Goal: Task Accomplishment & Management: Manage account settings

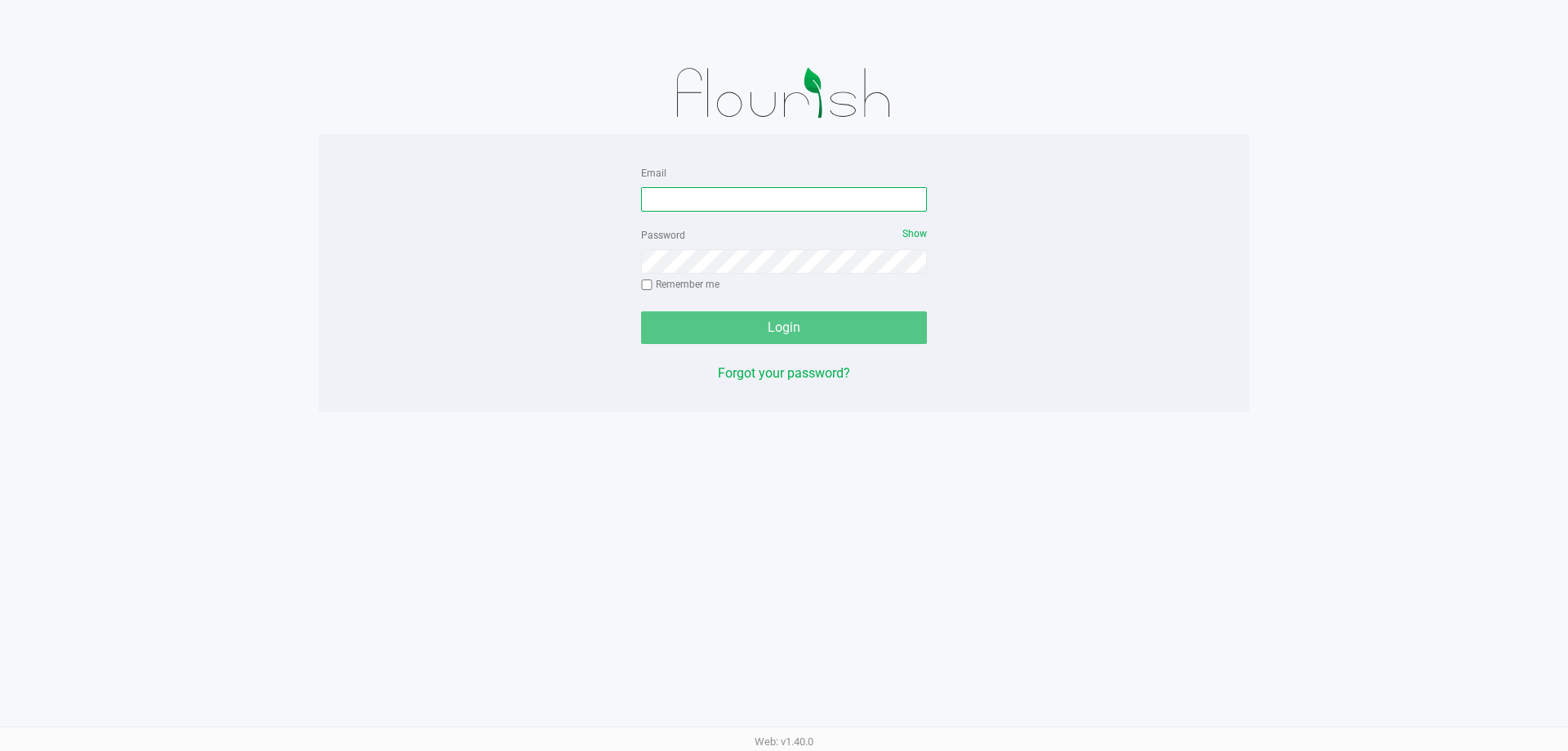
click at [850, 203] on input "Email" at bounding box center [784, 199] width 286 height 25
type input "[EMAIL_ADDRESS][DOMAIN_NAME]"
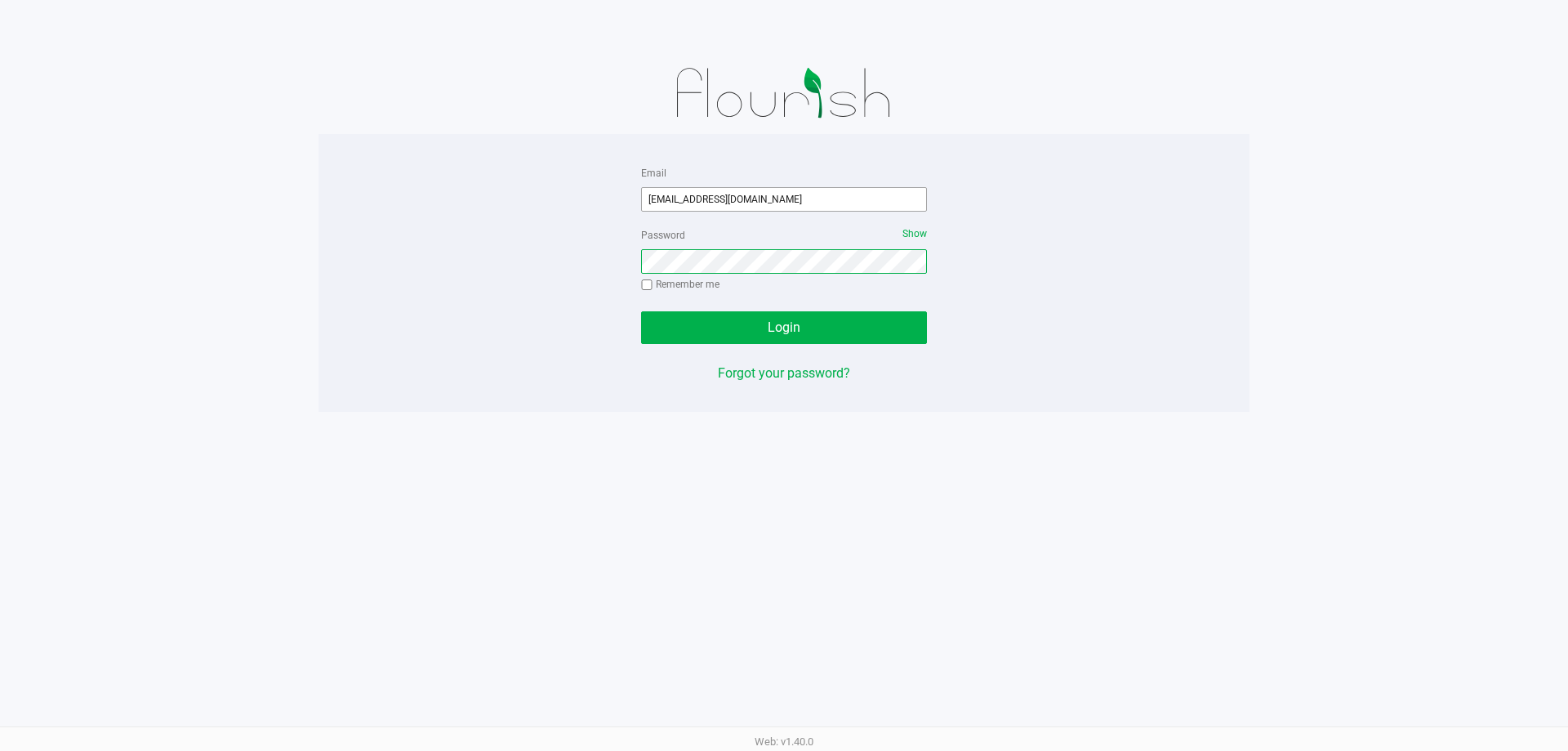
click at [641, 311] on button "Login" at bounding box center [784, 326] width 286 height 32
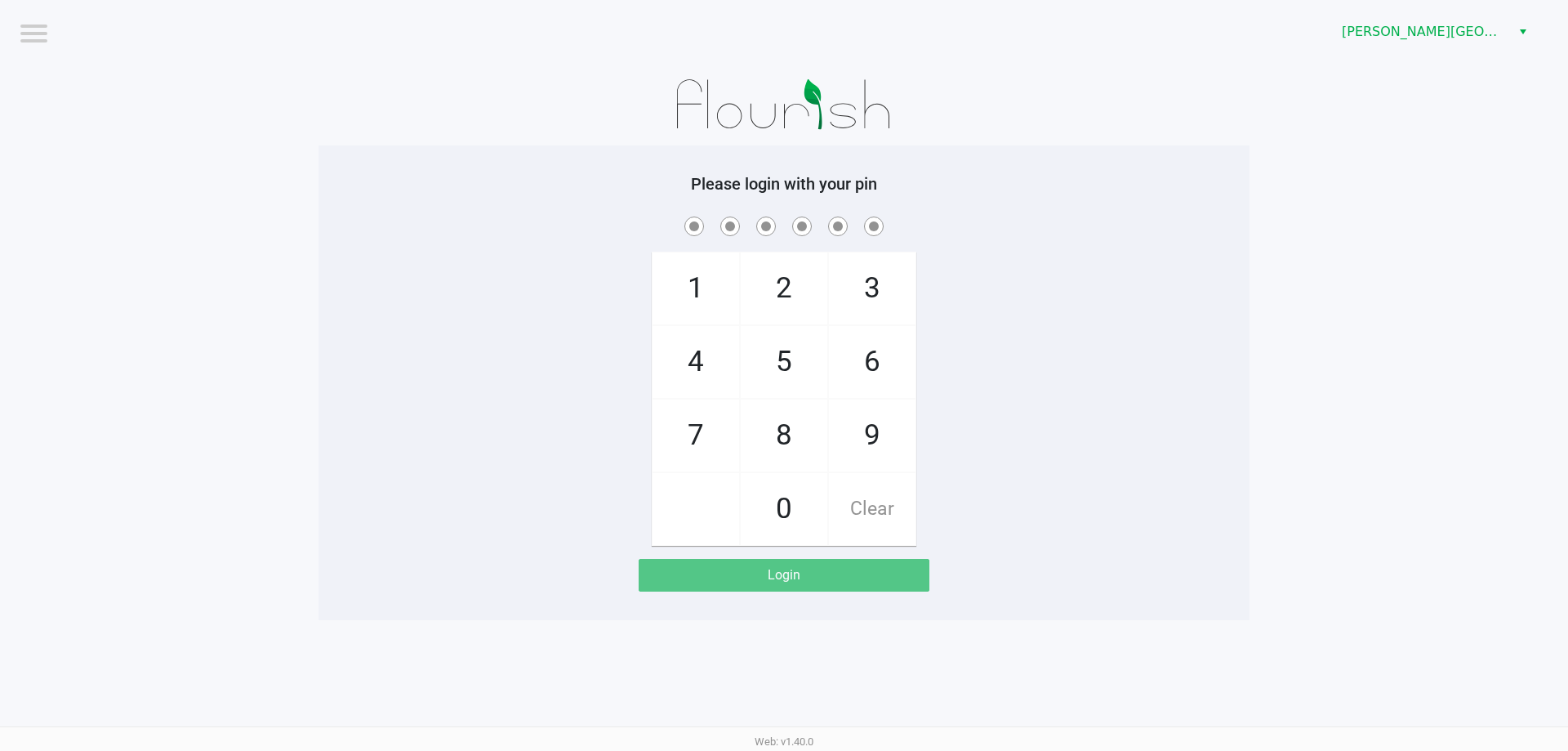
click at [1404, 51] on div "[PERSON_NAME][GEOGRAPHIC_DATA]" at bounding box center [1181, 31] width 771 height 64
click at [1404, 40] on span "[PERSON_NAME][GEOGRAPHIC_DATA]" at bounding box center [1421, 31] width 159 height 20
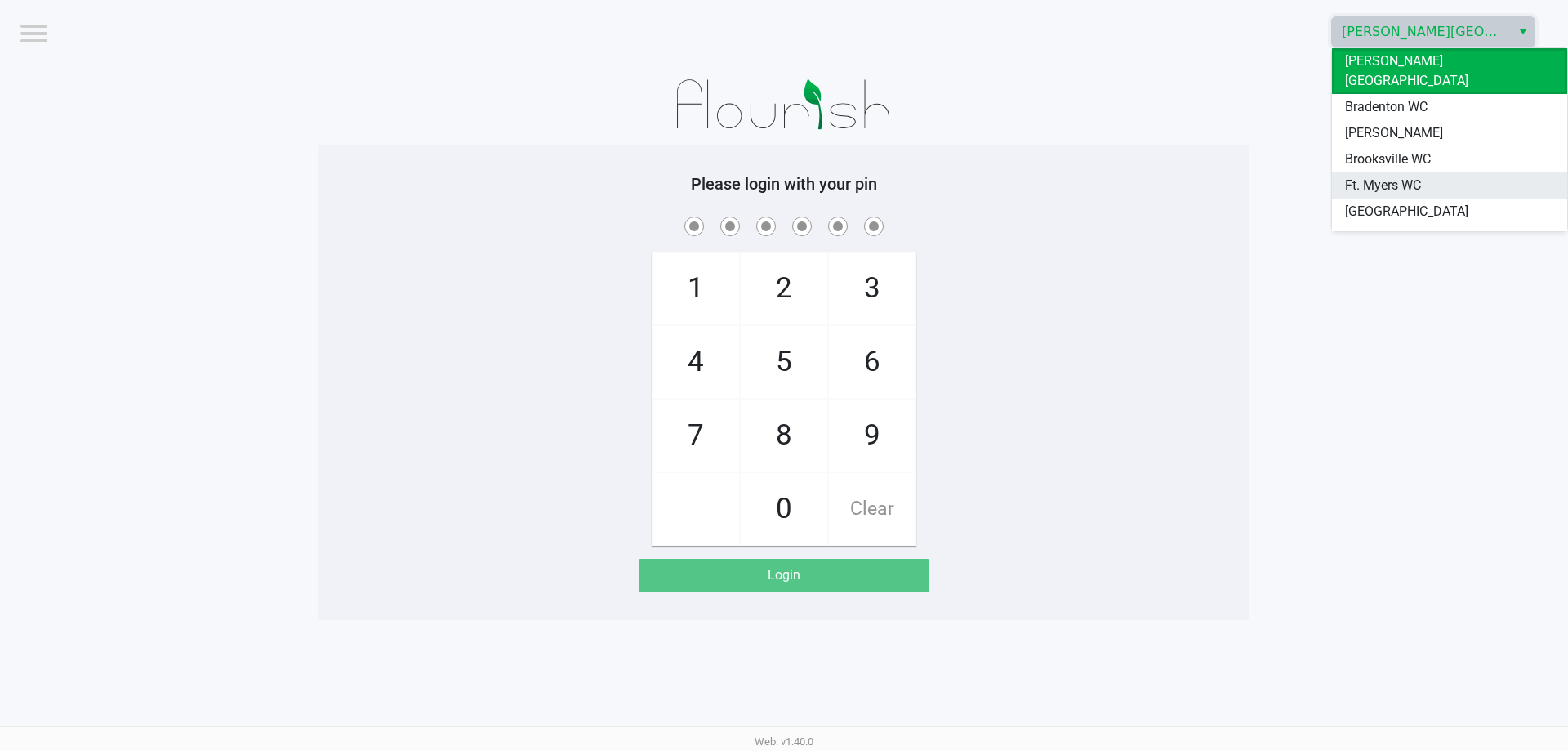
click at [1382, 175] on span "Ft. Myers WC" at bounding box center [1382, 185] width 75 height 20
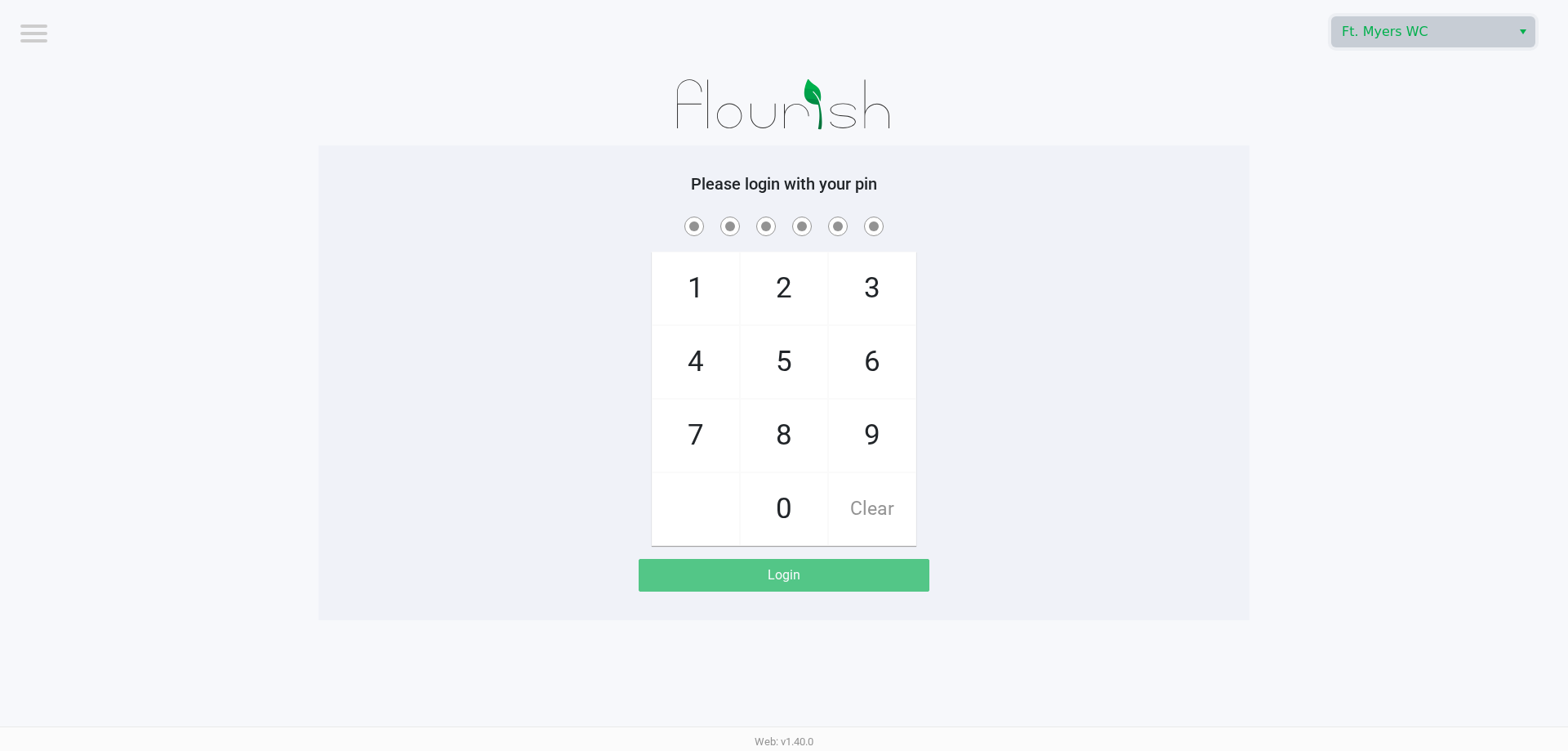
click at [1321, 173] on app-pos-login-wrapper "Logout Ft. Myers WC Please login with your pin 1 4 7 2 5 8 0 3 6 9 Clear Login" at bounding box center [784, 310] width 1568 height 620
checkbox input "true"
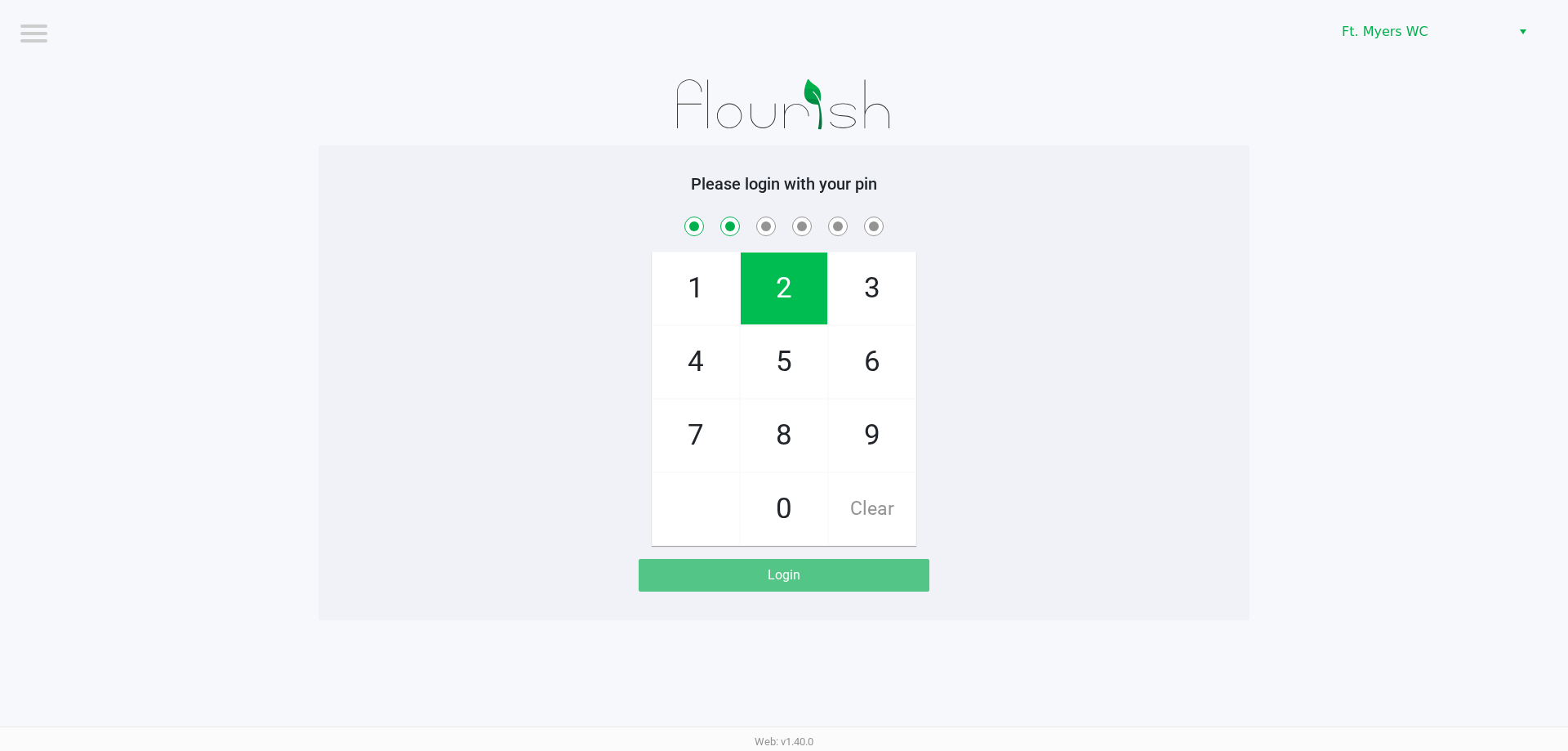
checkbox input "true"
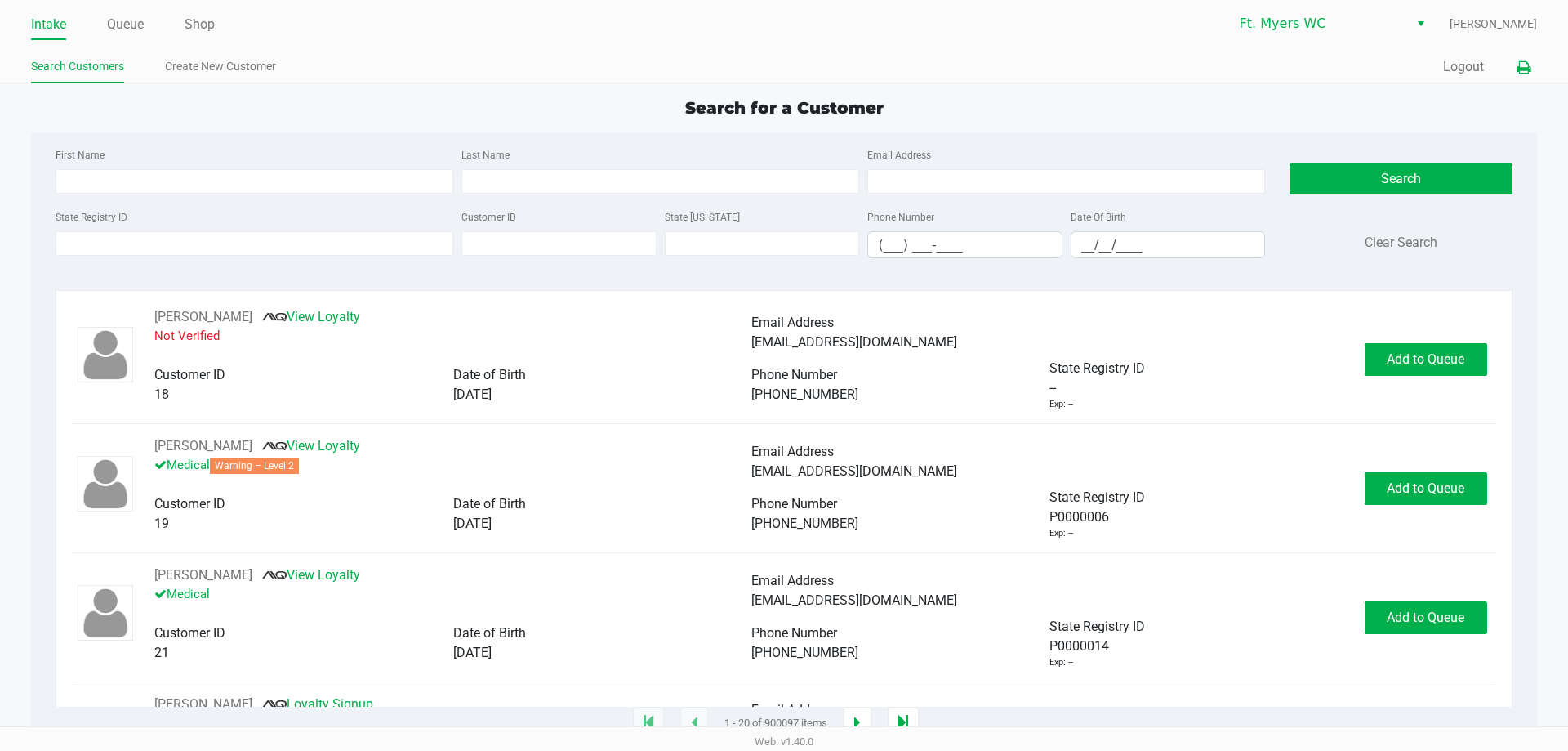
click at [1522, 67] on icon at bounding box center [1523, 68] width 14 height 12
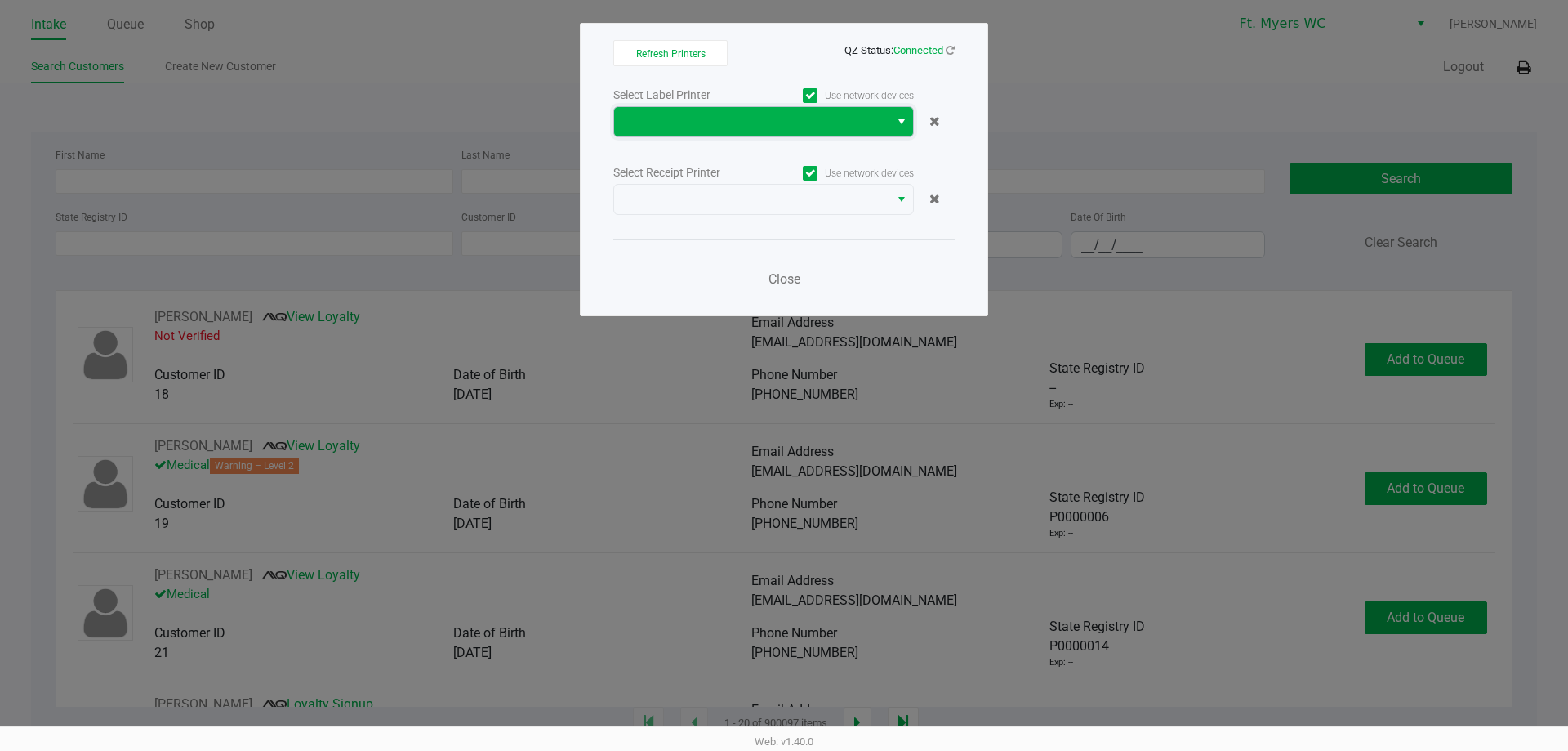
click at [824, 120] on span at bounding box center [752, 122] width 256 height 20
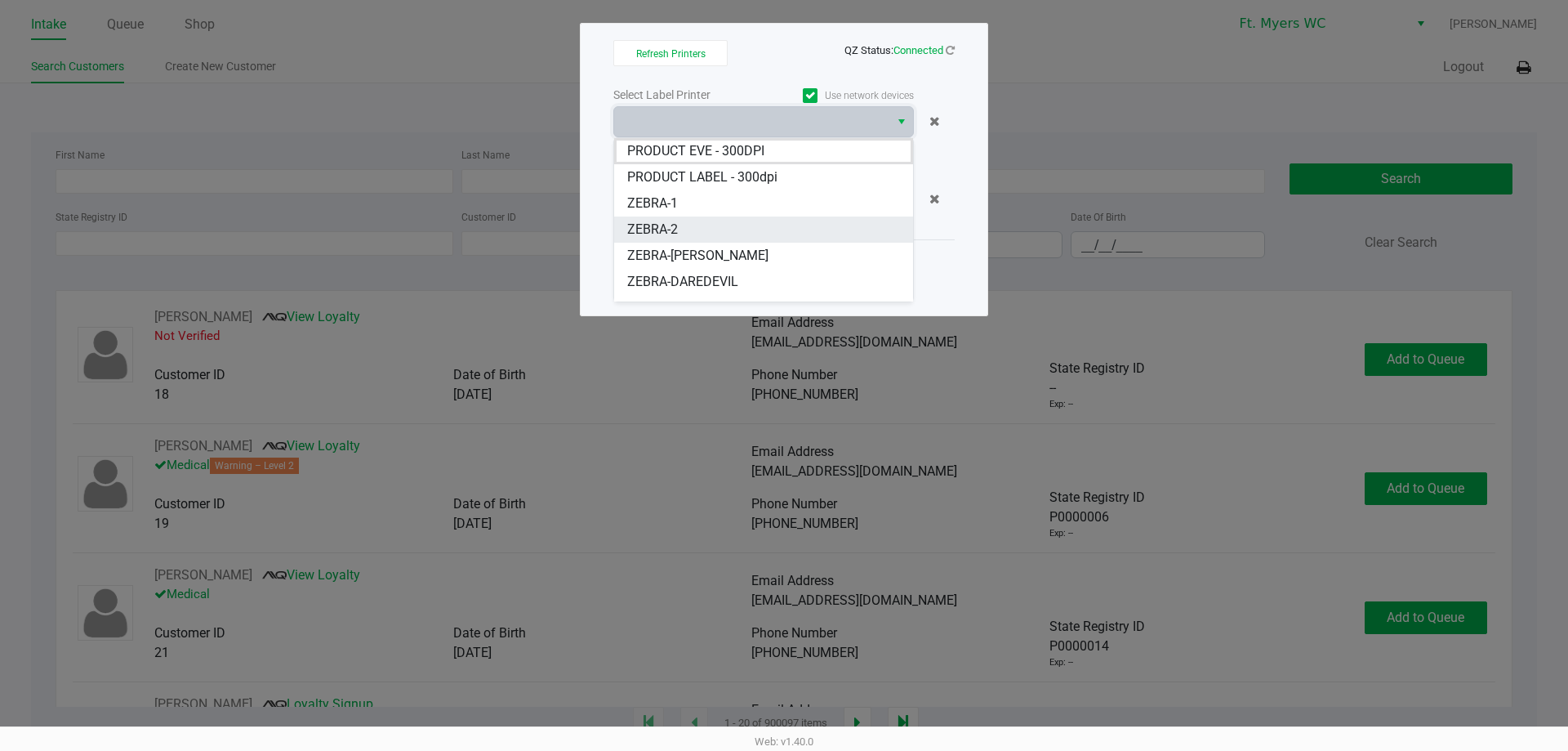
click at [740, 222] on li "ZEBRA-2" at bounding box center [763, 229] width 299 height 26
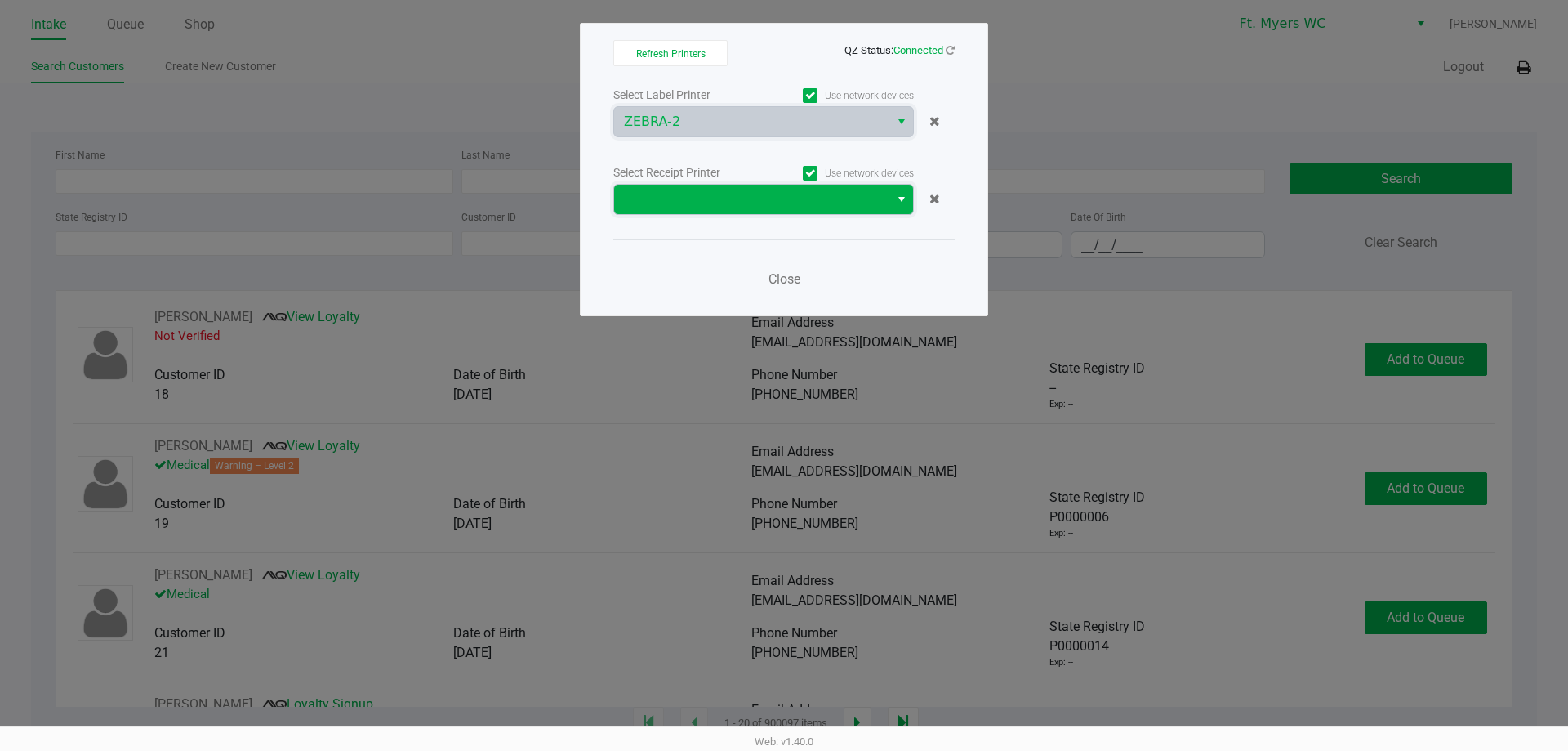
click at [737, 193] on span at bounding box center [752, 199] width 256 height 20
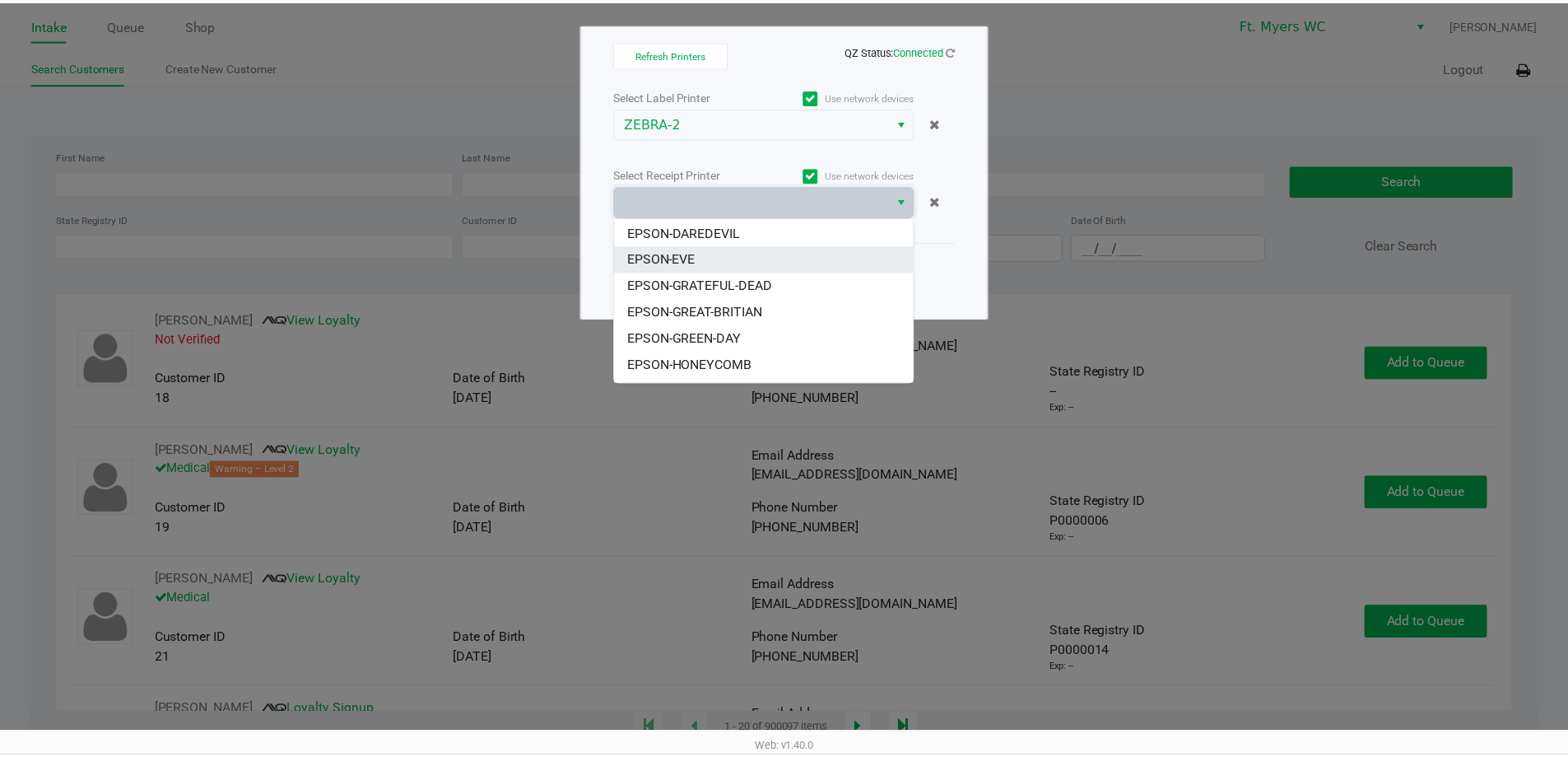
scroll to position [99, 0]
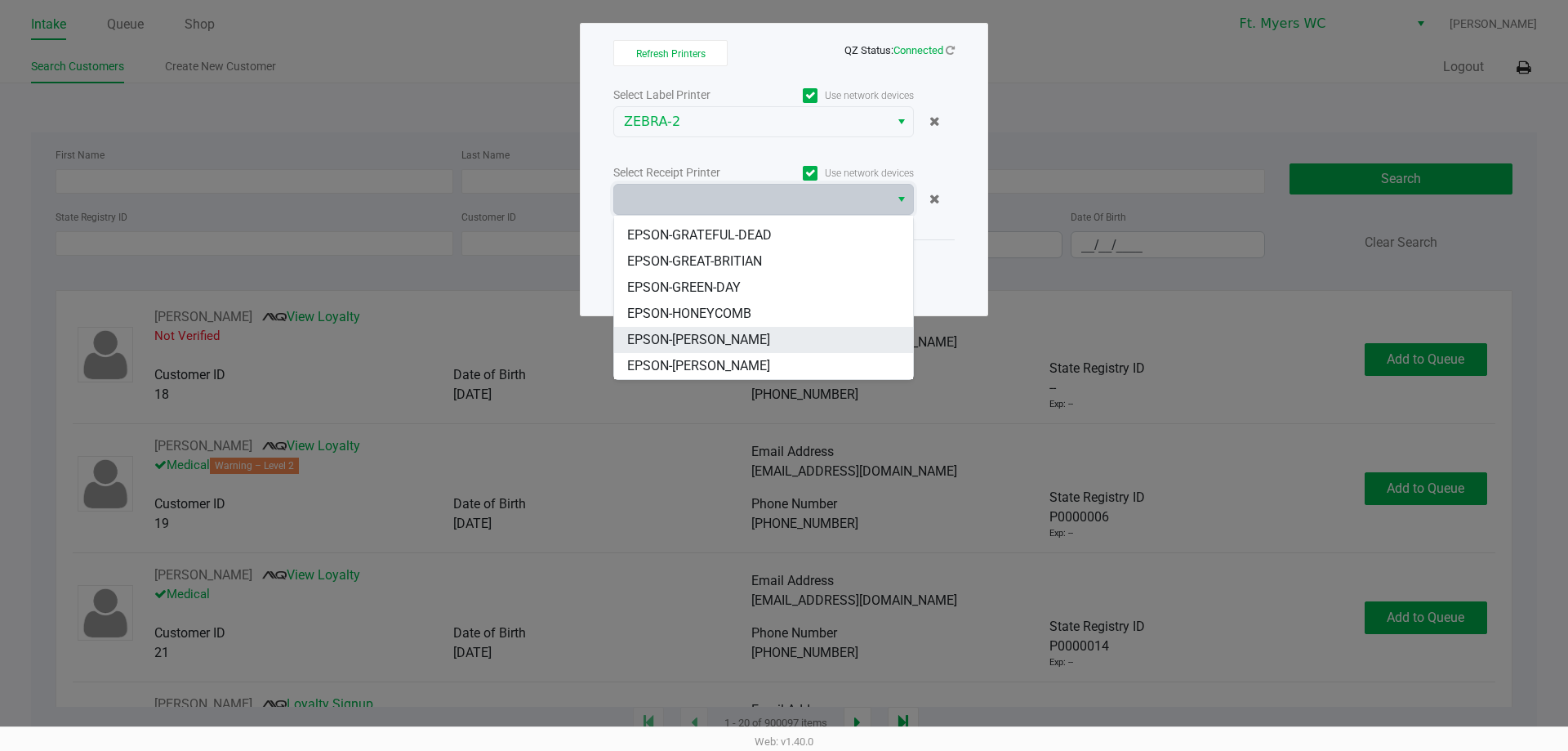
click at [693, 342] on span "EPSON-[PERSON_NAME]" at bounding box center [699, 340] width 143 height 20
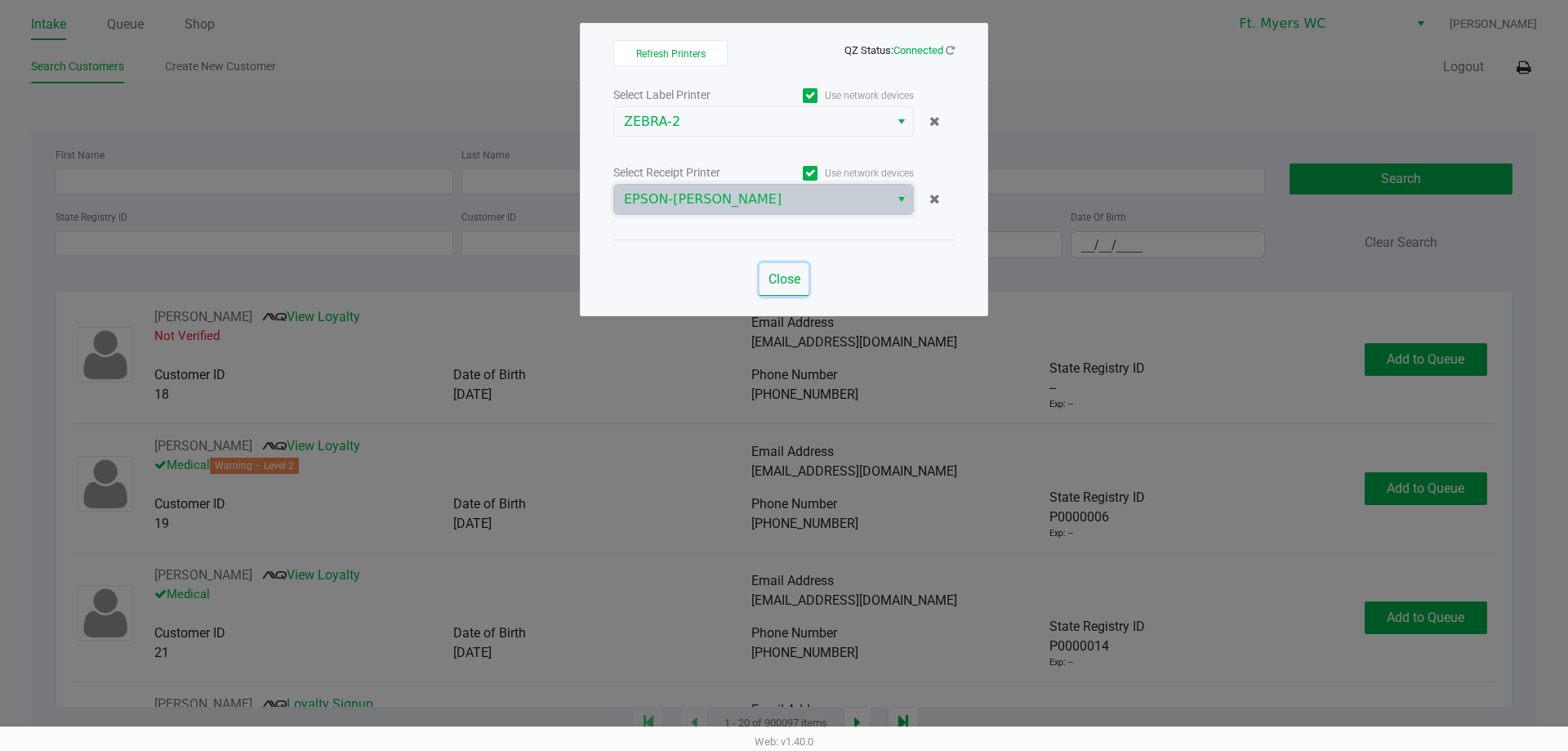
click at [767, 270] on button "Close" at bounding box center [784, 278] width 49 height 32
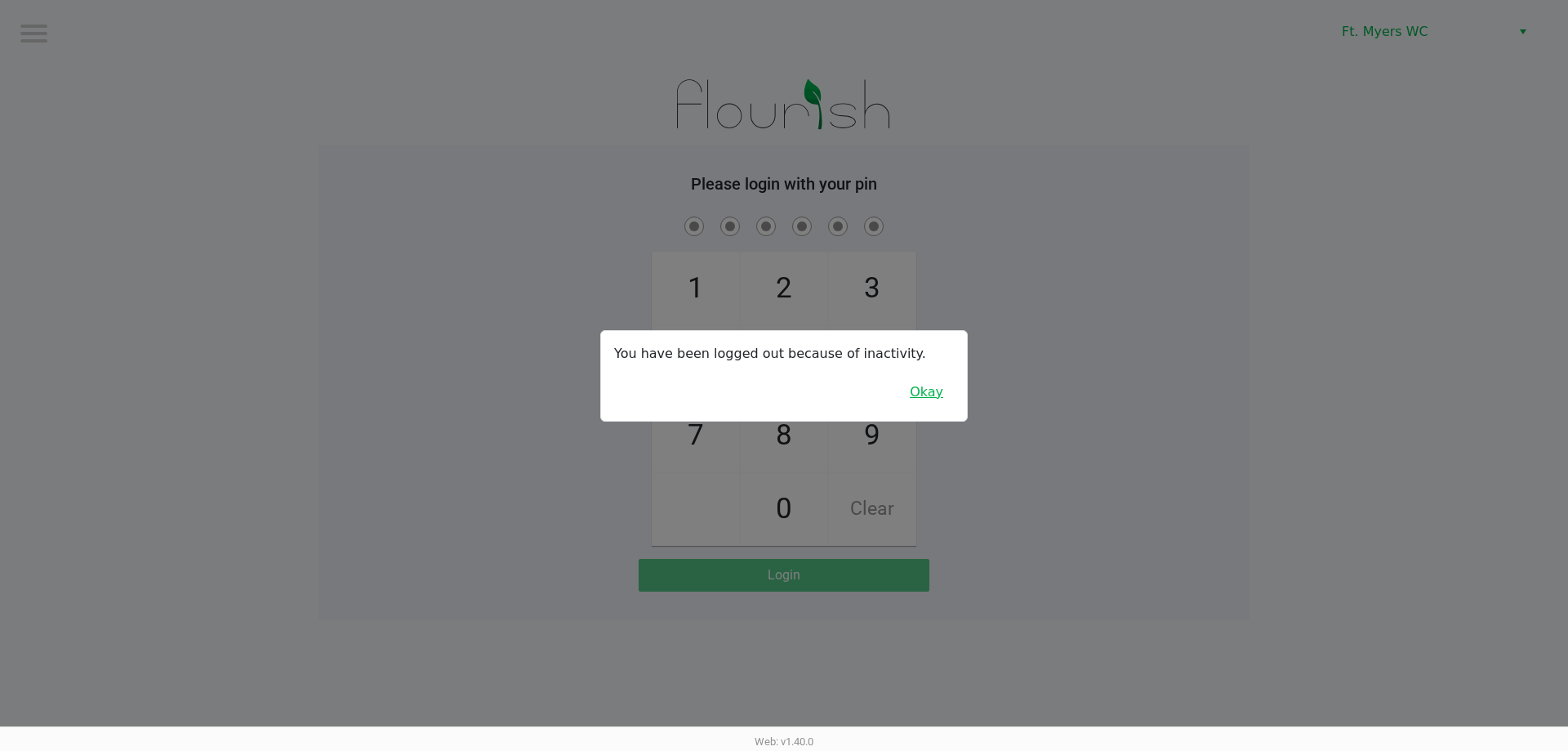
click at [946, 389] on button "Okay" at bounding box center [926, 392] width 55 height 31
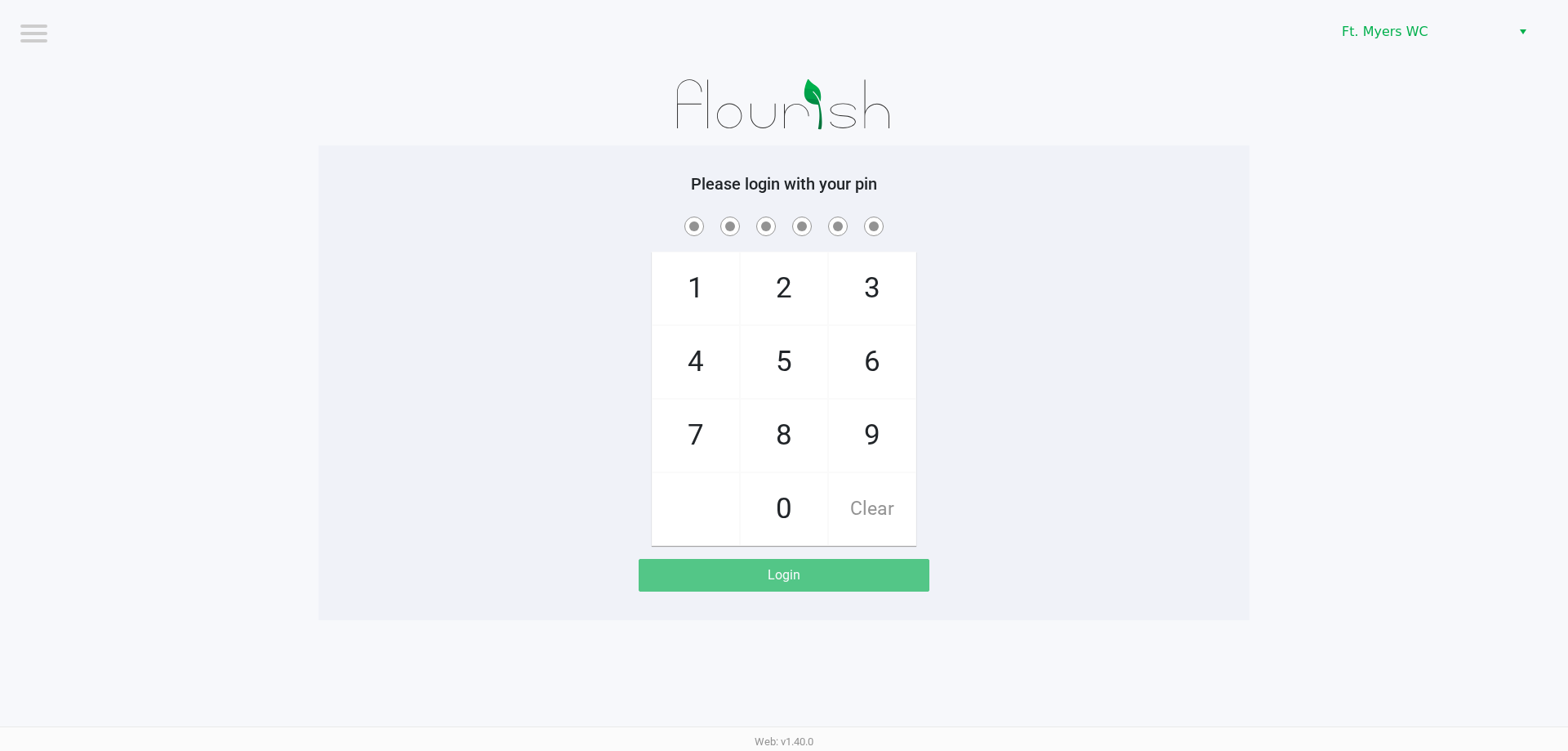
click at [938, 168] on div "Please login with your pin 1 4 7 2 5 8 0 3 6 9 Clear Login" at bounding box center [784, 382] width 931 height 475
checkbox input "true"
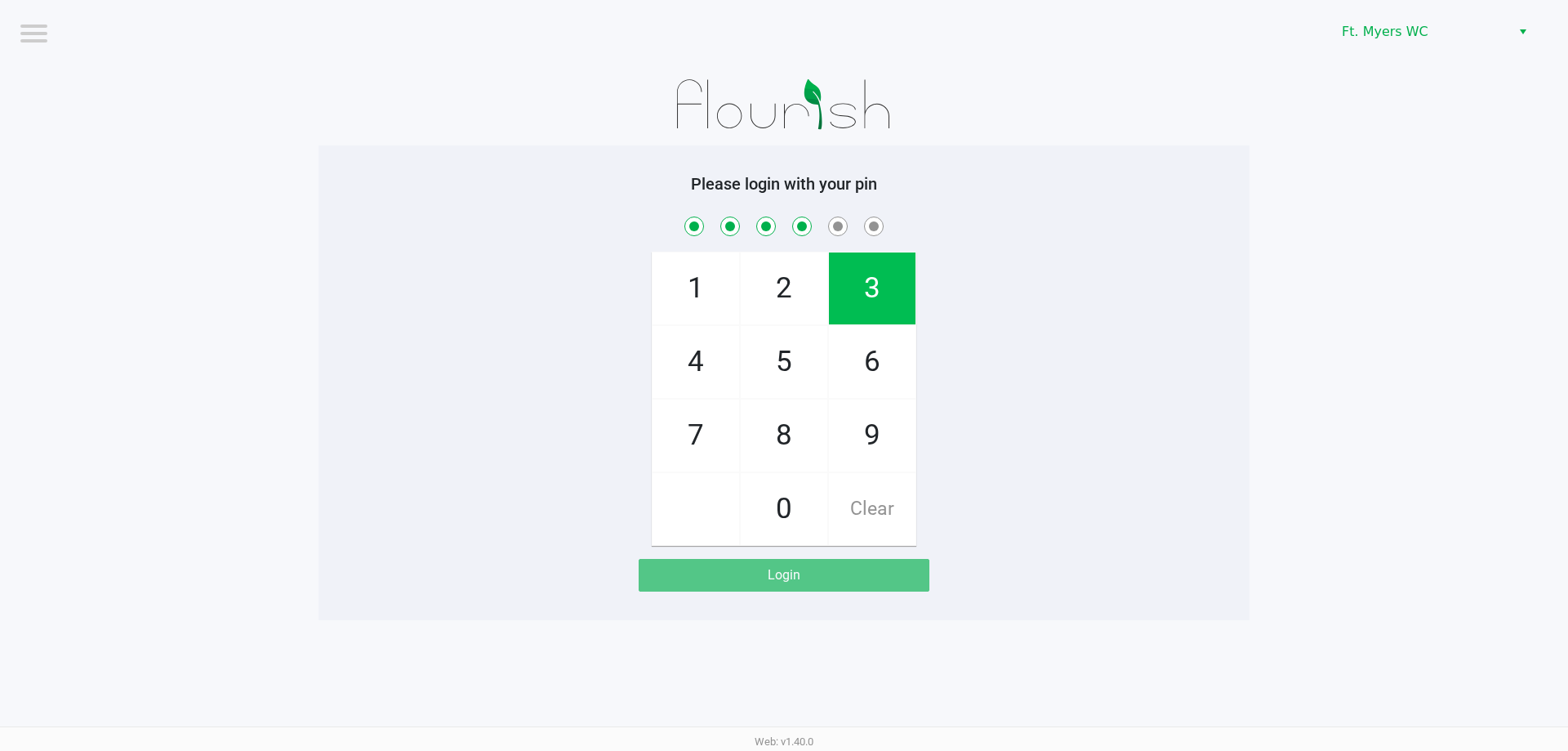
checkbox input "true"
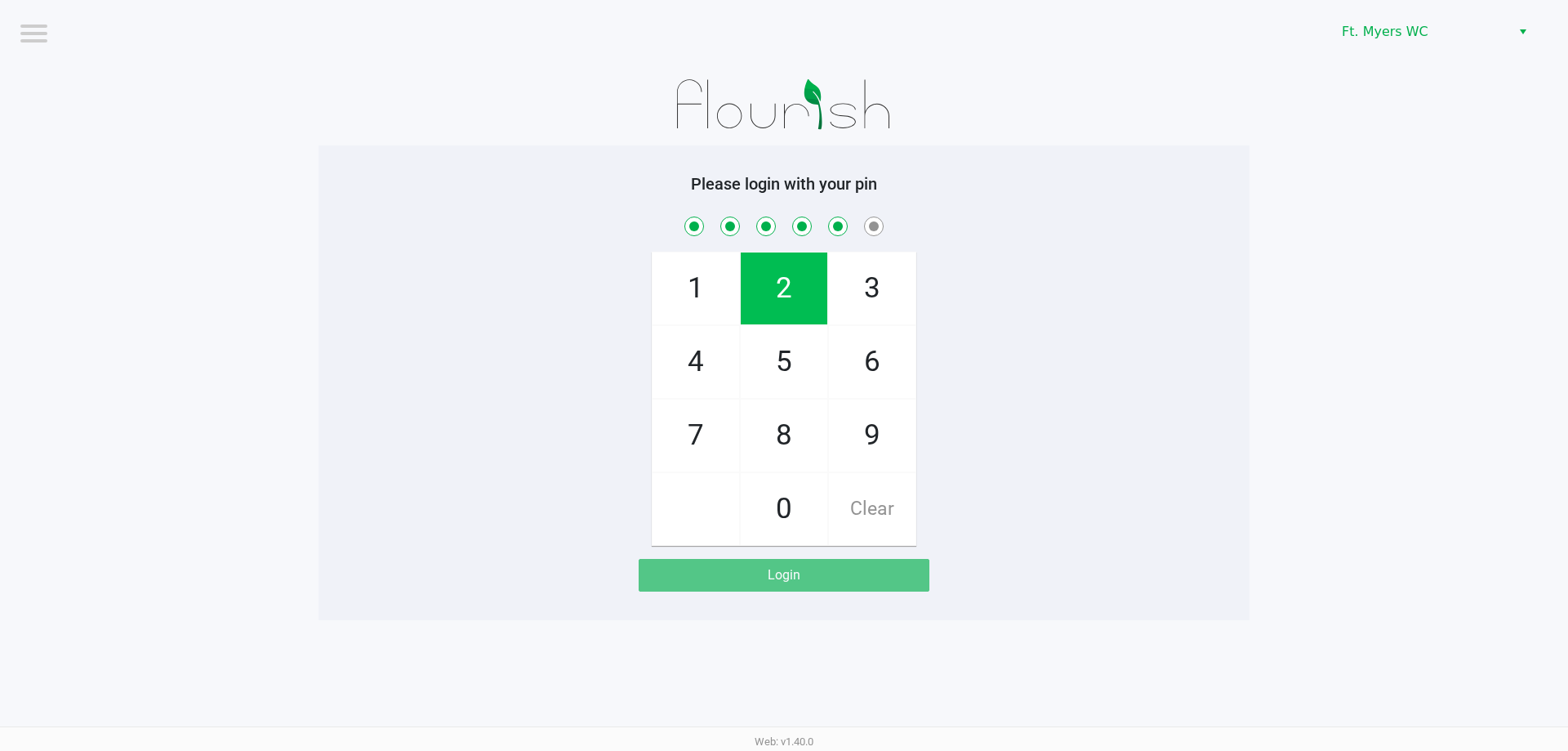
checkbox input "true"
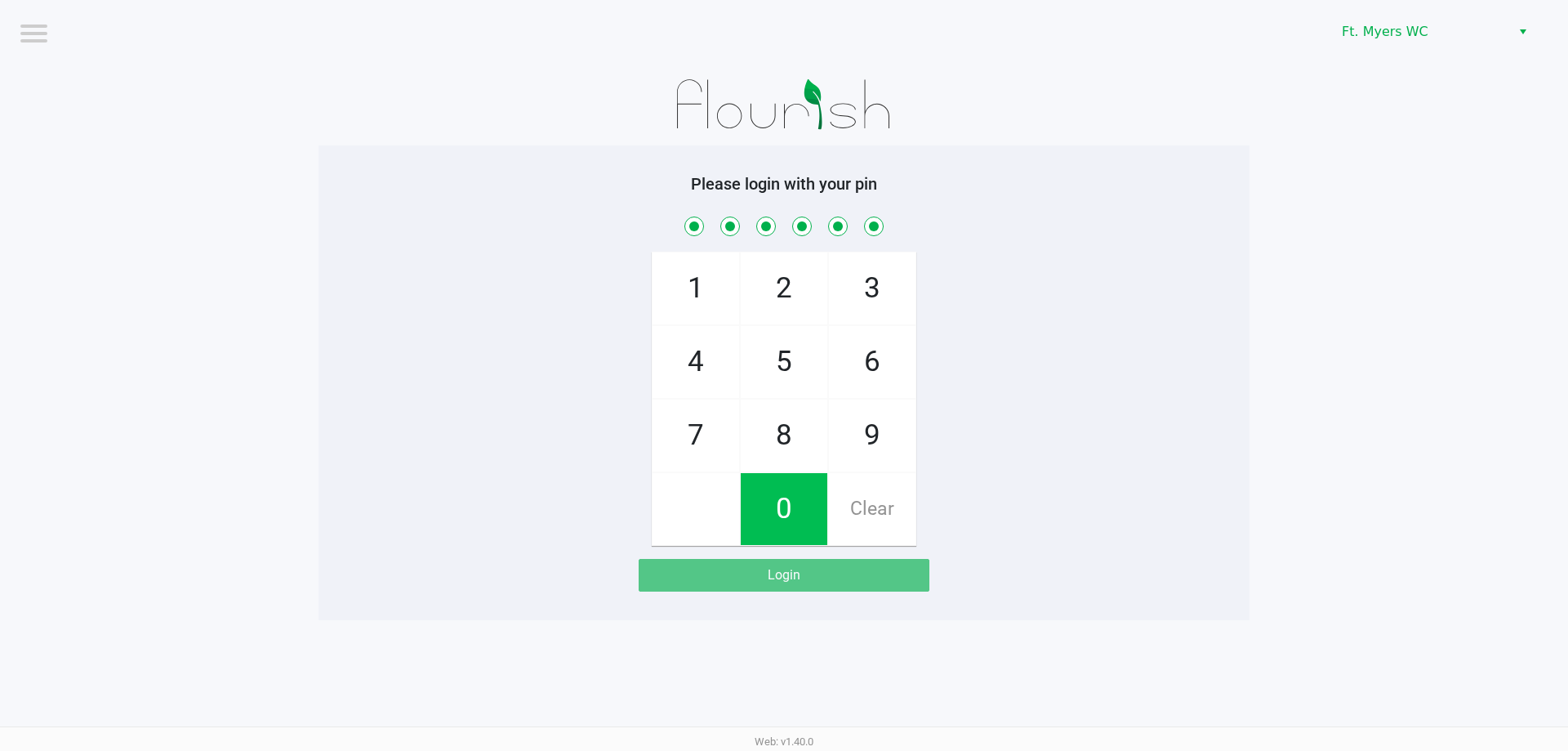
checkbox input "true"
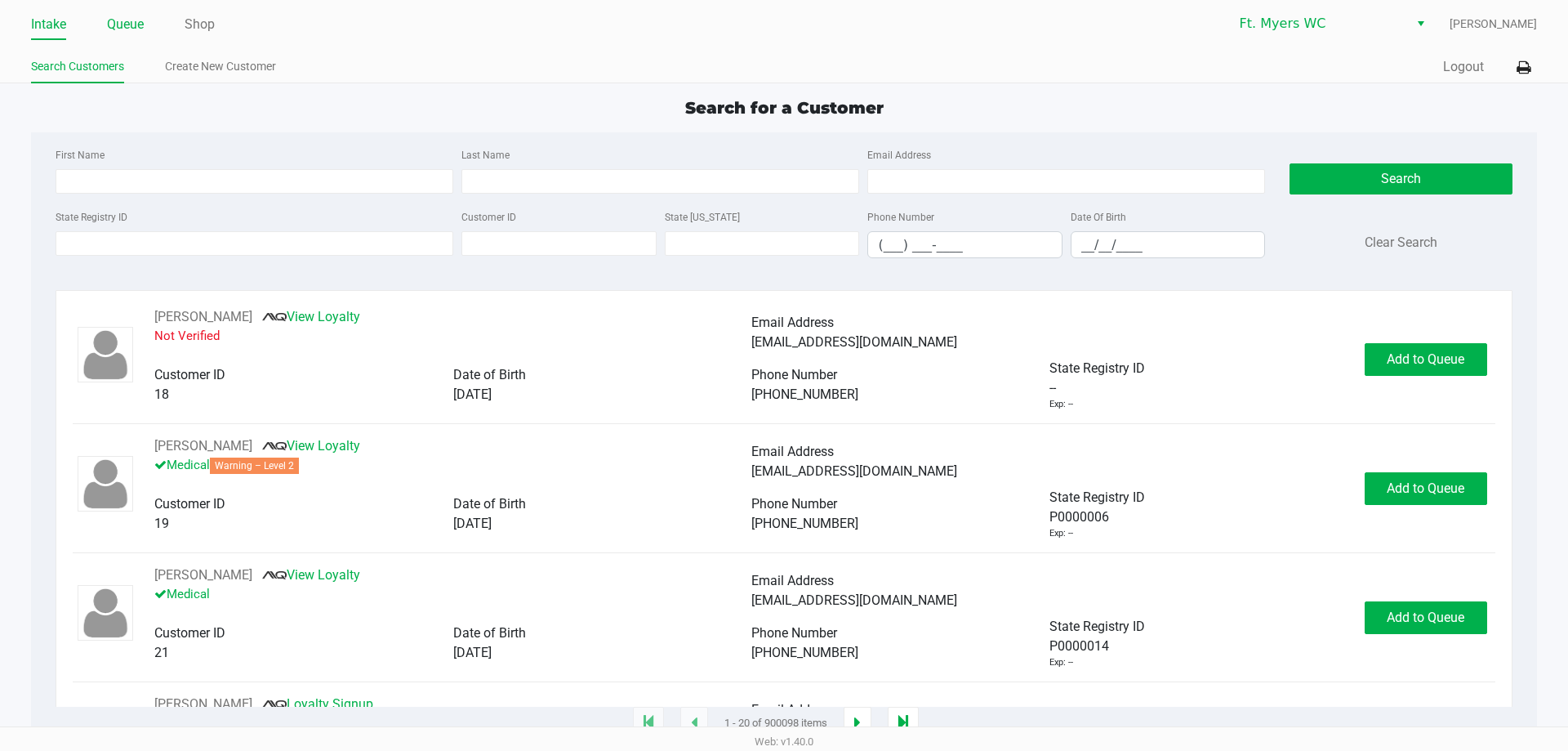
click at [111, 31] on link "Queue" at bounding box center [124, 24] width 36 height 23
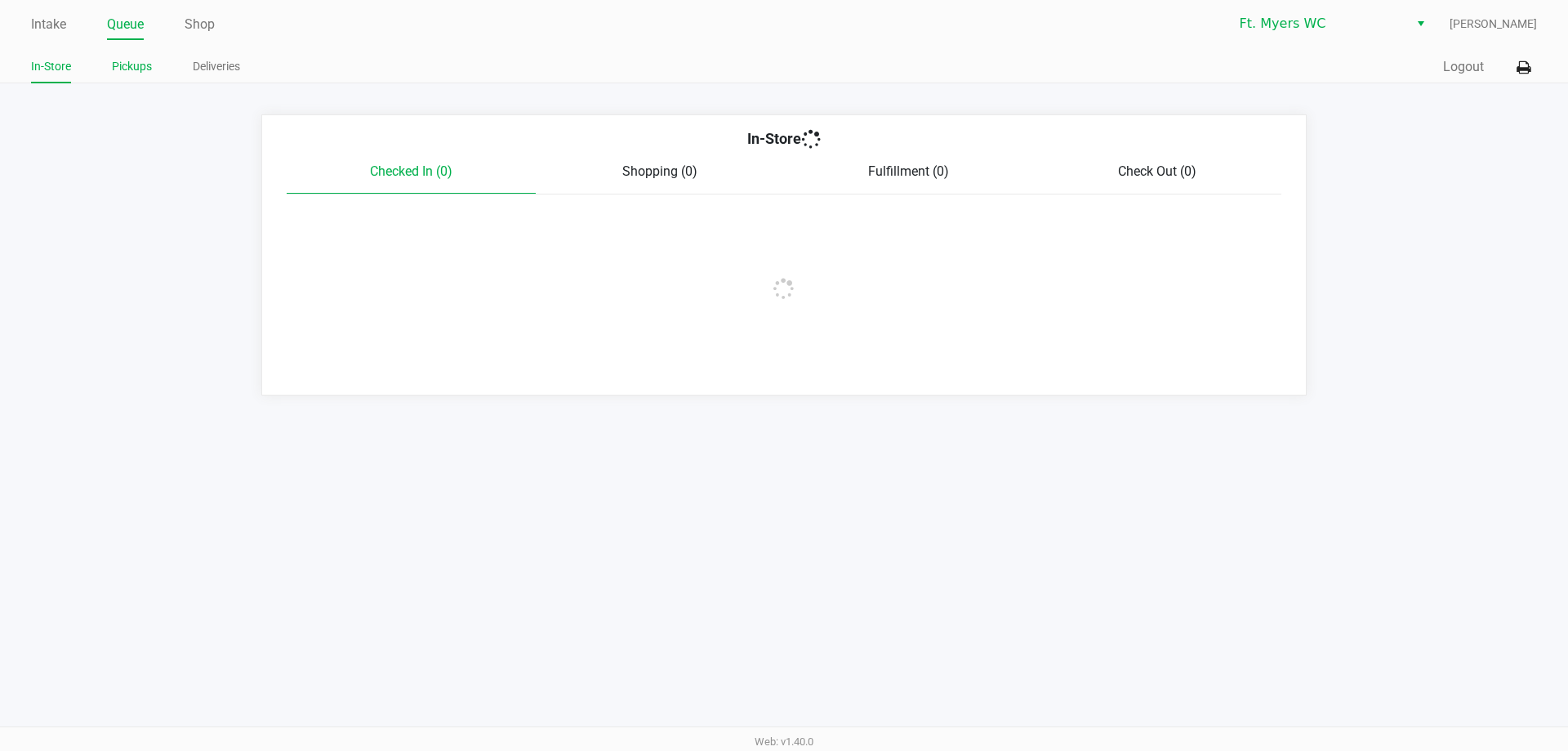
click at [146, 74] on link "Pickups" at bounding box center [131, 66] width 40 height 21
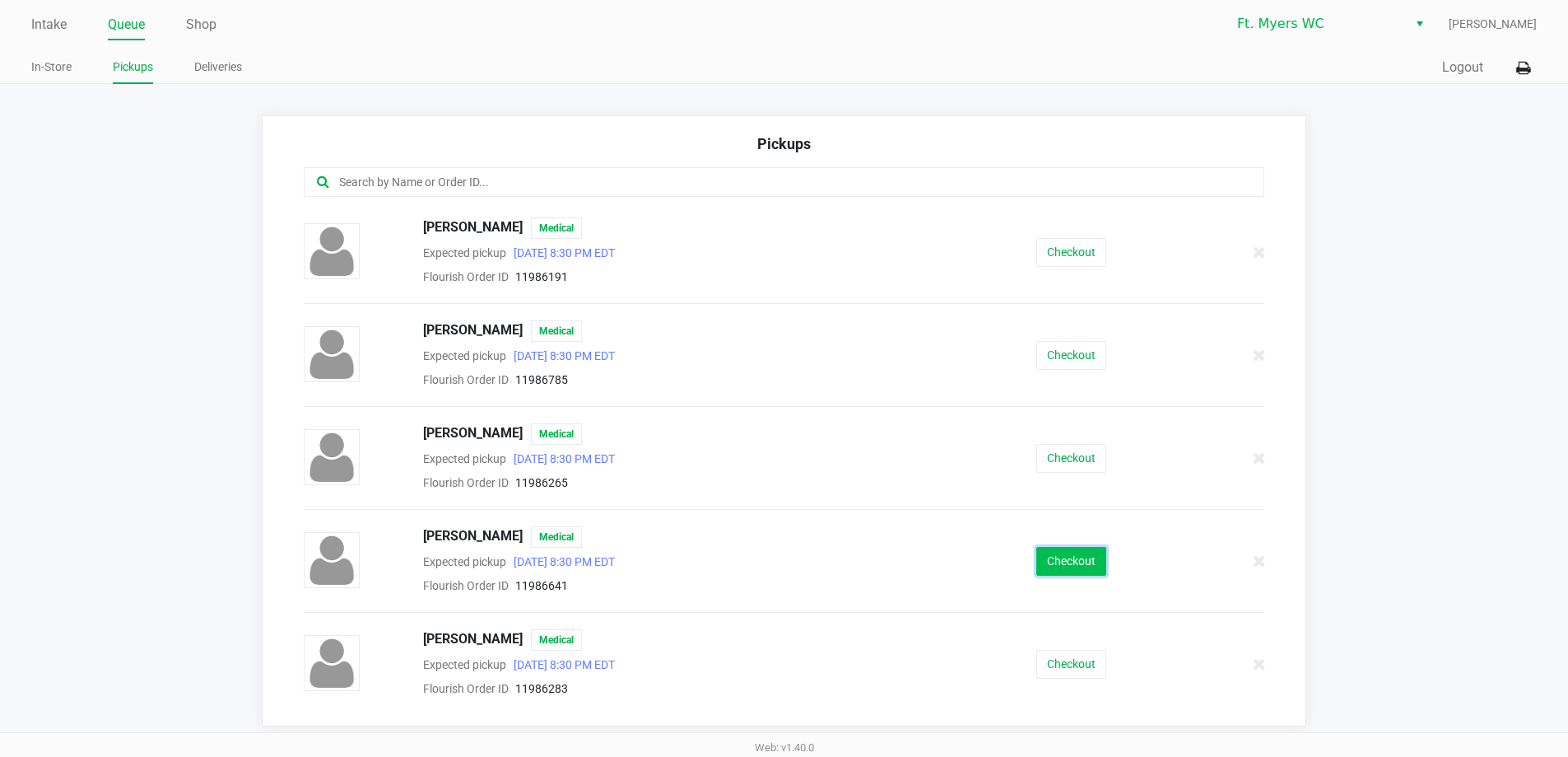
click at [1078, 550] on button "Checkout" at bounding box center [1071, 560] width 70 height 29
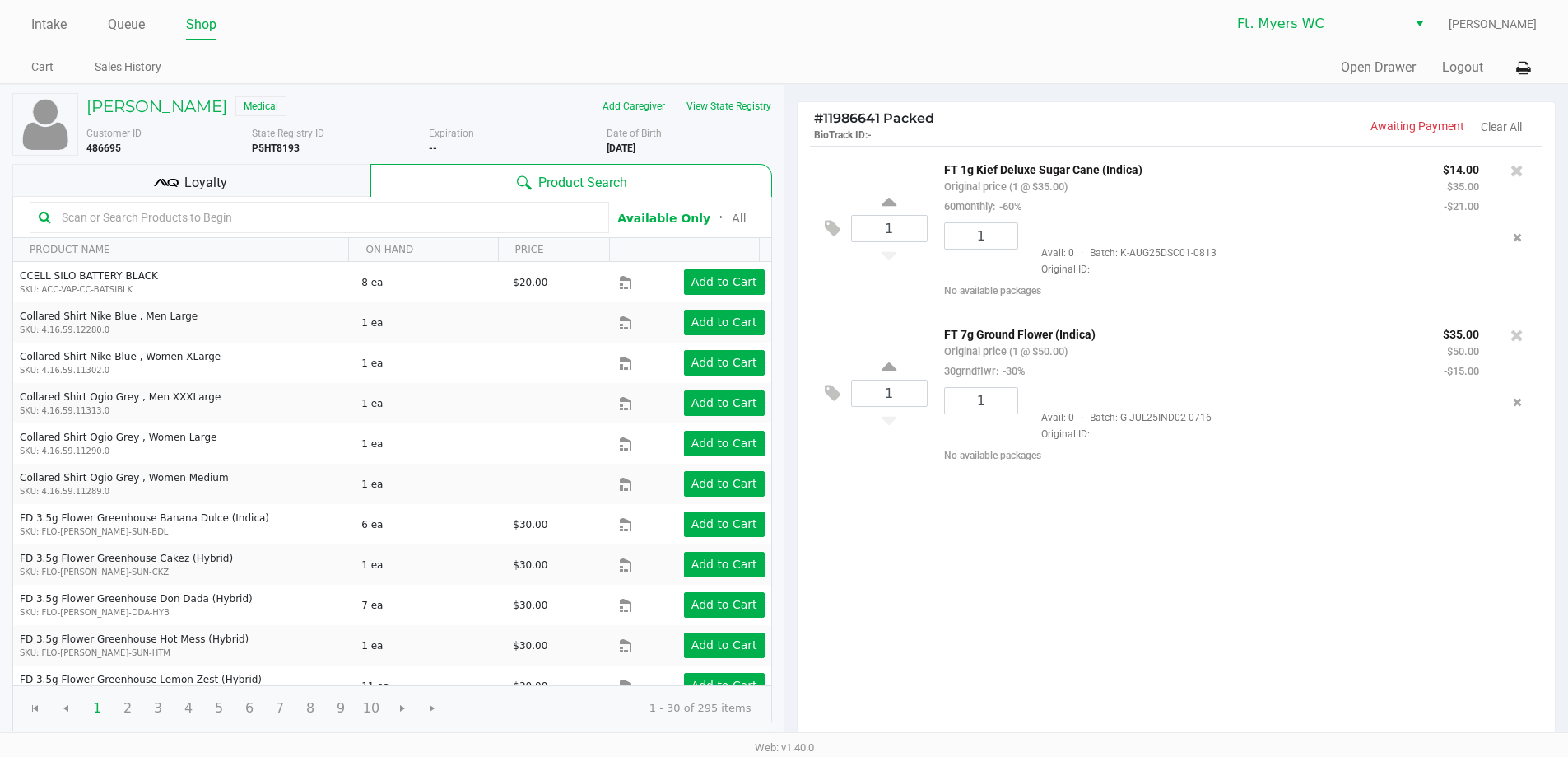
click at [1033, 562] on div "1 FT 1g Kief Deluxe Sugar Cane (Indica) Original price (1 @ $35.00) 60monthly: …" at bounding box center [1176, 444] width 758 height 598
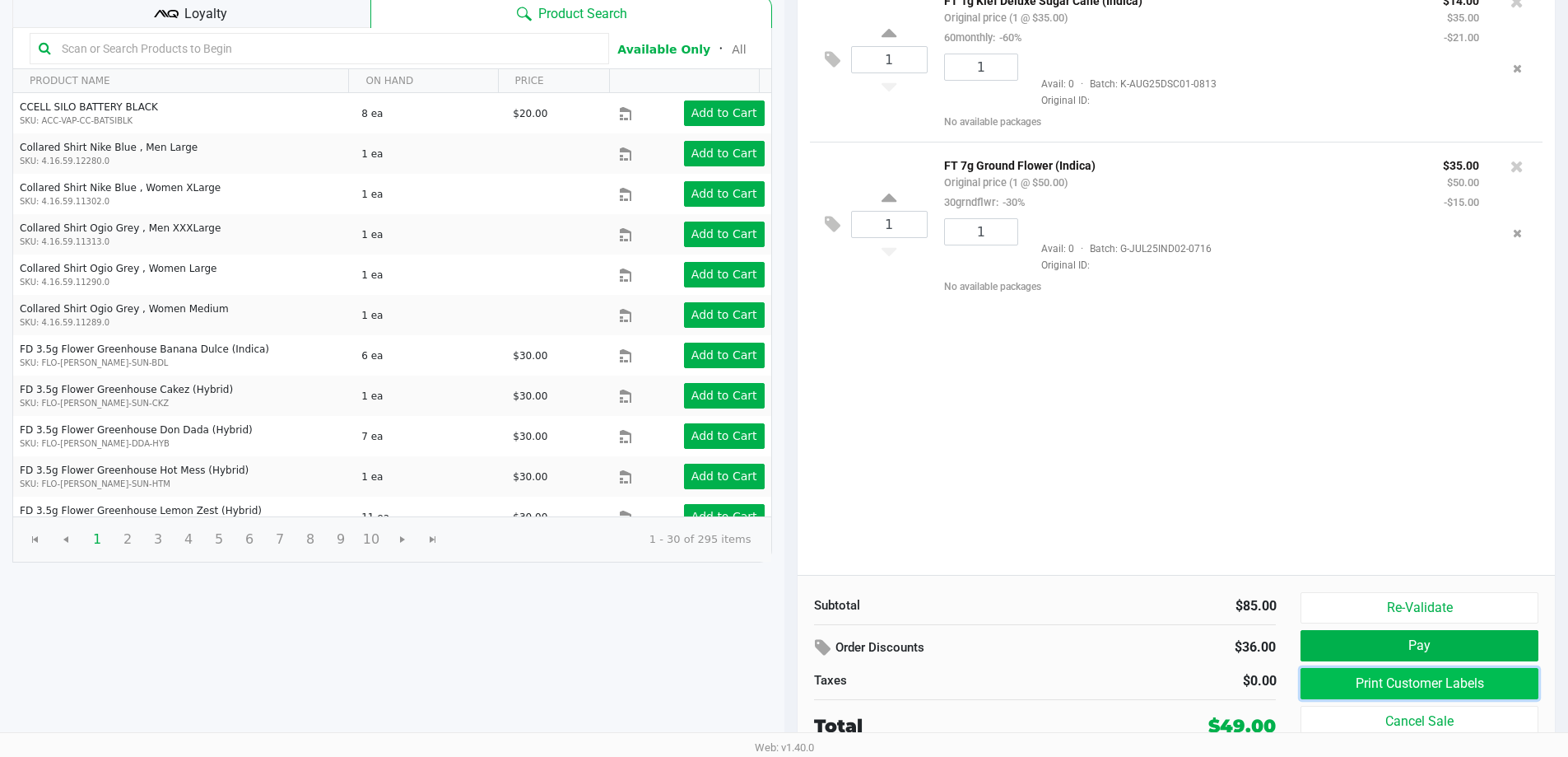
click at [1360, 690] on button "Print Customer Labels" at bounding box center [1419, 684] width 237 height 32
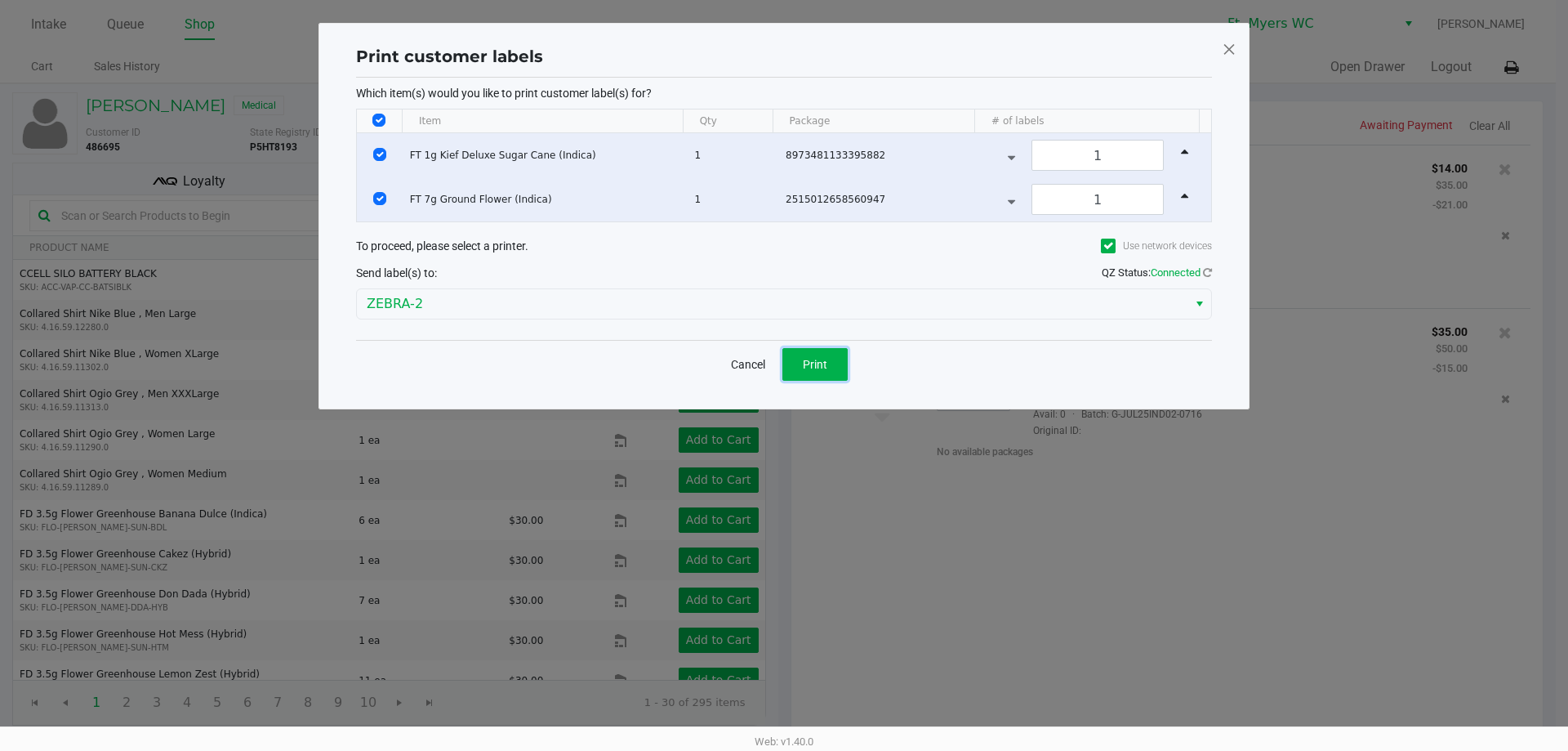
click at [830, 372] on button "Print" at bounding box center [814, 364] width 66 height 32
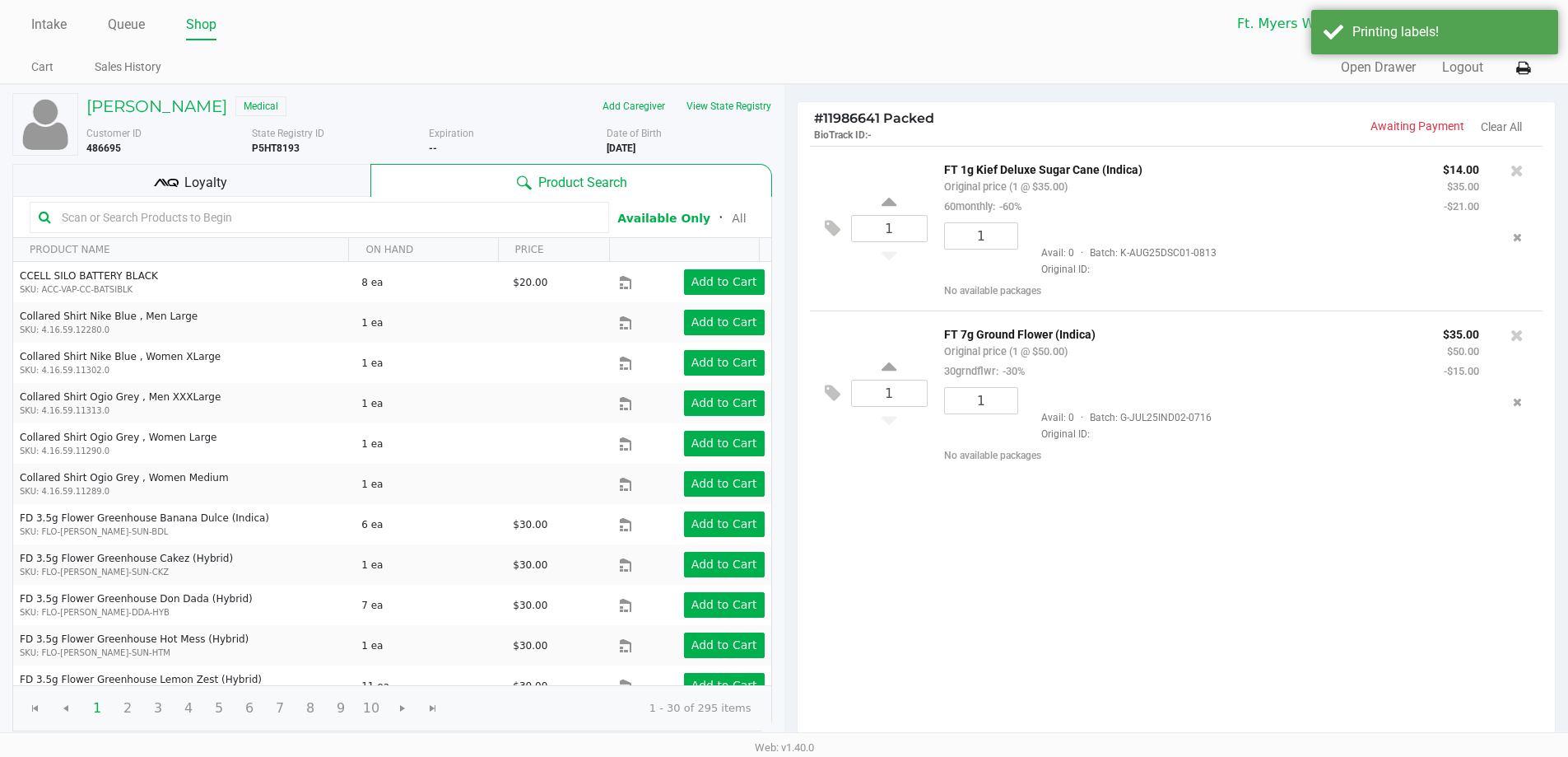
click at [903, 514] on ngb-modal-window "Print customer labels Which item(s) would you like to print customer label(s) f…" at bounding box center [784, 378] width 1568 height 757
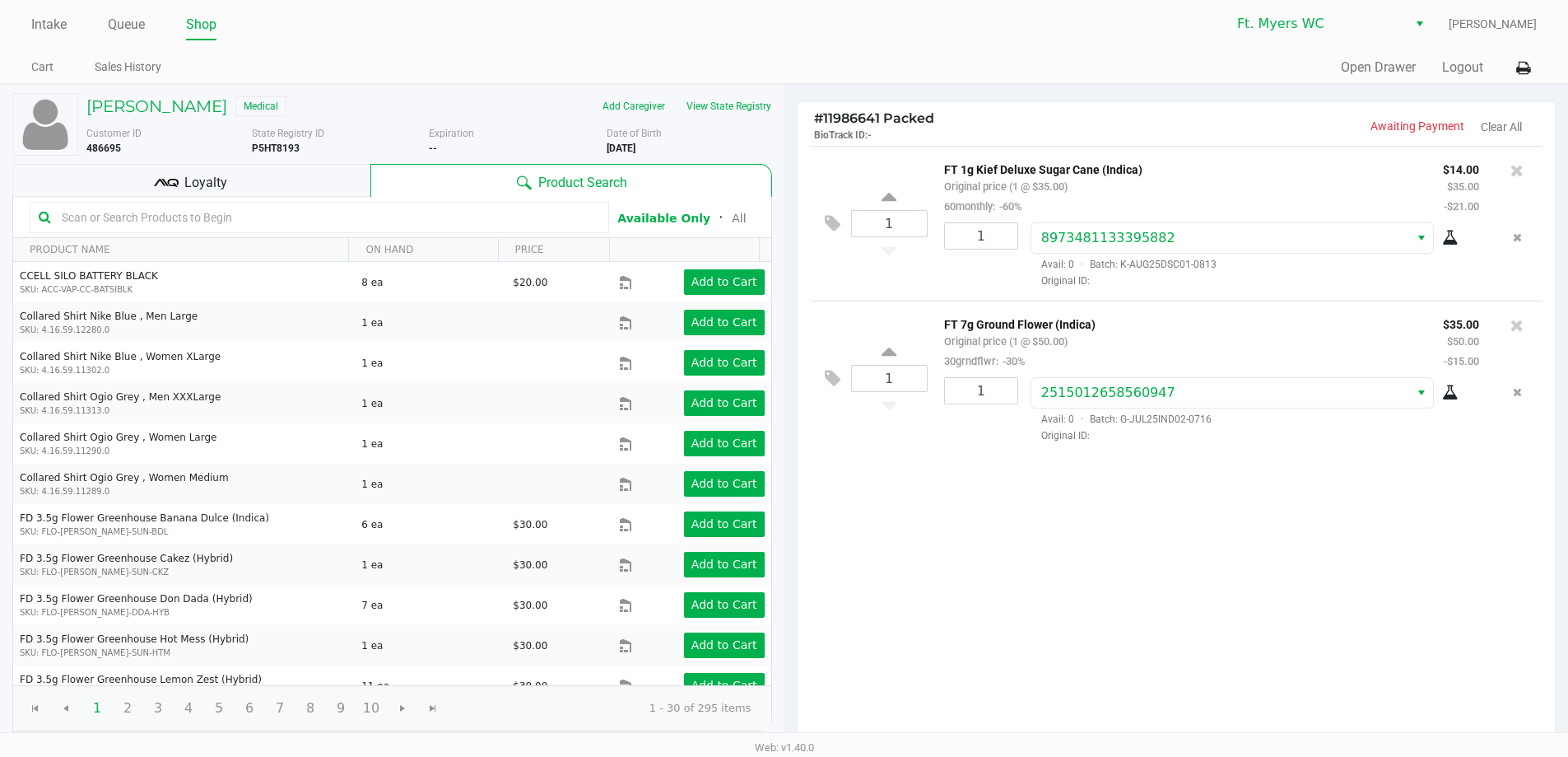
click at [264, 171] on div "Loyalty" at bounding box center [191, 180] width 358 height 33
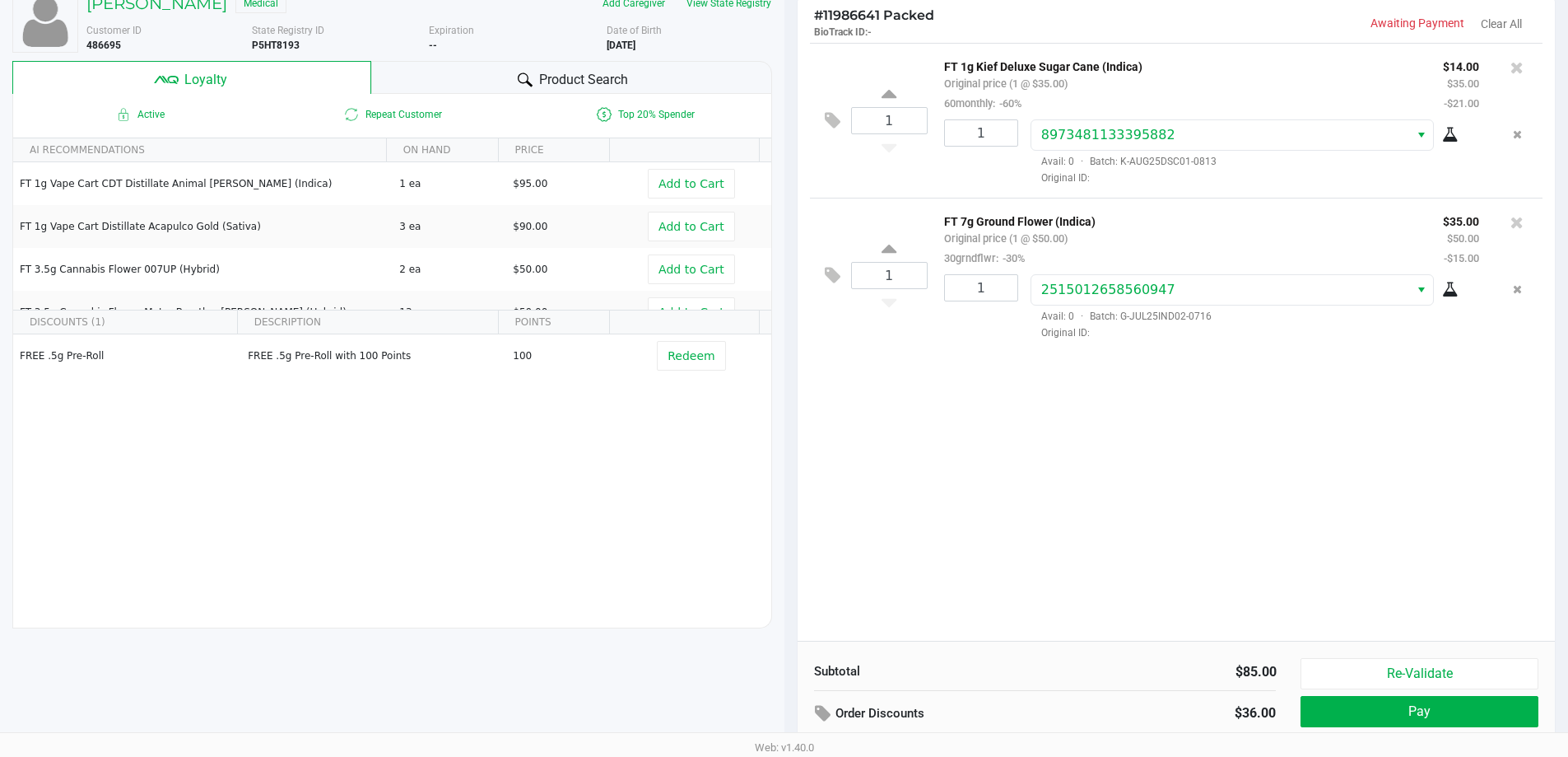
scroll to position [189, 0]
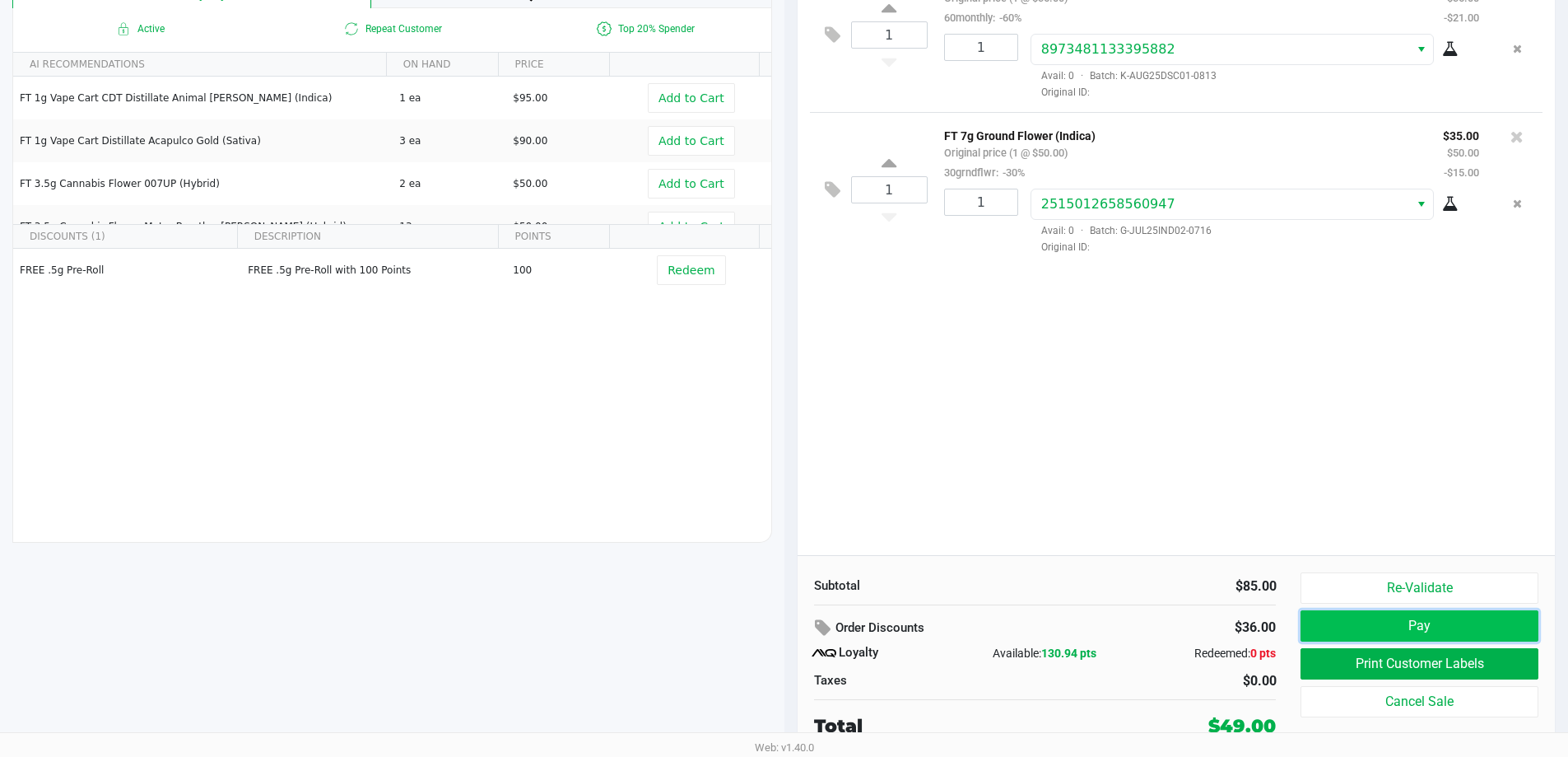
click at [1398, 618] on button "Pay" at bounding box center [1419, 626] width 237 height 32
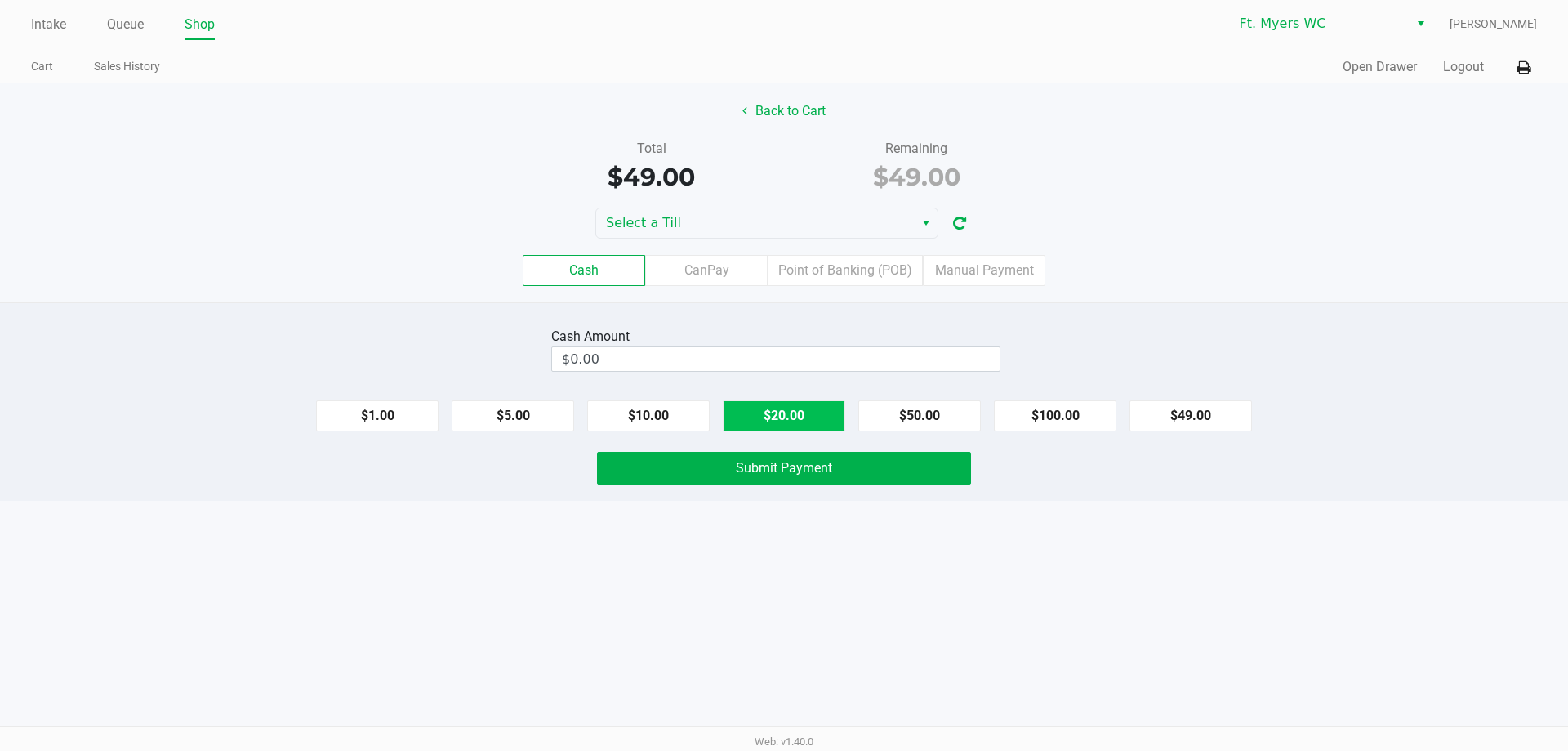
click at [808, 410] on button "$20.00" at bounding box center [783, 416] width 122 height 31
click at [792, 397] on div "$1.00 $5.00 $10.00 $20.00 $50.00 $100.00 $49.00" at bounding box center [784, 409] width 1568 height 44
click at [792, 409] on button "$20.00" at bounding box center [783, 416] width 122 height 31
type input "$60.00"
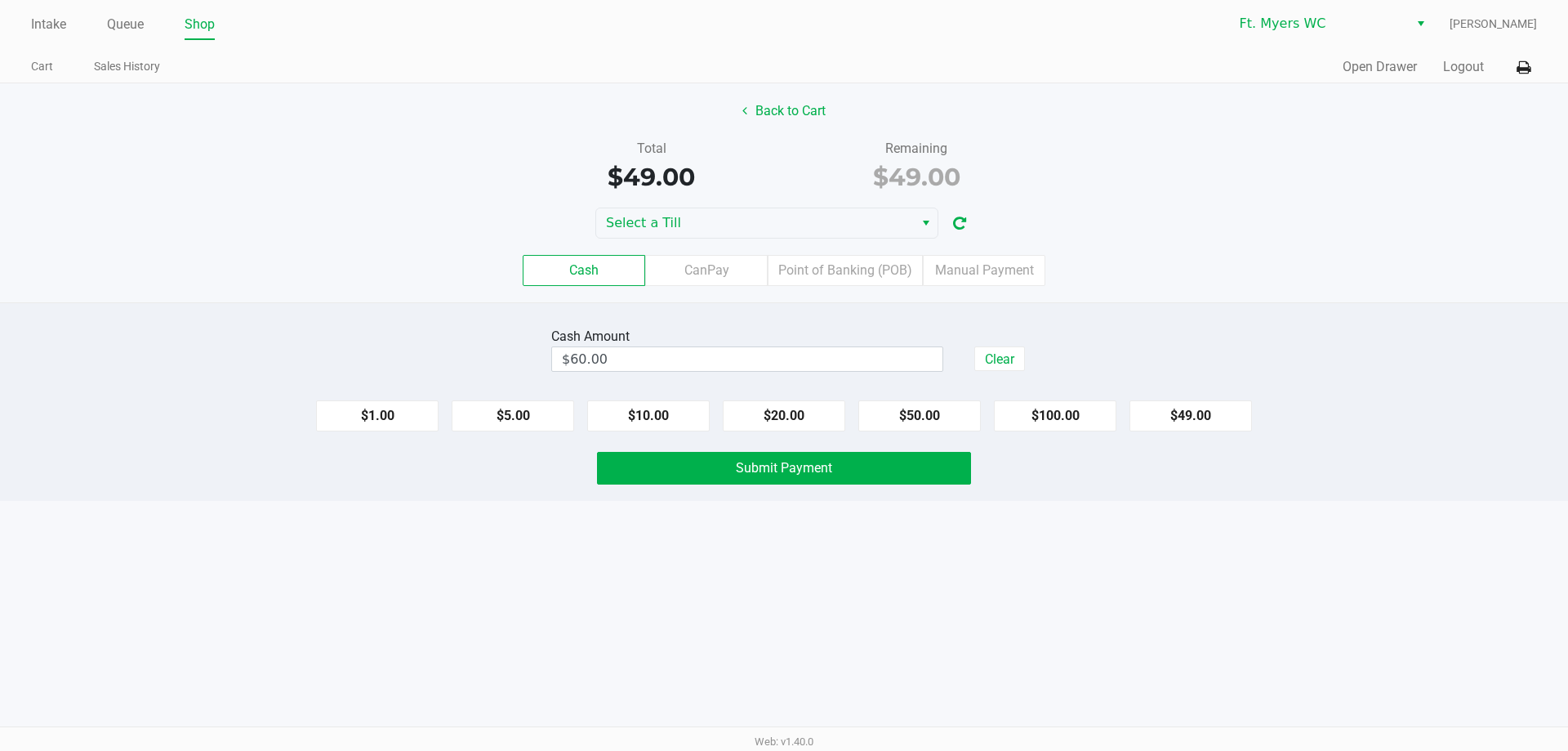
click at [772, 239] on div "Cash CanPay Point of Banking (POB) Manual Payment" at bounding box center [784, 270] width 1592 height 64
click at [770, 225] on span "Select a Till" at bounding box center [755, 223] width 298 height 20
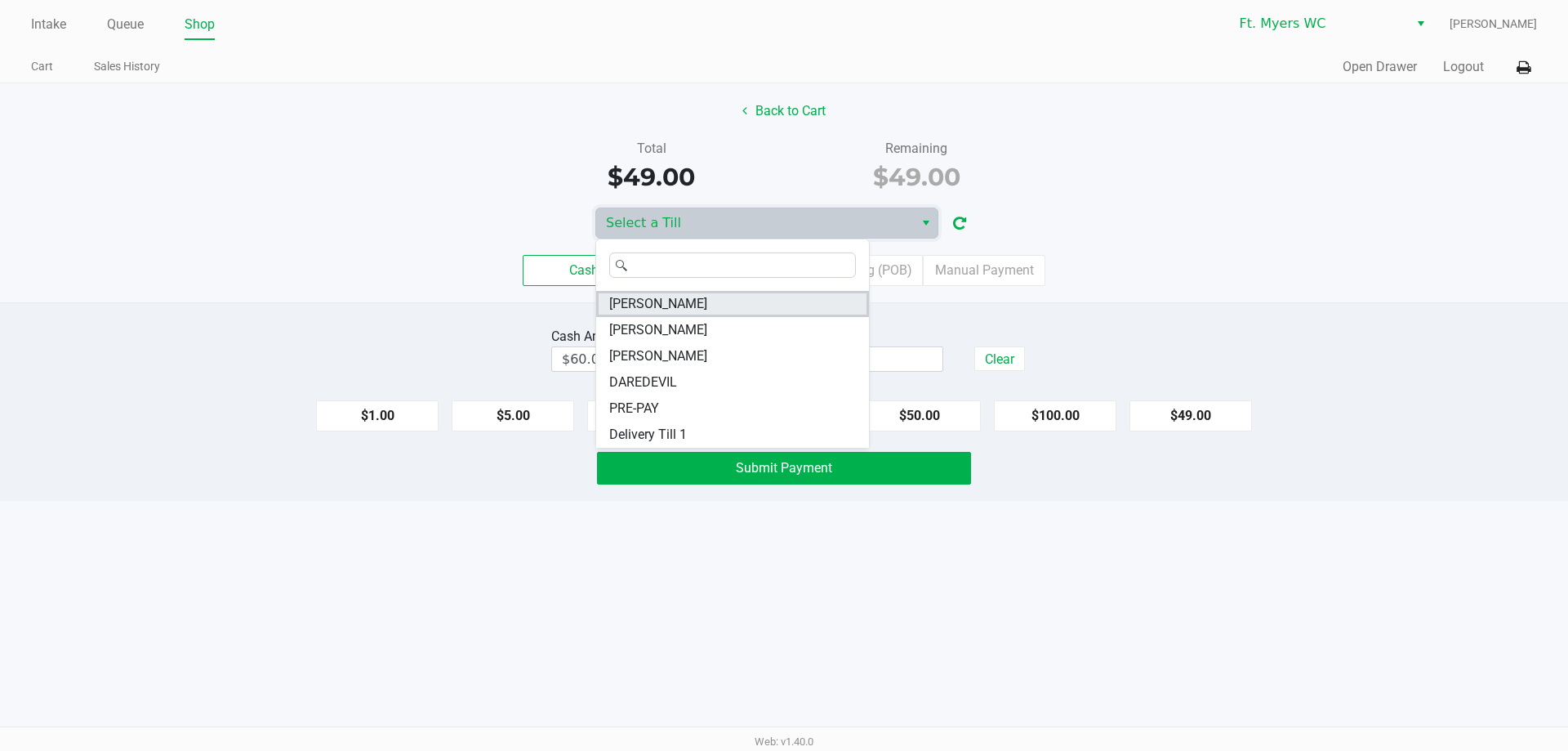
click at [649, 293] on li "[PERSON_NAME]" at bounding box center [732, 304] width 272 height 26
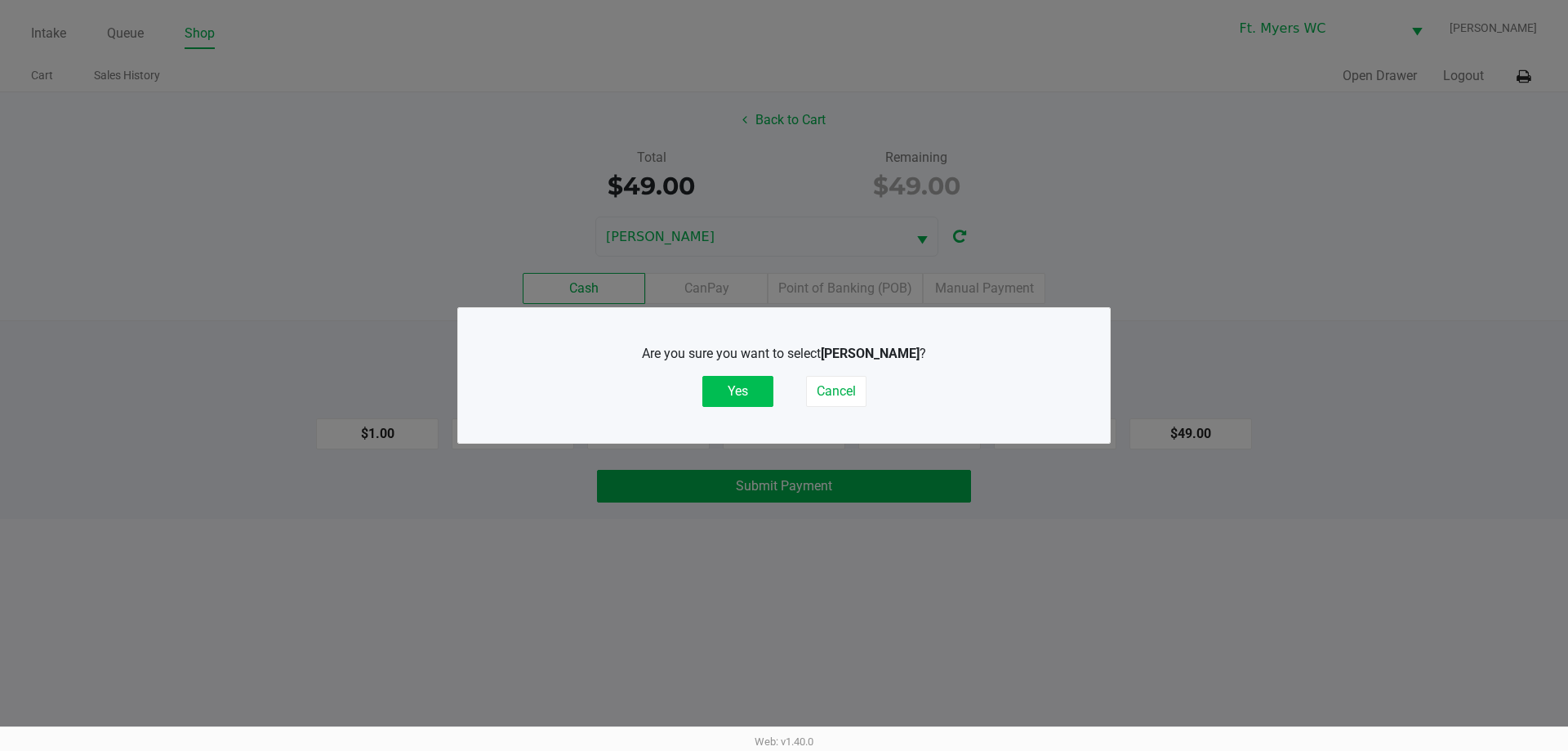
click at [734, 391] on button "Yes" at bounding box center [738, 391] width 71 height 31
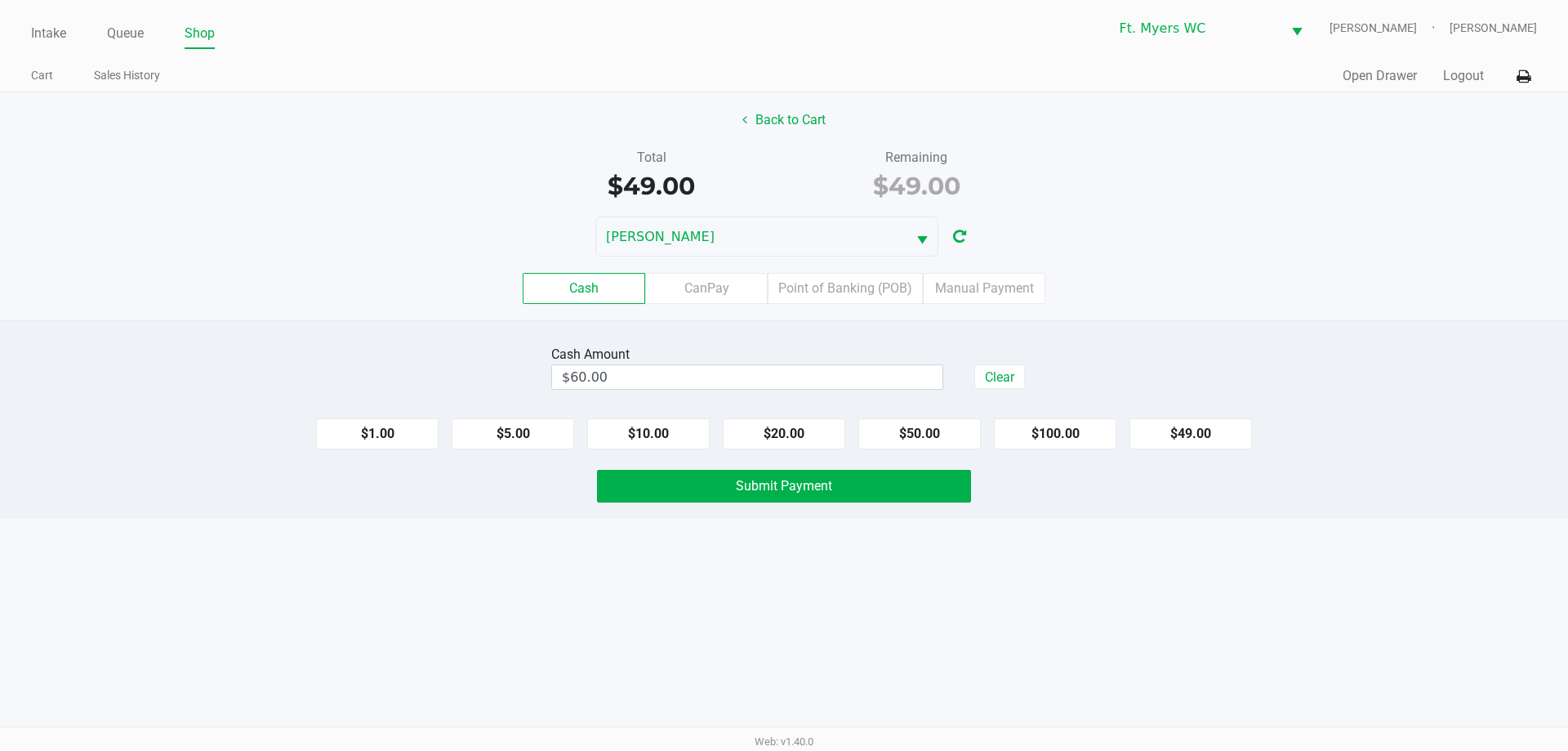
click at [755, 350] on div "Cash Amount" at bounding box center [747, 355] width 392 height 20
click at [785, 490] on span "Submit Payment" at bounding box center [784, 485] width 96 height 16
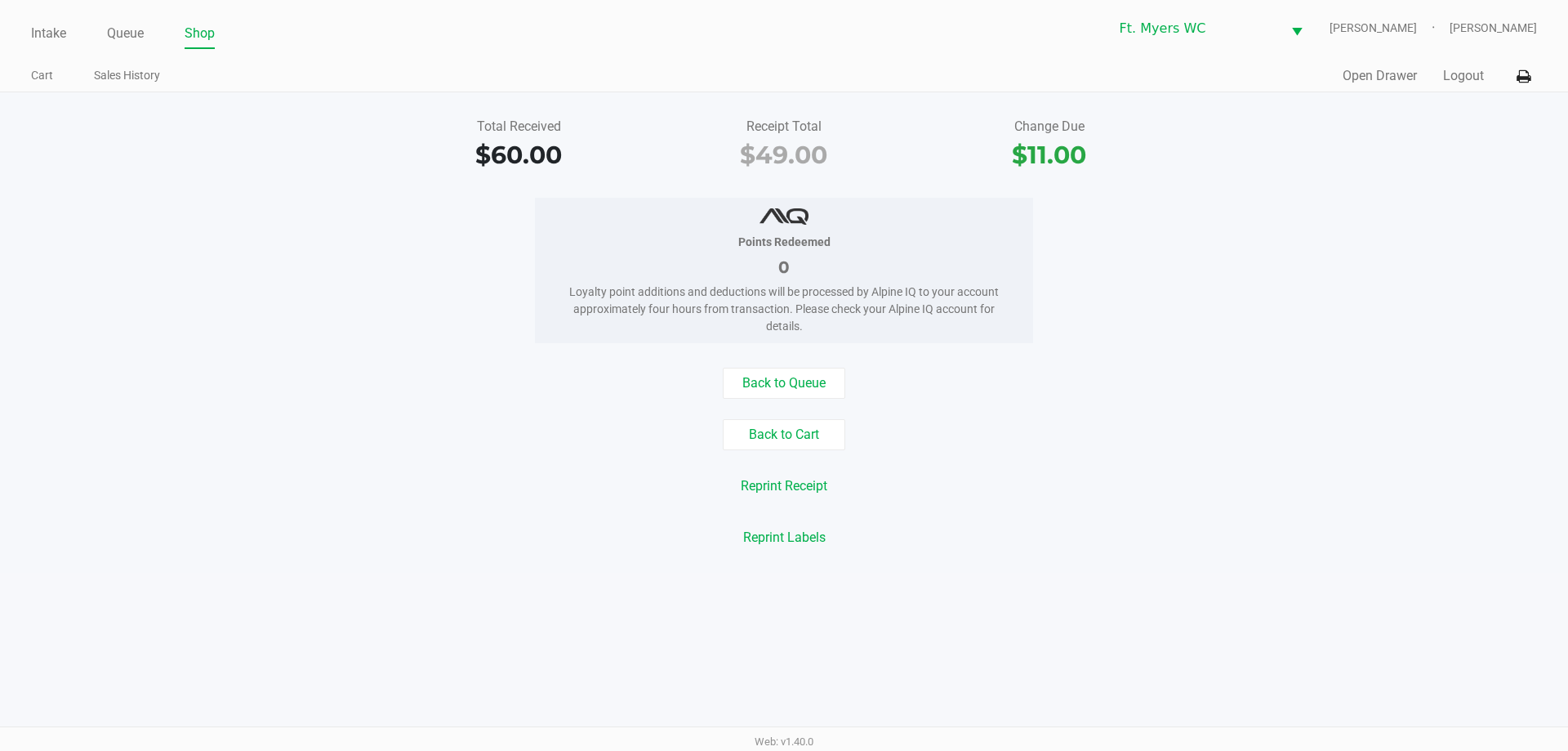
click at [784, 418] on div "Back to Queue Back to Cart Reprint Receipt Reprint Labels" at bounding box center [784, 460] width 1592 height 185
click at [784, 443] on button "Back to Cart" at bounding box center [783, 434] width 122 height 31
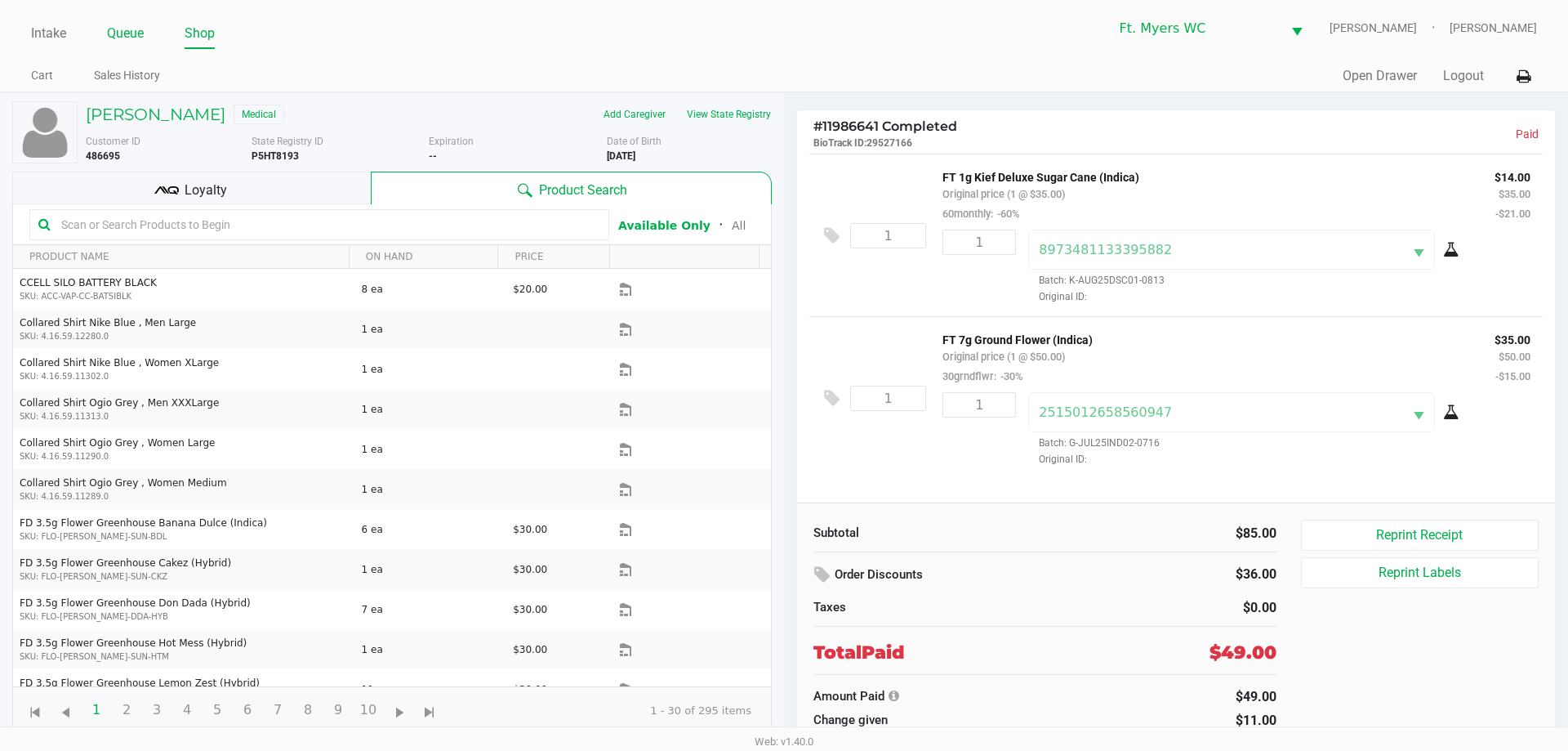
click at [133, 23] on link "Queue" at bounding box center [124, 32] width 36 height 23
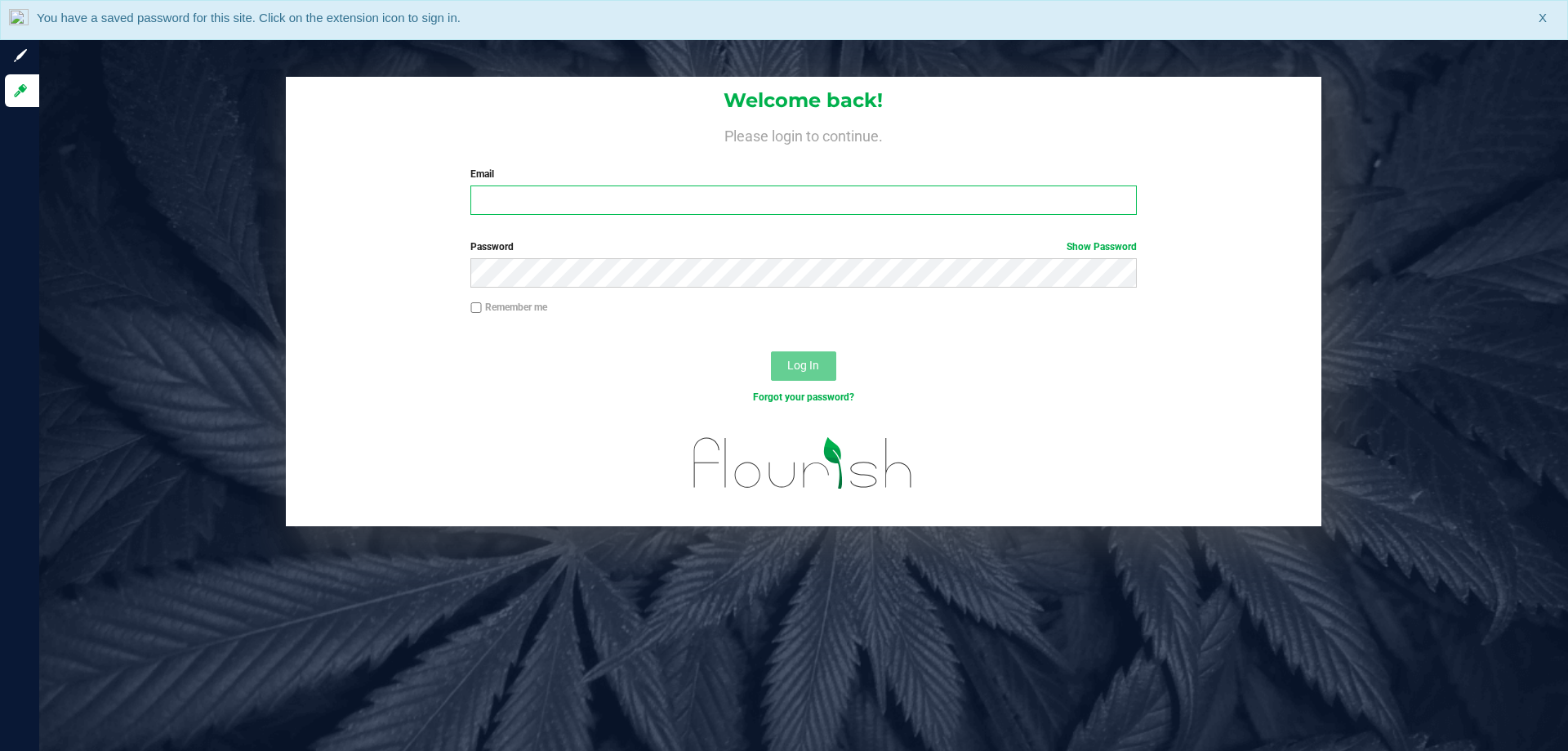
click at [611, 207] on input "Email" at bounding box center [803, 200] width 665 height 29
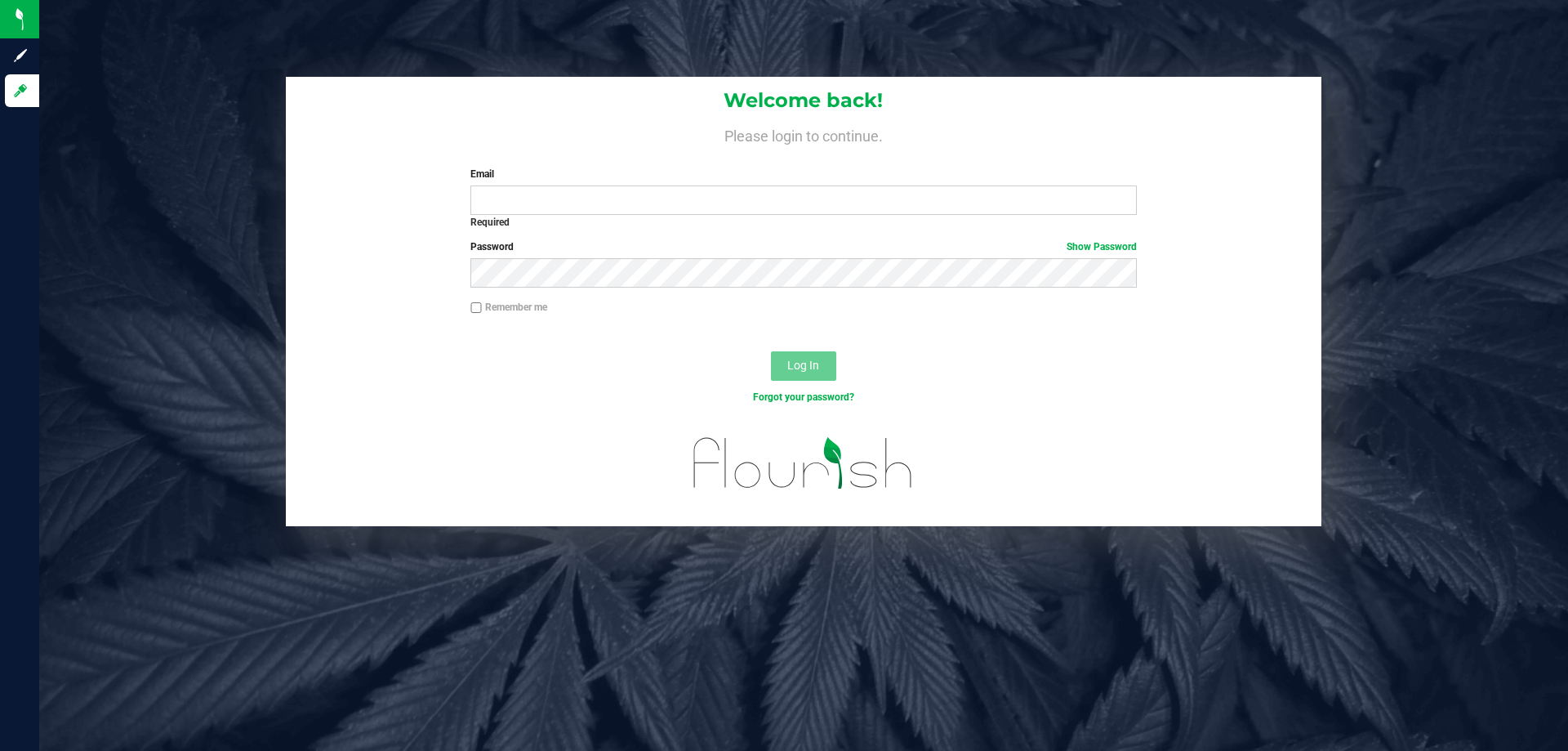
click at [799, 184] on div "Email Required Please format your email correctly." at bounding box center [803, 190] width 690 height 48
click at [810, 195] on input "Email" at bounding box center [803, 200] width 665 height 29
type input "[EMAIL_ADDRESS][DOMAIN_NAME]"
click at [770, 351] on button "Log In" at bounding box center [803, 366] width 66 height 29
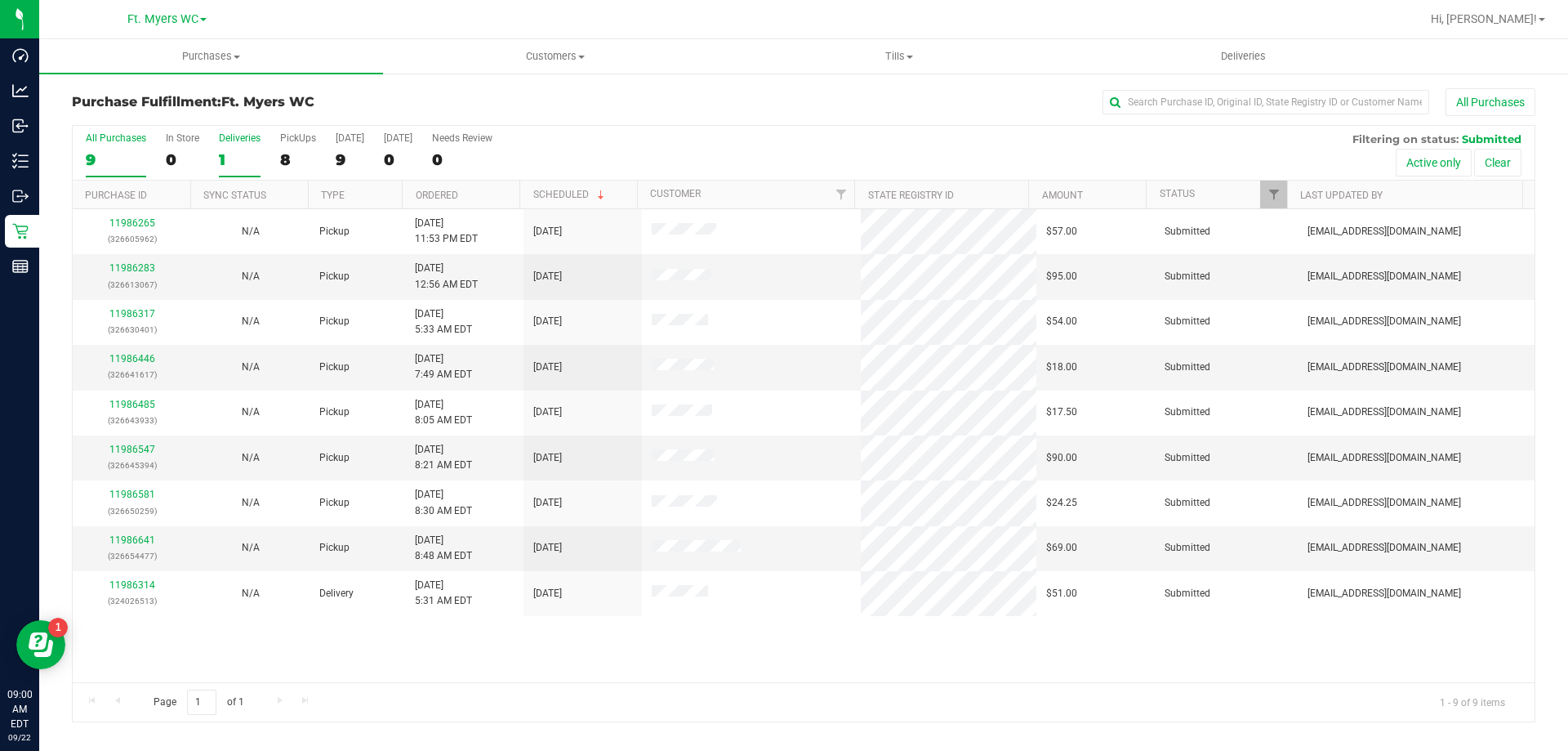
click at [252, 149] on label "Deliveries 1" at bounding box center [239, 155] width 41 height 45
click at [0, 0] on input "Deliveries 1" at bounding box center [0, 0] width 0 height 0
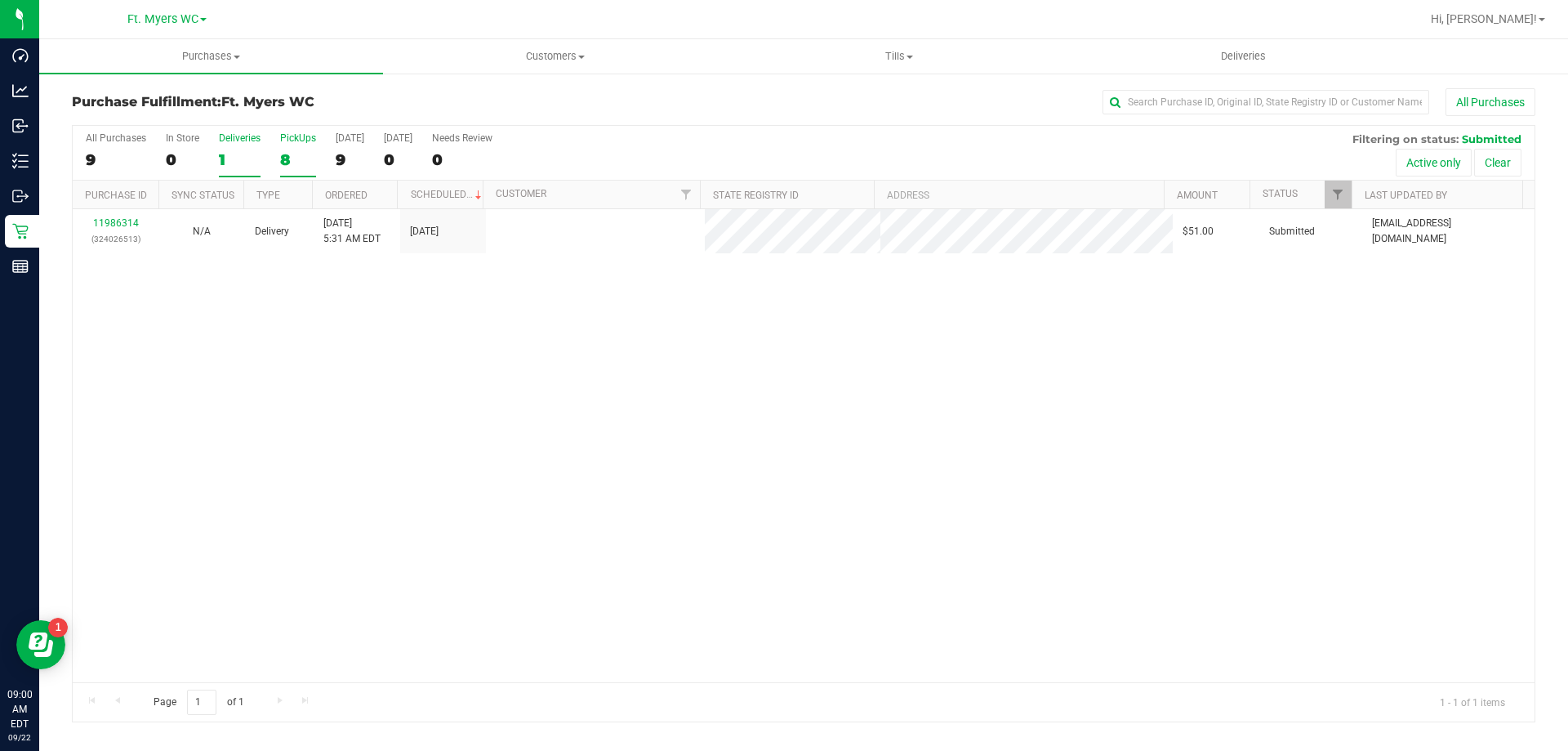
click at [281, 148] on label "PickUps 8" at bounding box center [298, 155] width 36 height 45
click at [0, 0] on input "PickUps 8" at bounding box center [0, 0] width 0 height 0
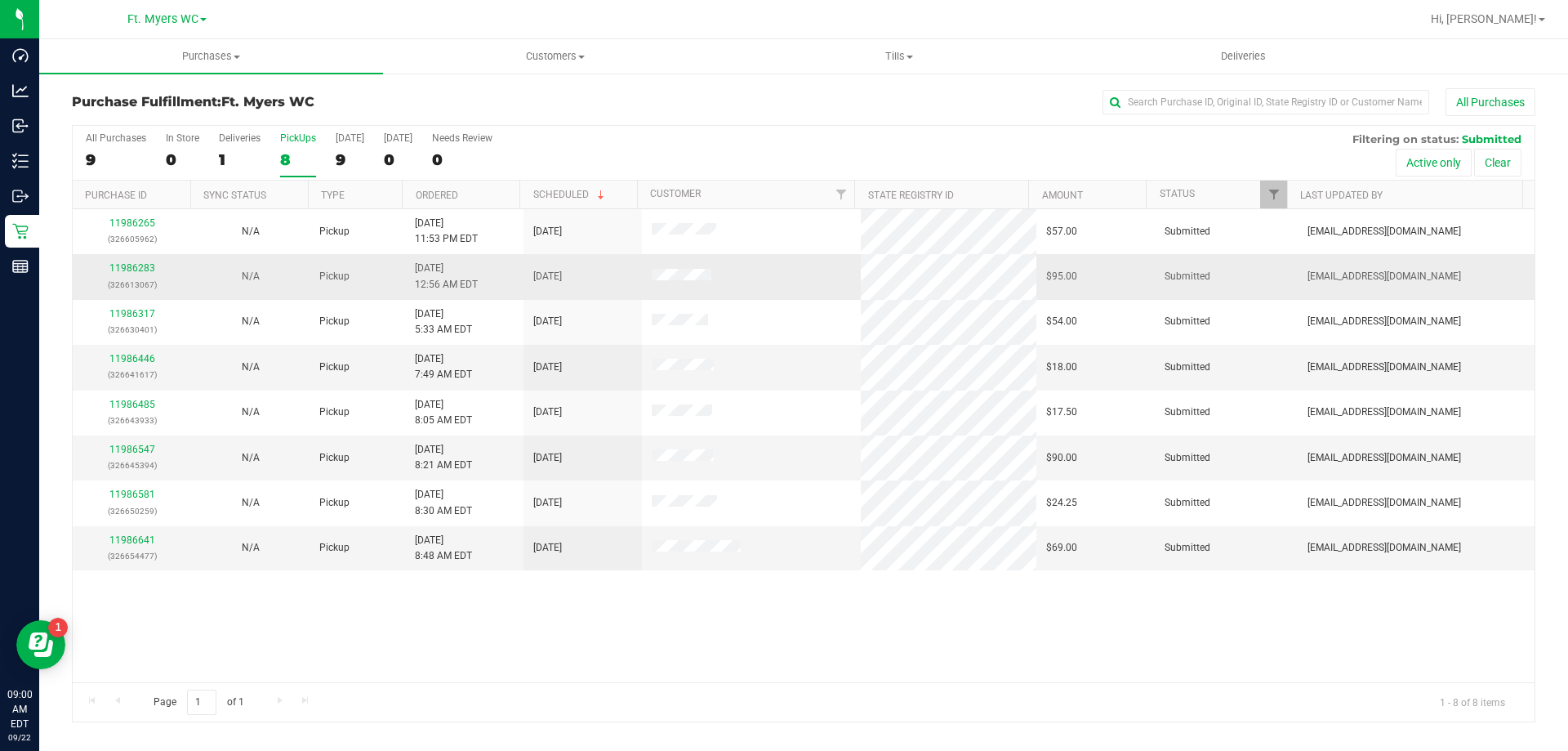
click at [122, 274] on div "11986283 (326613067)" at bounding box center [131, 276] width 99 height 31
click at [129, 269] on link "11986283" at bounding box center [132, 268] width 46 height 12
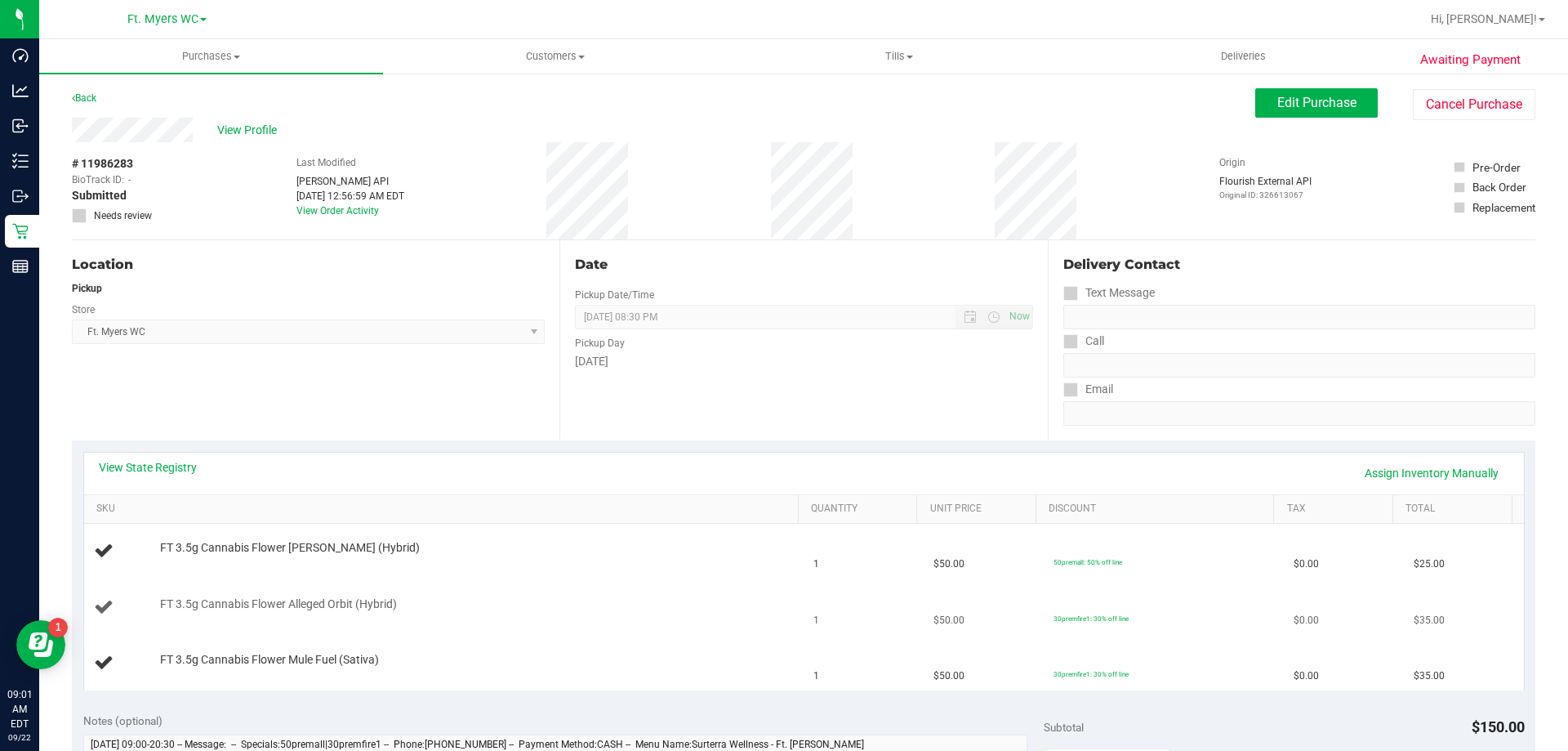
click at [1174, 605] on td "30premfire1: 30% off line" at bounding box center [1163, 608] width 240 height 56
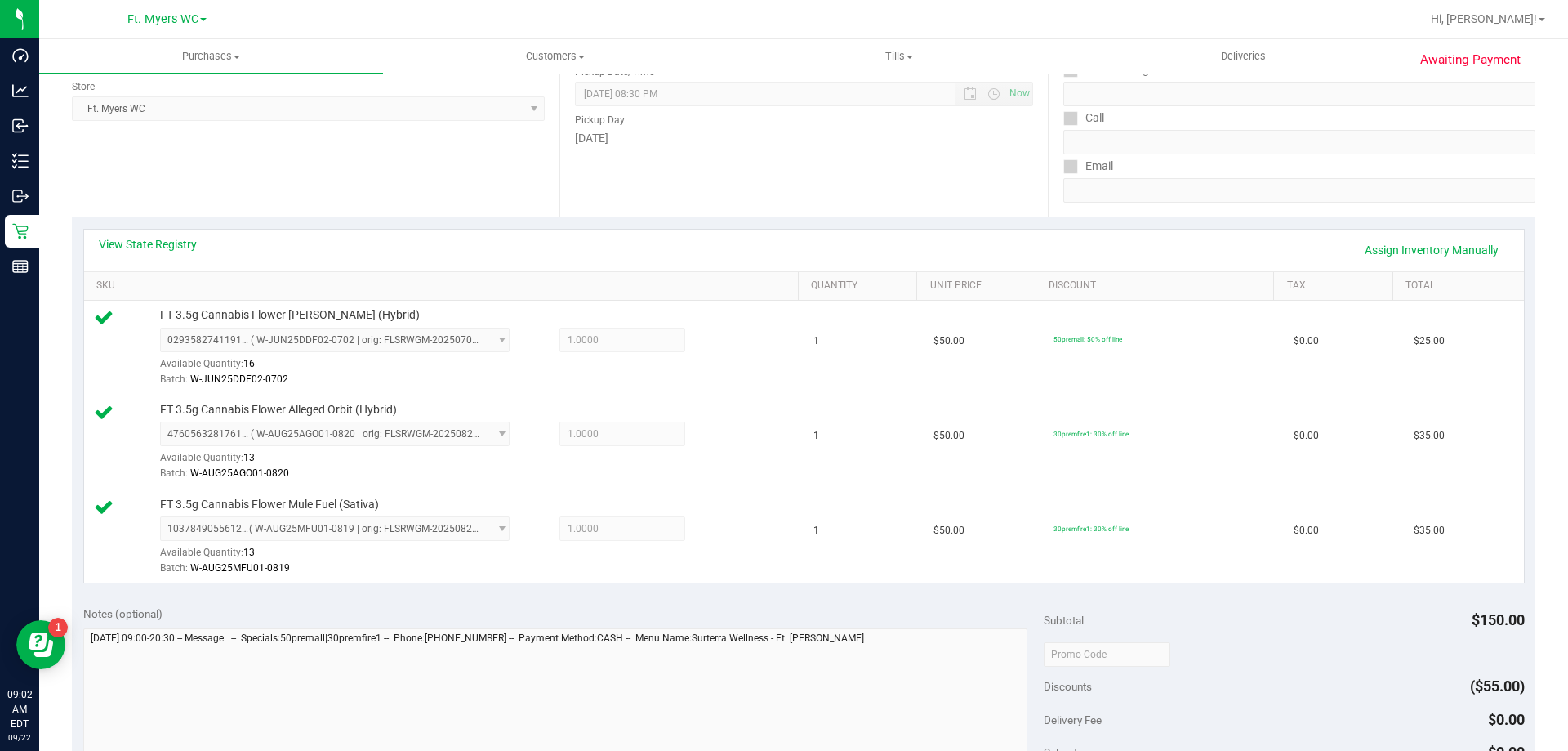
scroll to position [490, 0]
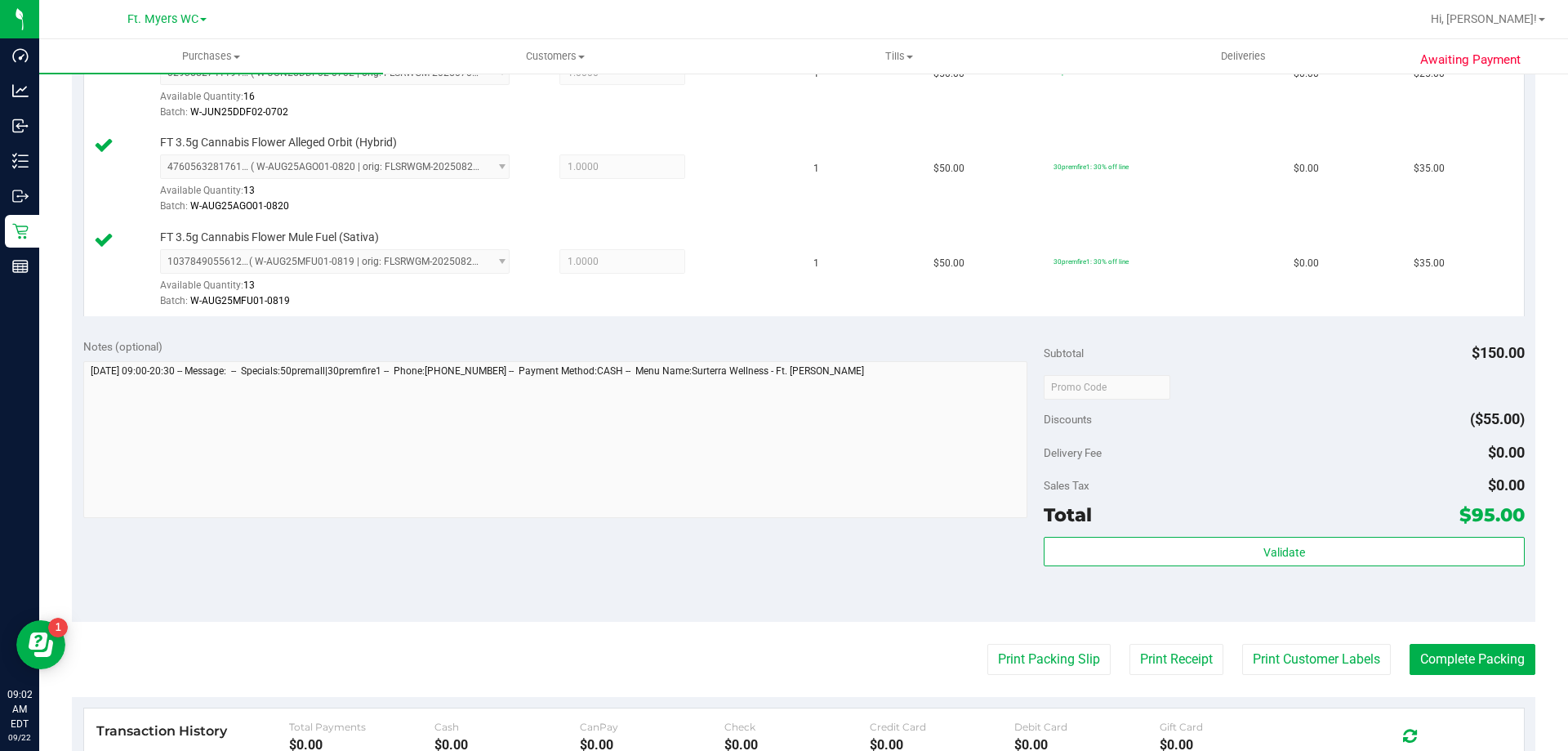
click at [1179, 522] on div "Total $95.00" at bounding box center [1284, 515] width 480 height 29
click at [1177, 533] on div "Subtotal $150.00 Discounts ($55.00) Delivery Fee $0.00 Sales Tax $0.00 Total $9…" at bounding box center [1284, 474] width 480 height 272
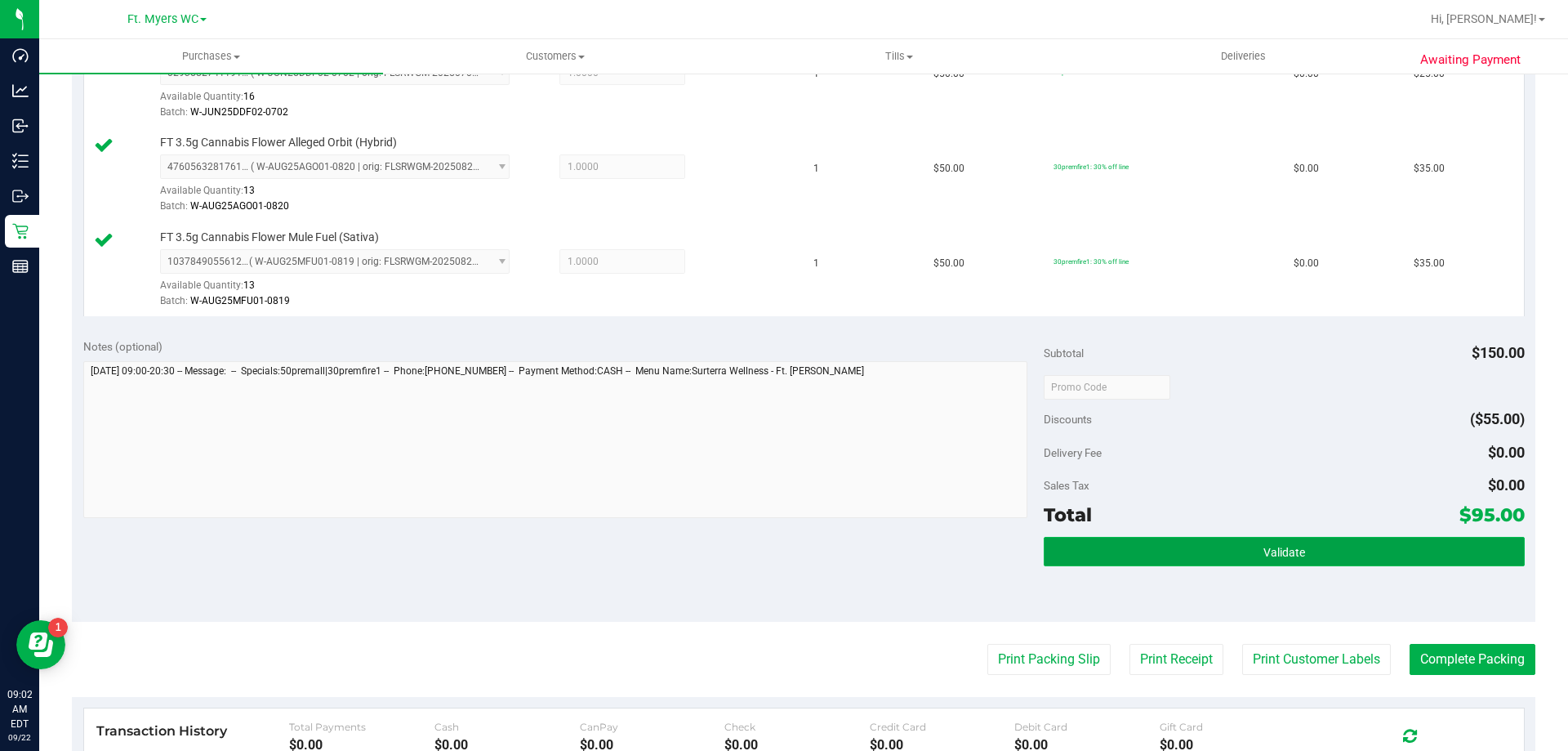
click at [1181, 543] on button "Validate" at bounding box center [1284, 551] width 480 height 29
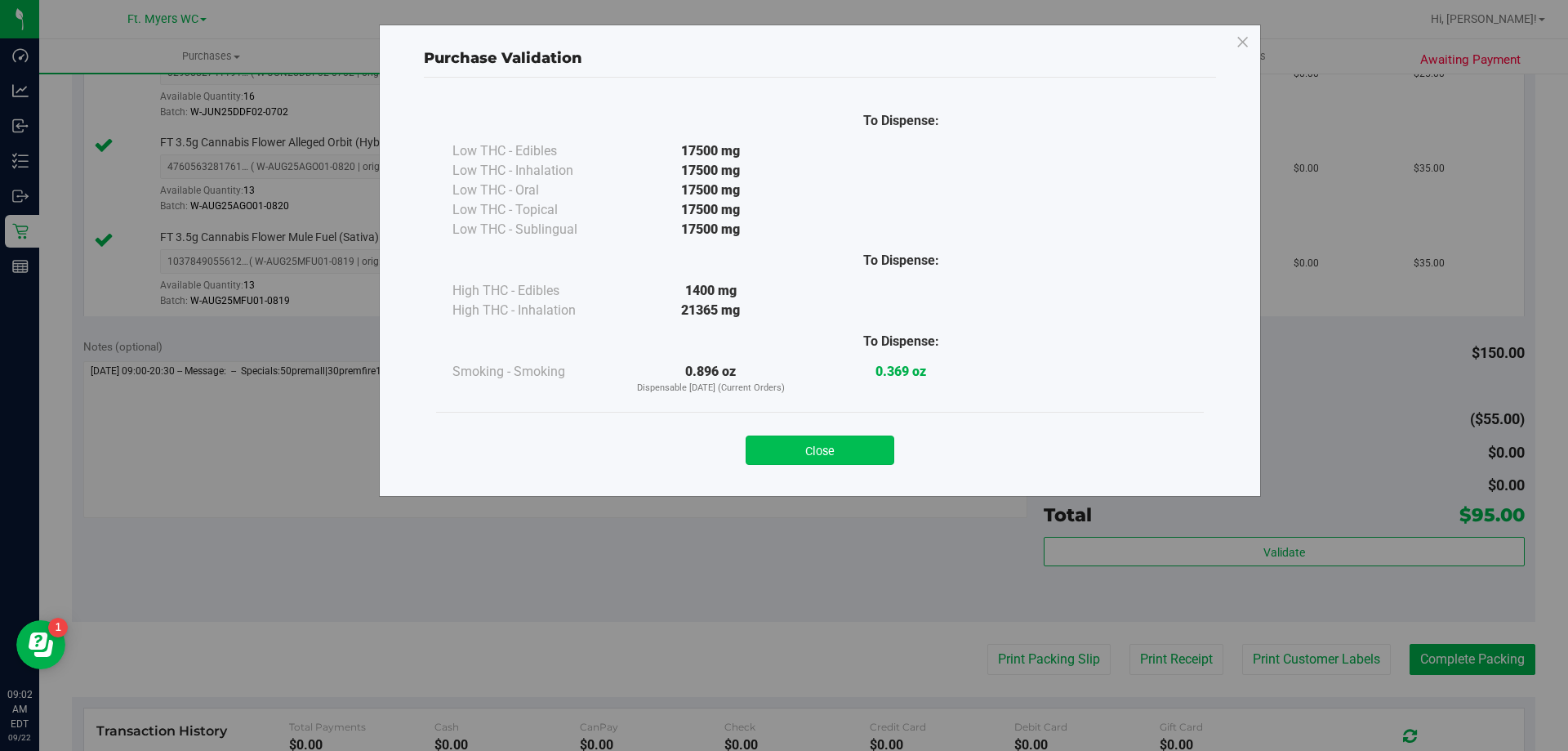
click at [831, 438] on button "Close" at bounding box center [820, 450] width 149 height 29
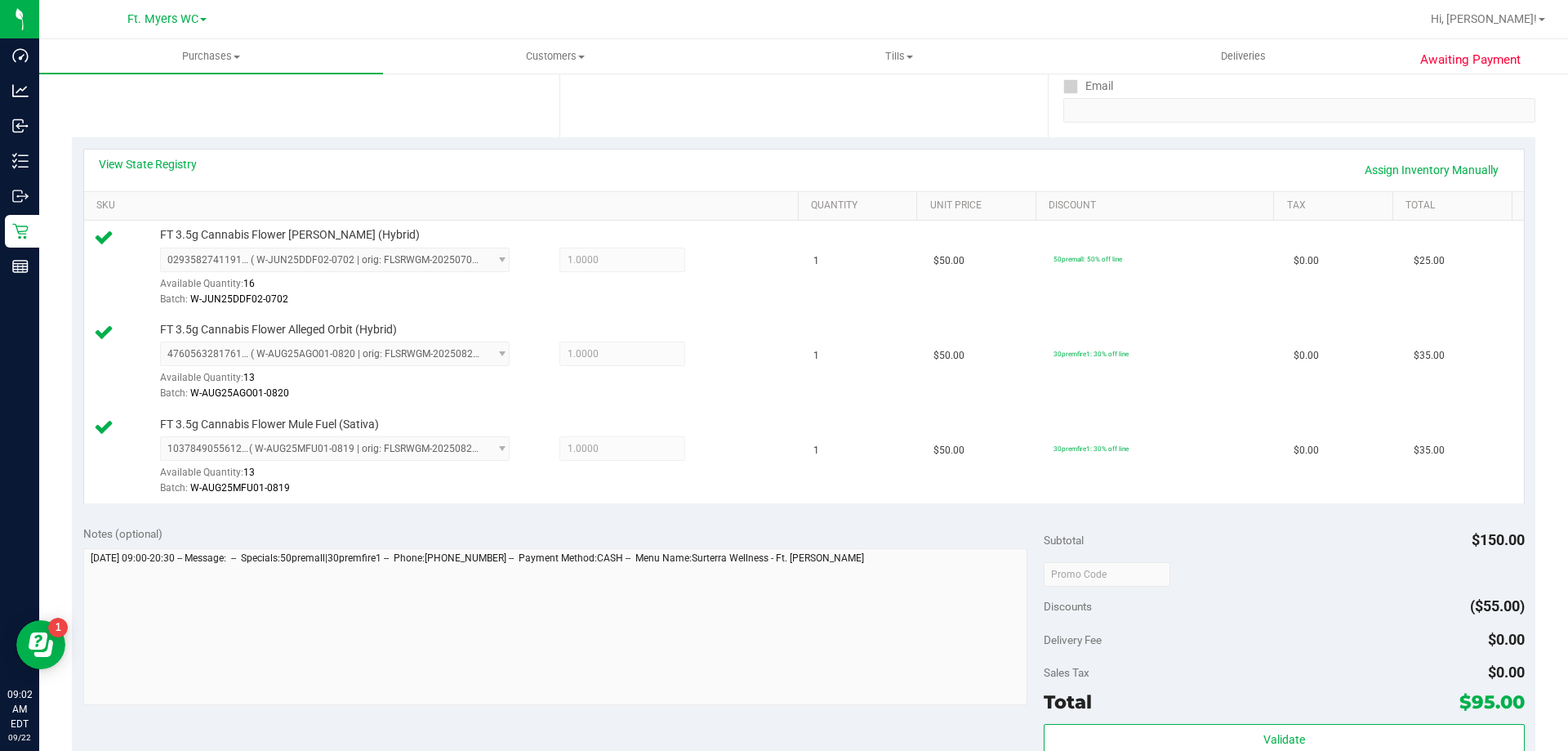
scroll to position [654, 0]
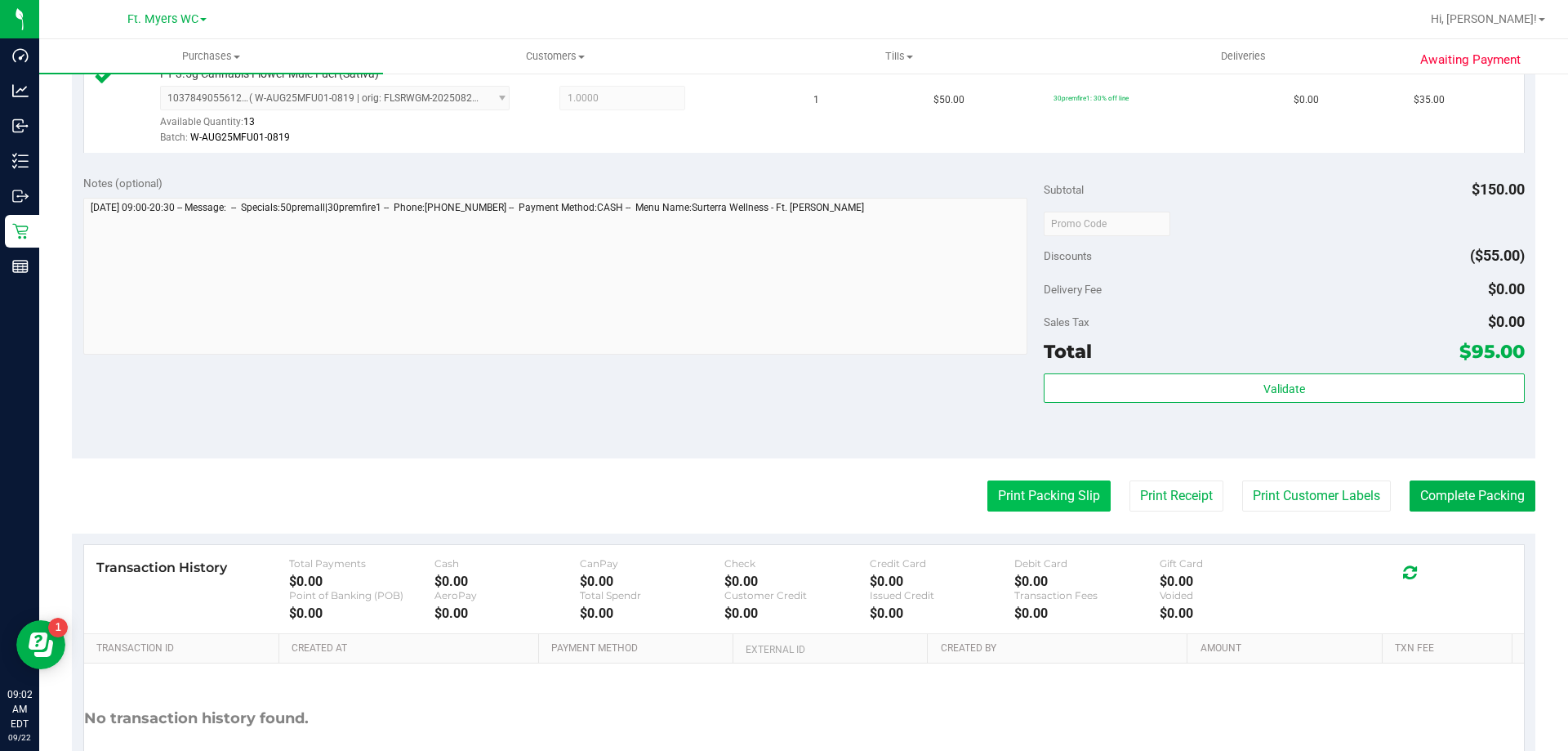
click at [1020, 489] on button "Print Packing Slip" at bounding box center [1049, 496] width 123 height 31
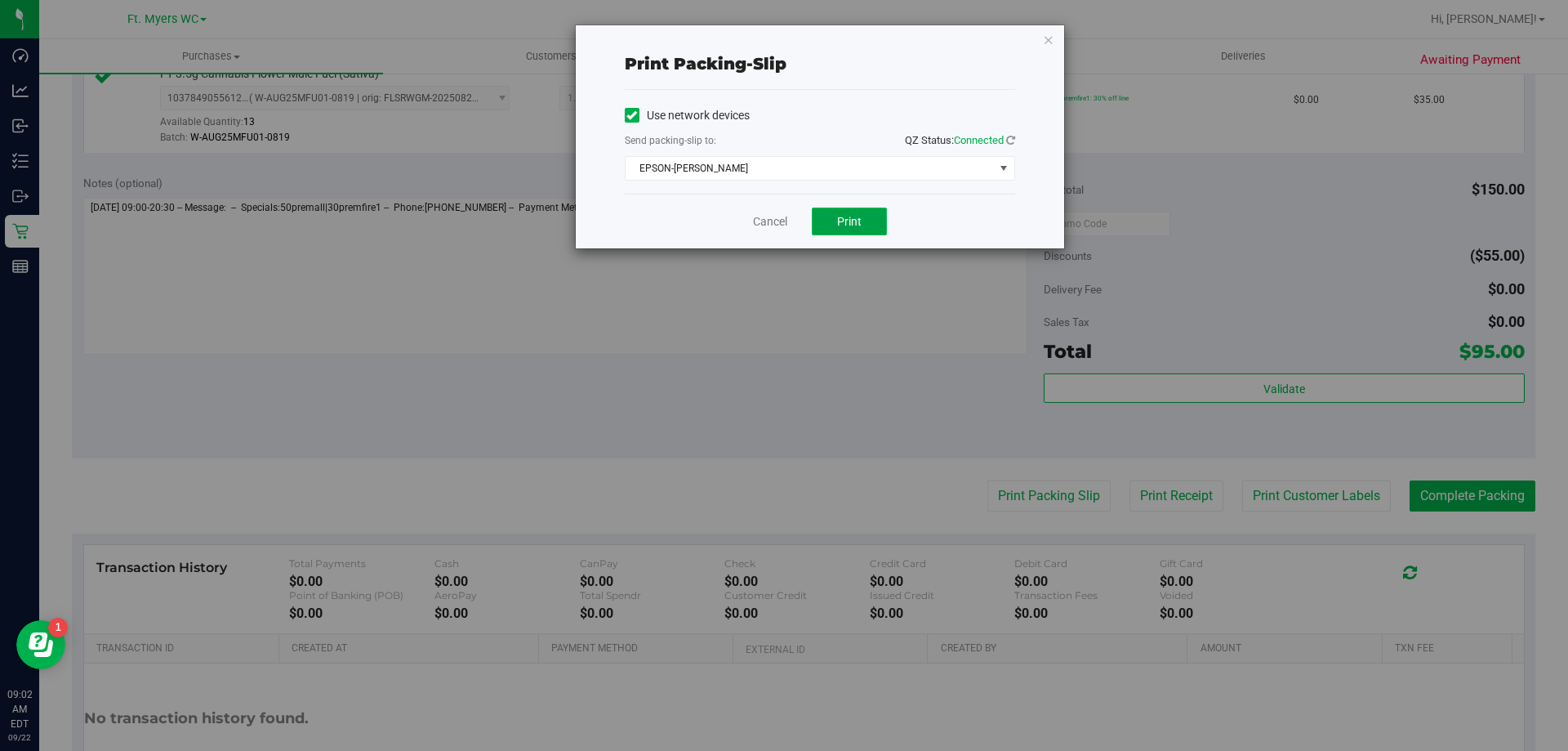
click at [841, 217] on span "Print" at bounding box center [849, 221] width 24 height 13
click at [754, 175] on span "EPSON-[PERSON_NAME]" at bounding box center [809, 168] width 368 height 23
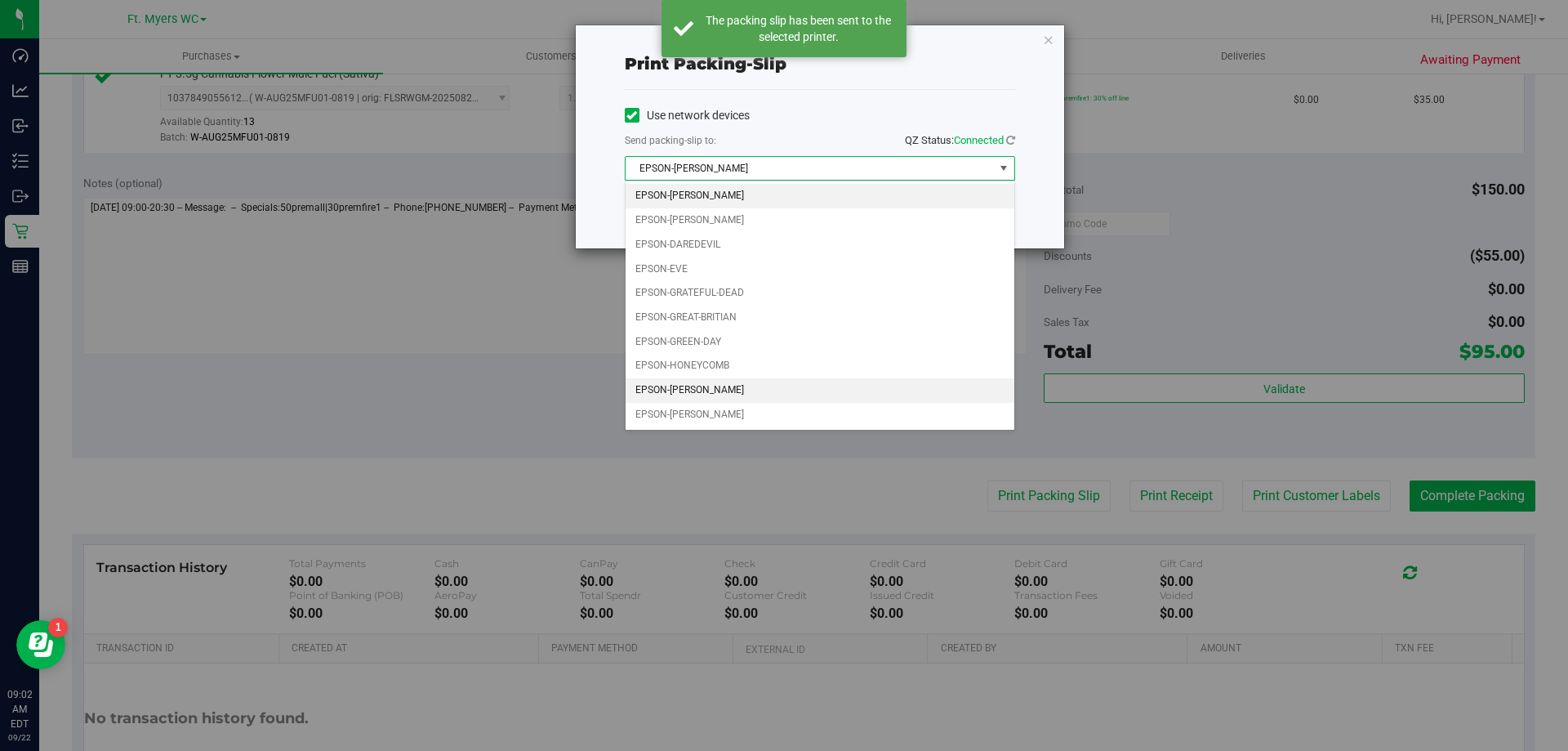
click at [696, 394] on li "EPSON-[PERSON_NAME]" at bounding box center [819, 390] width 389 height 25
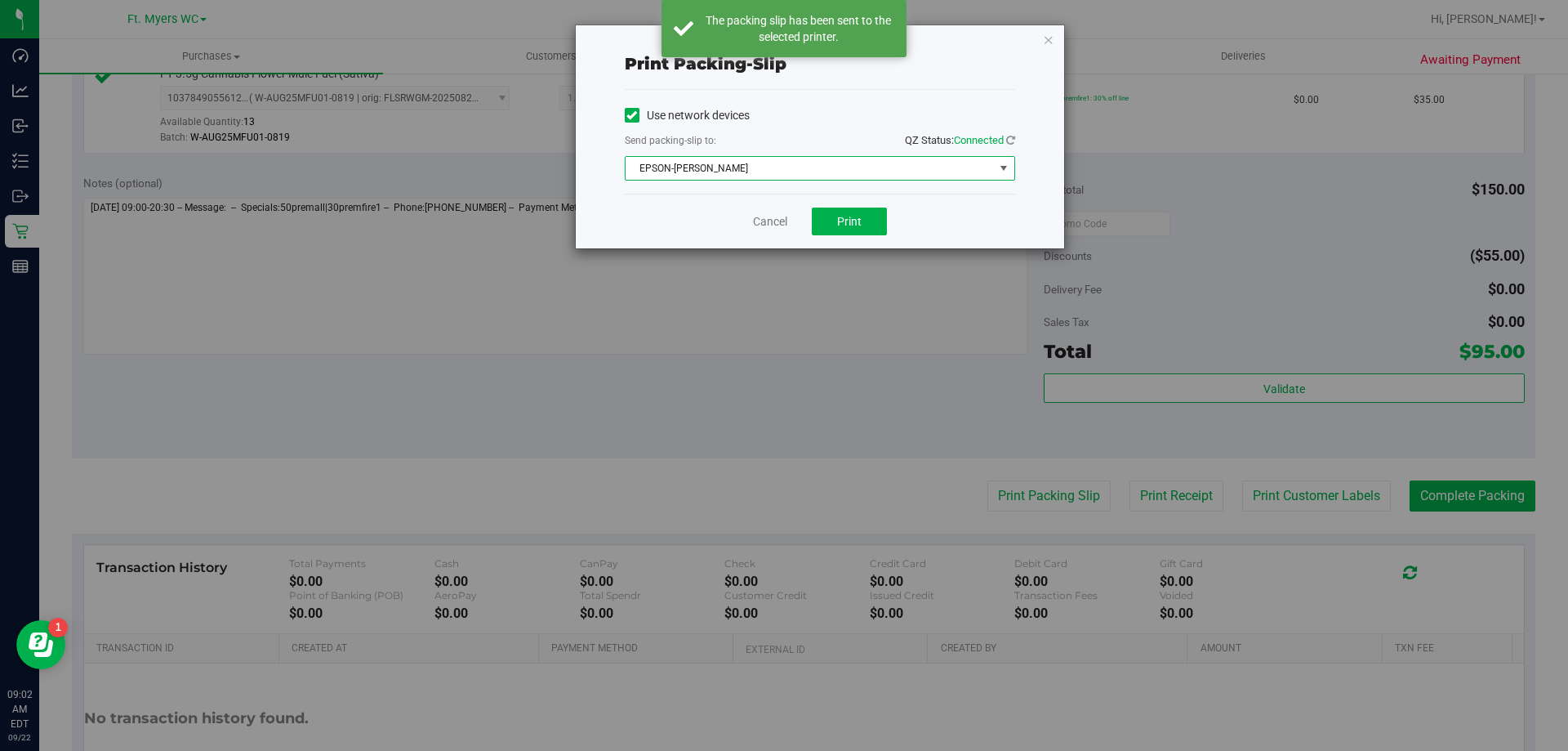
click at [723, 209] on div "Cancel Print" at bounding box center [819, 221] width 390 height 55
click at [826, 233] on button "Print" at bounding box center [849, 222] width 75 height 27
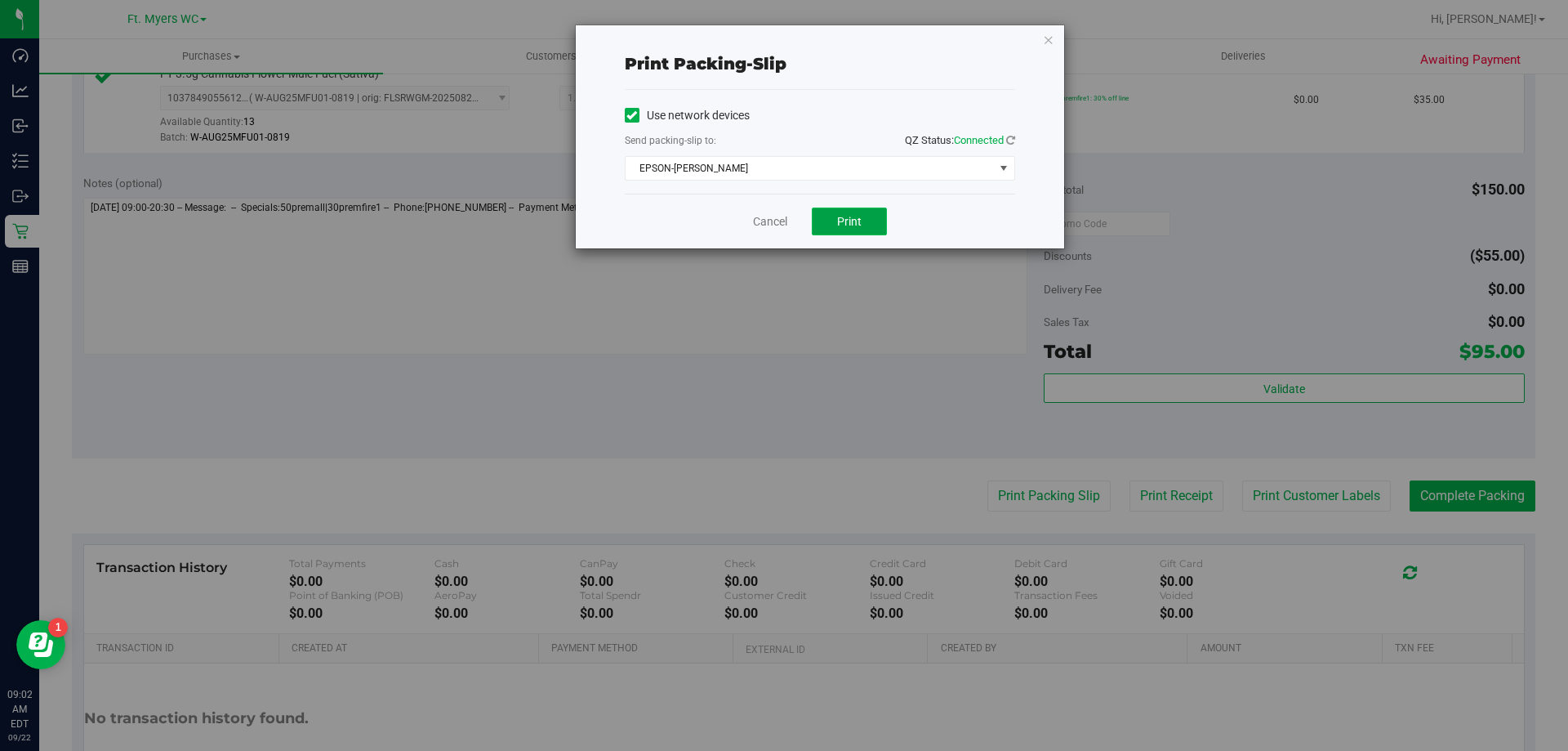
click at [814, 214] on button "Print" at bounding box center [849, 222] width 75 height 27
click at [907, 59] on div "Print packing-slip" at bounding box center [819, 63] width 390 height 25
click at [775, 225] on link "Cancel" at bounding box center [769, 221] width 34 height 17
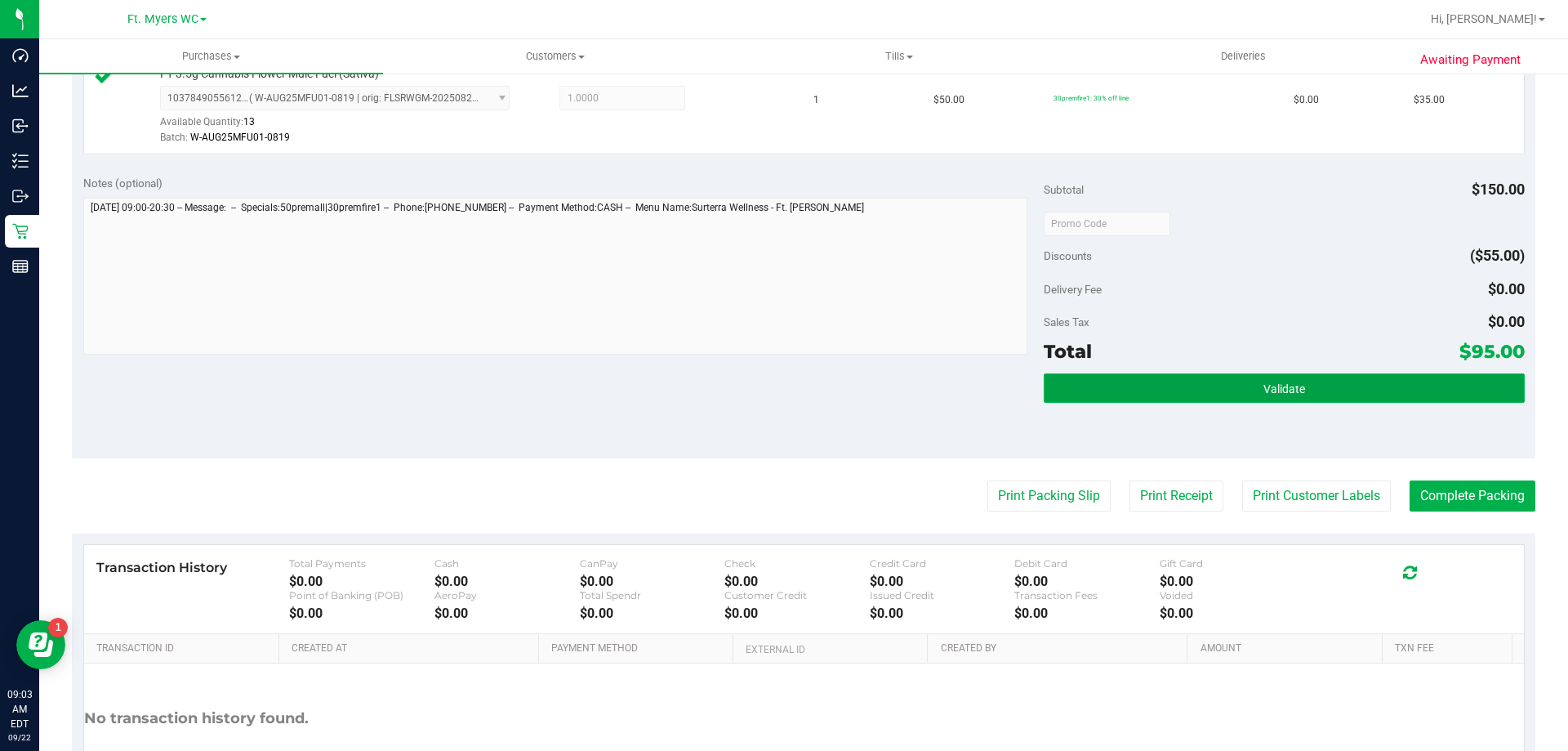
click at [1214, 402] on button "Validate" at bounding box center [1284, 388] width 480 height 29
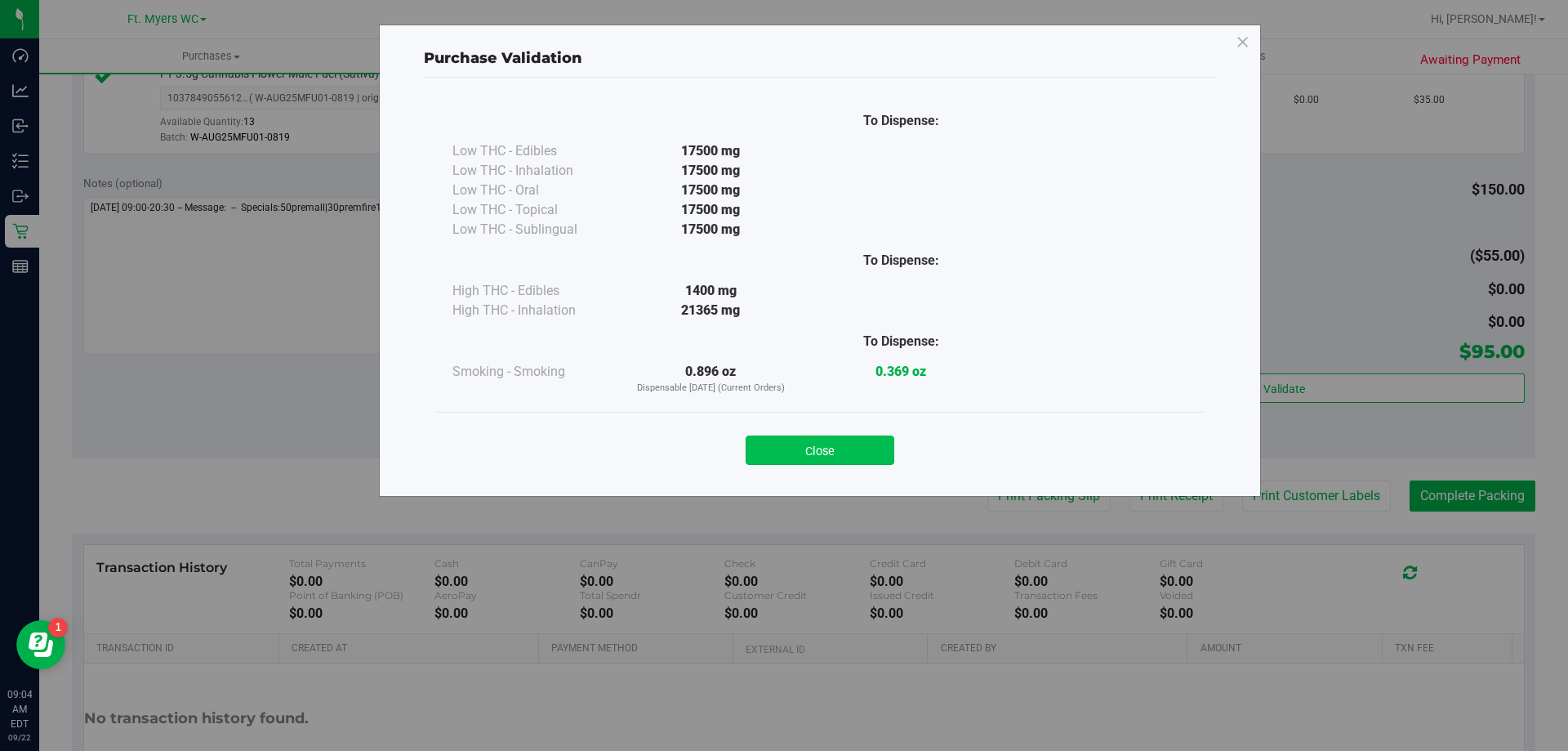
click at [861, 453] on button "Close" at bounding box center [820, 450] width 149 height 29
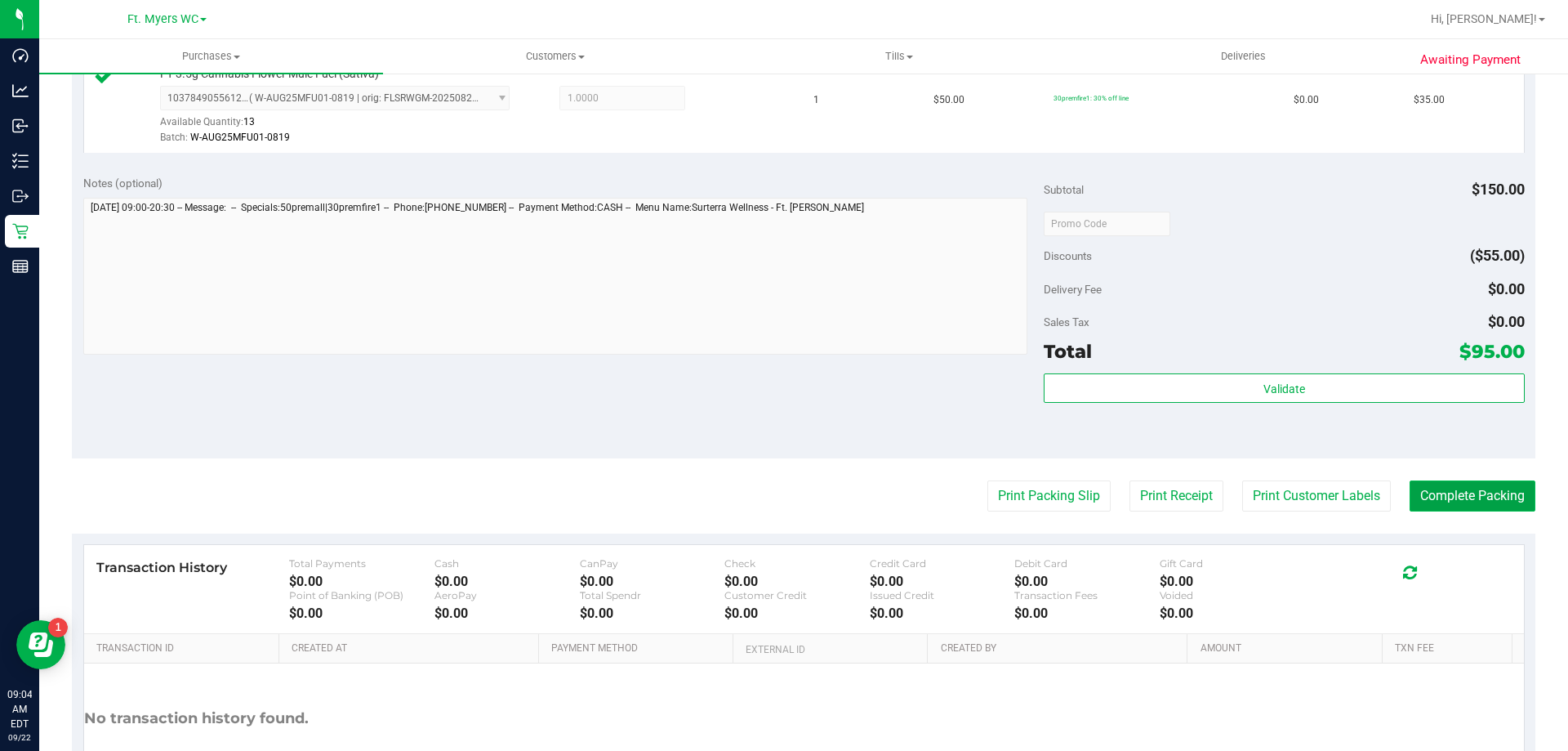
click at [1475, 500] on button "Complete Packing" at bounding box center [1472, 496] width 125 height 31
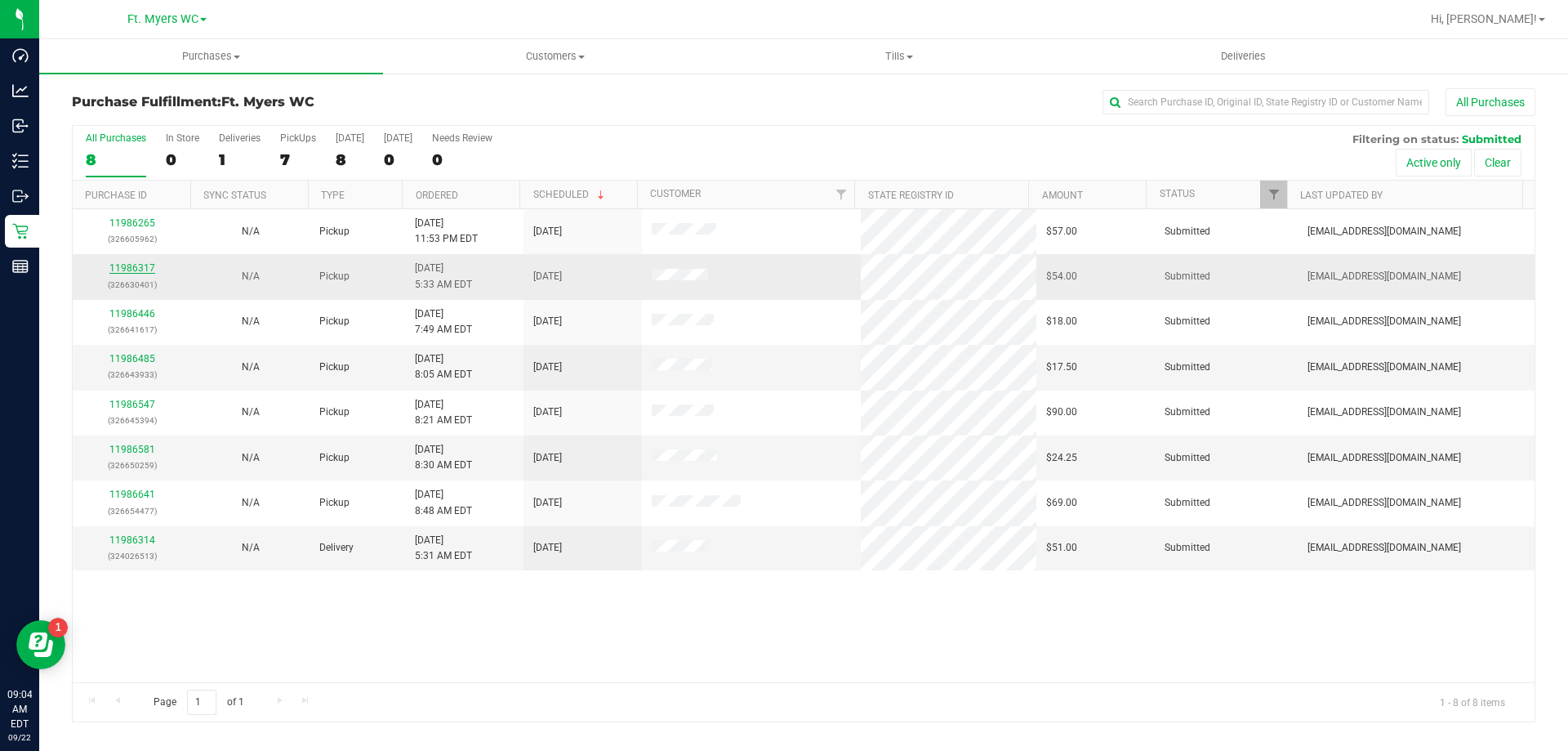
click at [125, 266] on link "11986317" at bounding box center [132, 268] width 46 height 12
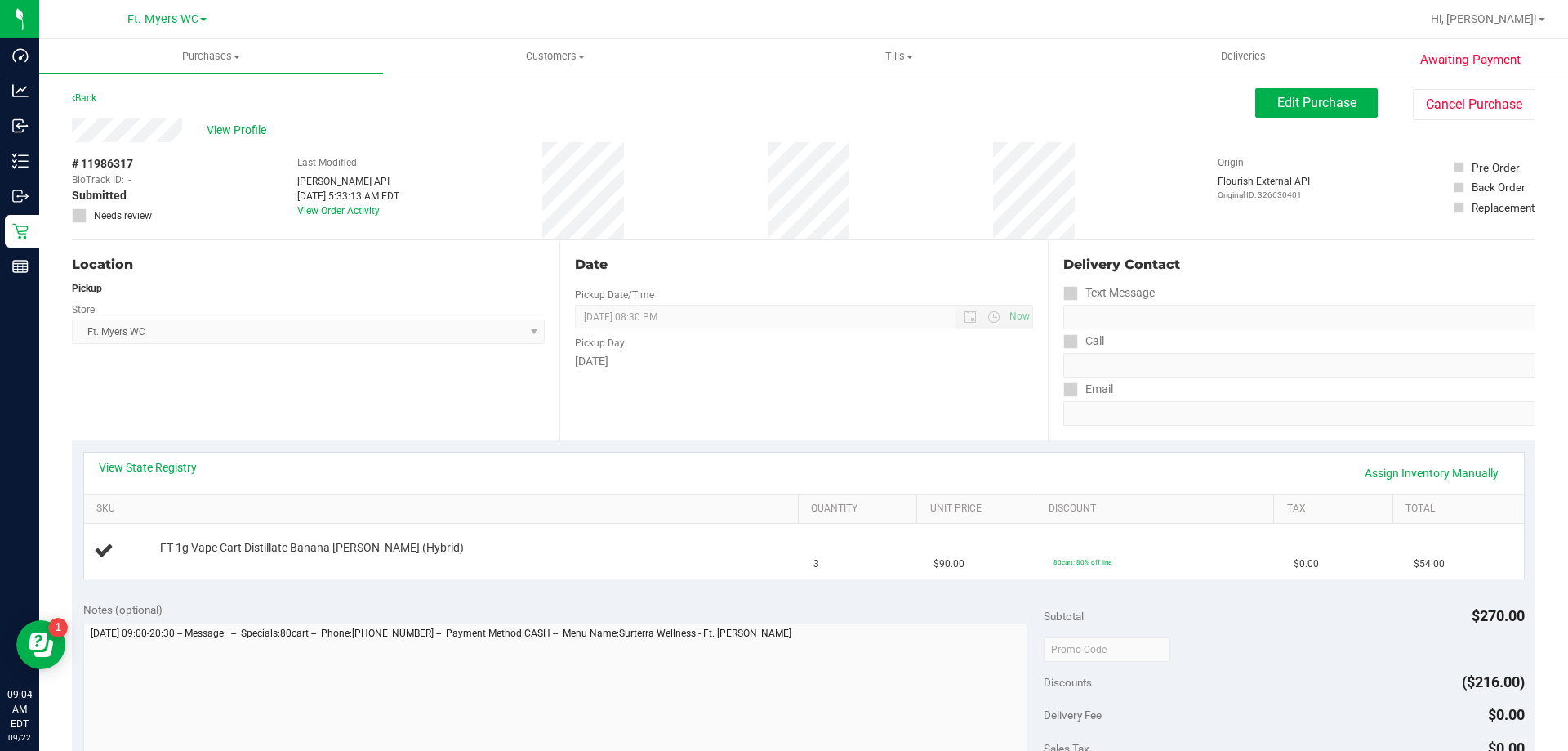
click at [856, 394] on div "Date Pickup Date/Time [DATE] Now [DATE] 08:30 PM Now Pickup Day [DATE]" at bounding box center [803, 340] width 487 height 200
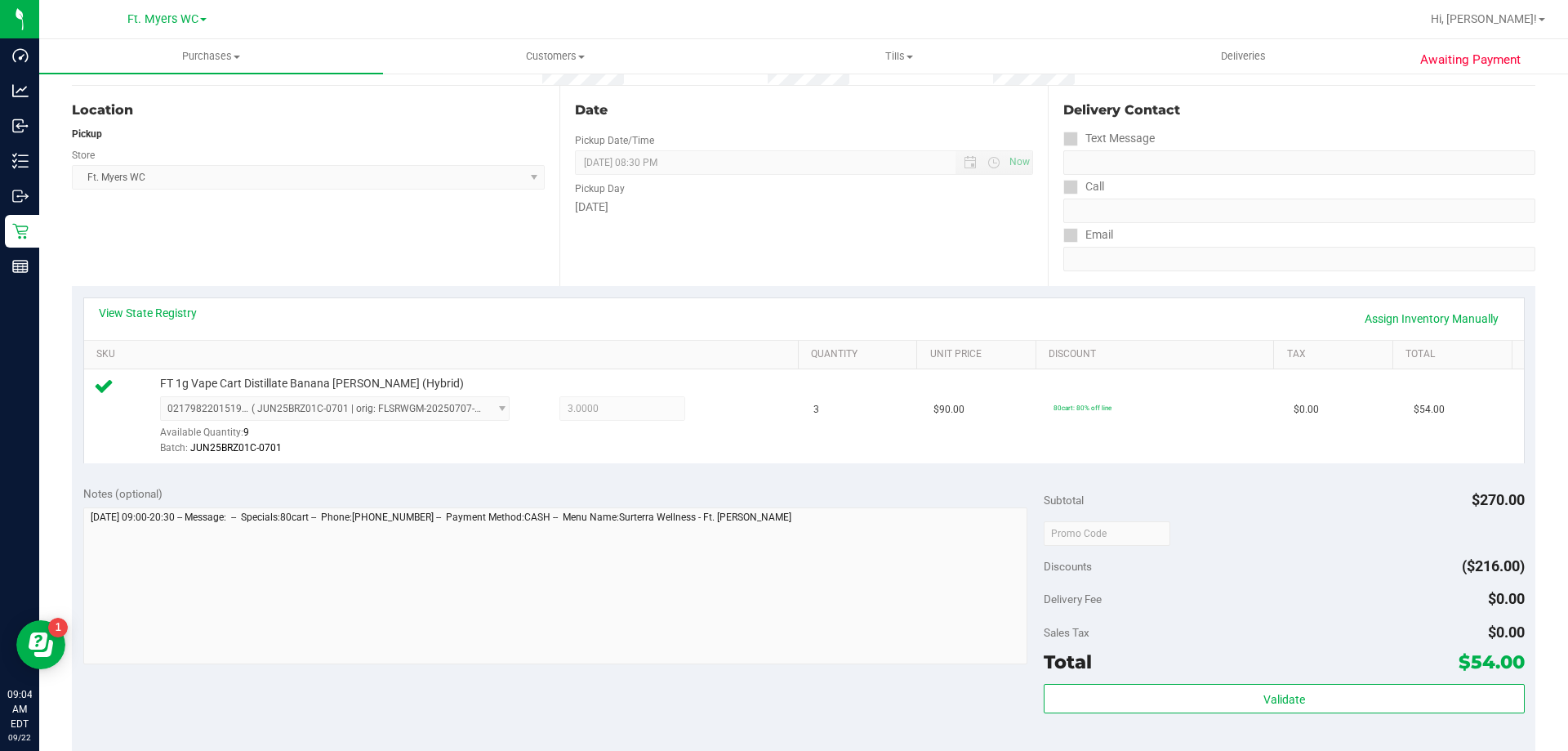
scroll to position [326, 0]
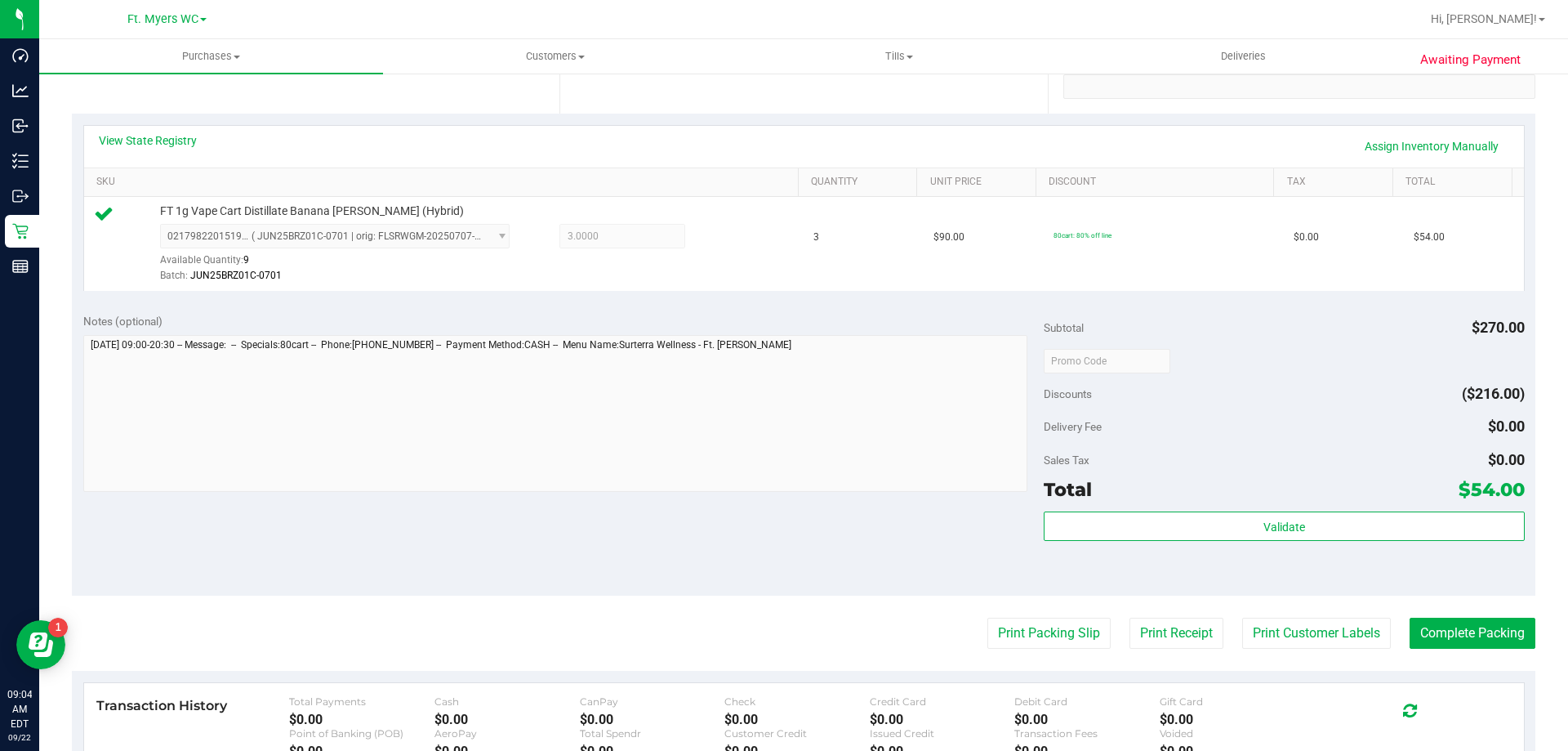
click at [1152, 507] on div "Subtotal $270.00 Discounts ($216.00) Delivery Fee $0.00 Sales Tax $0.00 Total $…" at bounding box center [1284, 448] width 480 height 272
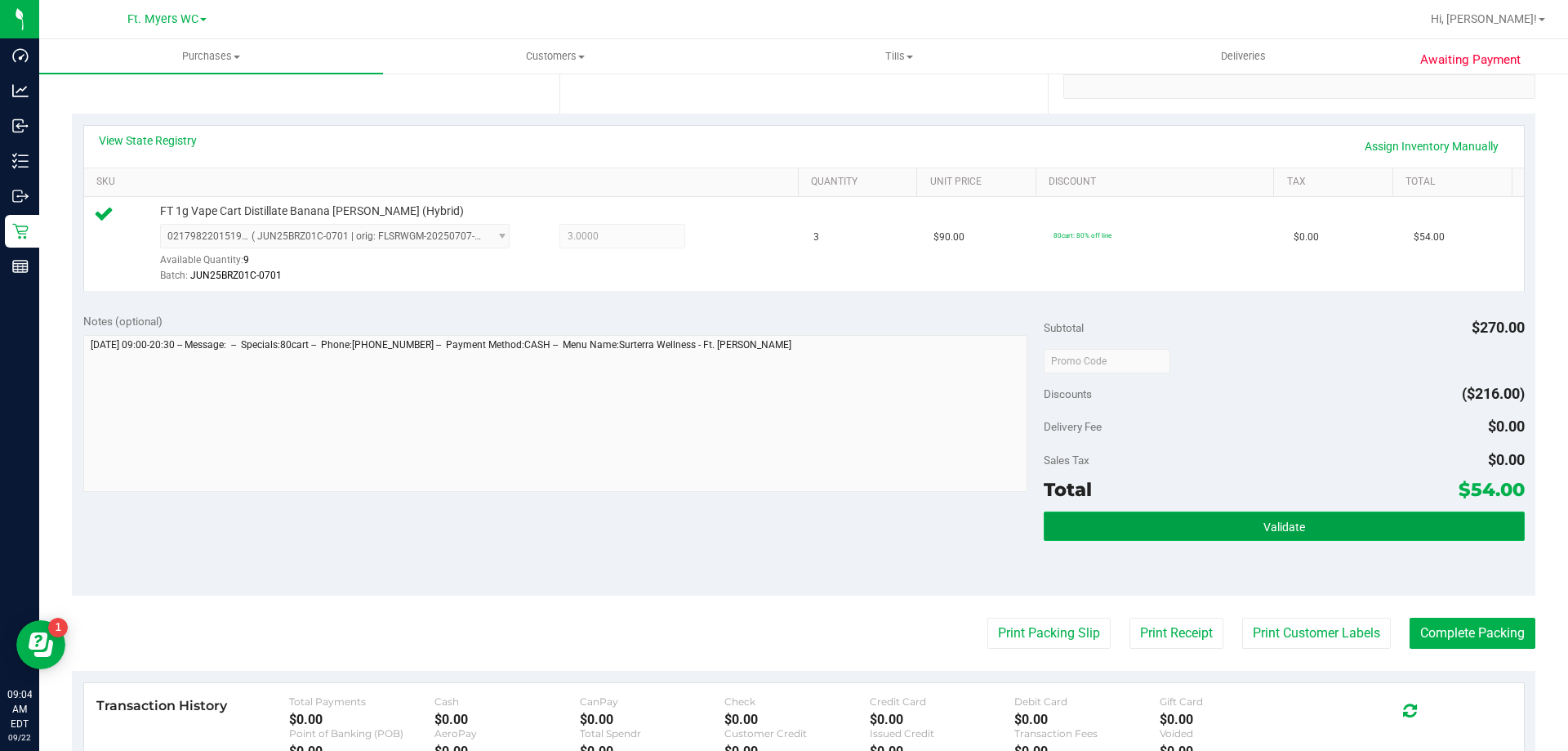
click at [1161, 531] on button "Validate" at bounding box center [1284, 526] width 480 height 29
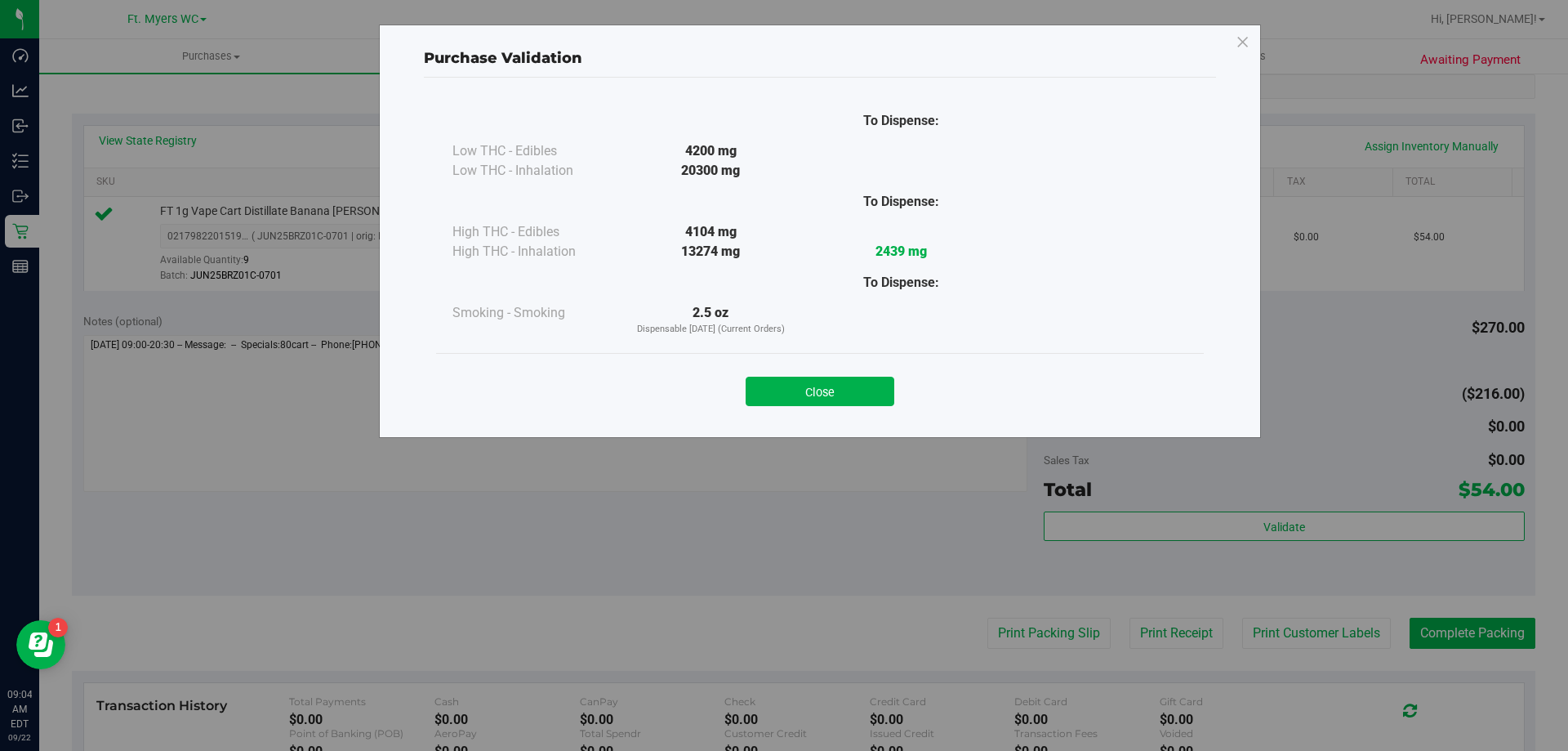
click at [862, 362] on div "Close" at bounding box center [819, 385] width 767 height 66
click at [871, 389] on button "Close" at bounding box center [820, 391] width 149 height 29
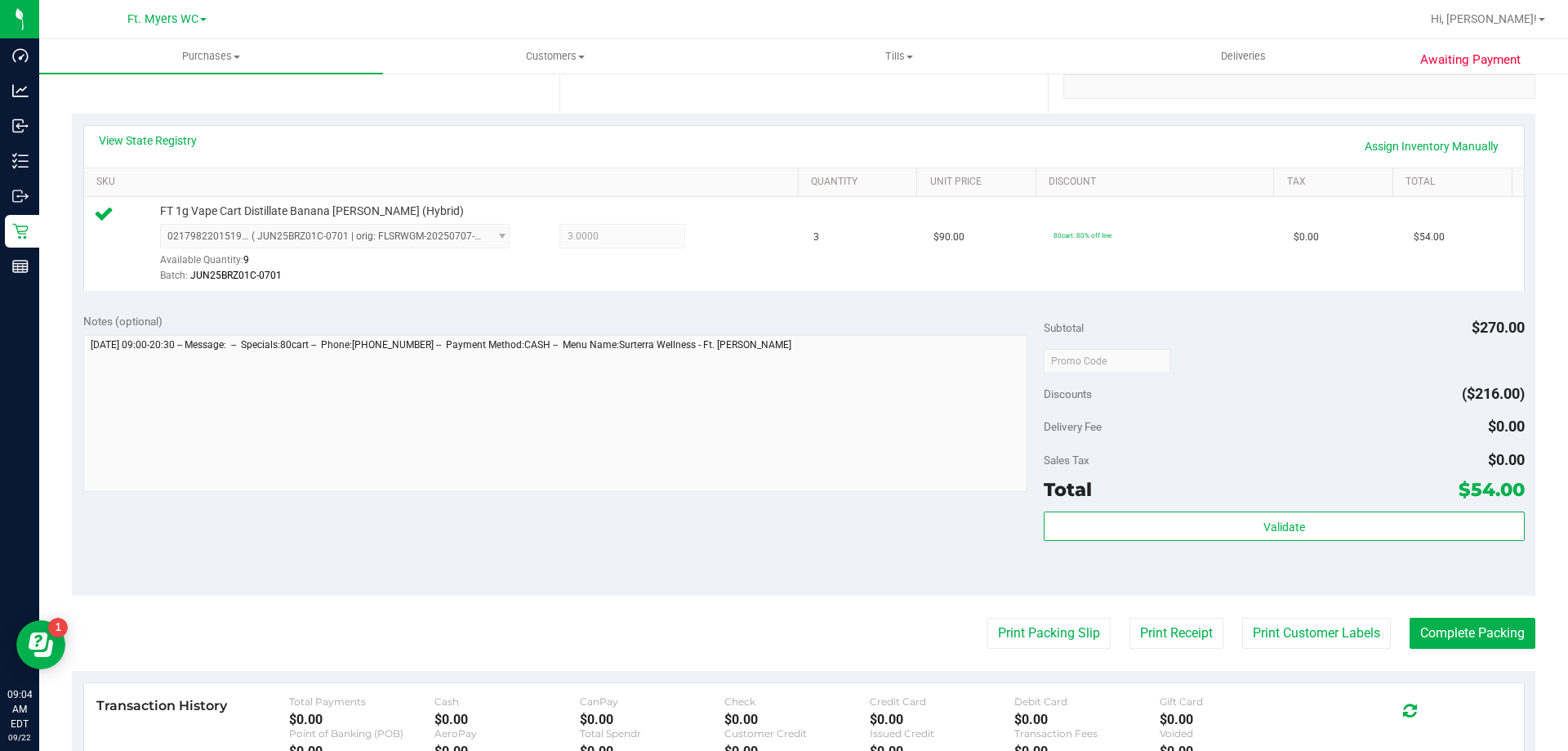
click at [1025, 649] on purchase-details "Back Edit Purchase Cancel Purchase View Profile # 11986317 BioTrack ID: - Submi…" at bounding box center [803, 369] width 1463 height 1215
click at [1025, 639] on button "Print Packing Slip" at bounding box center [1049, 633] width 123 height 31
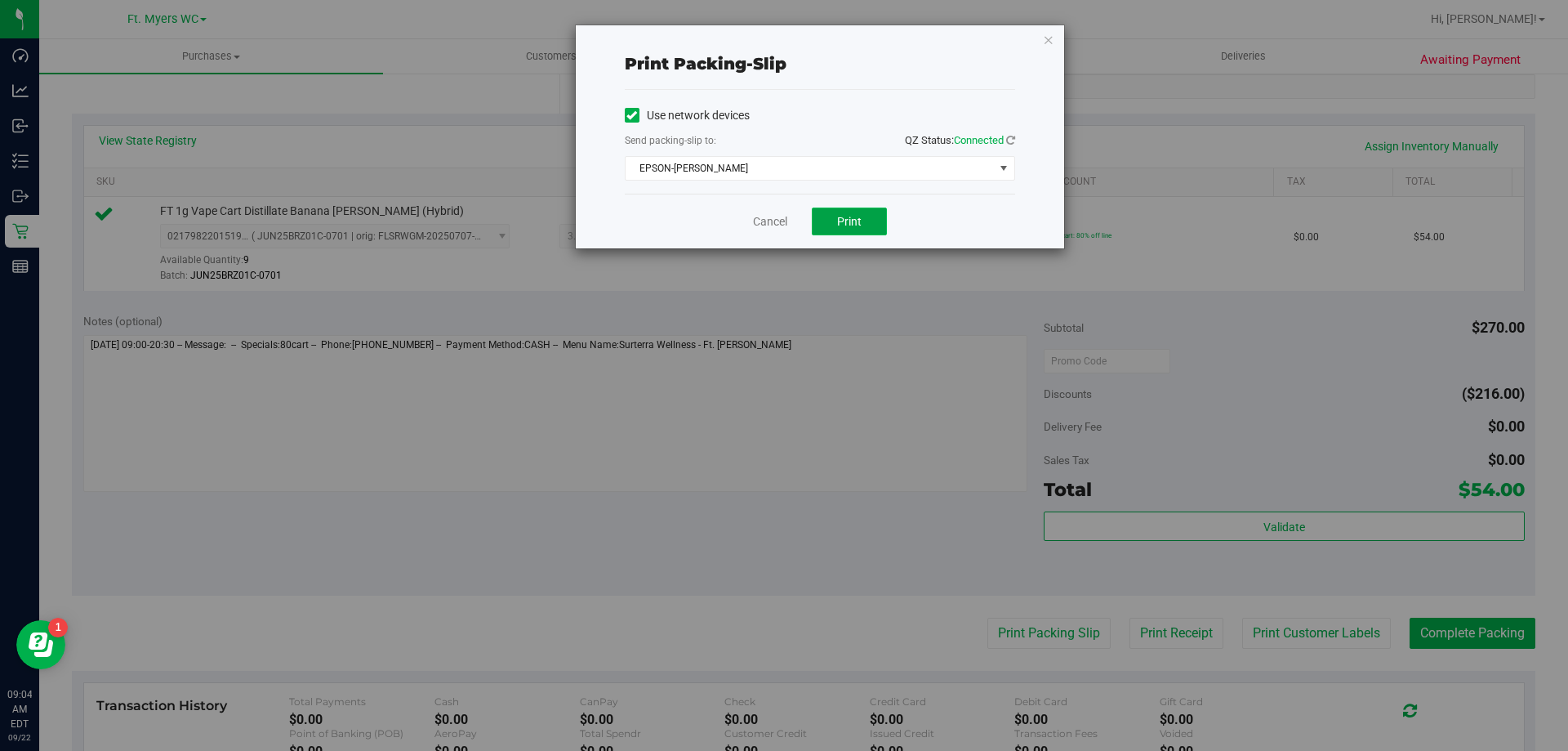
click at [838, 210] on button "Print" at bounding box center [849, 222] width 75 height 27
click at [759, 223] on link "Cancel" at bounding box center [769, 221] width 34 height 17
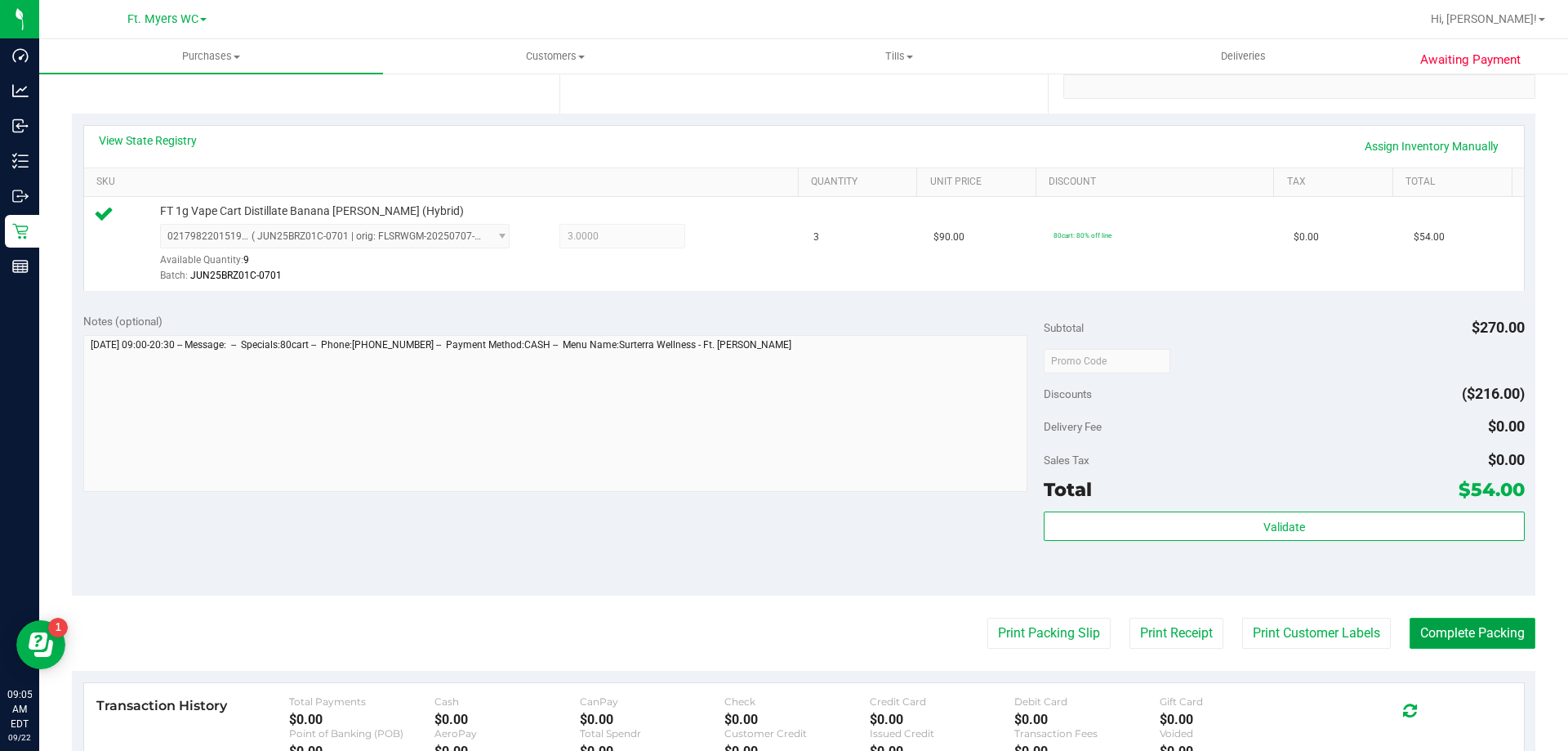
click at [1509, 629] on button "Complete Packing" at bounding box center [1472, 633] width 125 height 31
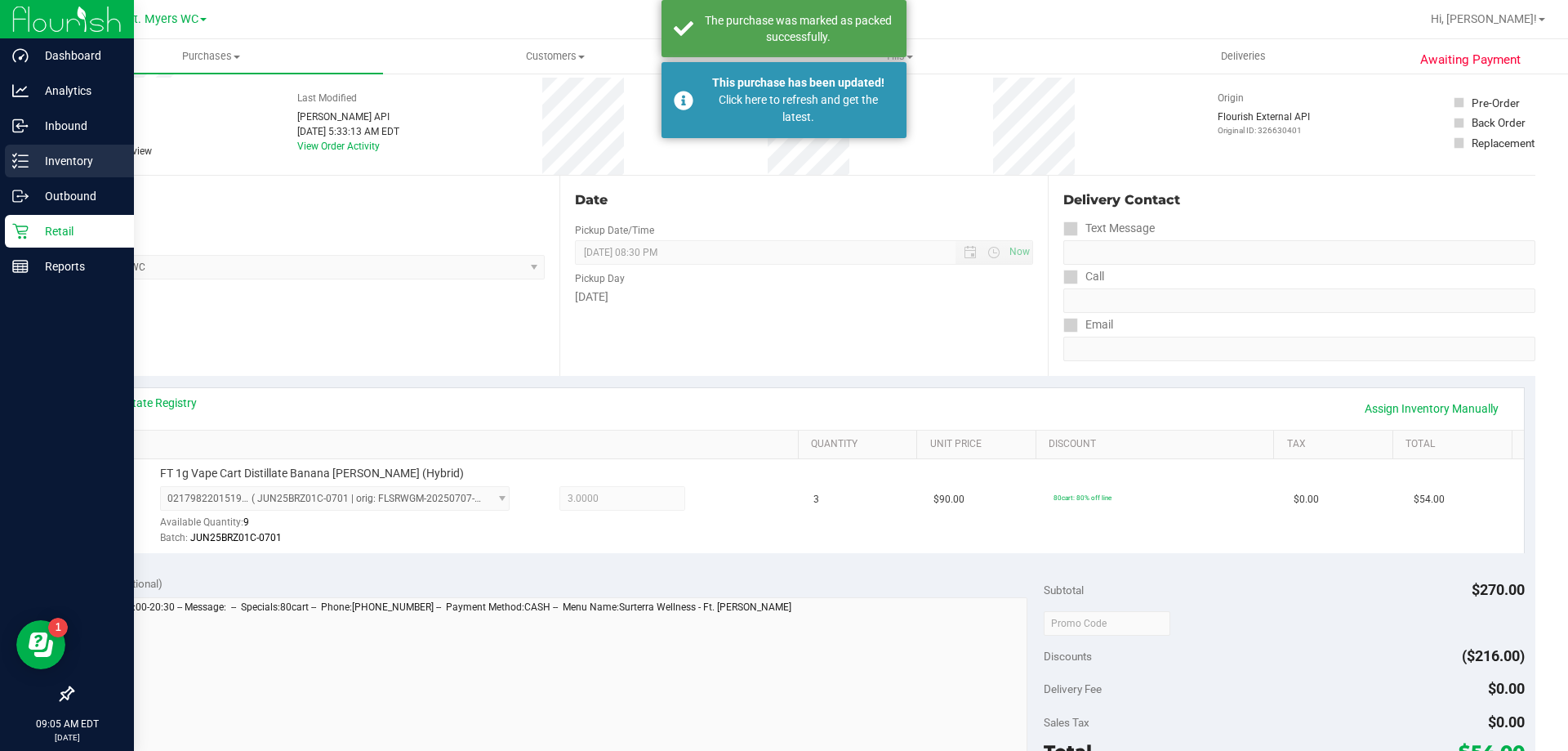
scroll to position [0, 0]
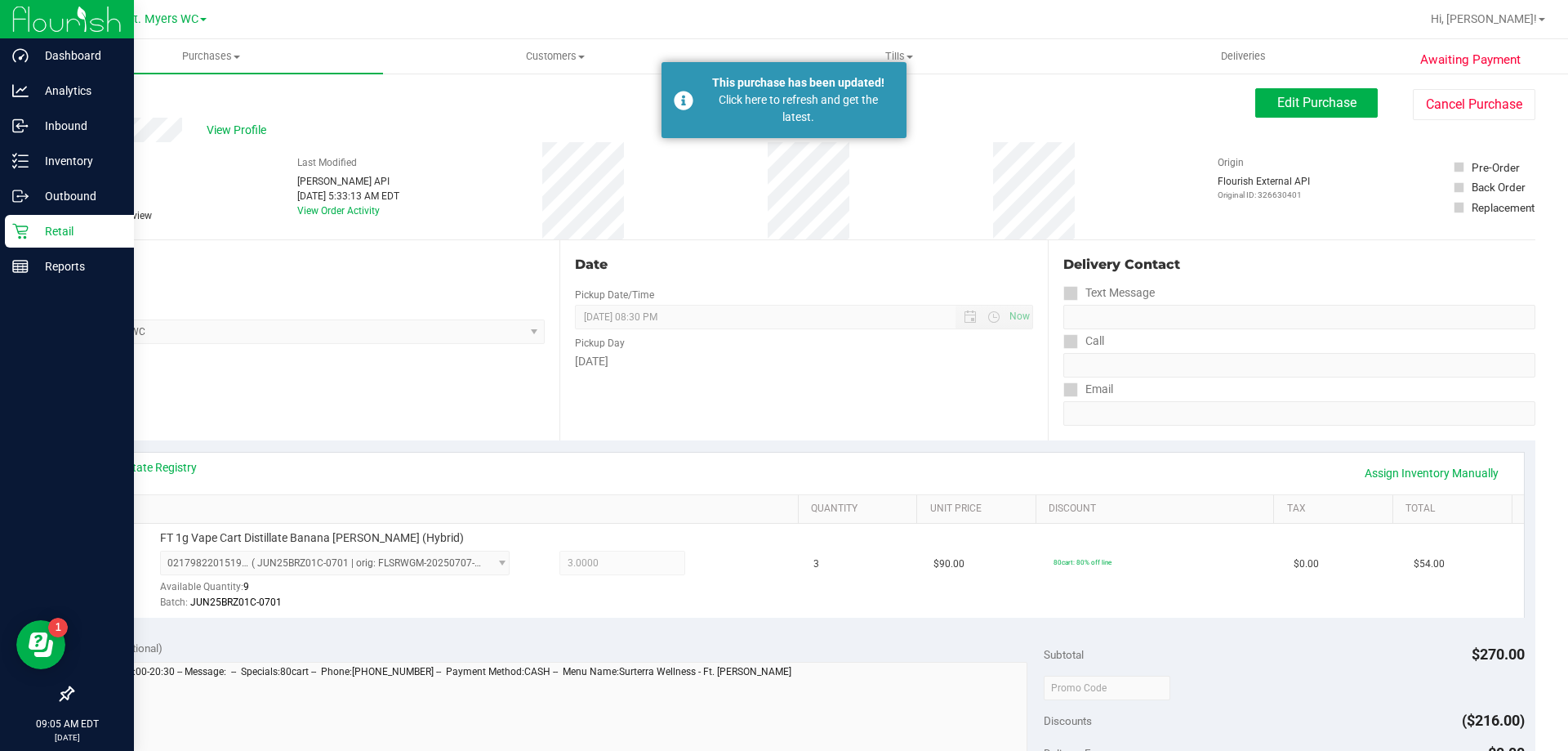
click at [72, 242] on div "Retail" at bounding box center [70, 230] width 129 height 32
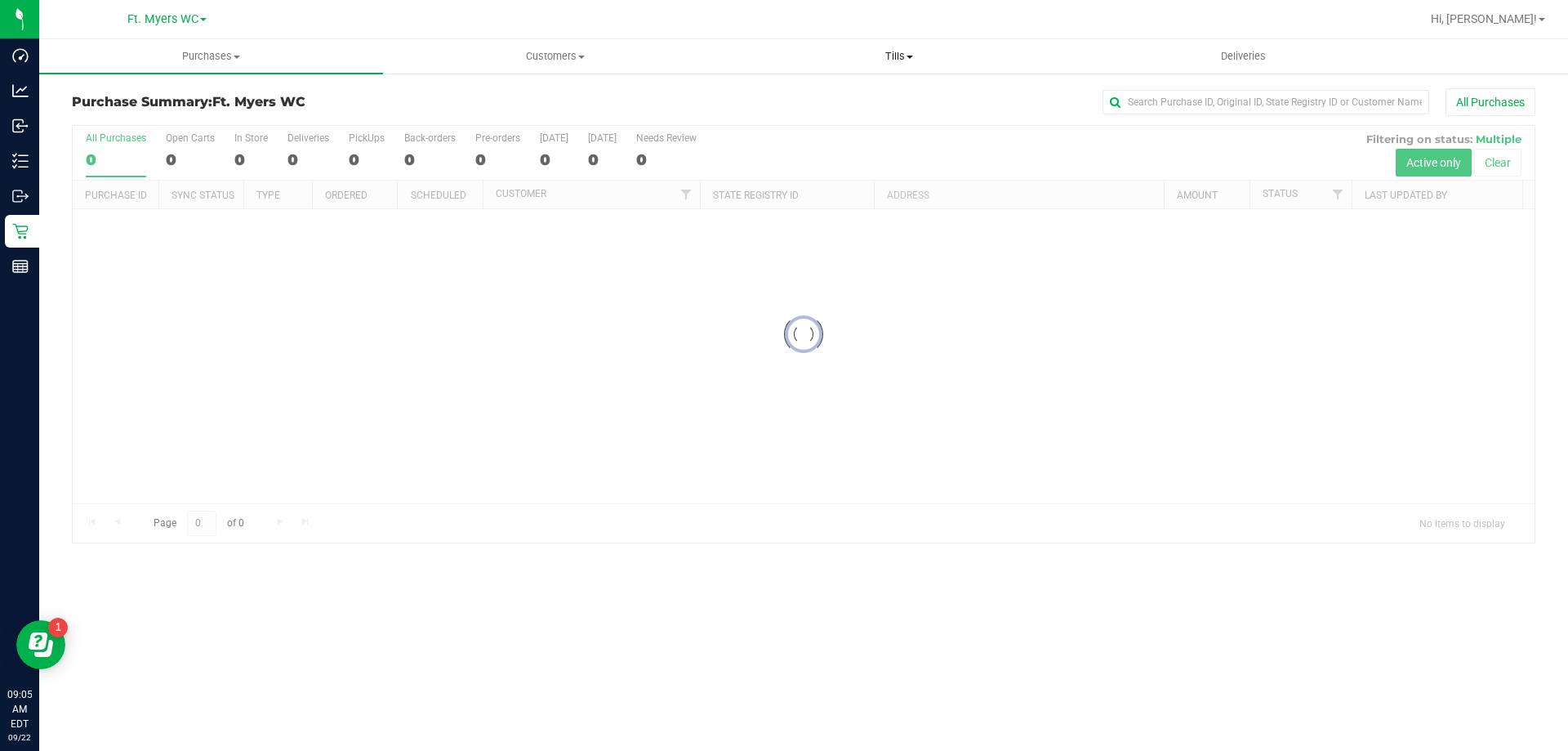
click at [903, 62] on span "Tills" at bounding box center [898, 56] width 342 height 15
click at [844, 94] on li "Manage tills" at bounding box center [898, 99] width 344 height 20
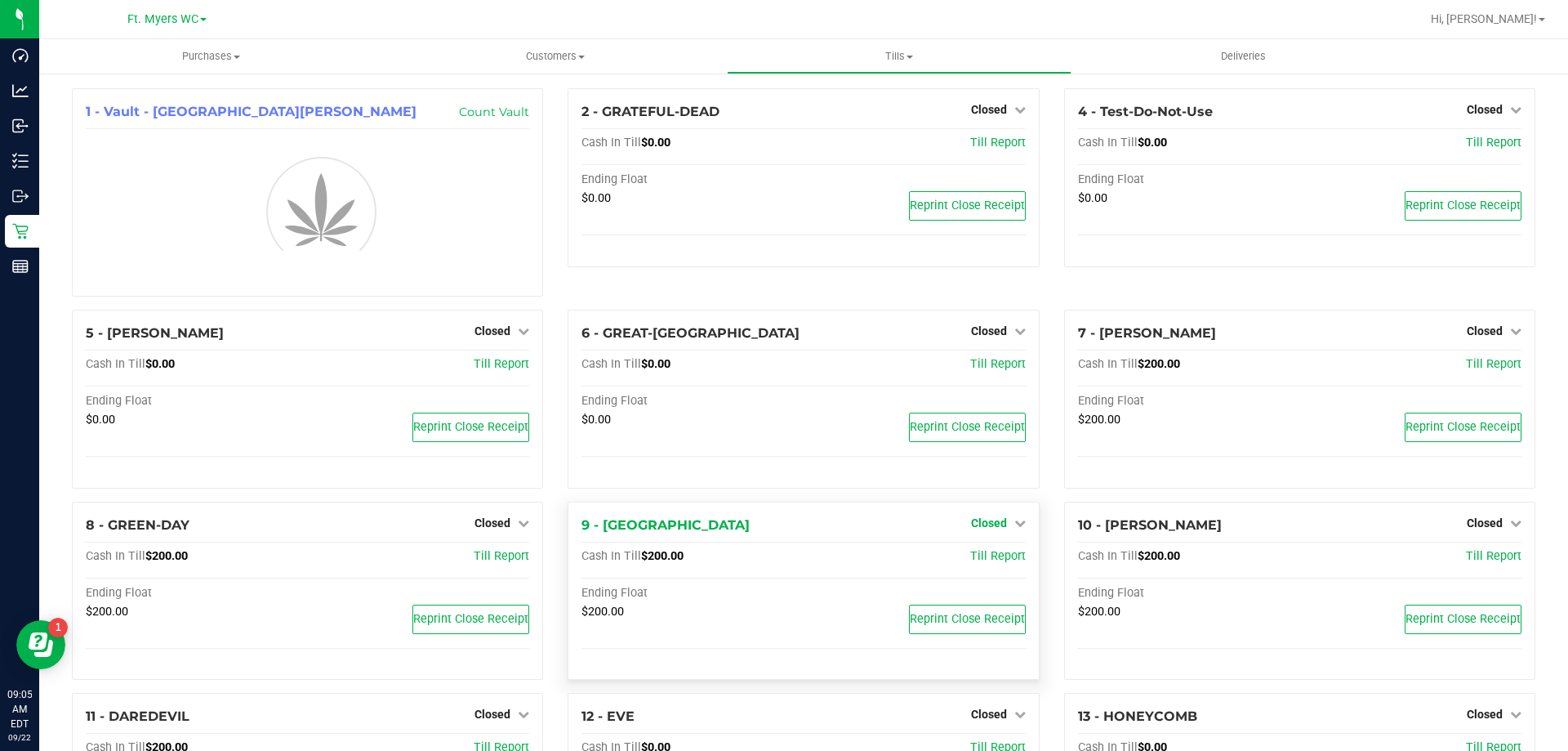
click at [1005, 525] on div "Closed" at bounding box center [999, 523] width 55 height 20
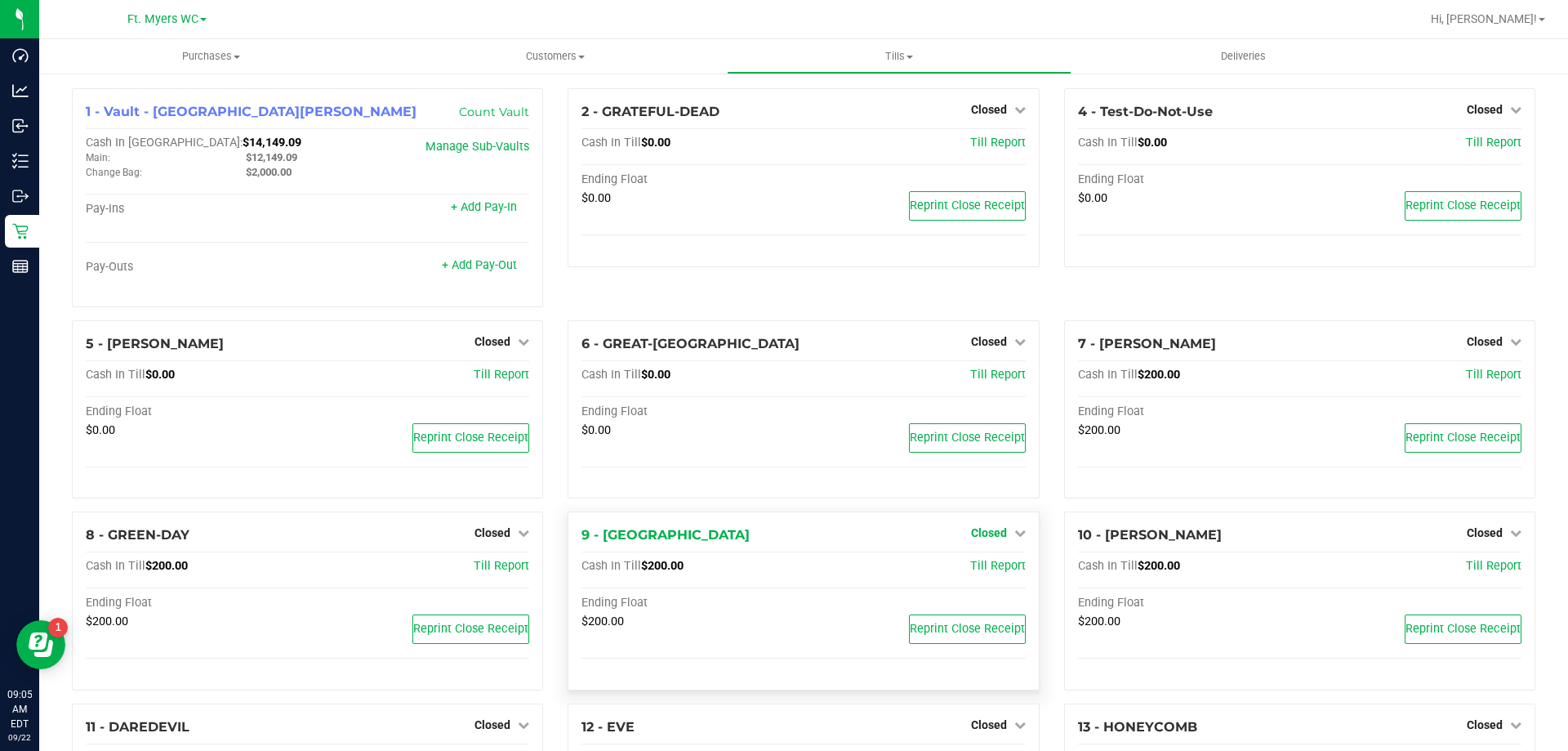
click at [980, 539] on span "Closed" at bounding box center [989, 532] width 36 height 13
click at [977, 568] on link "Open Till" at bounding box center [988, 567] width 43 height 13
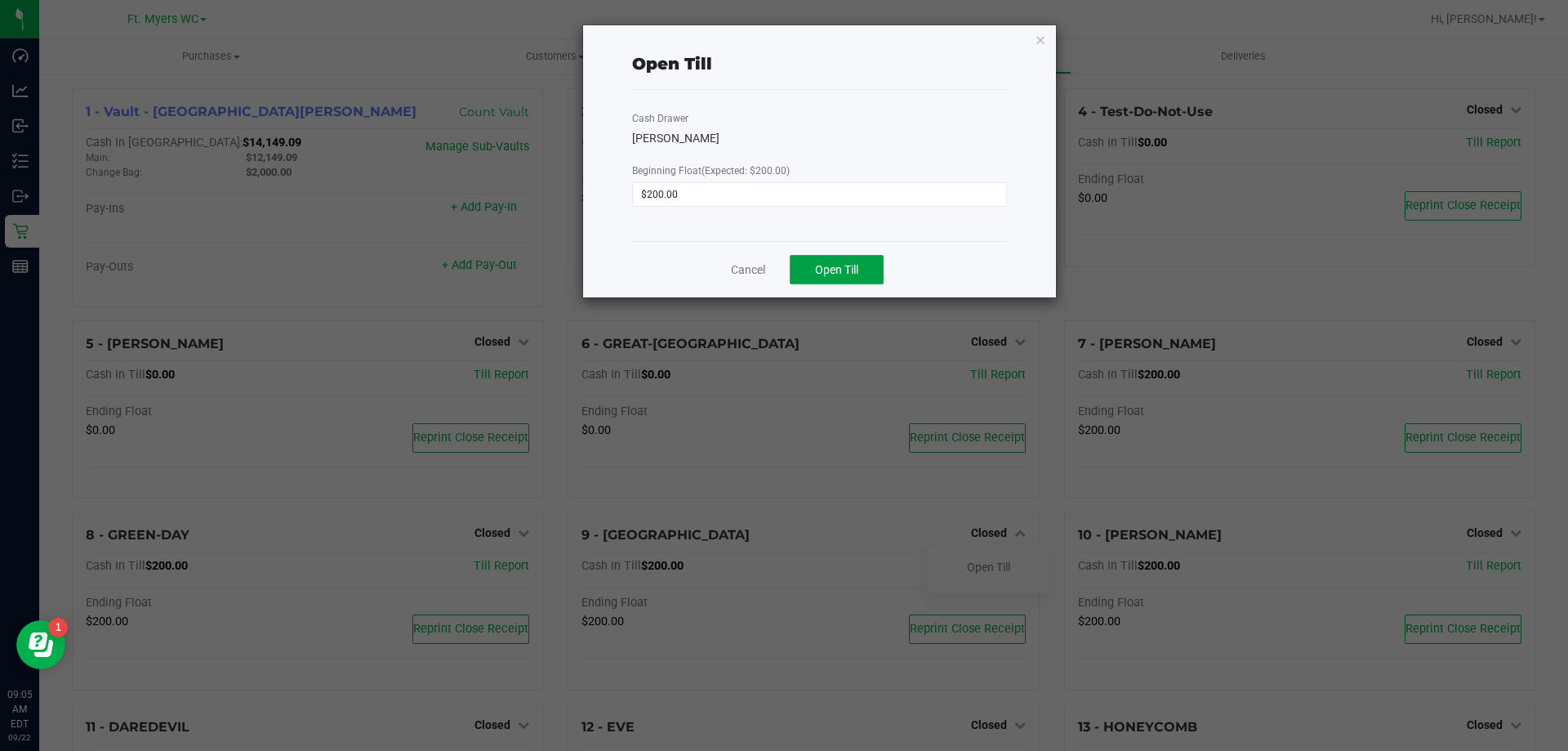
click at [847, 259] on button "Open Till" at bounding box center [837, 270] width 94 height 29
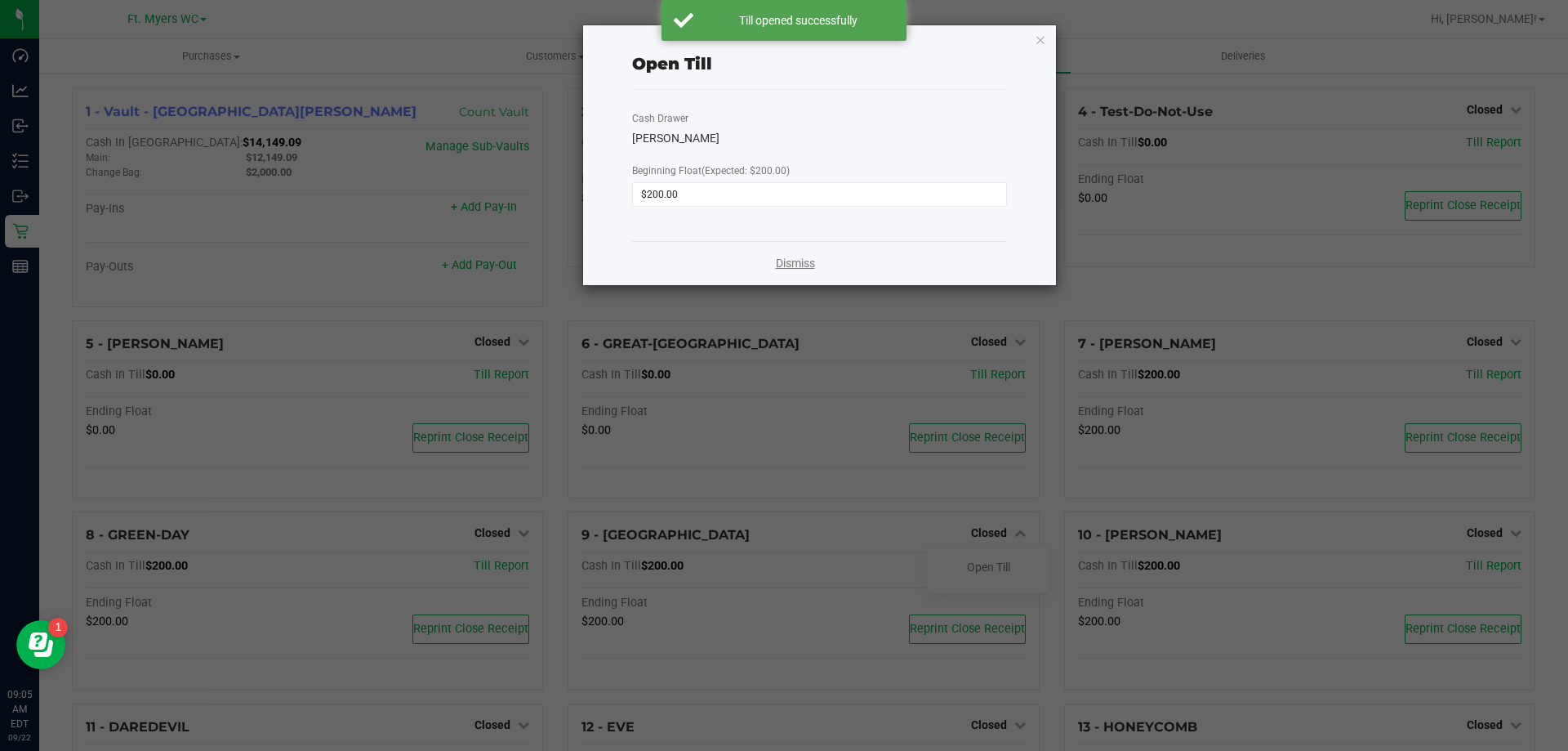
click at [796, 268] on link "Dismiss" at bounding box center [795, 263] width 39 height 17
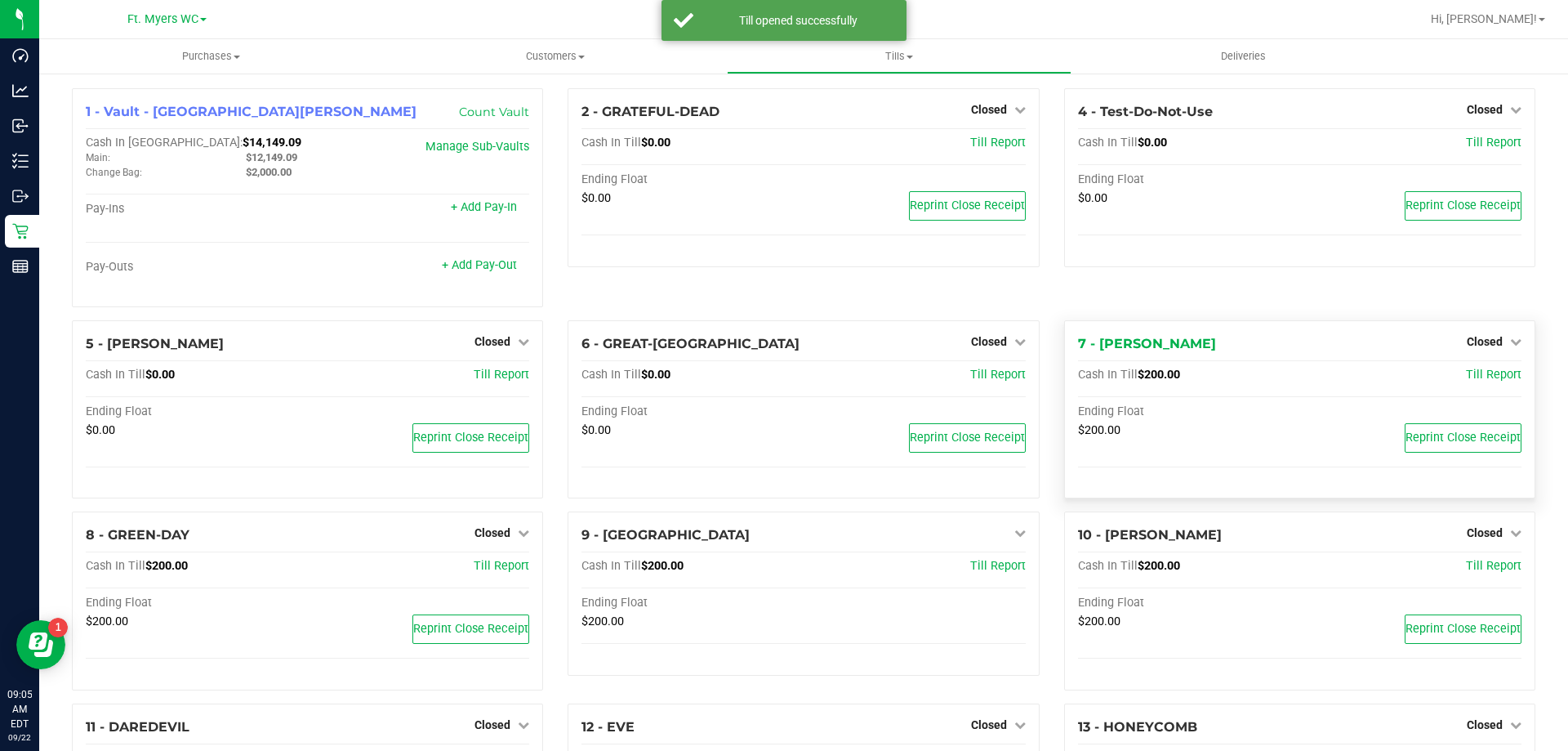
click at [1468, 353] on div "7 - [PERSON_NAME] Closed Open Till" at bounding box center [1299, 344] width 443 height 20
click at [1471, 345] on span "Closed" at bounding box center [1484, 341] width 36 height 13
click at [1471, 375] on link "Open Till" at bounding box center [1484, 375] width 43 height 13
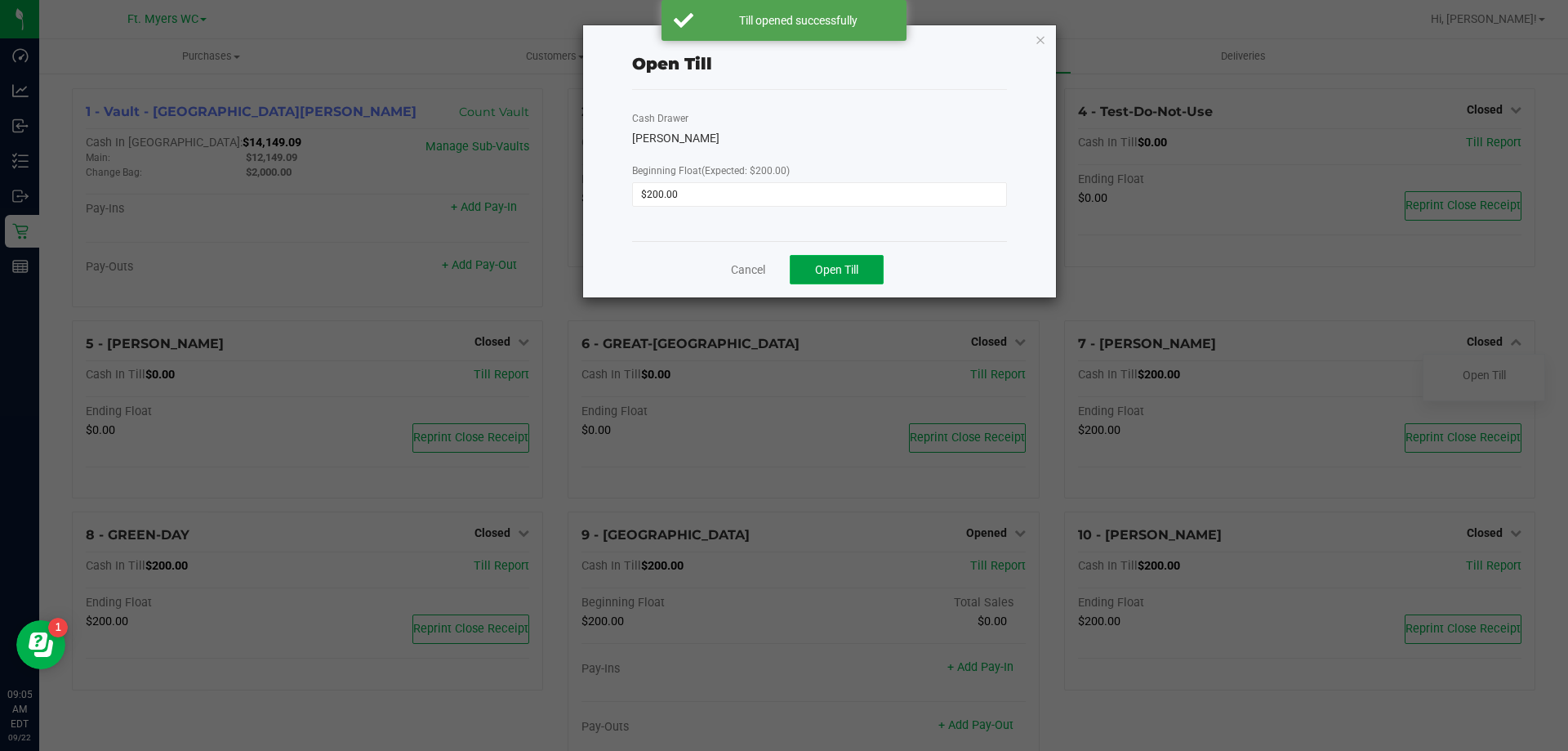
click at [867, 260] on button "Open Till" at bounding box center [837, 270] width 94 height 29
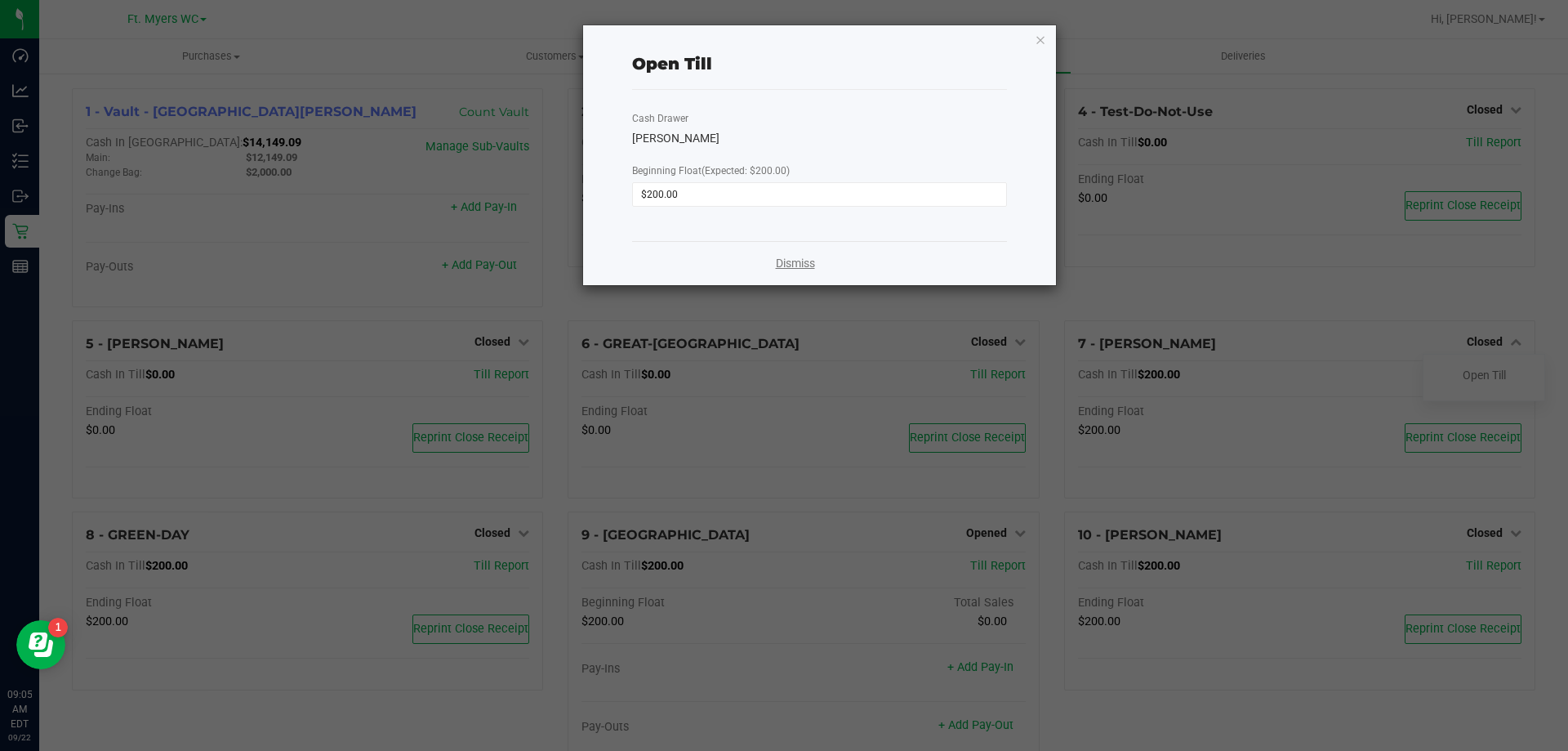
click at [790, 270] on link "Dismiss" at bounding box center [795, 263] width 39 height 17
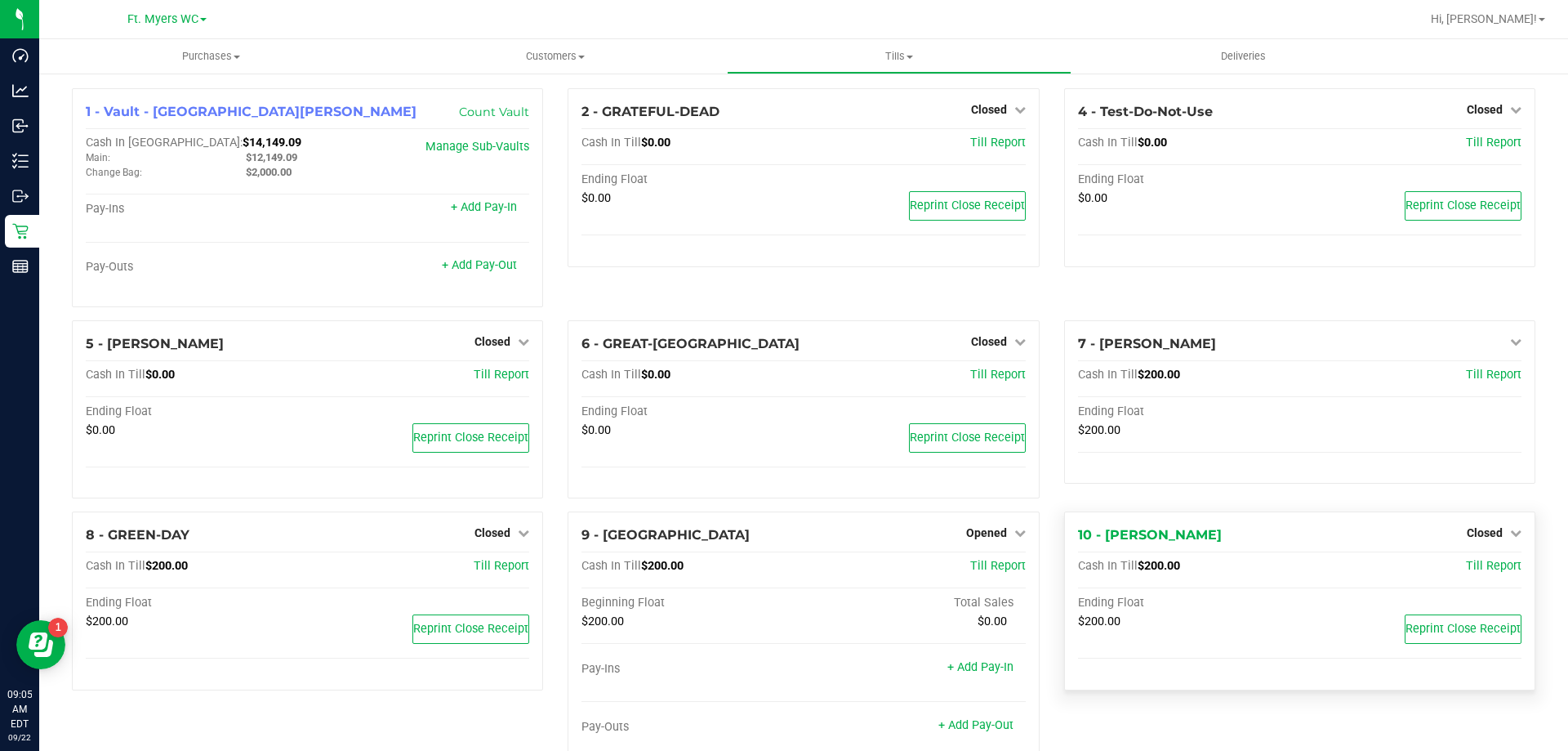
click at [1465, 524] on div "10 - [PERSON_NAME] Closed Open Till Cash In Till $200.00 Till Report Ending Flo…" at bounding box center [1299, 601] width 471 height 178
click at [1469, 526] on div "Closed" at bounding box center [1494, 532] width 55 height 20
click at [1470, 531] on span "Closed" at bounding box center [1484, 532] width 36 height 13
click at [1456, 557] on div "Open Till" at bounding box center [1483, 569] width 122 height 48
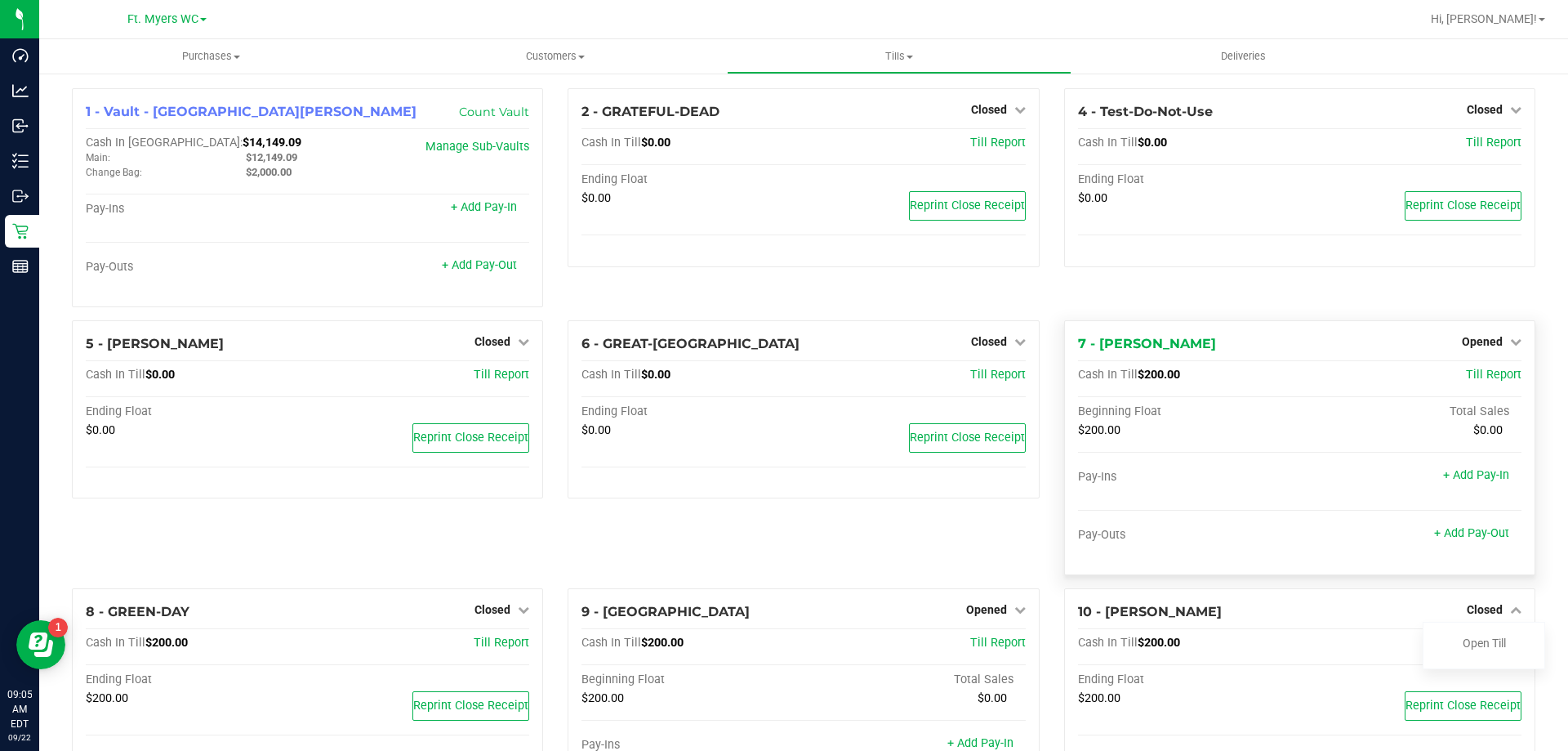
click at [1458, 568] on div "7 - [PERSON_NAME] Opened Close Till Cash In Till $200.00 Till Report Beginning …" at bounding box center [1299, 448] width 471 height 255
click at [1476, 635] on div "Open Till" at bounding box center [1483, 643] width 121 height 21
click at [1475, 647] on link "Open Till" at bounding box center [1484, 642] width 43 height 13
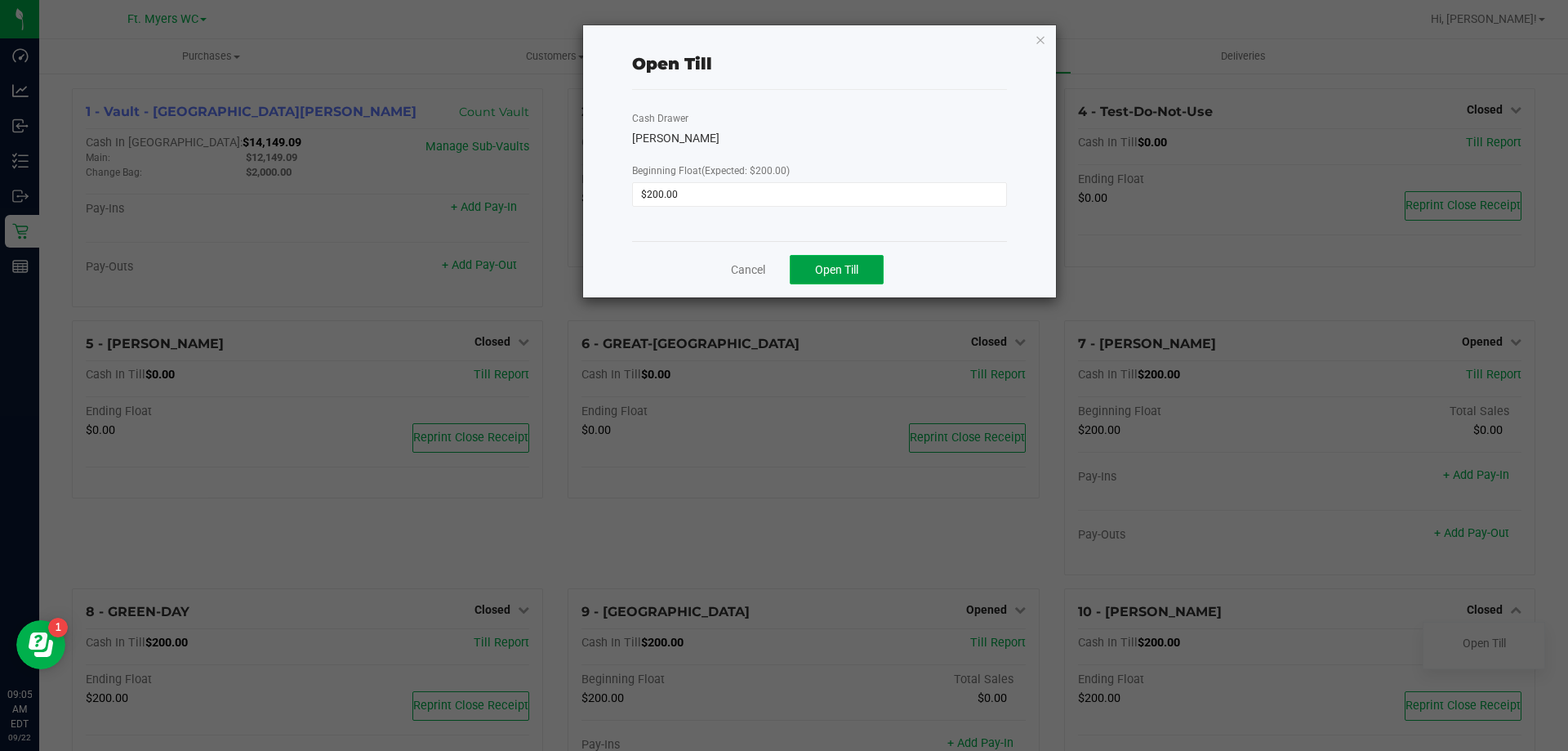
click at [854, 275] on span "Open Till" at bounding box center [836, 269] width 43 height 13
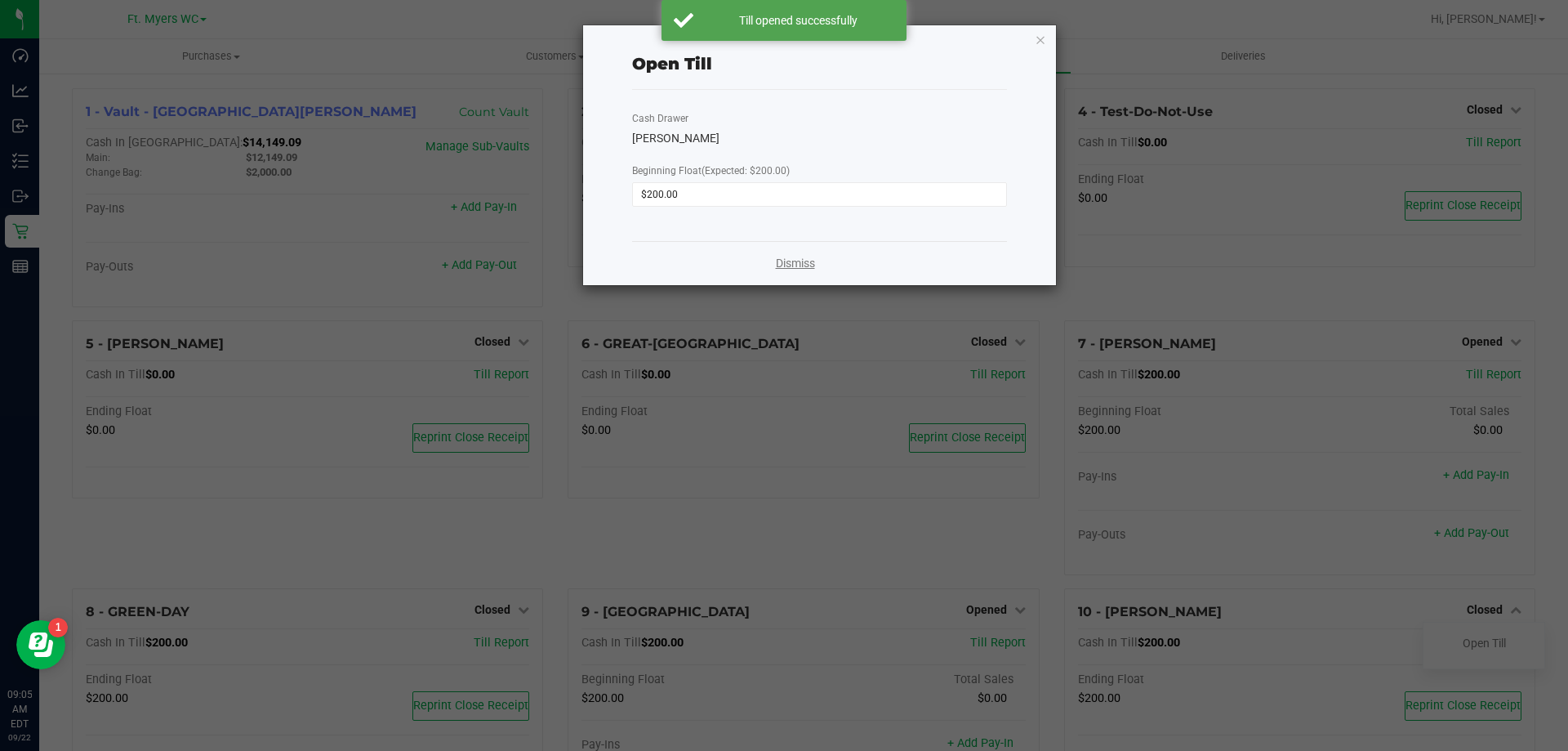
click at [784, 265] on link "Dismiss" at bounding box center [795, 263] width 39 height 17
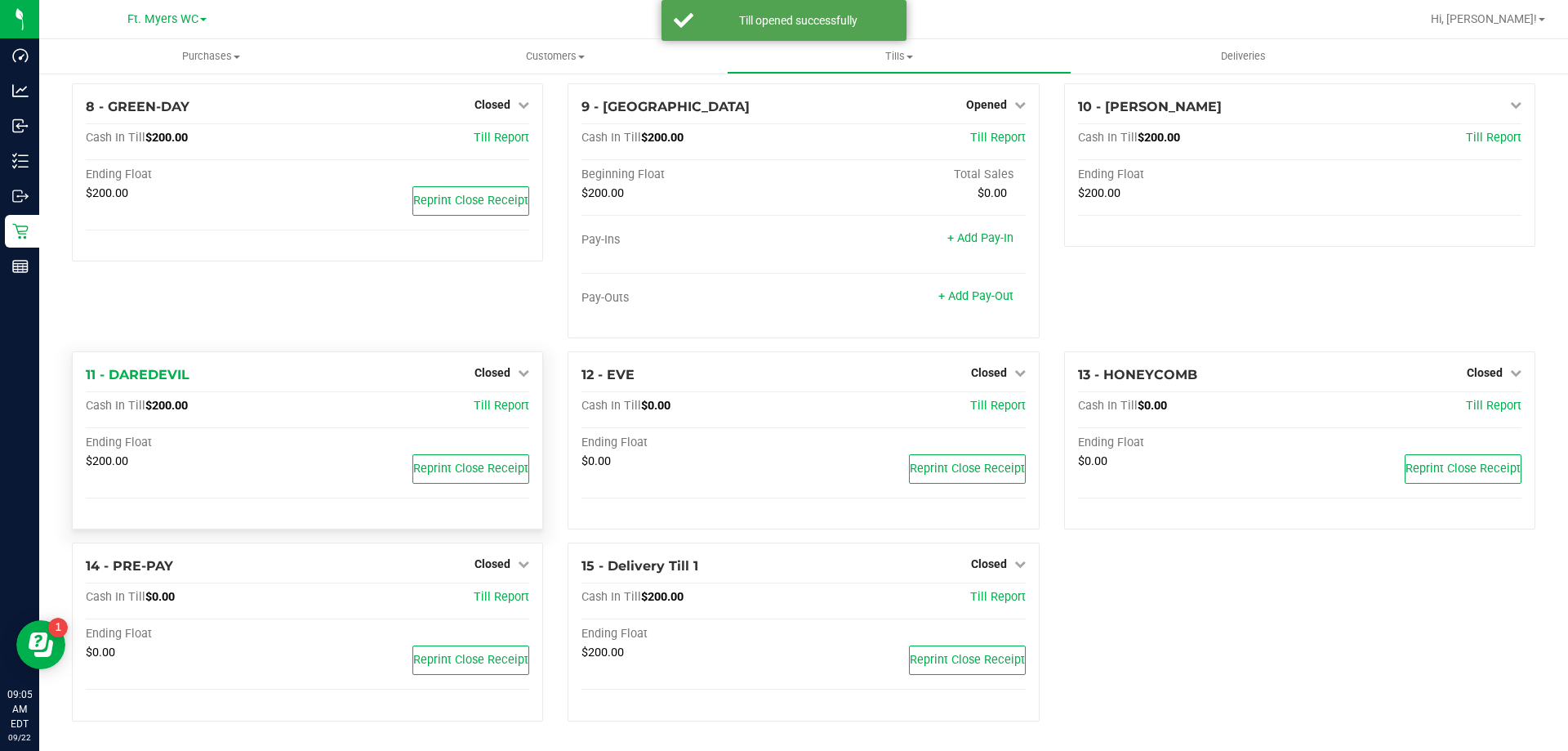
scroll to position [507, 0]
click at [495, 378] on span "Closed" at bounding box center [492, 372] width 36 height 13
click at [488, 417] on div at bounding box center [492, 419] width 121 height 4
click at [488, 411] on link "Open Till" at bounding box center [492, 405] width 43 height 13
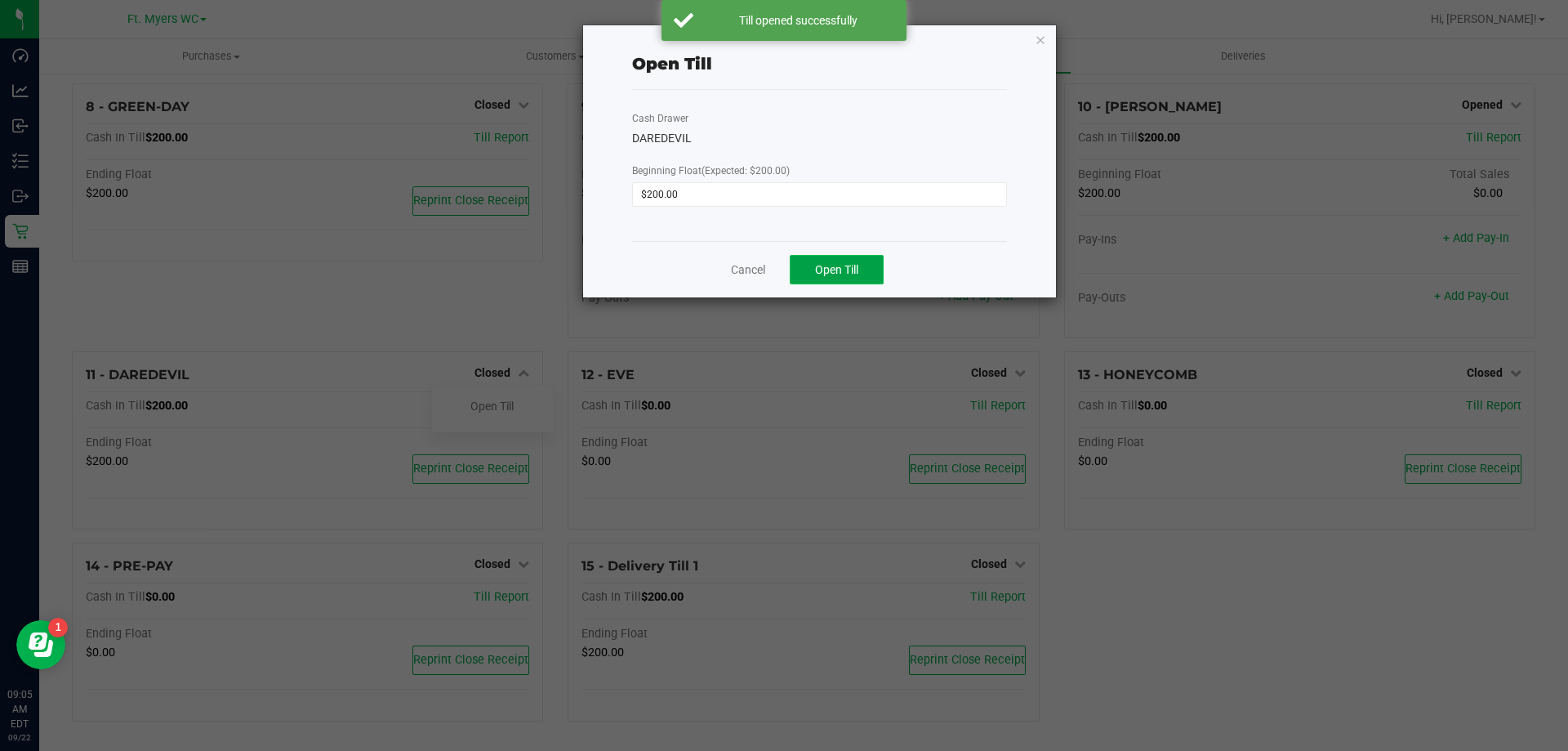
click at [877, 273] on button "Open Till" at bounding box center [837, 270] width 94 height 29
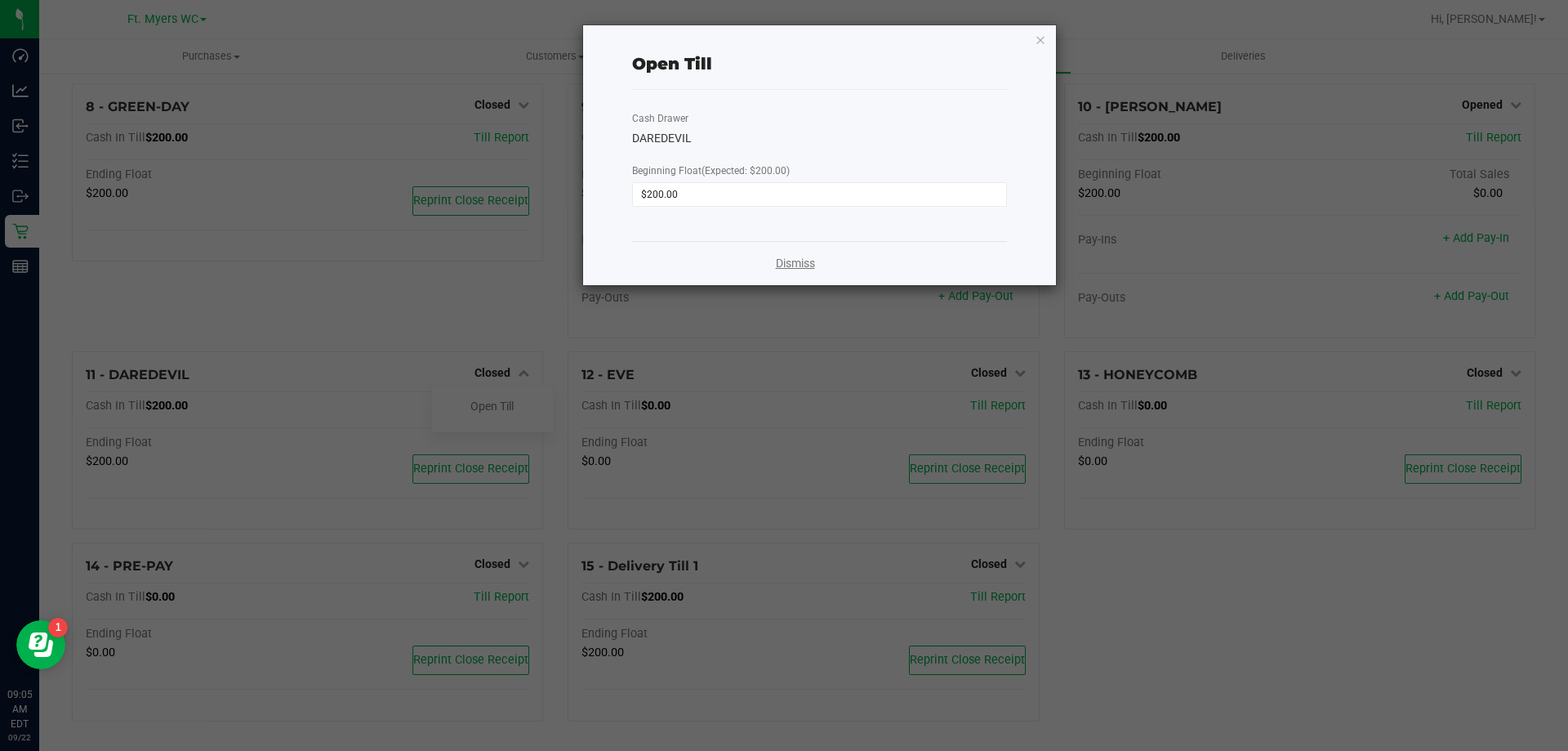
click at [795, 256] on link "Dismiss" at bounding box center [795, 263] width 39 height 17
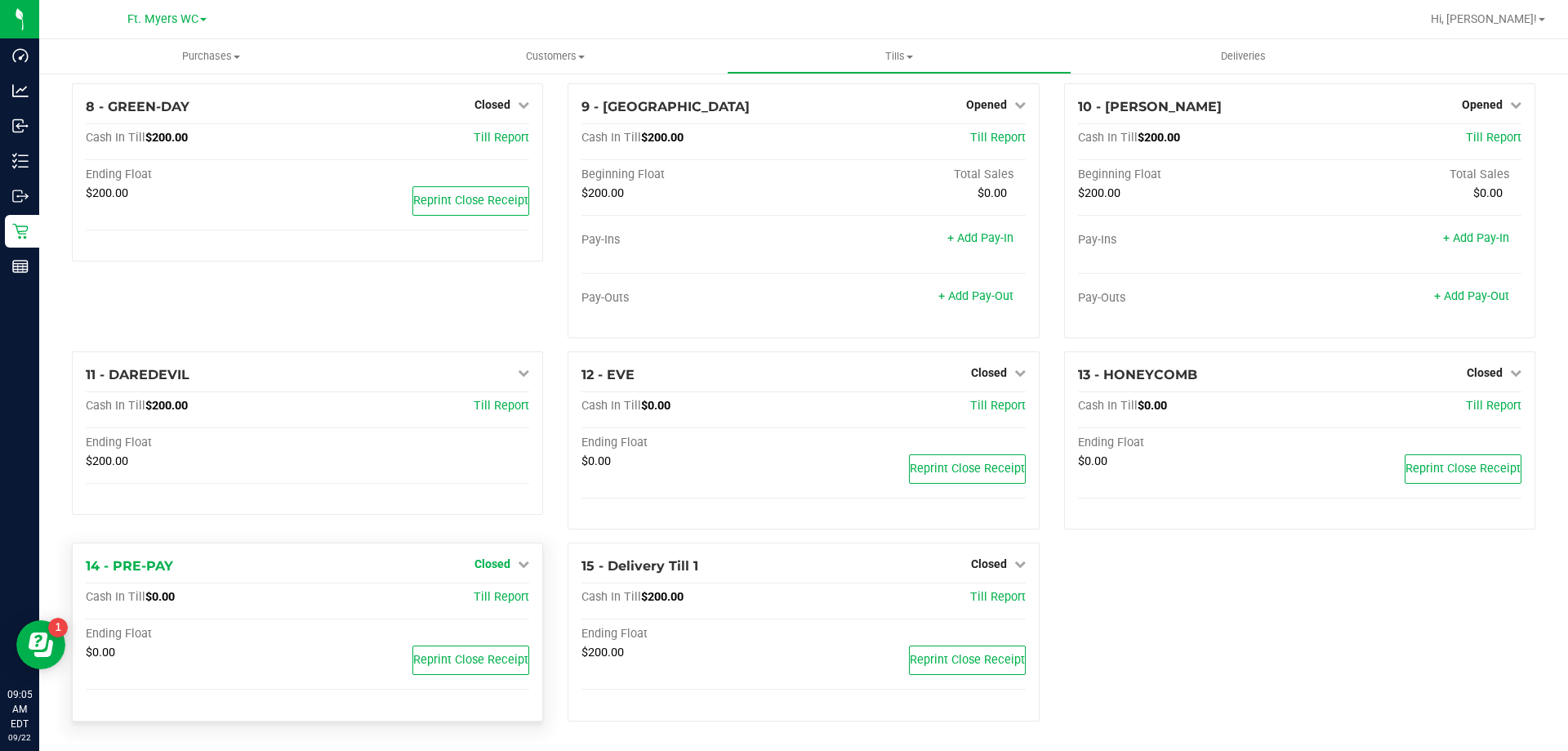
click at [510, 560] on link "Closed" at bounding box center [502, 563] width 55 height 13
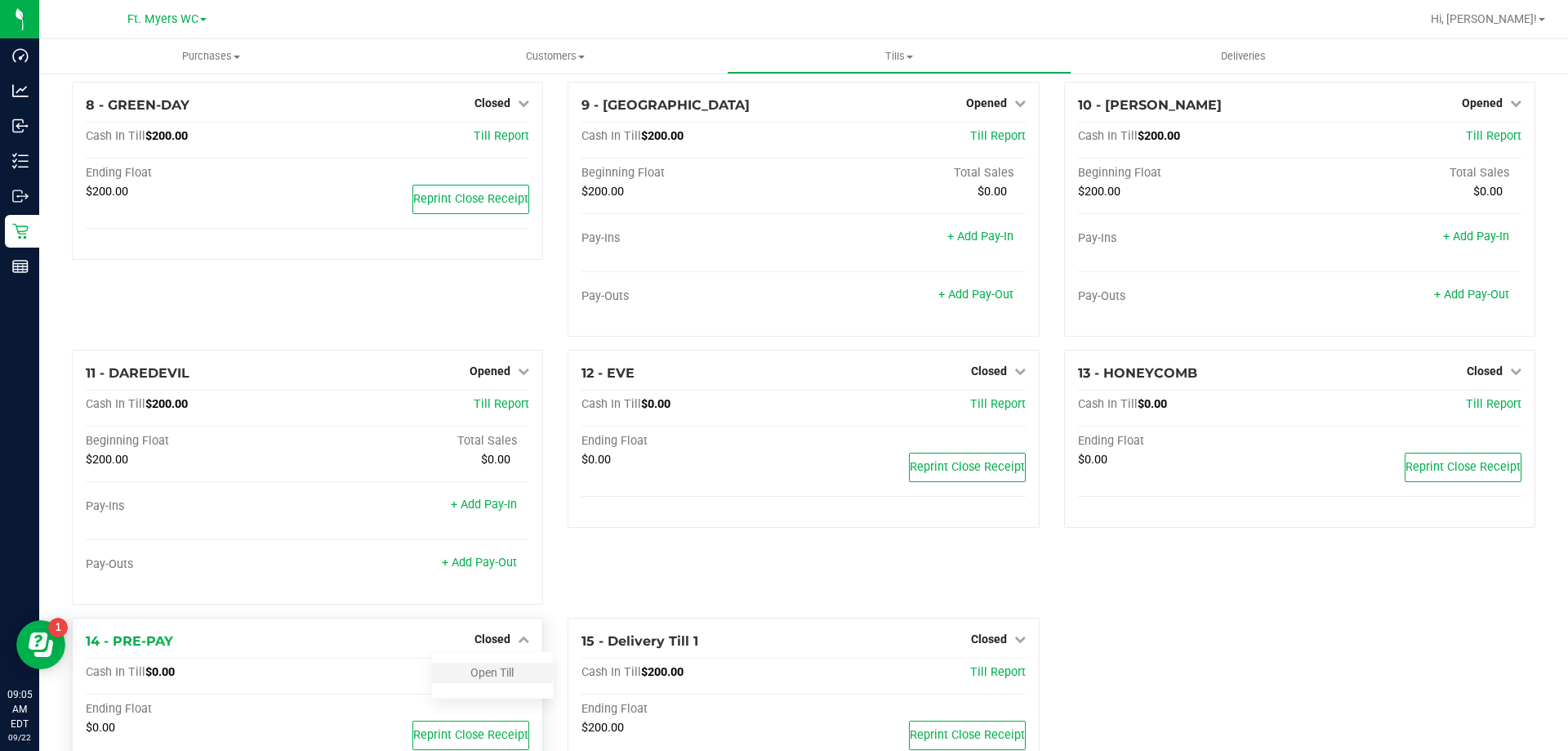
click at [508, 588] on div at bounding box center [307, 585] width 443 height 12
click at [501, 673] on link "Open Till" at bounding box center [492, 672] width 43 height 13
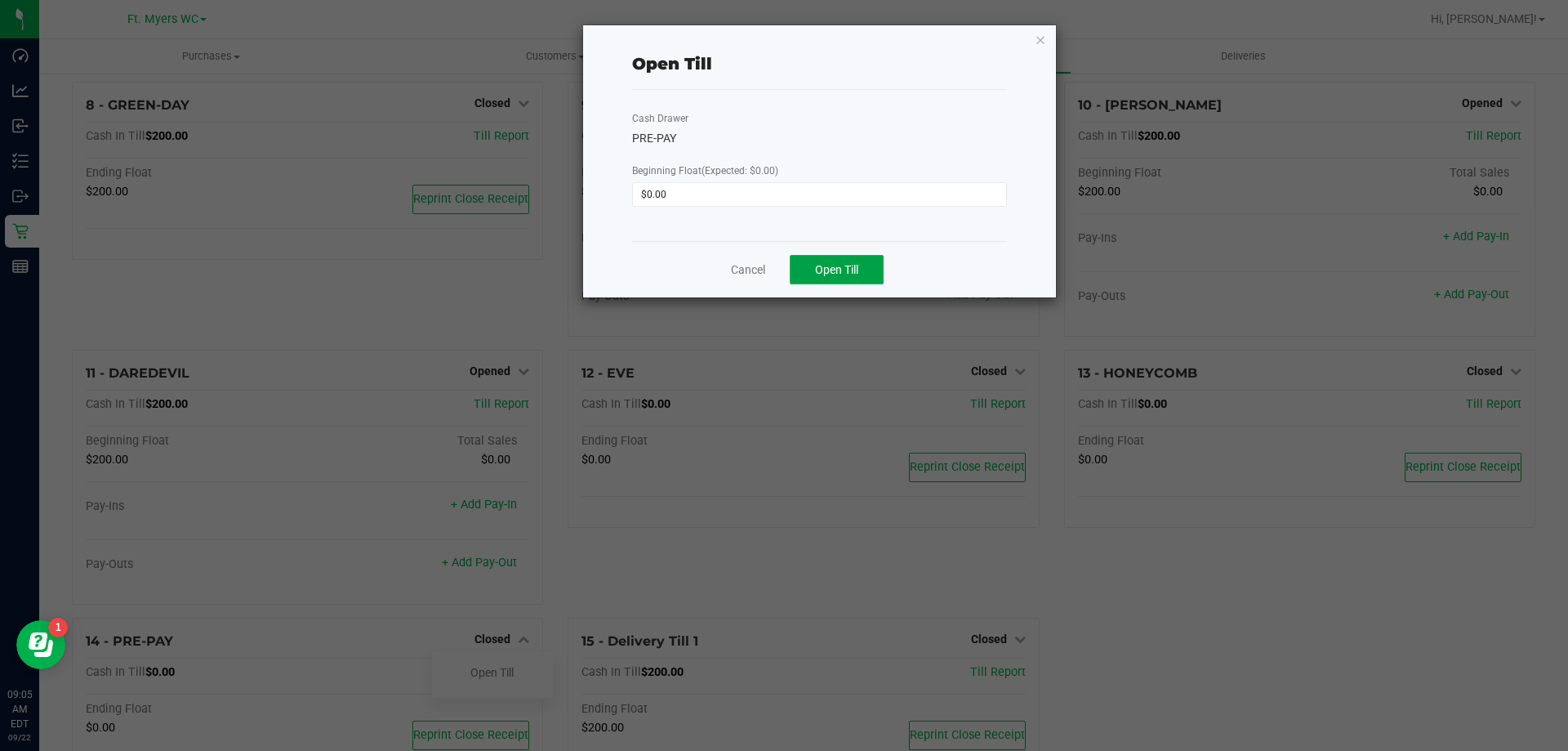
click at [845, 266] on span "Open Till" at bounding box center [836, 269] width 43 height 13
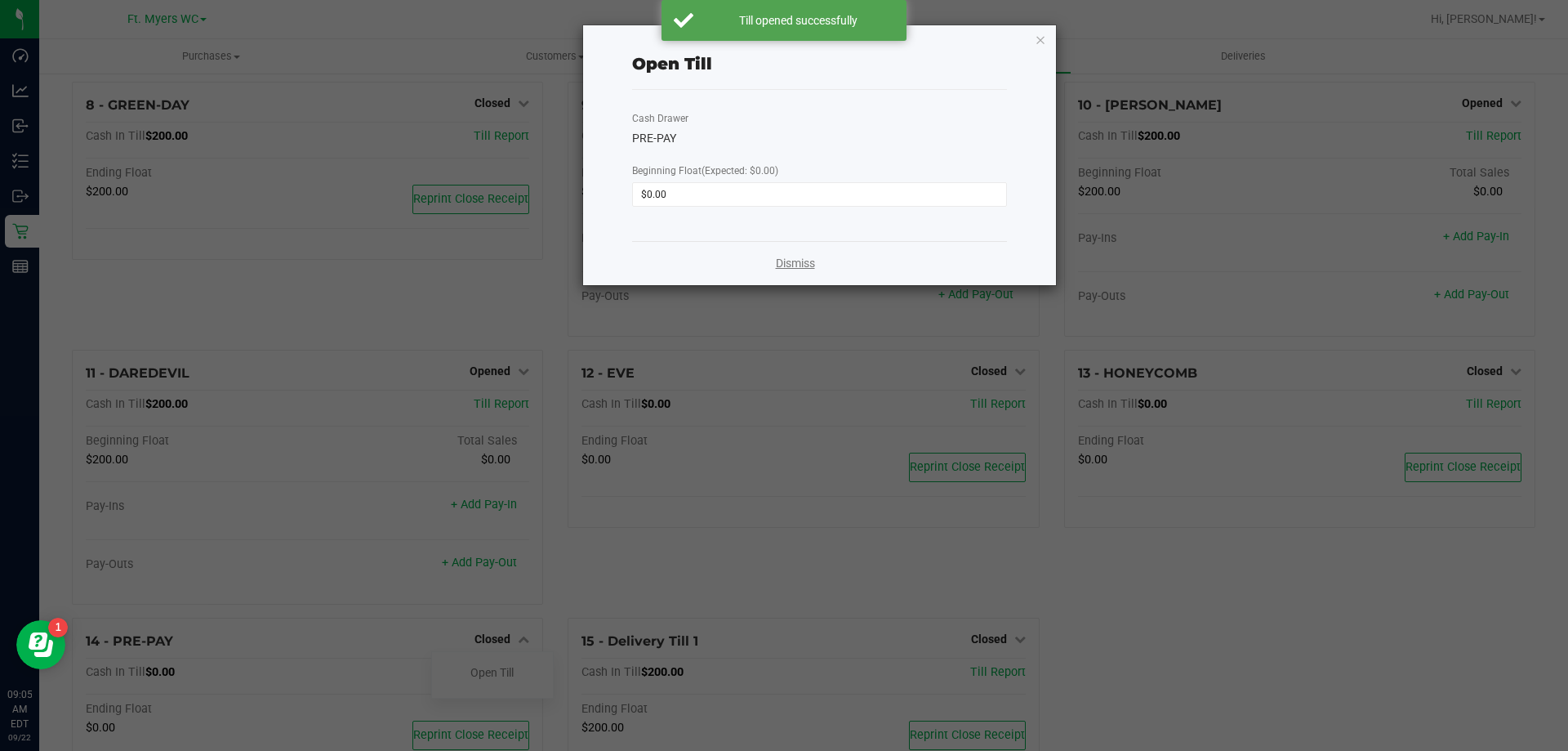
click at [795, 262] on link "Dismiss" at bounding box center [795, 263] width 39 height 17
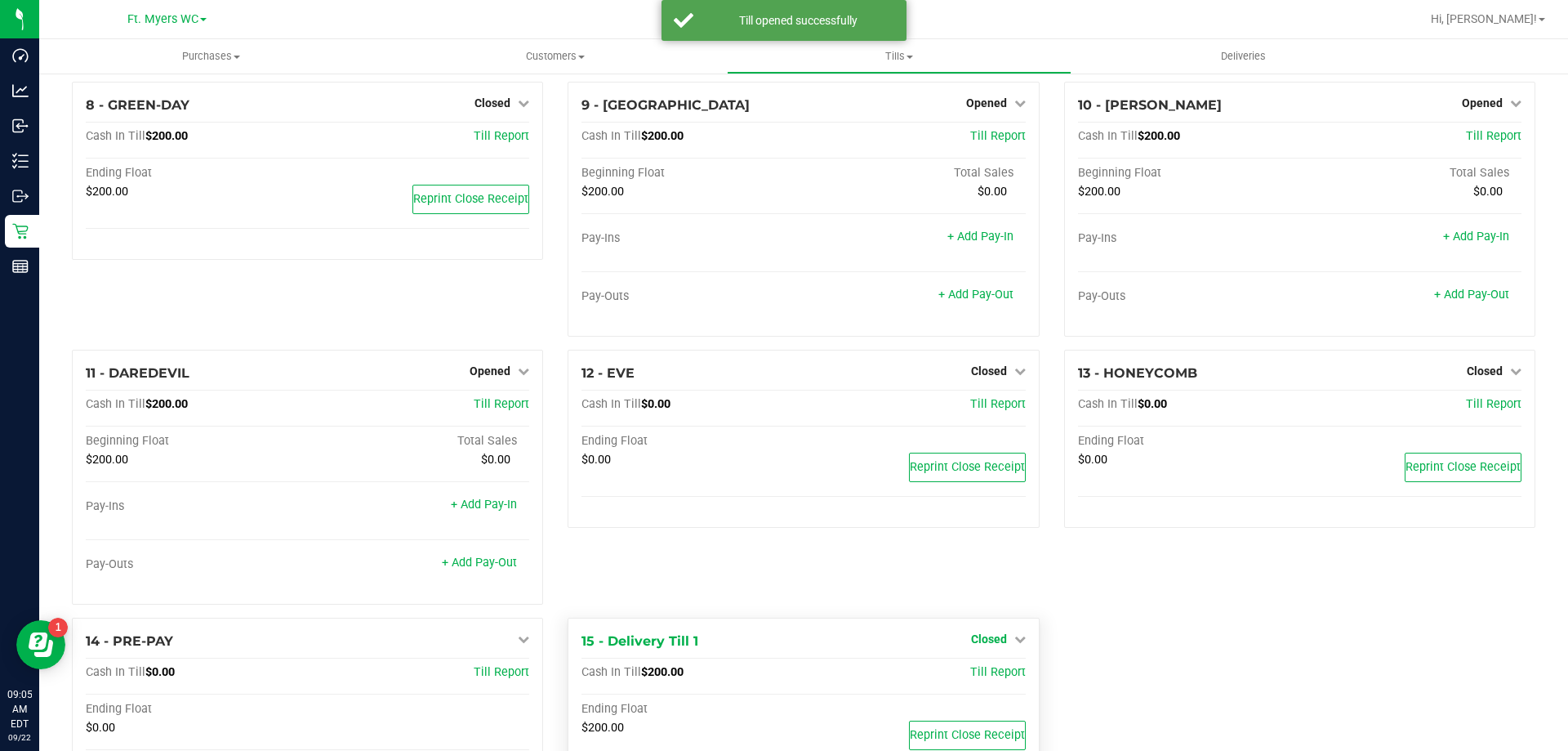
click at [973, 645] on span "Closed" at bounding box center [989, 638] width 36 height 13
click at [976, 678] on link "Open Till" at bounding box center [988, 672] width 43 height 13
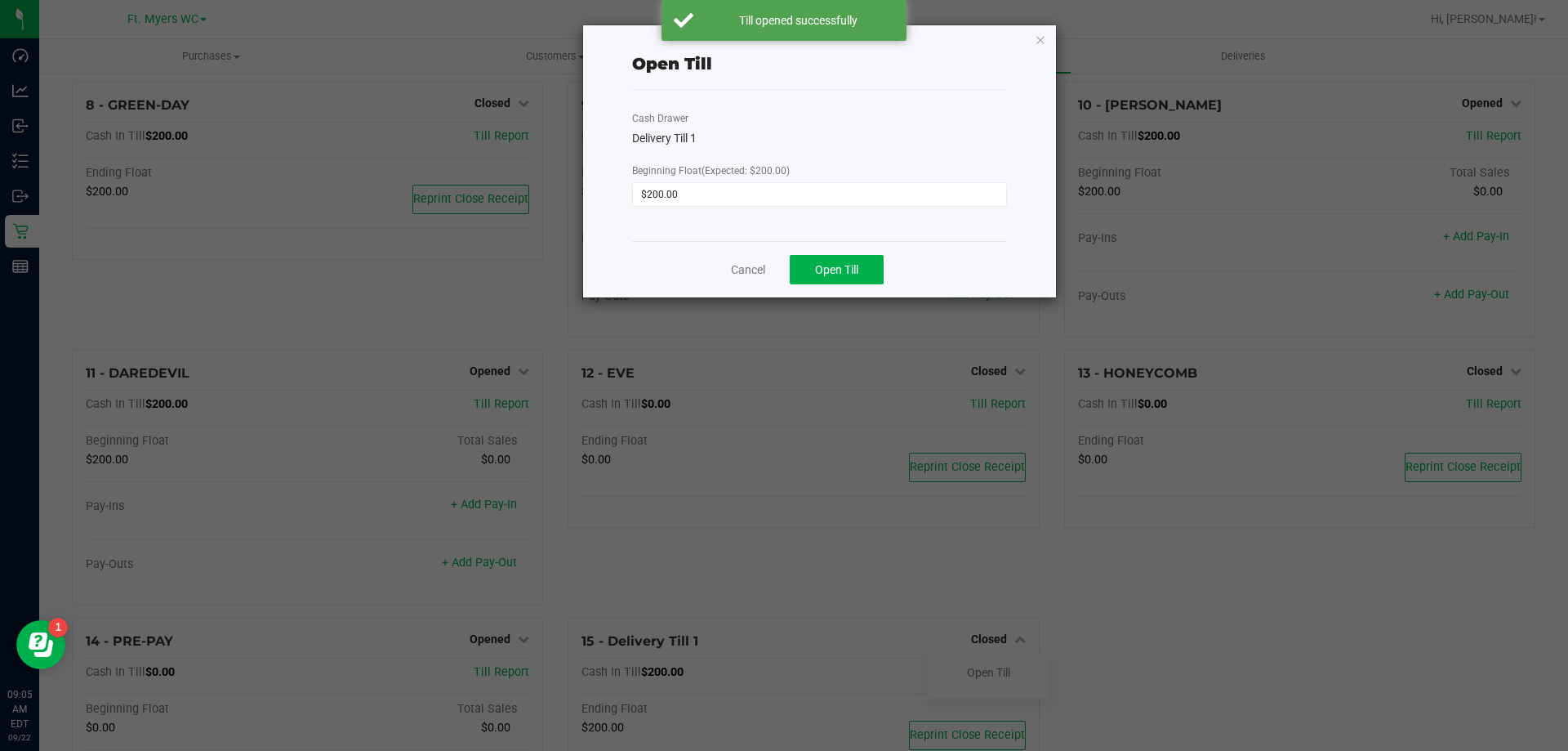
click at [852, 293] on div "Cancel Open Till" at bounding box center [819, 269] width 374 height 56
click at [849, 277] on button "Open Till" at bounding box center [837, 270] width 94 height 29
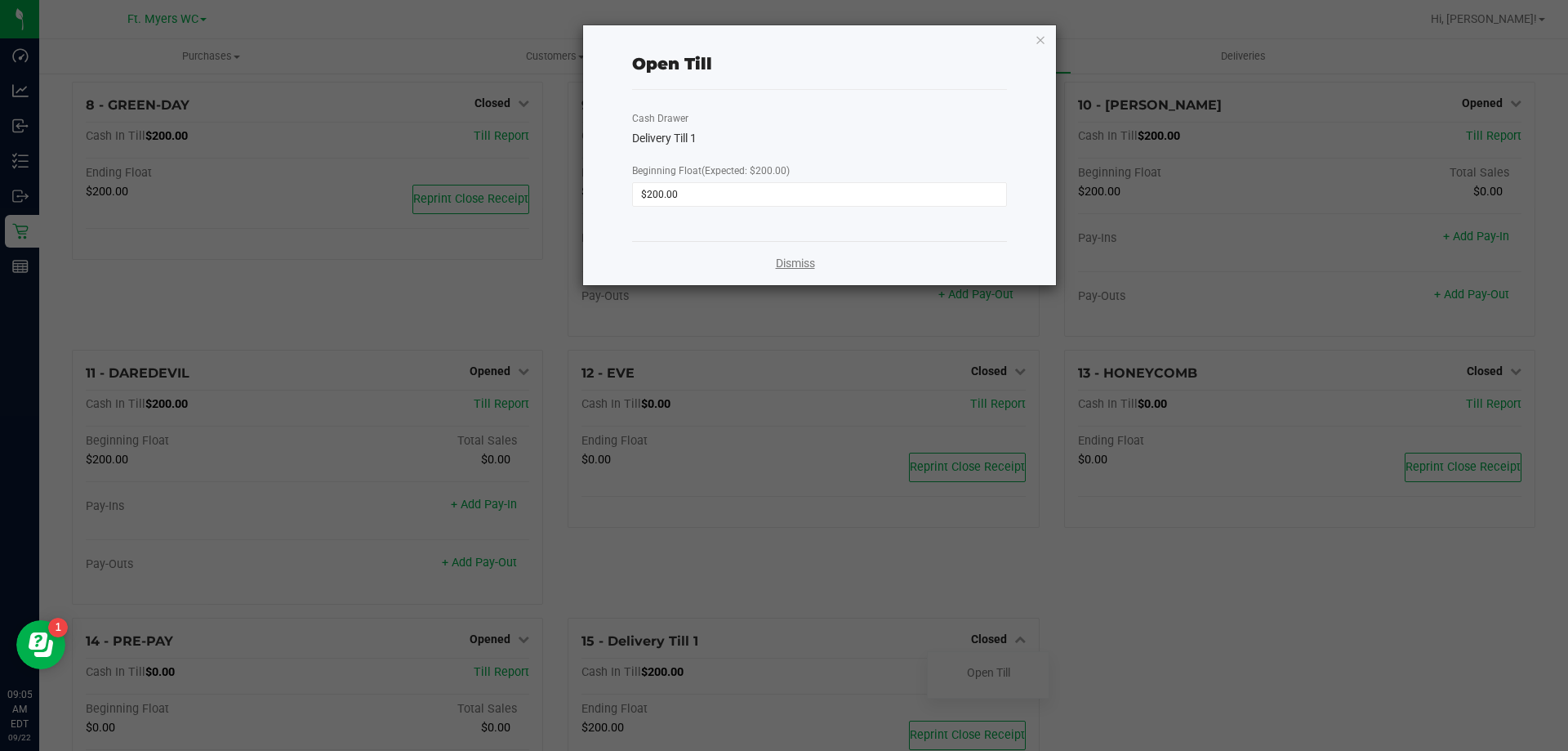
click at [786, 259] on link "Dismiss" at bounding box center [795, 263] width 39 height 17
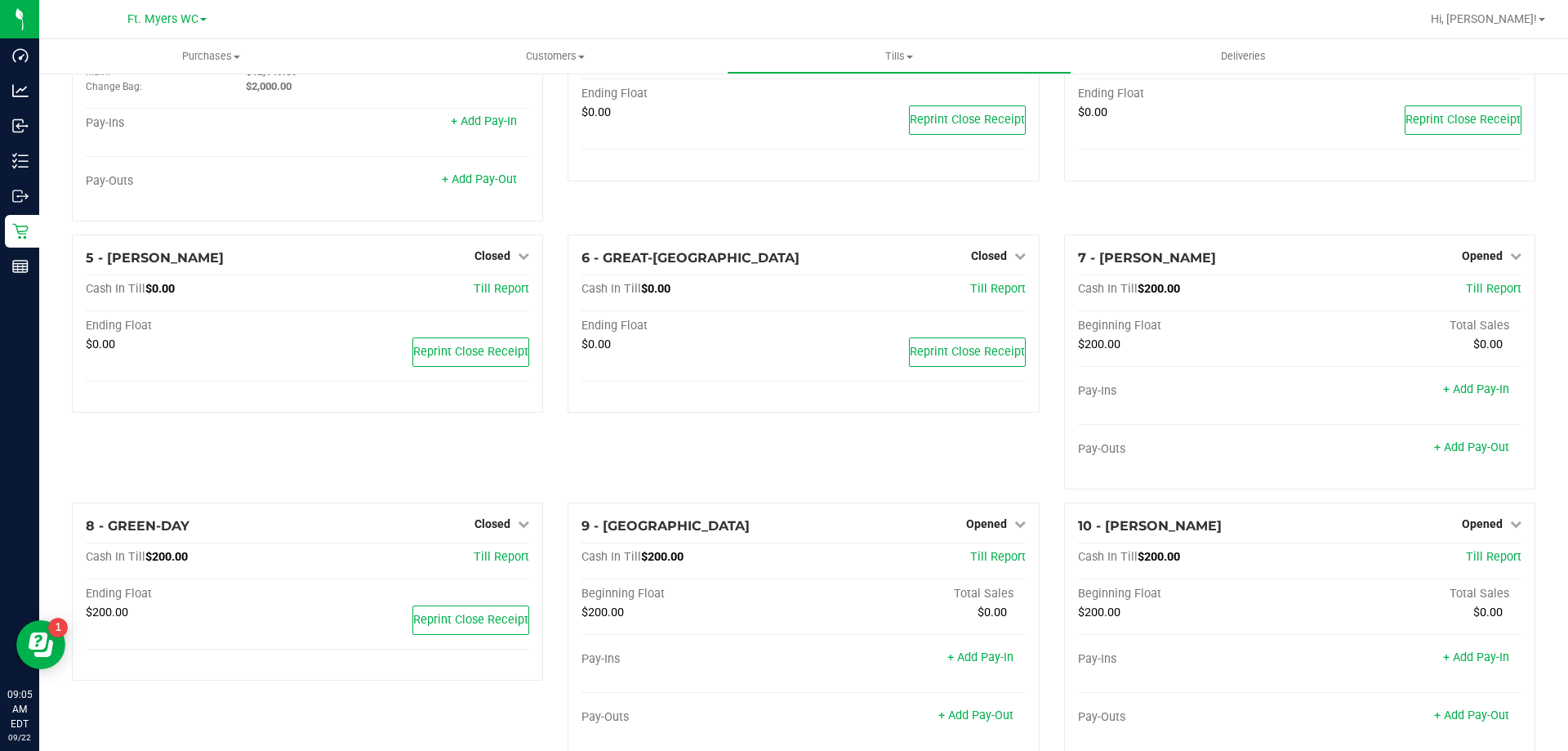
scroll to position [0, 0]
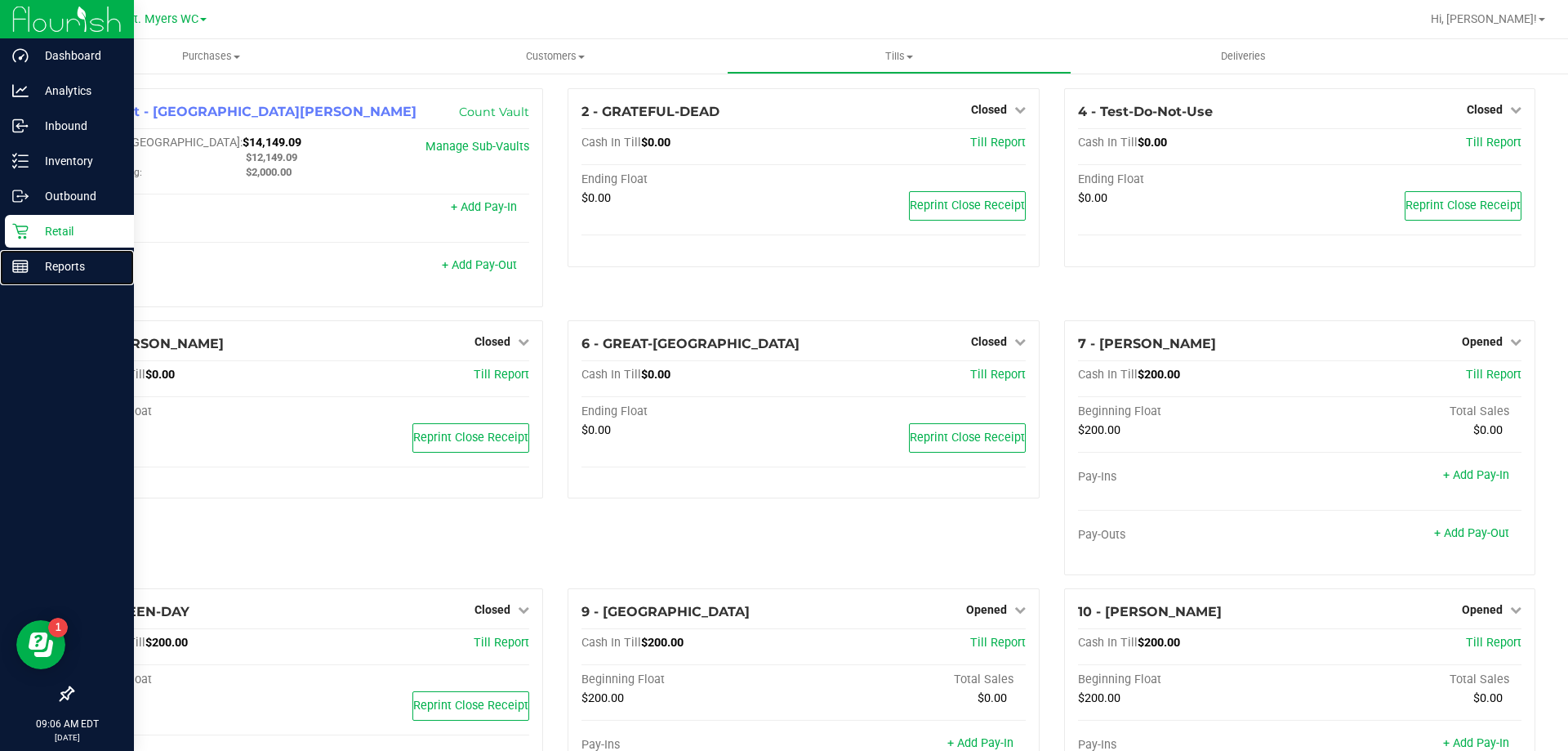
drag, startPoint x: 60, startPoint y: 252, endPoint x: 54, endPoint y: 242, distance: 11.7
click at [59, 251] on div "Reports" at bounding box center [70, 266] width 129 height 32
click at [54, 239] on p "Retail" at bounding box center [77, 231] width 98 height 20
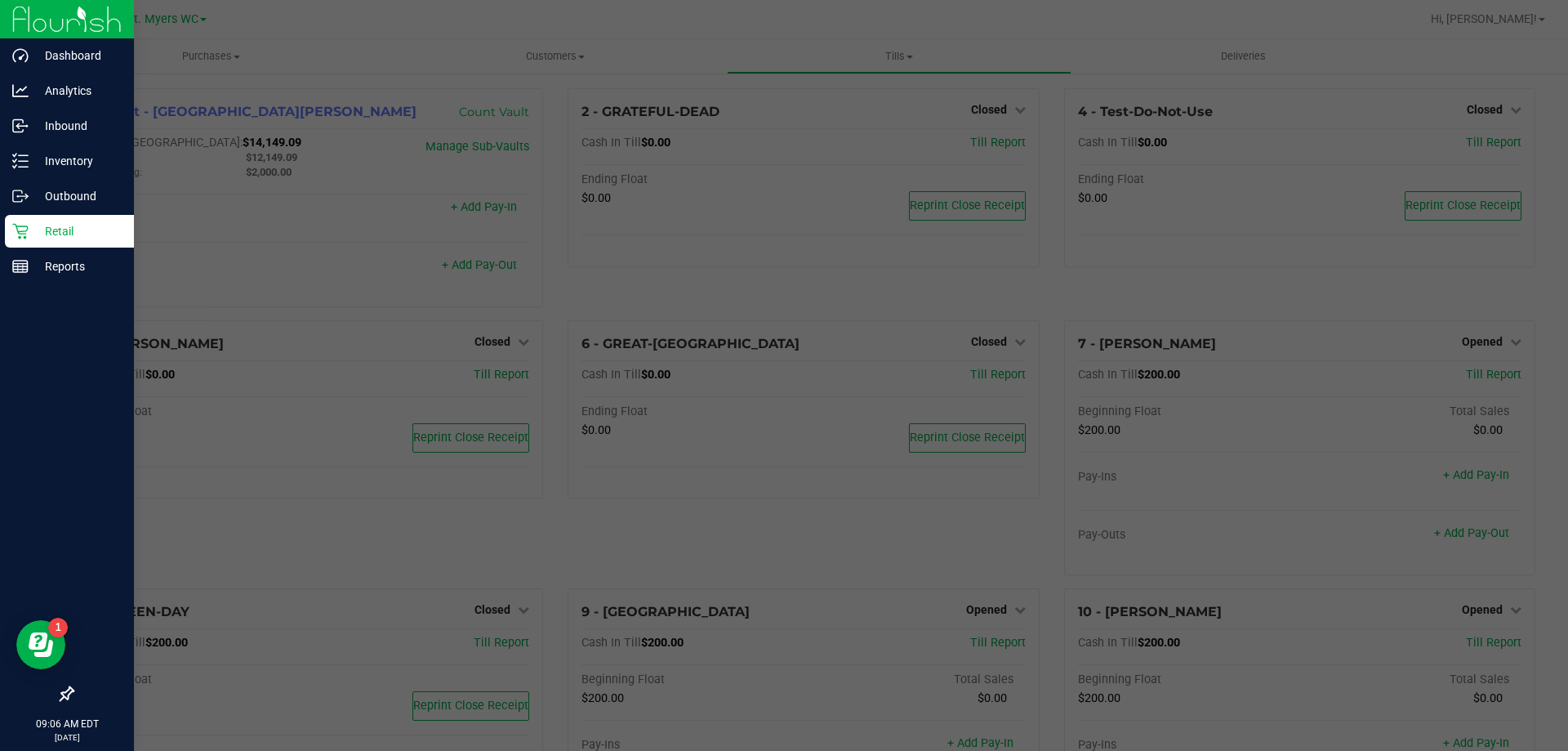
click at [54, 239] on p "Retail" at bounding box center [77, 231] width 98 height 20
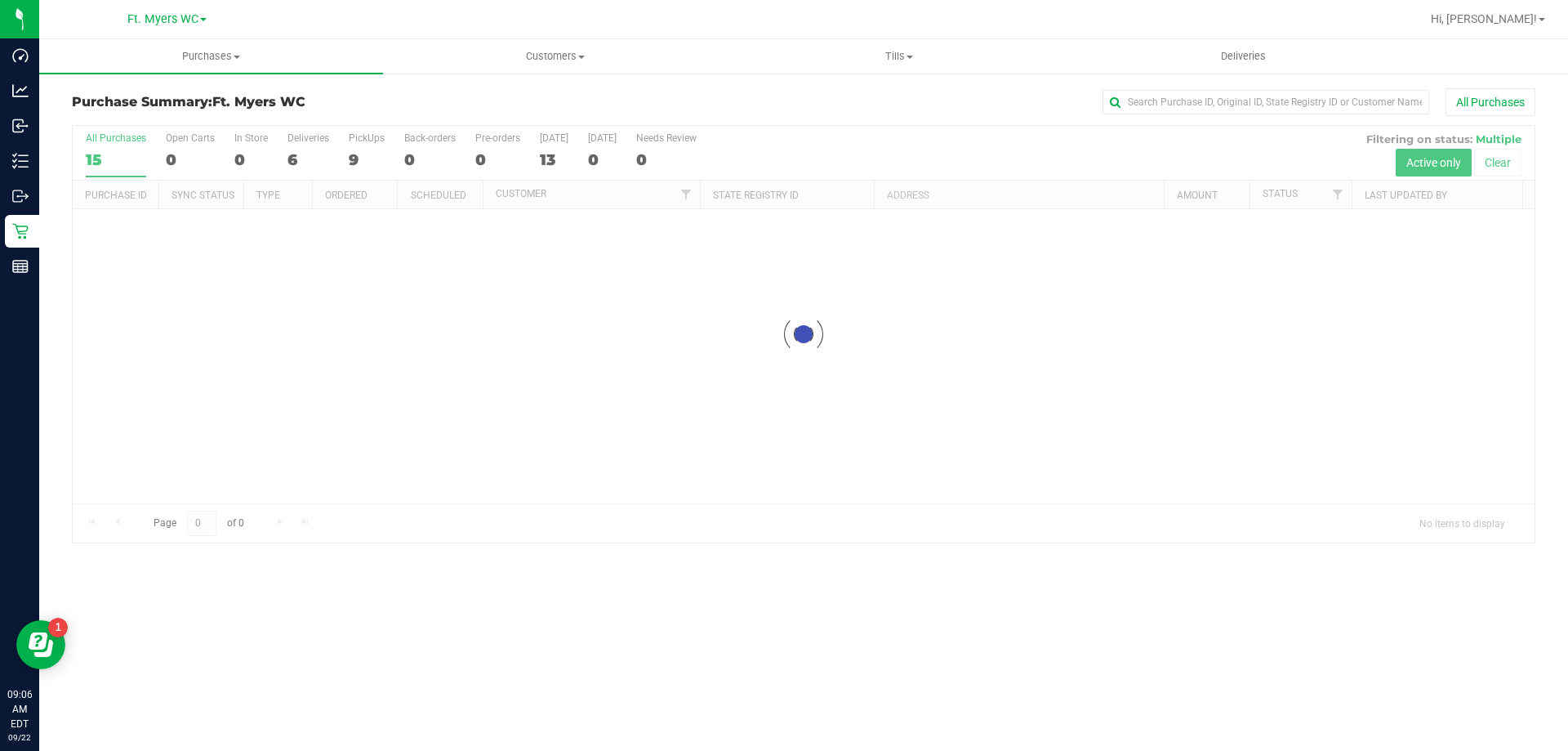
click at [394, 104] on h3 "Purchase Summary: Ft. [PERSON_NAME]" at bounding box center [315, 102] width 487 height 15
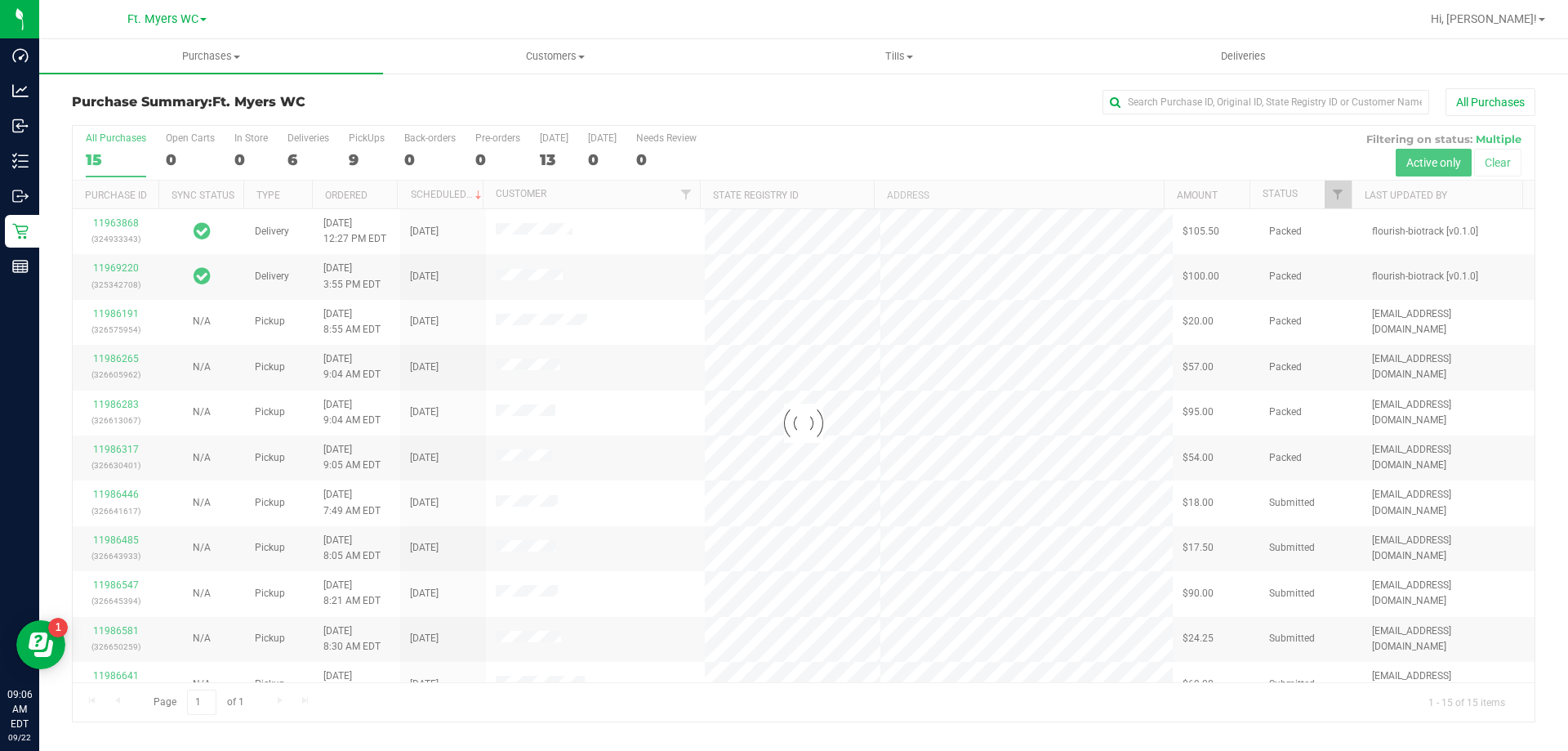
click at [366, 152] on div at bounding box center [803, 423] width 1461 height 595
click at [360, 151] on div at bounding box center [803, 423] width 1461 height 595
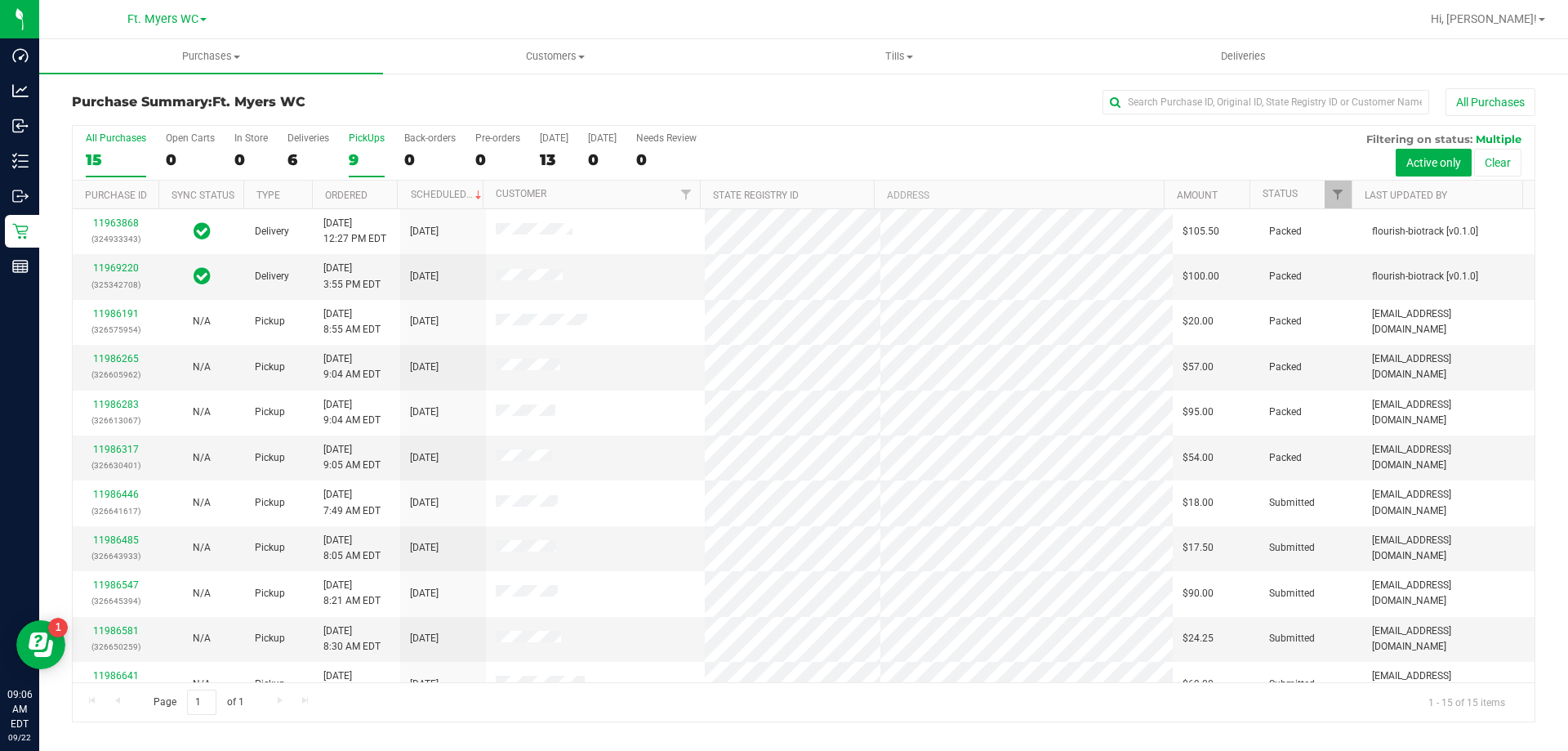
click at [367, 142] on div "PickUps" at bounding box center [367, 138] width 36 height 12
click at [0, 0] on input "PickUps 9" at bounding box center [0, 0] width 0 height 0
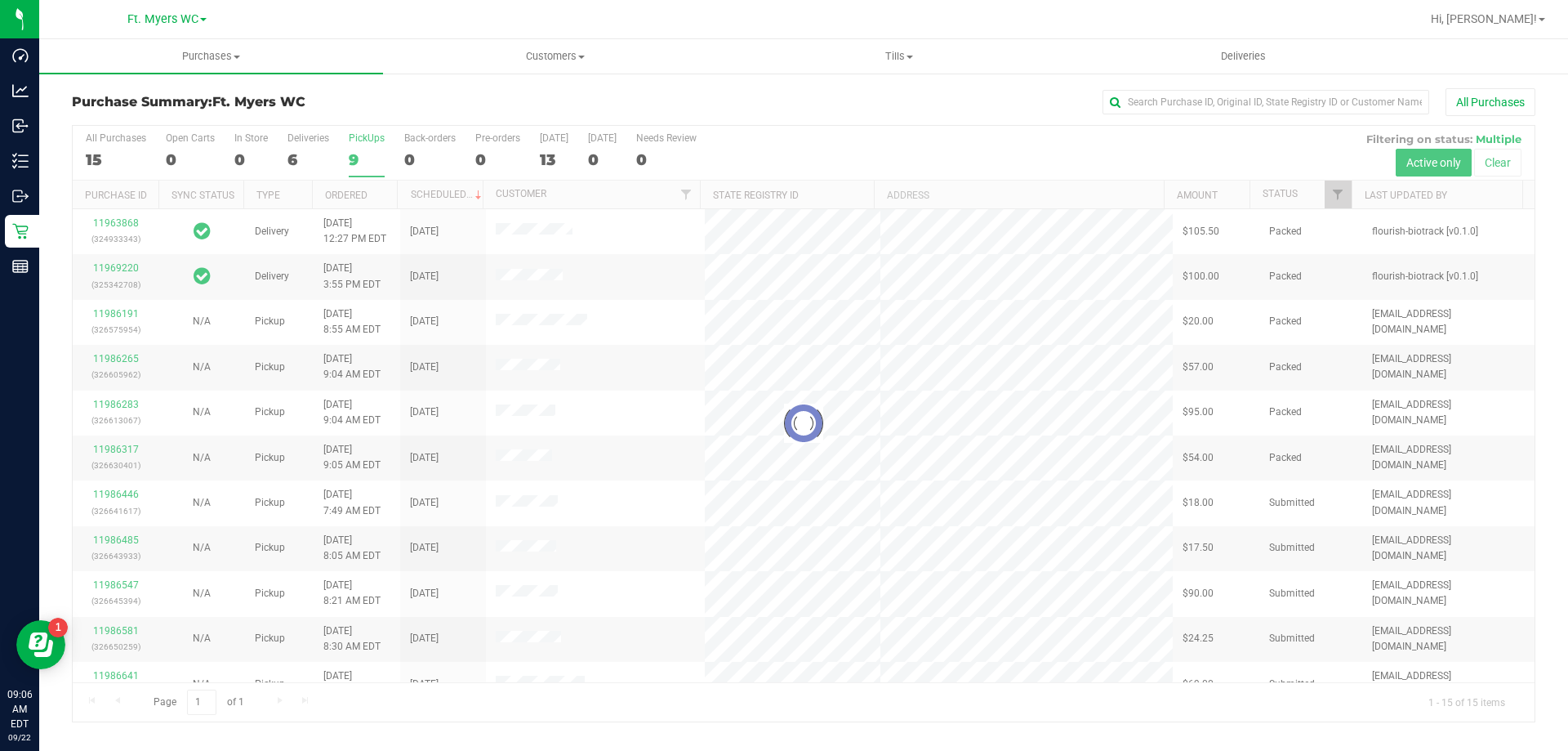
click at [382, 128] on div at bounding box center [803, 423] width 1461 height 595
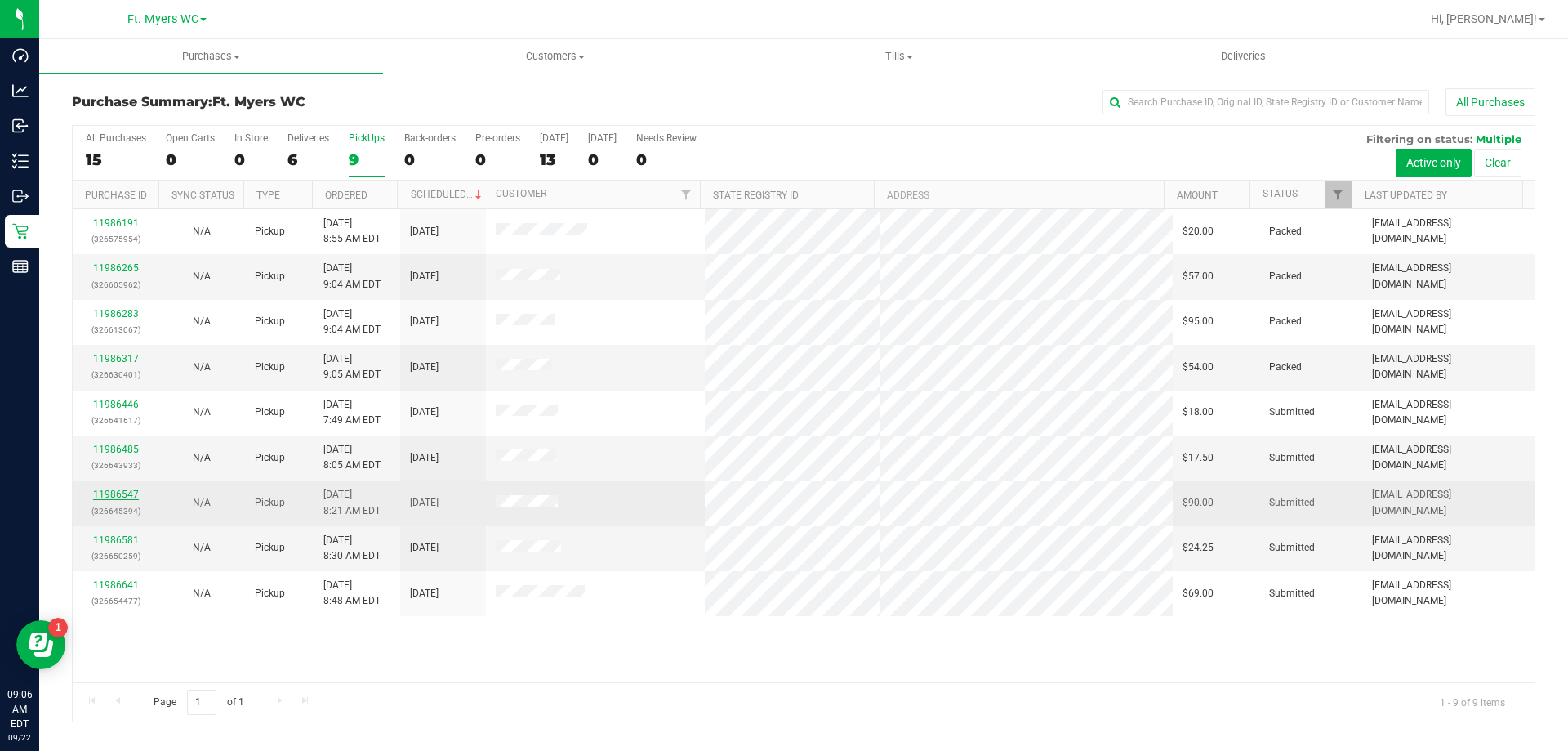
click at [116, 493] on link "11986547" at bounding box center [116, 494] width 46 height 12
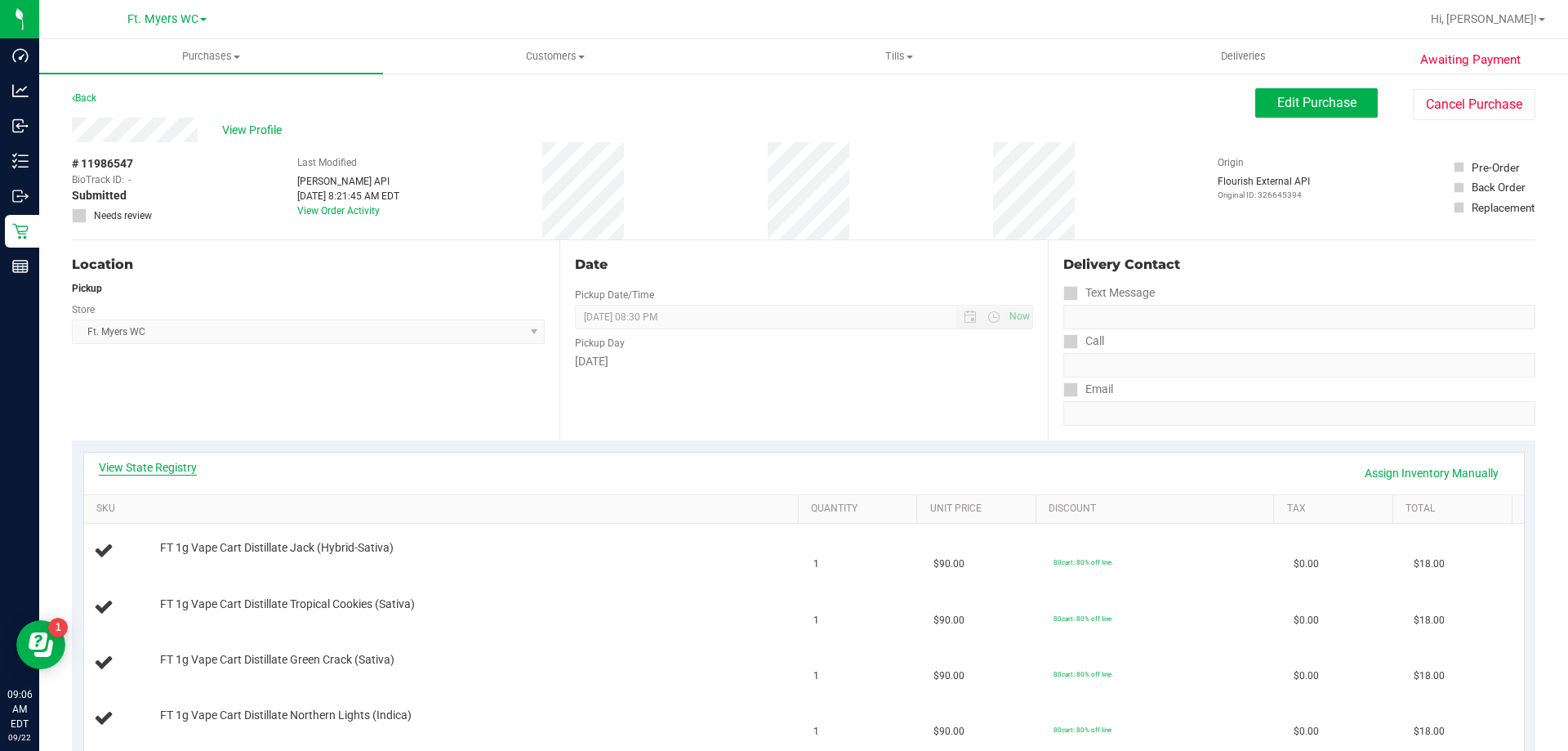
click at [113, 467] on link "View State Registry" at bounding box center [148, 467] width 98 height 17
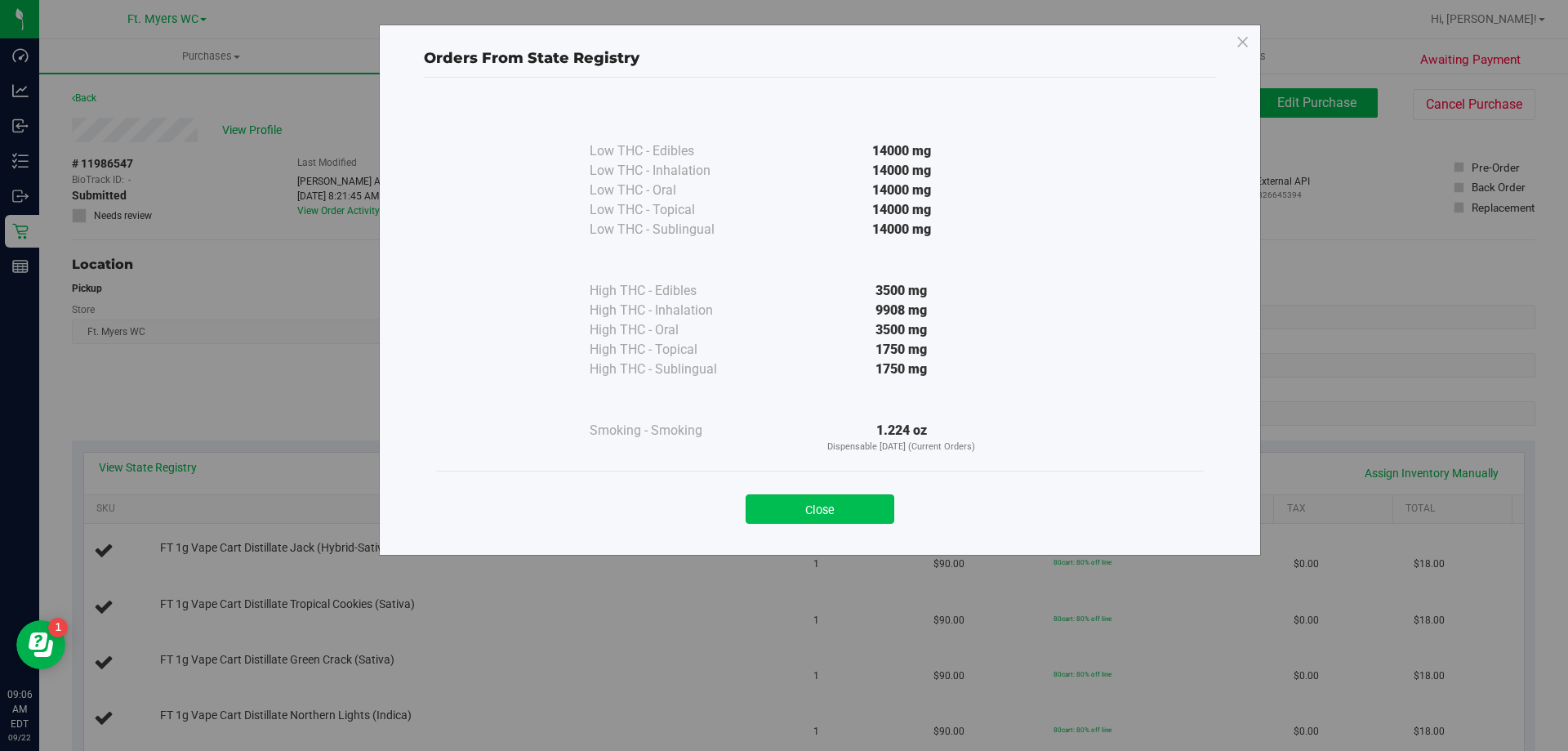
click at [857, 511] on button "Close" at bounding box center [820, 509] width 149 height 29
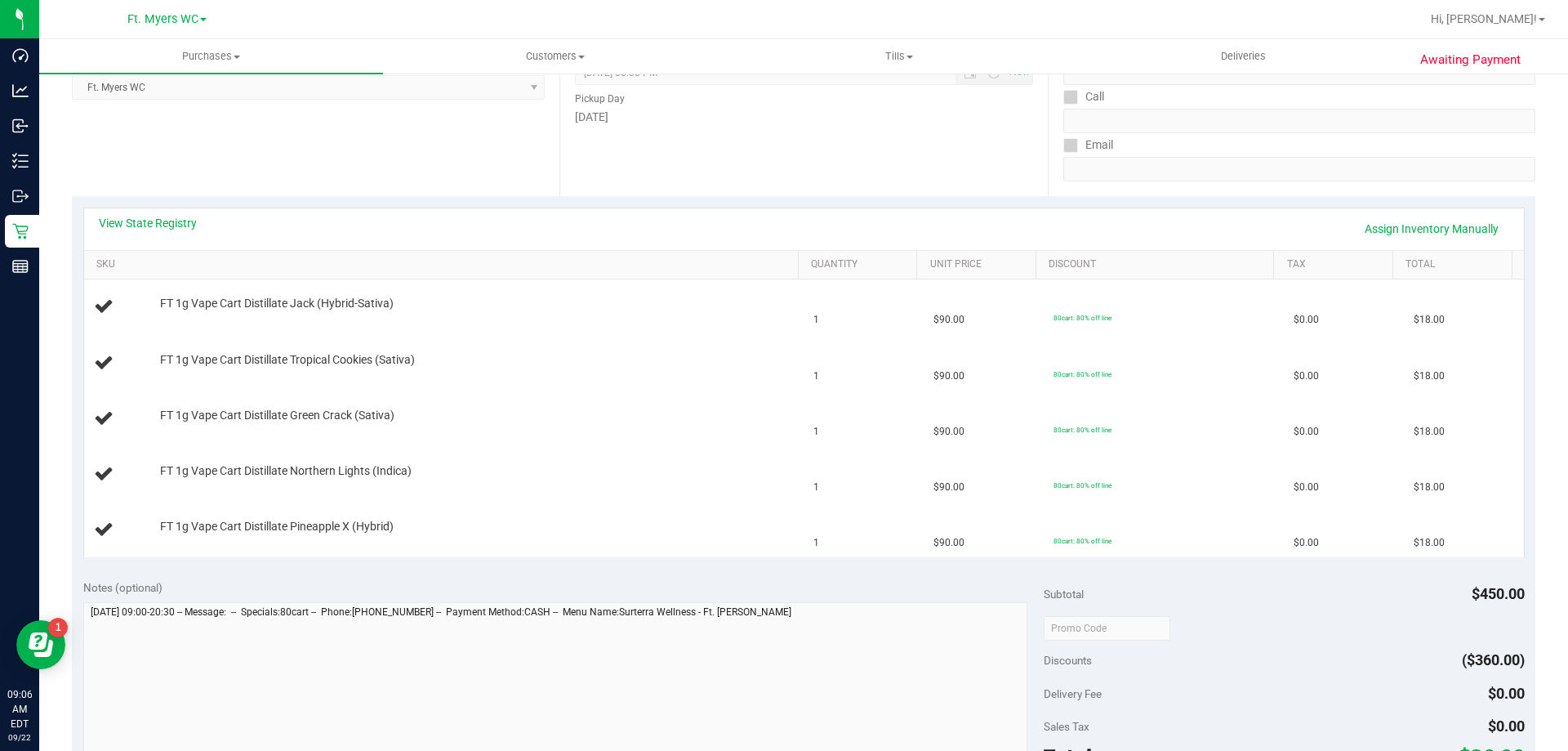
scroll to position [245, 0]
click at [171, 208] on div "View State Registry Assign Inventory Manually" at bounding box center [804, 228] width 1440 height 41
click at [177, 262] on link "SKU" at bounding box center [443, 263] width 695 height 13
click at [178, 207] on div "View State Registry Assign Inventory Manually SKU Quantity Unit Price Discount …" at bounding box center [804, 381] width 1441 height 350
click at [190, 211] on div "View State Registry Assign Inventory Manually" at bounding box center [804, 228] width 1440 height 41
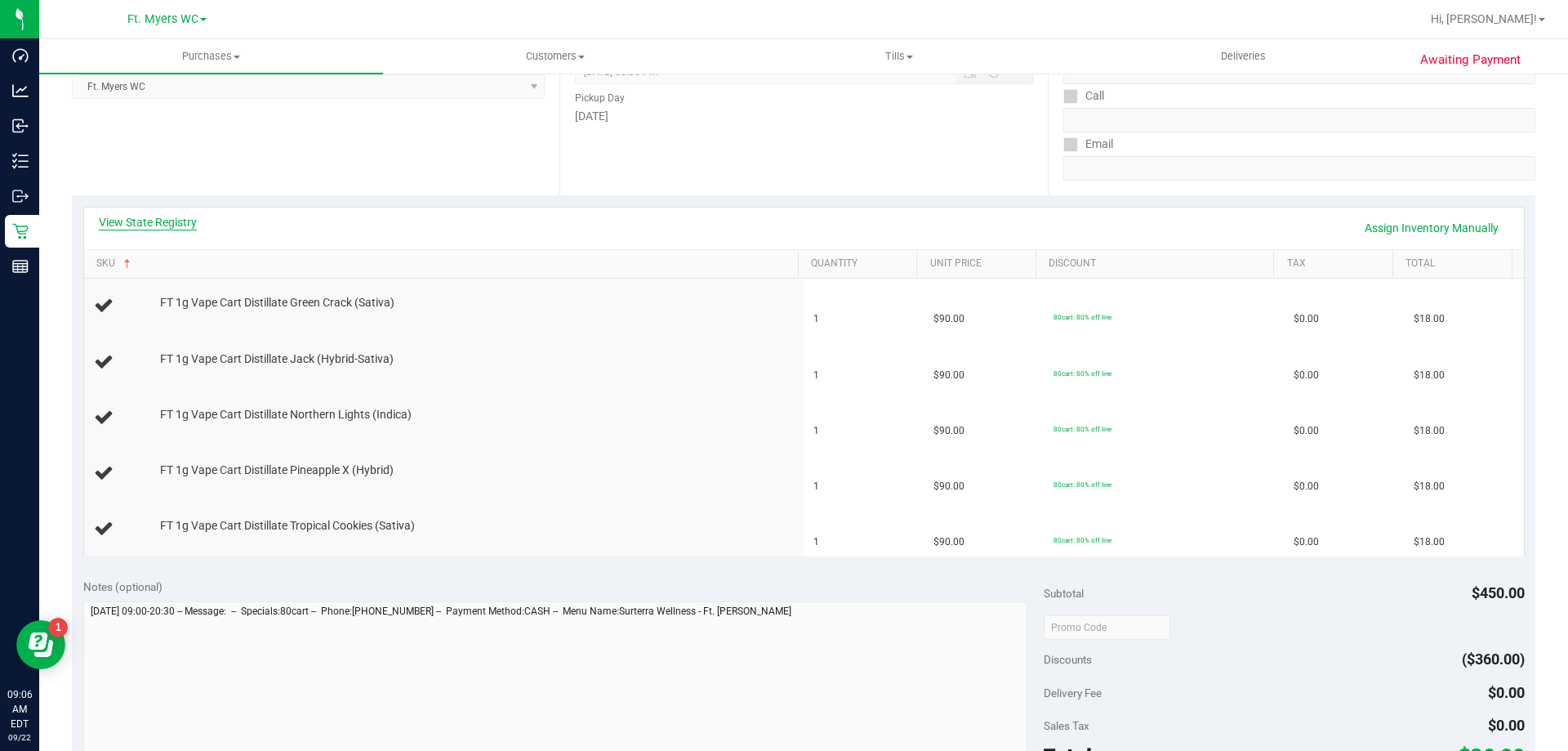
click at [193, 221] on link "View State Registry" at bounding box center [148, 222] width 98 height 17
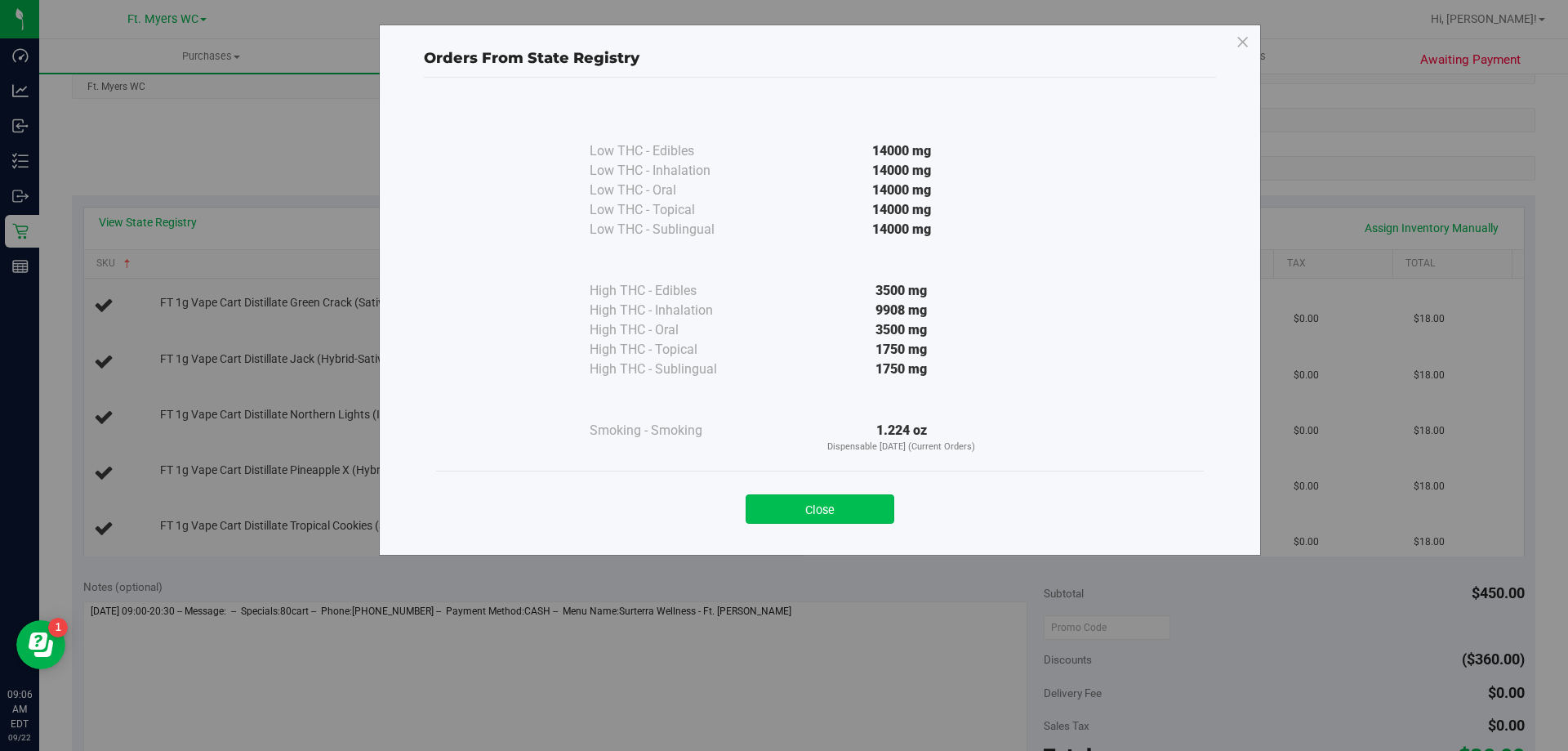
click at [839, 501] on button "Close" at bounding box center [820, 509] width 149 height 29
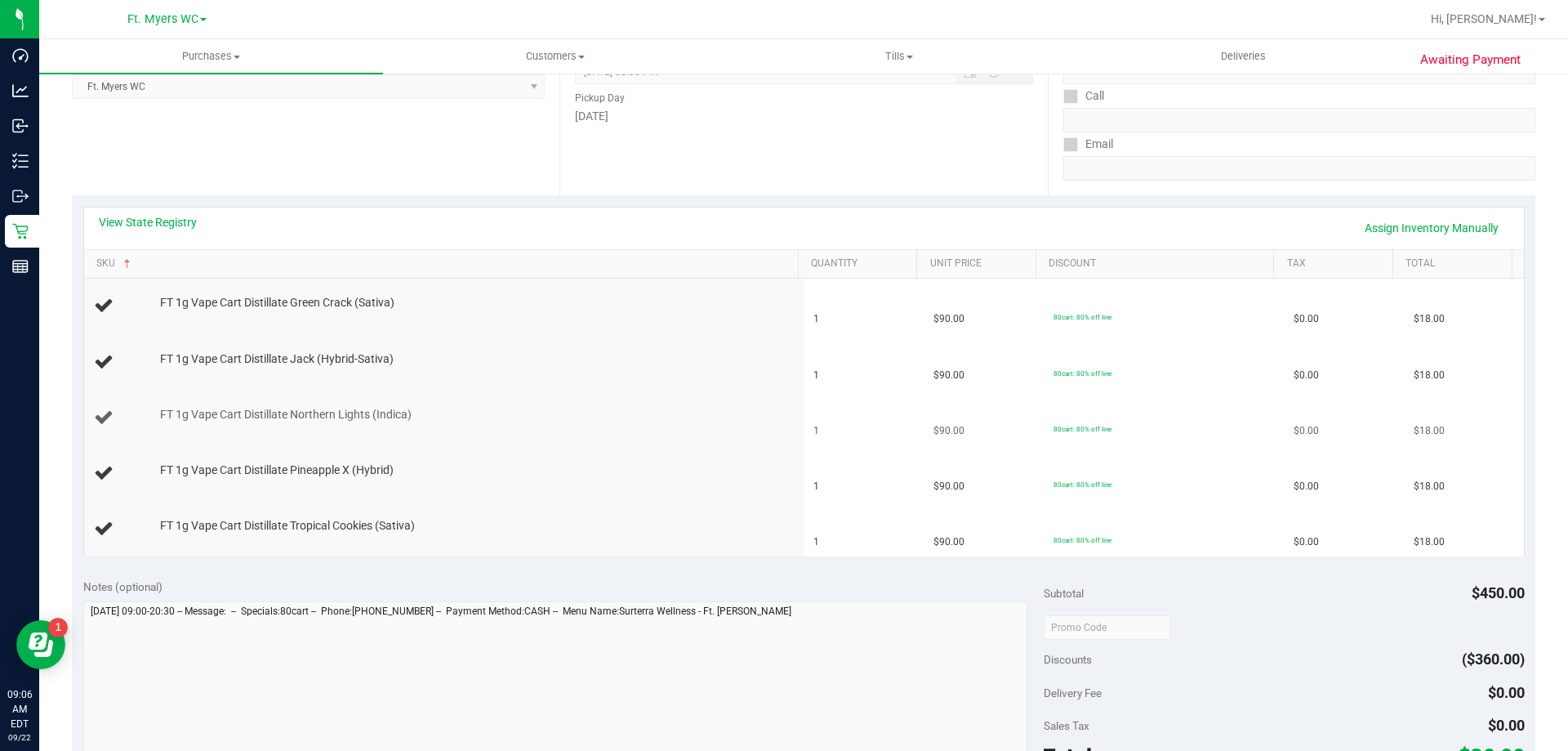
click at [871, 418] on td "1" at bounding box center [863, 418] width 120 height 56
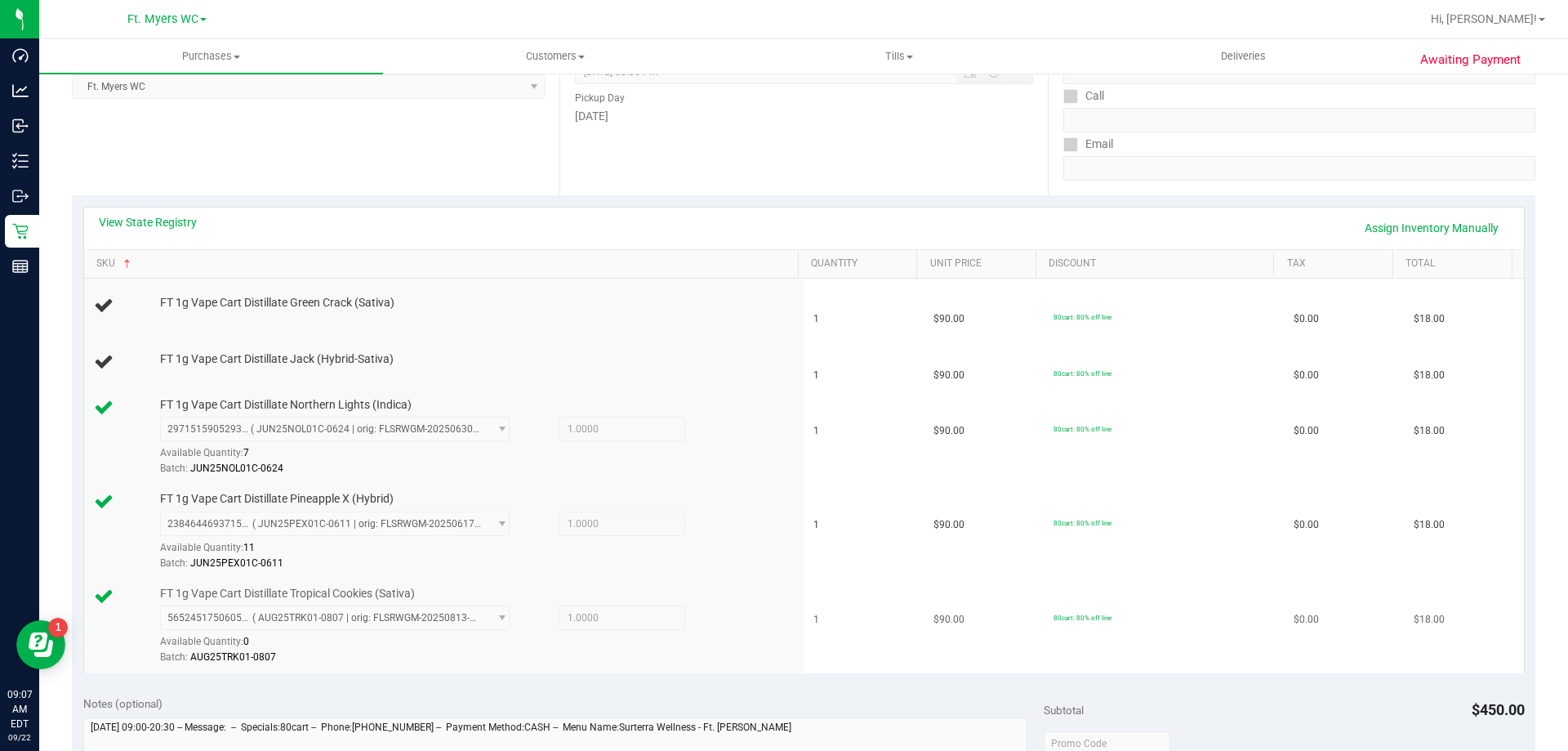
click at [506, 649] on div "Batch: AUG25TRK01-0807" at bounding box center [474, 657] width 630 height 16
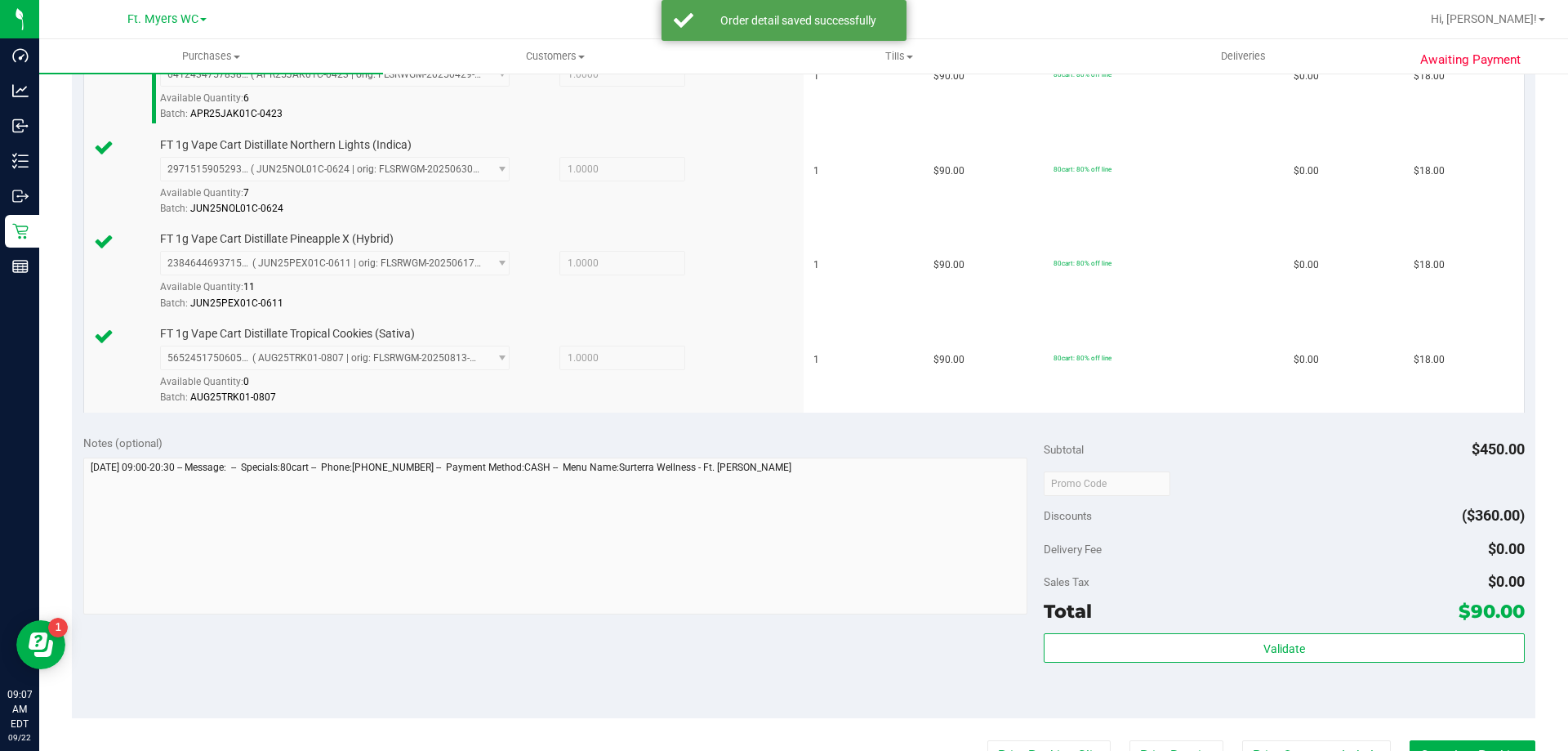
scroll to position [654, 0]
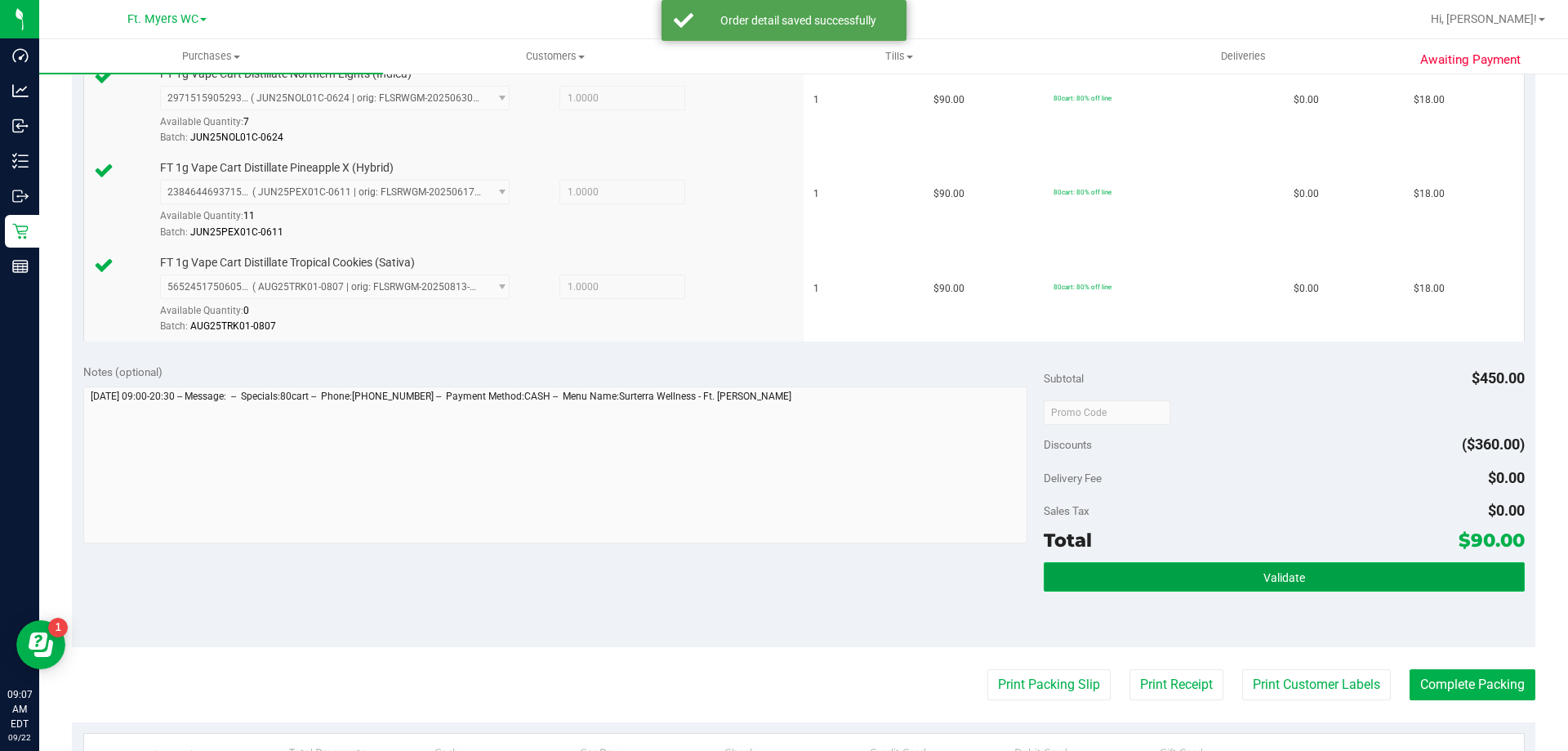
click at [1260, 589] on button "Validate" at bounding box center [1284, 576] width 480 height 29
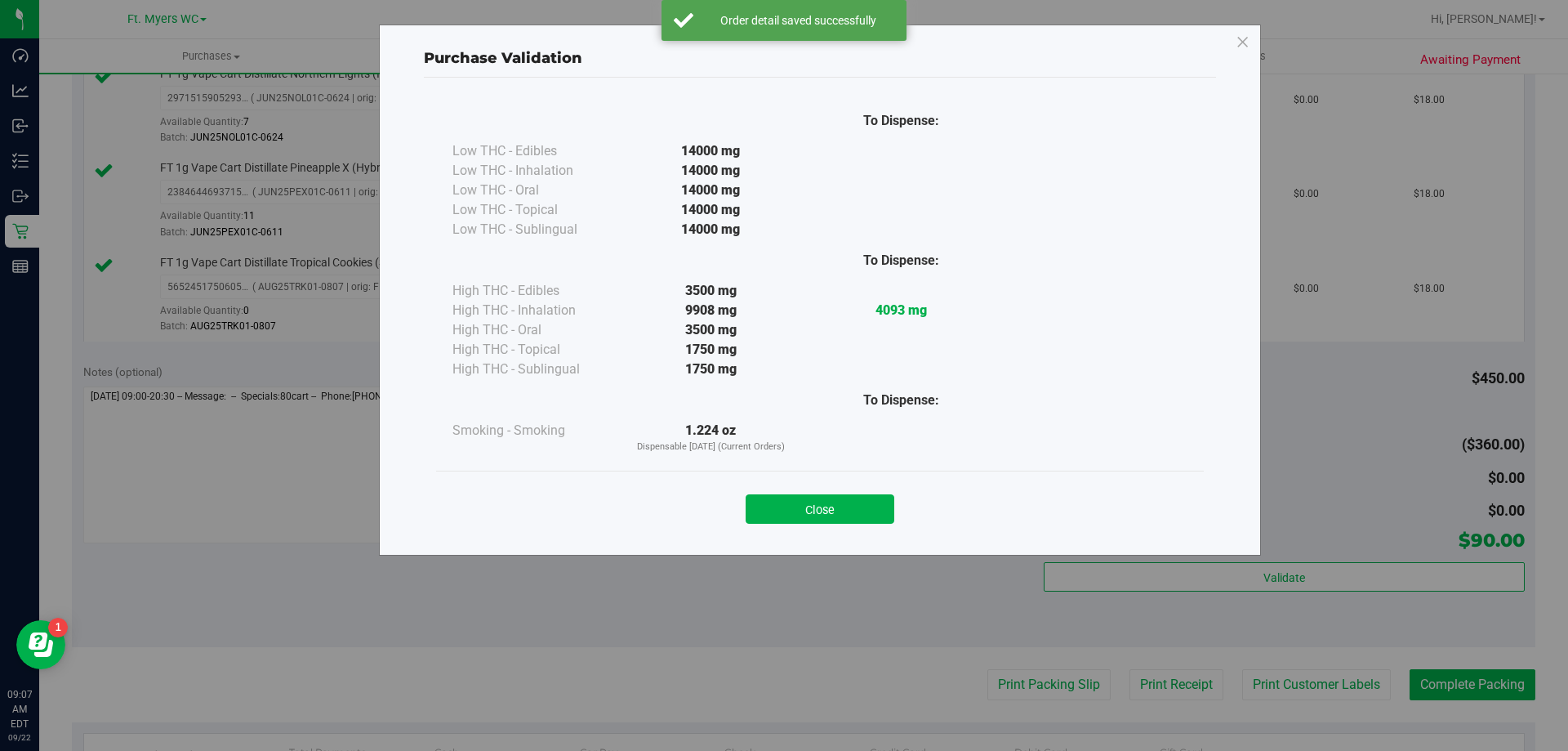
click at [844, 541] on div "Purchase Validation To Dispense: Low THC - Edibles 14000 mg" at bounding box center [820, 290] width 882 height 531
click at [884, 484] on div "Close" at bounding box center [819, 504] width 743 height 41
click at [878, 507] on button "Close" at bounding box center [820, 509] width 149 height 29
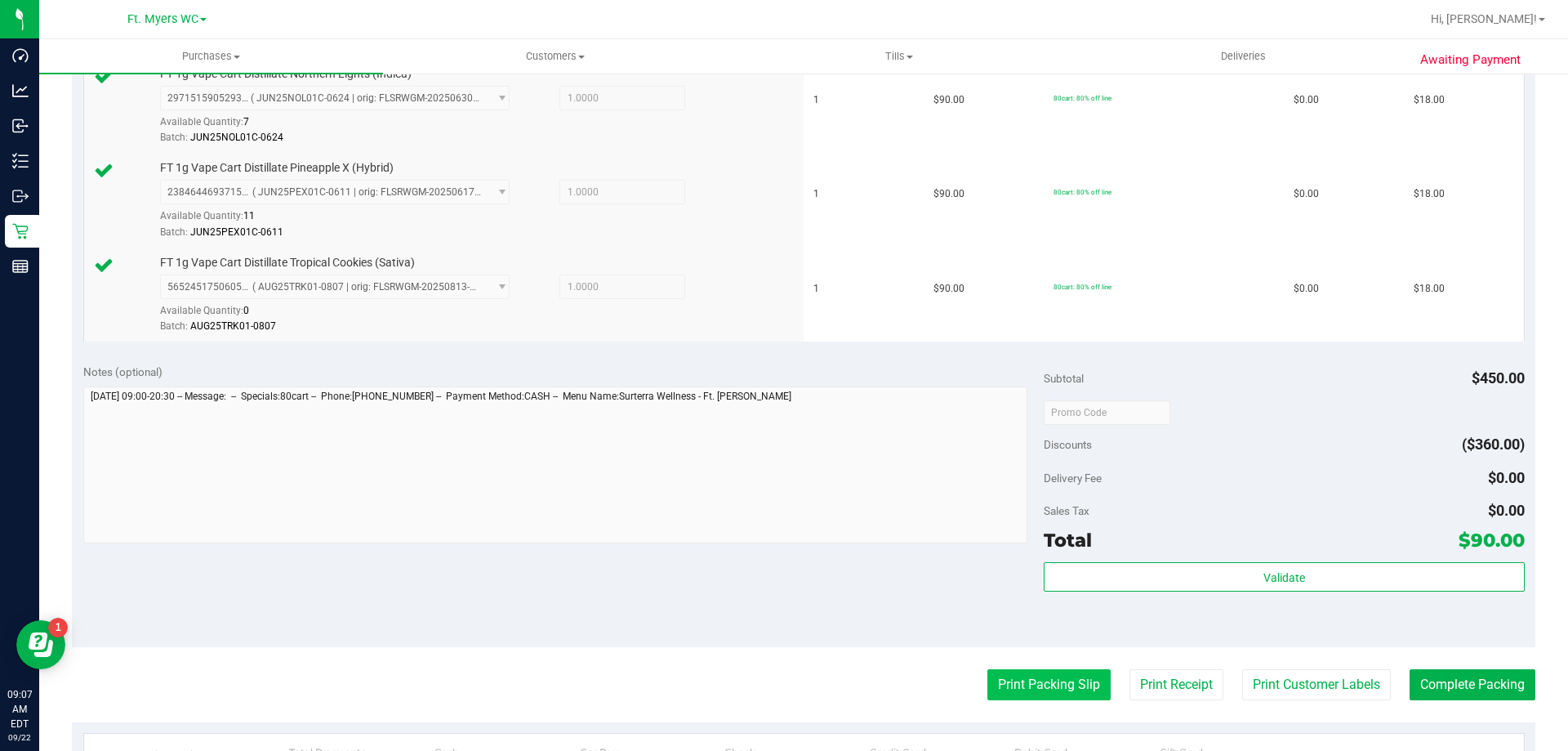
click at [1018, 675] on button "Print Packing Slip" at bounding box center [1049, 684] width 123 height 31
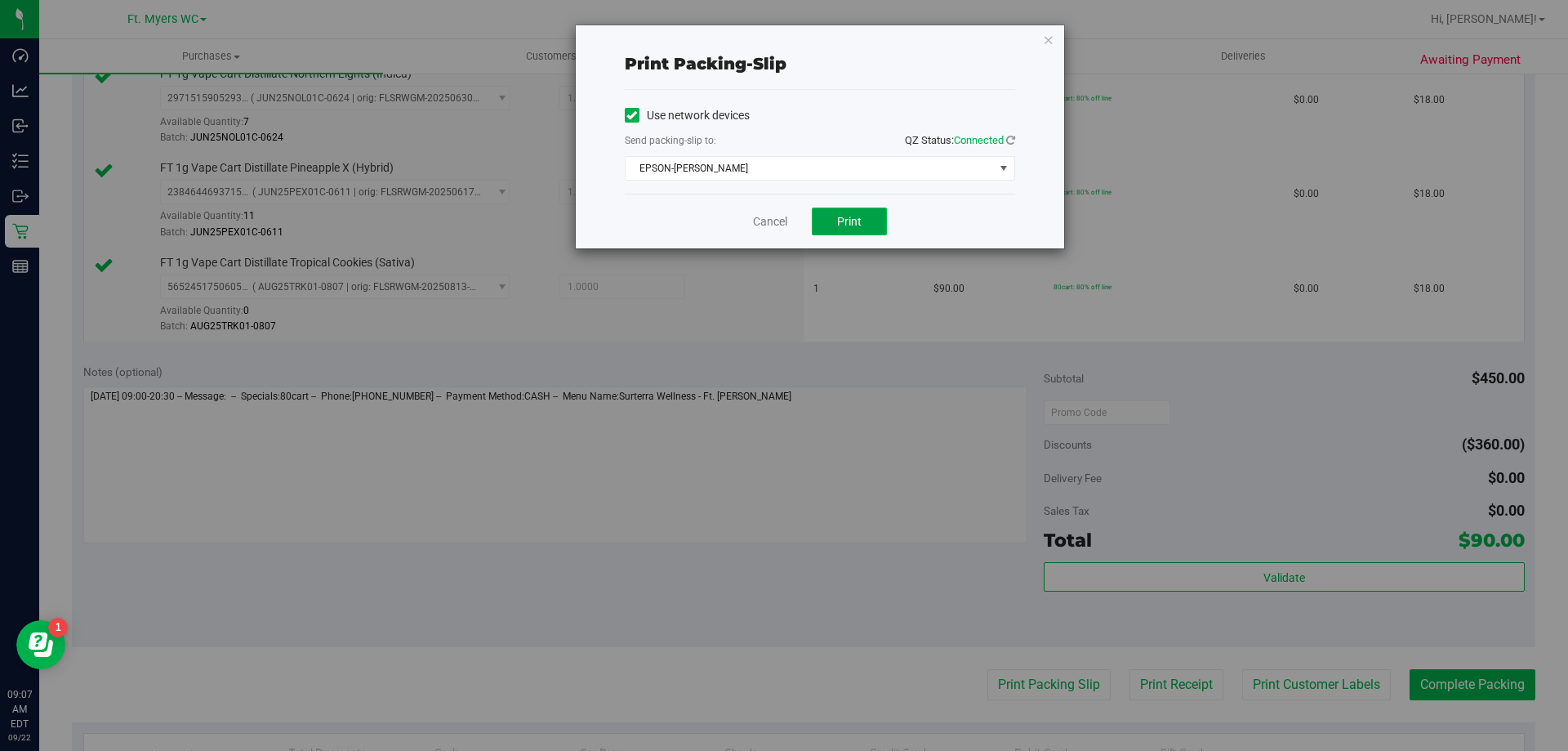
click at [835, 225] on button "Print" at bounding box center [849, 222] width 75 height 27
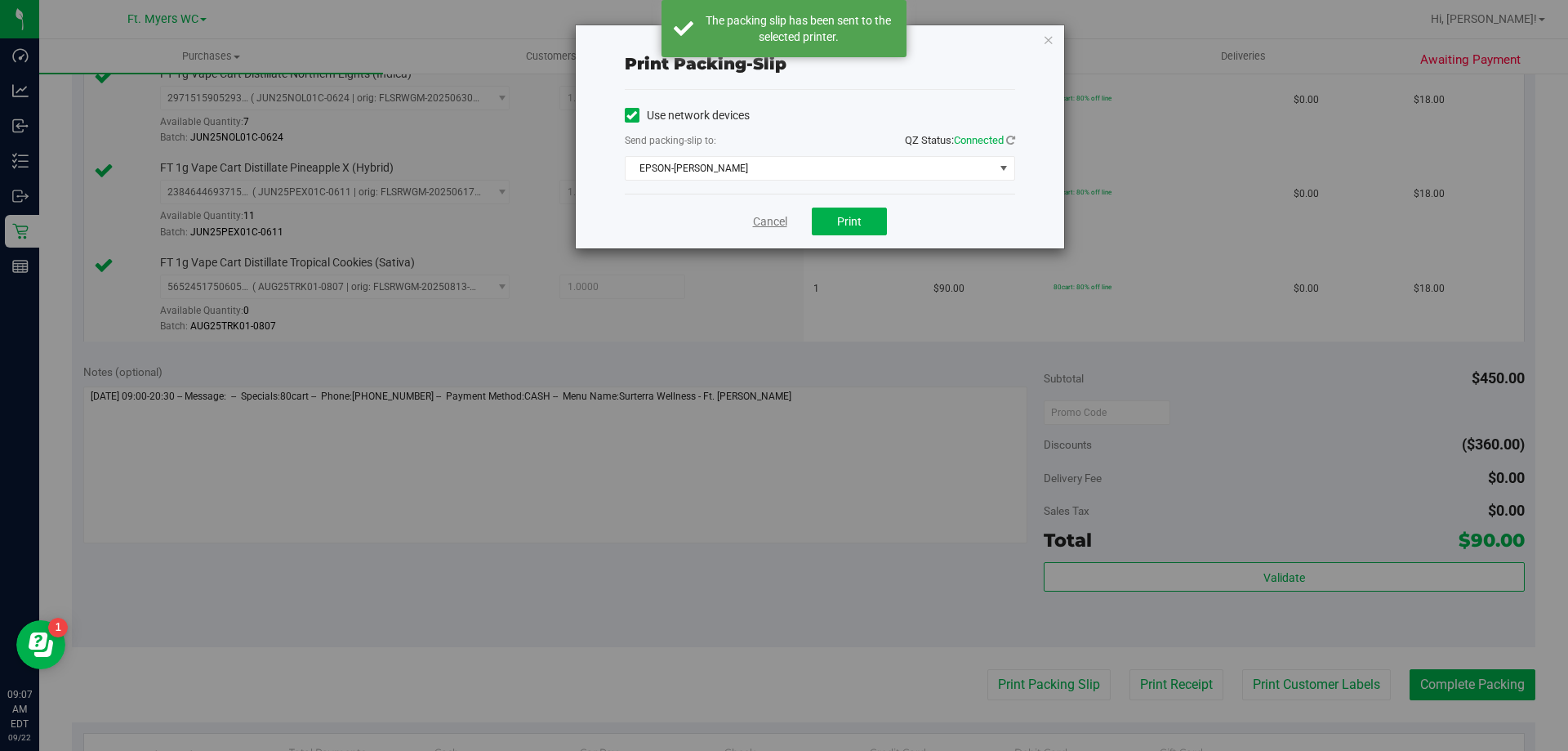
click at [783, 218] on link "Cancel" at bounding box center [769, 221] width 34 height 17
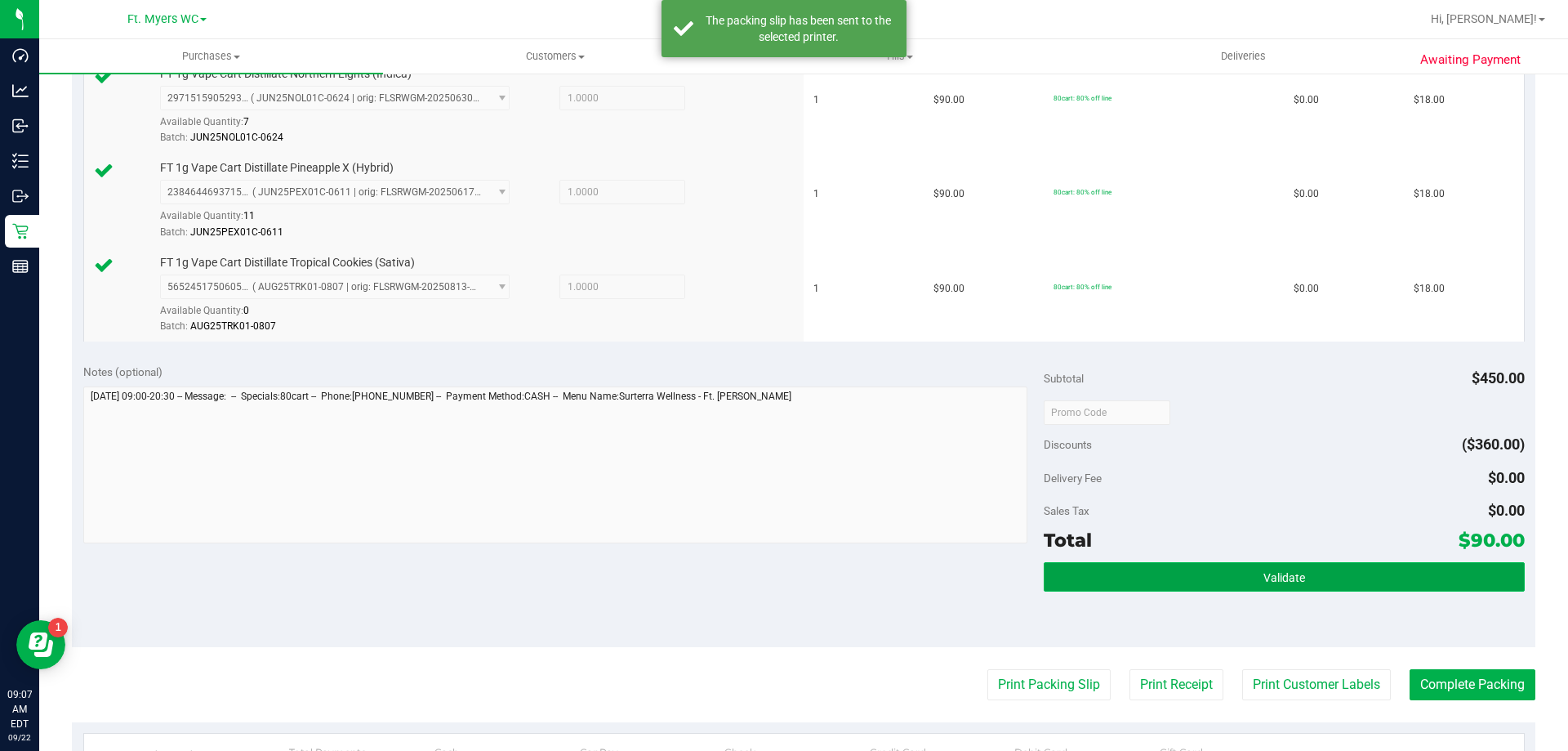
click at [1200, 580] on button "Validate" at bounding box center [1284, 576] width 480 height 29
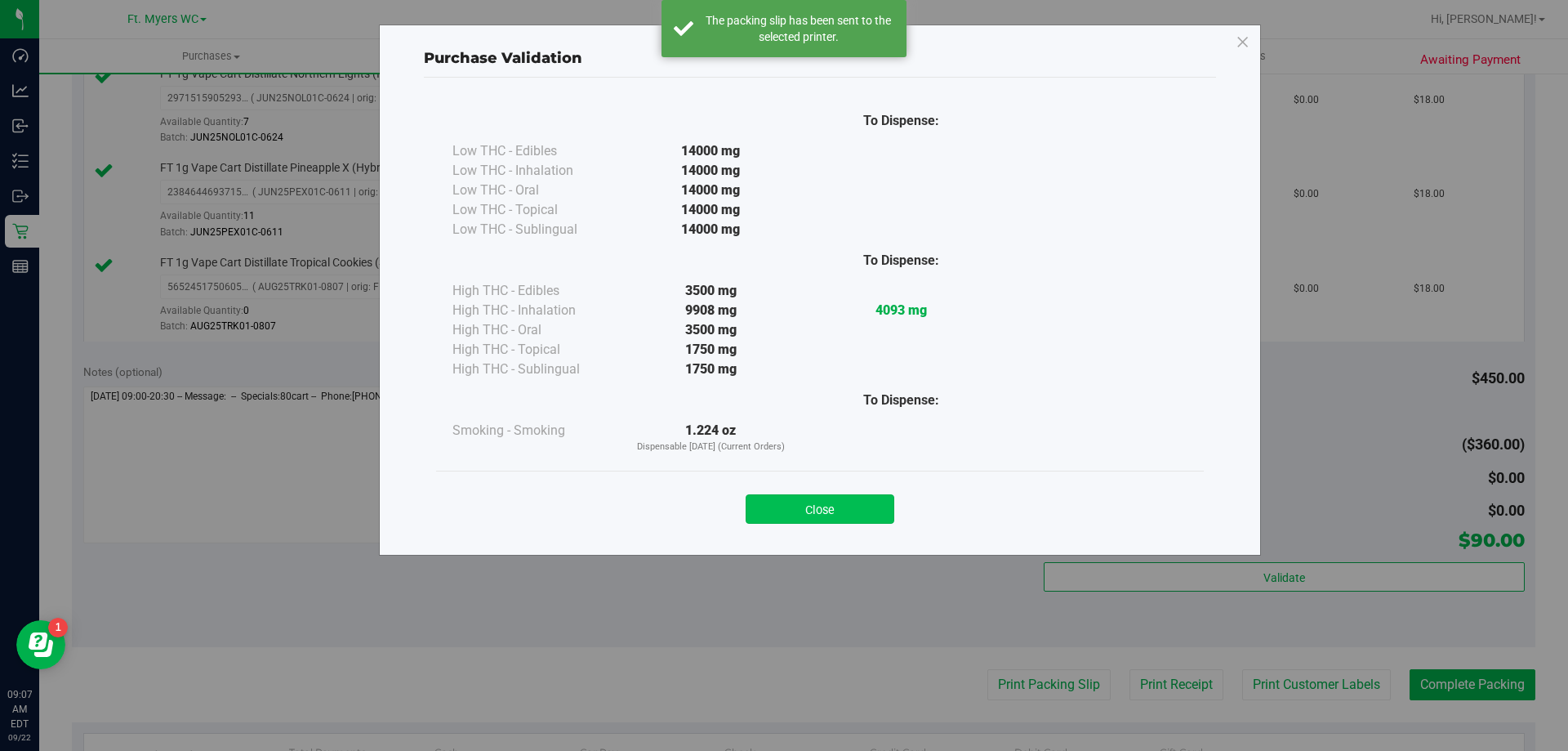
click at [810, 509] on button "Close" at bounding box center [820, 509] width 149 height 29
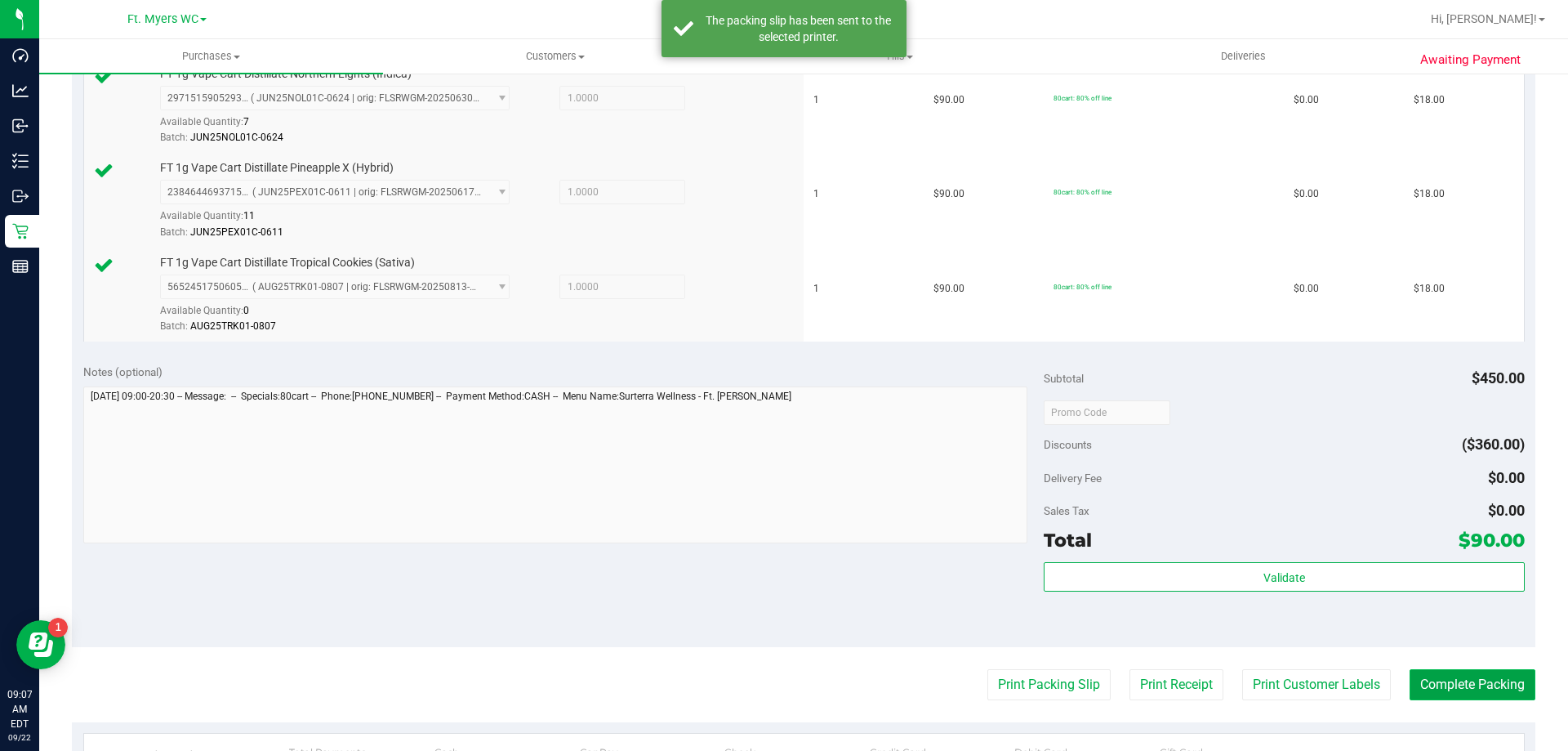
click at [1453, 681] on button "Complete Packing" at bounding box center [1472, 684] width 125 height 31
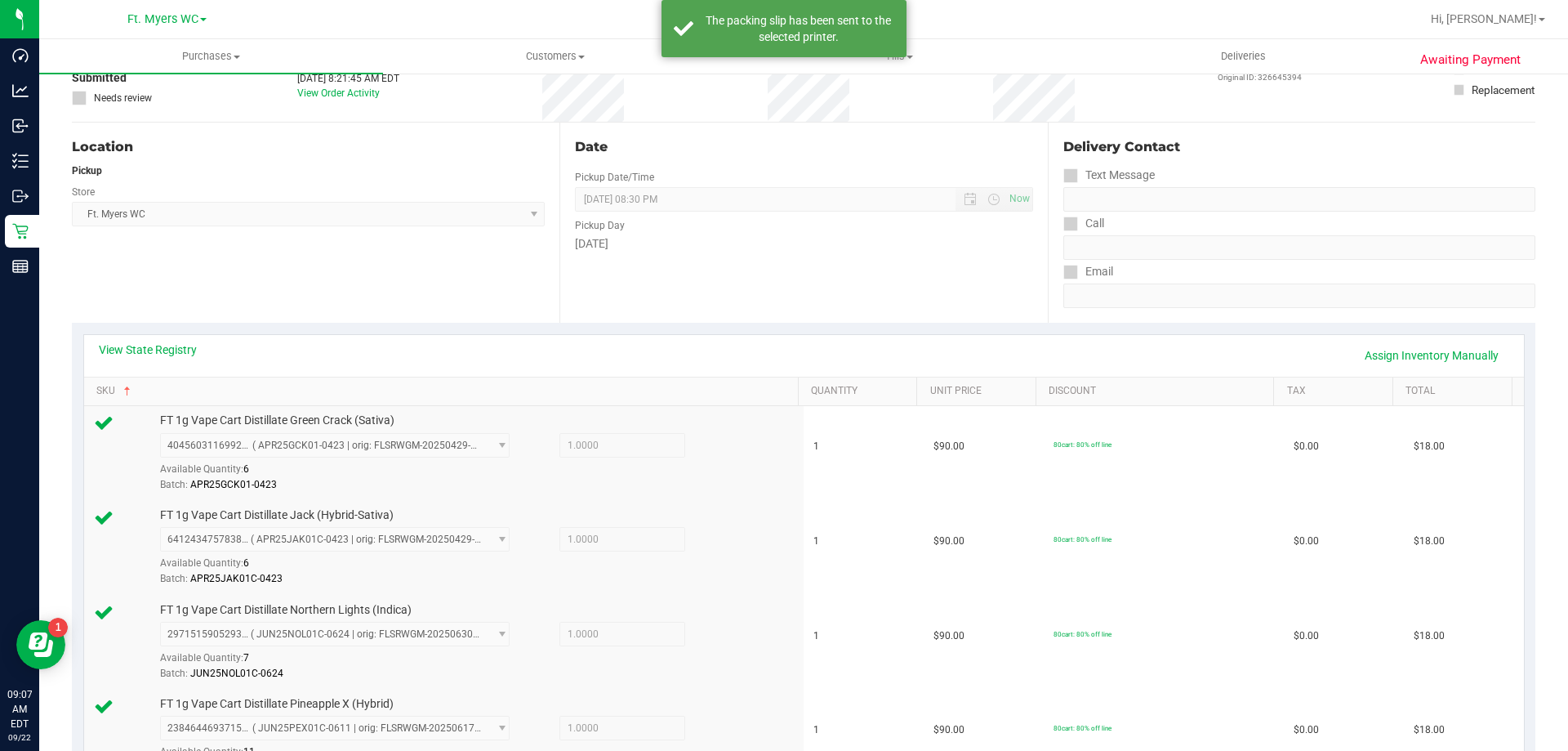
scroll to position [0, 0]
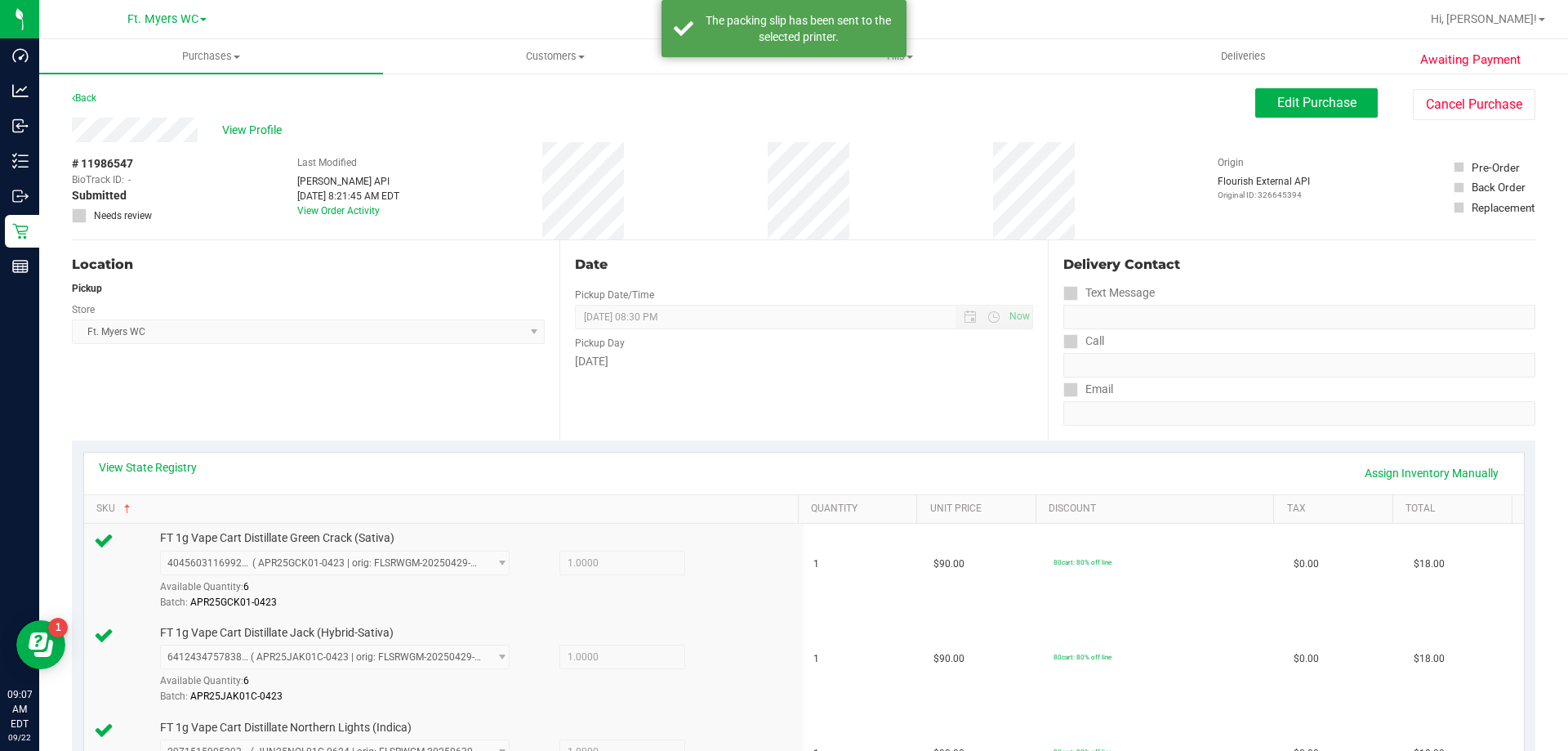
click at [691, 182] on div "# 11986547 BioTrack ID: - Submitted Needs review Last Modified [PERSON_NAME] AP…" at bounding box center [803, 190] width 1463 height 97
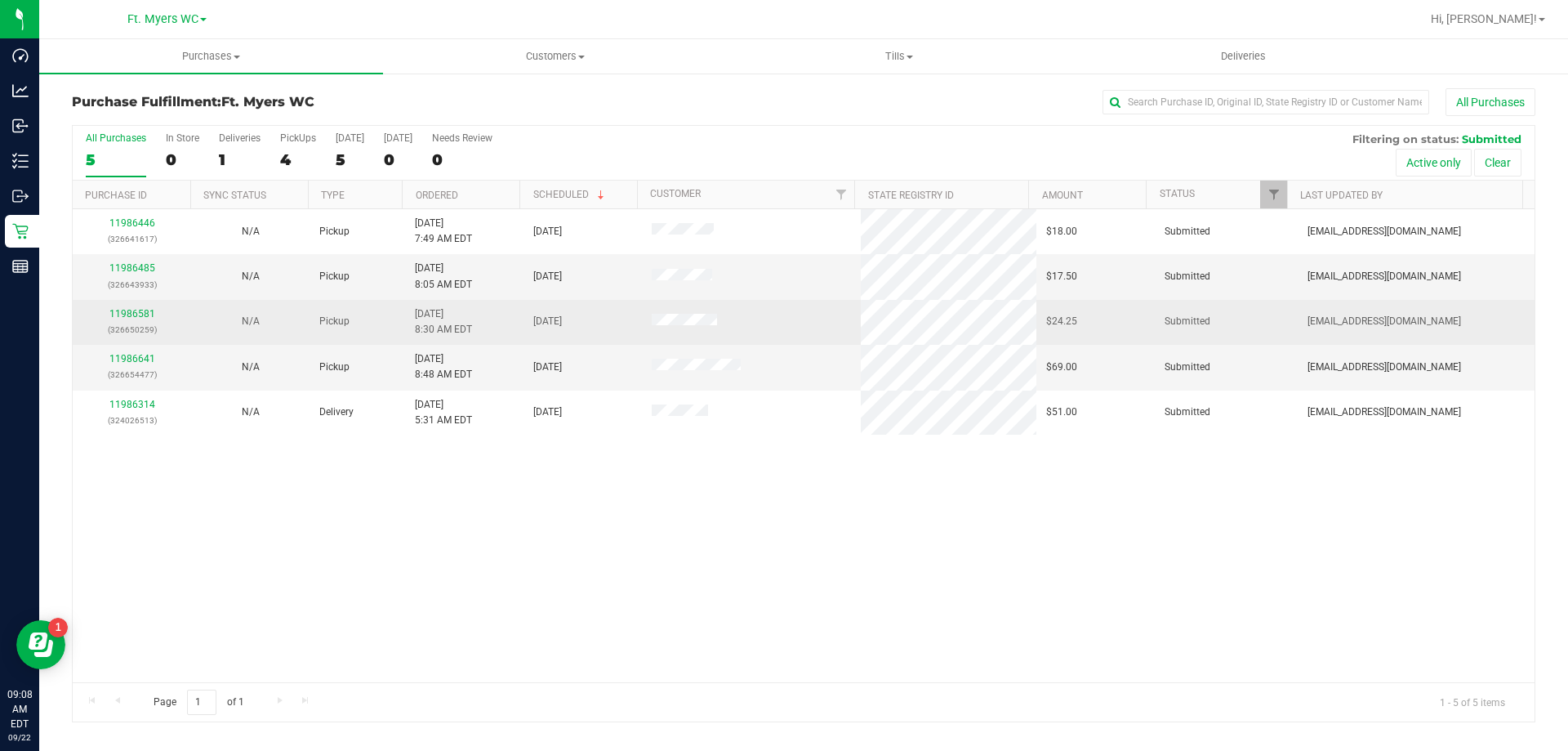
click at [123, 320] on div "11986581 (326650259)" at bounding box center [131, 322] width 99 height 31
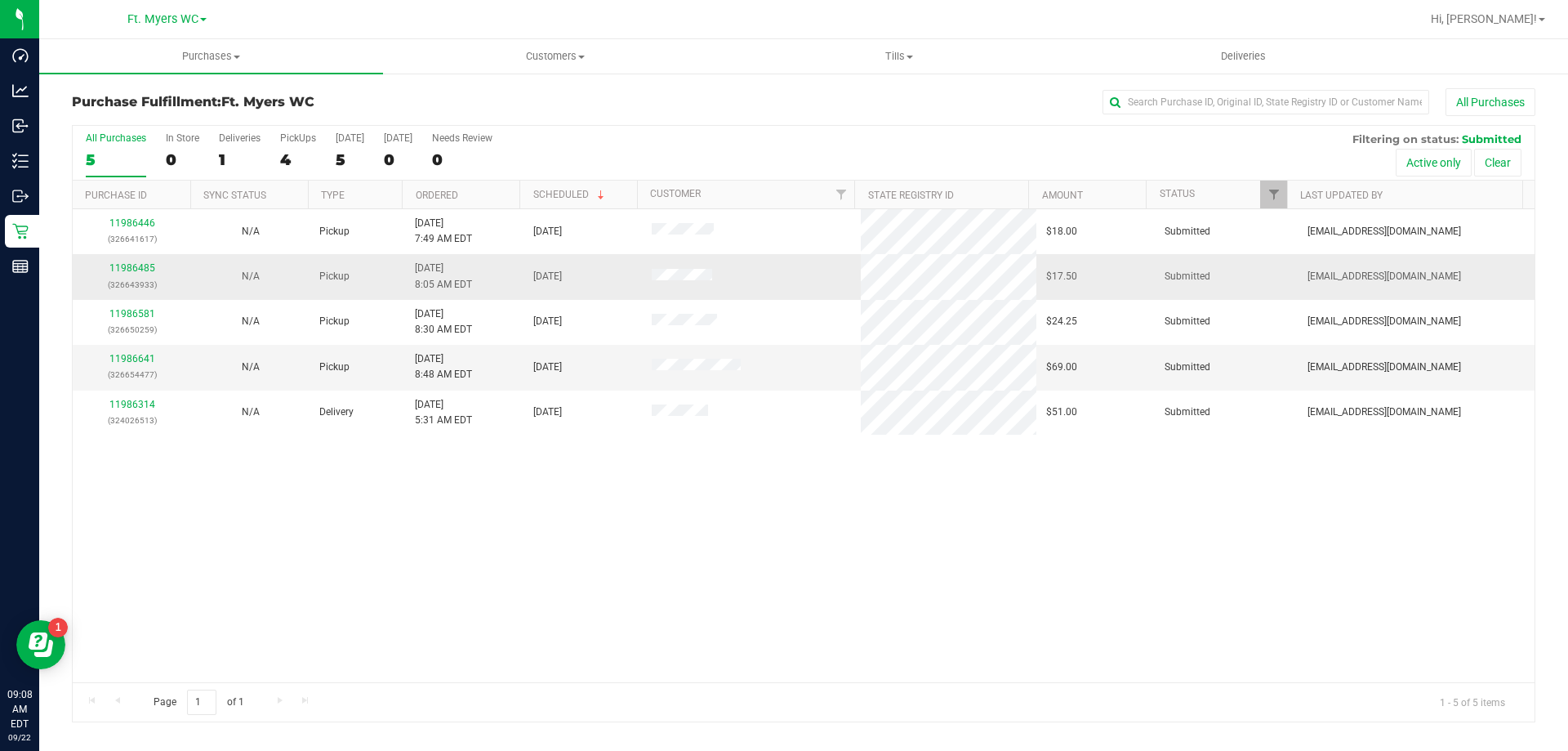
click at [126, 297] on td "11986485 (326643933)" at bounding box center [131, 276] width 119 height 45
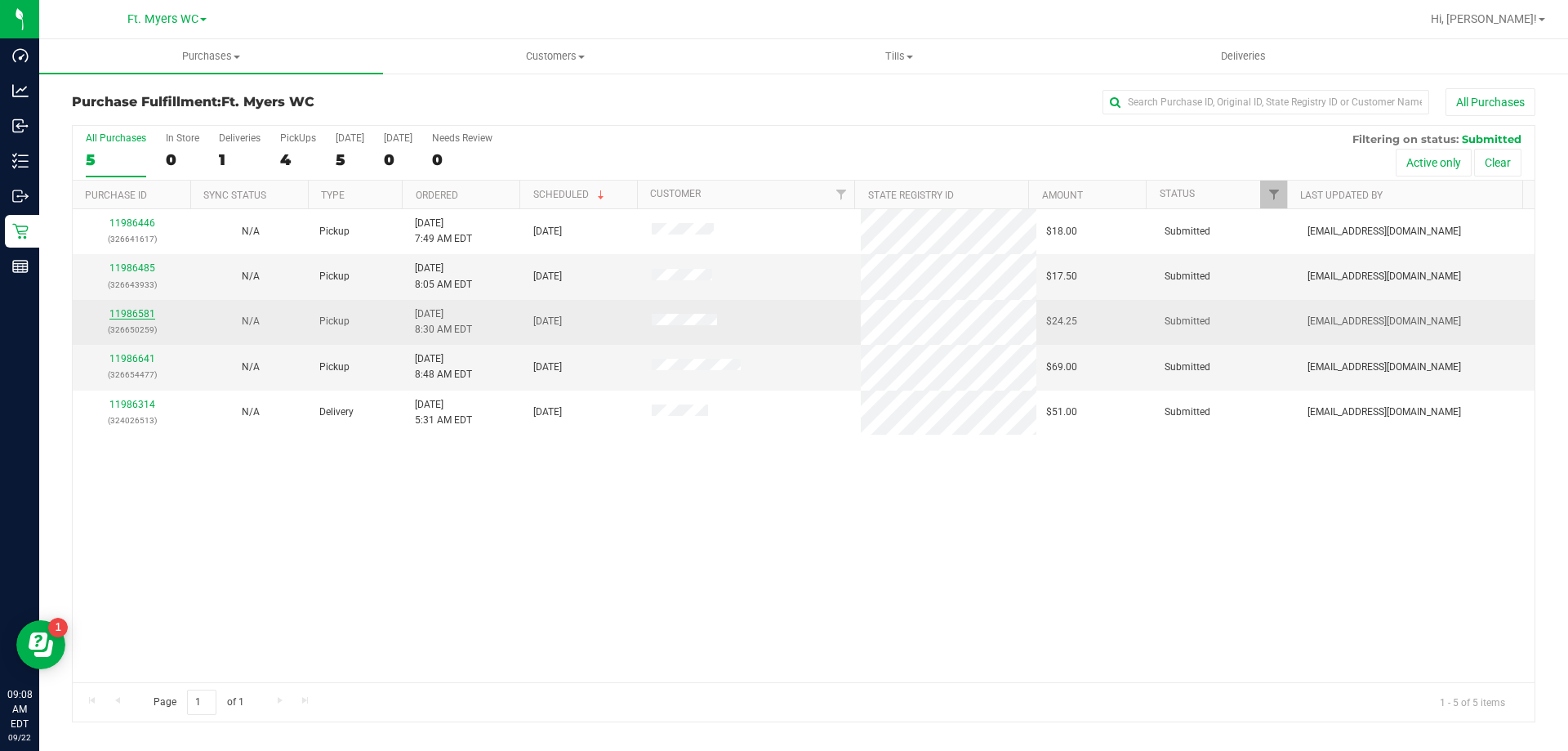
click at [124, 316] on link "11986581" at bounding box center [132, 314] width 46 height 12
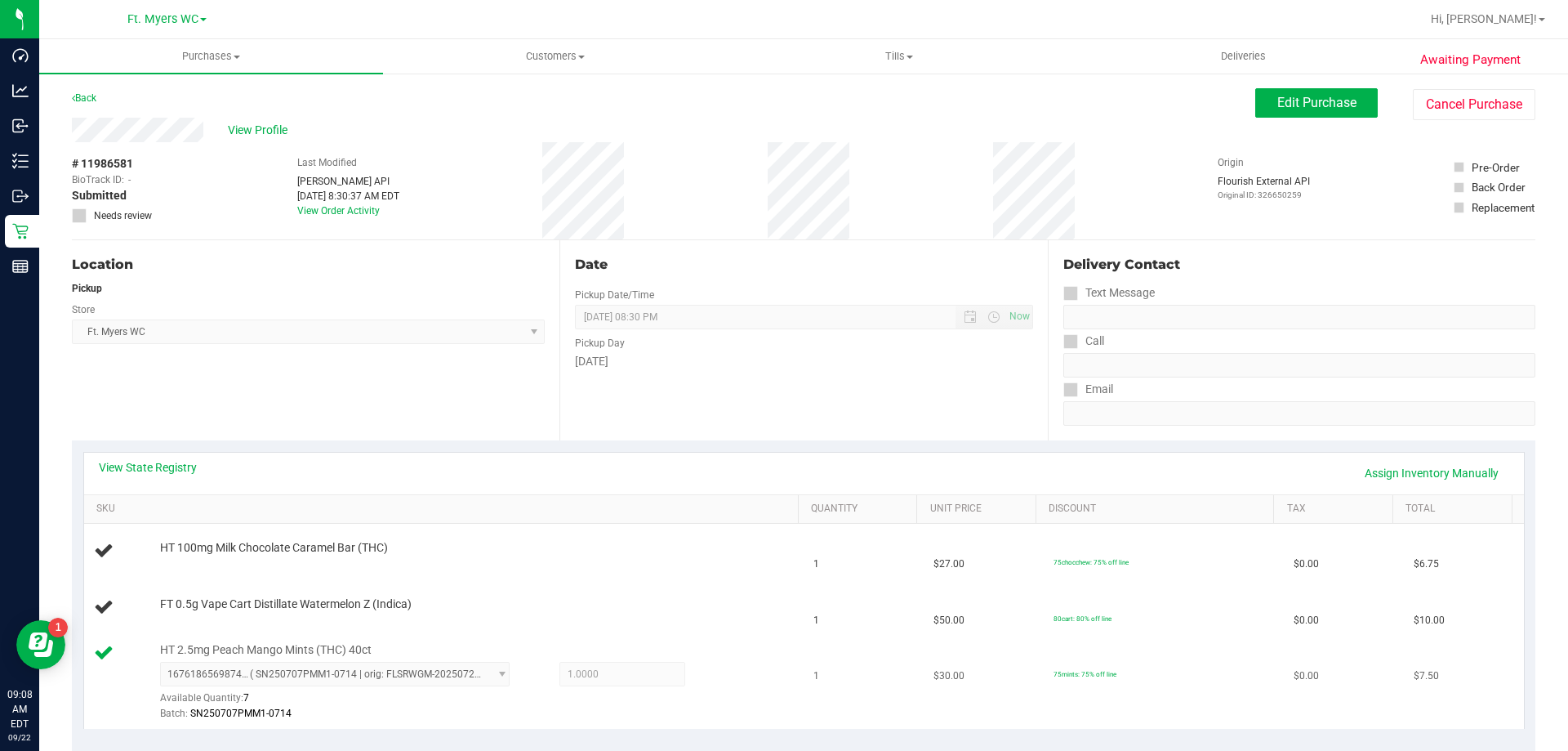
click at [776, 654] on div "HT 2.5mg Peach Mango Mints (THC) 40ct 1676186569874586 ( SN250707PMM1-0714 | or…" at bounding box center [471, 682] width 639 height 80
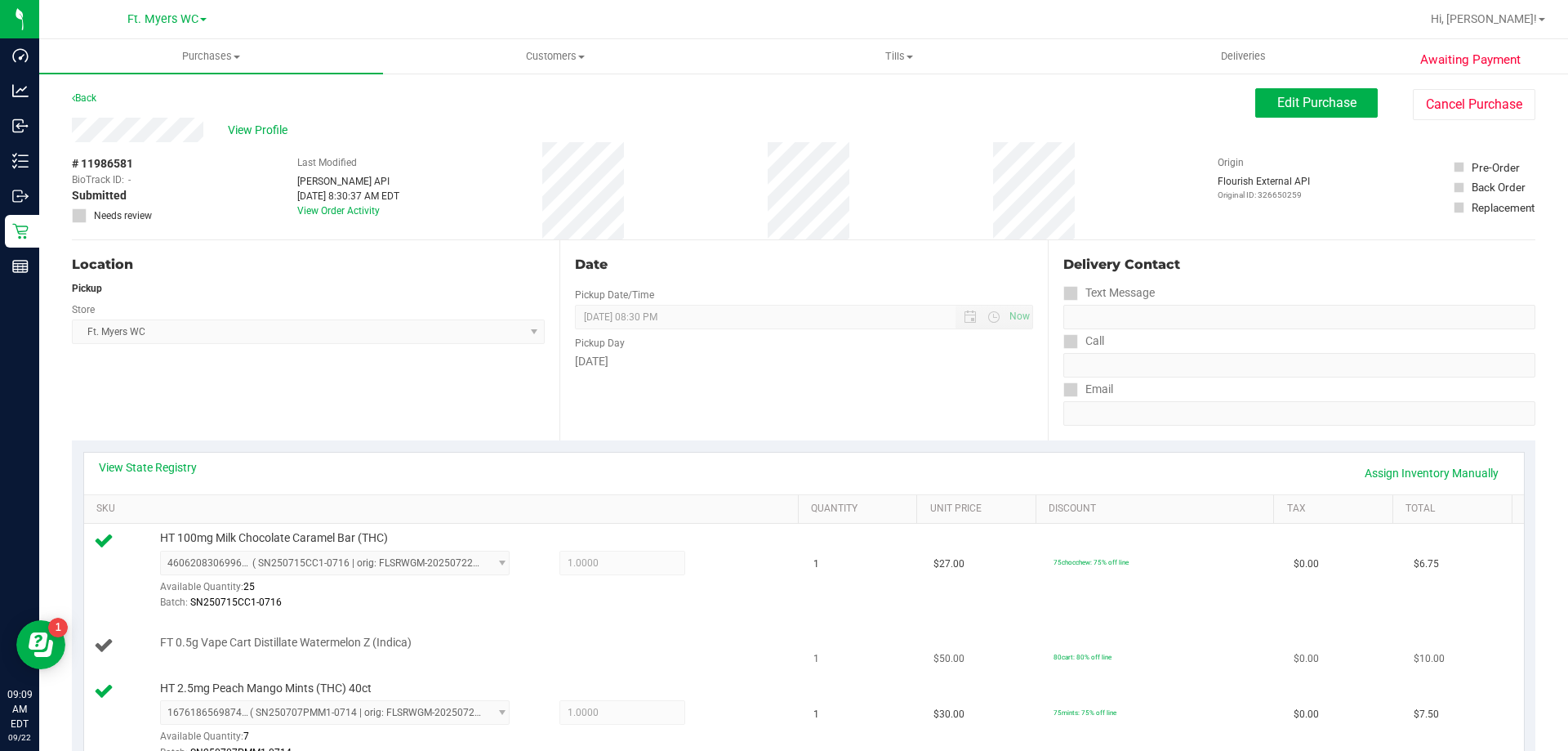
click at [809, 643] on td "1" at bounding box center [863, 646] width 120 height 56
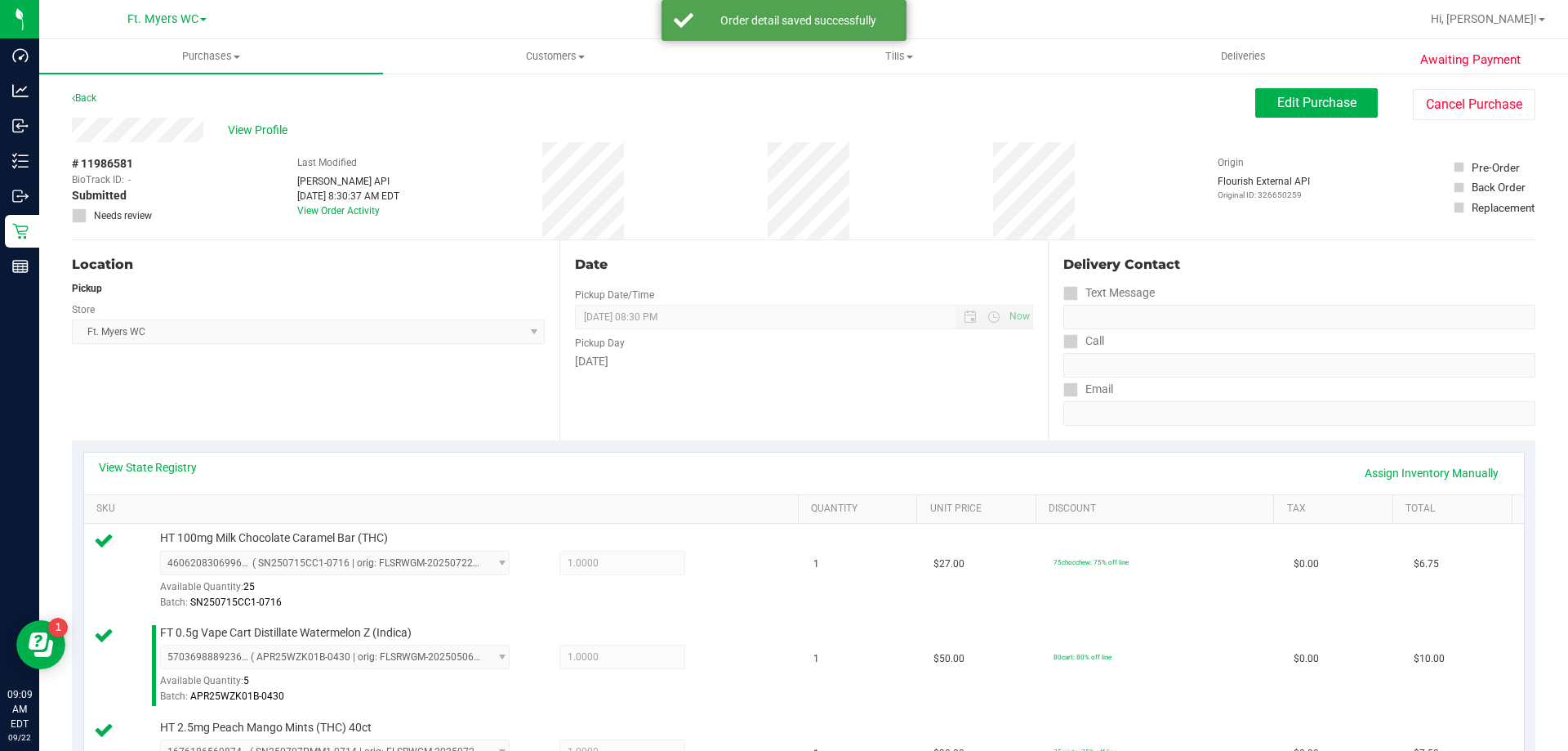
scroll to position [572, 0]
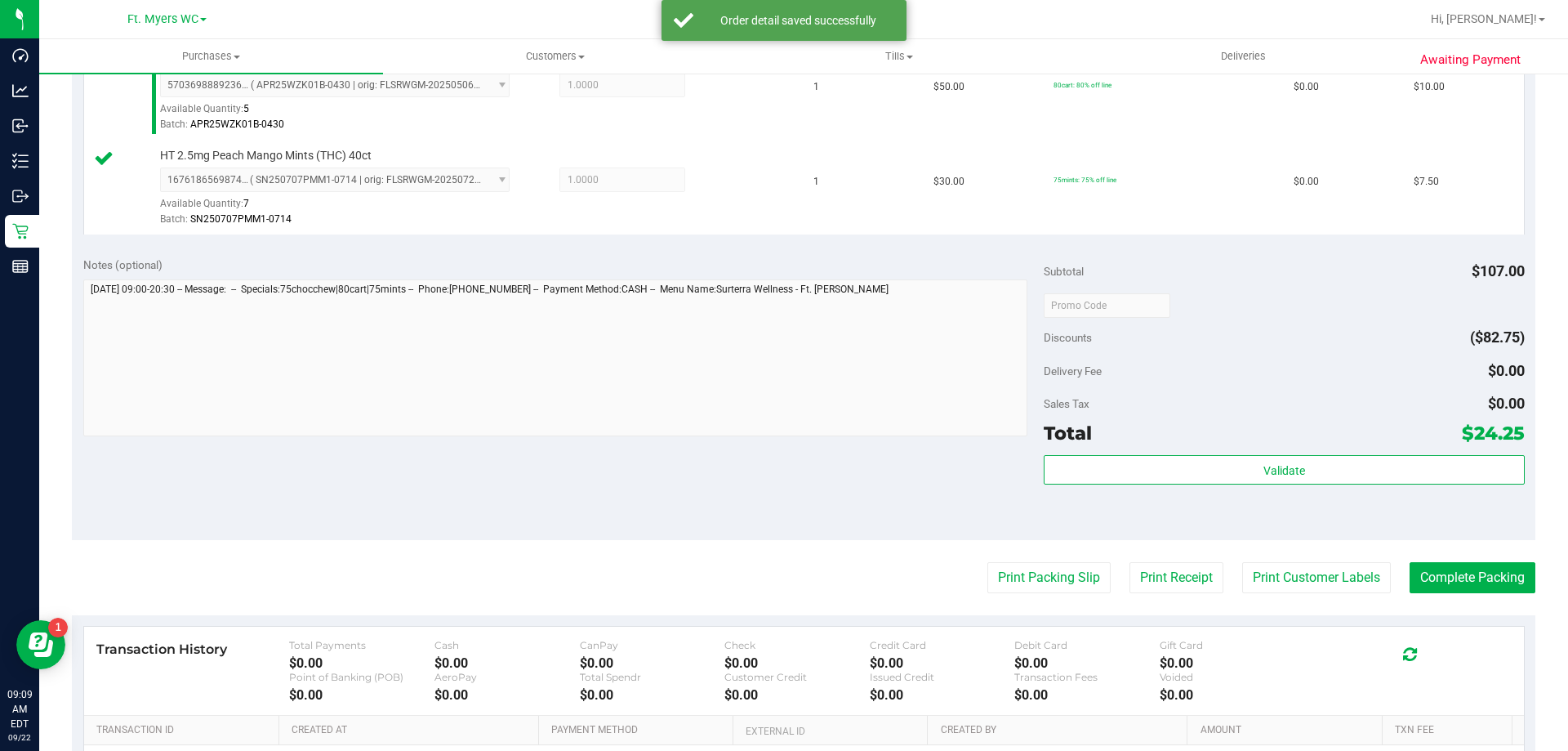
click at [1205, 443] on div "Total $24.25" at bounding box center [1284, 433] width 480 height 29
click at [1209, 453] on div "Subtotal $107.00 Discounts ($82.75) Delivery Fee $0.00 Sales Tax $0.00 Total $2…" at bounding box center [1284, 392] width 480 height 272
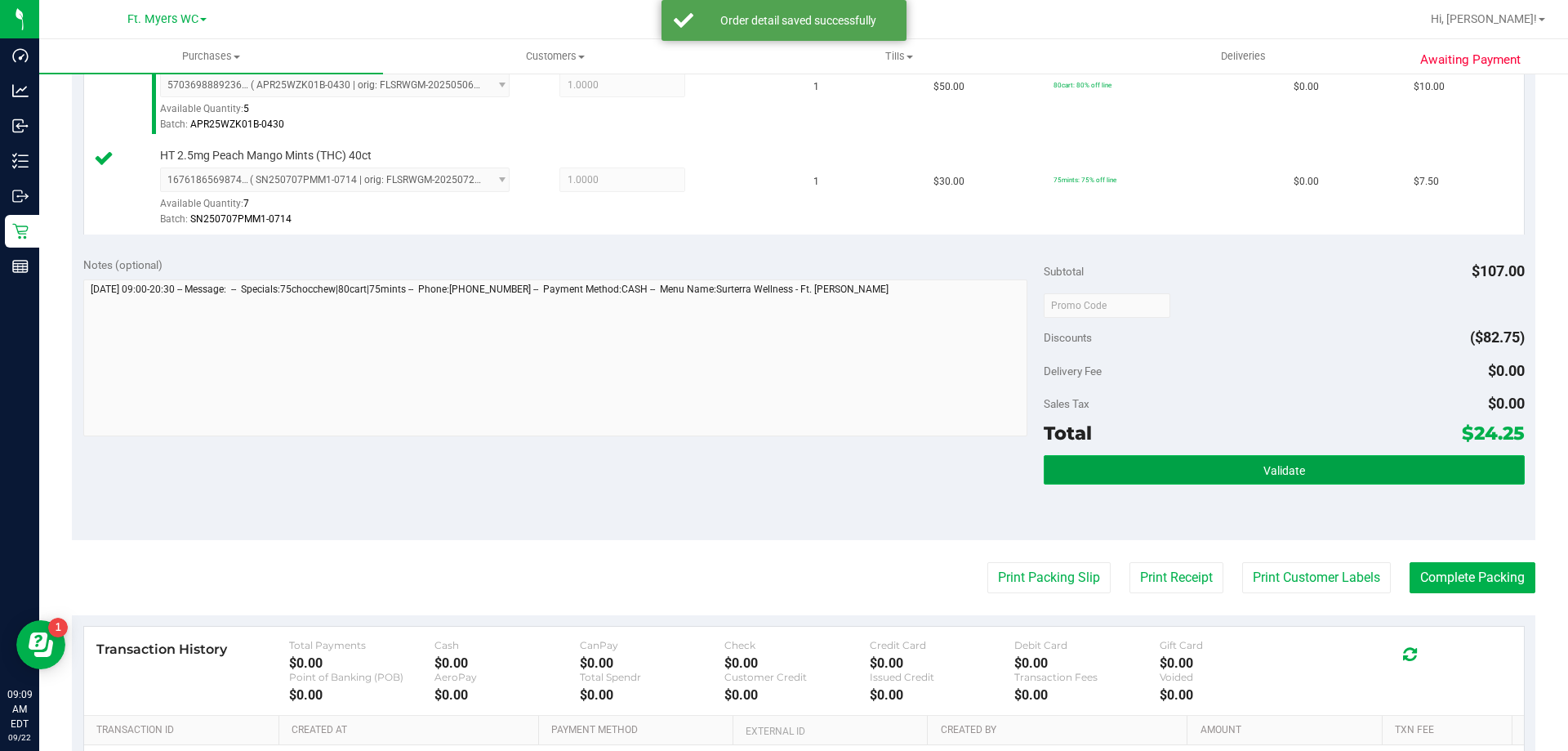
click at [1210, 469] on button "Validate" at bounding box center [1284, 470] width 480 height 29
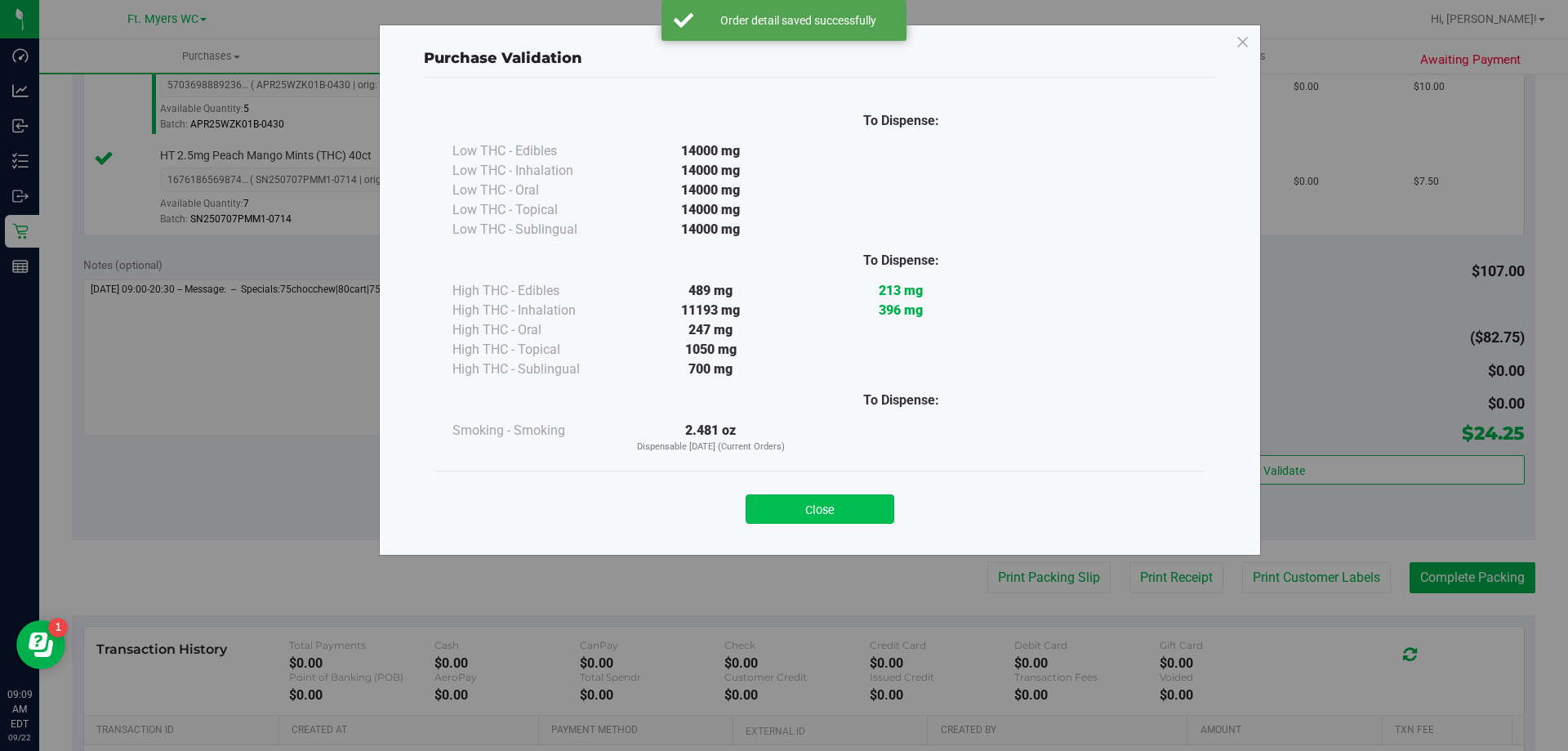
click at [795, 502] on button "Close" at bounding box center [820, 509] width 149 height 29
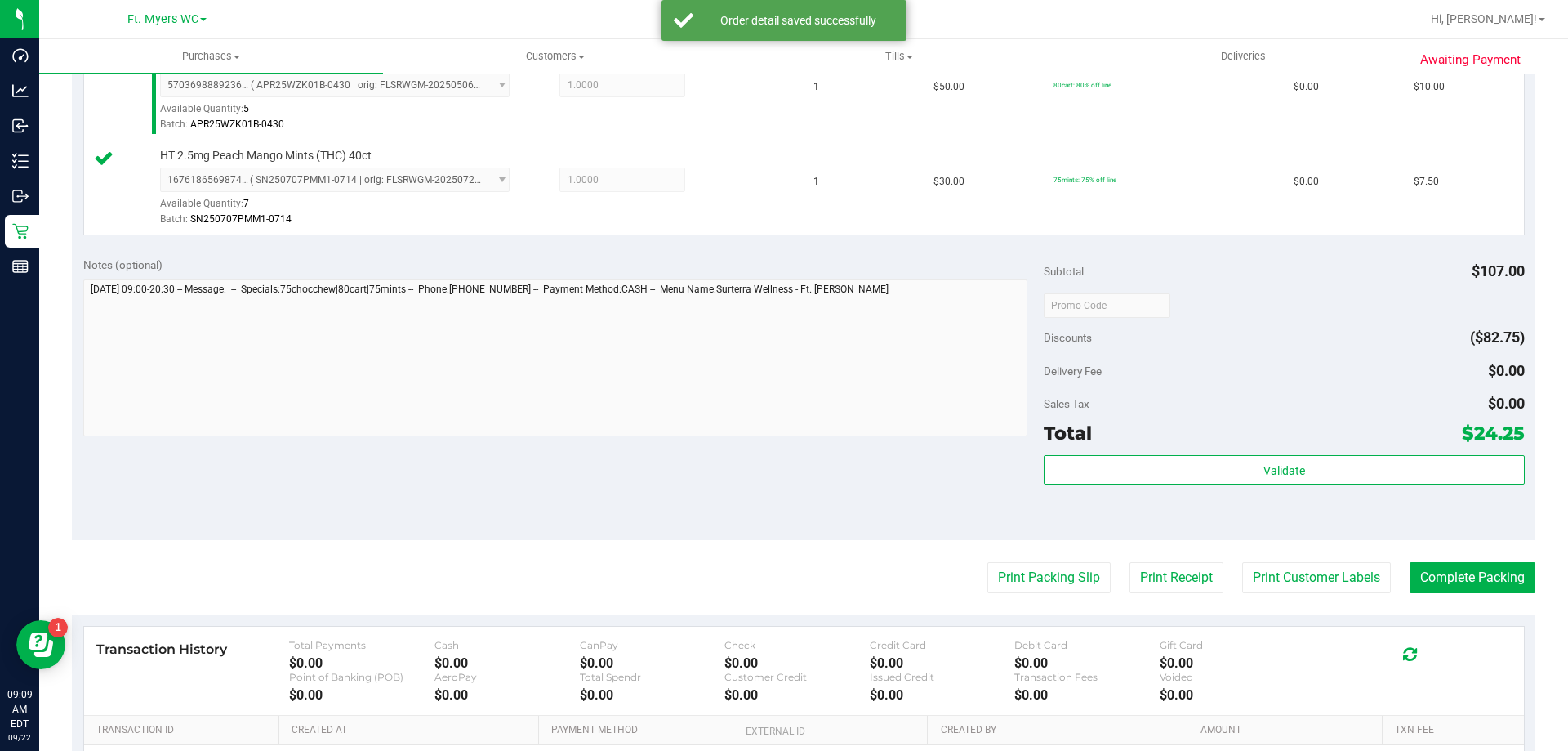
click at [1078, 600] on purchase-details "Back Edit Purchase Cancel Purchase View Profile # 11986581 BioTrack ID: - Submi…" at bounding box center [803, 219] width 1463 height 1404
click at [1076, 576] on button "Print Packing Slip" at bounding box center [1049, 577] width 123 height 31
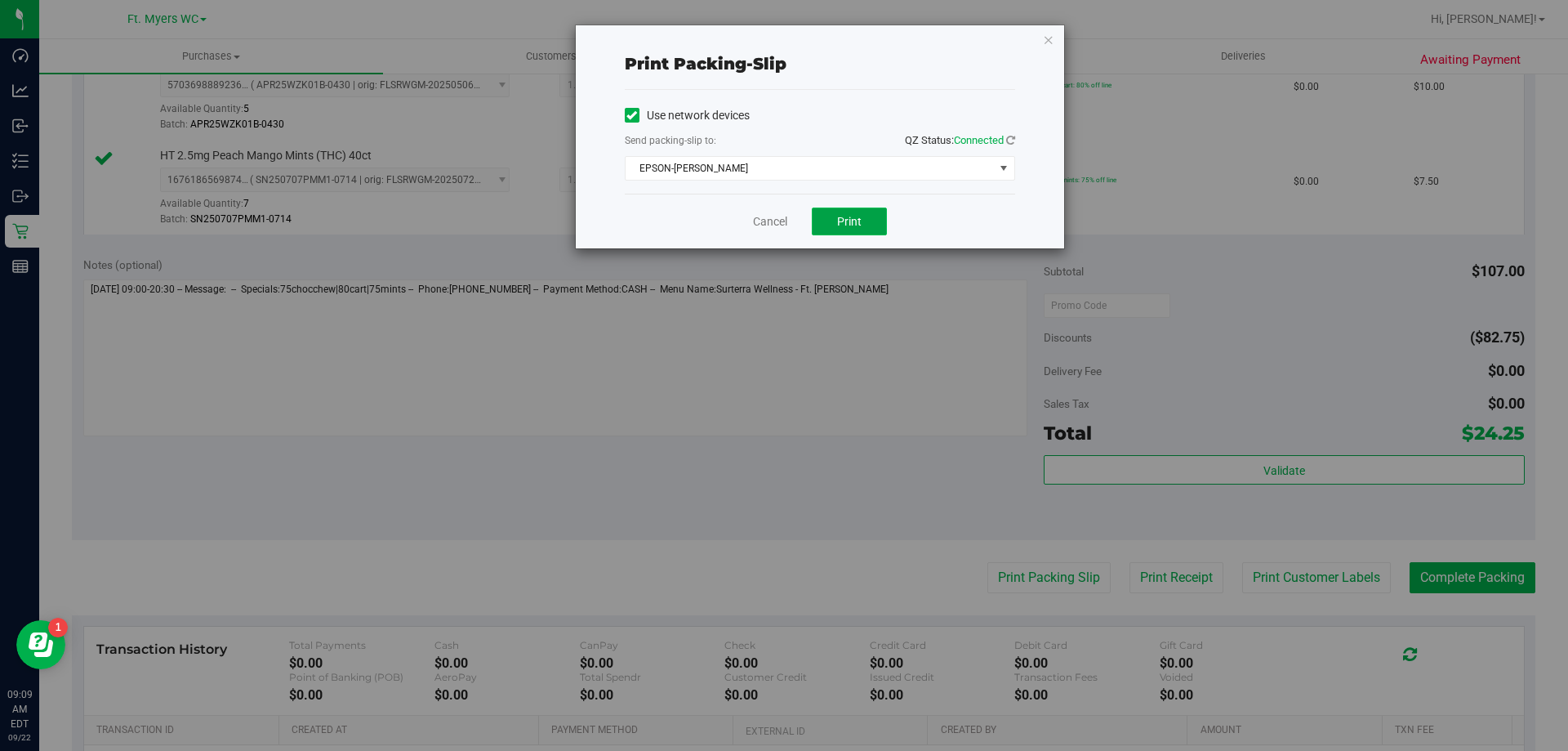
click at [862, 218] on button "Print" at bounding box center [849, 222] width 75 height 27
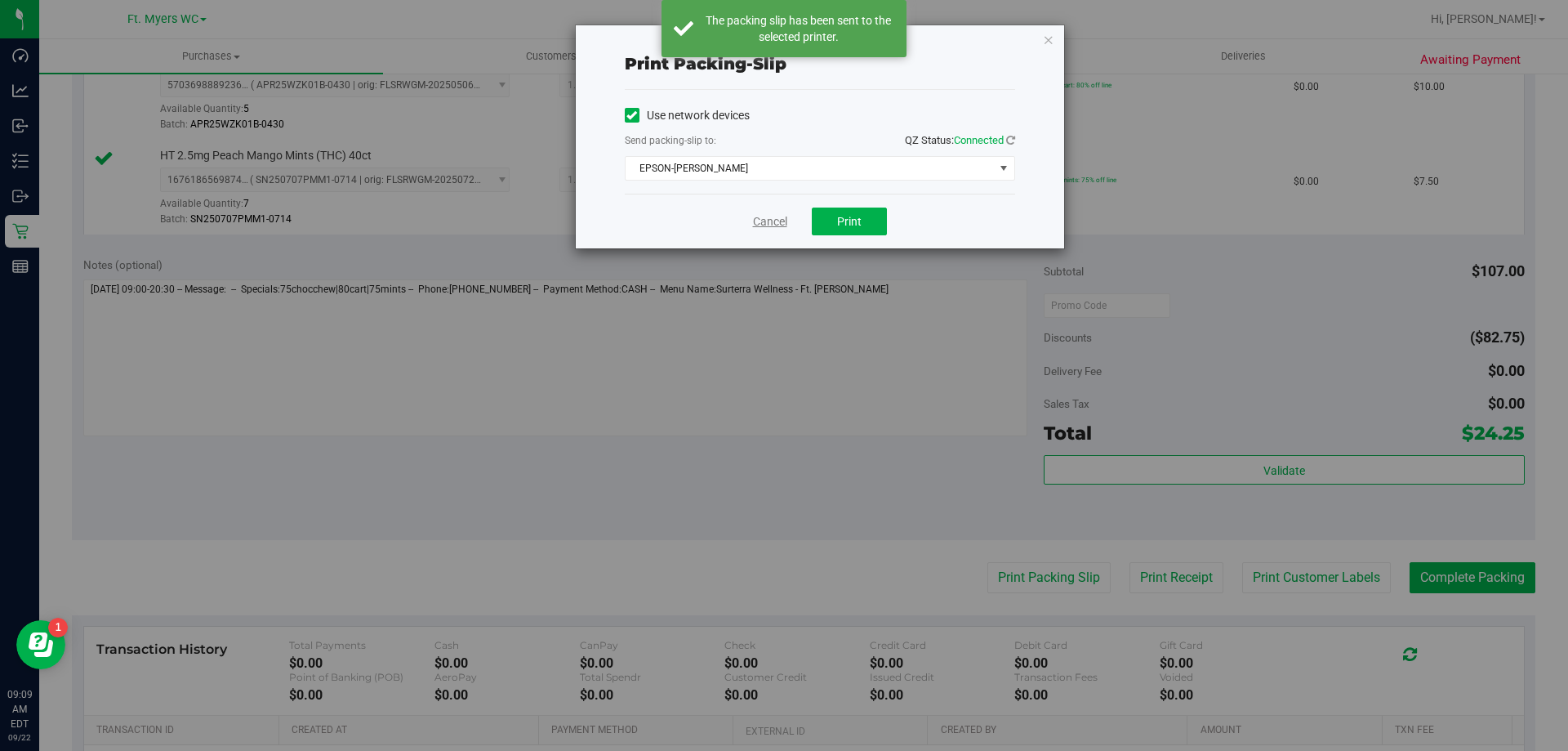
click at [779, 224] on link "Cancel" at bounding box center [769, 221] width 34 height 17
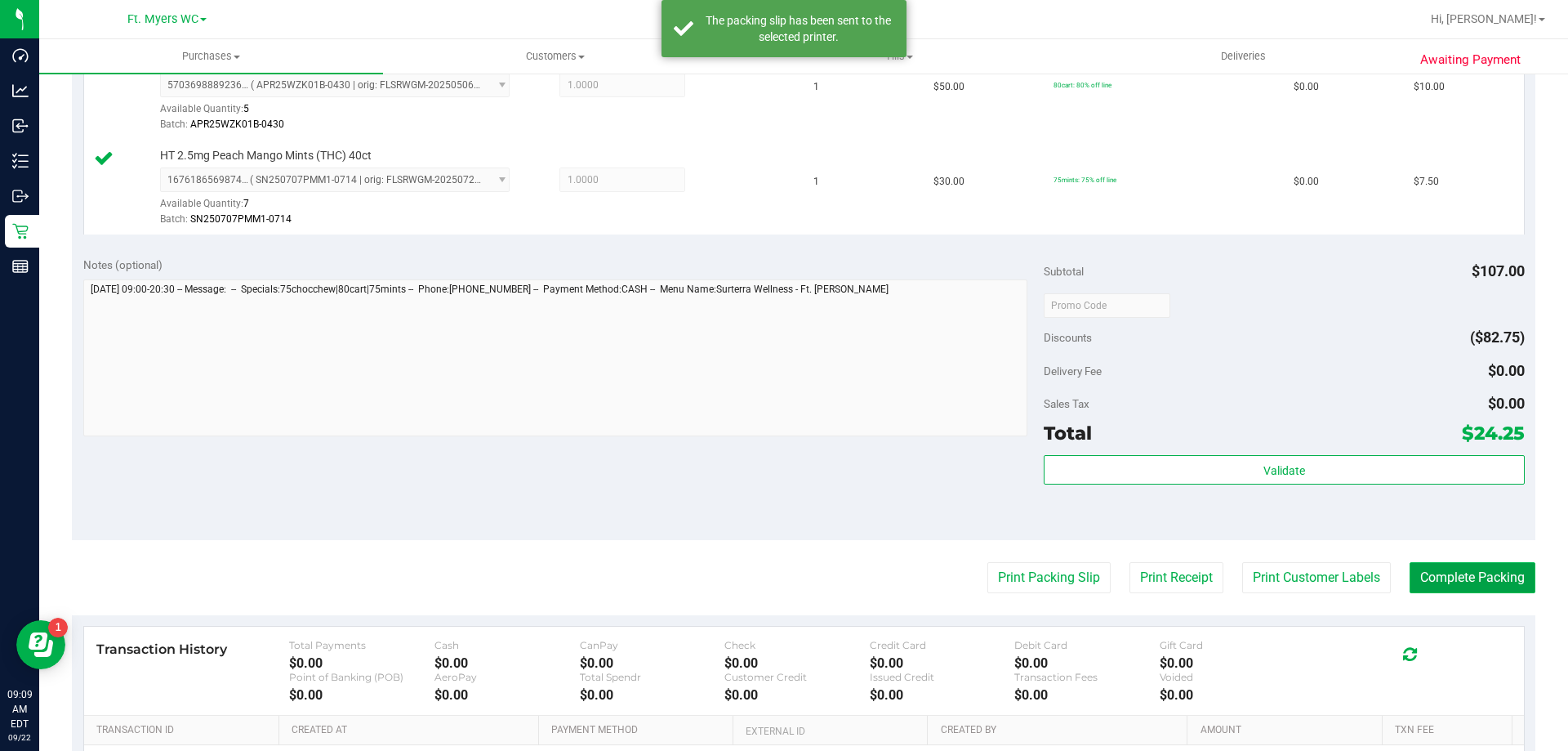
click at [1465, 570] on button "Complete Packing" at bounding box center [1472, 577] width 125 height 31
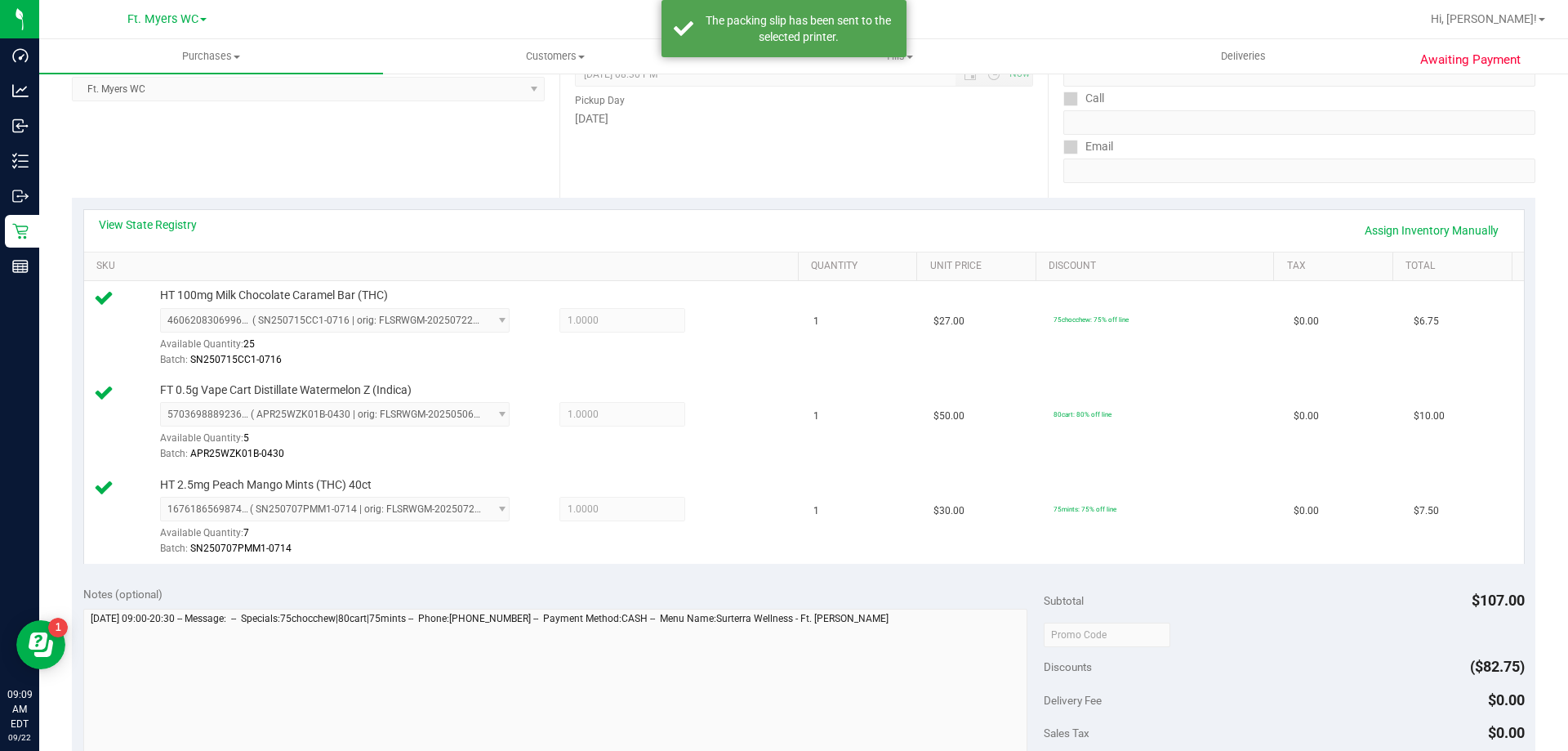
scroll to position [0, 0]
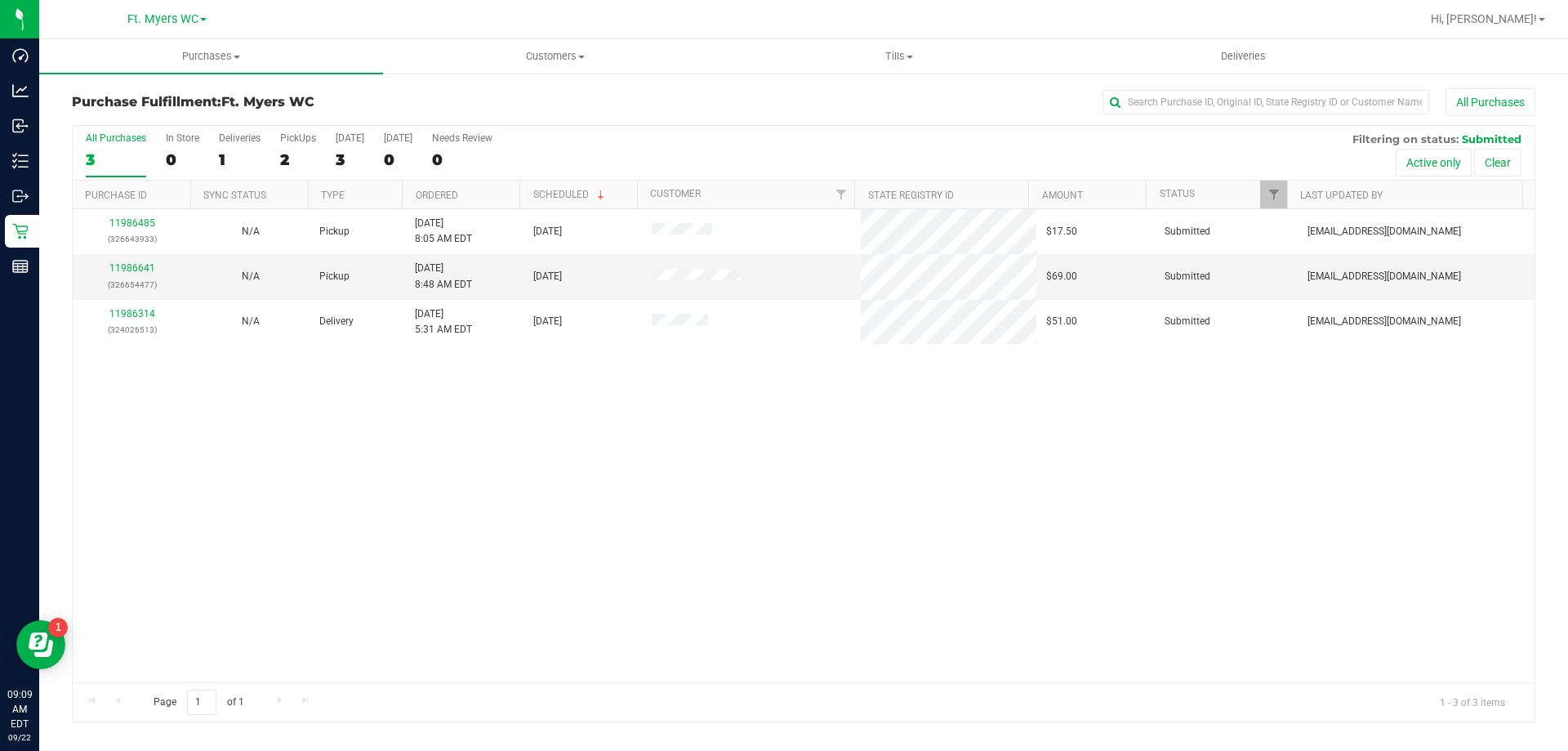
click at [278, 155] on div "All Purchases 3 In Store 0 Deliveries 1 PickUps 2 [DATE] 3 [DATE] 0 Needs Revie…" at bounding box center [803, 153] width 1461 height 55
click at [286, 156] on div "2" at bounding box center [298, 159] width 36 height 19
click at [0, 0] on input "PickUps 2" at bounding box center [0, 0] width 0 height 0
click at [111, 268] on link "11986641" at bounding box center [132, 268] width 46 height 12
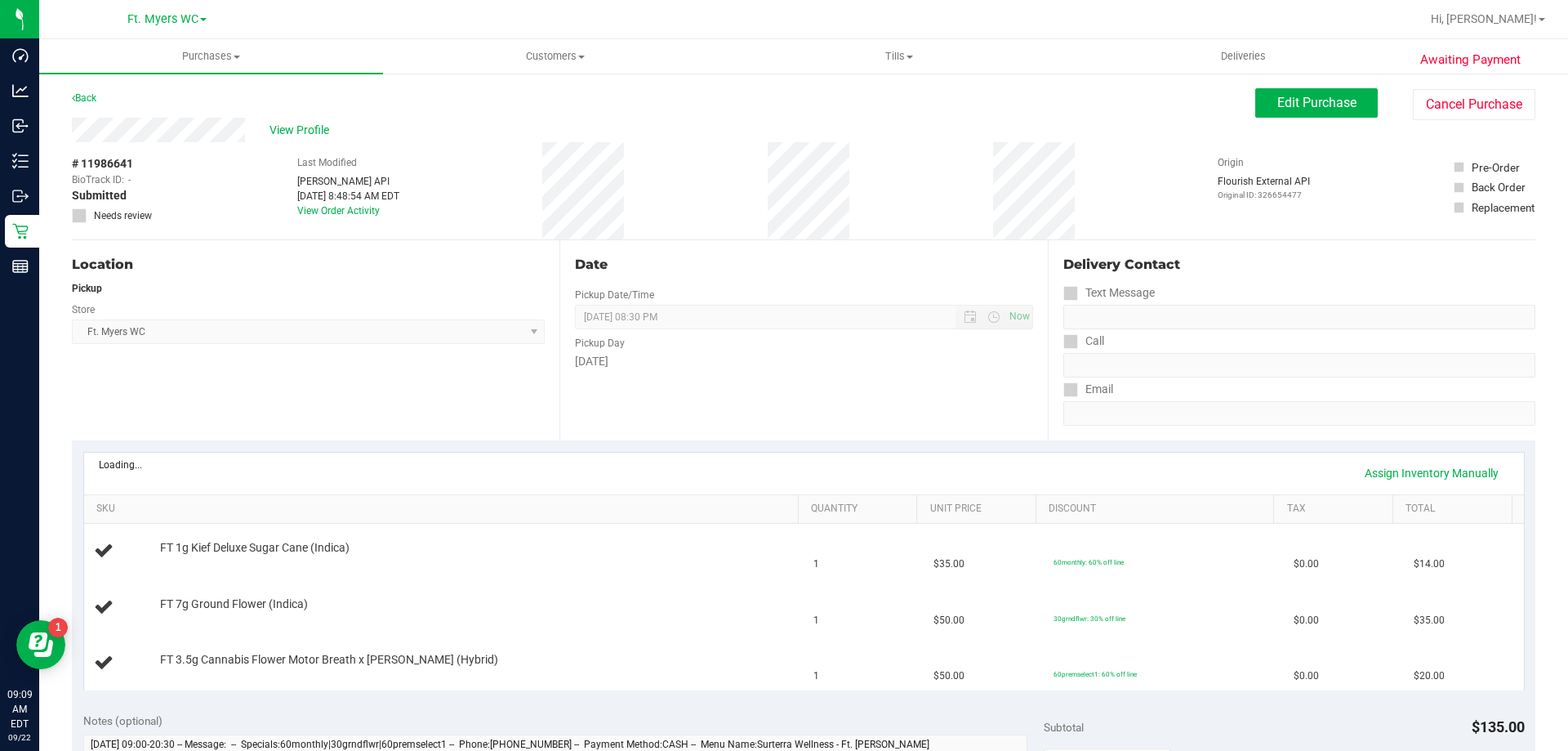
click at [313, 367] on div "Location Pickup Store Ft. [PERSON_NAME] Select Store [PERSON_NAME][GEOGRAPHIC_D…" at bounding box center [315, 340] width 487 height 200
click at [923, 644] on td "$50.00" at bounding box center [983, 663] width 120 height 55
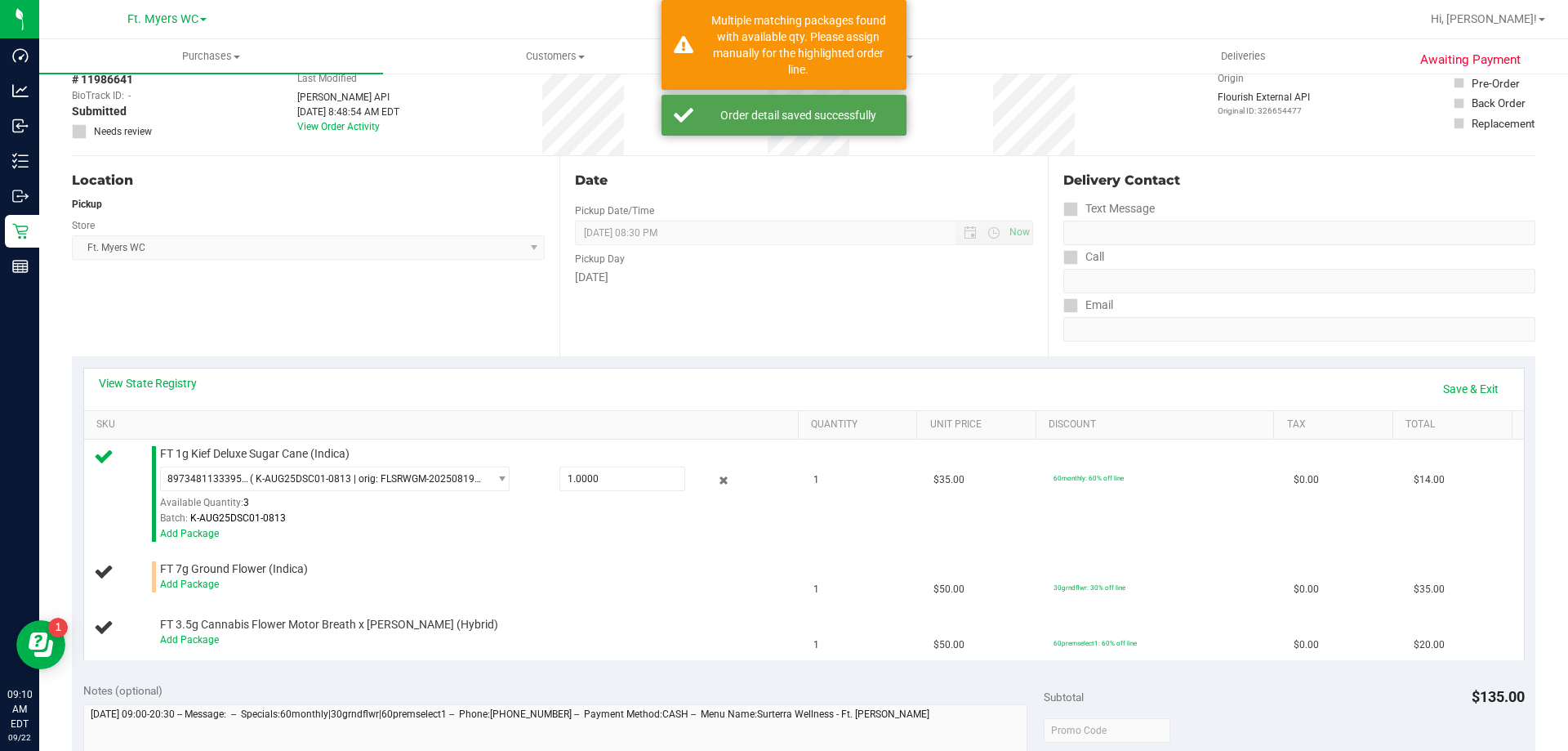
scroll to position [164, 0]
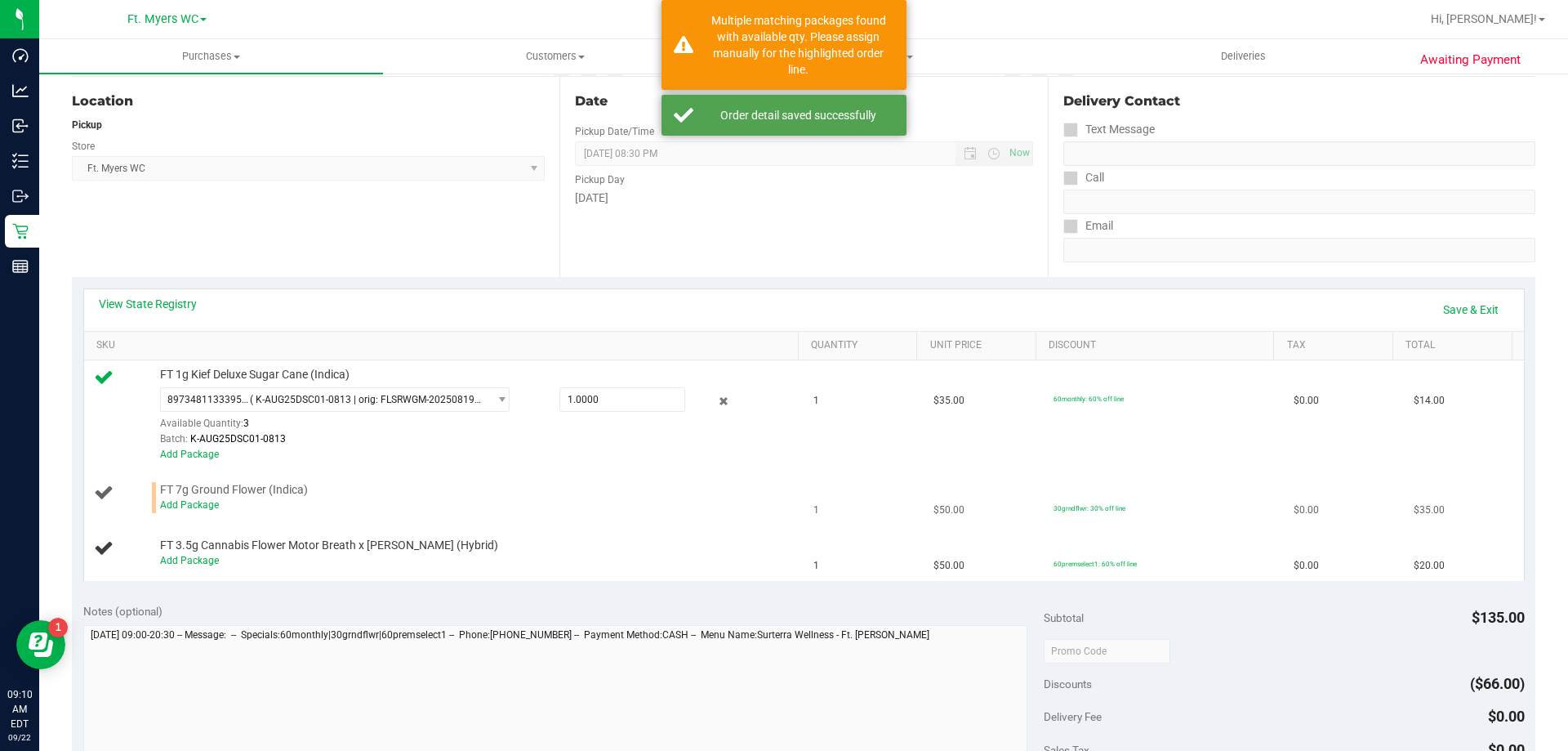
click at [199, 497] on div "Add Package" at bounding box center [474, 505] width 630 height 16
click at [204, 512] on div "Add Package" at bounding box center [474, 505] width 630 height 16
click at [205, 507] on link "Add Package" at bounding box center [189, 505] width 59 height 12
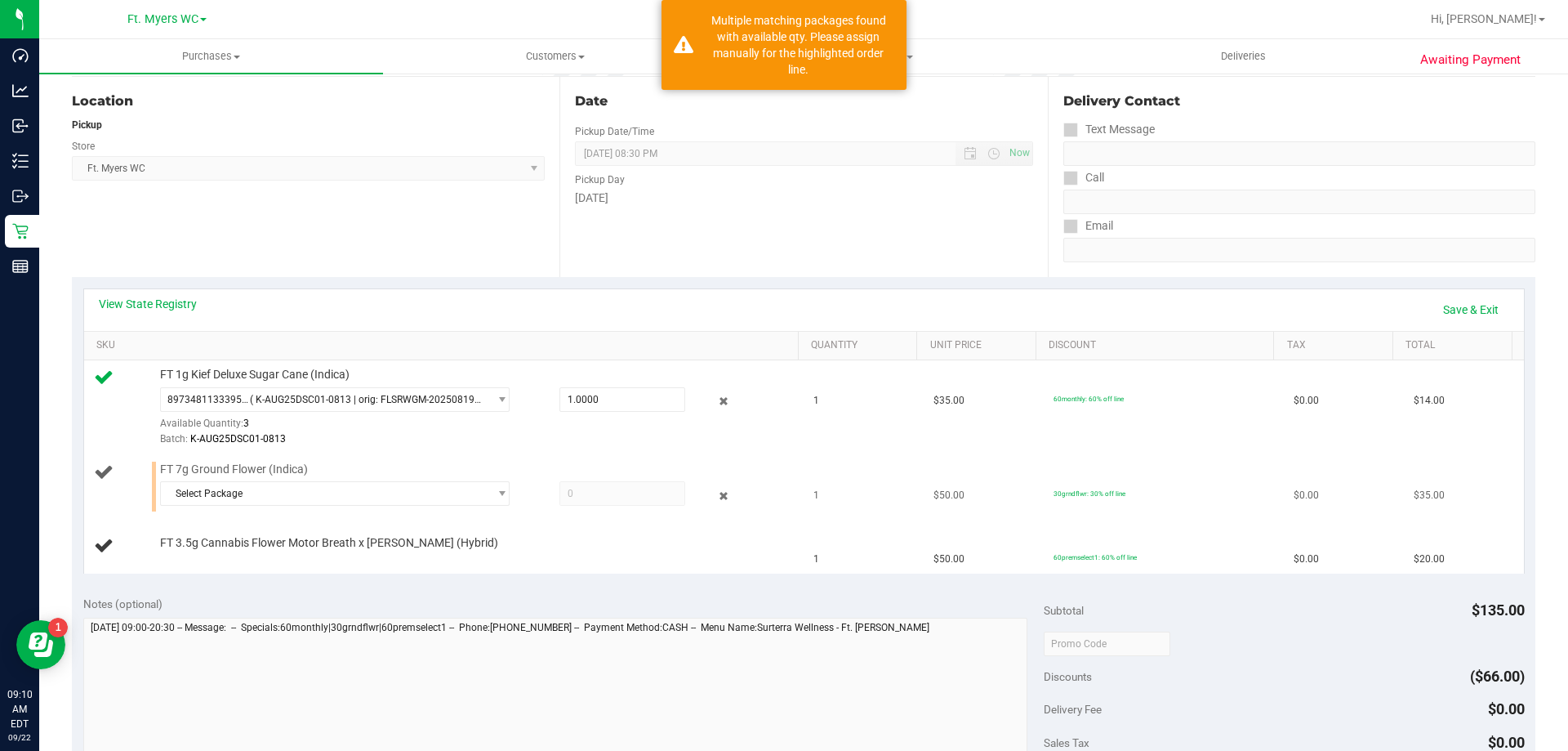
click at [280, 507] on div "Select Package 2515012658560947 9931324627960144" at bounding box center [474, 496] width 630 height 29
click at [300, 501] on span "Select Package" at bounding box center [324, 493] width 327 height 23
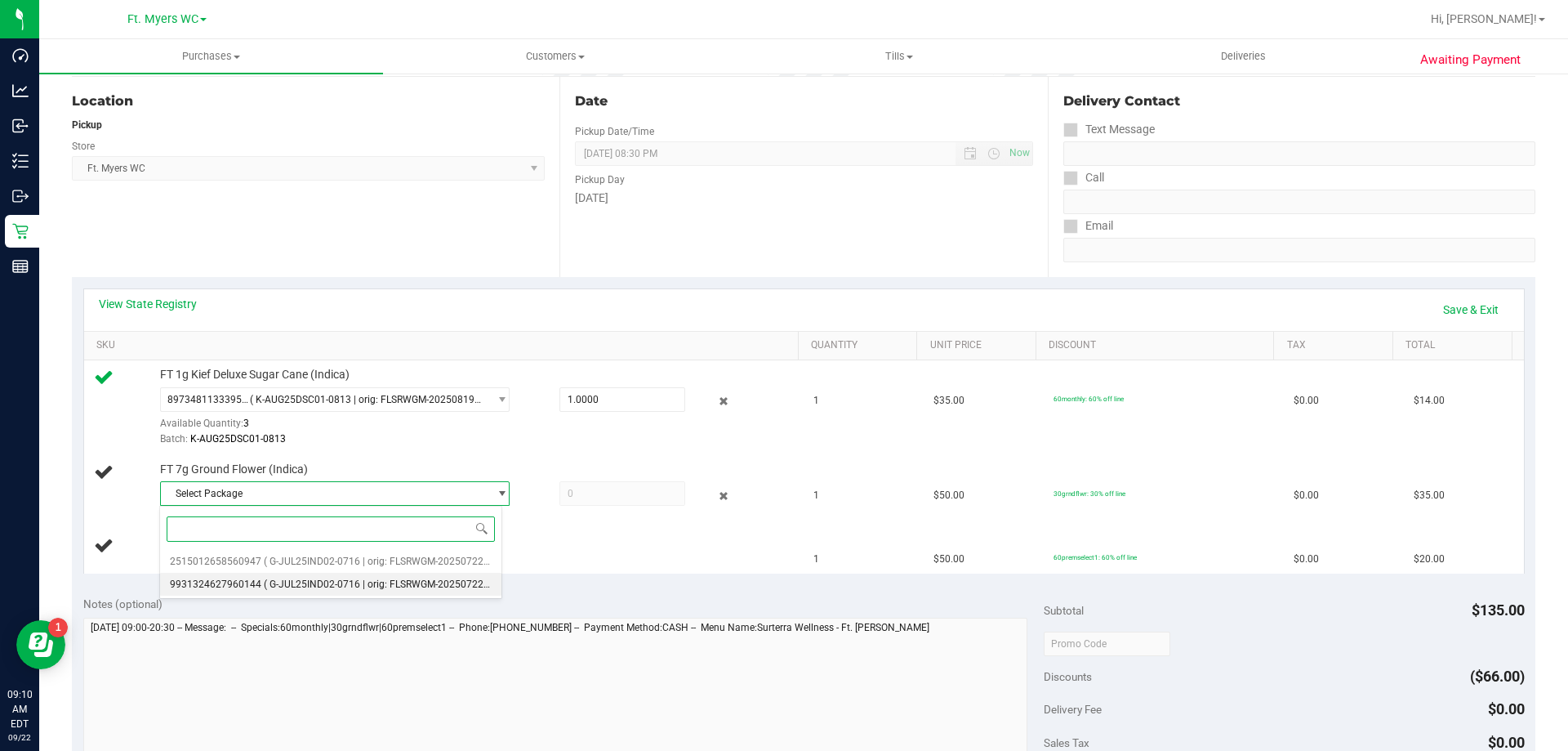
click at [293, 580] on span "( G-JUL25IND02-0716 | orig: FLSRWGM-20250722-928 )" at bounding box center [386, 584] width 245 height 12
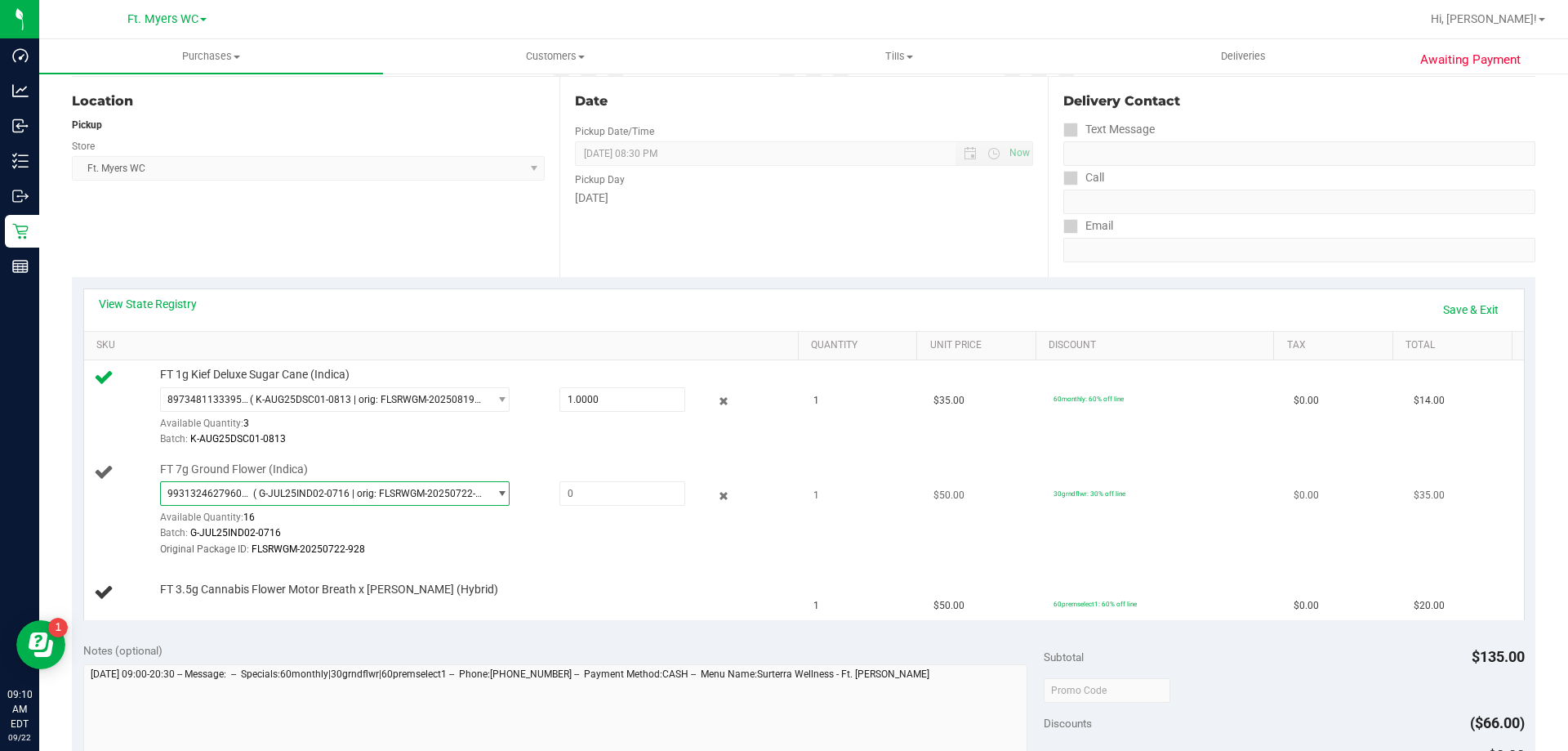
click at [334, 477] on div "FT 7g Ground Flower (Indica) 9931324627960144 ( G-JUL25IND02-0716 | orig: FLSRW…" at bounding box center [471, 510] width 639 height 96
click at [326, 498] on span "( G-JUL25IND02-0716 | orig: FLSRWGM-20250722-928 )" at bounding box center [367, 493] width 228 height 12
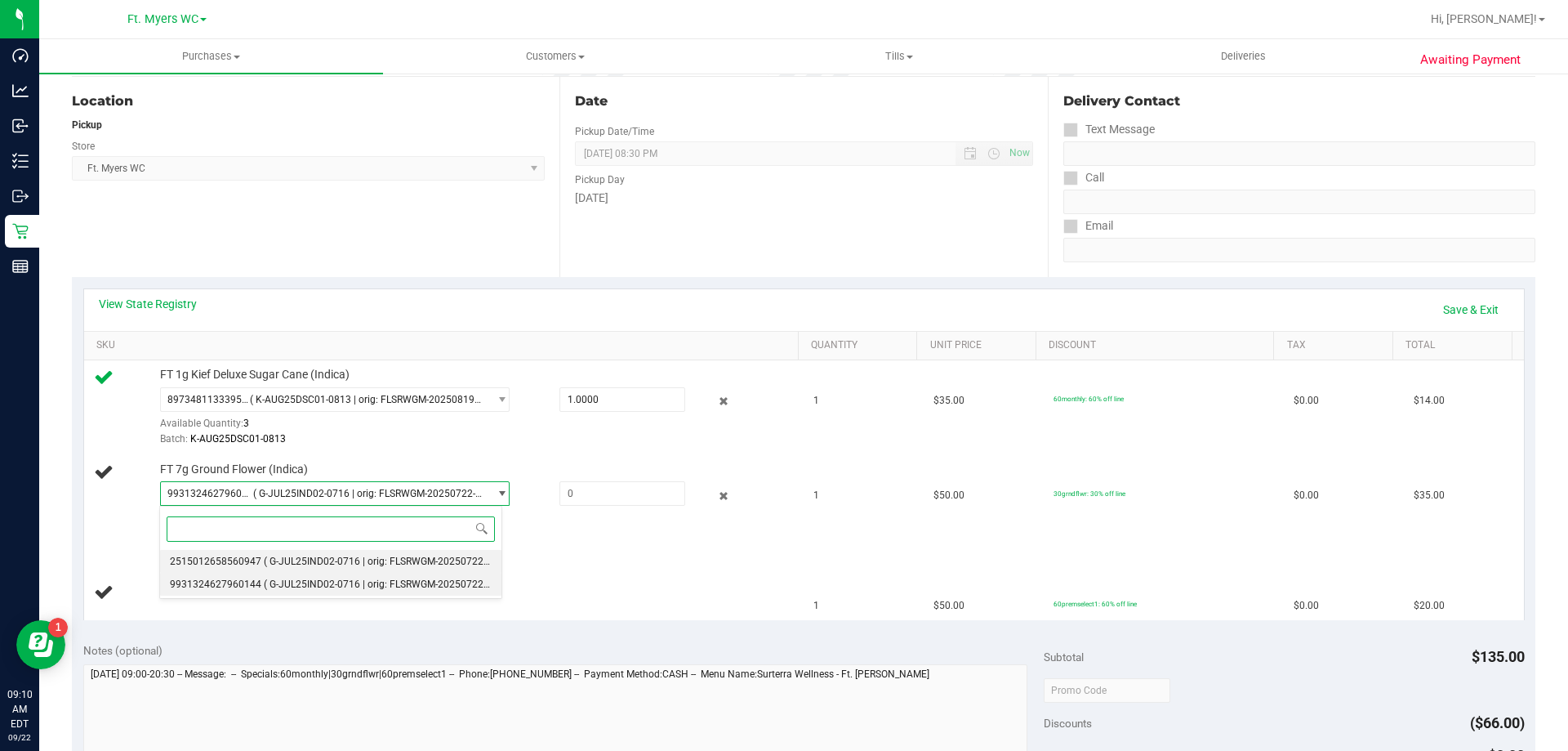
click at [310, 560] on span "( G-JUL25IND02-0716 | orig: FLSRWGM-20250722-1006 )" at bounding box center [389, 562] width 251 height 12
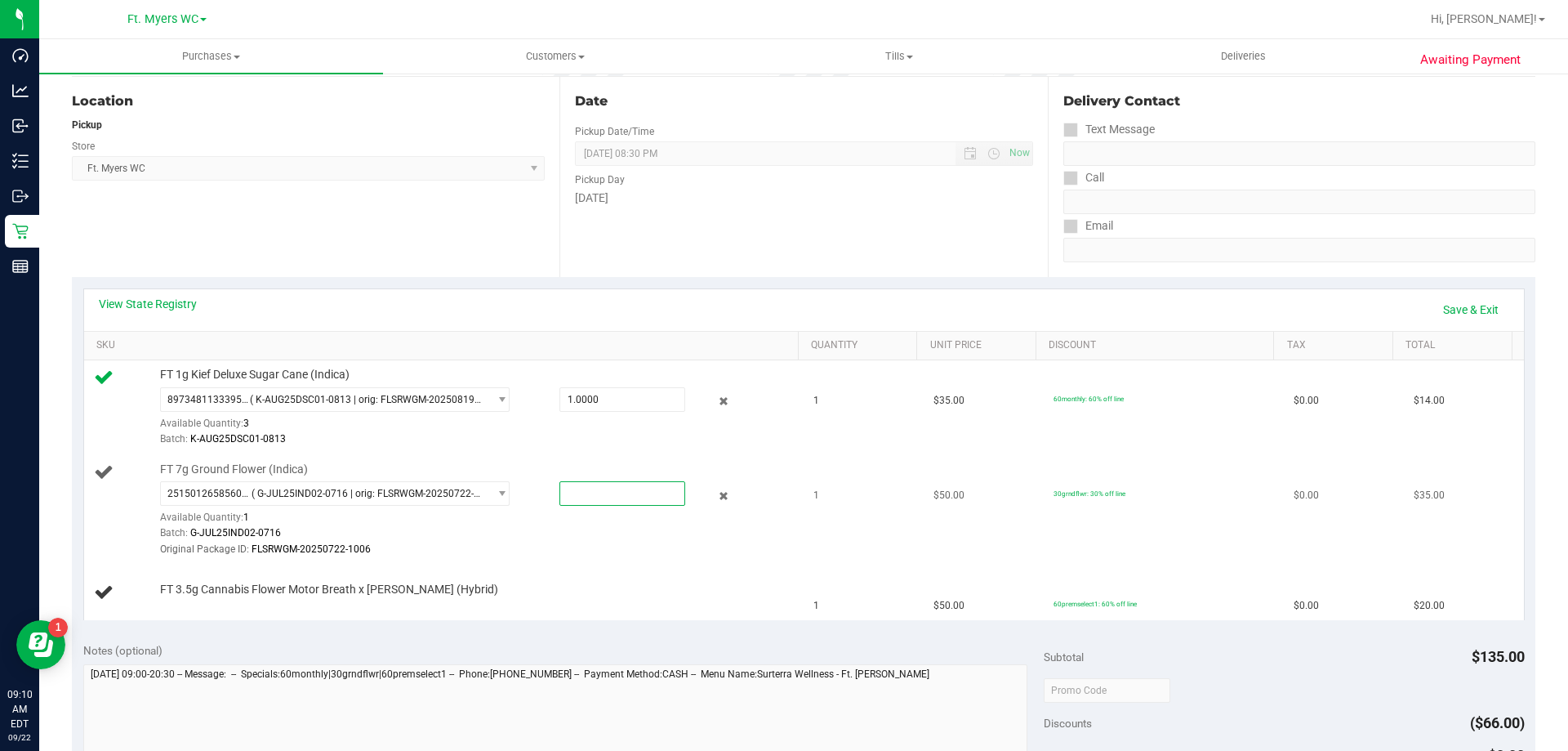
click at [596, 499] on span at bounding box center [622, 493] width 125 height 25
type input "1"
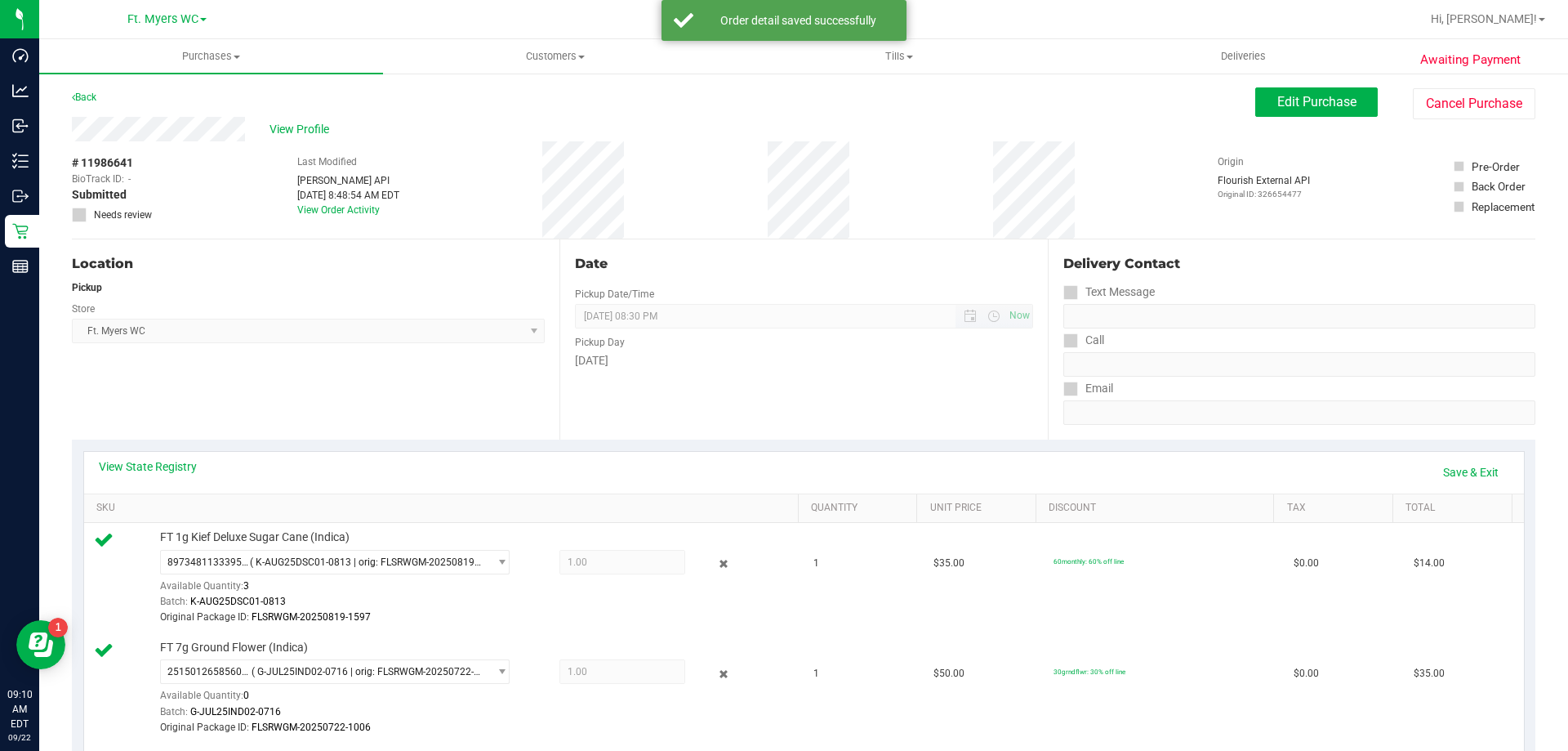
scroll to position [0, 0]
click at [808, 352] on div "Pickup Day" at bounding box center [804, 341] width 458 height 24
click at [1417, 502] on link "Total" at bounding box center [1455, 508] width 100 height 13
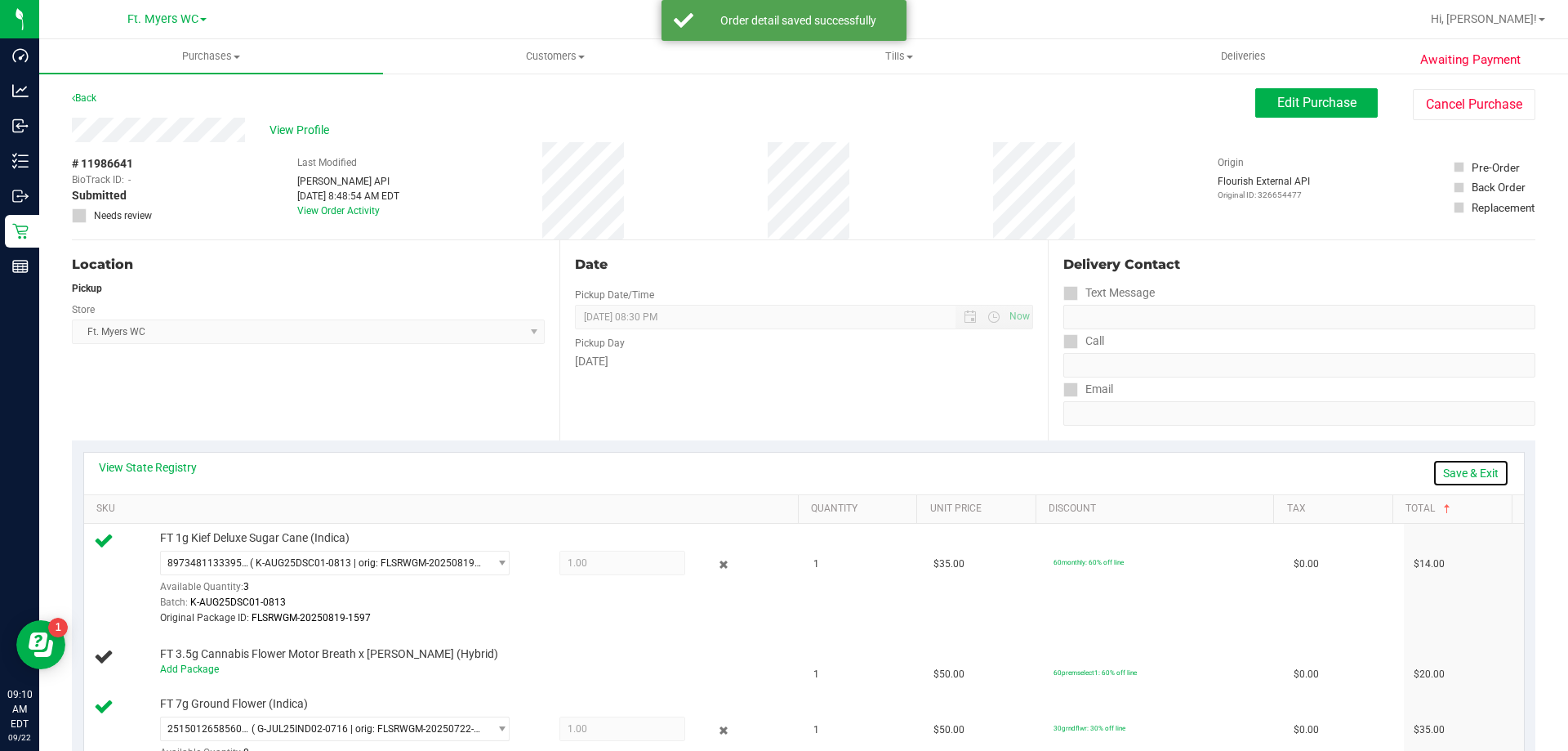
click at [1435, 473] on link "Save & Exit" at bounding box center [1470, 473] width 76 height 27
click at [961, 425] on div "Date Pickup Date/Time [DATE] Now [DATE] 08:30 PM Now Pickup Day [DATE]" at bounding box center [803, 340] width 487 height 200
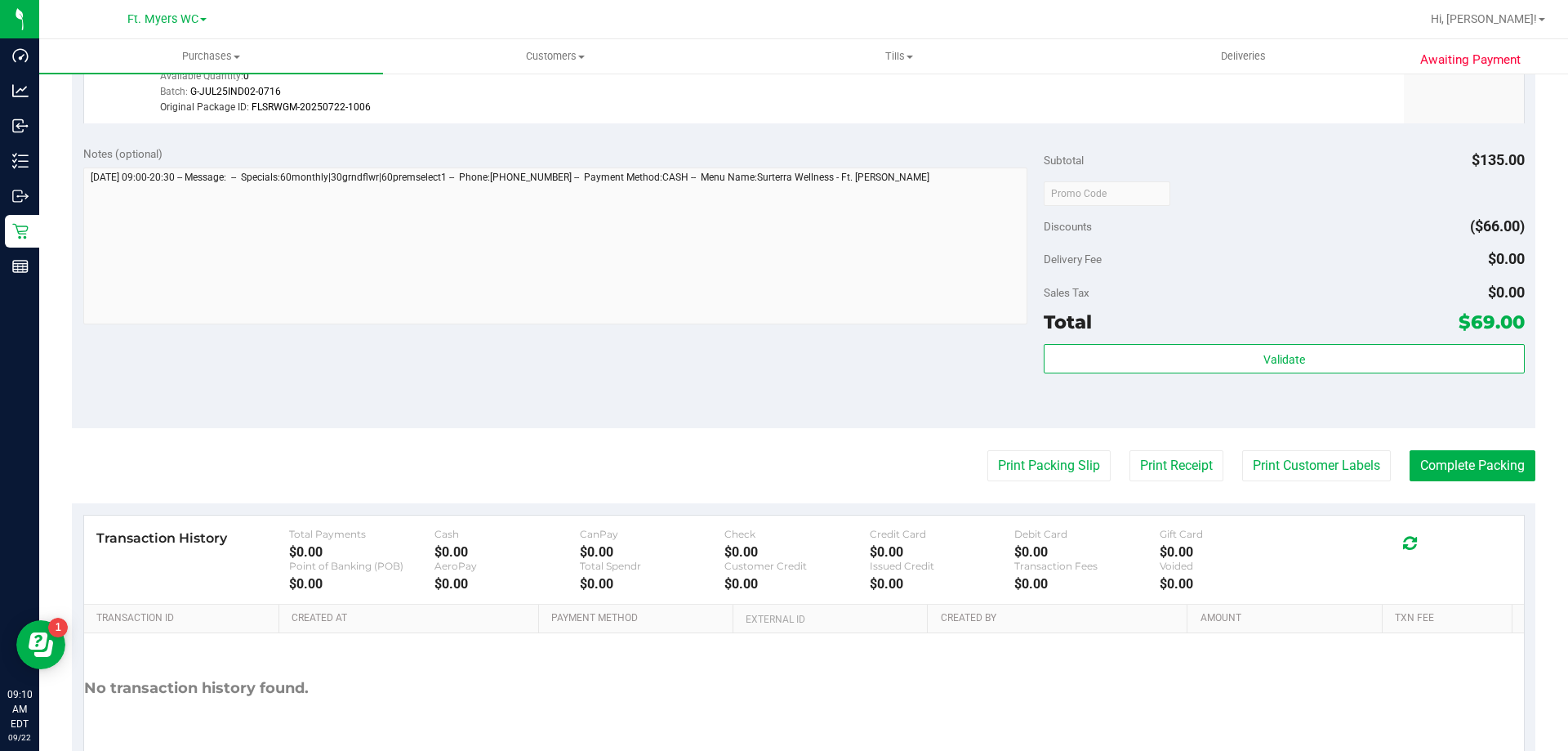
scroll to position [735, 0]
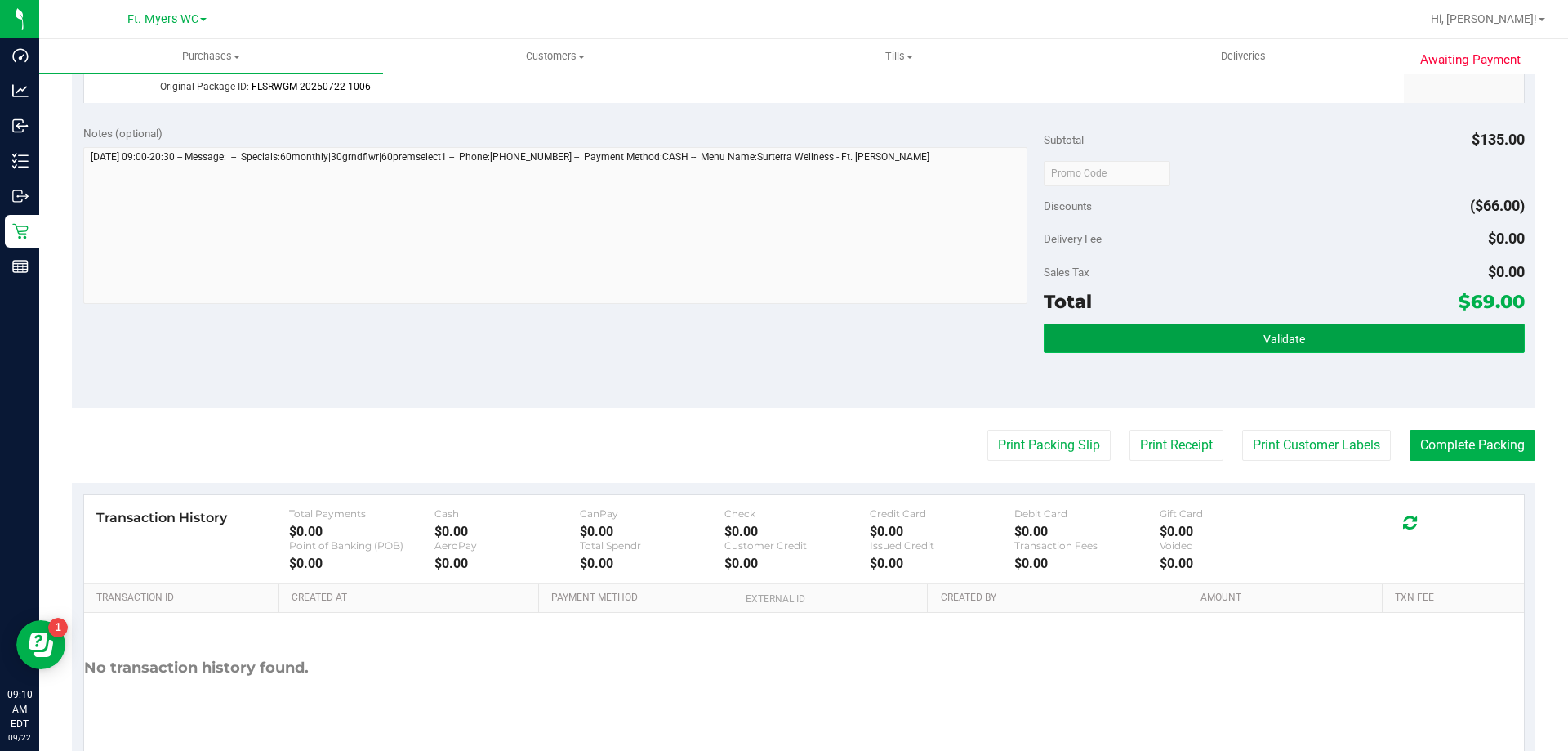
click at [1181, 328] on button "Validate" at bounding box center [1284, 338] width 480 height 29
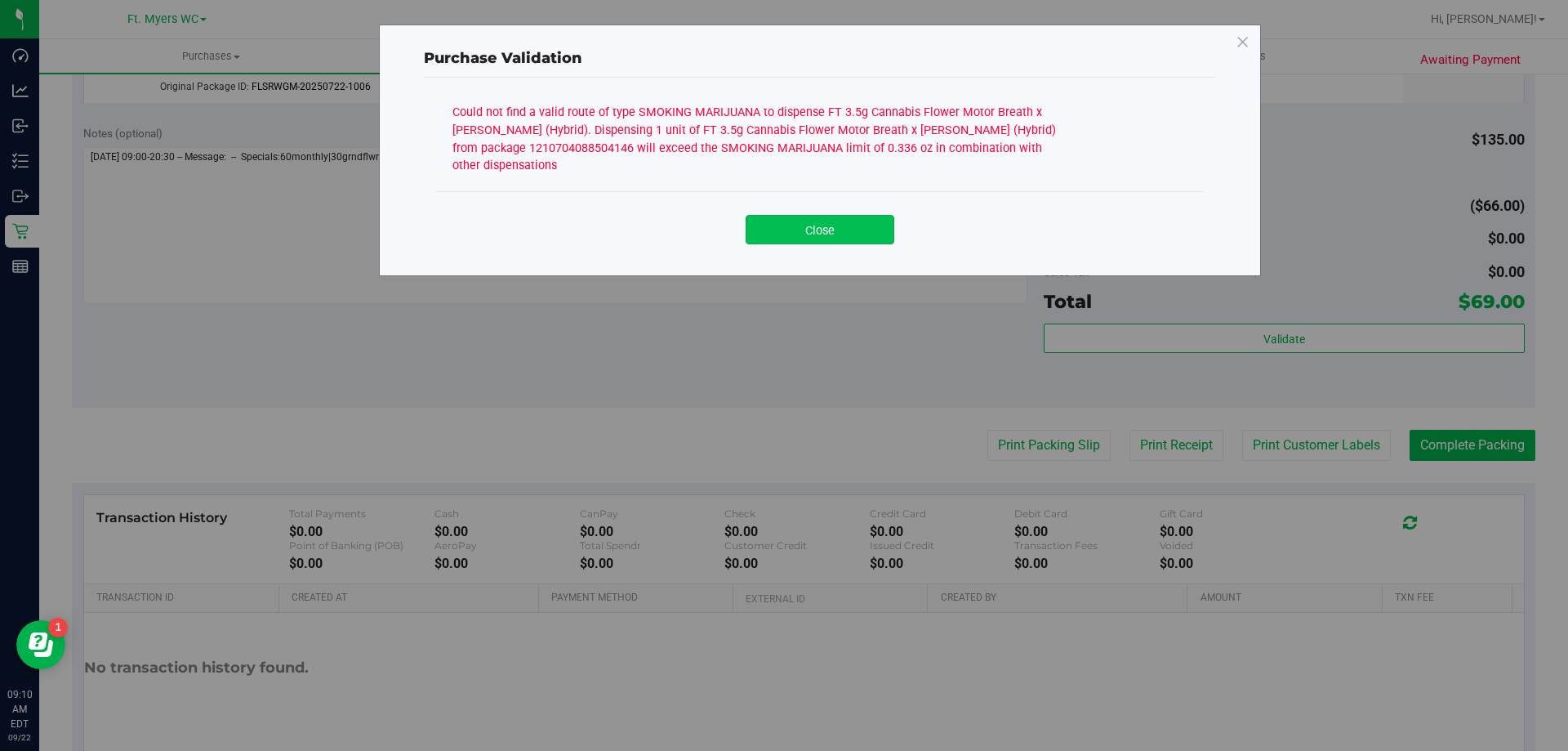
click at [795, 223] on button "Close" at bounding box center [820, 229] width 149 height 29
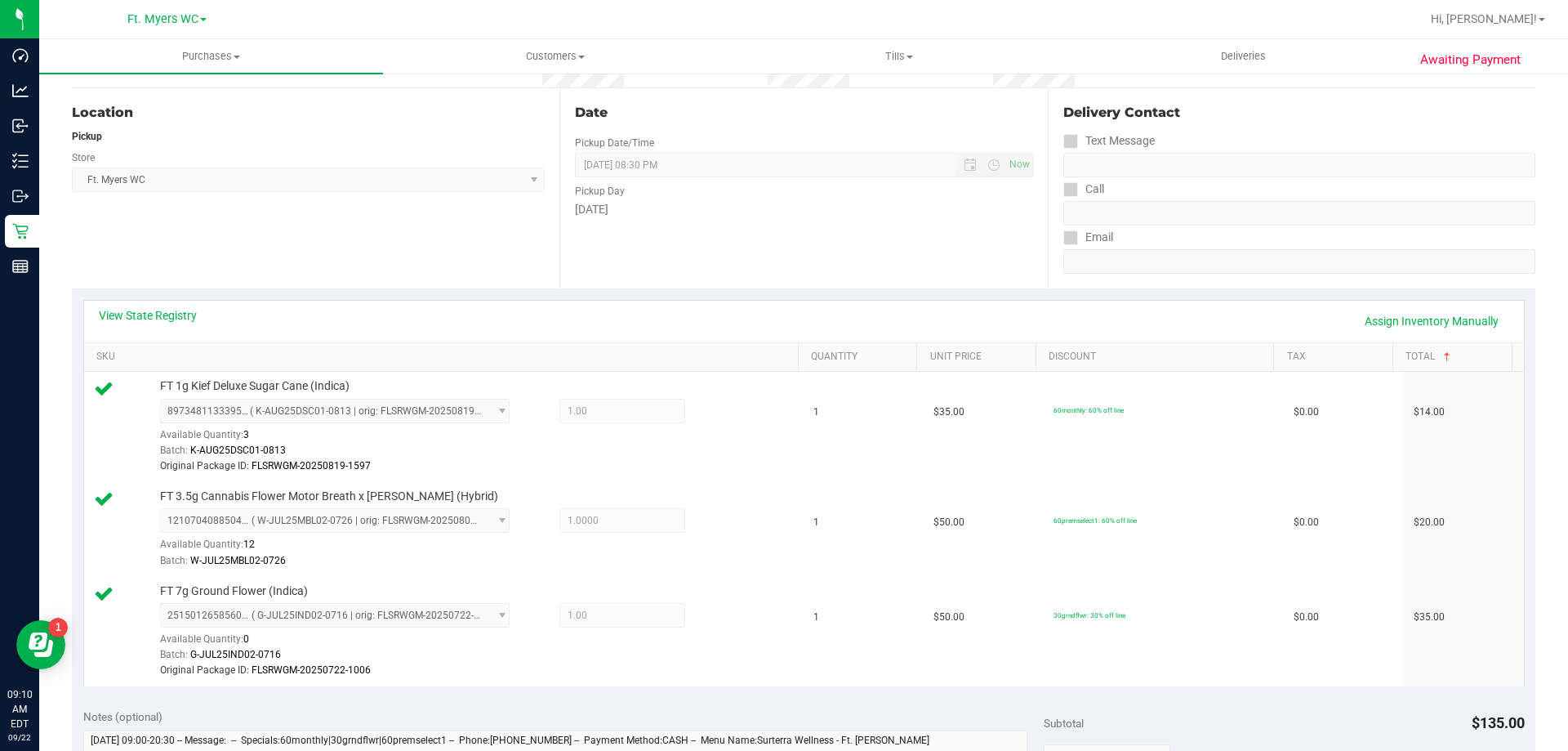
scroll to position [0, 0]
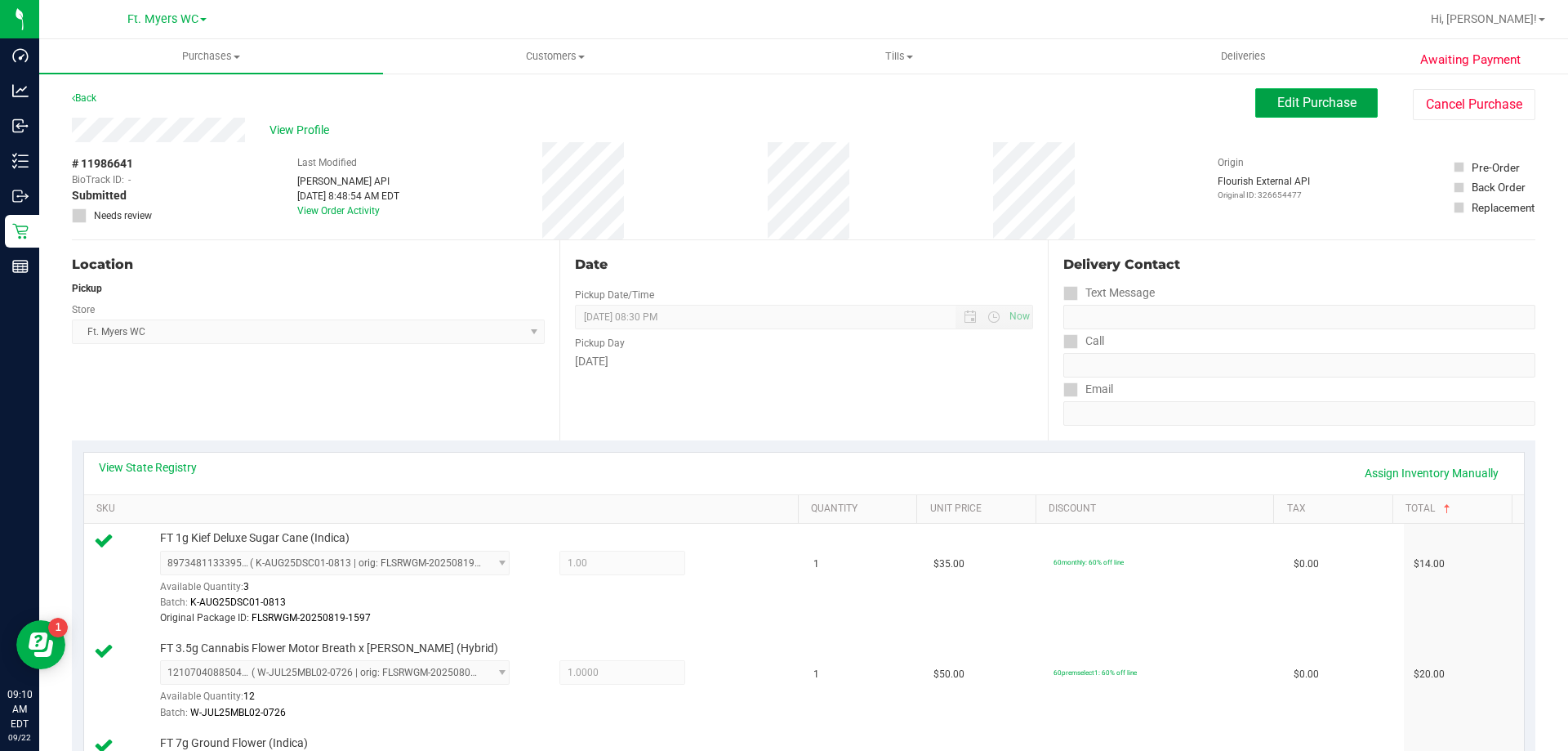
click at [1325, 95] on span "Edit Purchase" at bounding box center [1316, 103] width 79 height 16
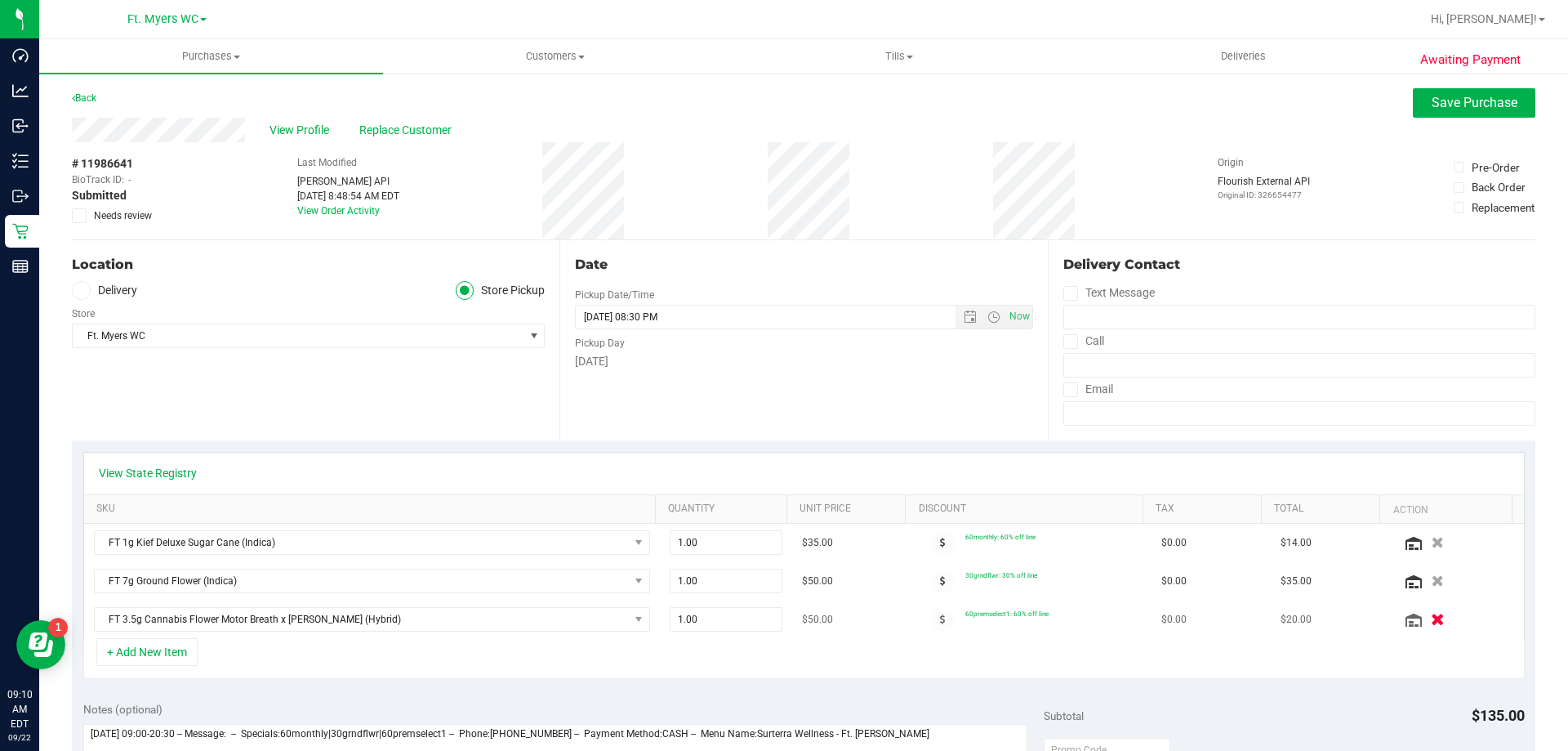
click at [1431, 618] on icon "button" at bounding box center [1438, 620] width 14 height 12
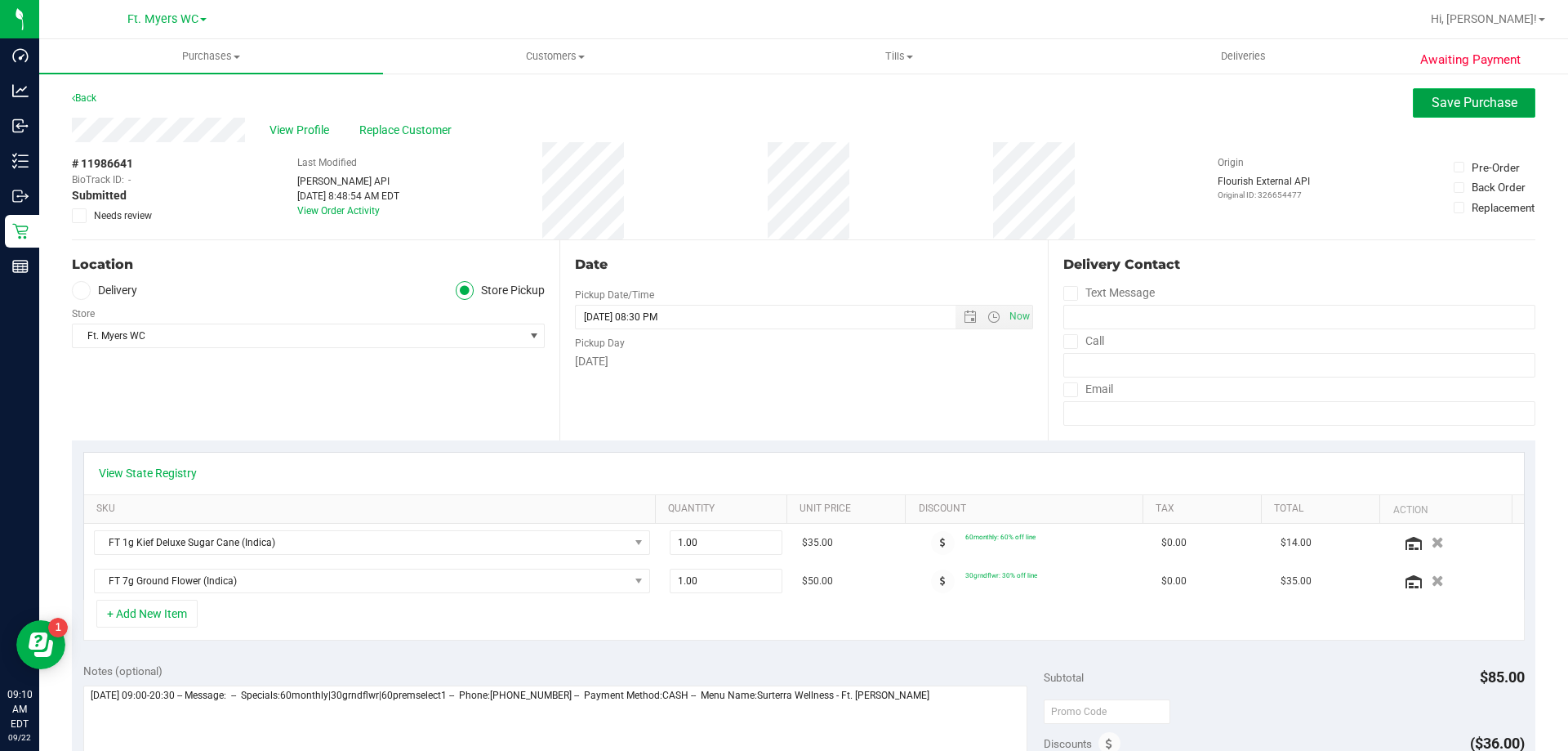
click at [1516, 93] on button "Save Purchase" at bounding box center [1473, 103] width 122 height 29
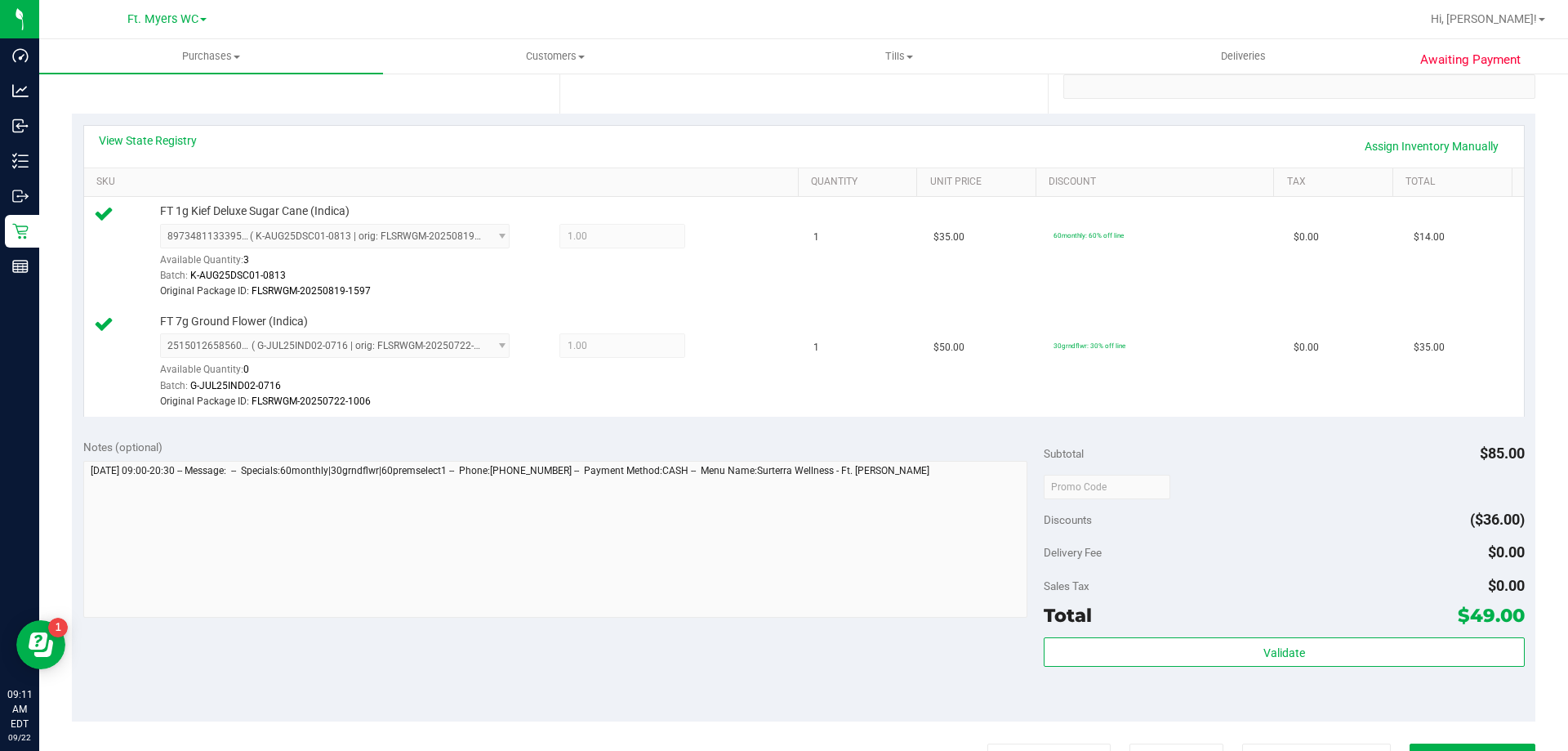
scroll to position [711, 0]
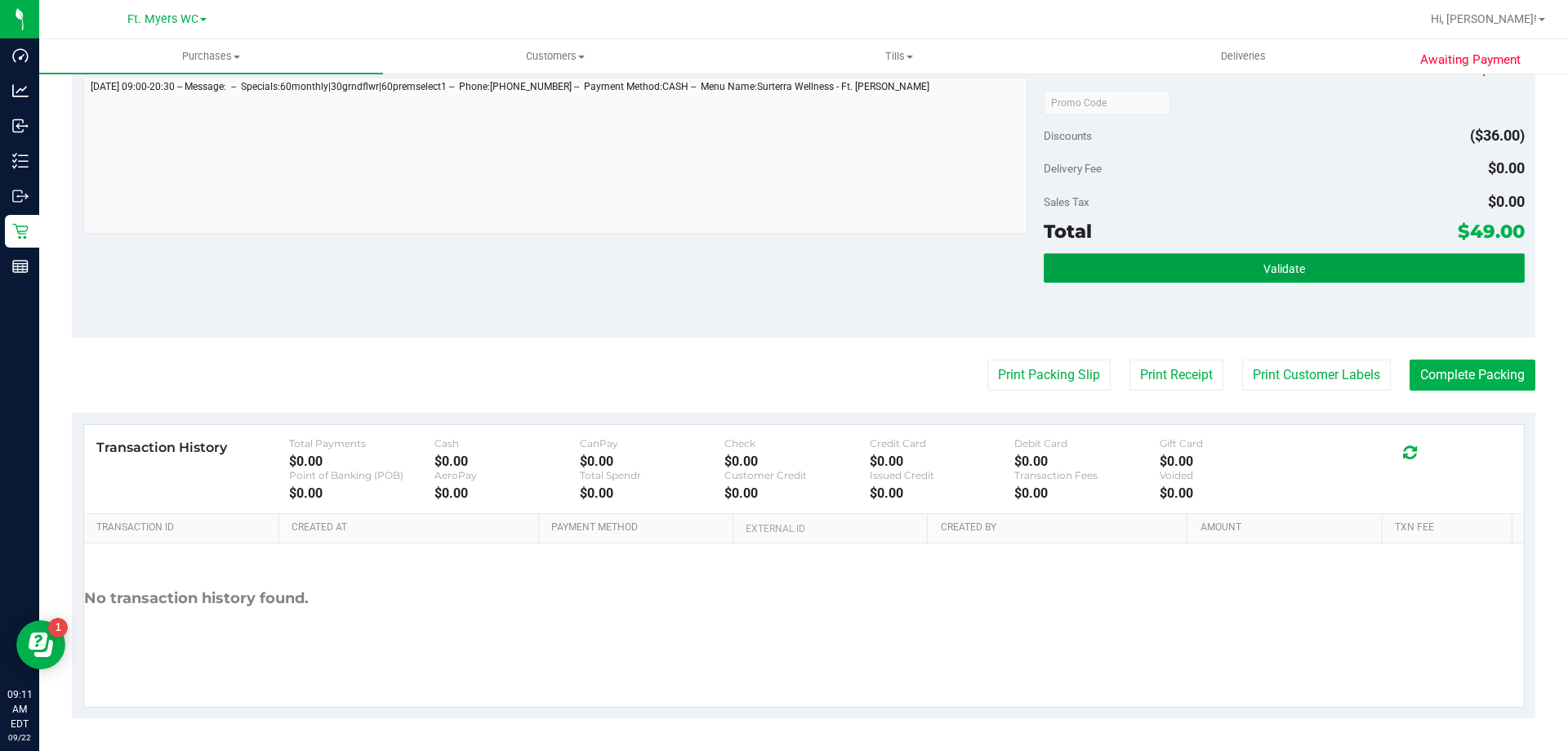
click at [1159, 258] on button "Validate" at bounding box center [1284, 268] width 480 height 29
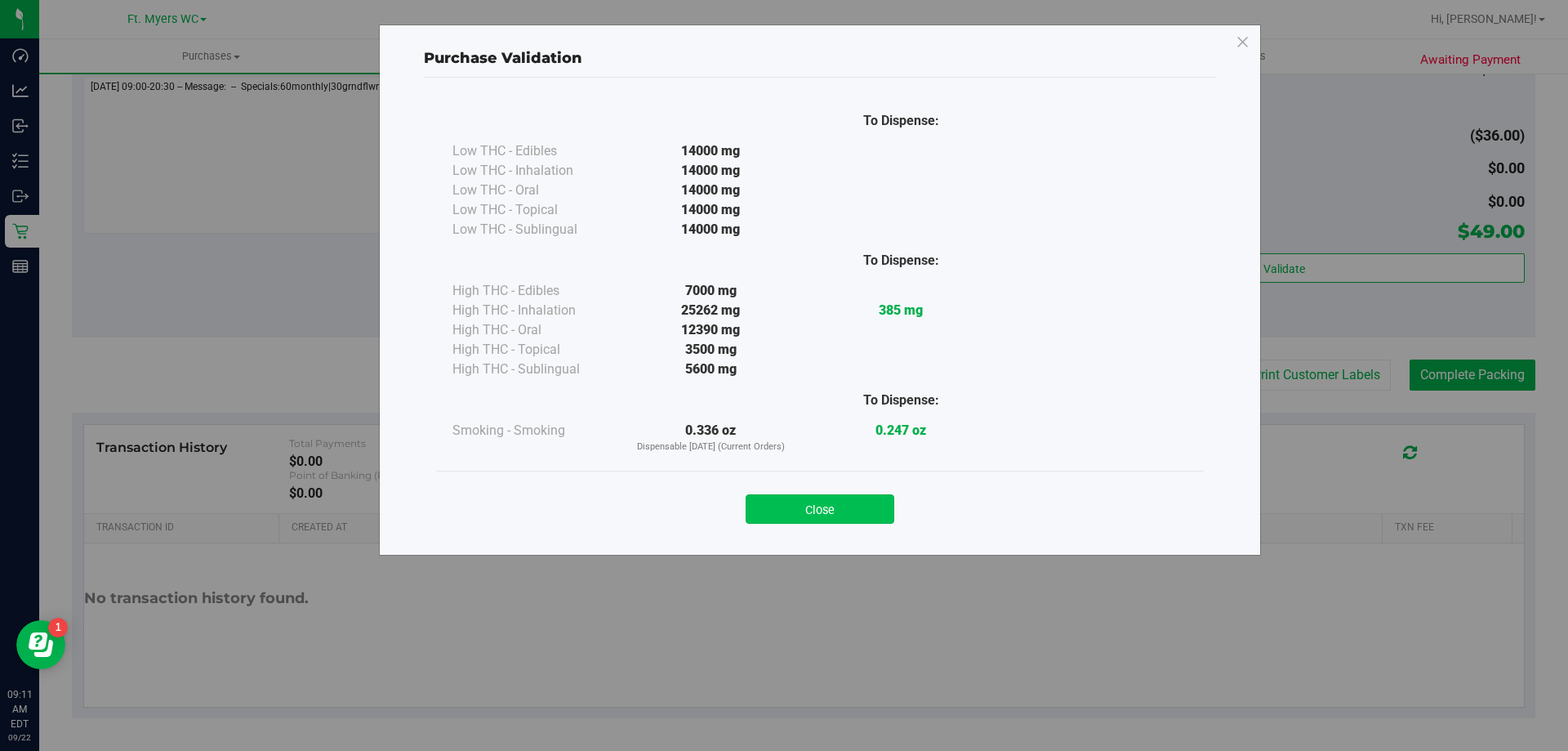
click at [805, 517] on button "Close" at bounding box center [820, 509] width 149 height 29
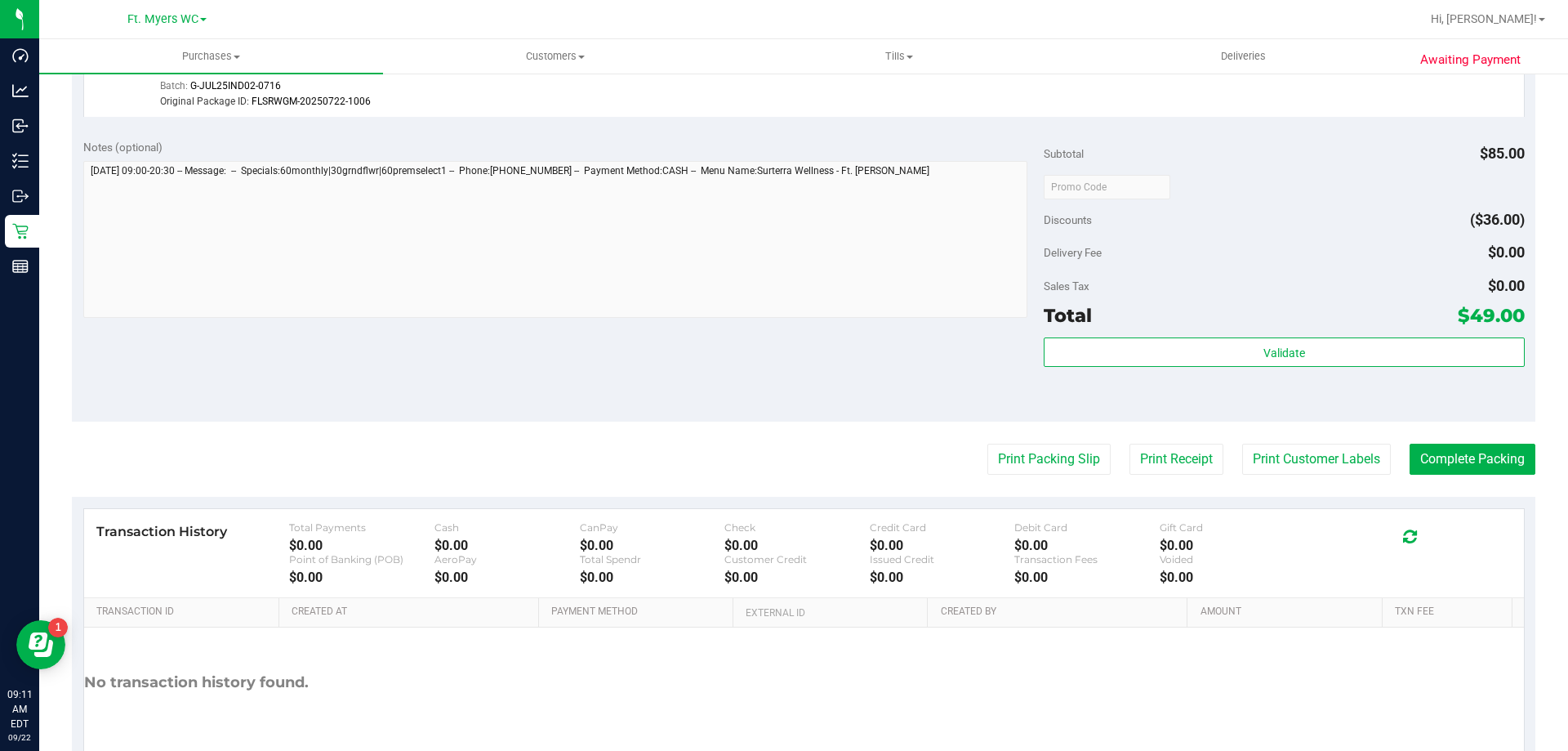
scroll to position [547, 0]
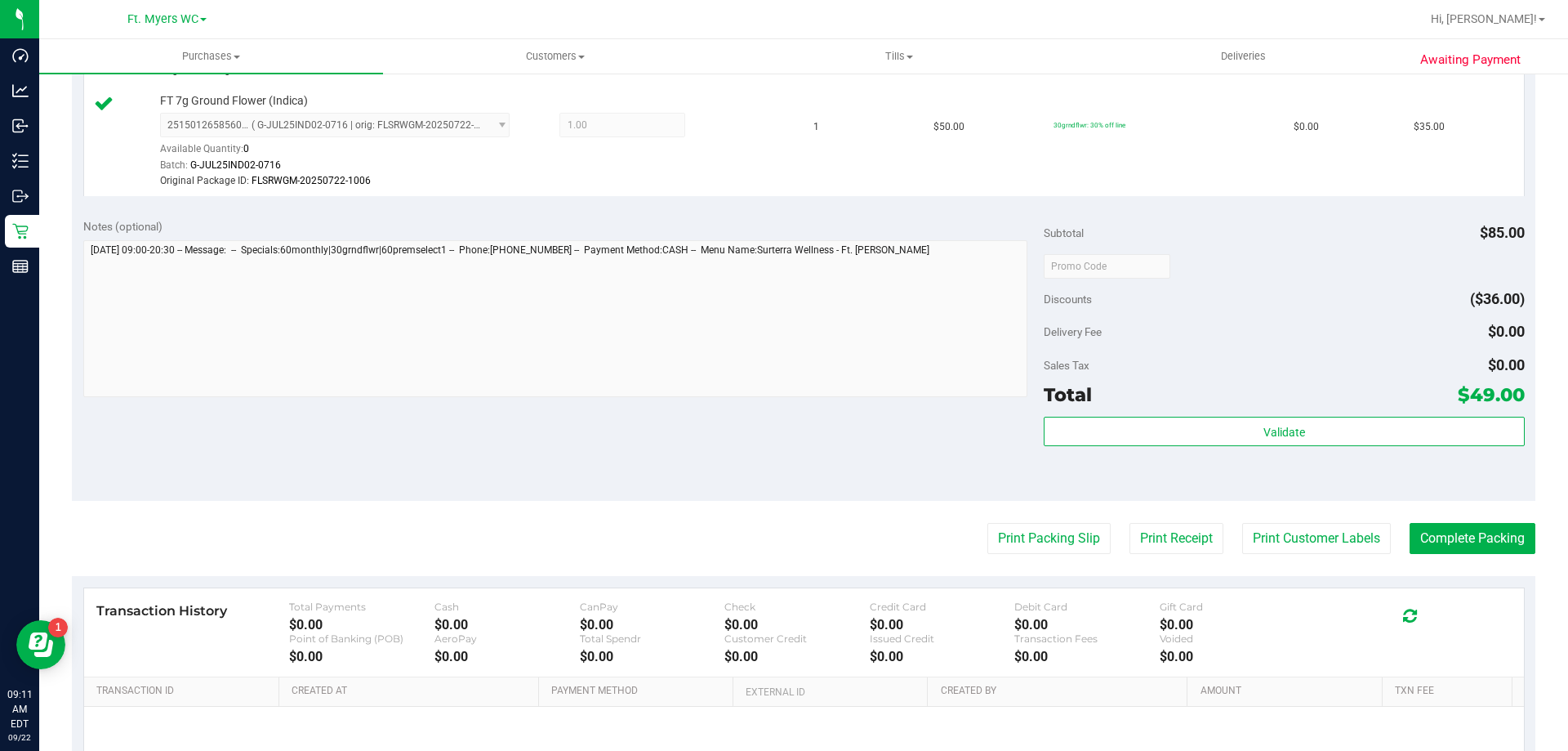
click at [1022, 508] on purchase-details "Back Edit Purchase Cancel Purchase View Profile # 11986641 BioTrack ID: - Submi…" at bounding box center [803, 211] width 1463 height 1340
click at [1029, 524] on button "Print Packing Slip" at bounding box center [1049, 538] width 123 height 31
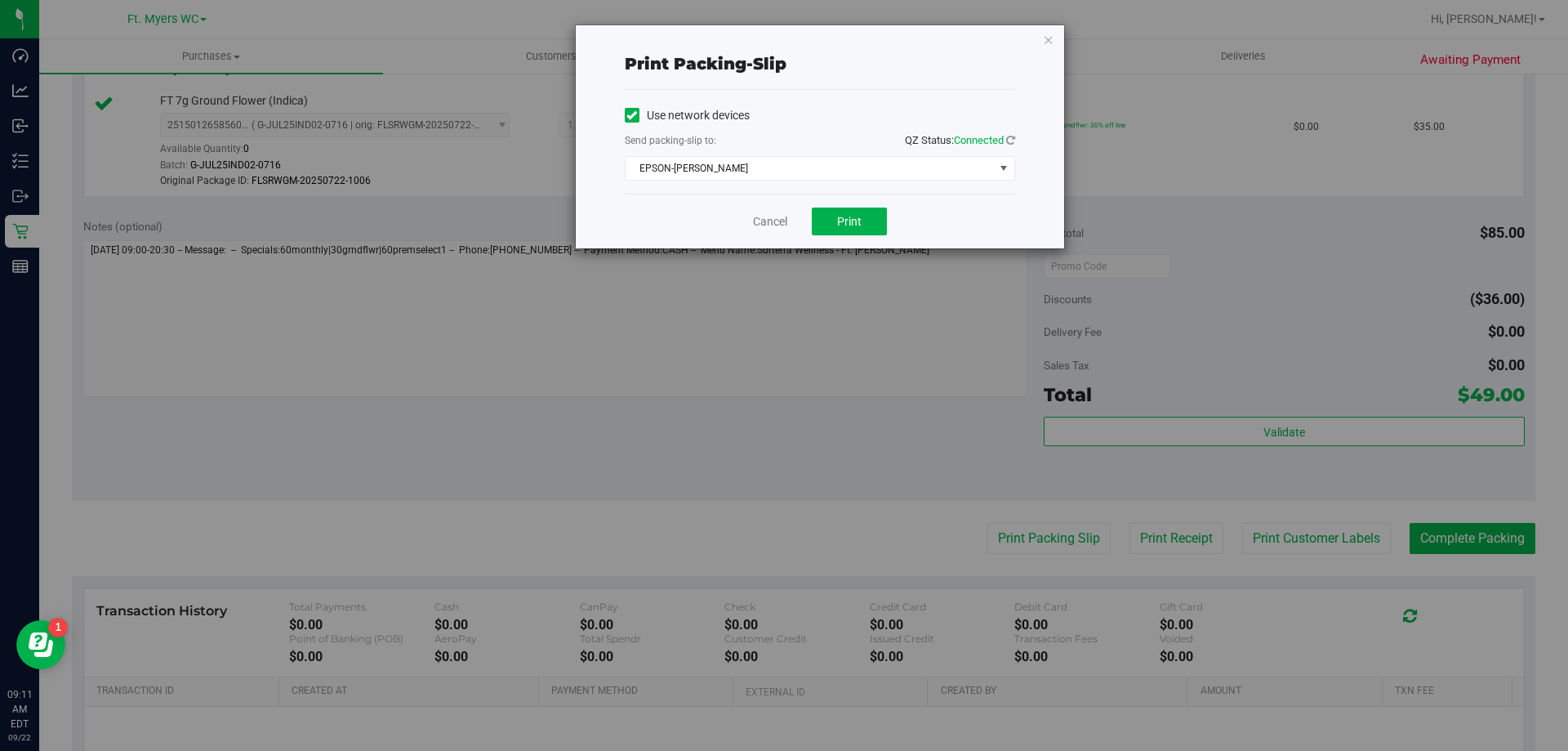
click at [840, 206] on div "Cancel Print" at bounding box center [819, 221] width 390 height 55
click at [851, 218] on span "Print" at bounding box center [849, 221] width 24 height 13
click at [755, 227] on link "Cancel" at bounding box center [769, 221] width 34 height 17
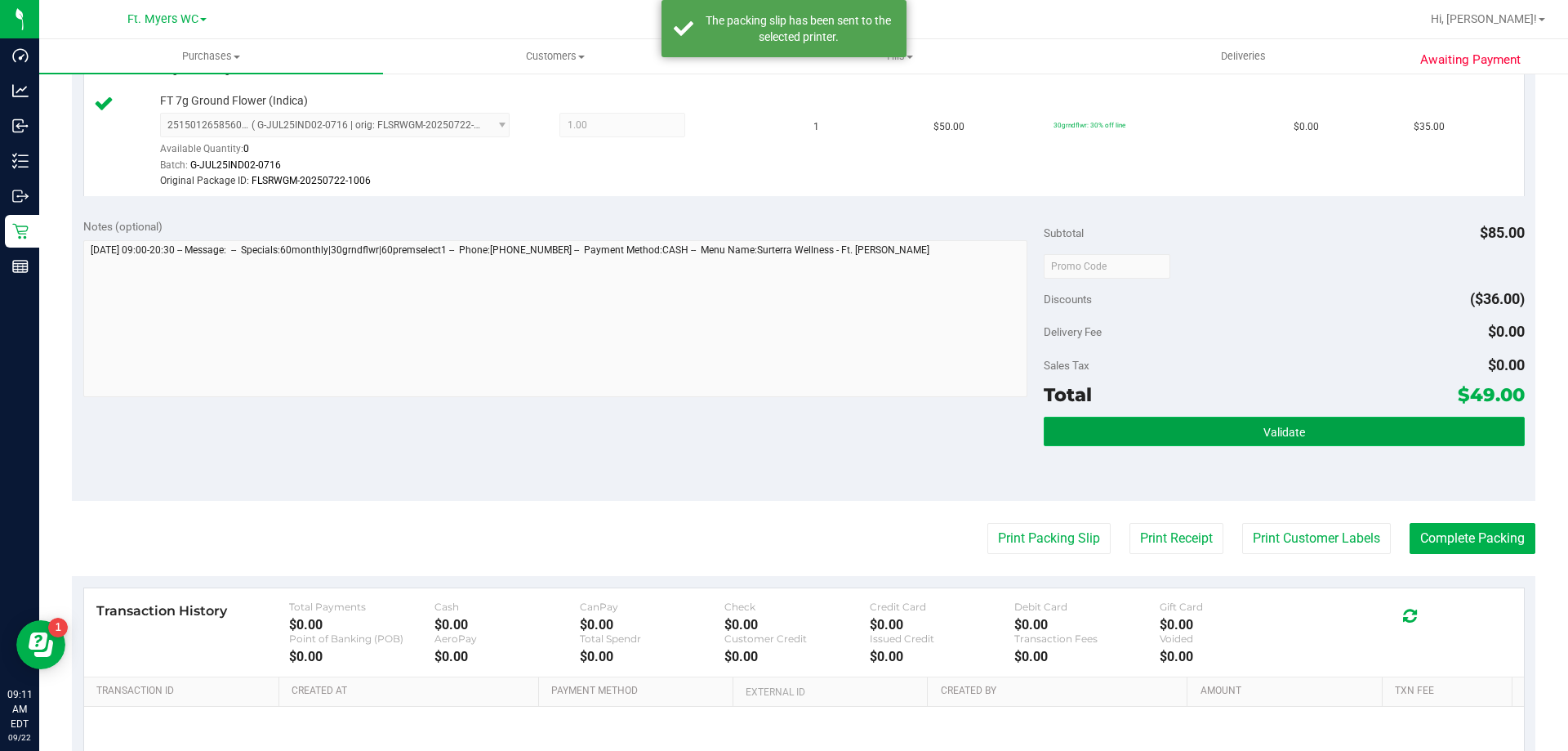
click at [1232, 433] on button "Validate" at bounding box center [1284, 431] width 480 height 29
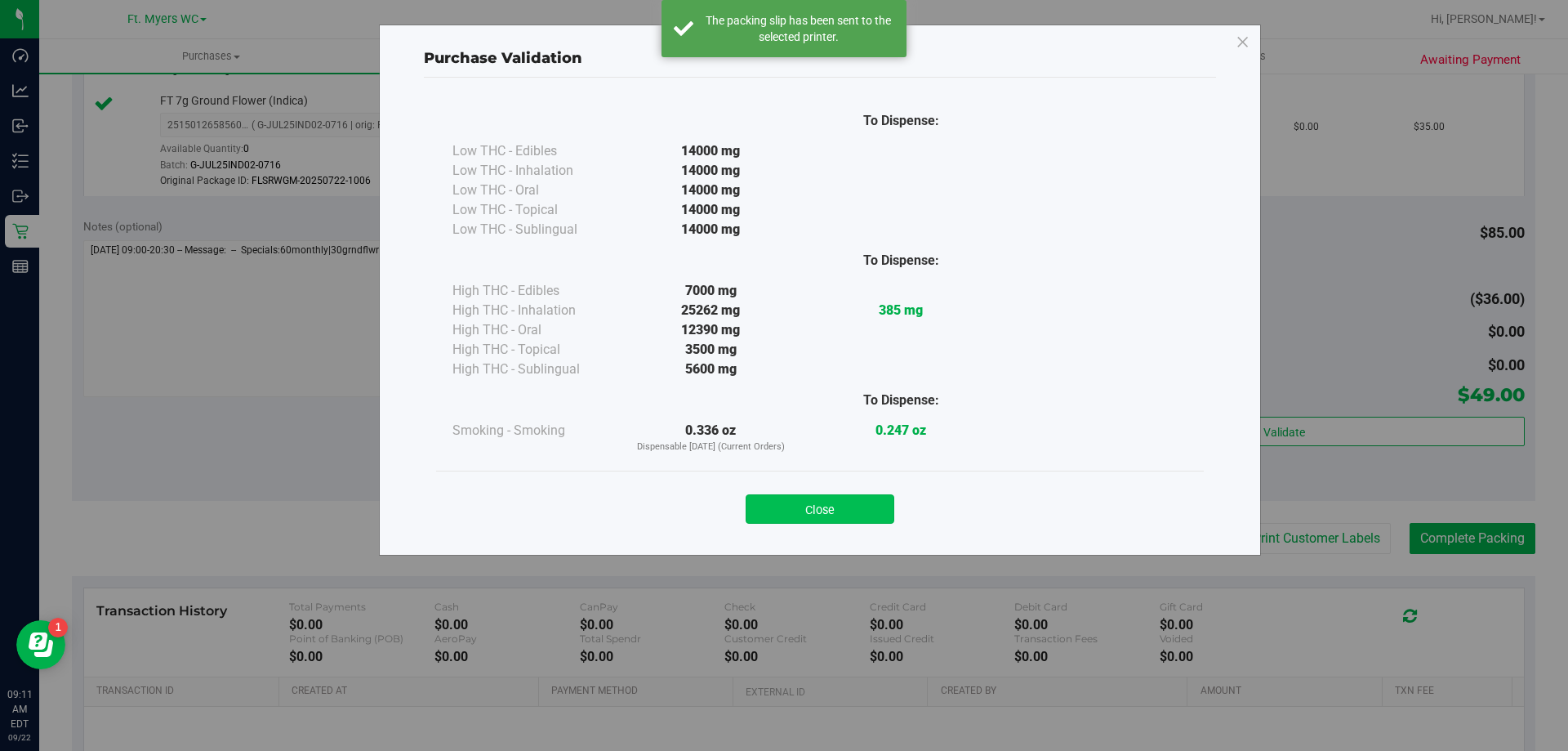
click at [822, 502] on button "Close" at bounding box center [820, 509] width 149 height 29
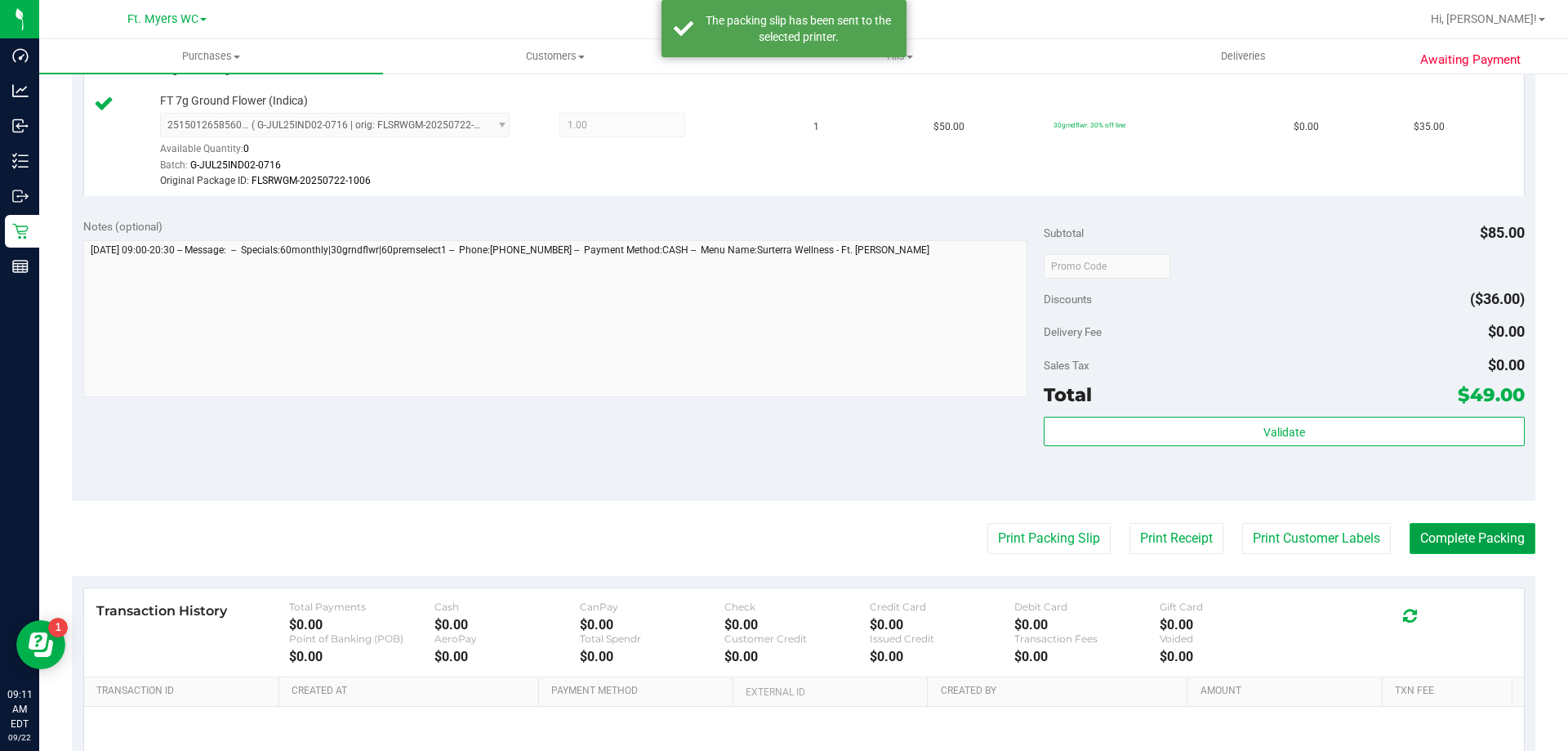
click at [1444, 546] on button "Complete Packing" at bounding box center [1472, 538] width 125 height 31
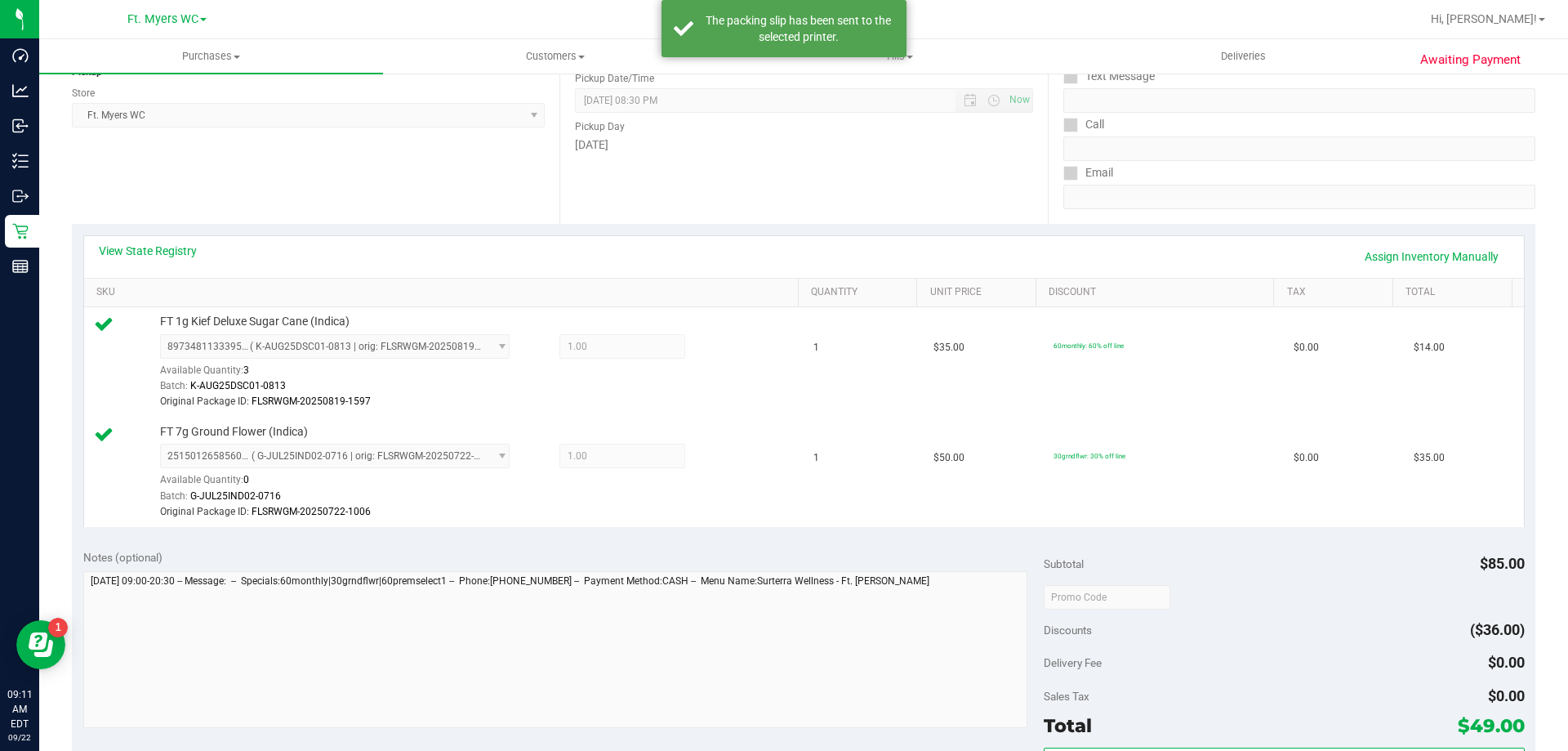
scroll to position [0, 0]
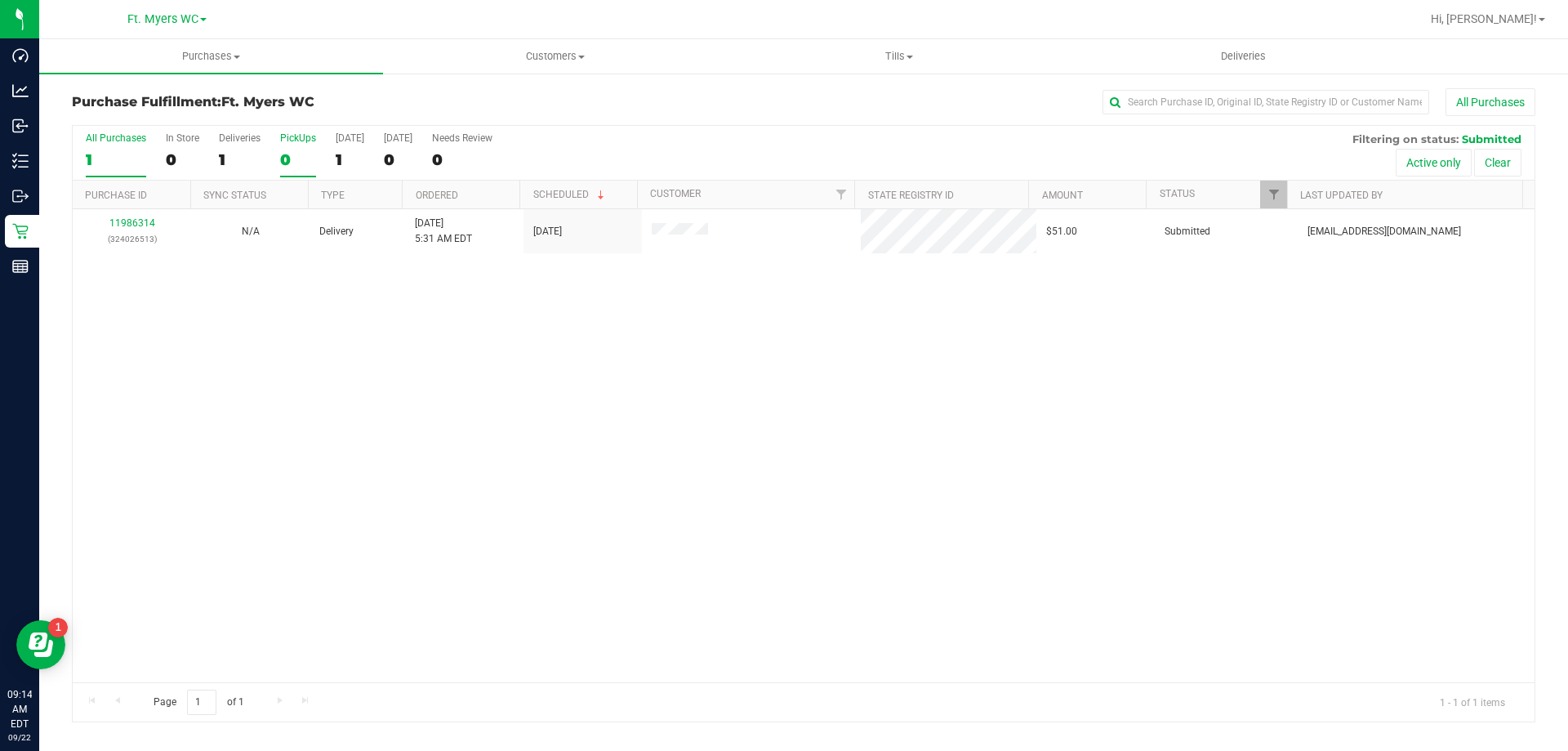
click at [291, 150] on div "0" at bounding box center [298, 159] width 36 height 19
click at [0, 0] on input "PickUps 0" at bounding box center [0, 0] width 0 height 0
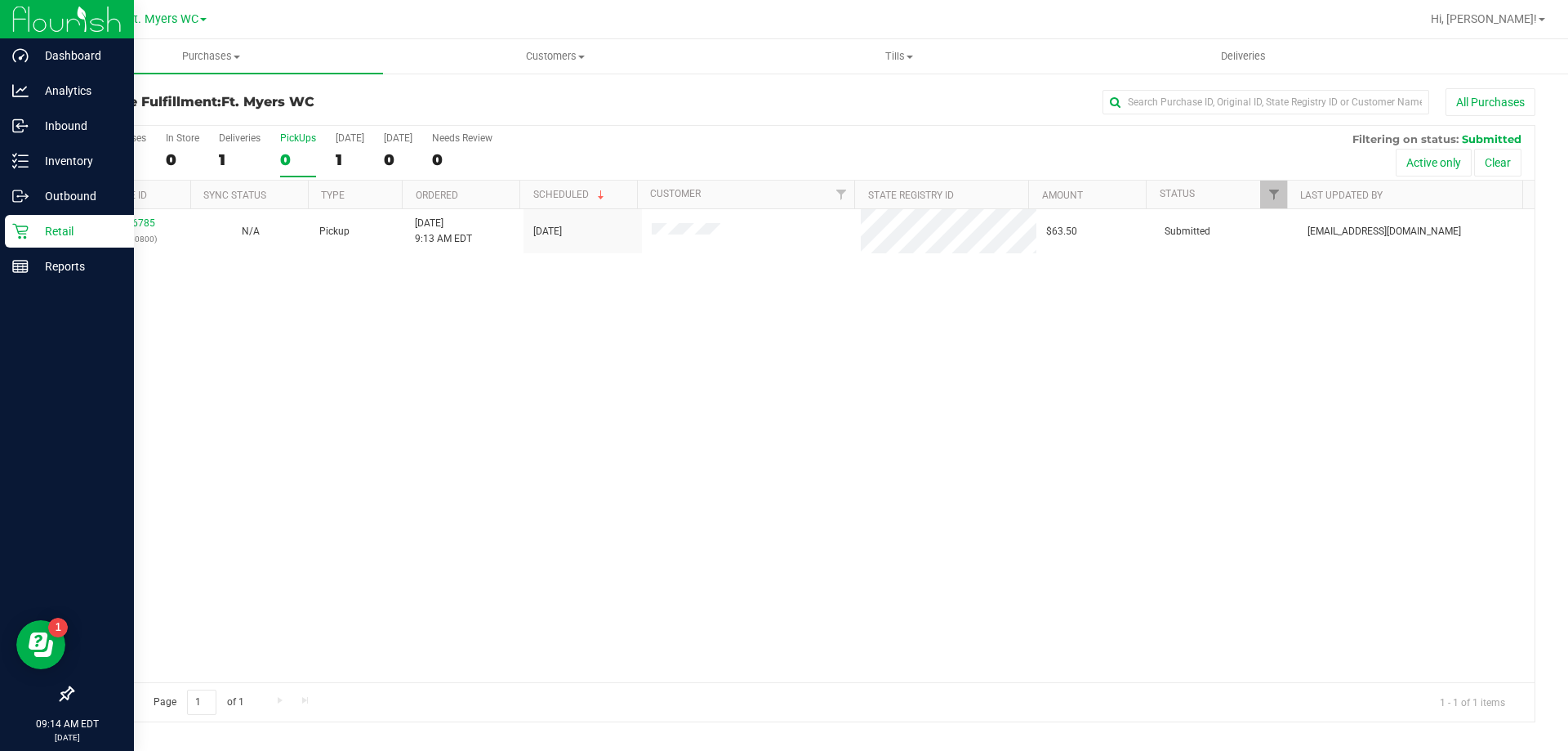
click at [21, 229] on icon at bounding box center [20, 230] width 17 height 17
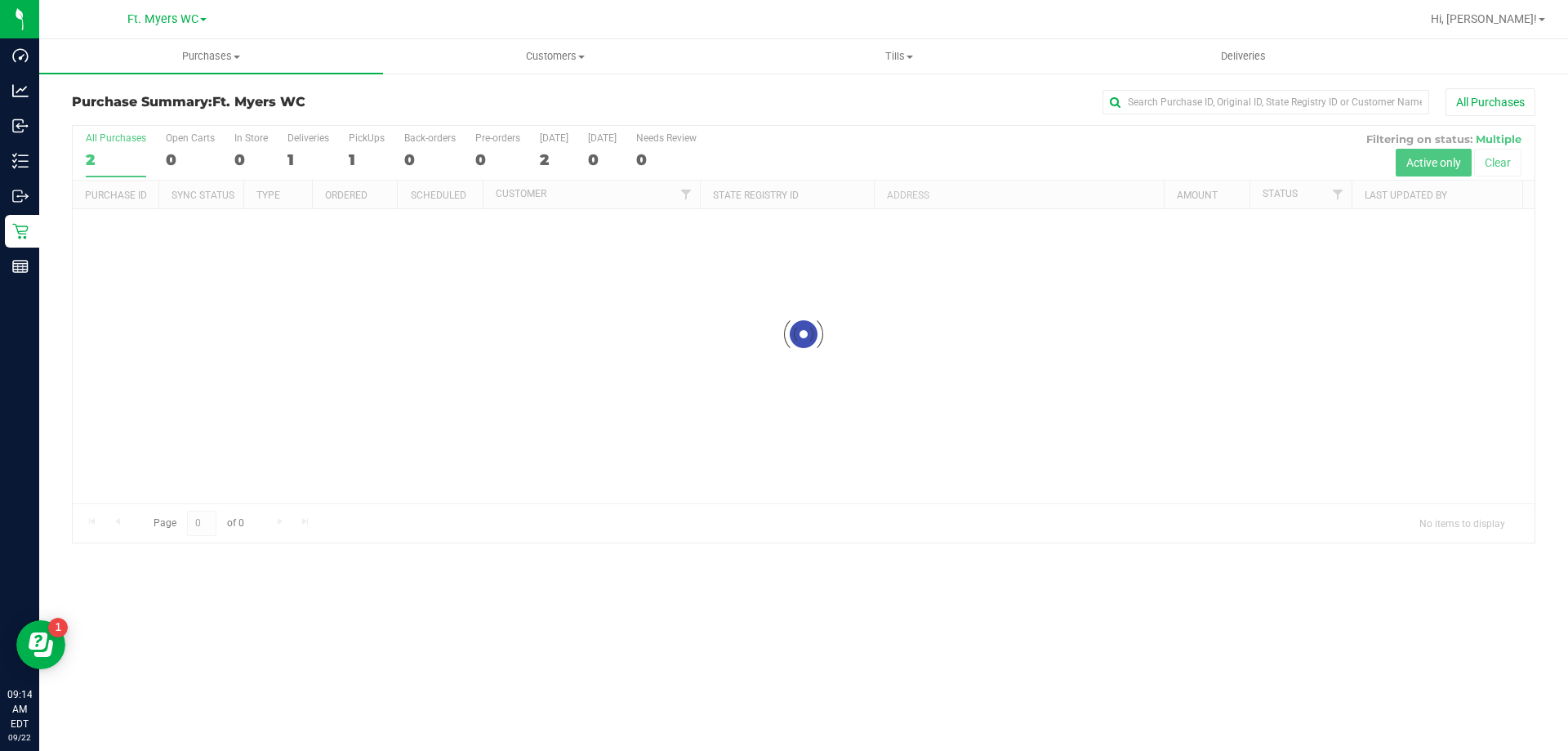
click at [368, 145] on div at bounding box center [803, 333] width 1461 height 417
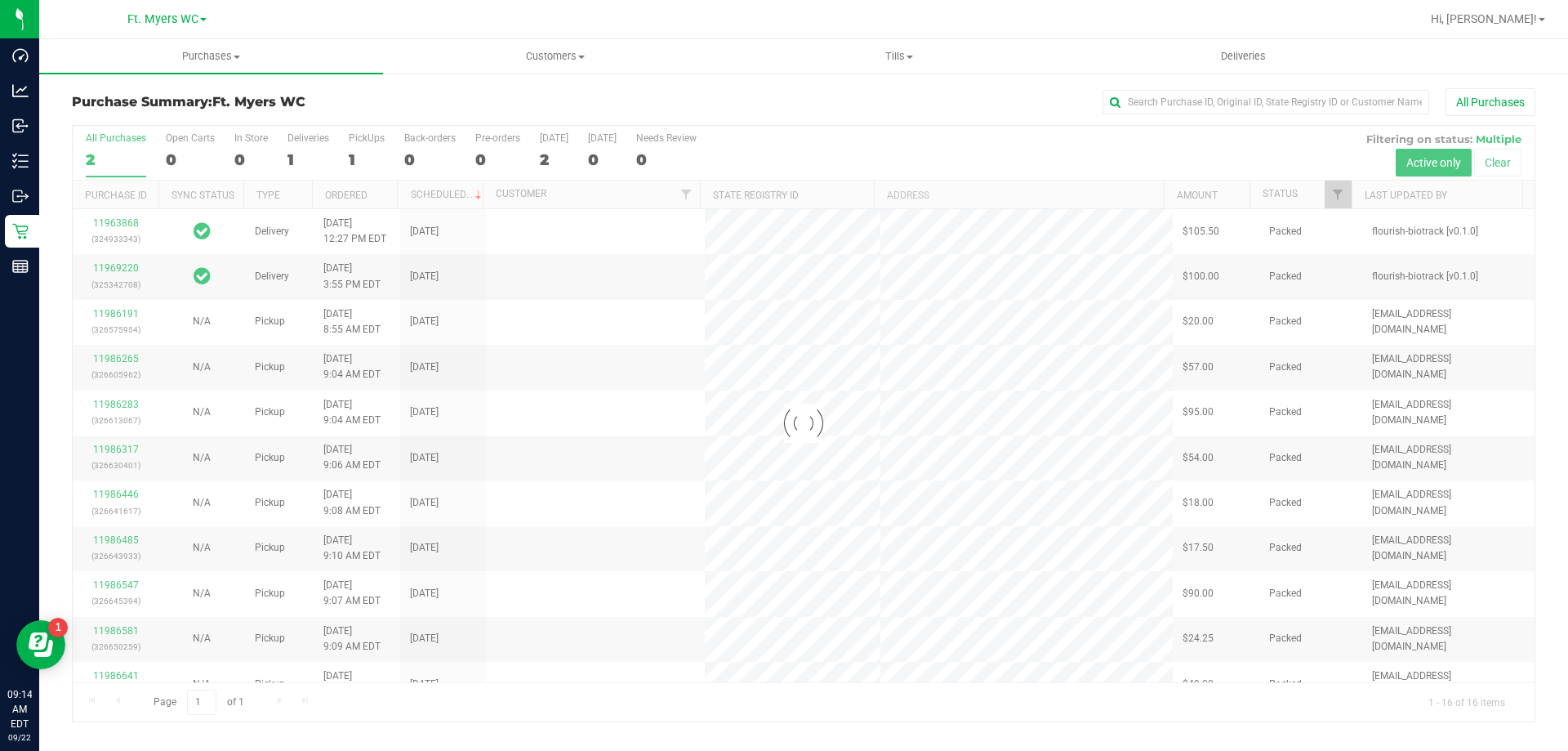
click at [368, 145] on div at bounding box center [803, 423] width 1461 height 595
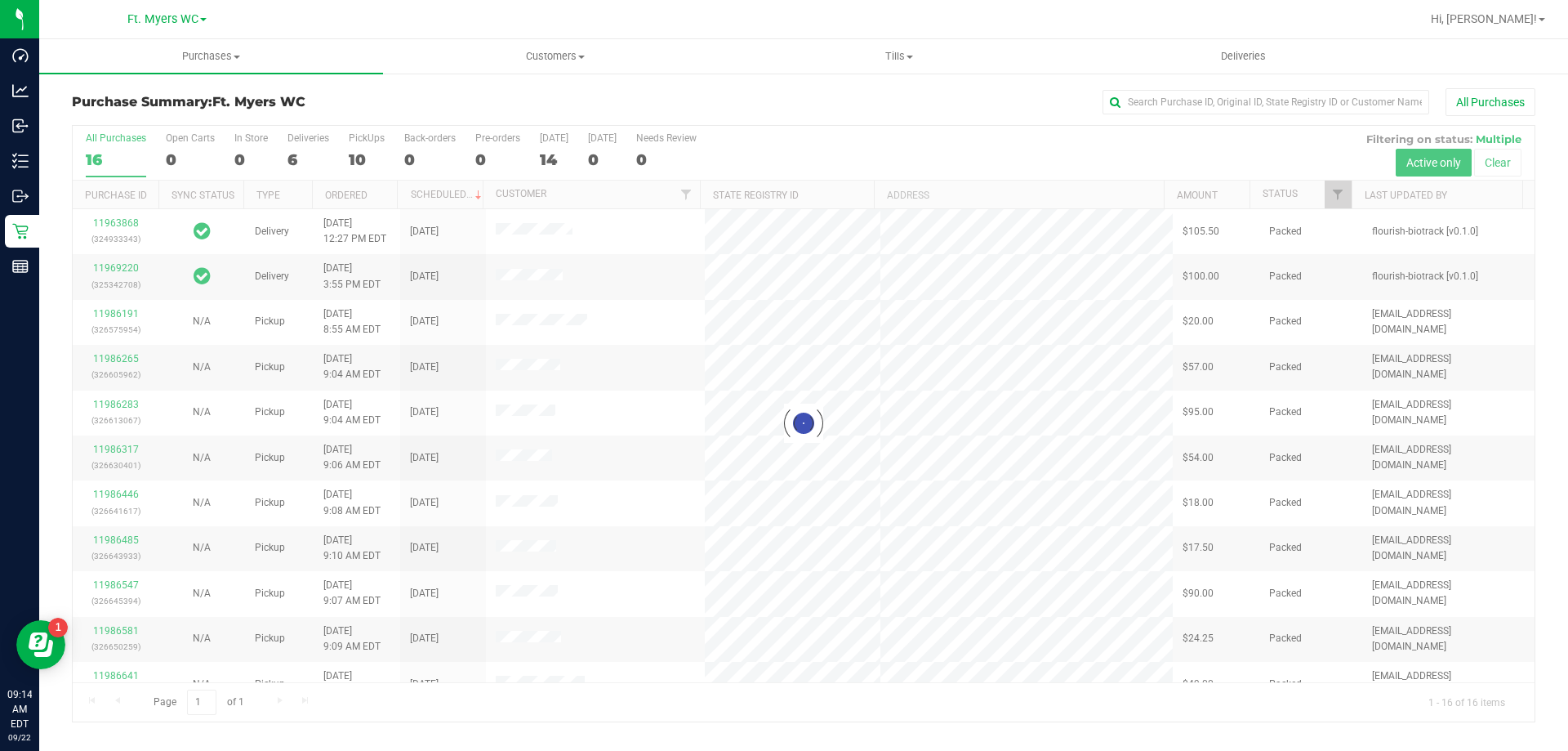
click at [368, 145] on div at bounding box center [803, 423] width 1461 height 595
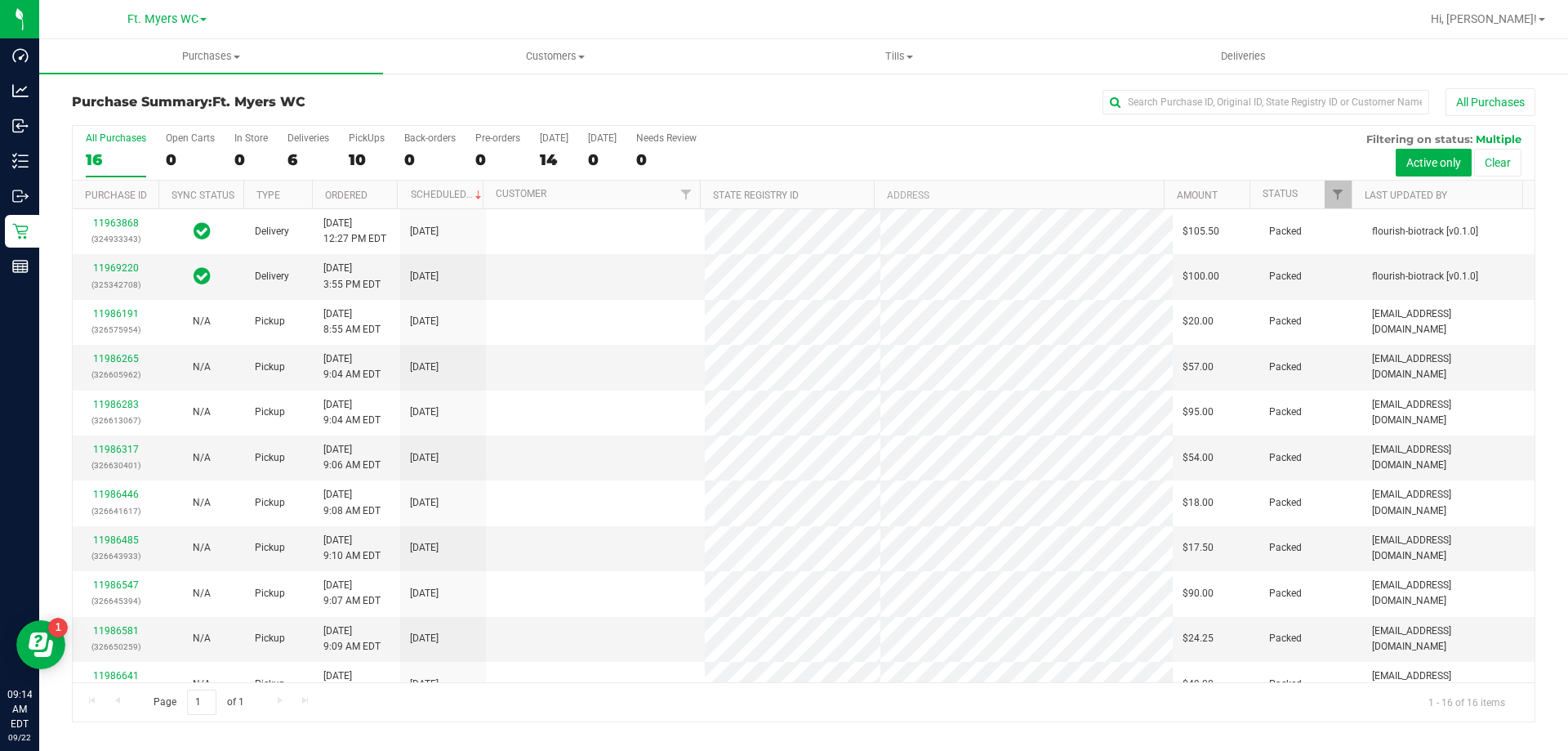
click at [368, 145] on label "PickUps 10" at bounding box center [367, 155] width 36 height 45
click at [0, 0] on input "PickUps 10" at bounding box center [0, 0] width 0 height 0
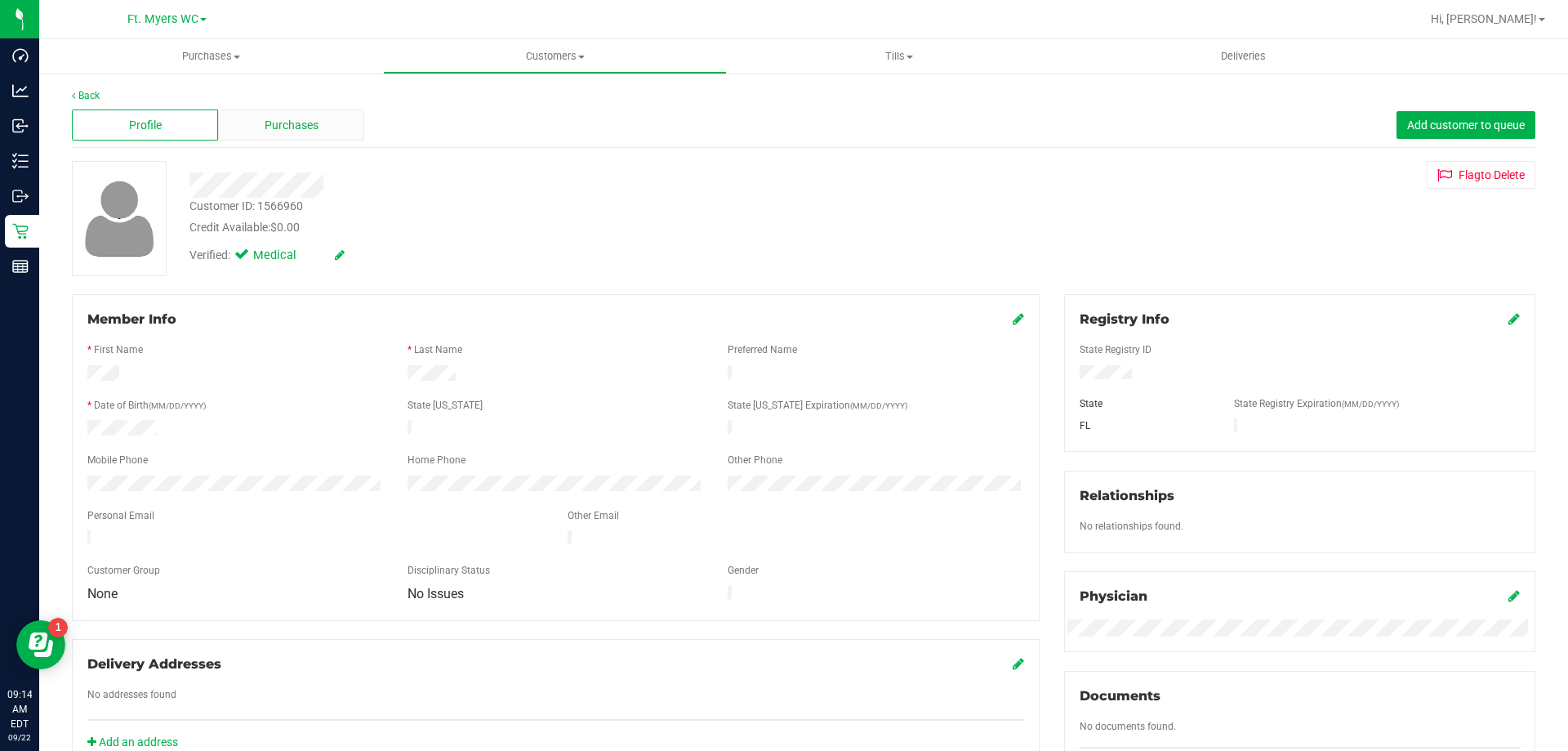
click at [299, 124] on span "Purchases" at bounding box center [291, 125] width 54 height 17
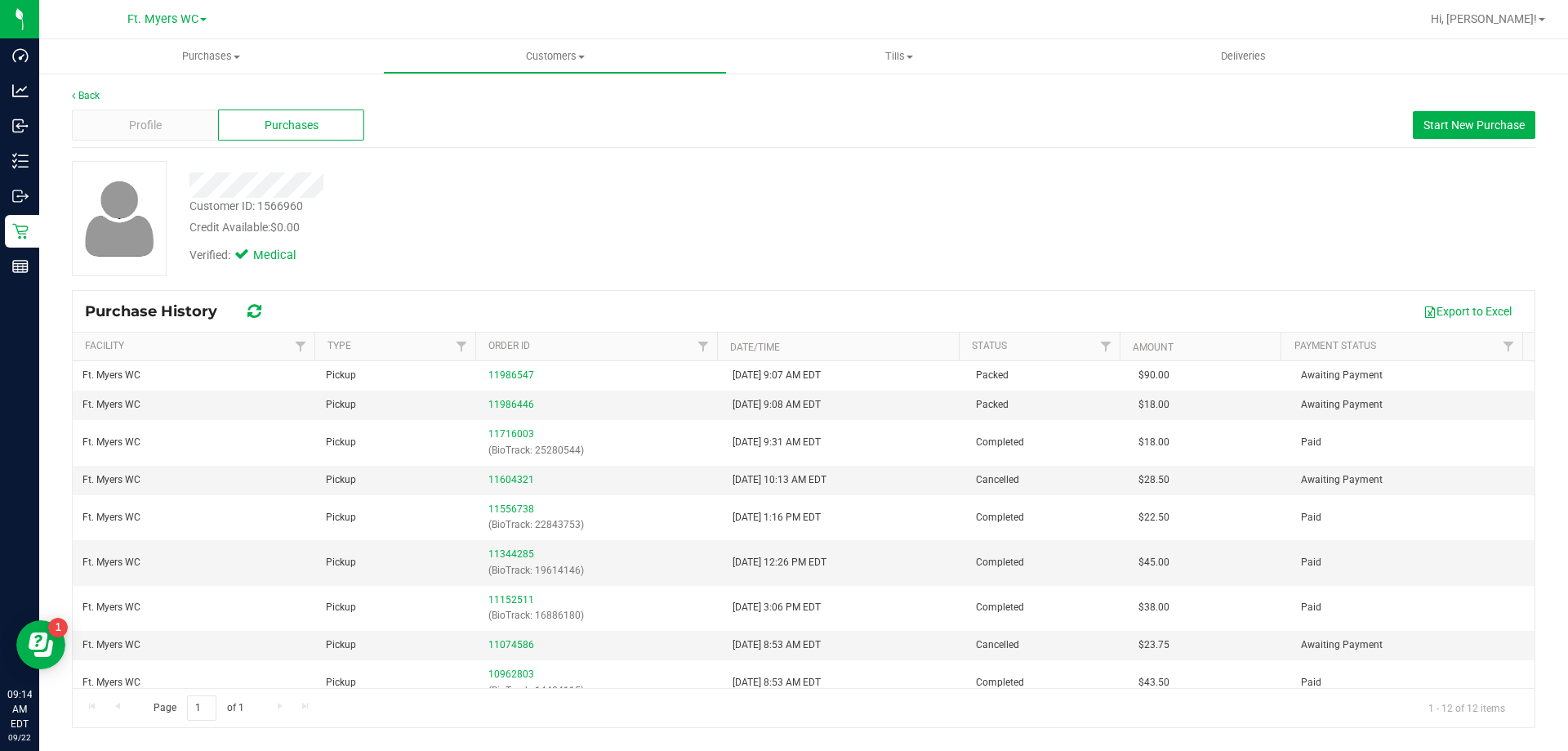
click at [567, 227] on div "Credit Available: $0.00" at bounding box center [549, 226] width 719 height 17
click at [516, 395] on td "11986446" at bounding box center [600, 405] width 243 height 29
click at [518, 403] on link "11986446" at bounding box center [511, 405] width 46 height 12
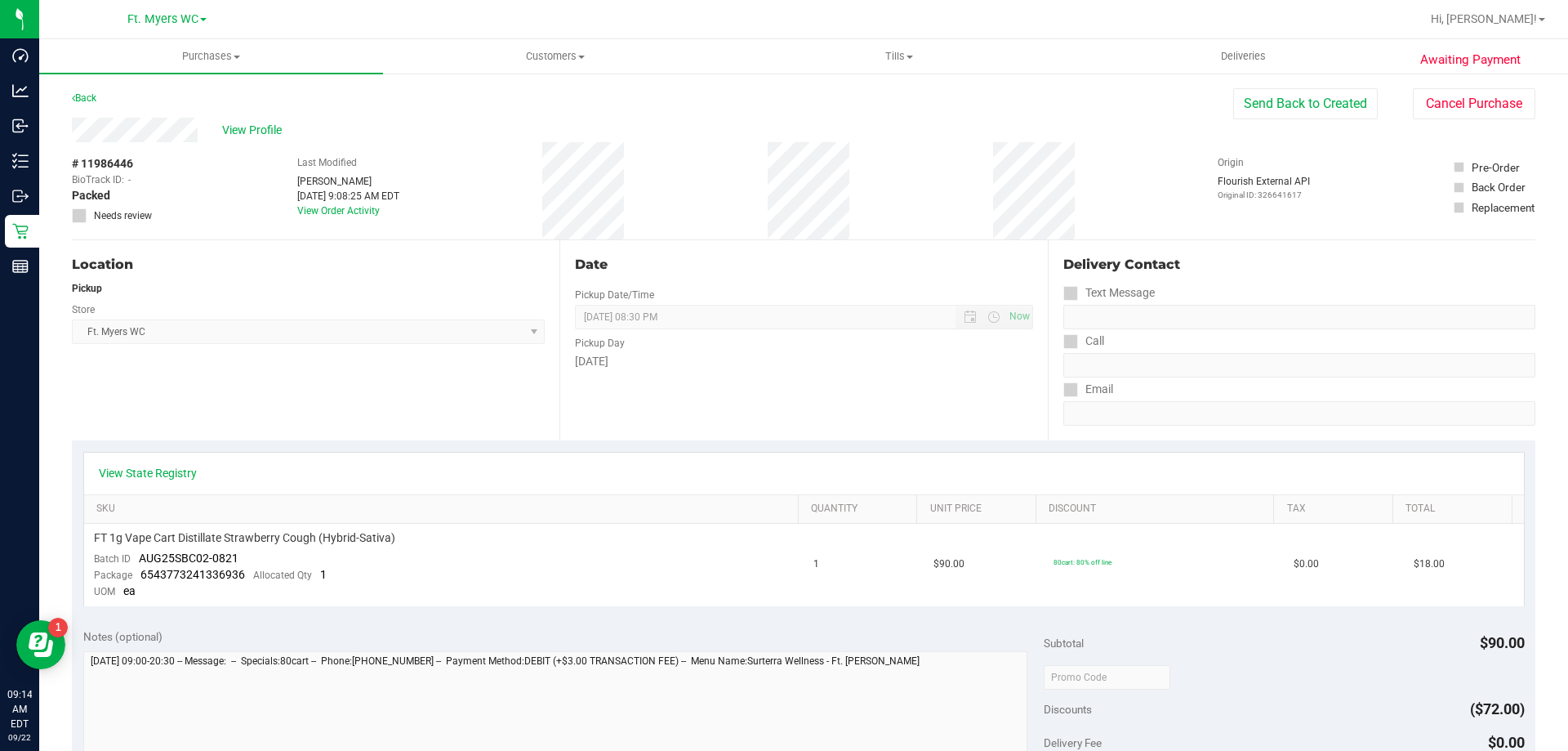
click at [1479, 128] on div "View Profile # 11986446 BioTrack ID: - Packed Needs review Last Modified [PERSO…" at bounding box center [803, 178] width 1463 height 123
click at [1487, 96] on button "Cancel Purchase" at bounding box center [1473, 104] width 122 height 31
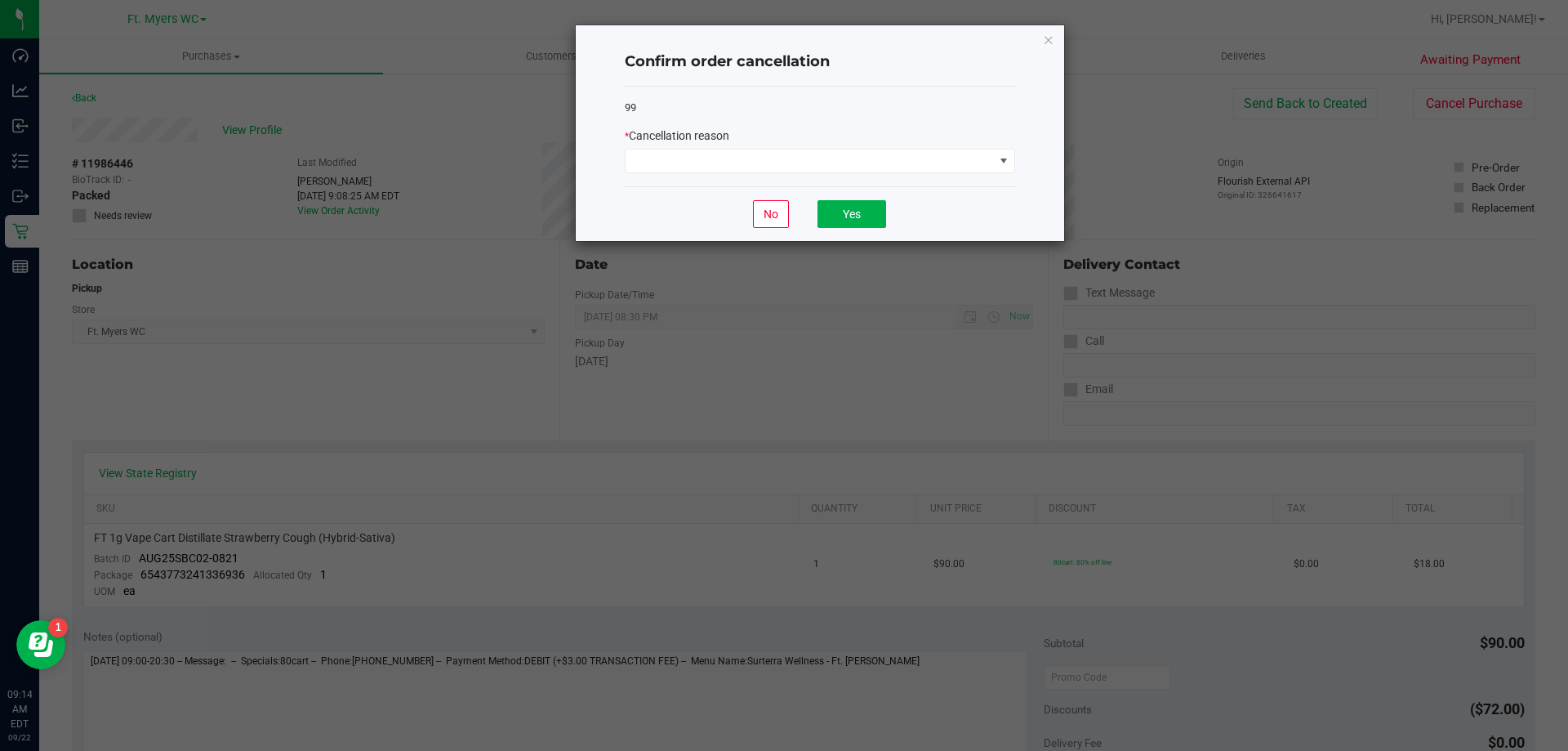
click at [776, 175] on div "99 * Cancellation reason" at bounding box center [819, 136] width 390 height 100
click at [776, 173] on span at bounding box center [809, 160] width 368 height 23
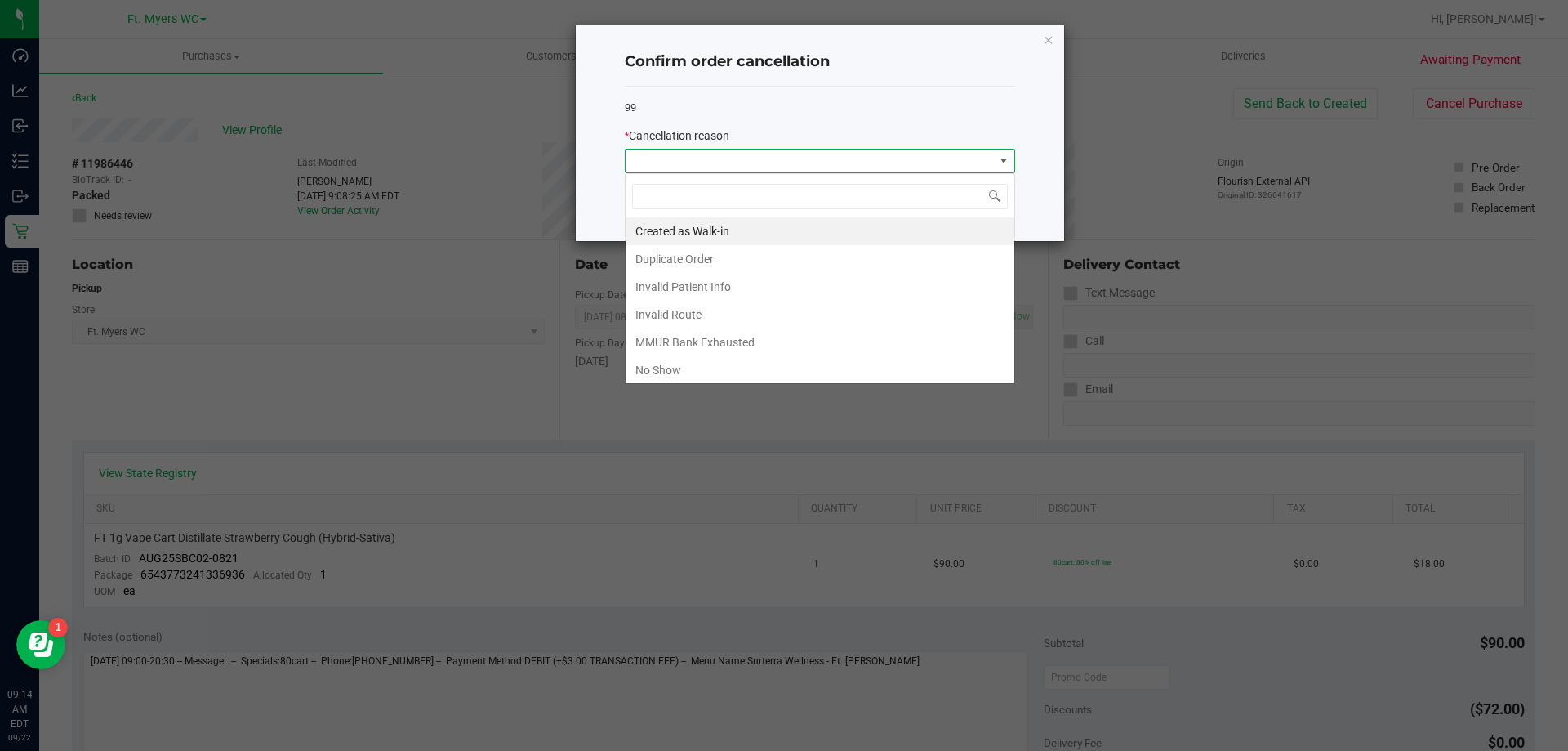
scroll to position [25, 390]
click at [711, 252] on li "Duplicate Order" at bounding box center [819, 259] width 389 height 27
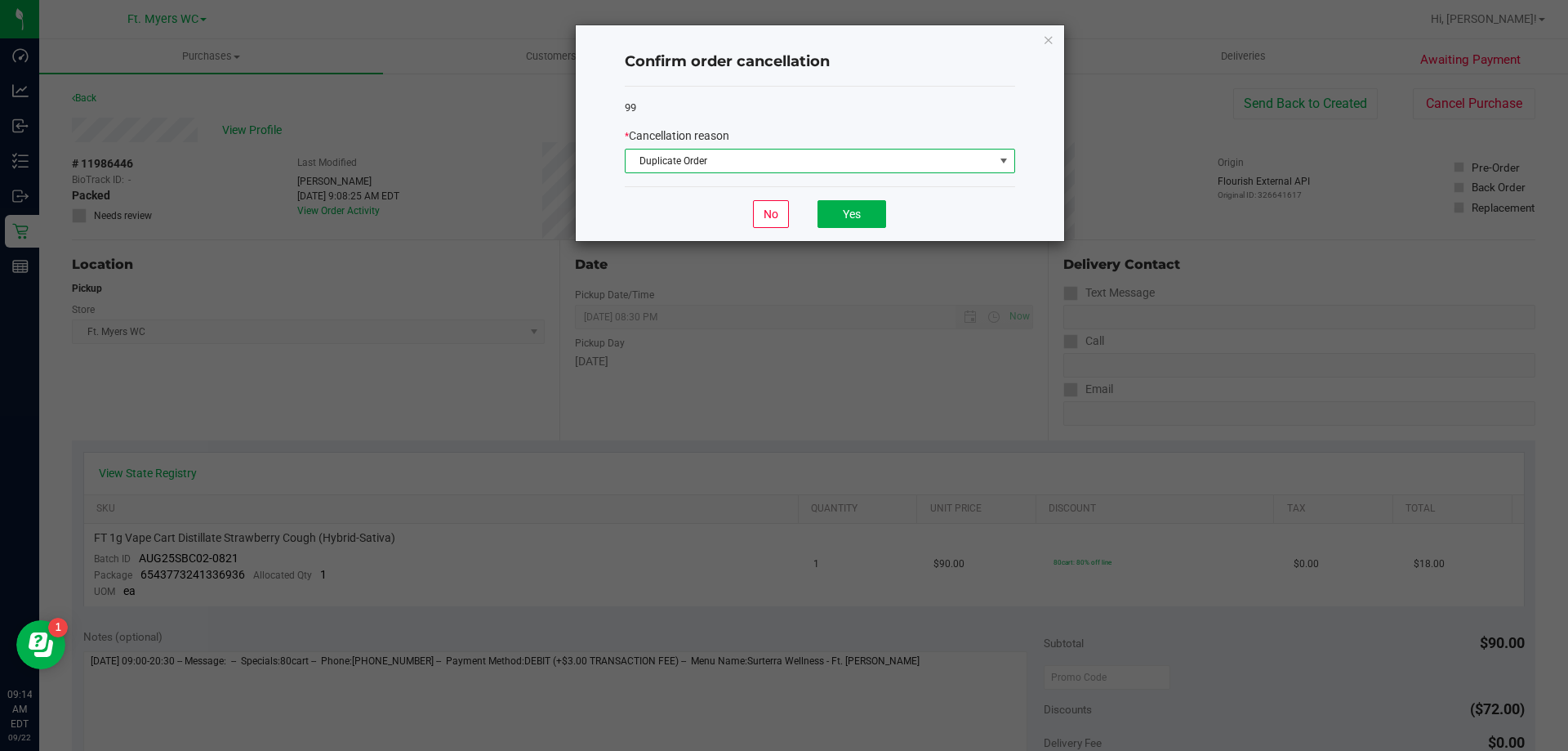
click at [841, 197] on div "No Yes" at bounding box center [819, 214] width 390 height 55
click at [842, 199] on div "No Yes" at bounding box center [819, 214] width 390 height 55
click at [841, 215] on button "Yes" at bounding box center [852, 214] width 69 height 27
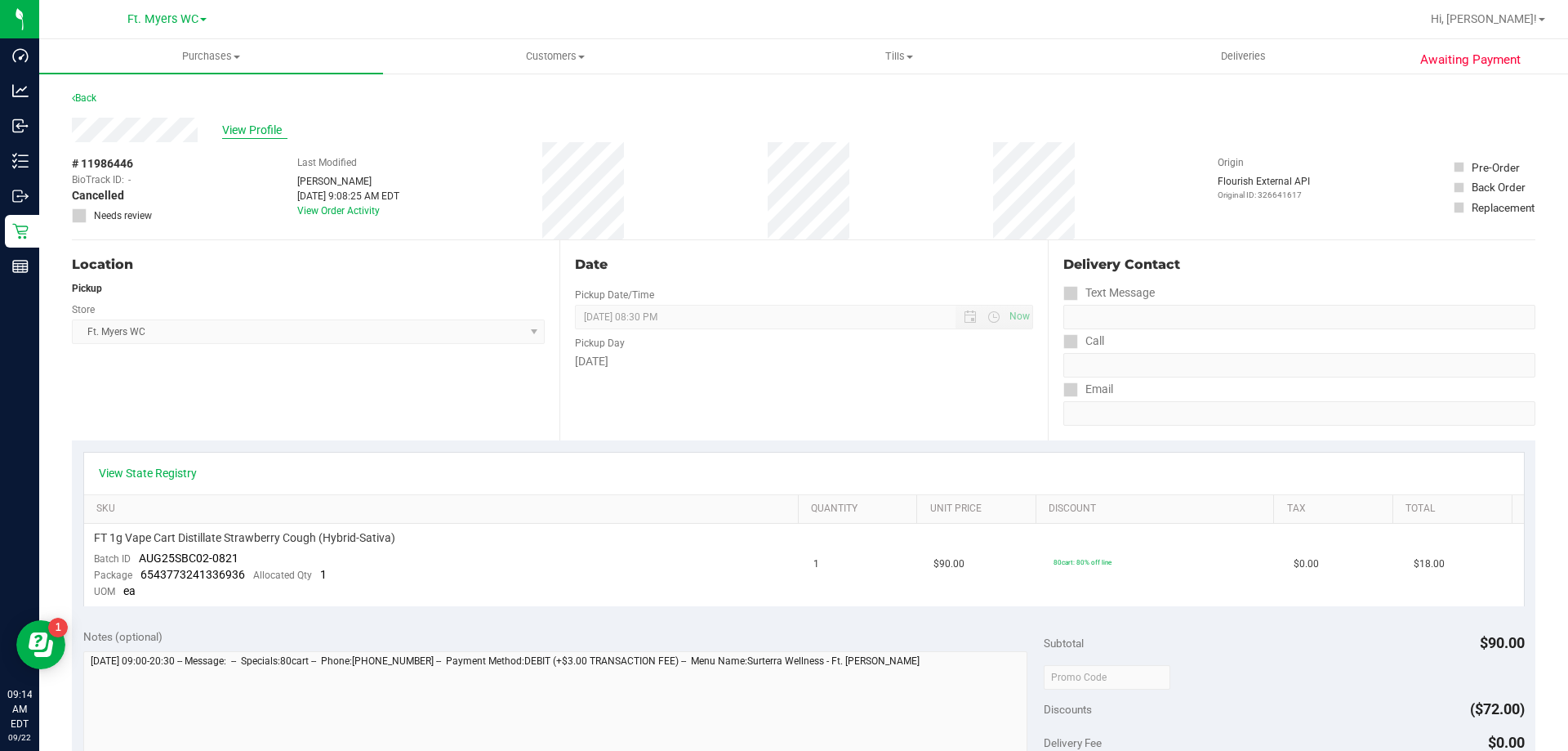
click at [232, 137] on span "View Profile" at bounding box center [255, 129] width 66 height 17
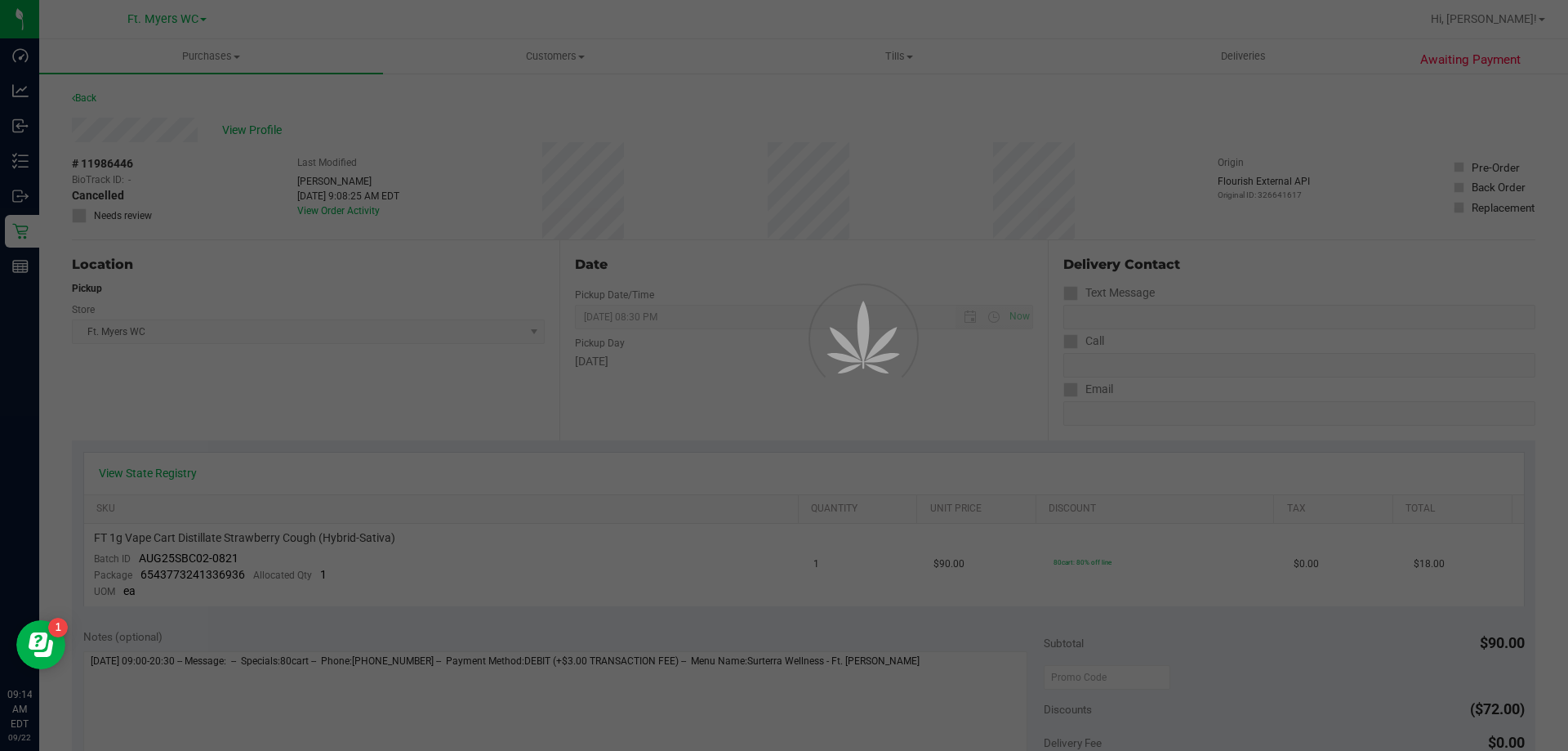
click at [242, 124] on div at bounding box center [784, 376] width 1568 height 751
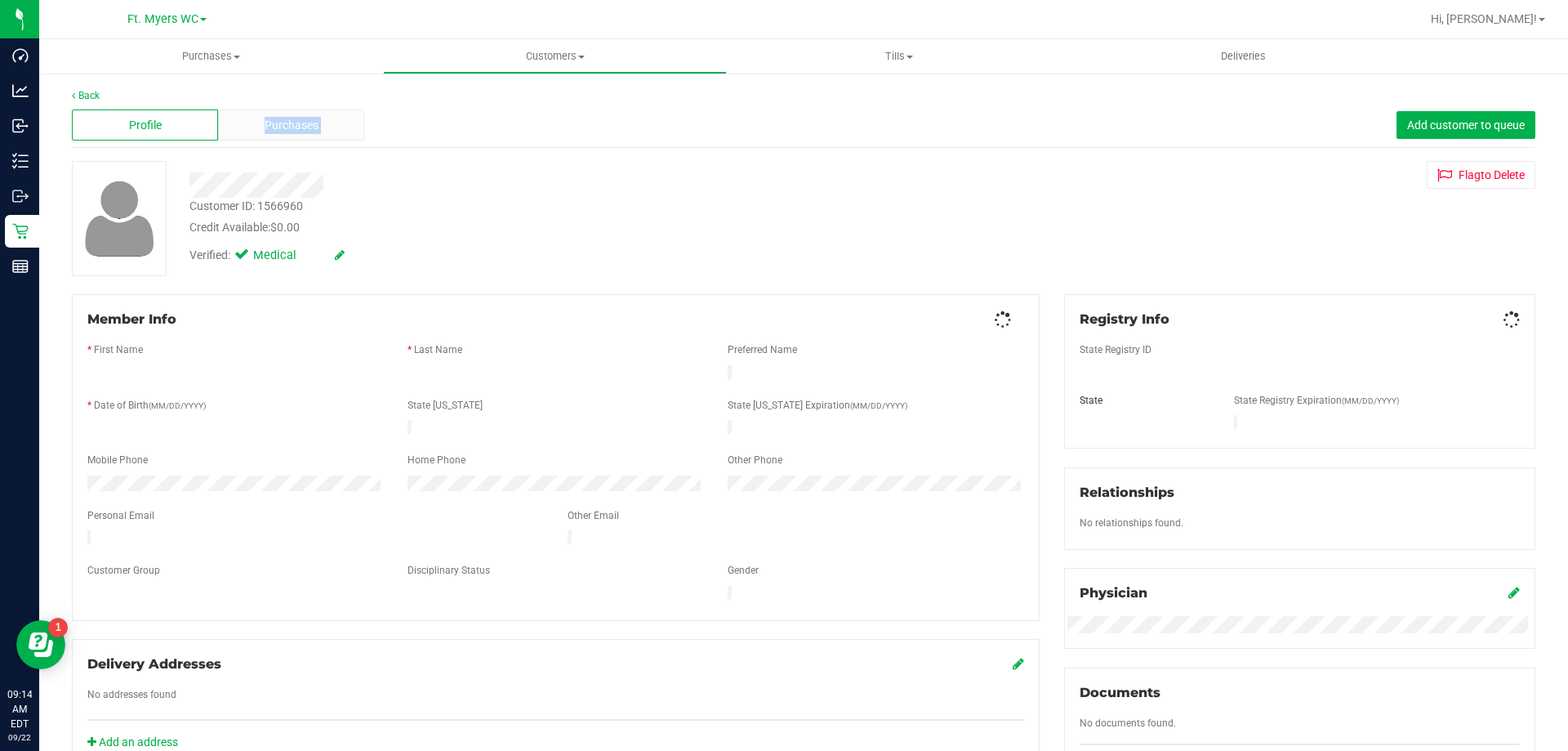
click at [242, 124] on div "Purchases" at bounding box center [290, 125] width 146 height 31
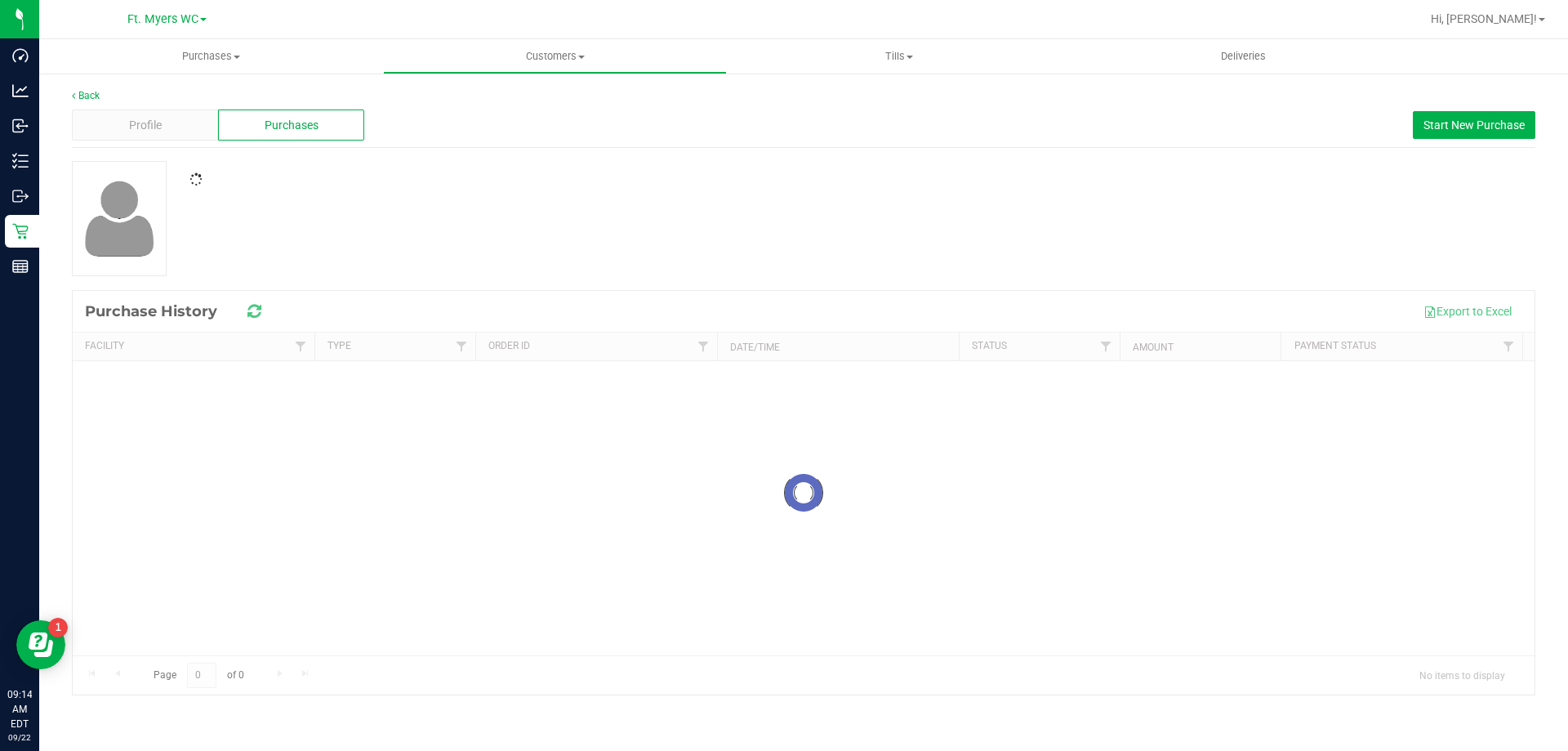
click at [858, 327] on div "Purchase History Export to Excel" at bounding box center [803, 312] width 1461 height 41
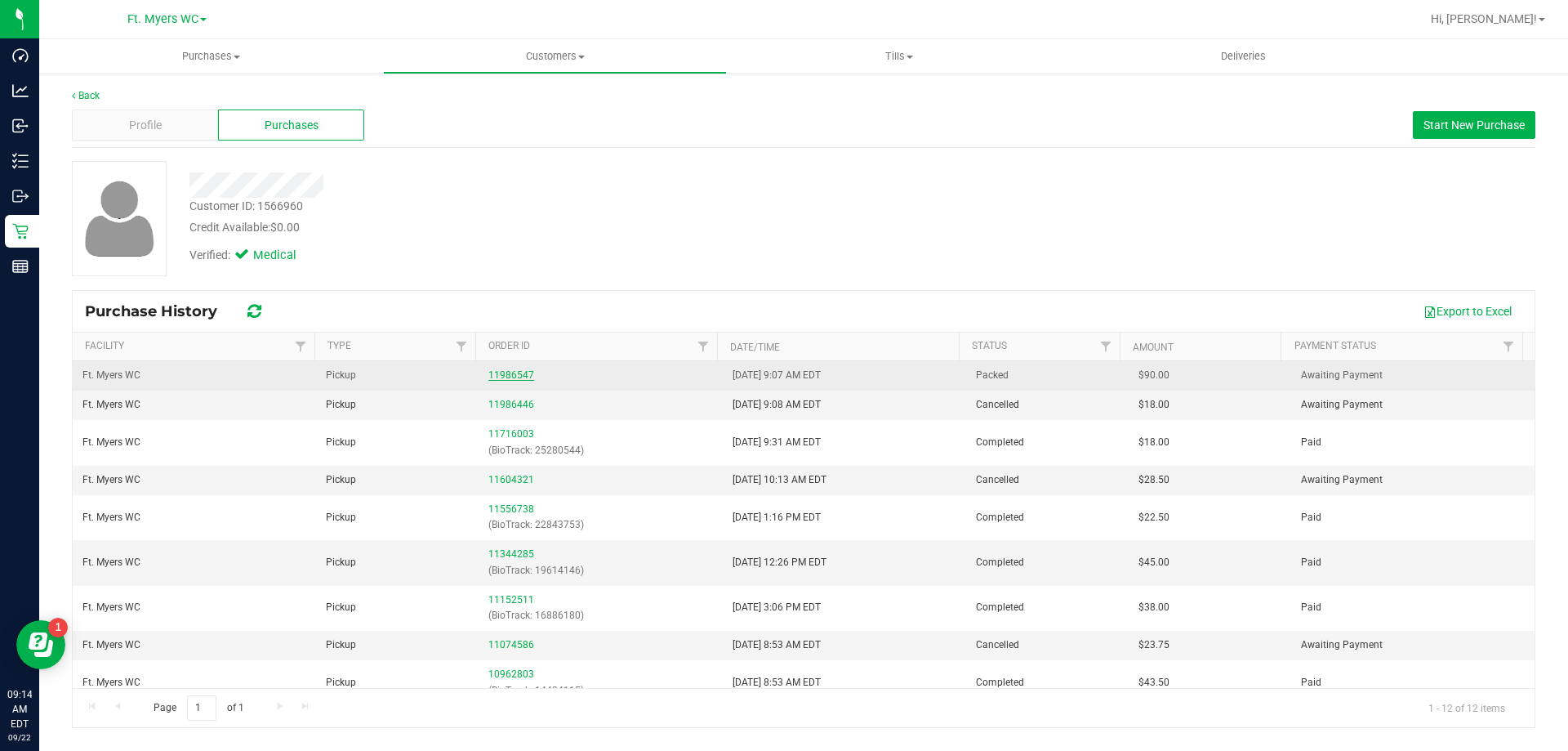
click at [512, 375] on link "11986547" at bounding box center [511, 376] width 46 height 12
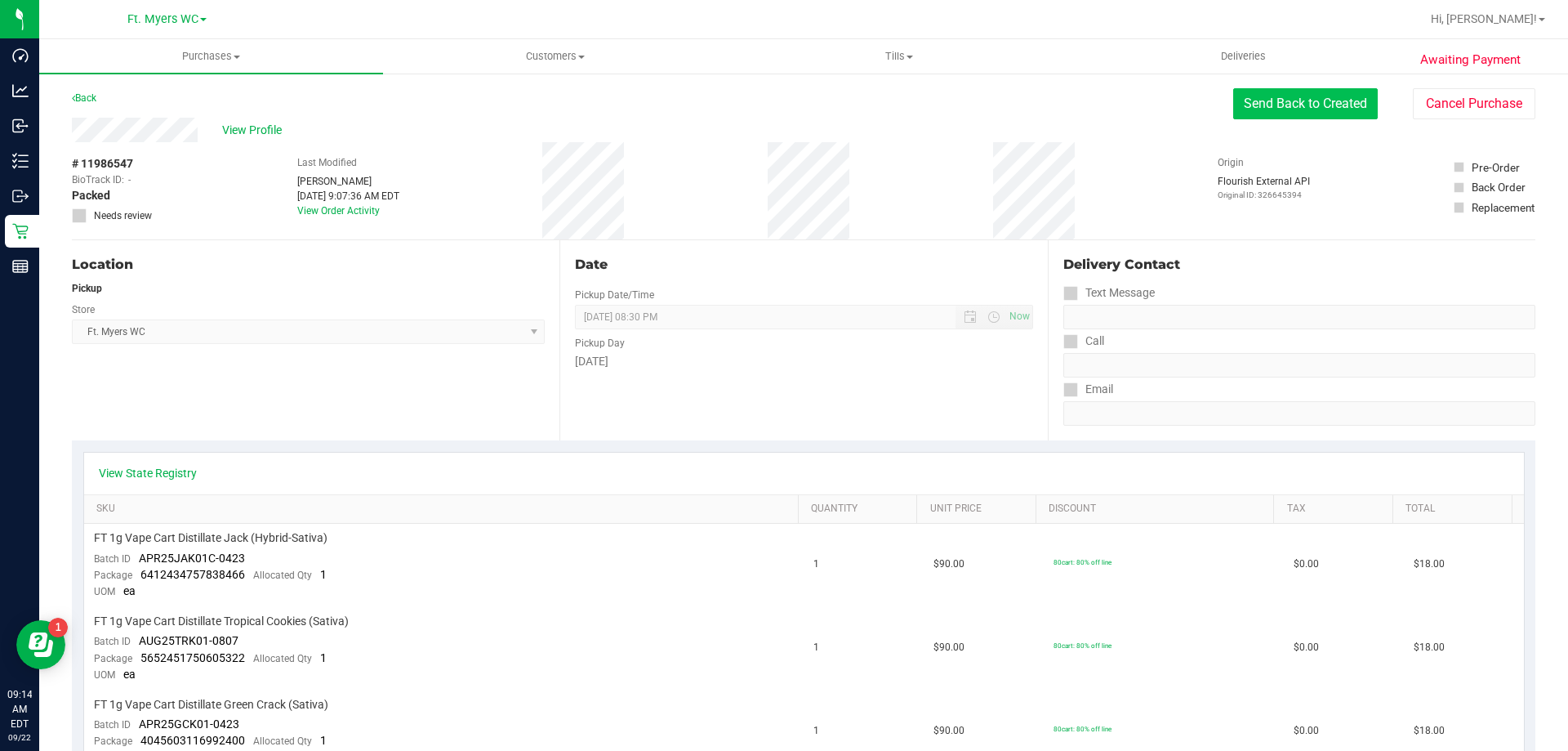
click at [1277, 90] on button "Send Back to Created" at bounding box center [1304, 104] width 144 height 31
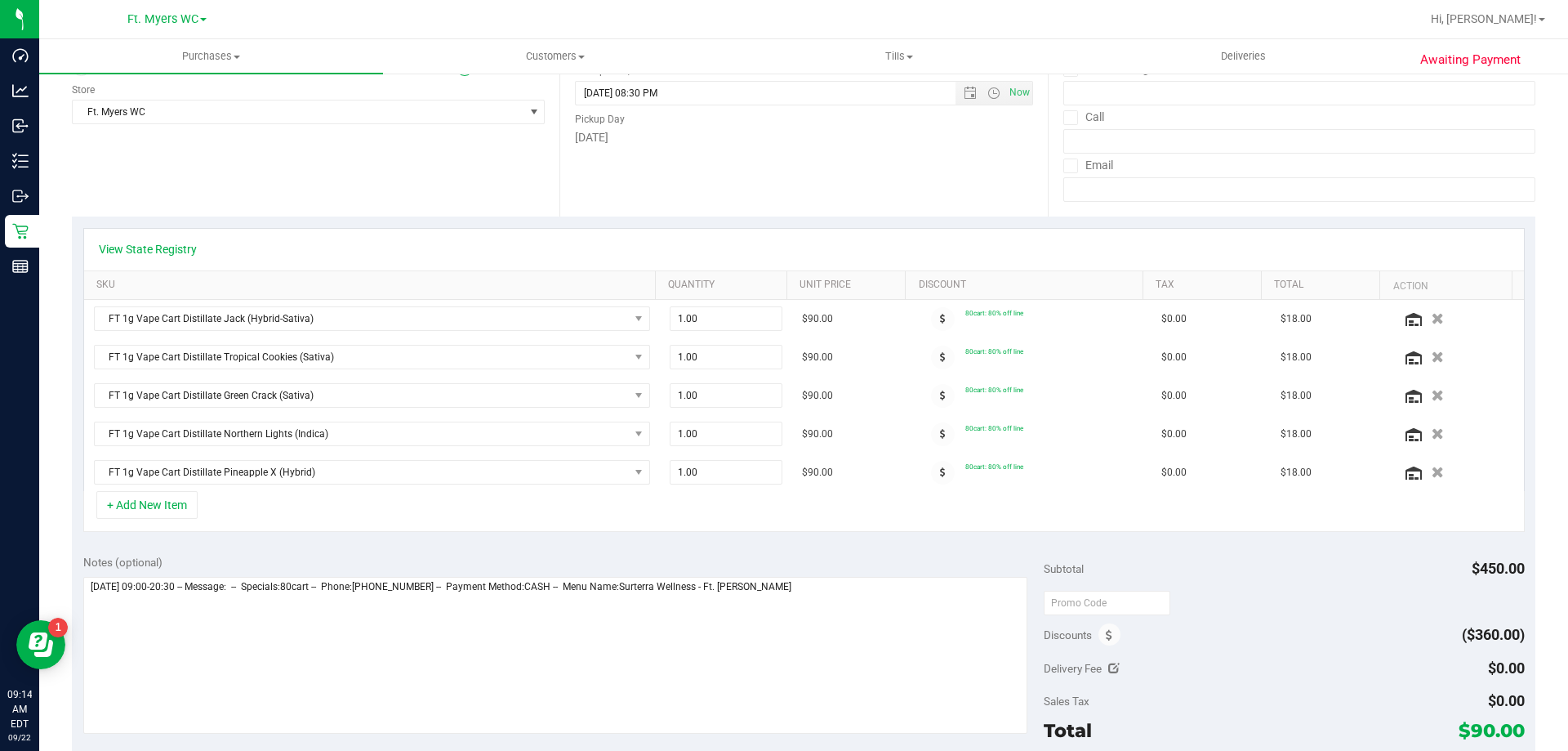
scroll to position [245, 0]
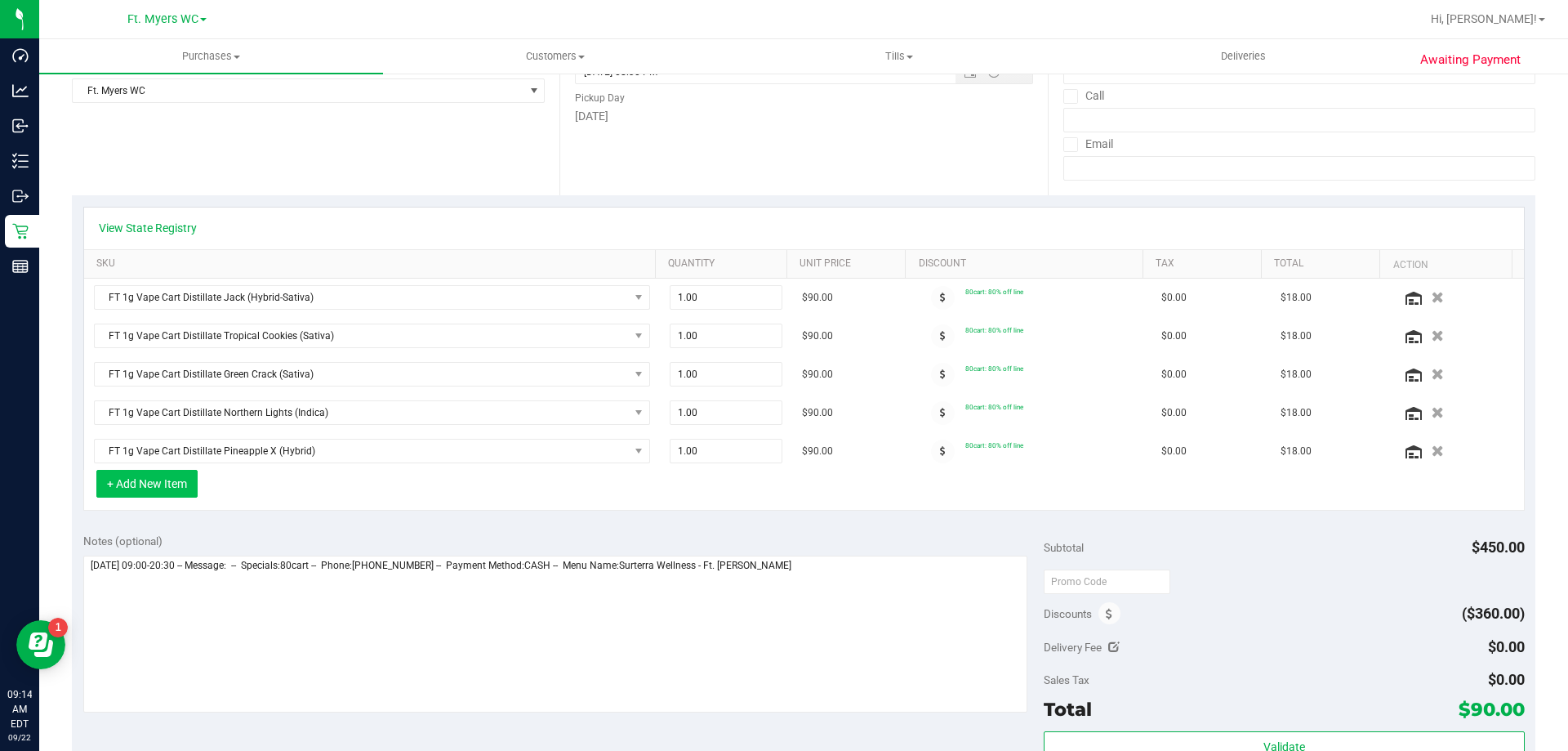
click at [190, 487] on button "+ Add New Item" at bounding box center [146, 483] width 101 height 27
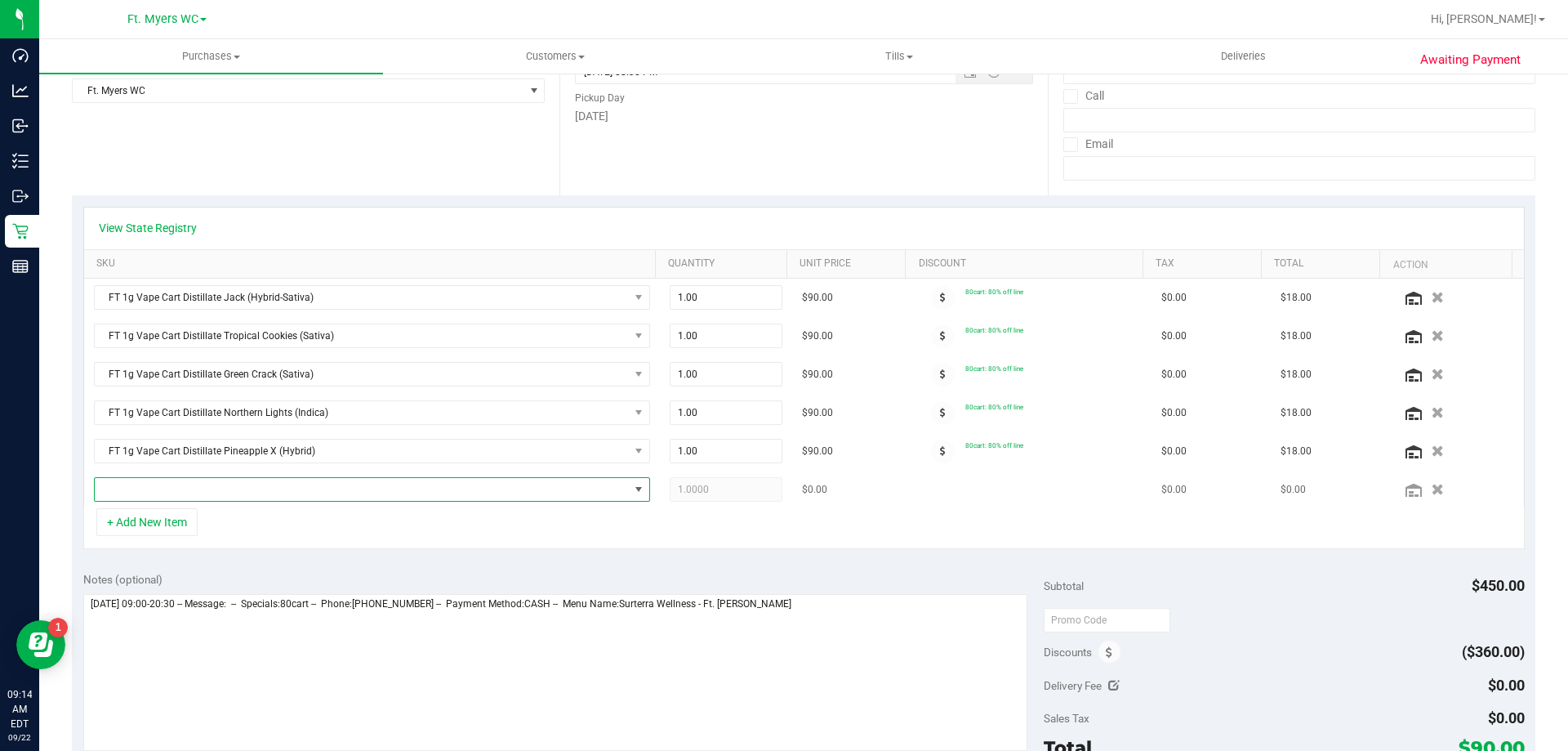
click at [304, 487] on span "NO DATA FOUND" at bounding box center [362, 488] width 534 height 23
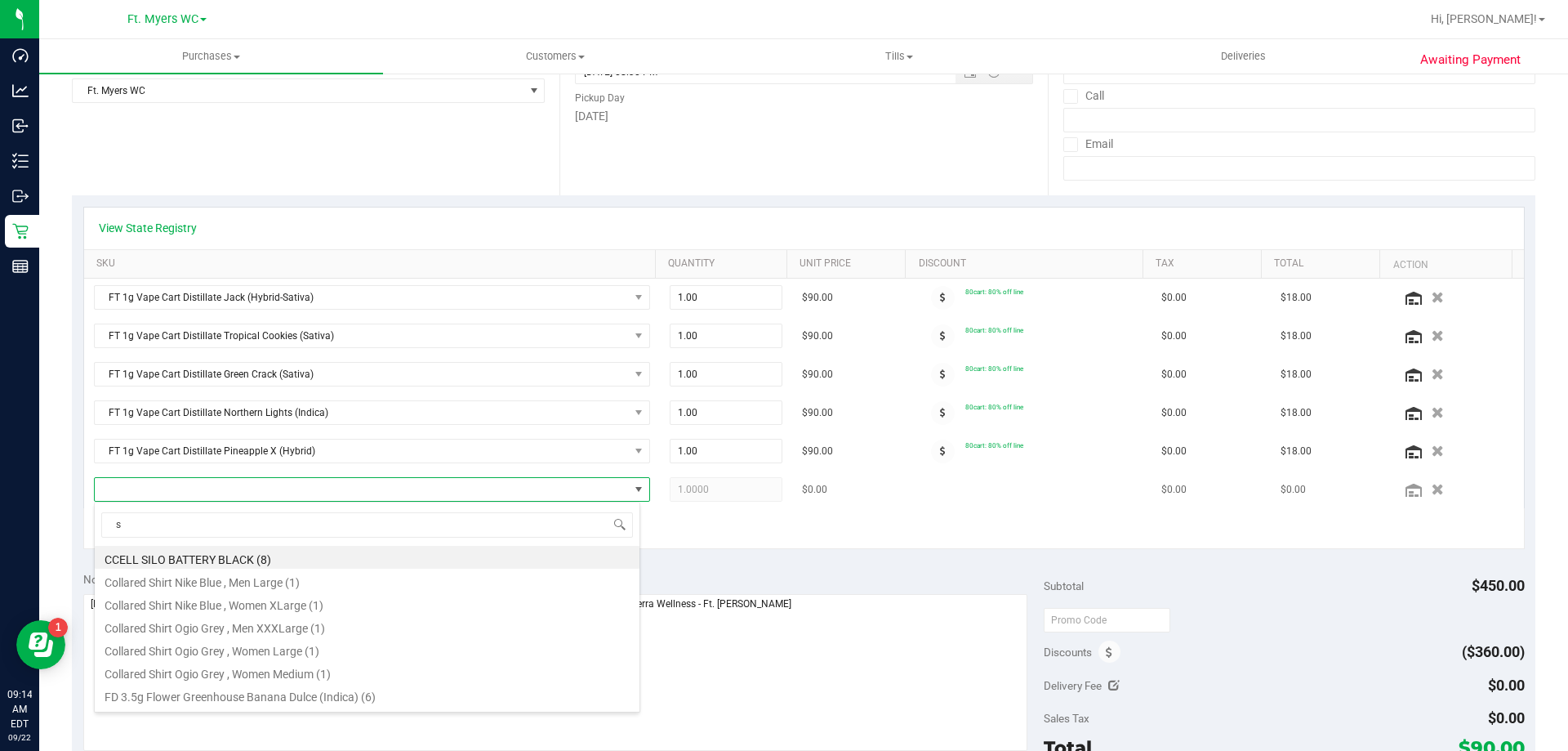
scroll to position [25, 541]
type input "sbc"
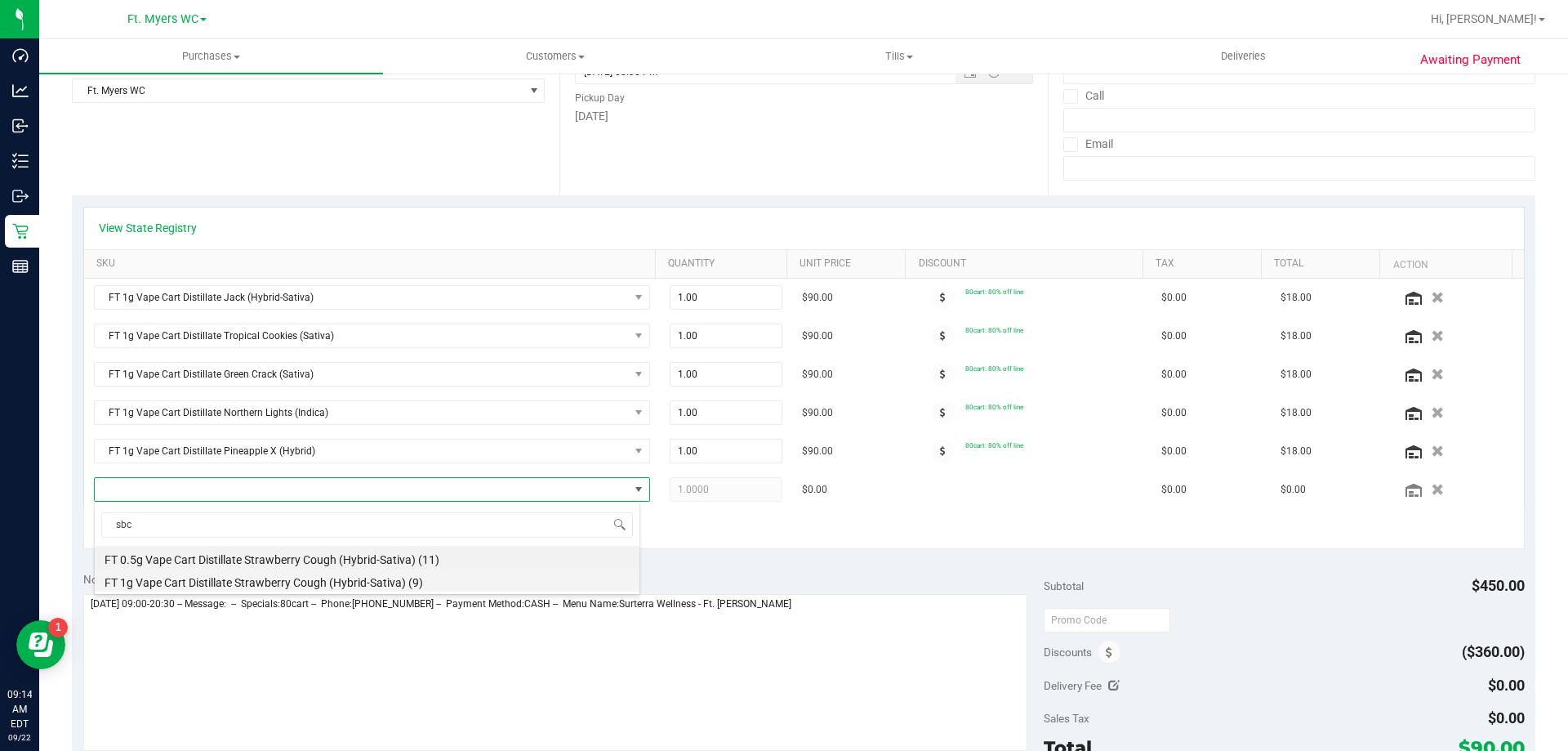
click at [292, 572] on li "FT 1g Vape Cart Distillate Strawberry Cough (Hybrid-Sativa) (9)" at bounding box center [368, 579] width 545 height 23
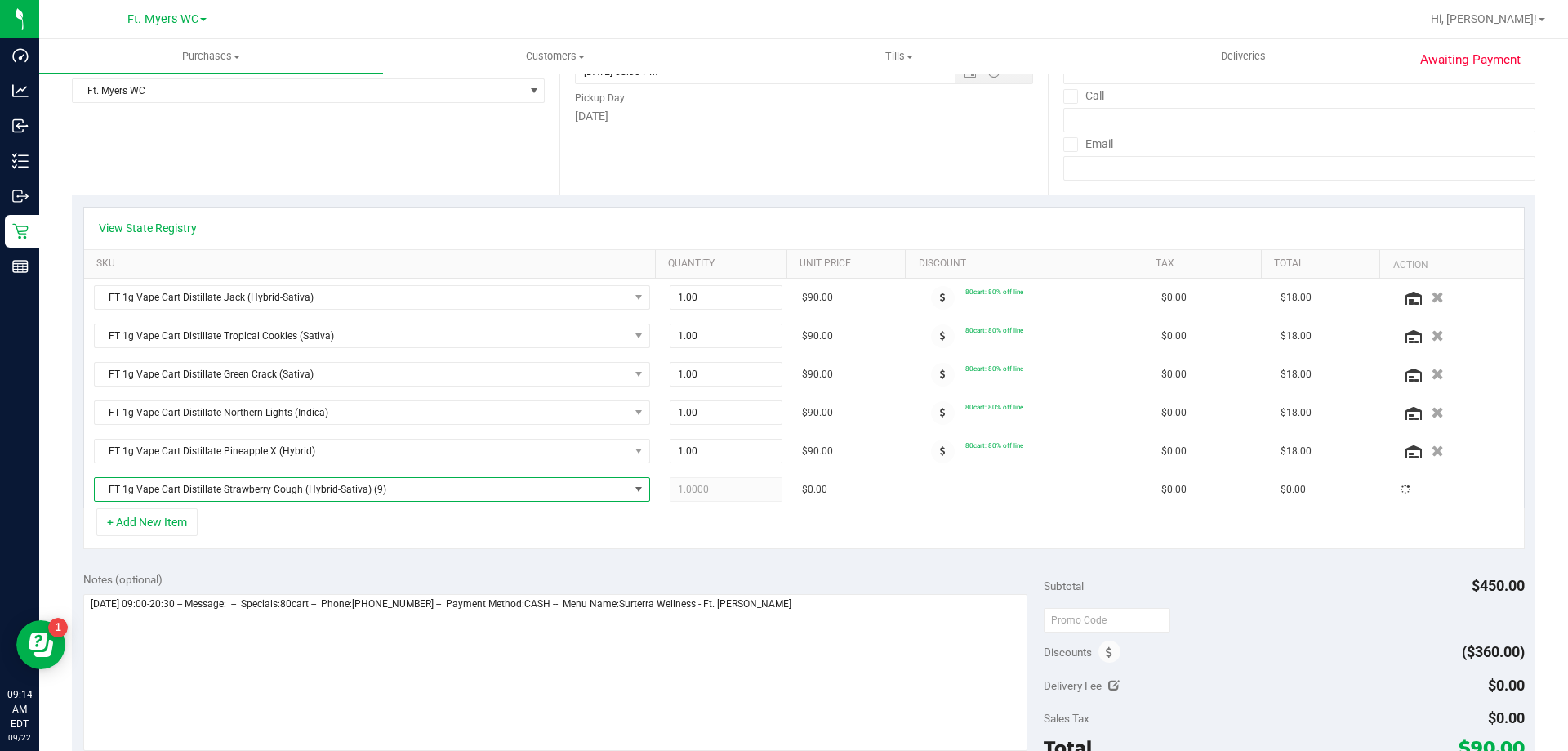
click at [308, 539] on div "+ Add New Item" at bounding box center [804, 528] width 1441 height 41
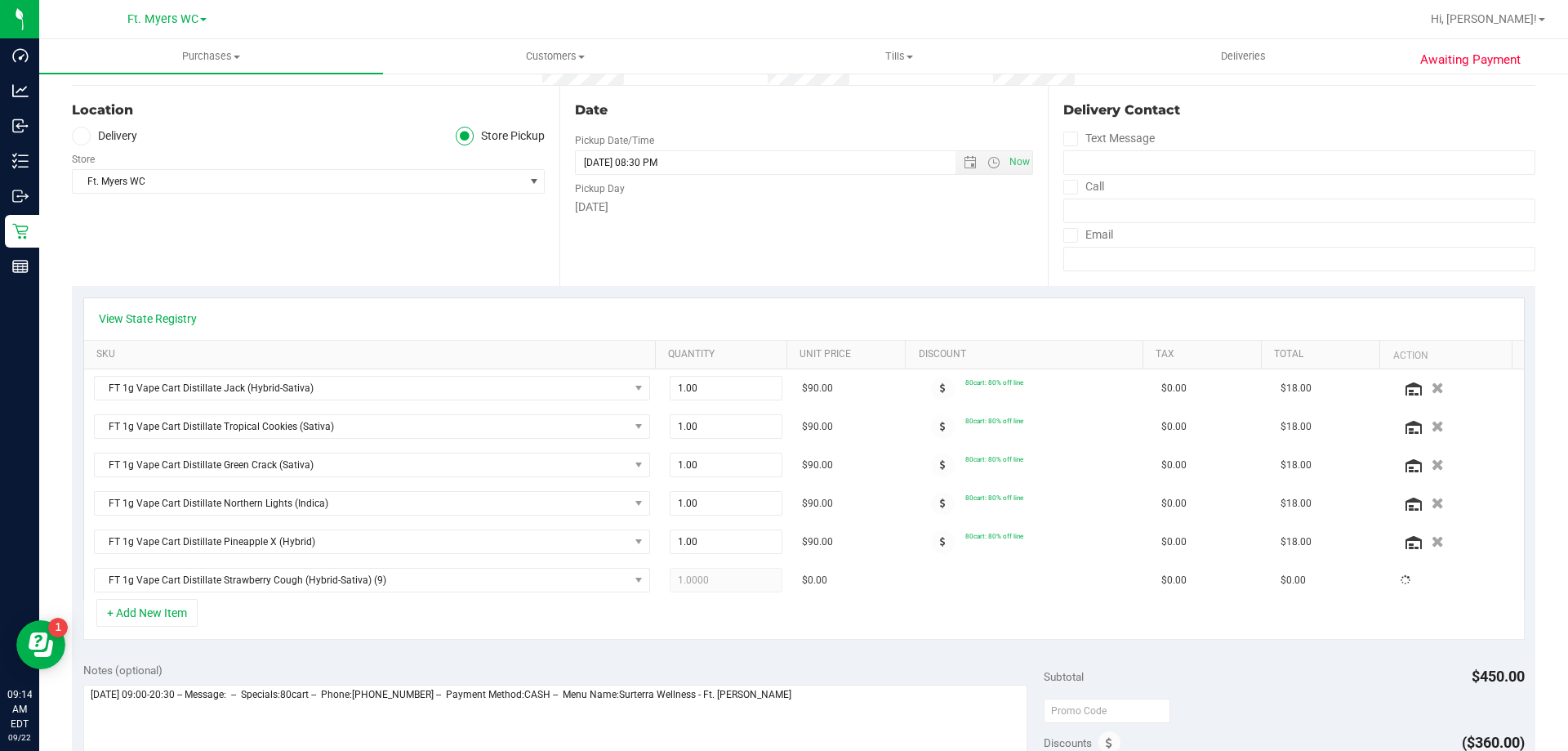
scroll to position [0, 0]
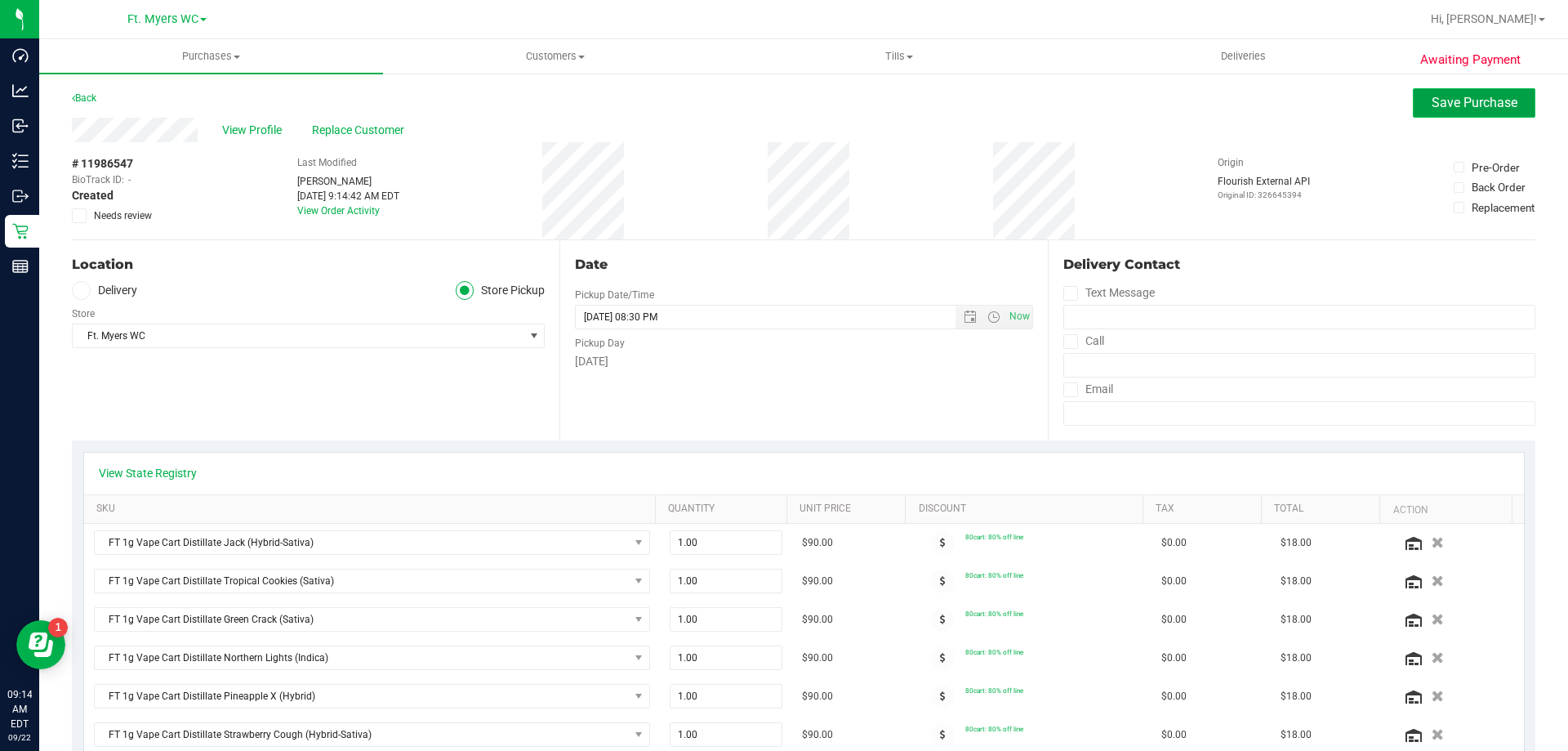
click at [1442, 89] on button "Save Purchase" at bounding box center [1473, 103] width 122 height 29
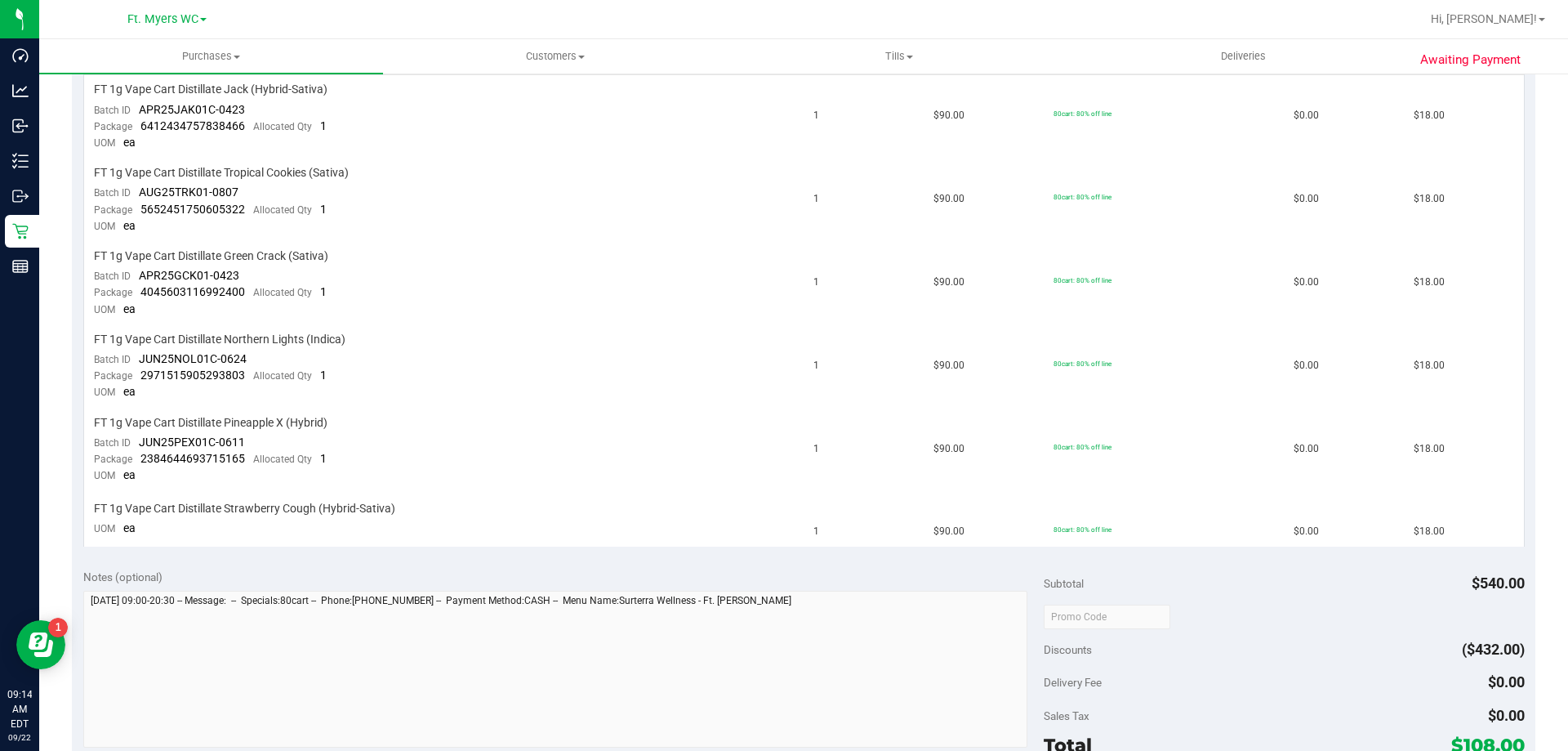
scroll to position [572, 0]
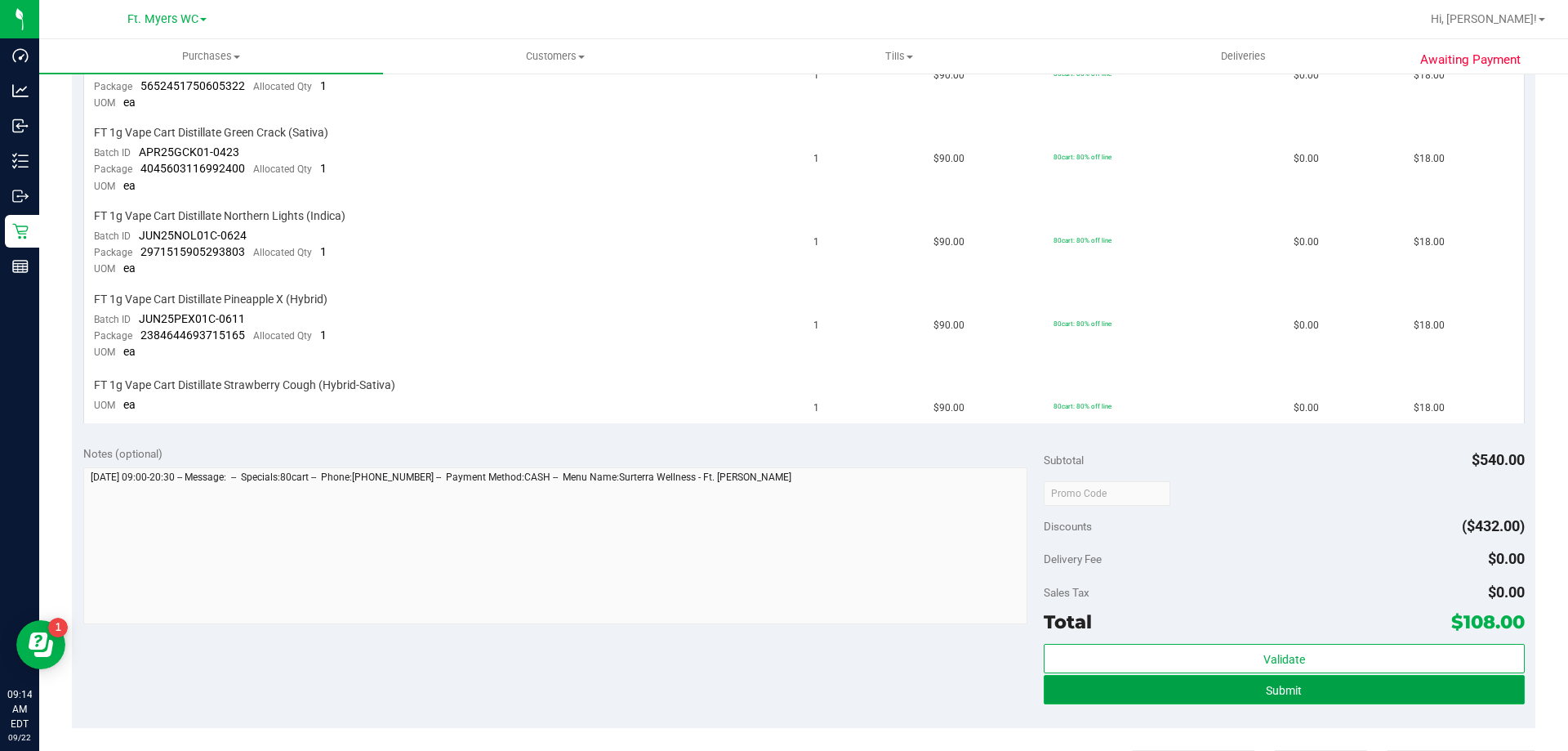
click at [1214, 689] on button "Submit" at bounding box center [1284, 689] width 480 height 29
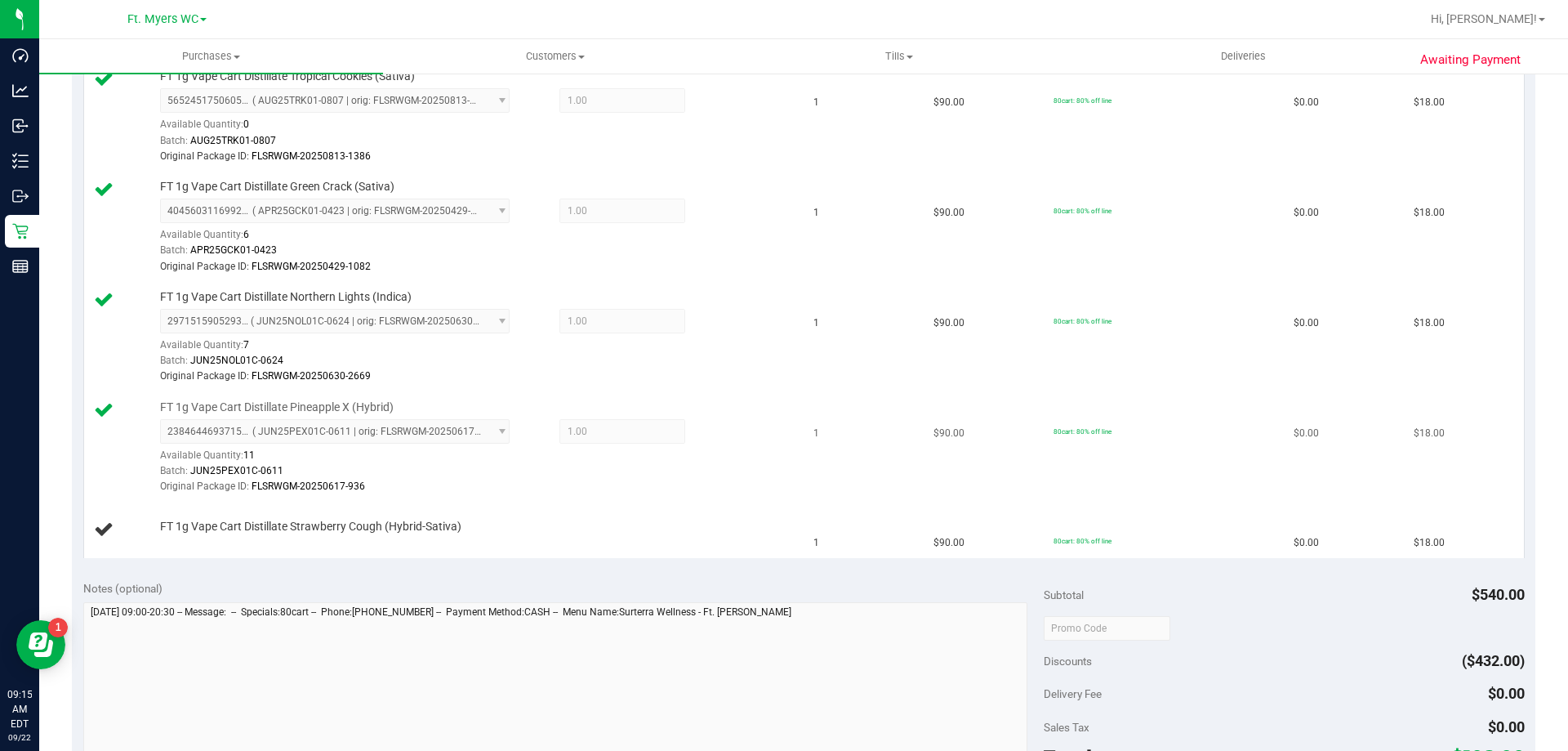
click at [671, 491] on div "Original Package ID: FLSRWGM-20250617-936" at bounding box center [474, 486] width 630 height 16
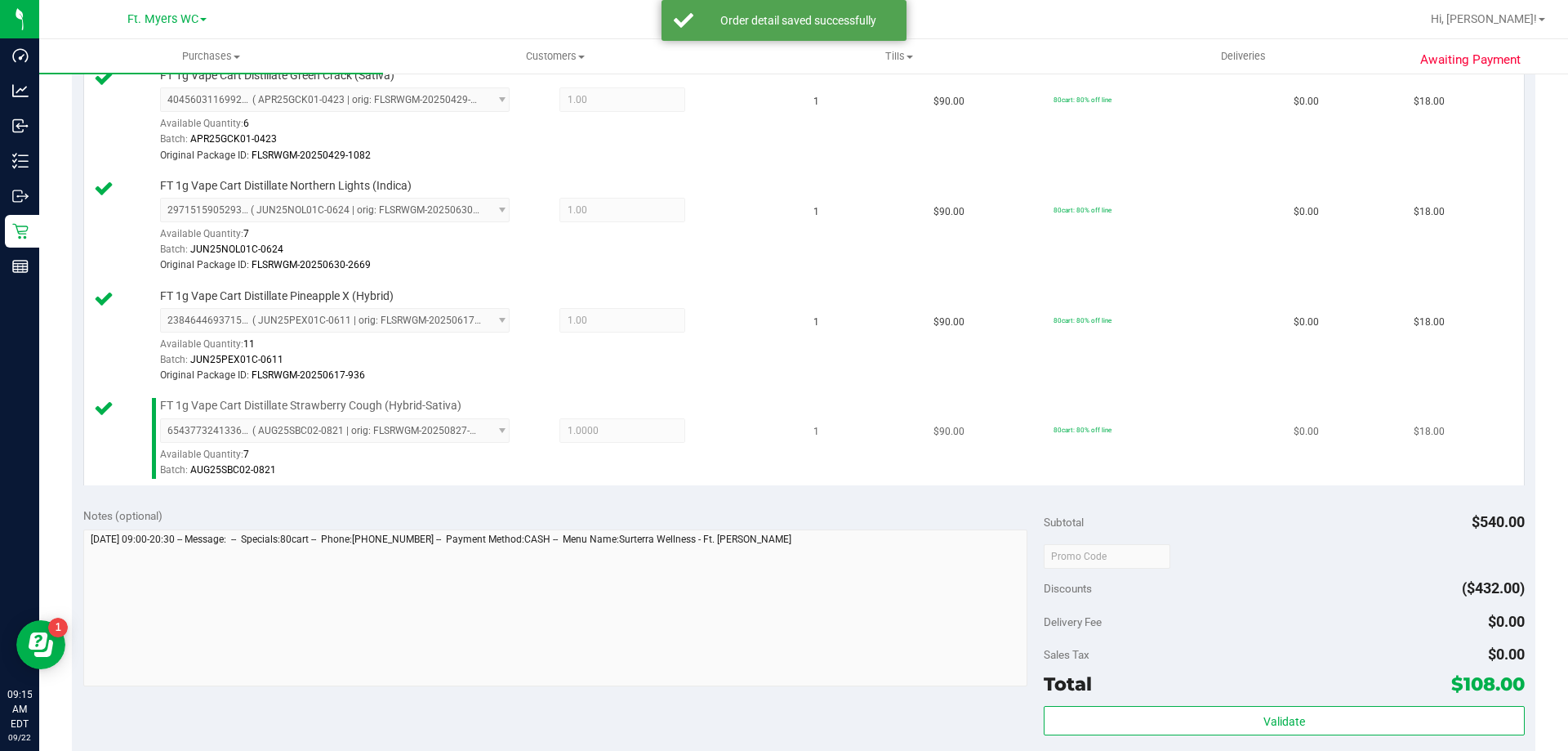
scroll to position [817, 0]
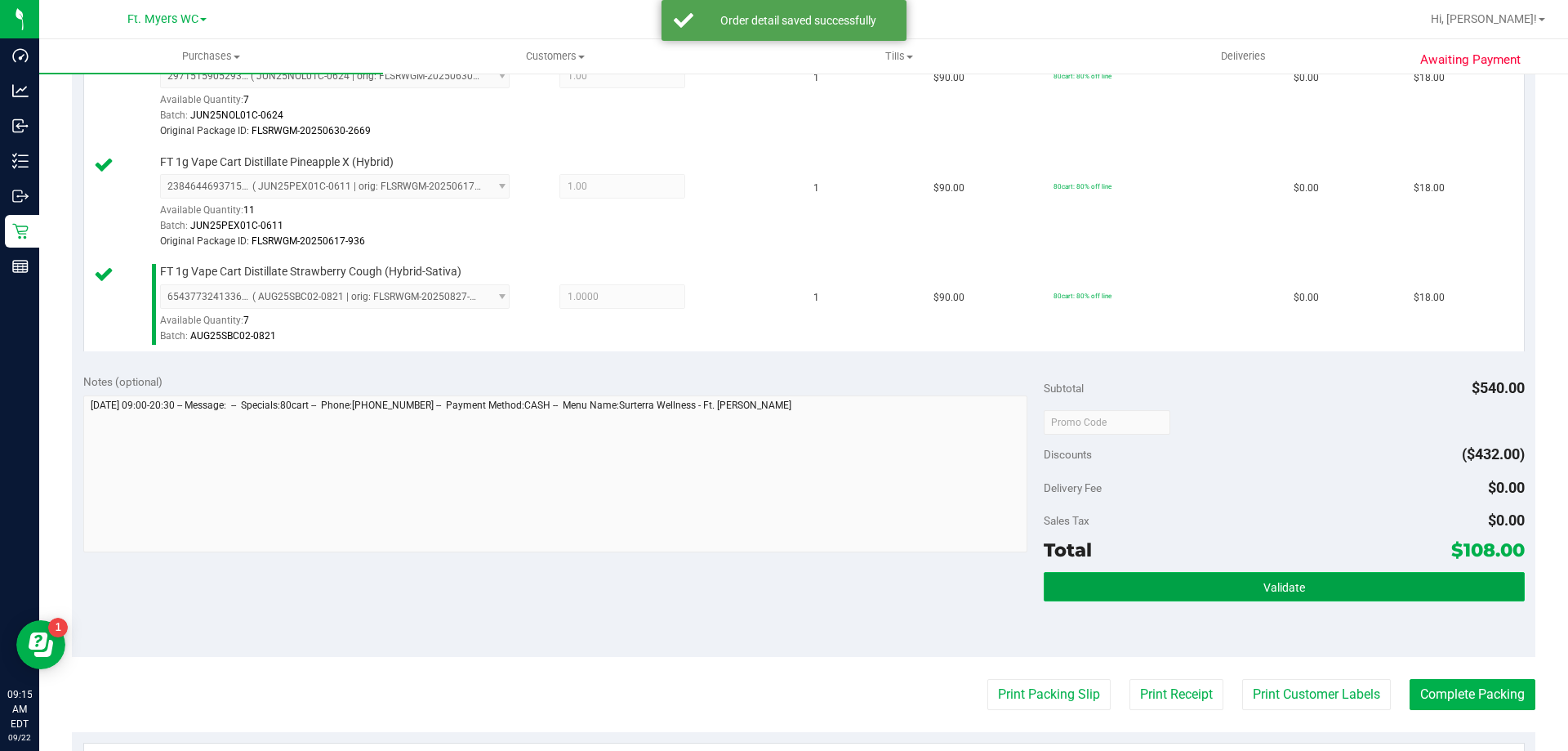
click at [1129, 576] on button "Validate" at bounding box center [1284, 586] width 480 height 29
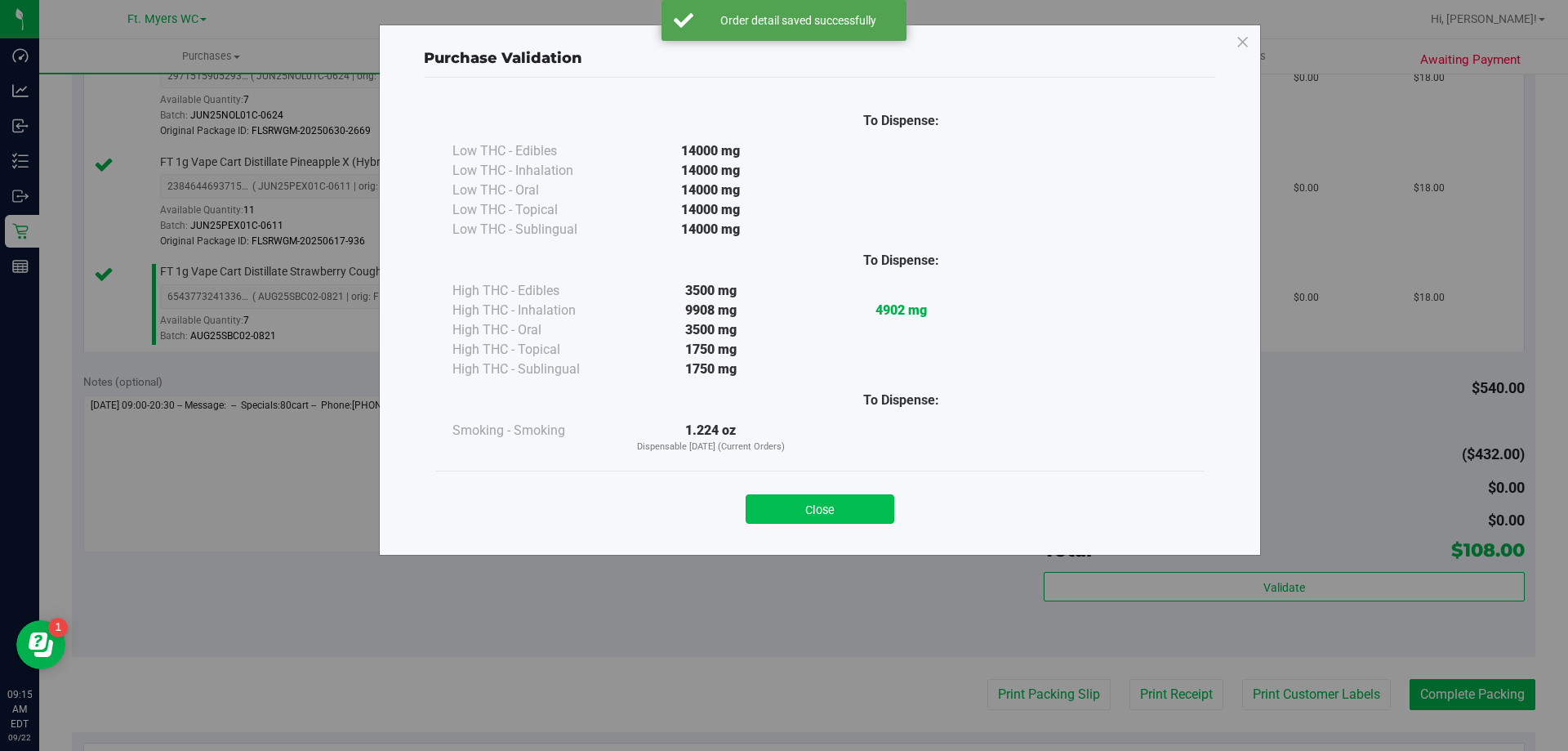
click at [809, 499] on button "Close" at bounding box center [820, 509] width 149 height 29
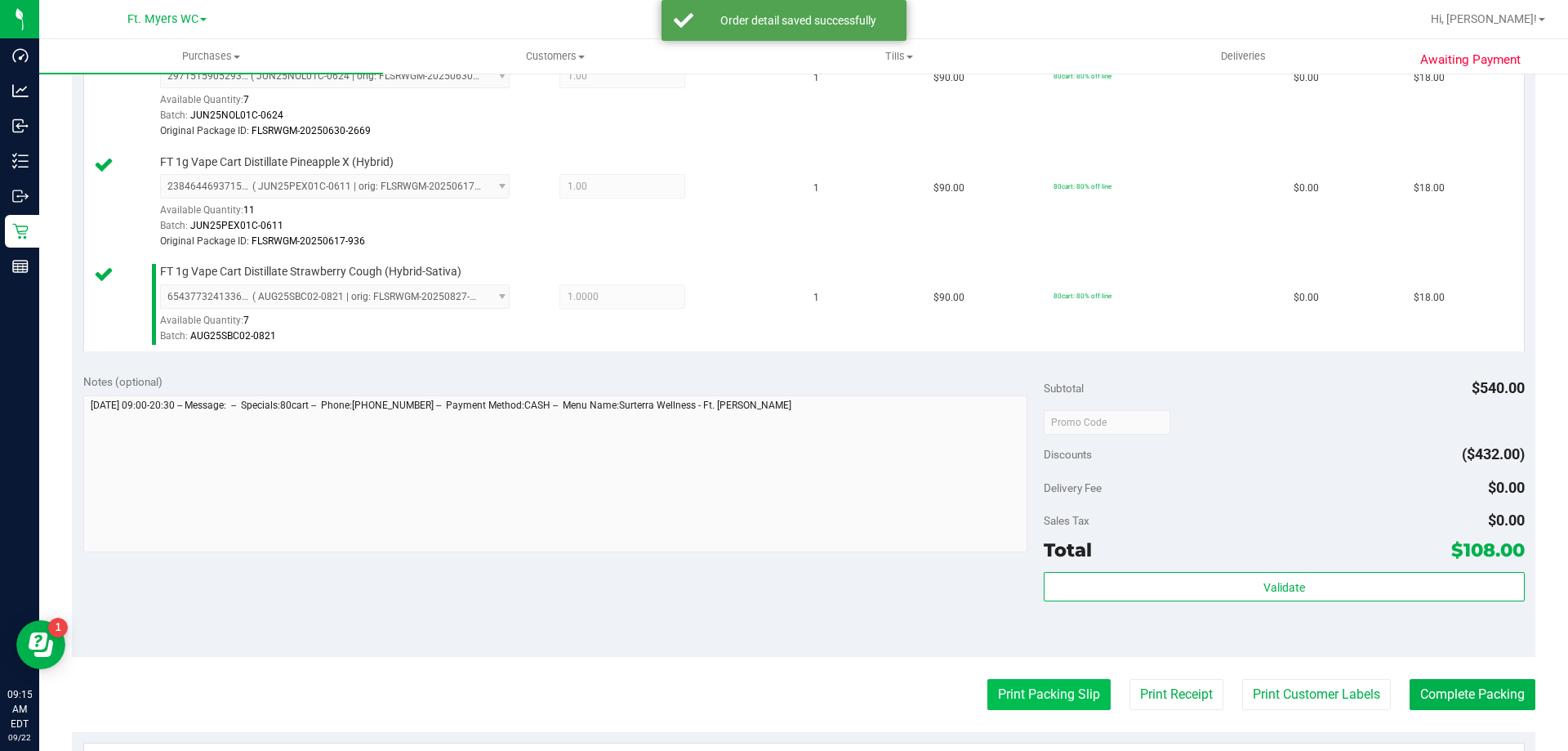
click at [1042, 693] on button "Print Packing Slip" at bounding box center [1049, 694] width 123 height 31
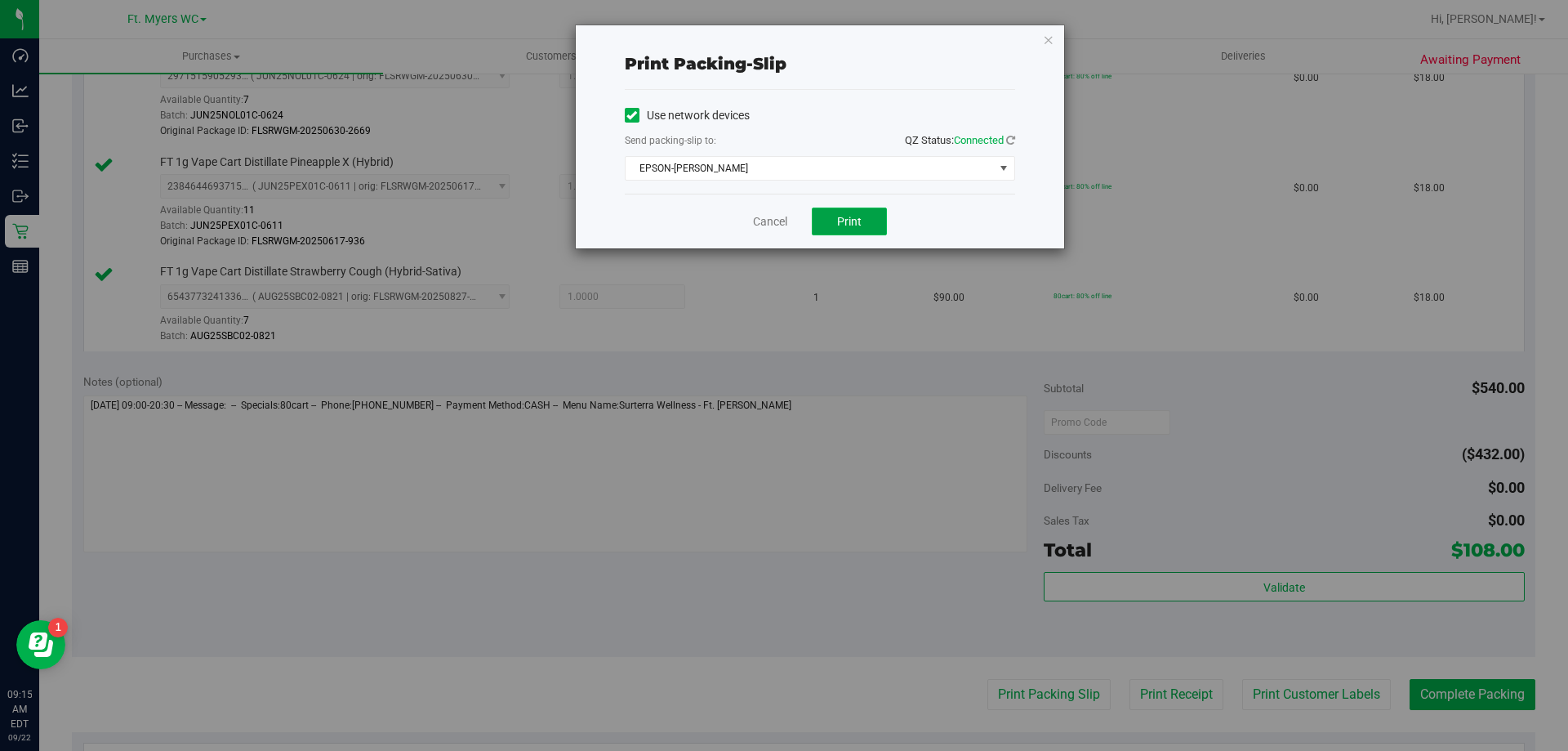
click at [828, 218] on button "Print" at bounding box center [849, 222] width 75 height 27
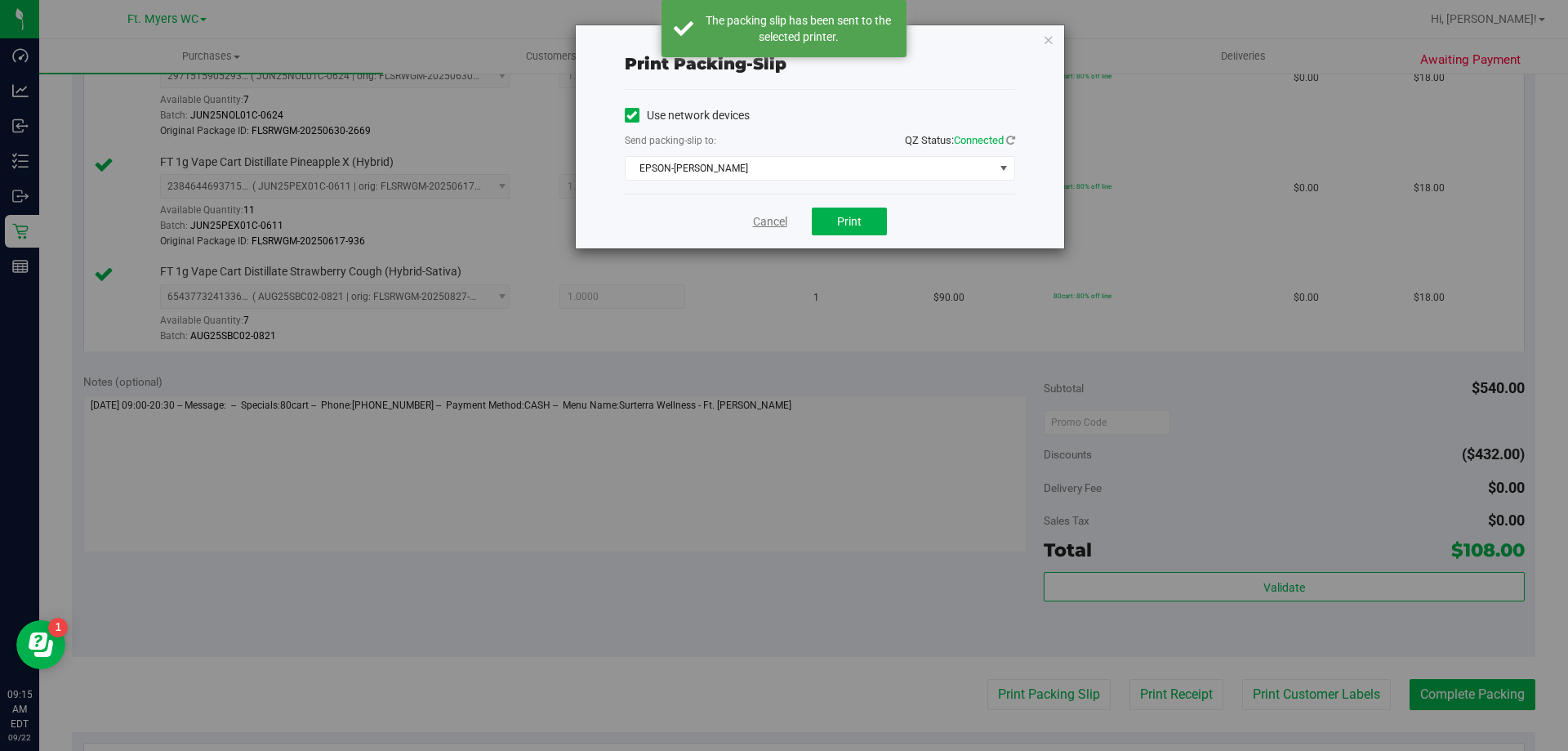
click at [775, 223] on link "Cancel" at bounding box center [769, 221] width 34 height 17
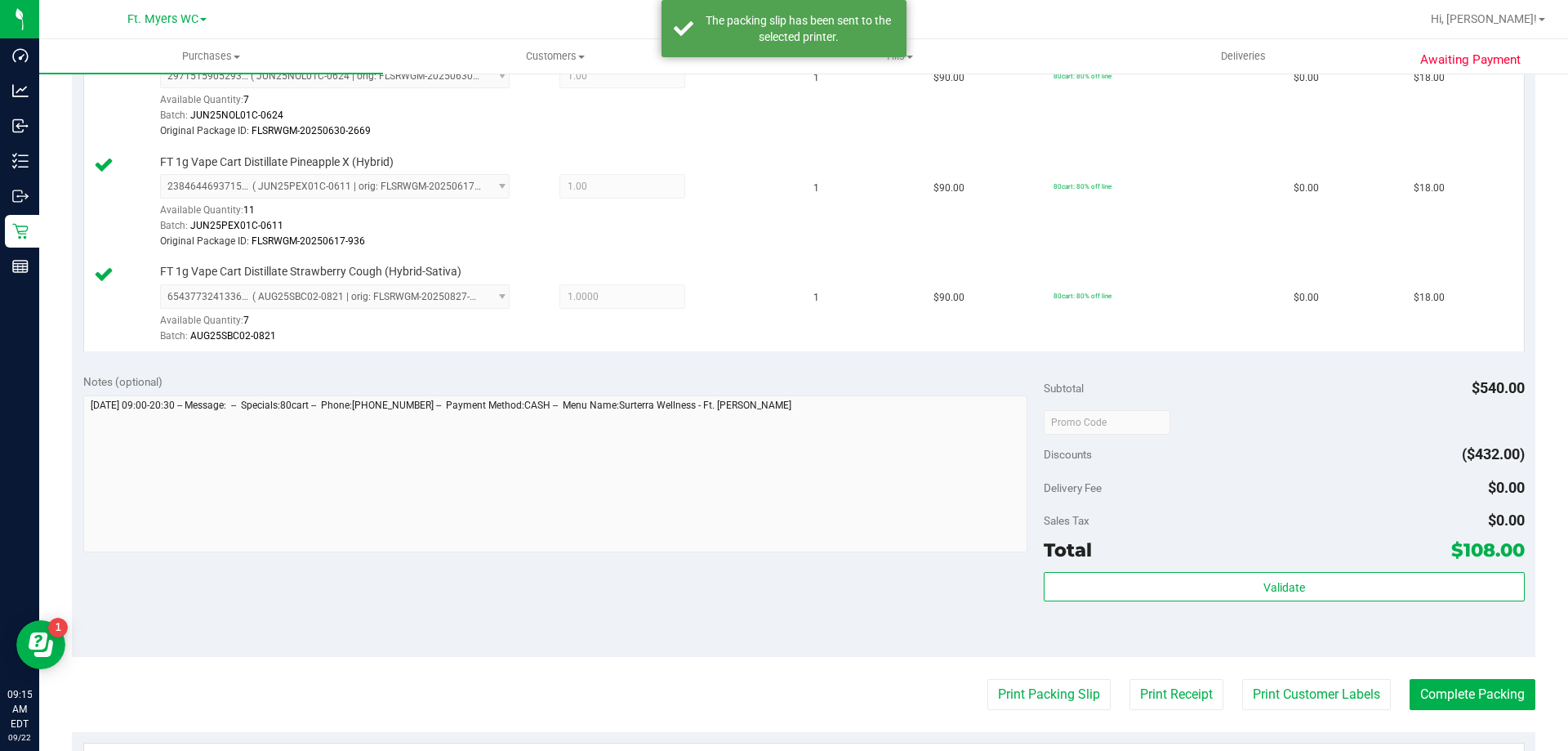
click at [1424, 664] on purchase-details "Back Edit Purchase Cancel Purchase View Profile # 11986547 BioTrack ID: - Submi…" at bounding box center [803, 154] width 1463 height 1765
click at [1436, 677] on purchase-details "Back Edit Purchase Cancel Purchase View Profile # 11986547 BioTrack ID: - Submi…" at bounding box center [803, 154] width 1463 height 1765
click at [1439, 684] on button "Complete Packing" at bounding box center [1472, 694] width 125 height 31
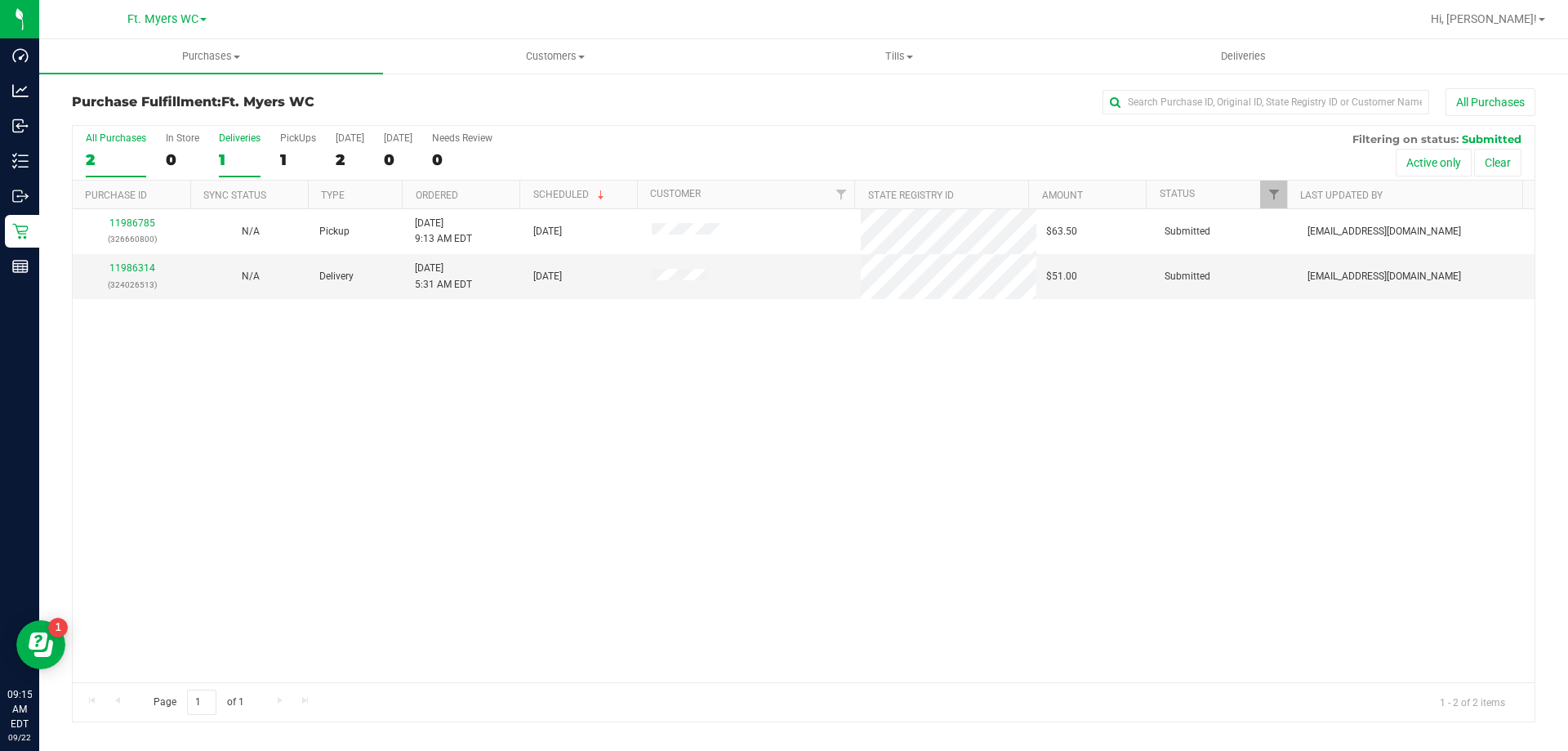
click at [246, 157] on div "1" at bounding box center [239, 159] width 41 height 19
click at [0, 0] on input "Deliveries 1" at bounding box center [0, 0] width 0 height 0
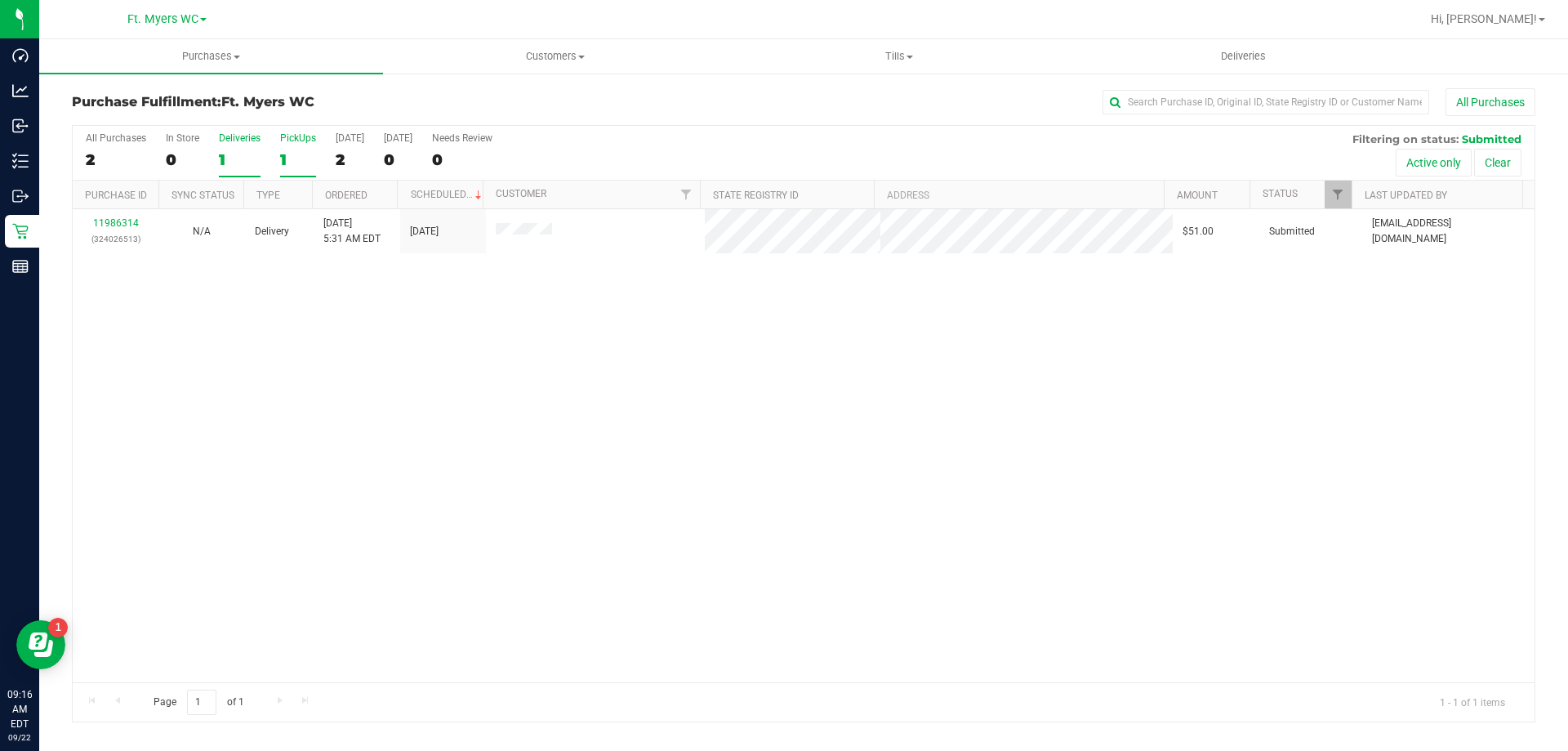
click at [291, 157] on div "1" at bounding box center [298, 159] width 36 height 19
click at [0, 0] on input "PickUps 1" at bounding box center [0, 0] width 0 height 0
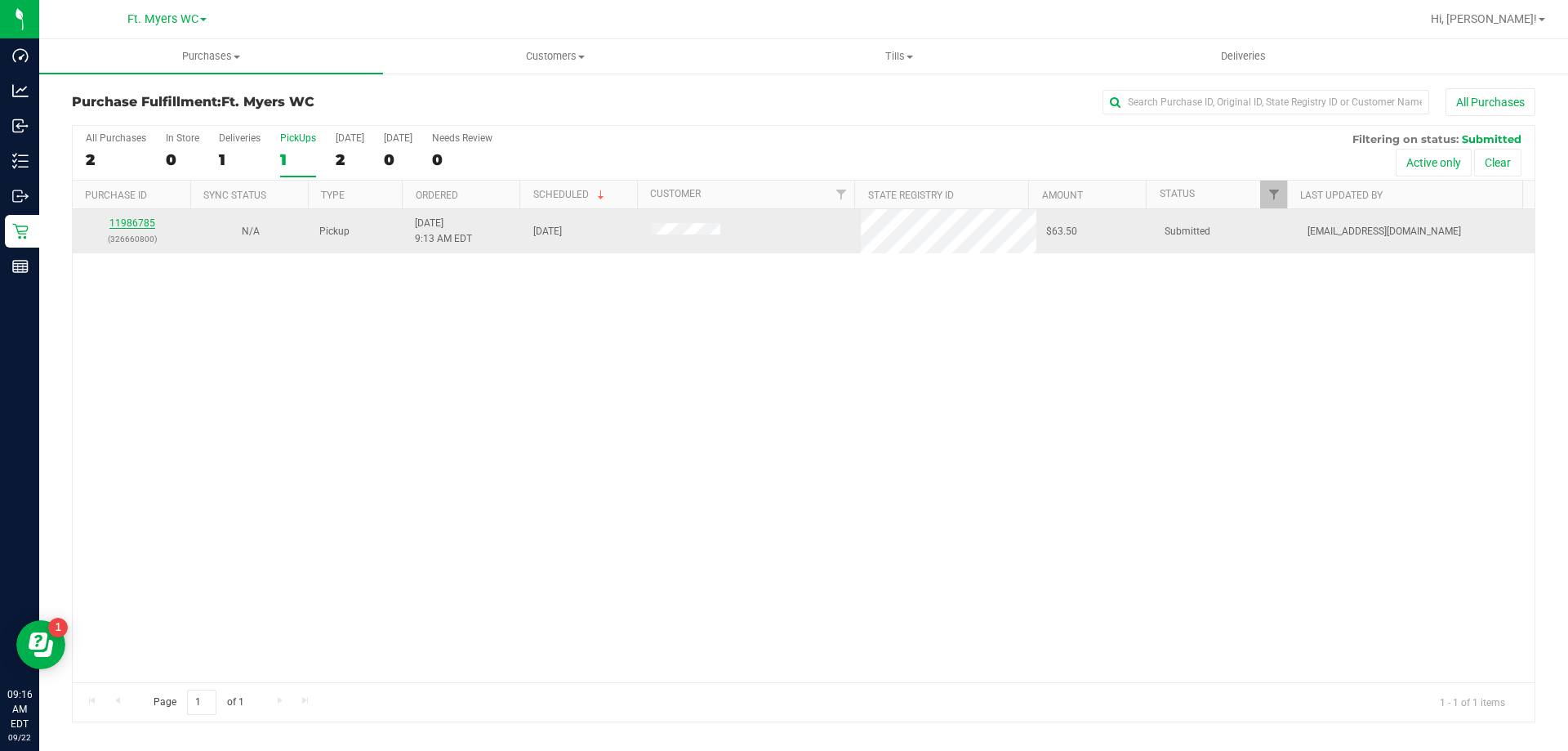
click at [148, 222] on link "11986785" at bounding box center [132, 224] width 46 height 12
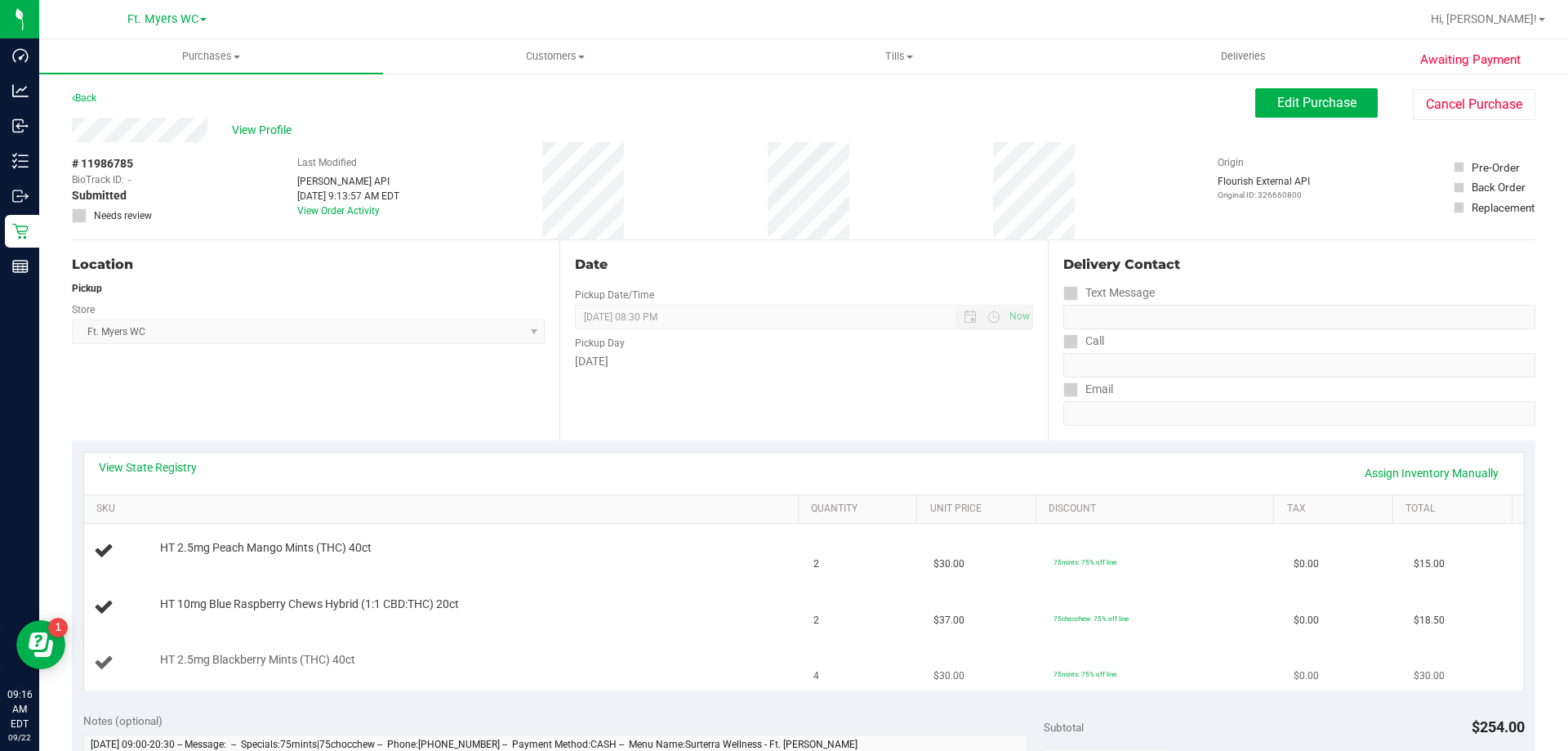
click at [947, 651] on td "$30.00" at bounding box center [983, 663] width 120 height 55
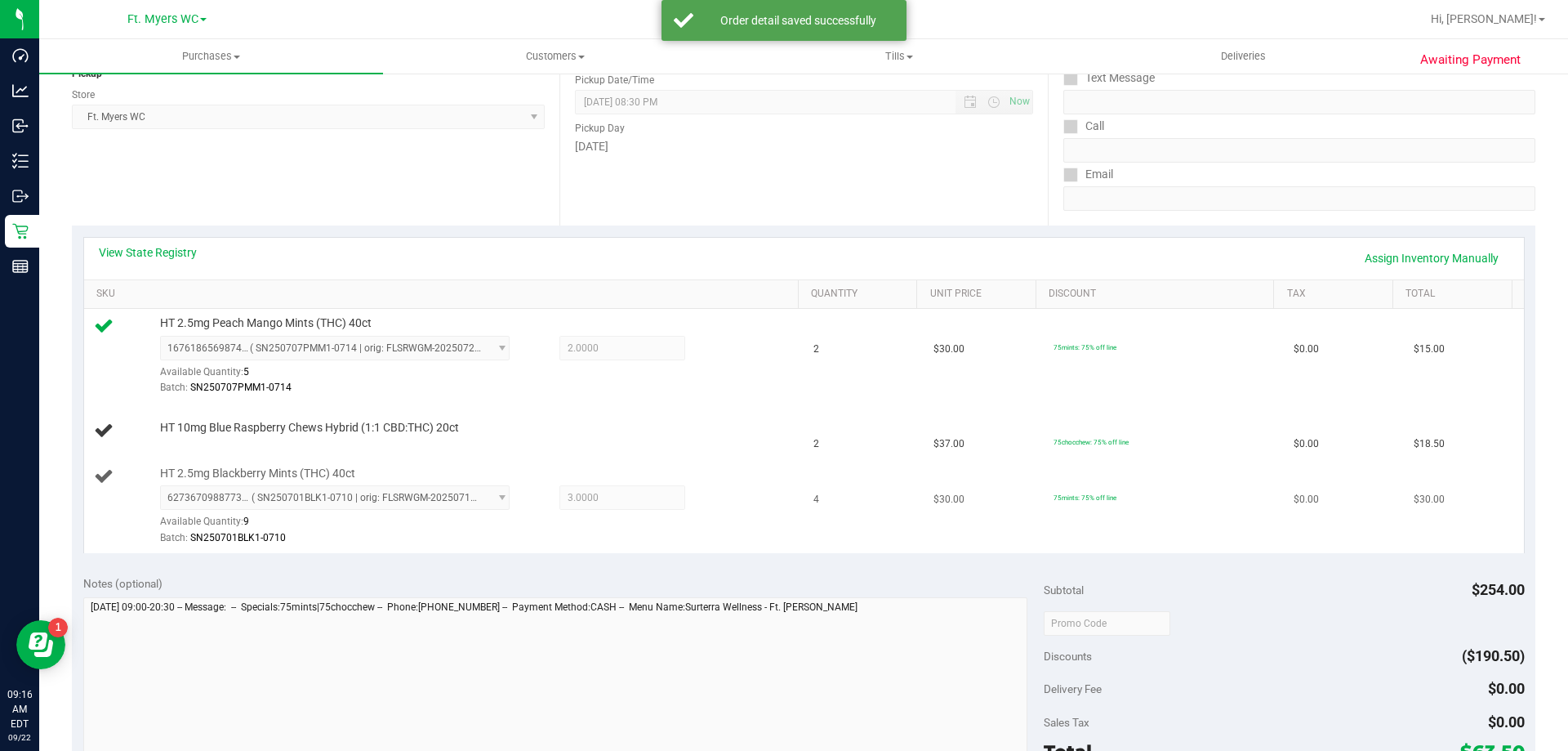
scroll to position [245, 0]
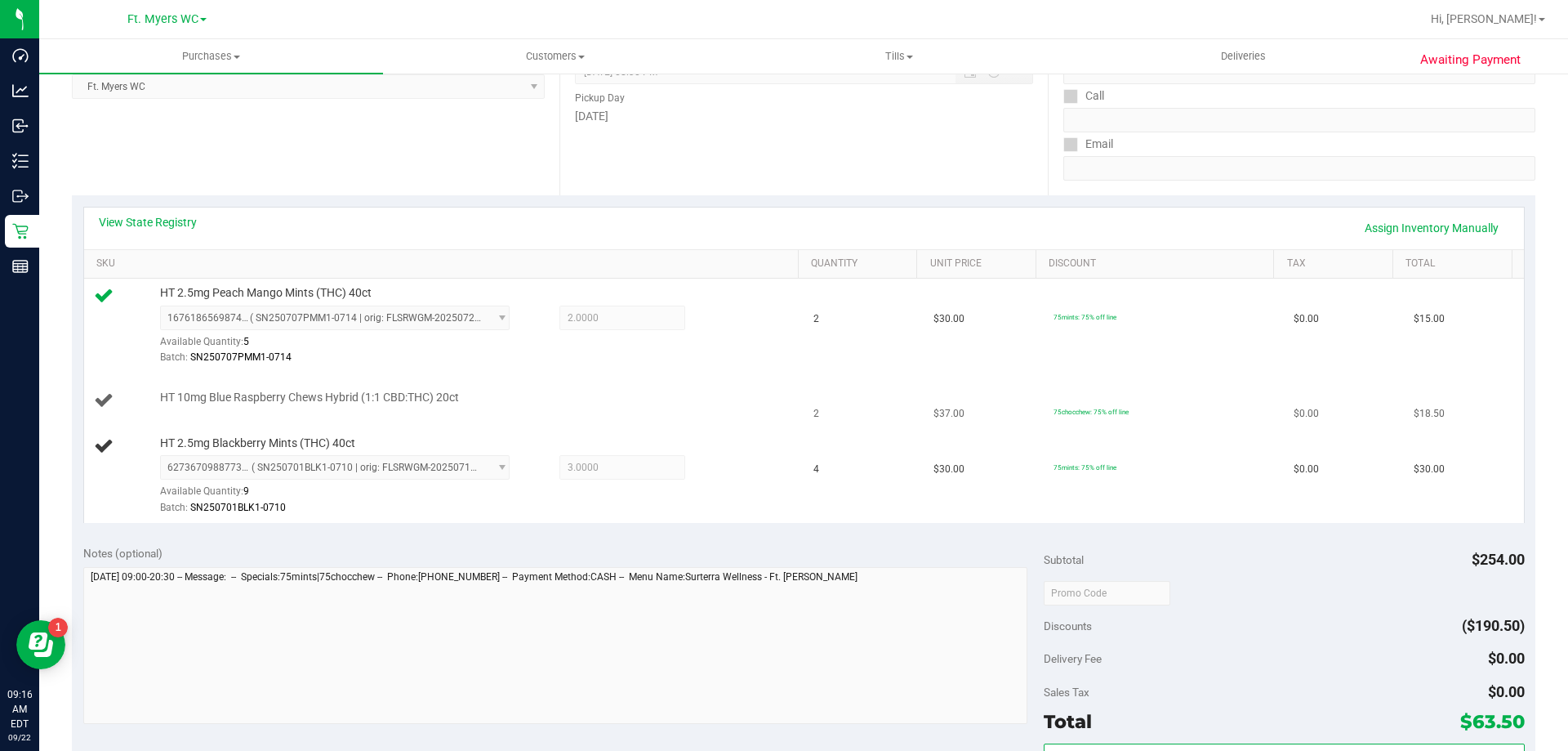
click at [672, 400] on div "HT 10mg Blue Raspberry Chews Hybrid (1:1 CBD:THC) 20ct" at bounding box center [471, 397] width 639 height 17
click at [869, 514] on td "4" at bounding box center [863, 476] width 120 height 94
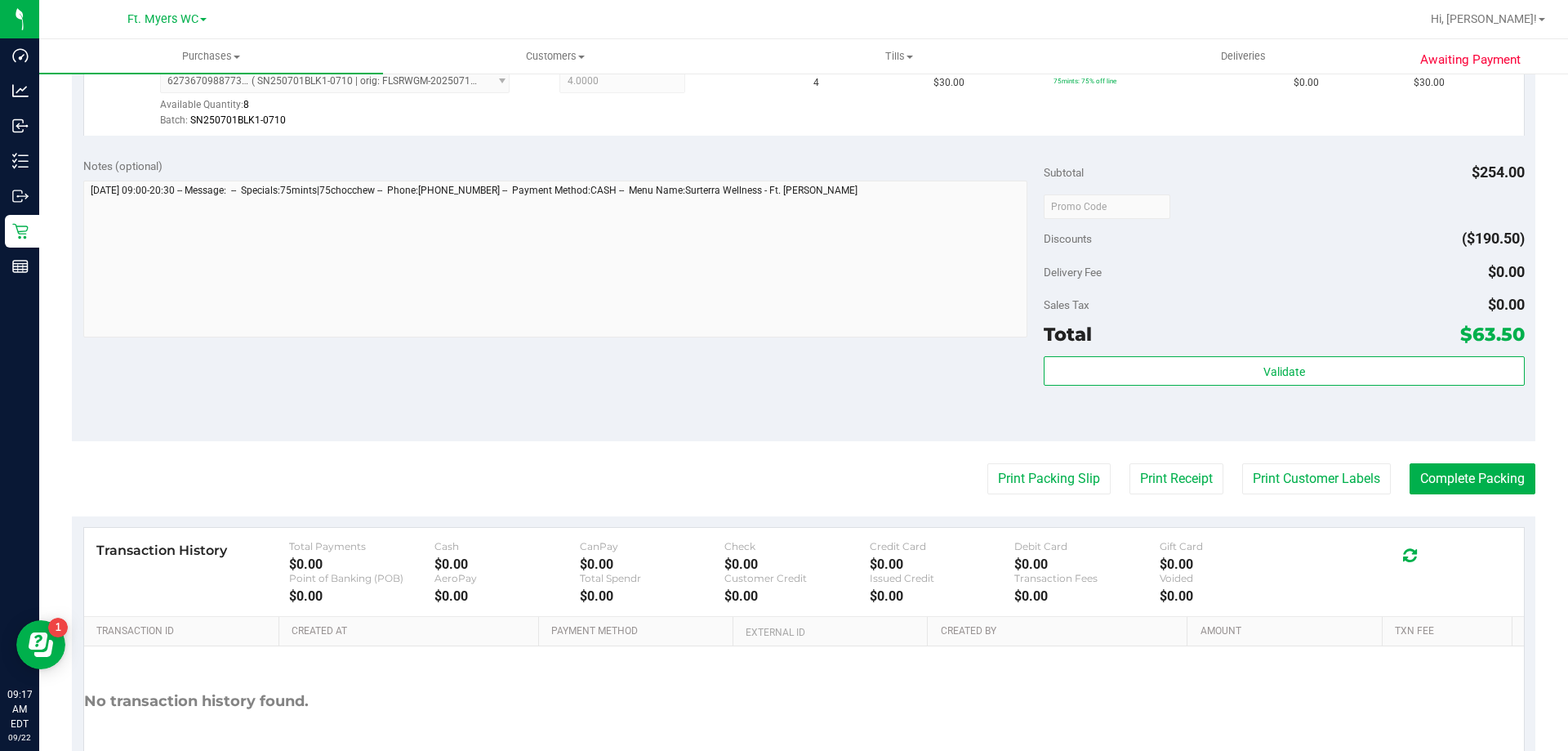
scroll to position [775, 0]
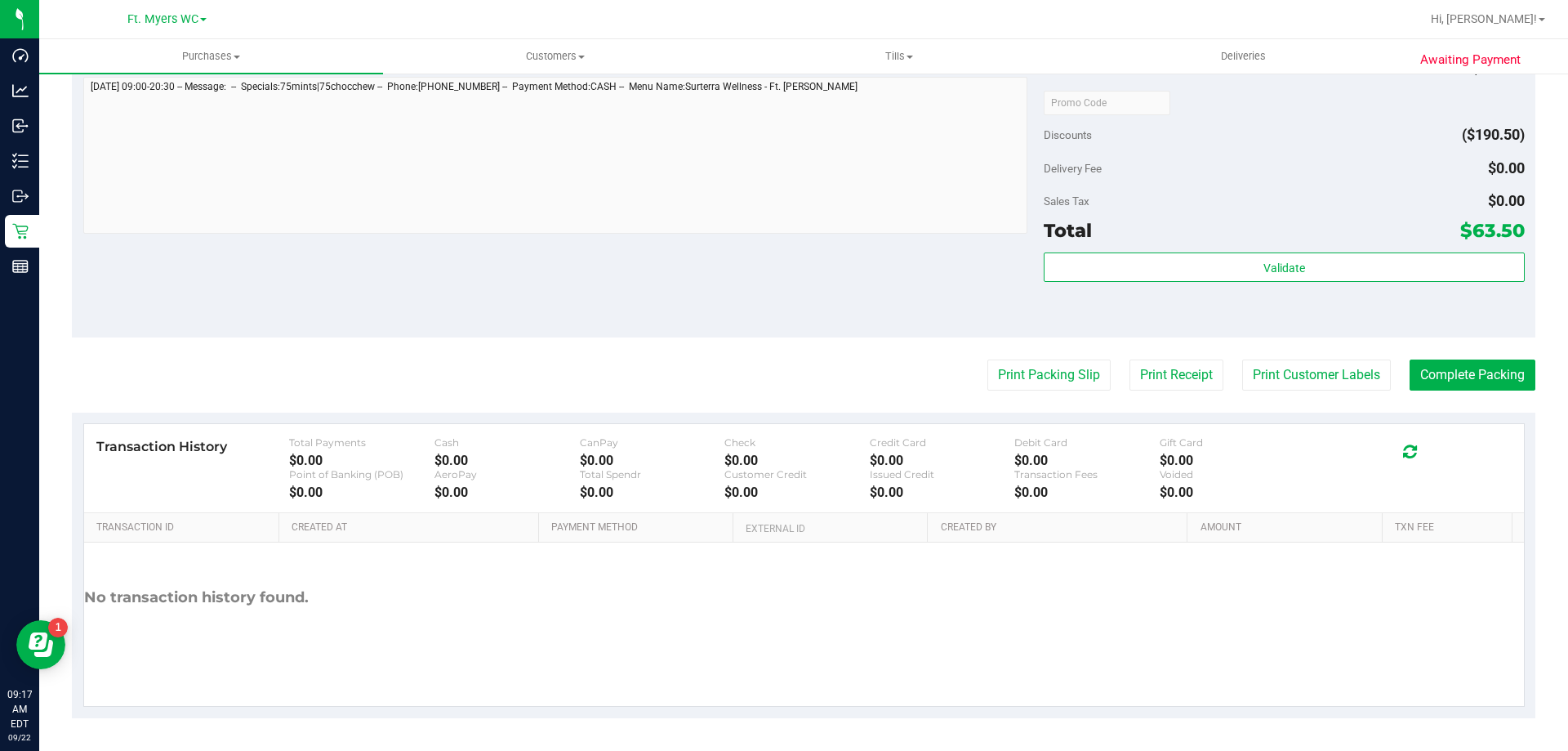
click at [1250, 242] on div "Total $63.50" at bounding box center [1284, 230] width 480 height 29
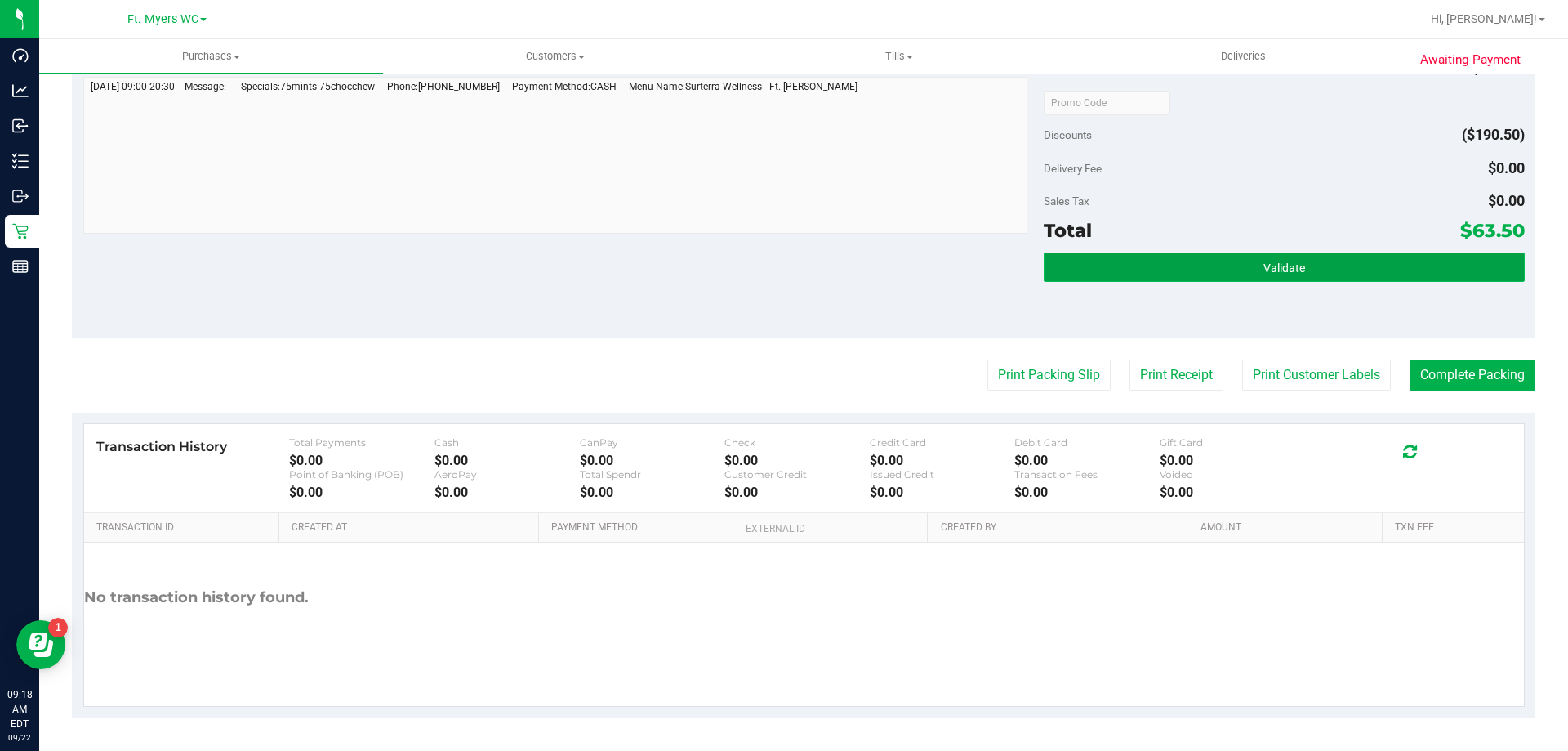
click at [1263, 265] on span "Validate" at bounding box center [1284, 268] width 41 height 13
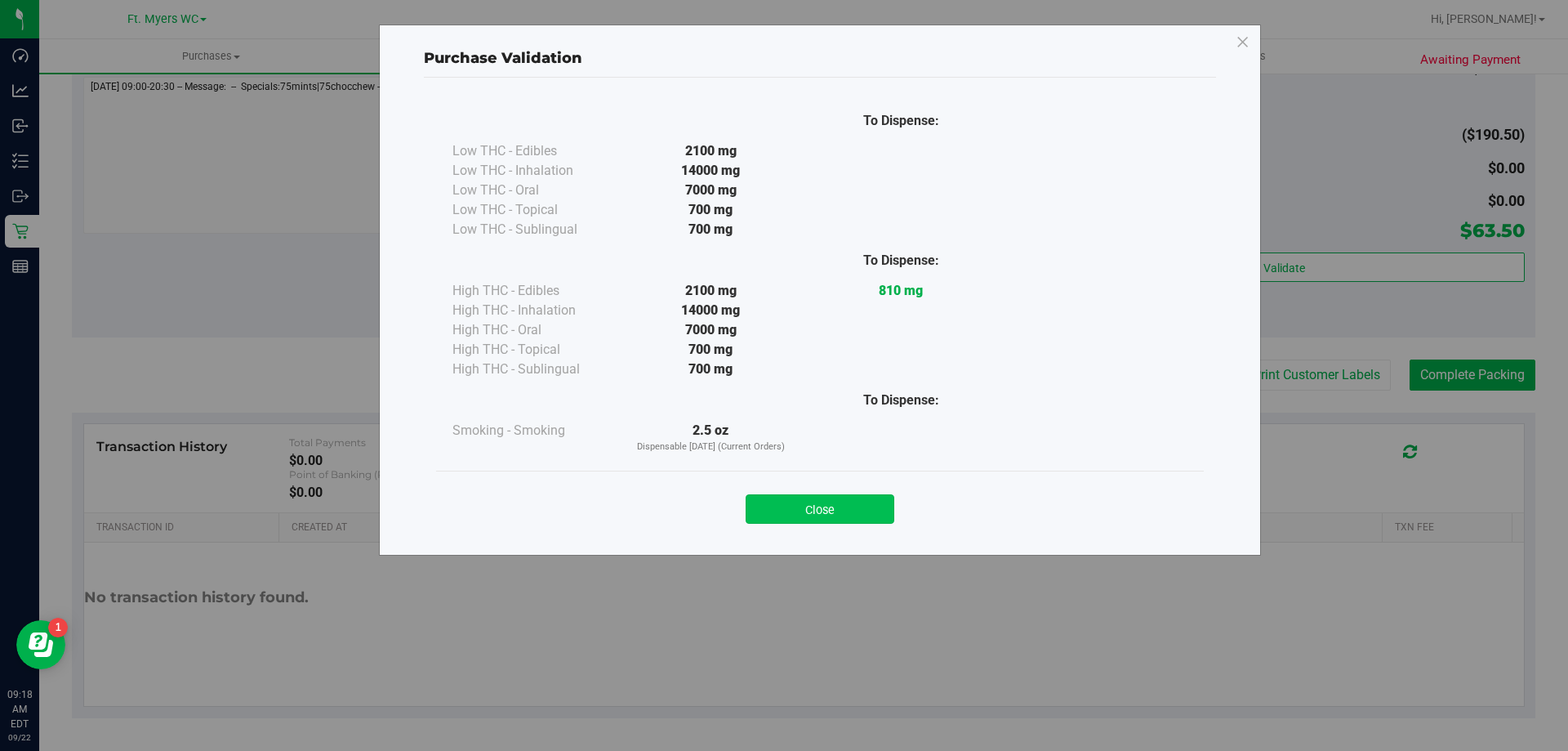
click at [875, 506] on button "Close" at bounding box center [820, 509] width 149 height 29
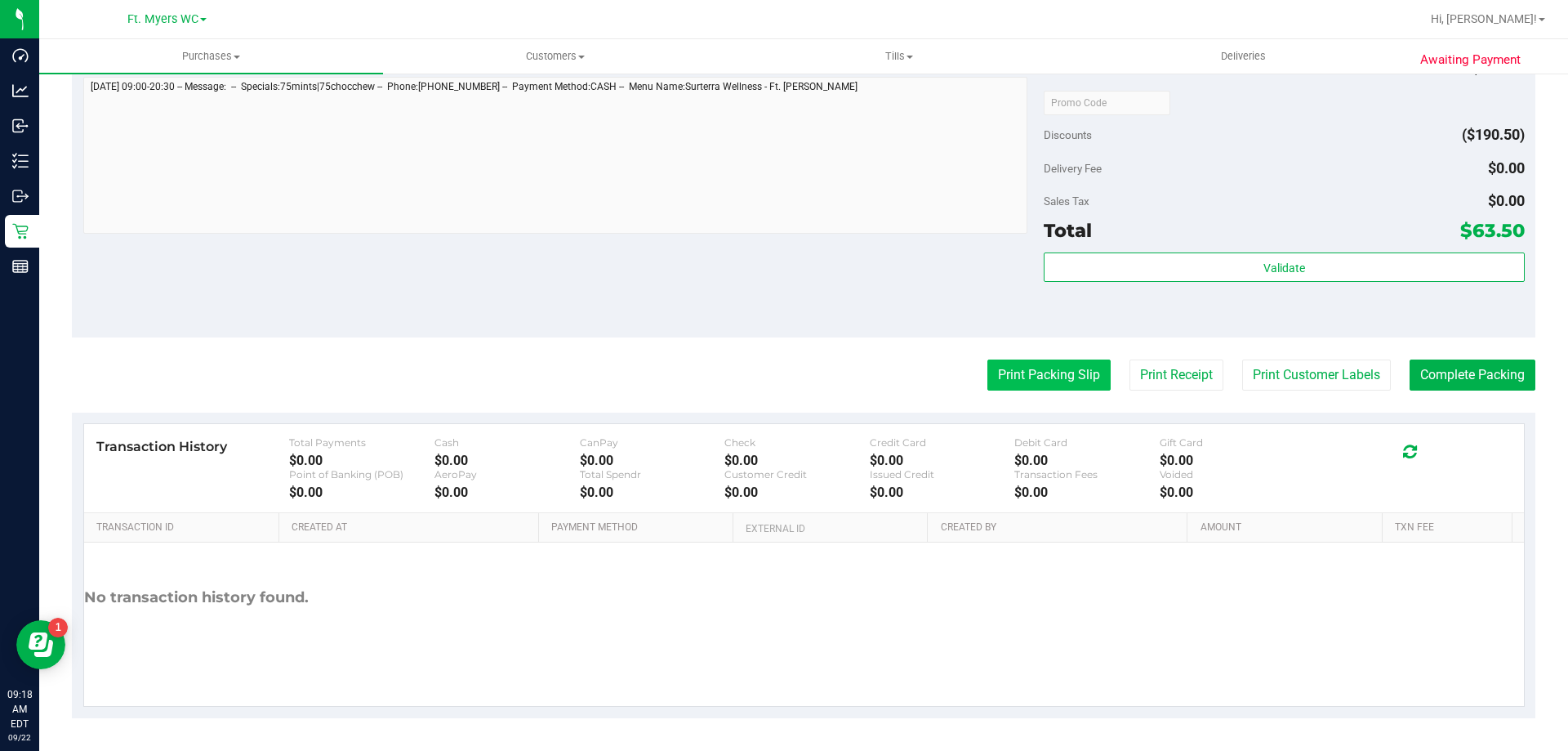
click at [1064, 385] on button "Print Packing Slip" at bounding box center [1049, 376] width 123 height 31
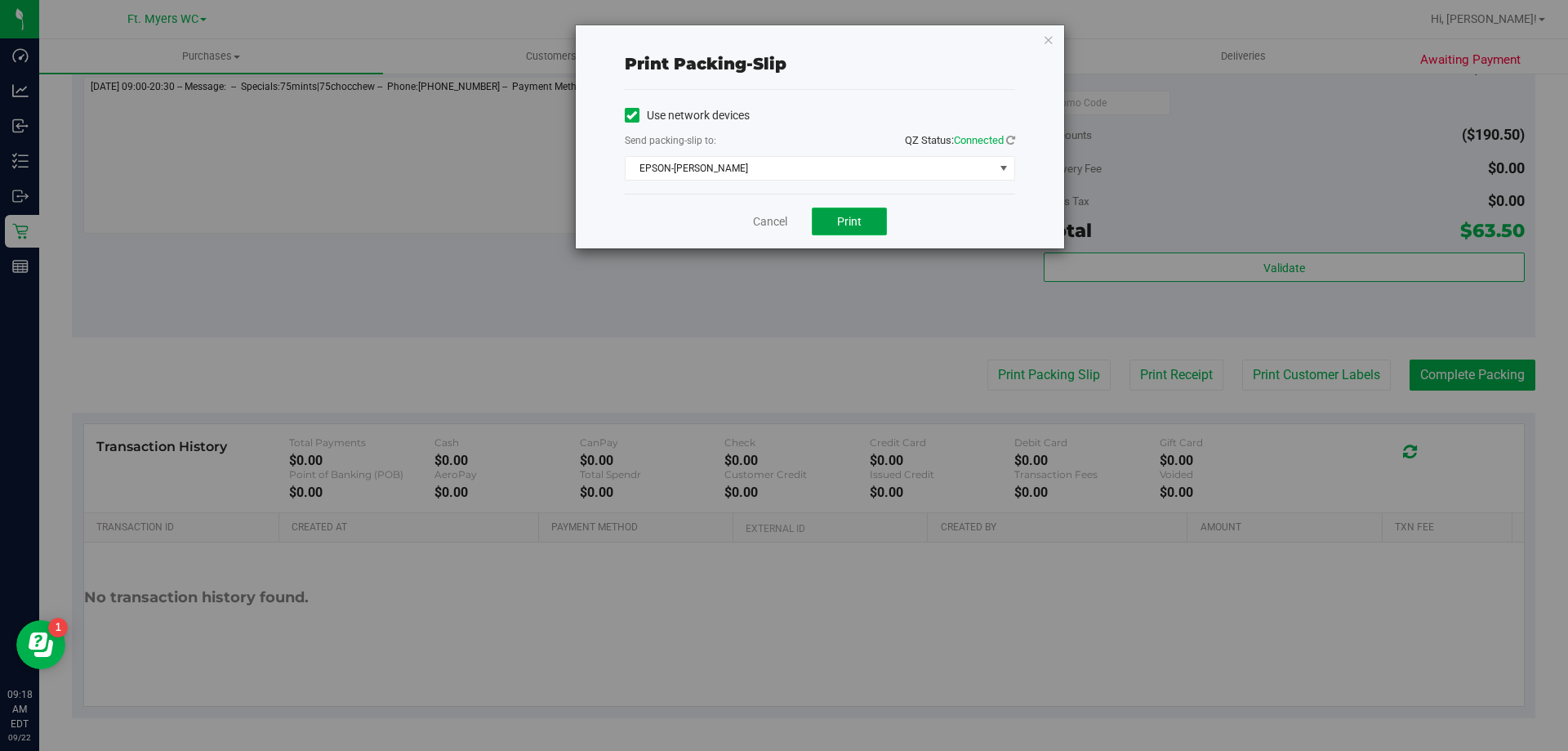
click at [863, 223] on button "Print" at bounding box center [849, 222] width 75 height 27
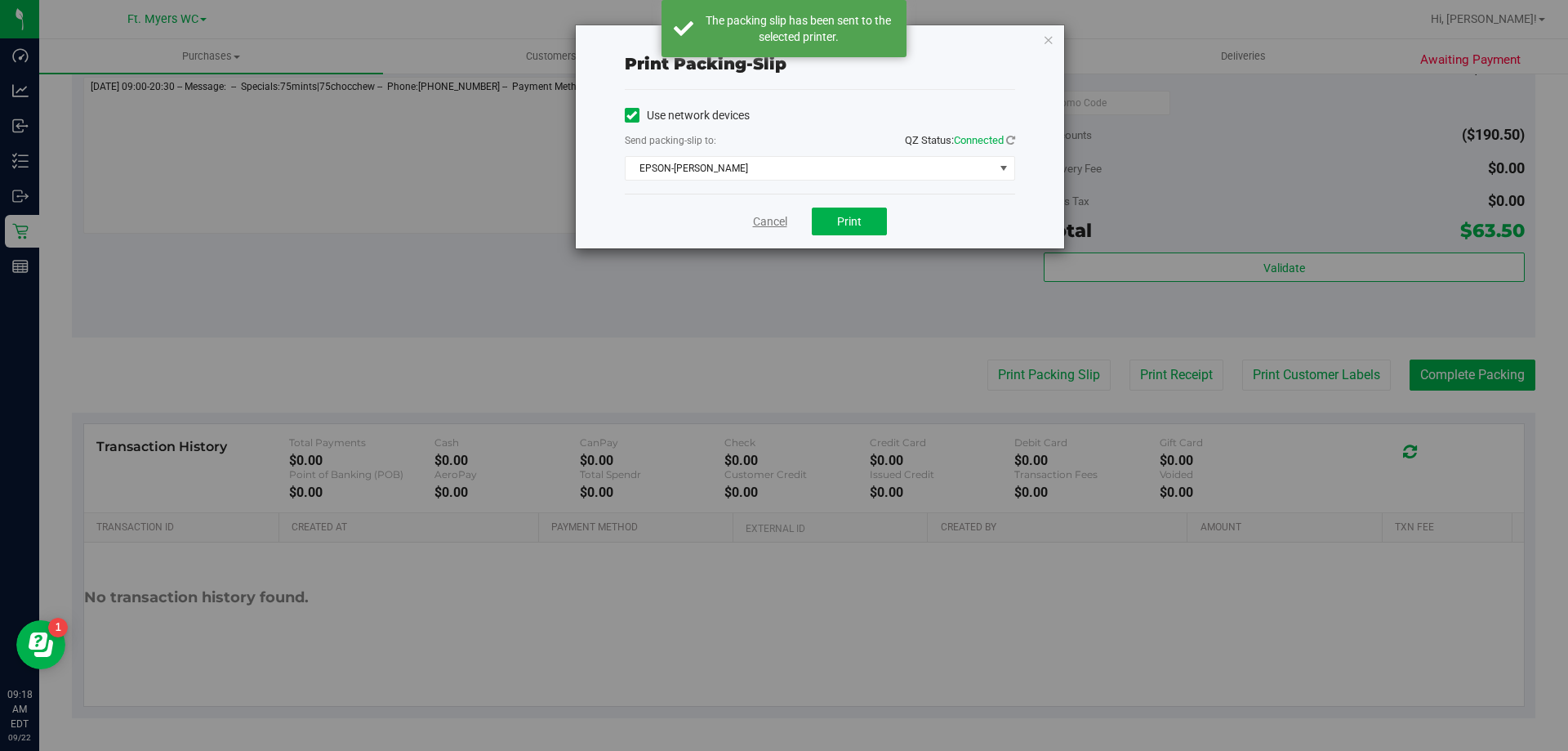
click at [756, 223] on link "Cancel" at bounding box center [769, 221] width 34 height 17
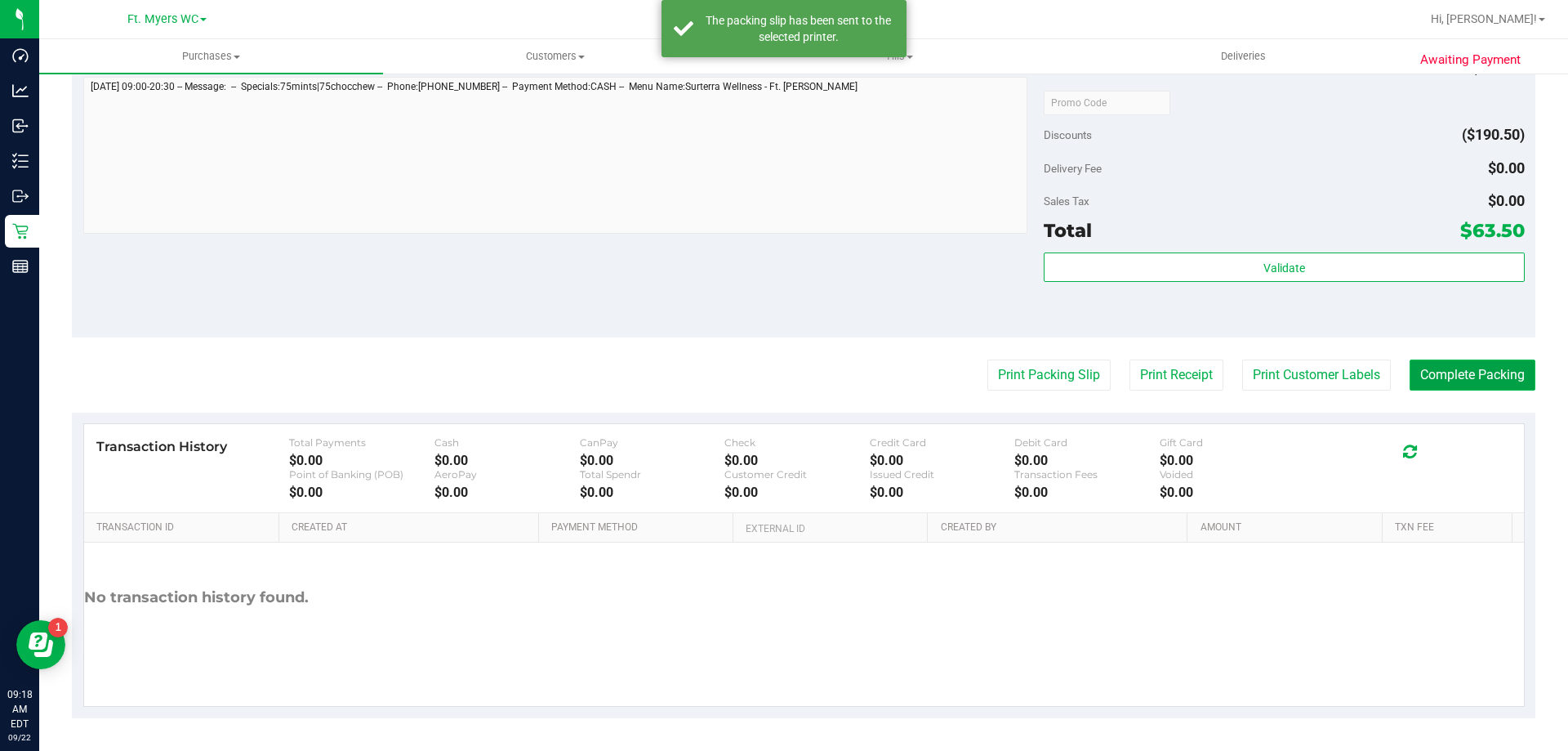
click at [1441, 375] on button "Complete Packing" at bounding box center [1472, 376] width 125 height 31
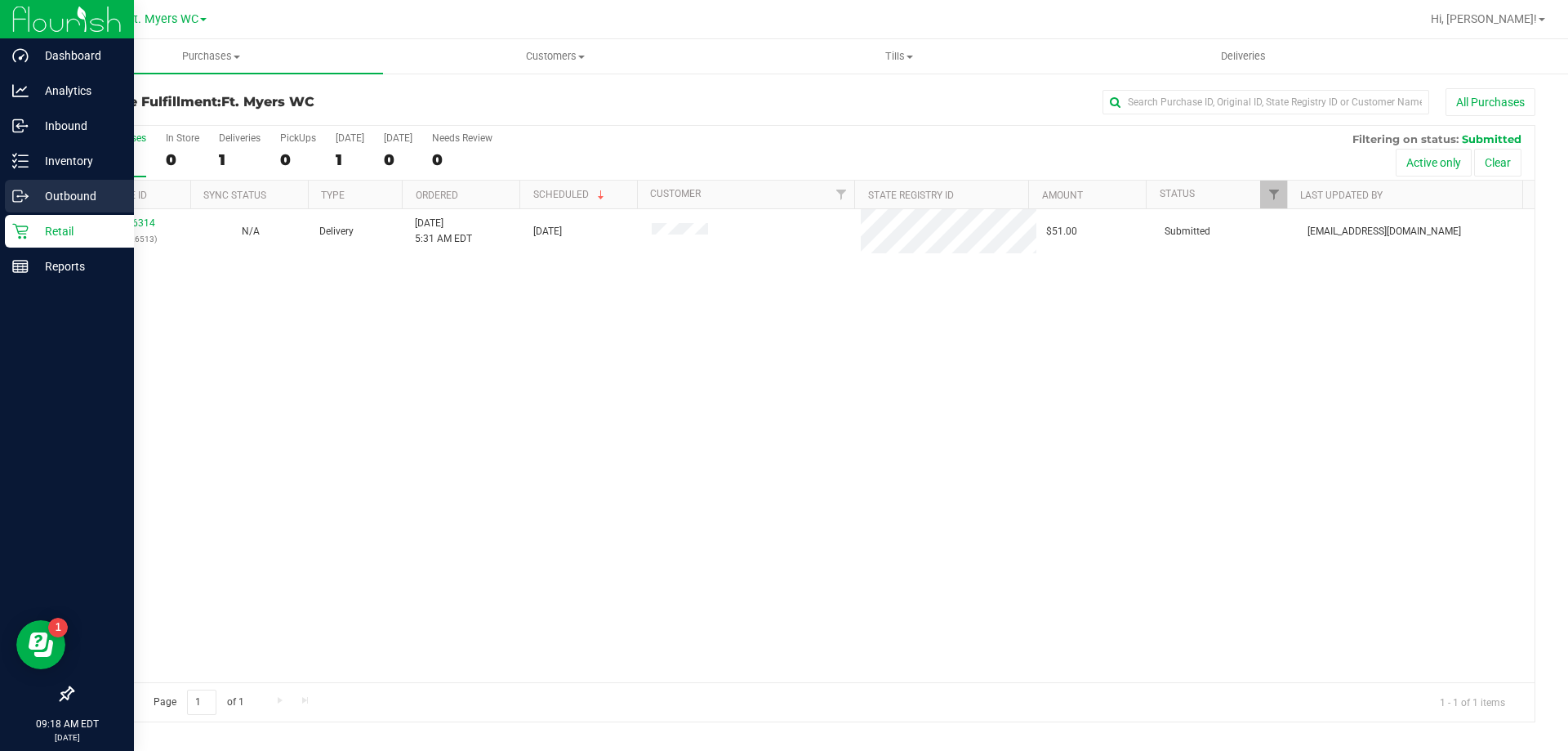
click at [9, 207] on div "Outbound" at bounding box center [70, 195] width 129 height 32
click at [19, 227] on icon at bounding box center [20, 230] width 17 height 17
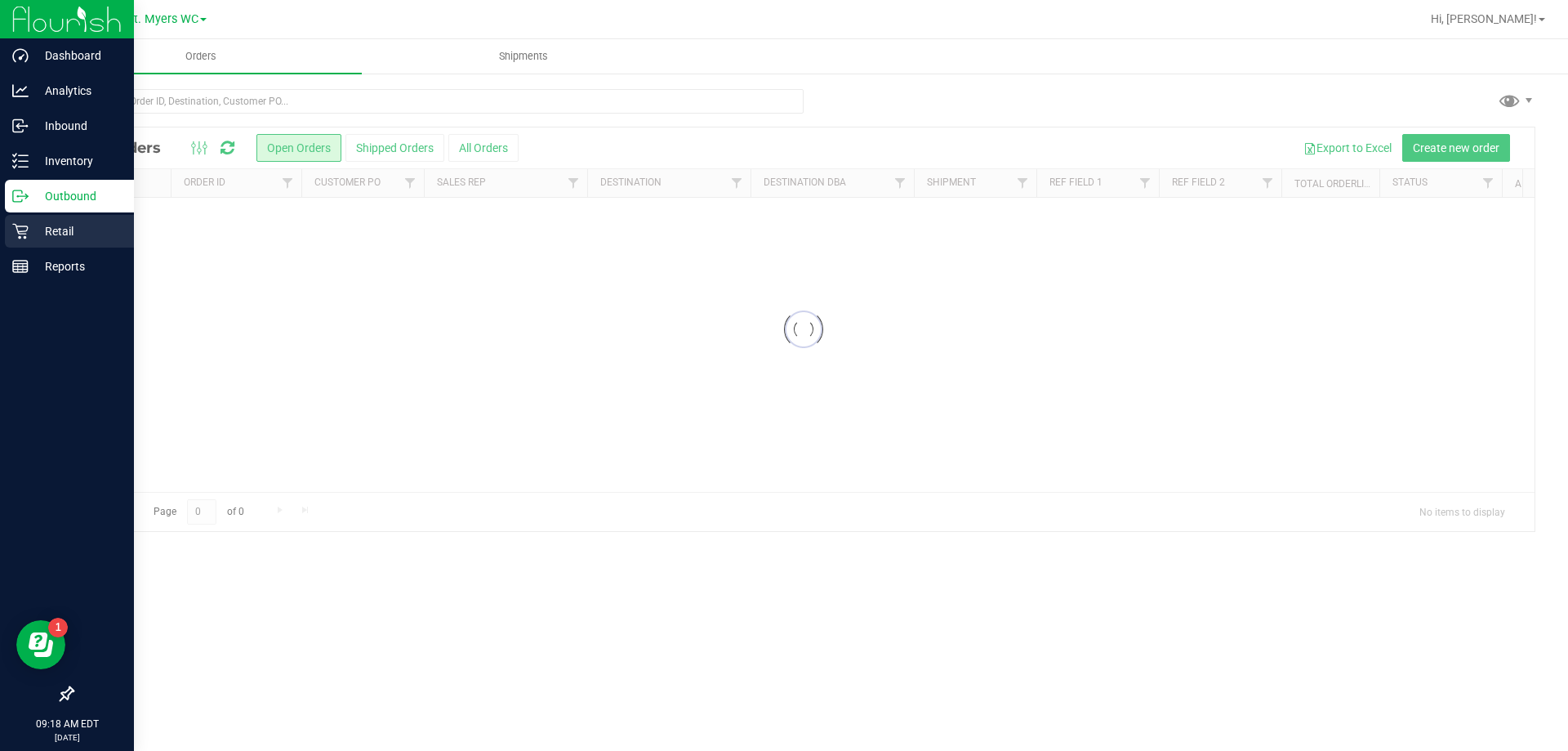
click at [28, 237] on p "Retail" at bounding box center [77, 231] width 98 height 20
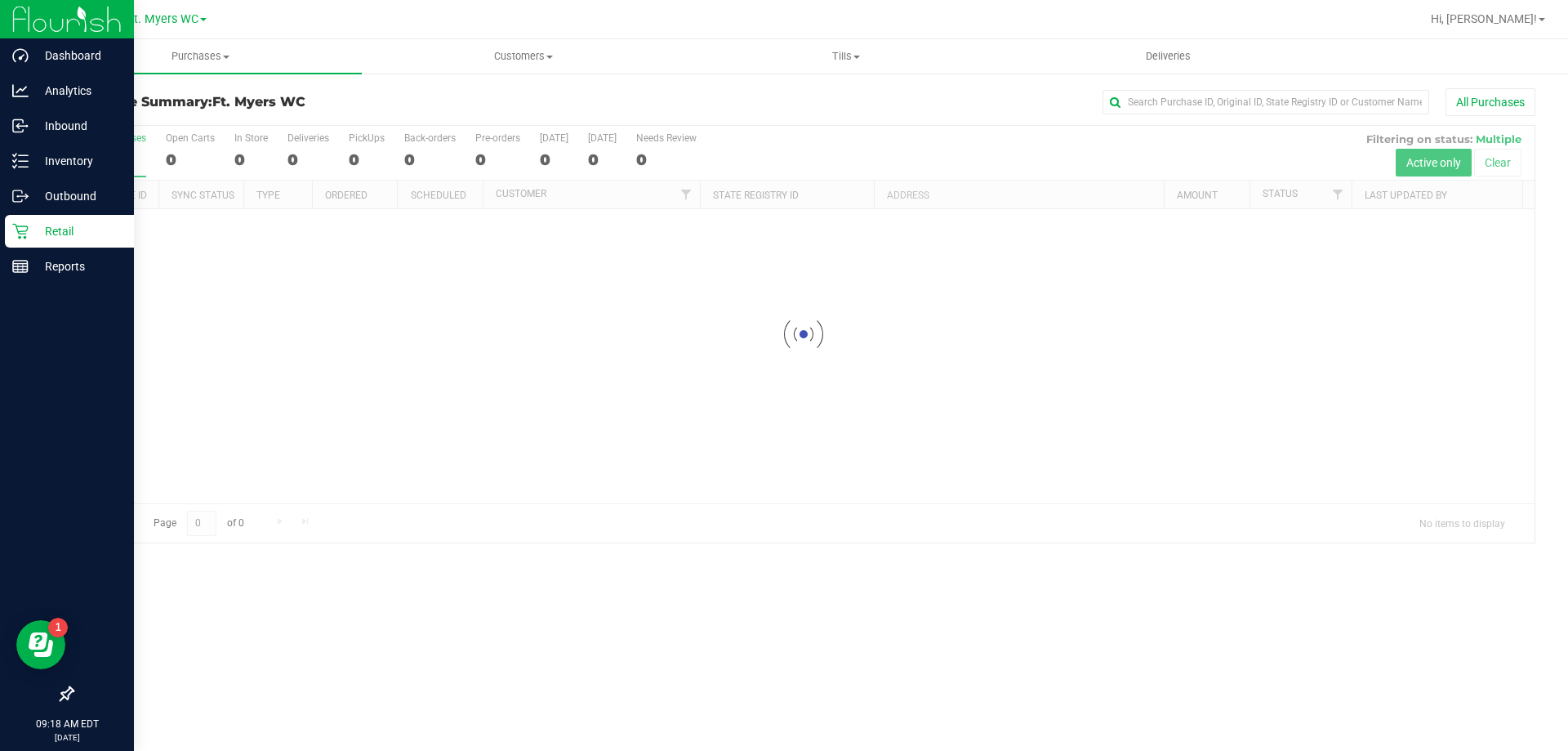
click at [28, 237] on p "Retail" at bounding box center [77, 231] width 98 height 20
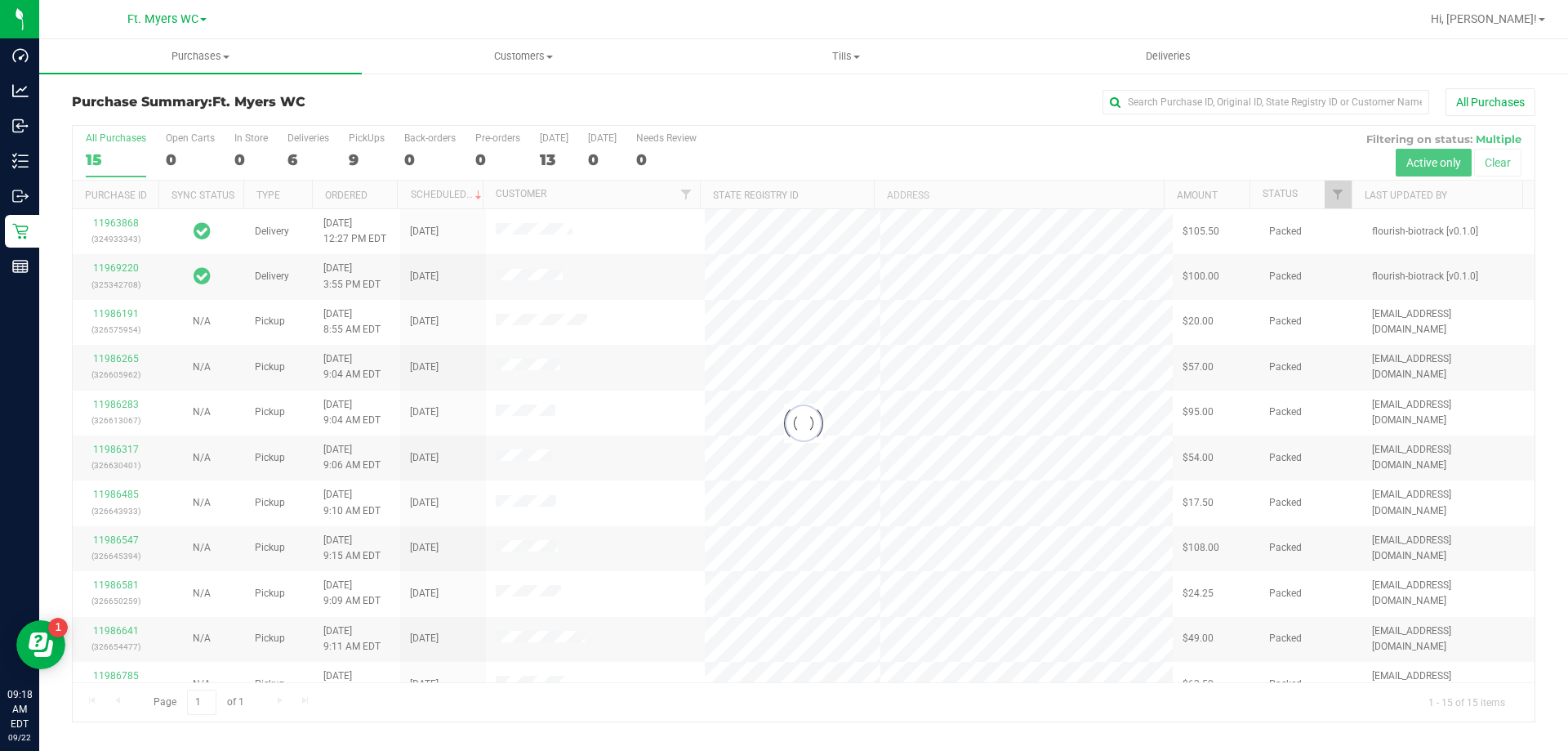
click at [303, 151] on div at bounding box center [803, 423] width 1461 height 595
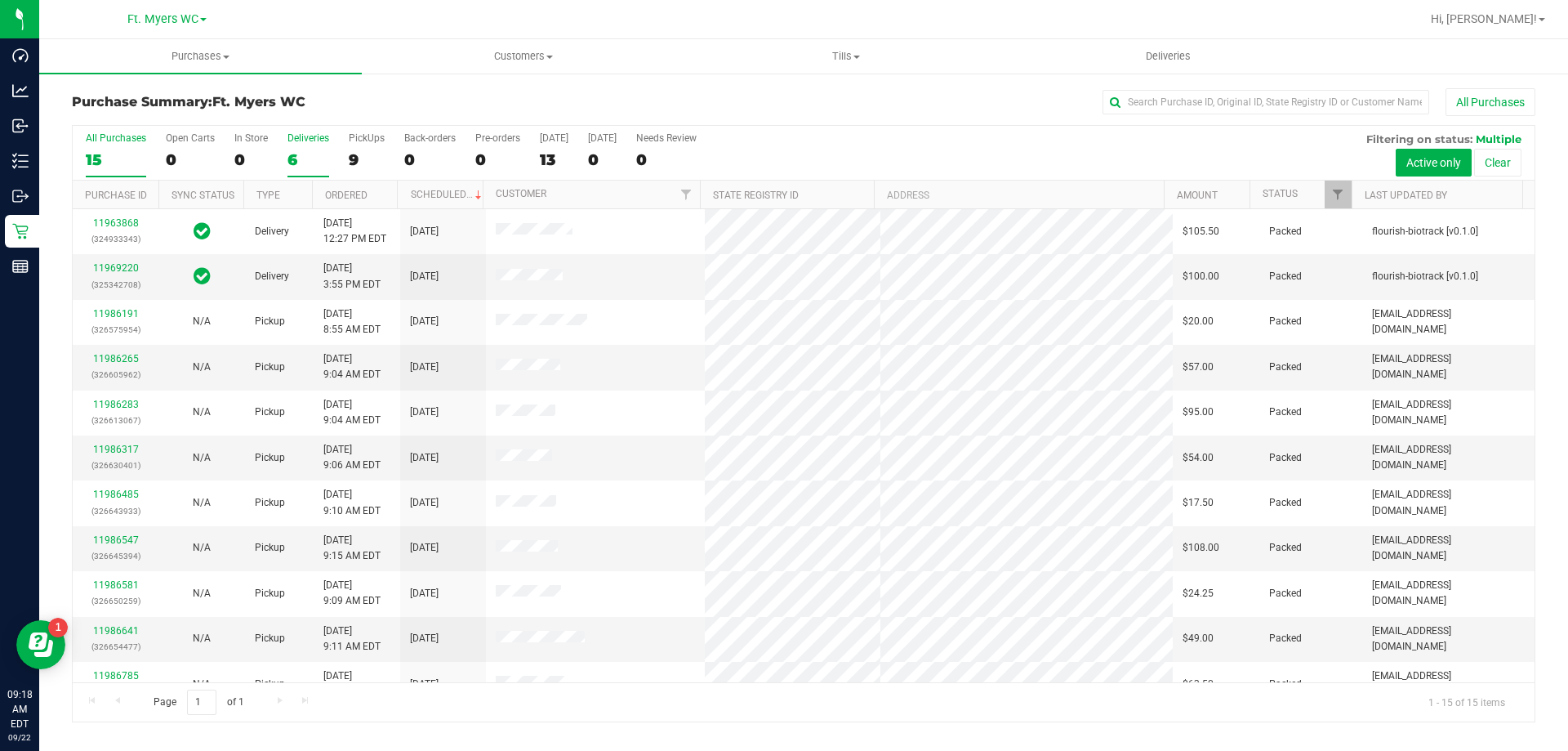
click at [306, 146] on label "Deliveries 6" at bounding box center [308, 155] width 41 height 45
click at [0, 0] on input "Deliveries 6" at bounding box center [0, 0] width 0 height 0
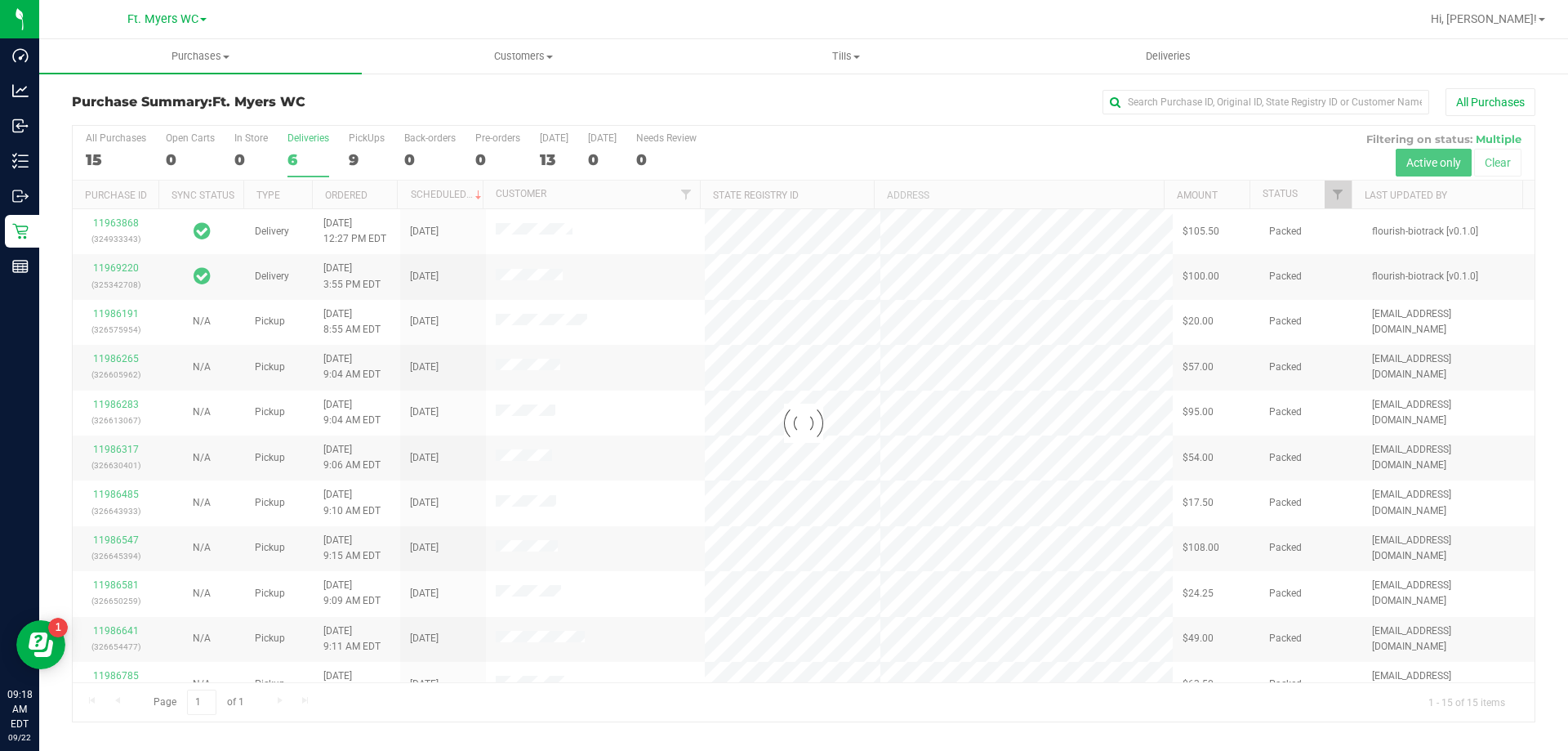
click at [320, 110] on div "Purchase Summary: Ft. [PERSON_NAME] All Purchases" at bounding box center [803, 106] width 1463 height 36
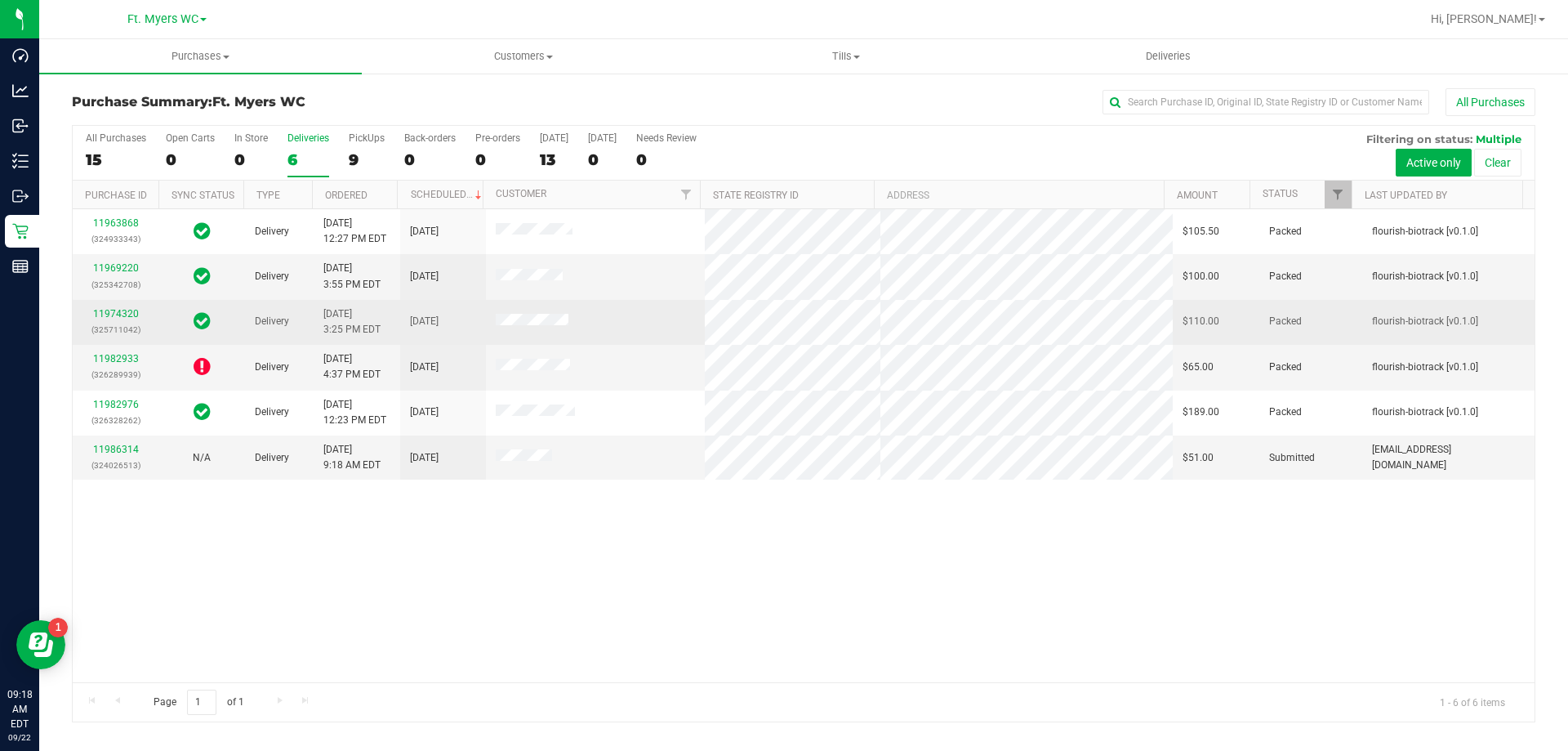
click at [433, 308] on td "[DATE]" at bounding box center [442, 323] width 85 height 45
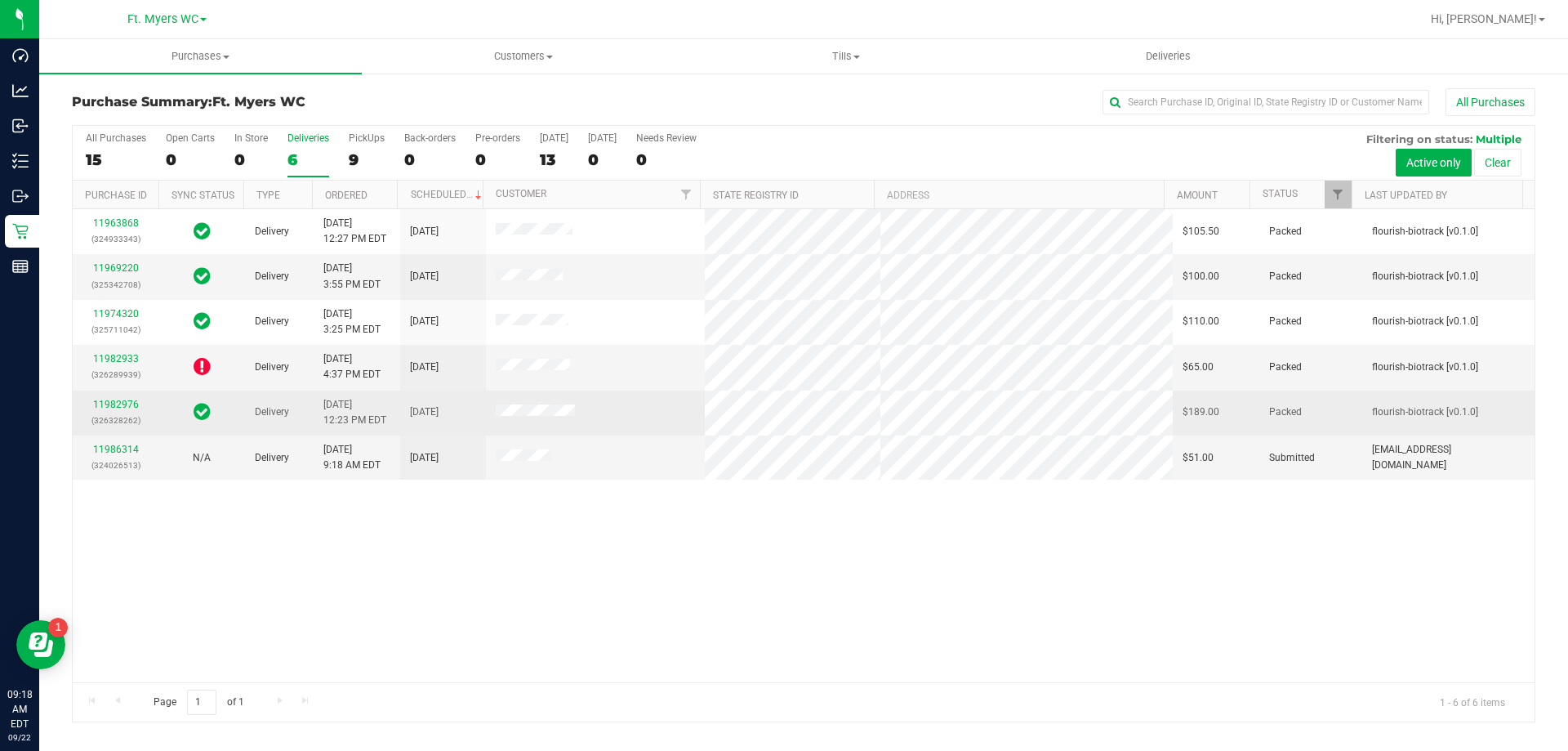
click at [425, 401] on td "[DATE]" at bounding box center [442, 413] width 85 height 45
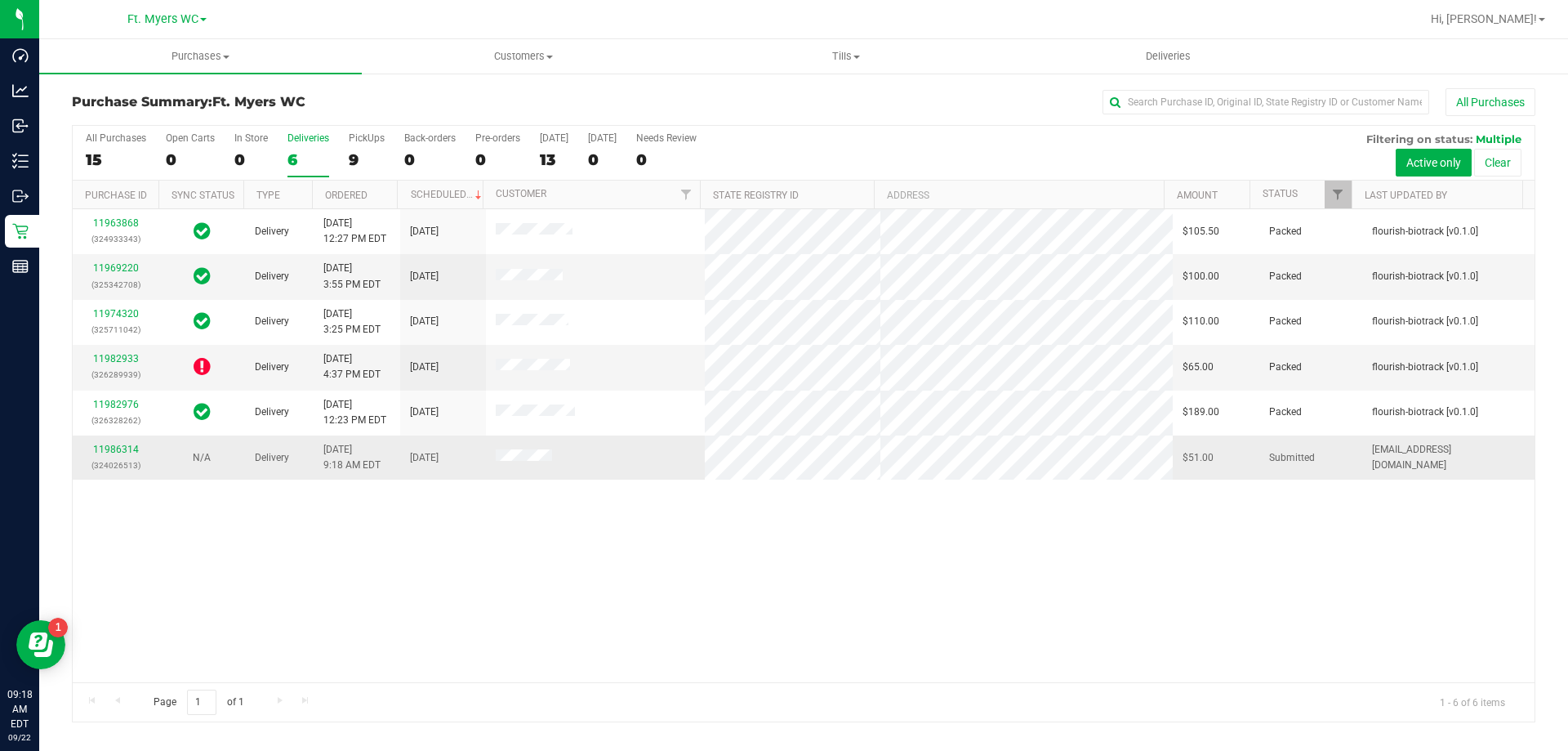
click at [432, 448] on td "[DATE]" at bounding box center [442, 457] width 85 height 44
click at [134, 359] on link "11982933" at bounding box center [116, 359] width 46 height 12
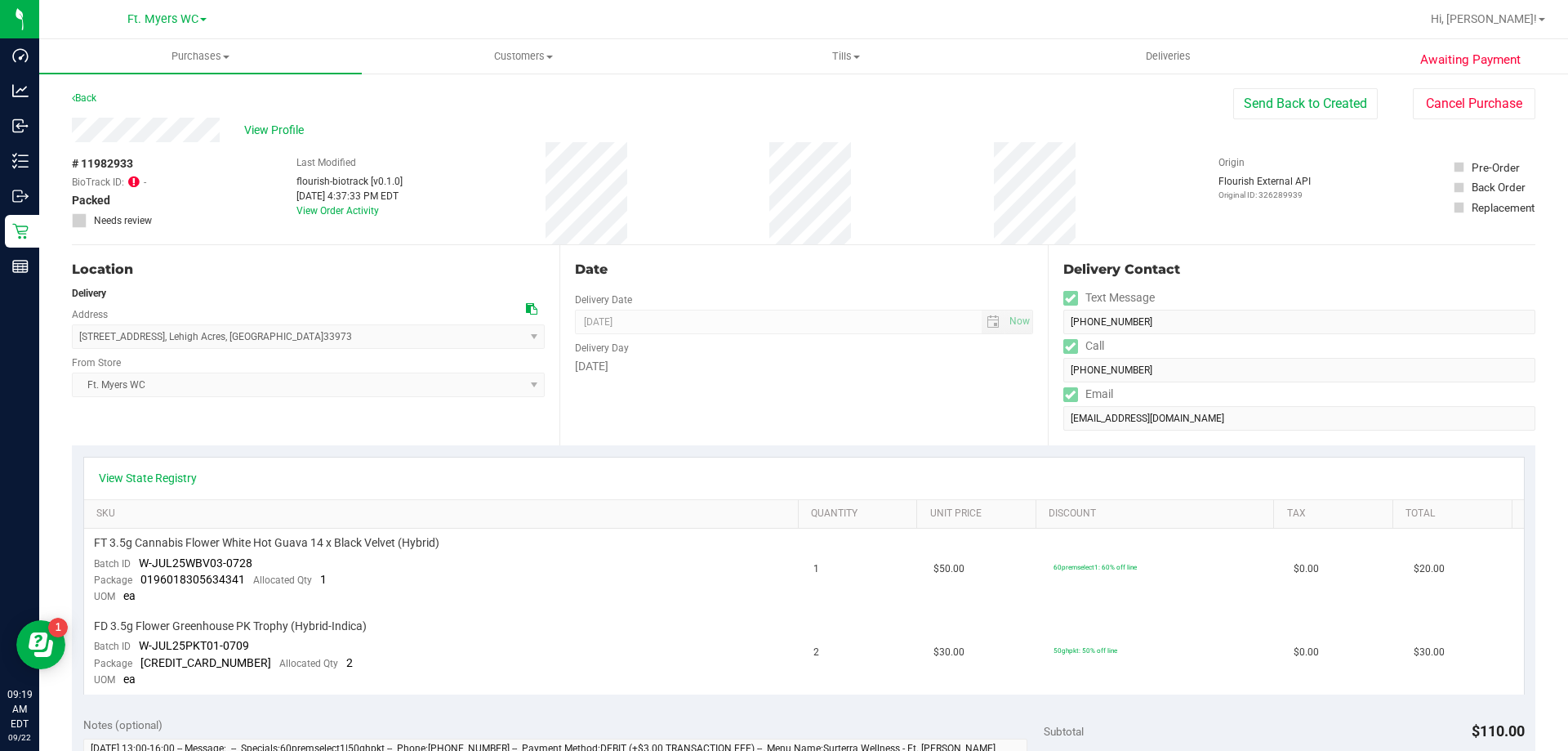
click at [134, 180] on icon at bounding box center [134, 180] width 12 height 13
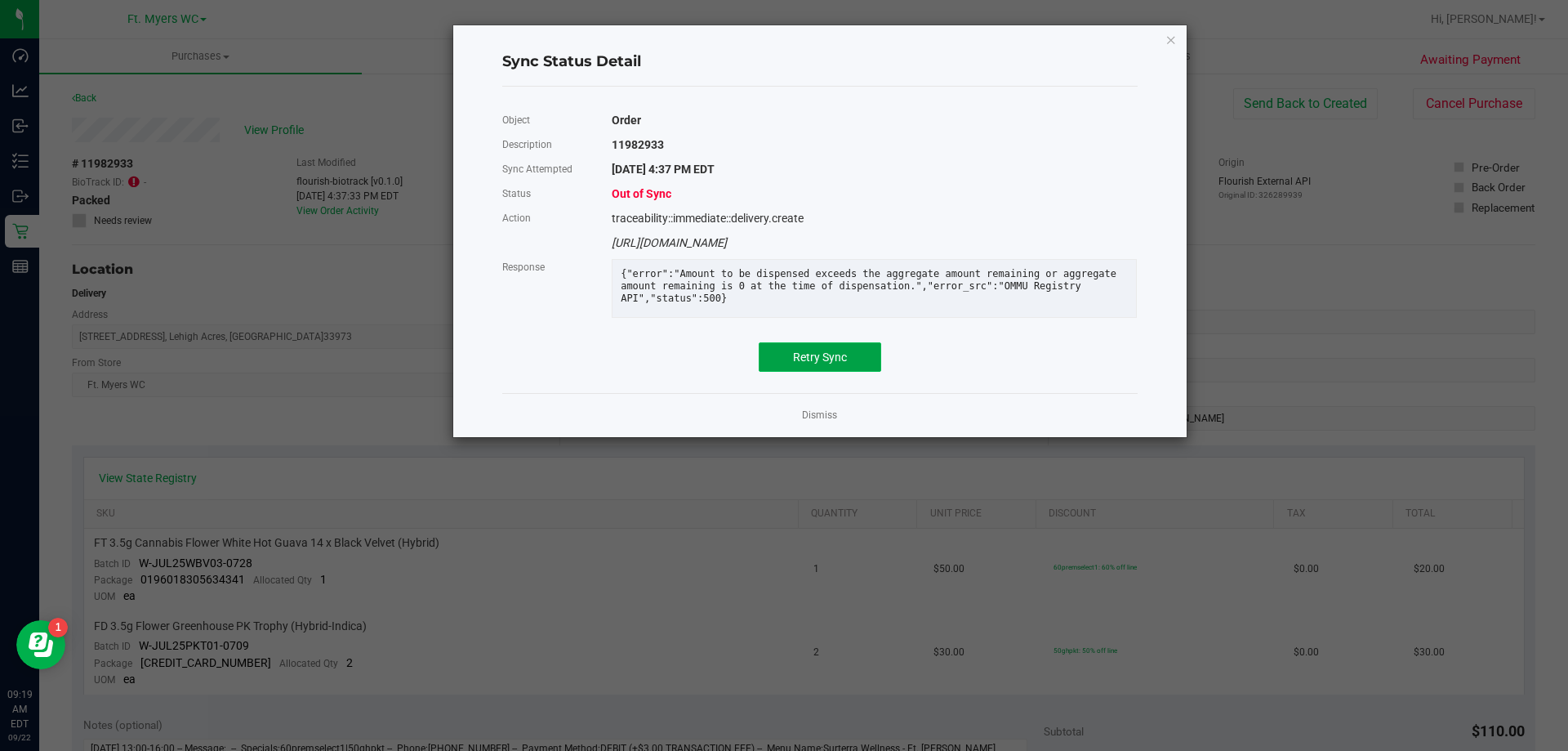
click at [817, 358] on span "Retry Sync" at bounding box center [819, 356] width 54 height 13
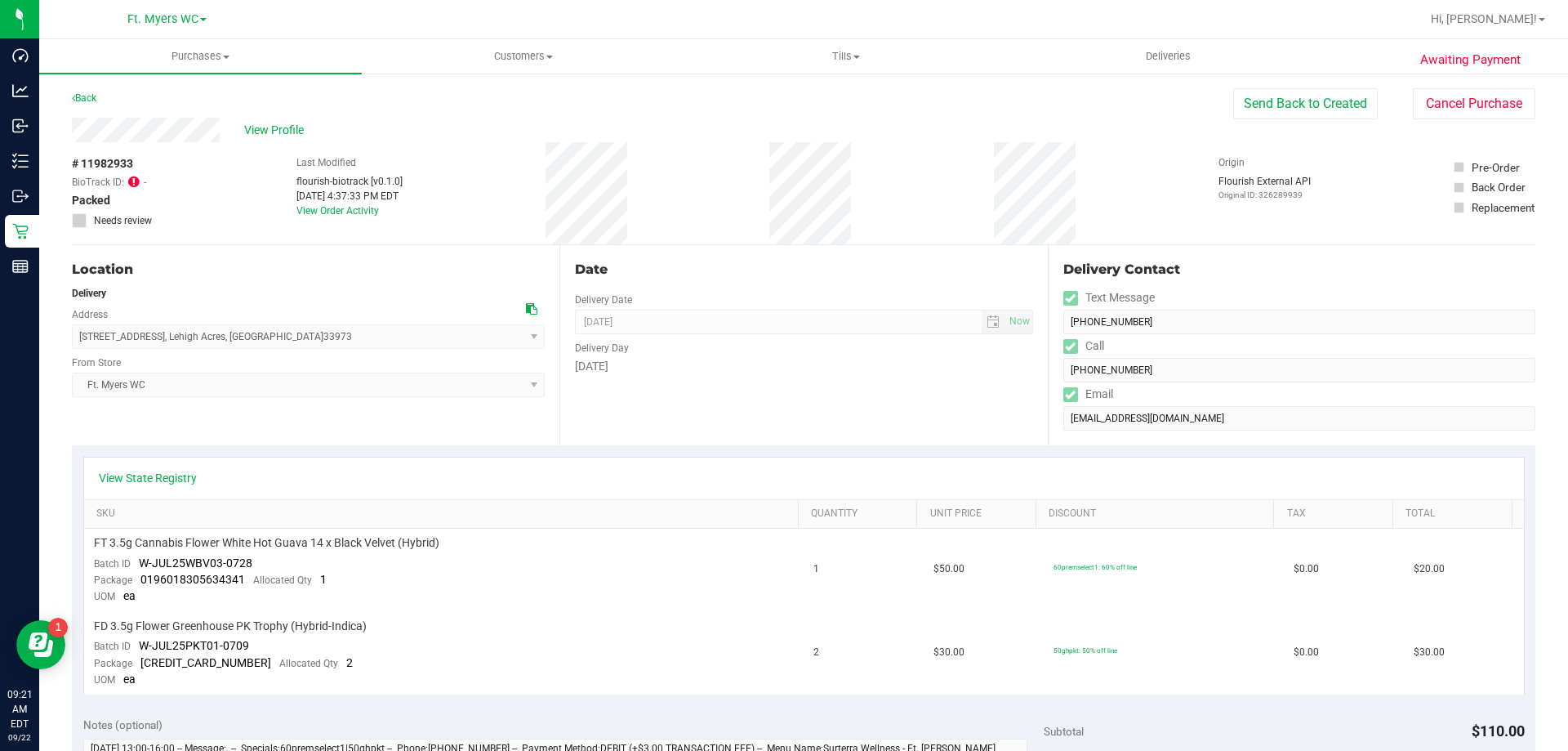
click at [129, 184] on icon at bounding box center [134, 180] width 12 height 13
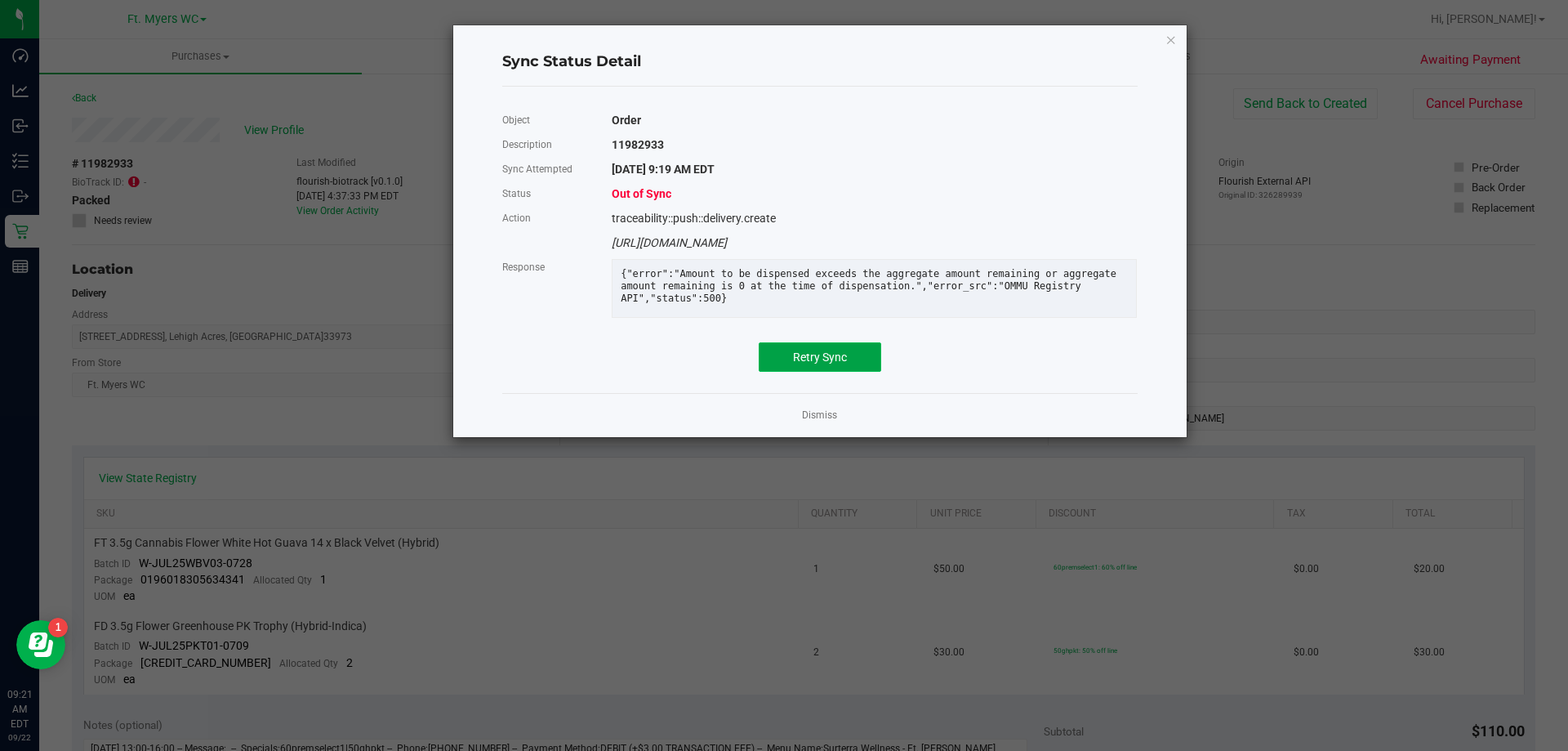
click at [825, 345] on button "Retry Sync" at bounding box center [819, 357] width 122 height 29
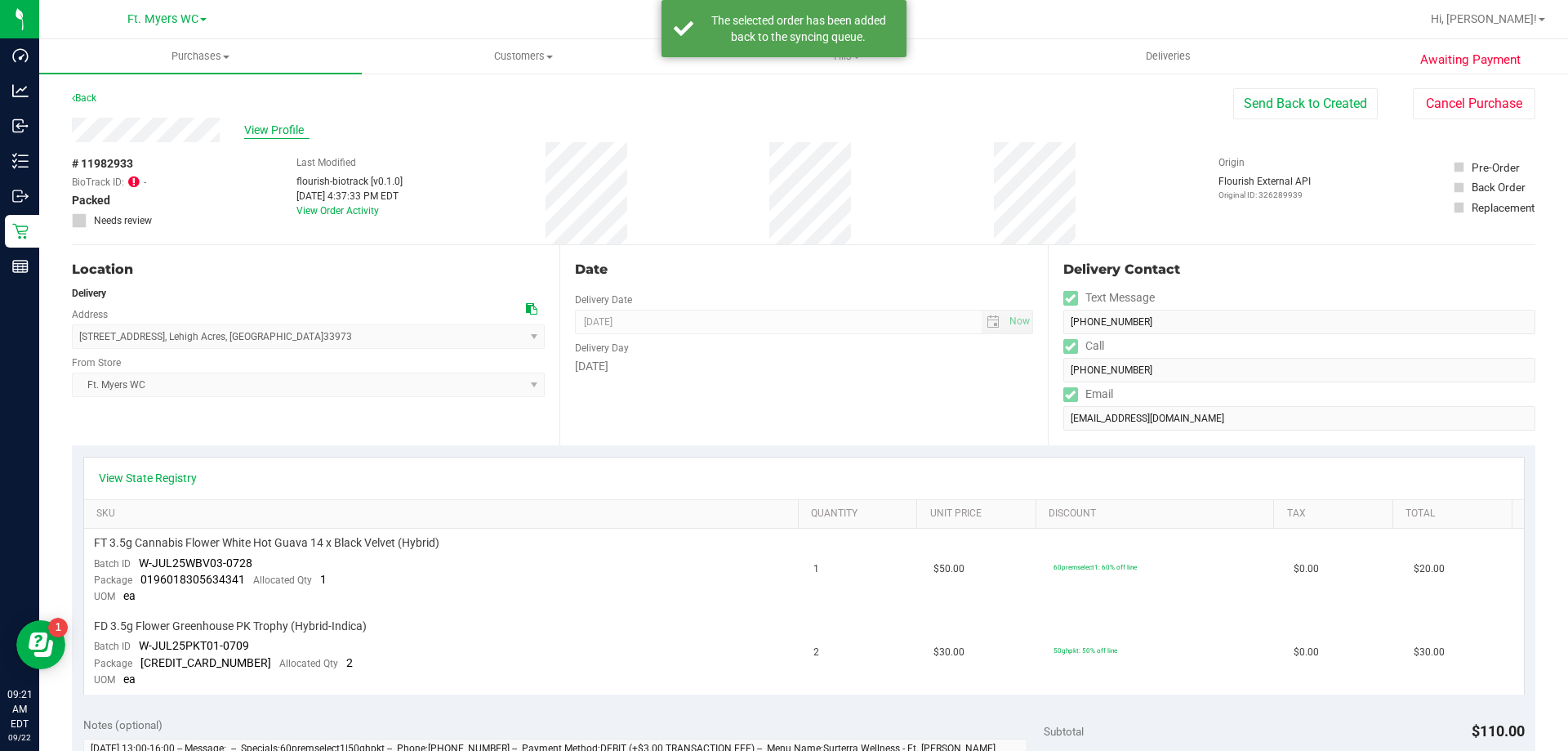
click at [289, 135] on span "View Profile" at bounding box center [276, 129] width 66 height 17
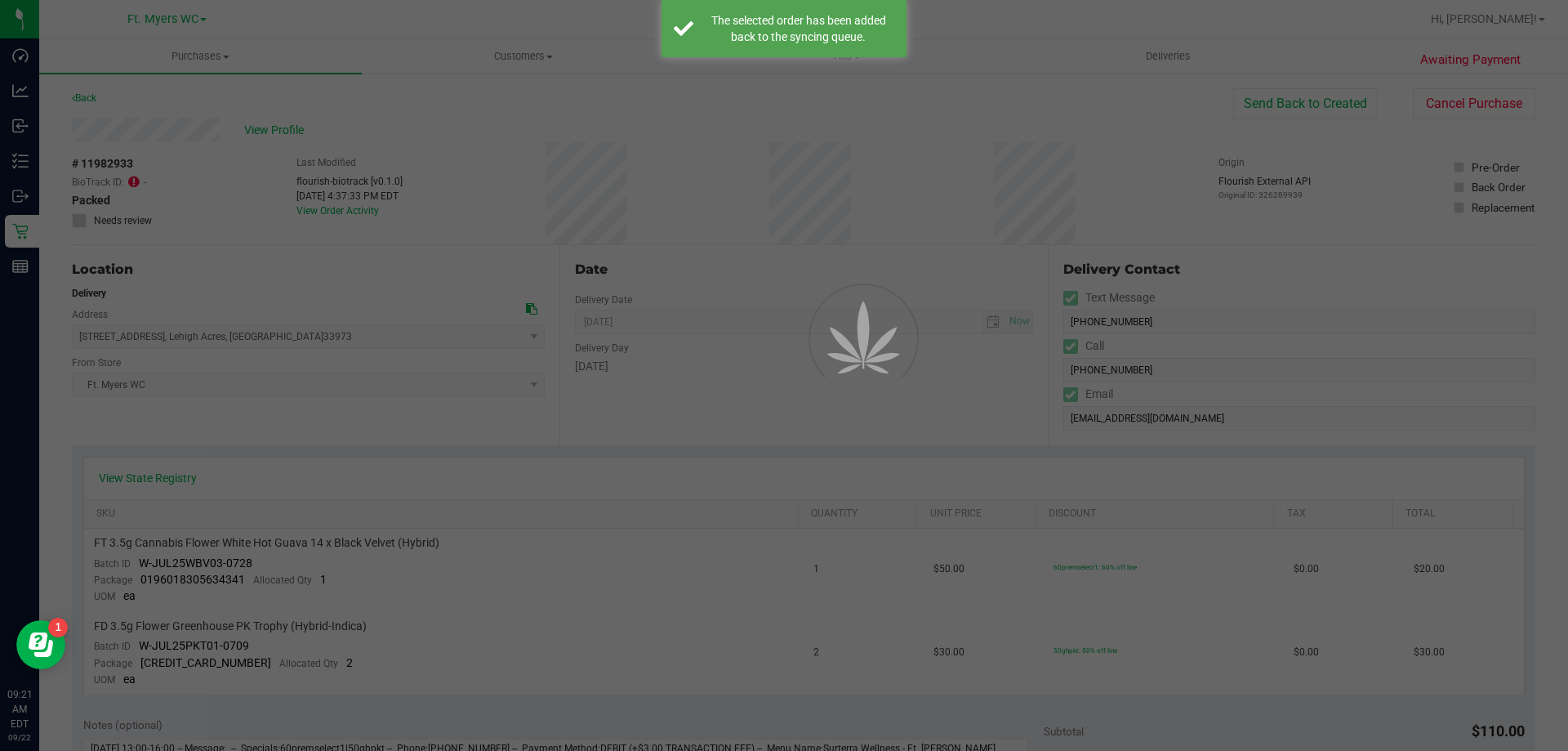
click at [262, 110] on div at bounding box center [784, 376] width 1568 height 751
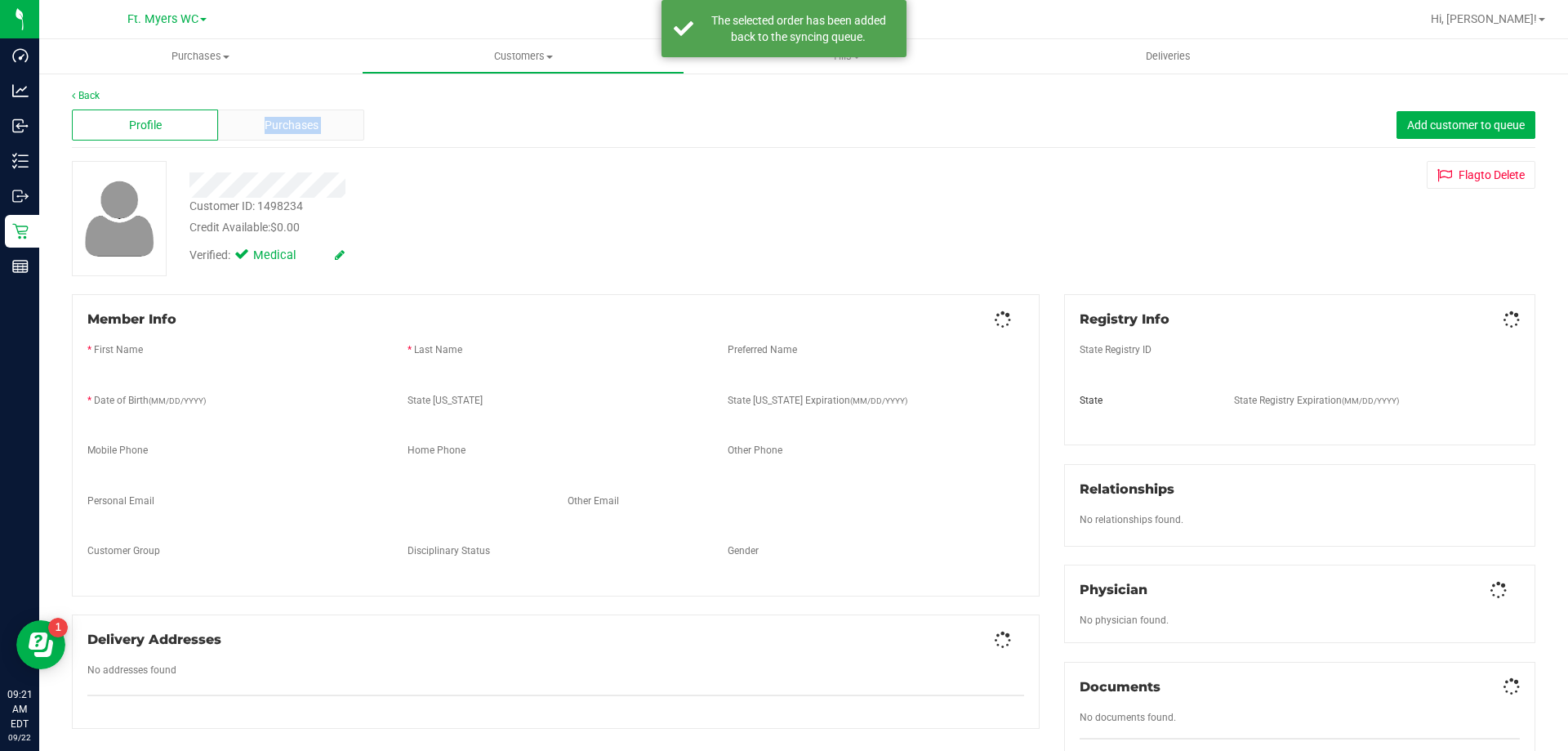
click at [262, 110] on div "Purchases" at bounding box center [290, 125] width 146 height 31
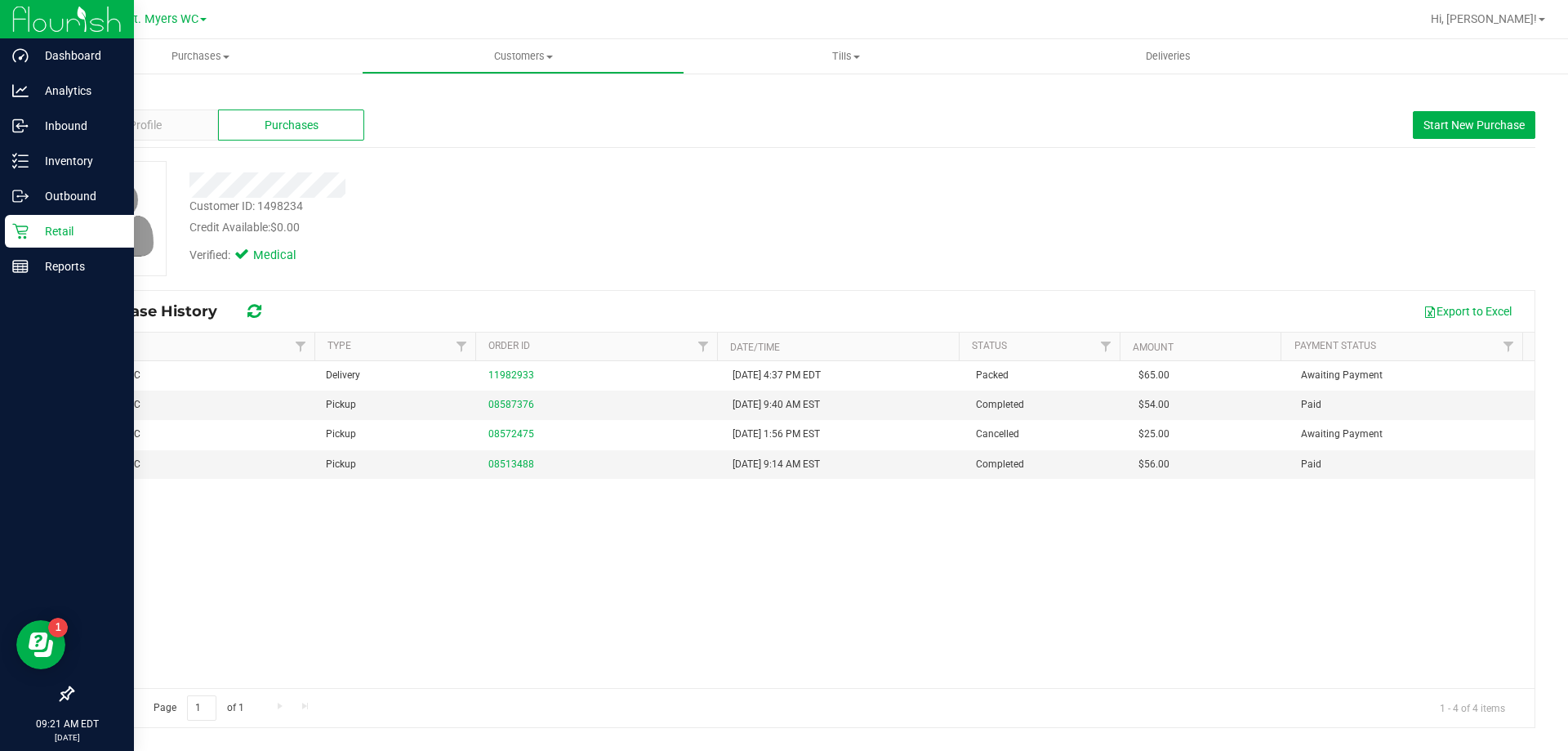
click at [50, 227] on p "Retail" at bounding box center [77, 231] width 98 height 20
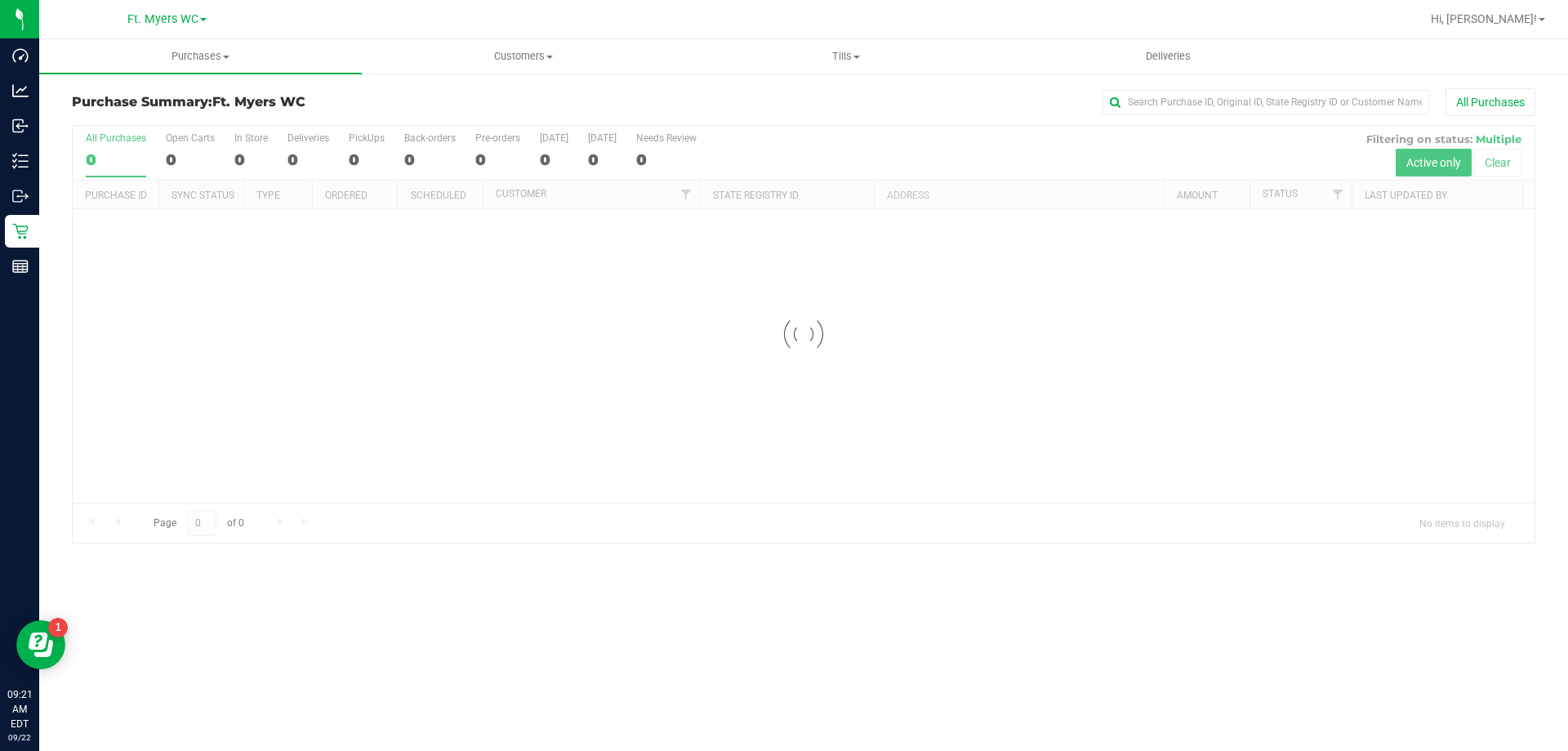
click at [322, 99] on h3 "Purchase Summary: Ft. [PERSON_NAME]" at bounding box center [315, 102] width 487 height 15
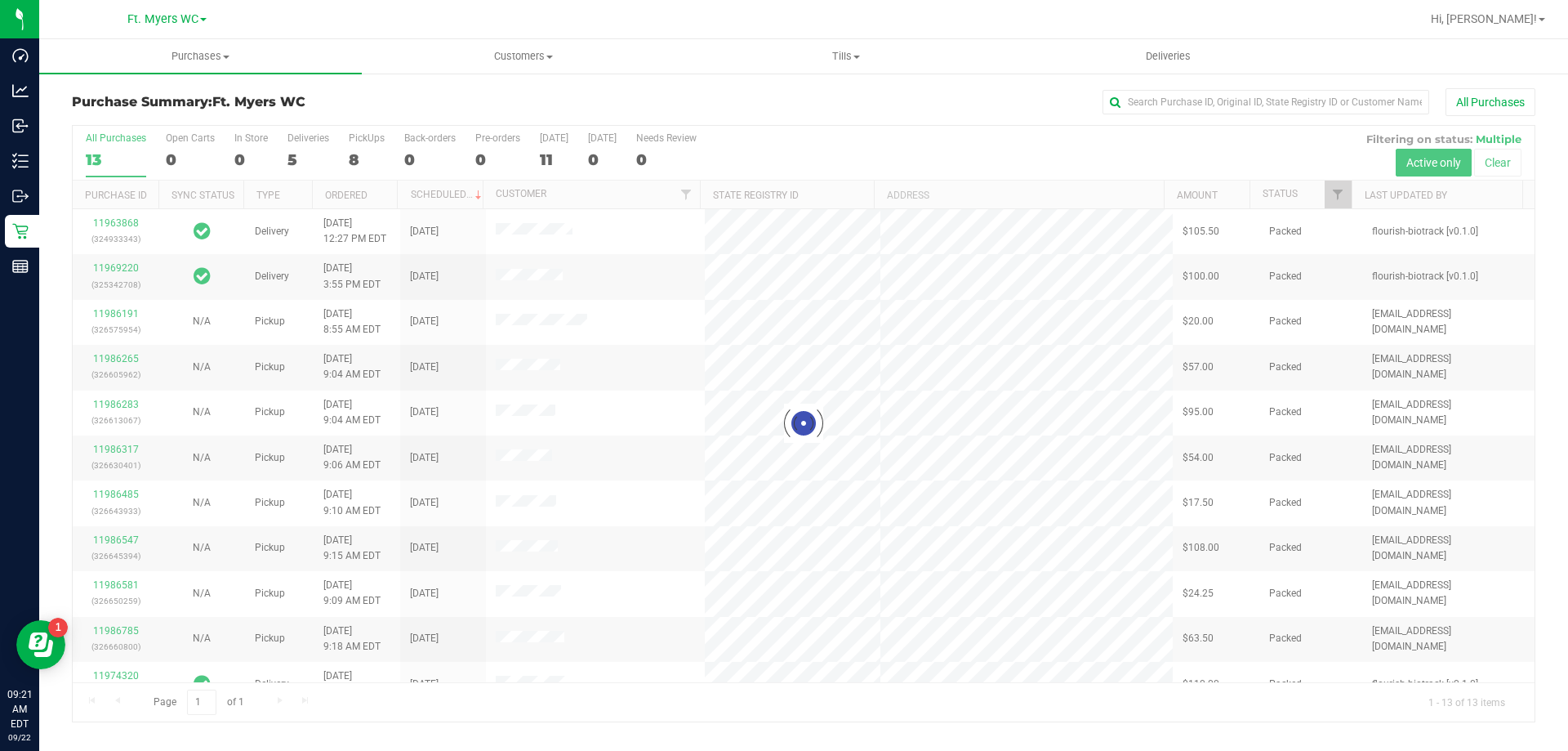
click at [311, 143] on div at bounding box center [803, 423] width 1461 height 595
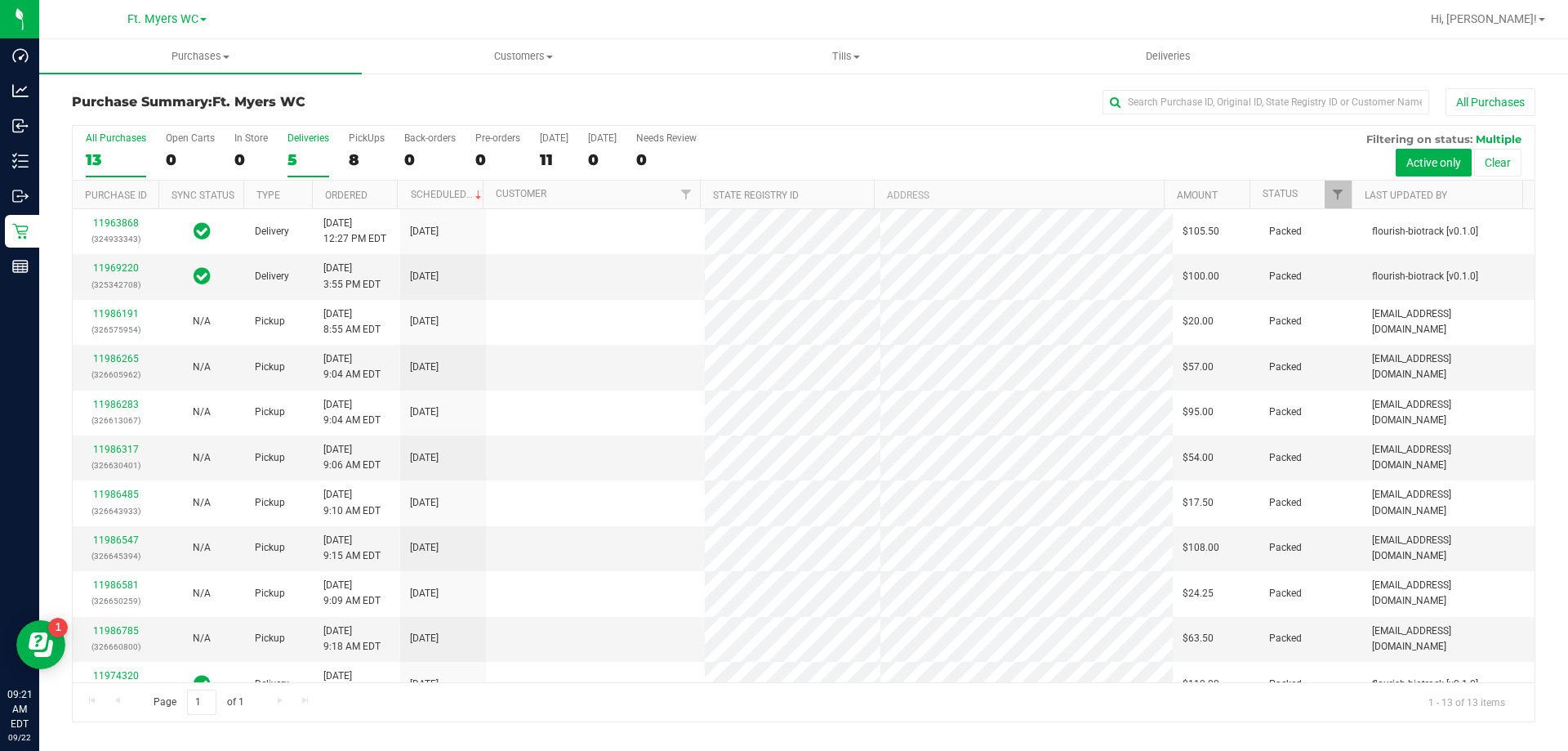
click at [300, 150] on div "5" at bounding box center [308, 159] width 41 height 19
click at [0, 0] on input "Deliveries 5" at bounding box center [0, 0] width 0 height 0
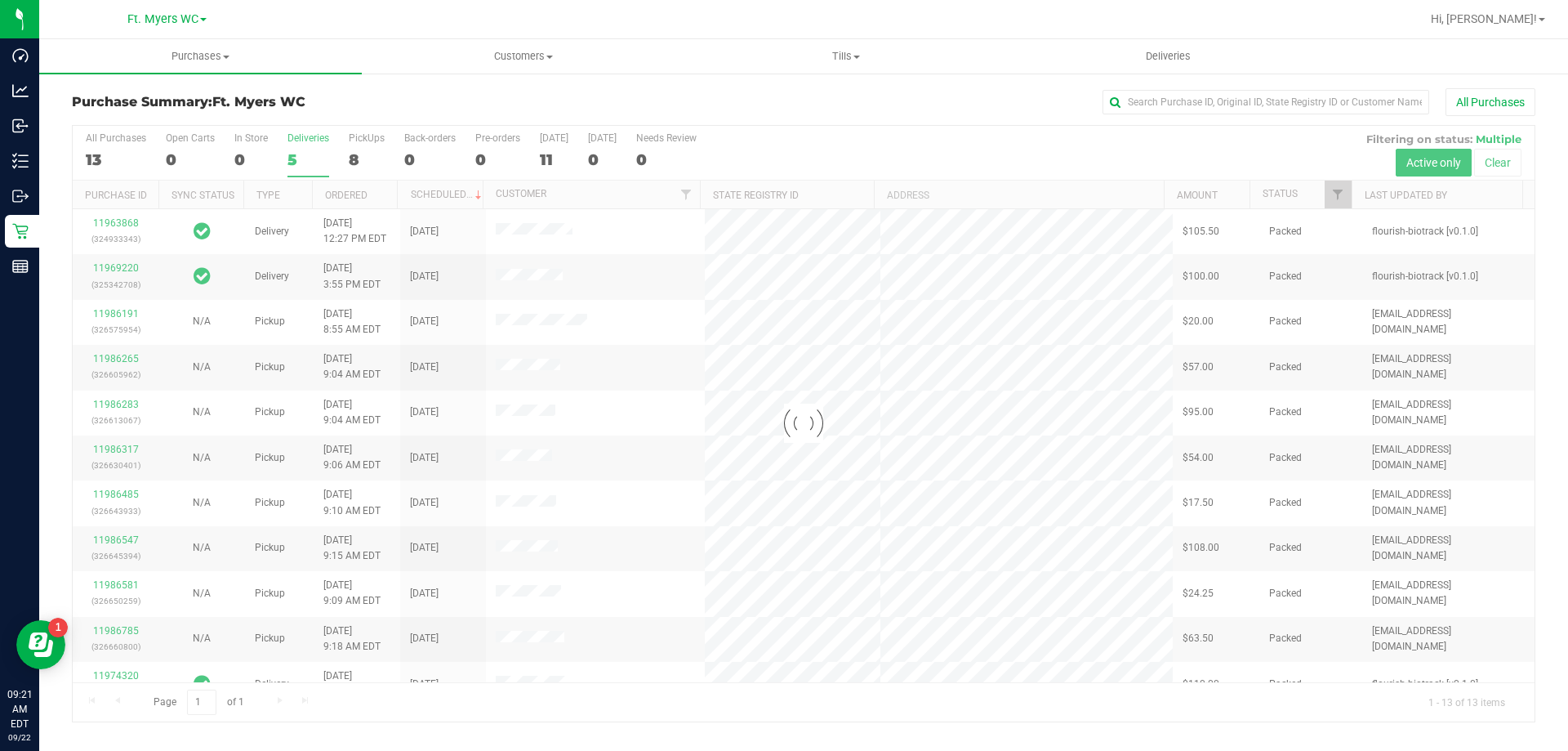
click at [321, 81] on div "Purchase Summary: Ft. [PERSON_NAME] All Purchases Loading... All Purchases 13 O…" at bounding box center [804, 405] width 1529 height 667
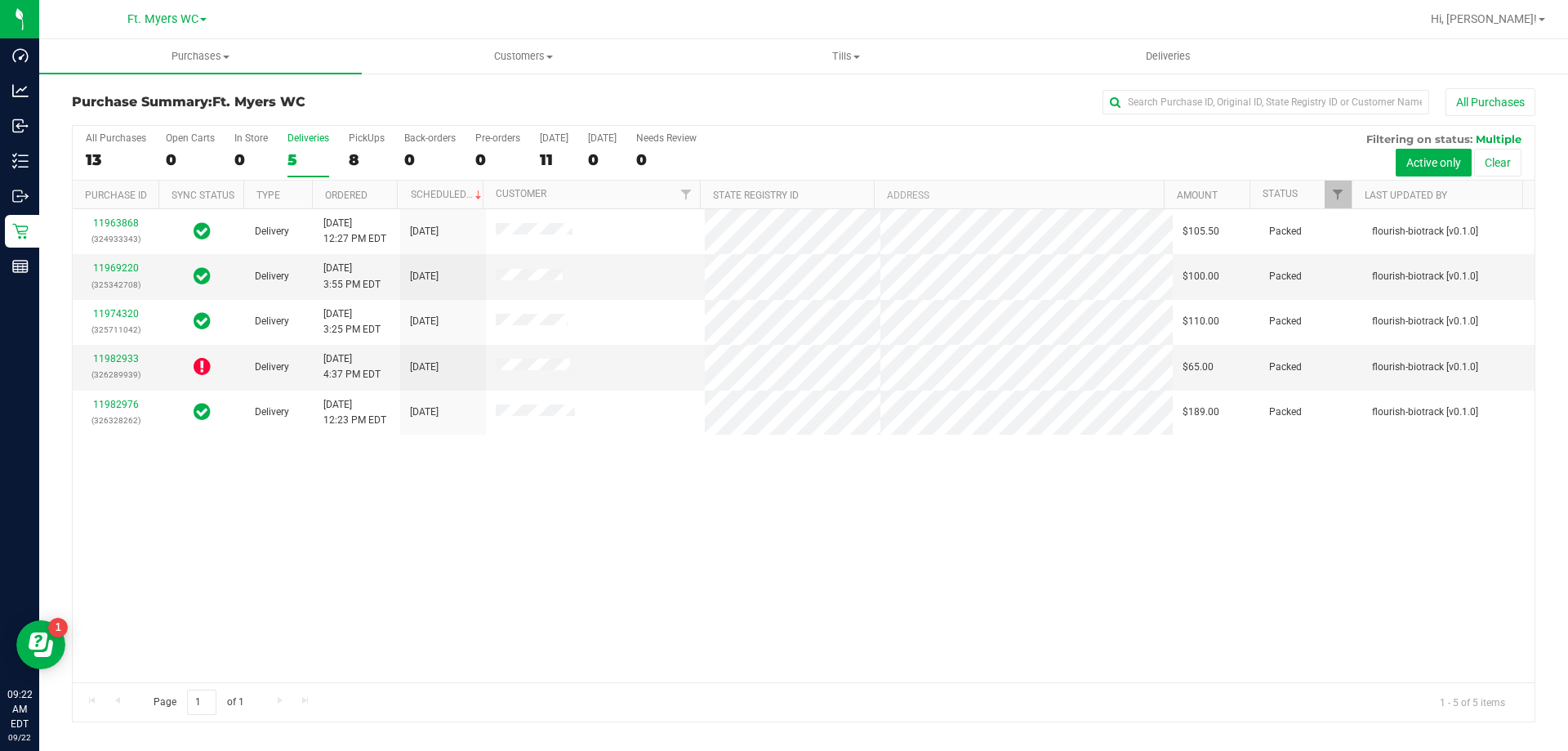
click at [379, 490] on div "11963868 (324933343) Delivery [DATE] 12:27 PM EDT 9/24/2025 $105.50 Packed flou…" at bounding box center [803, 445] width 1461 height 473
click at [120, 355] on link "11982933" at bounding box center [116, 359] width 46 height 12
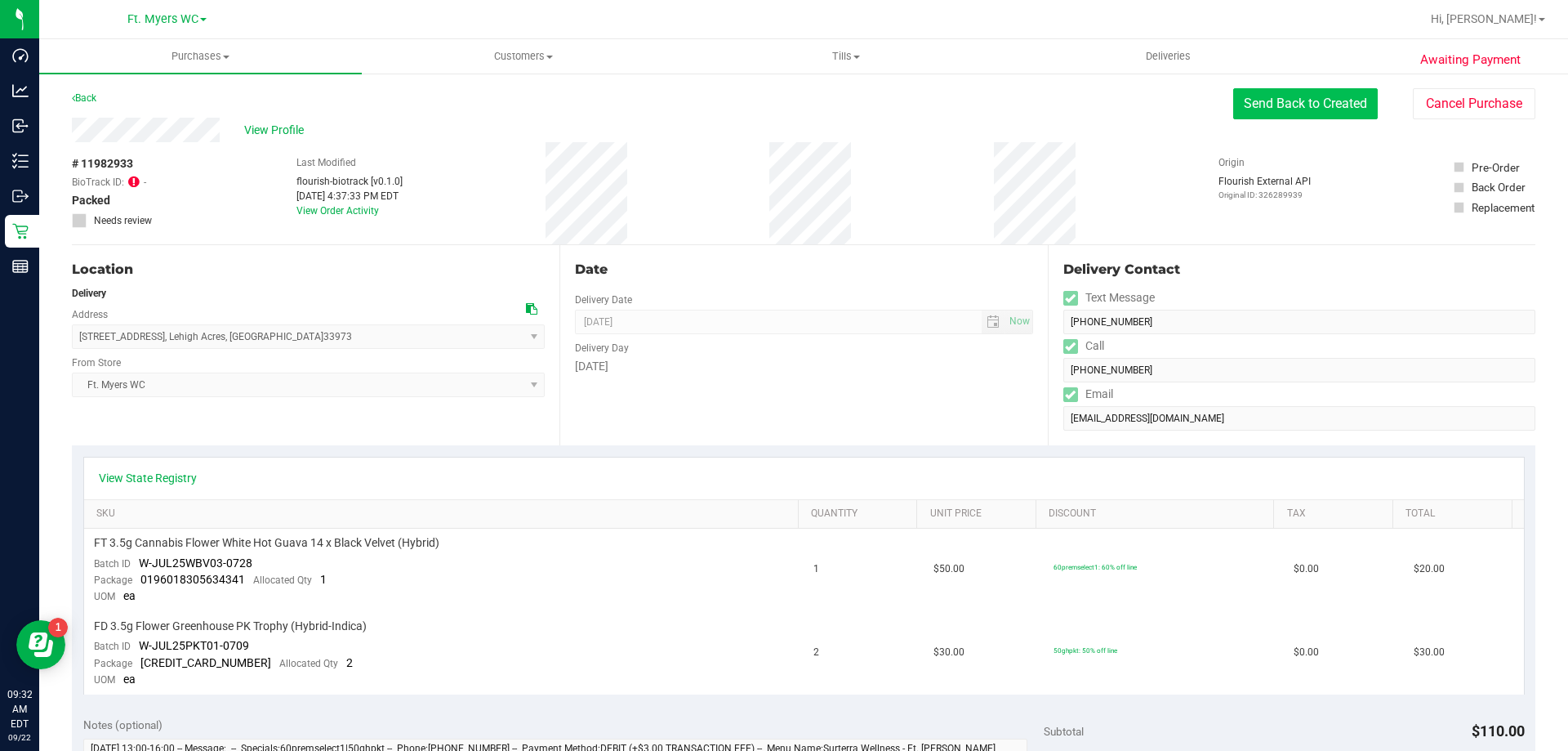
click at [1319, 99] on button "Send Back to Created" at bounding box center [1304, 104] width 144 height 31
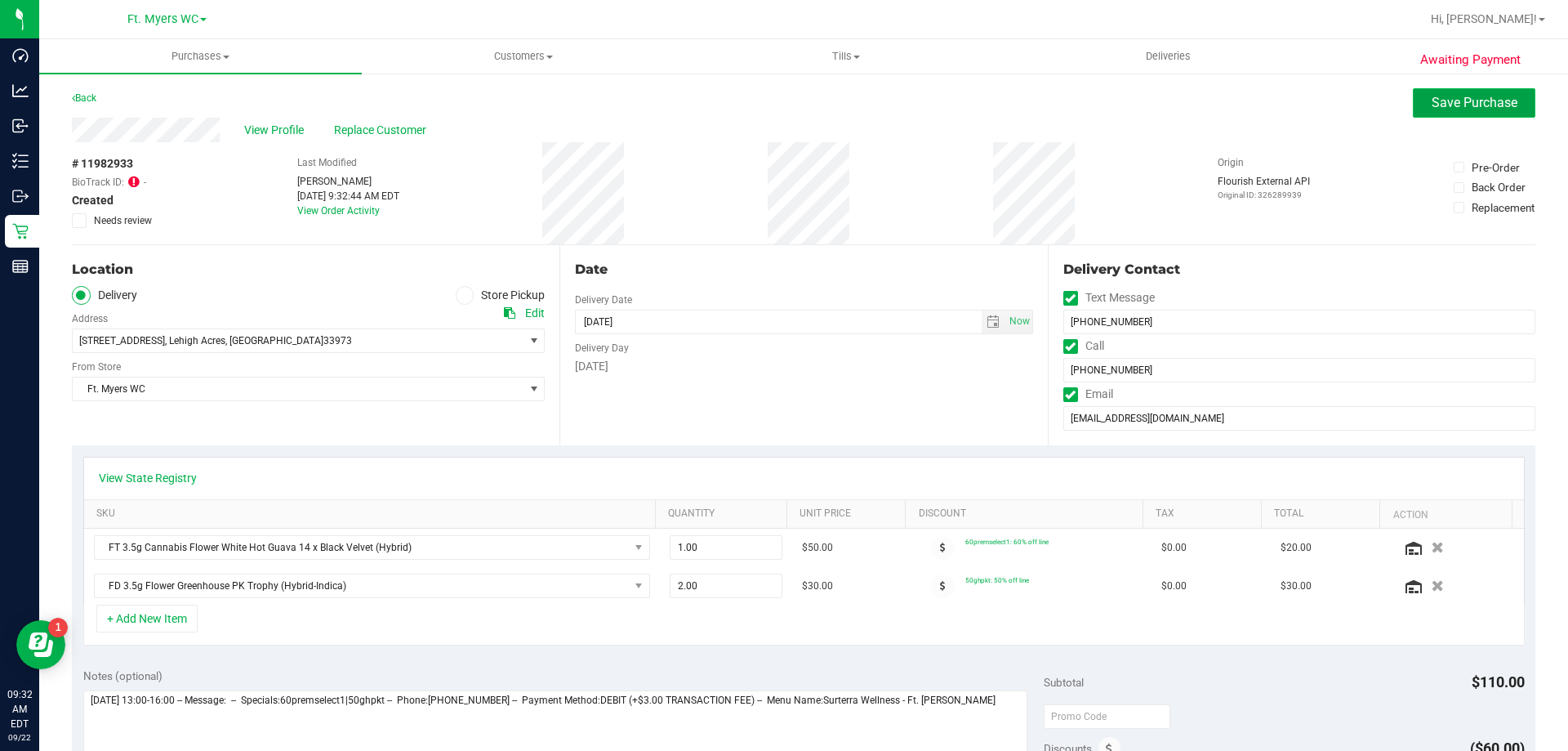
click at [1440, 112] on button "Save Purchase" at bounding box center [1473, 103] width 122 height 29
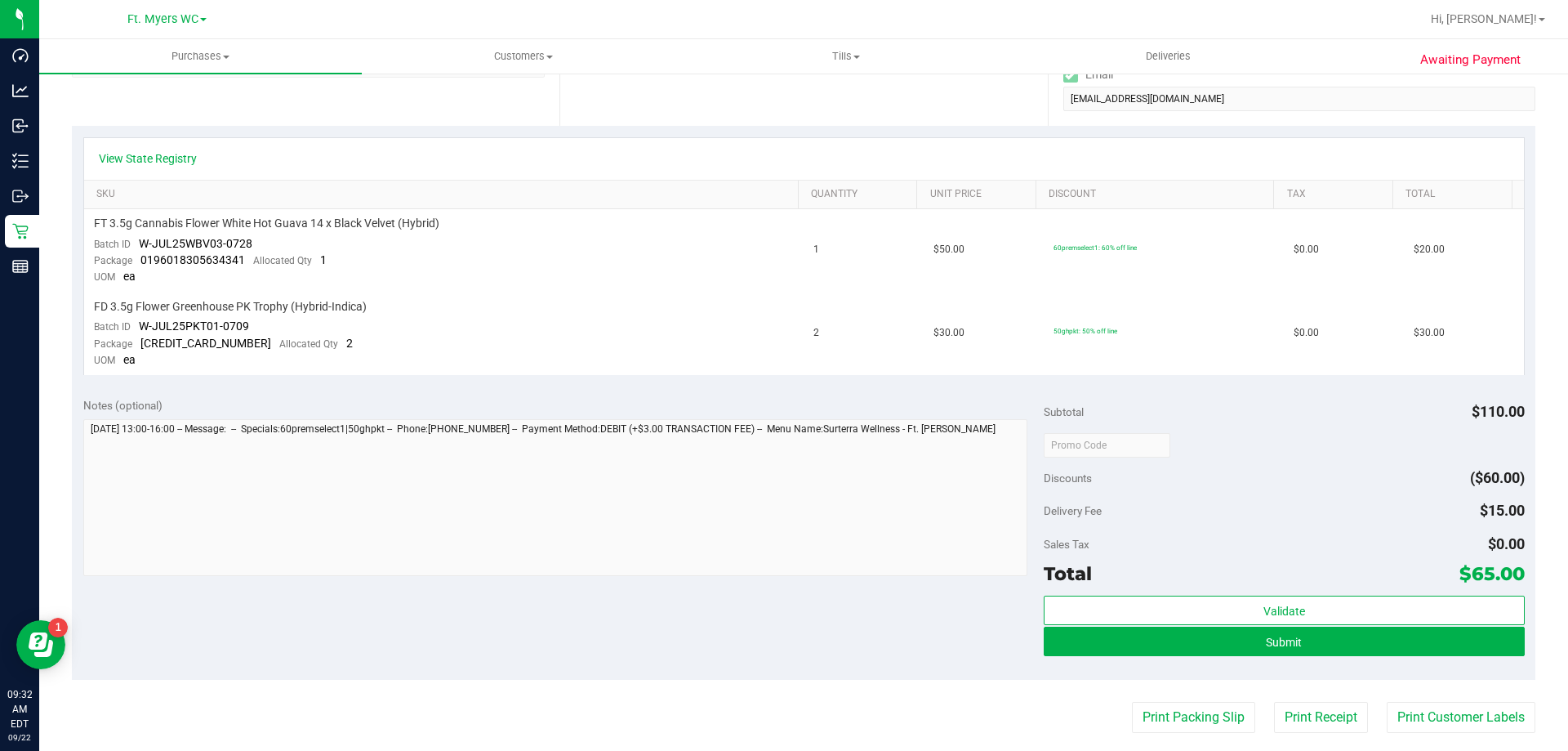
scroll to position [326, 0]
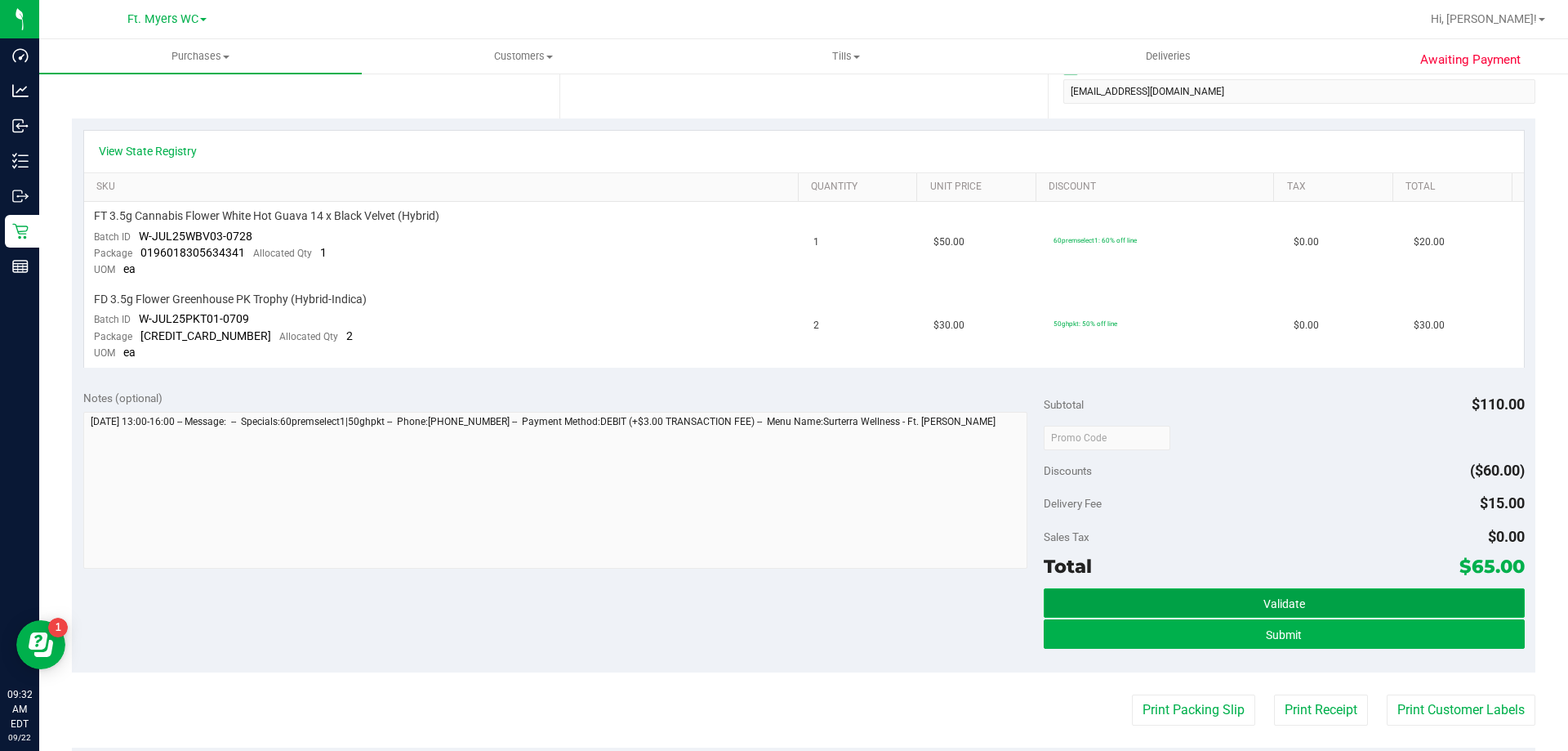
click at [1205, 610] on button "Validate" at bounding box center [1284, 603] width 480 height 29
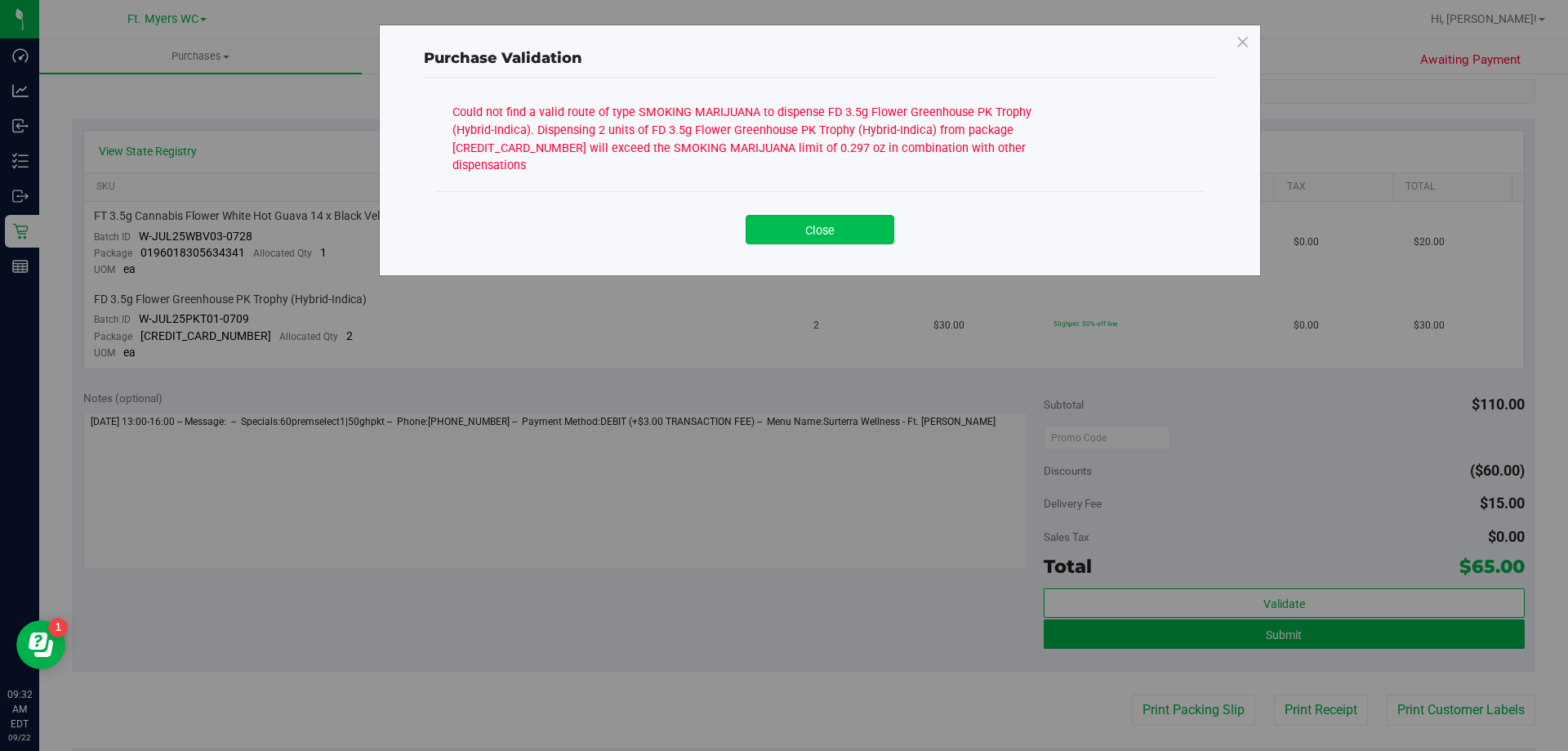
click at [883, 215] on button "Close" at bounding box center [820, 229] width 149 height 29
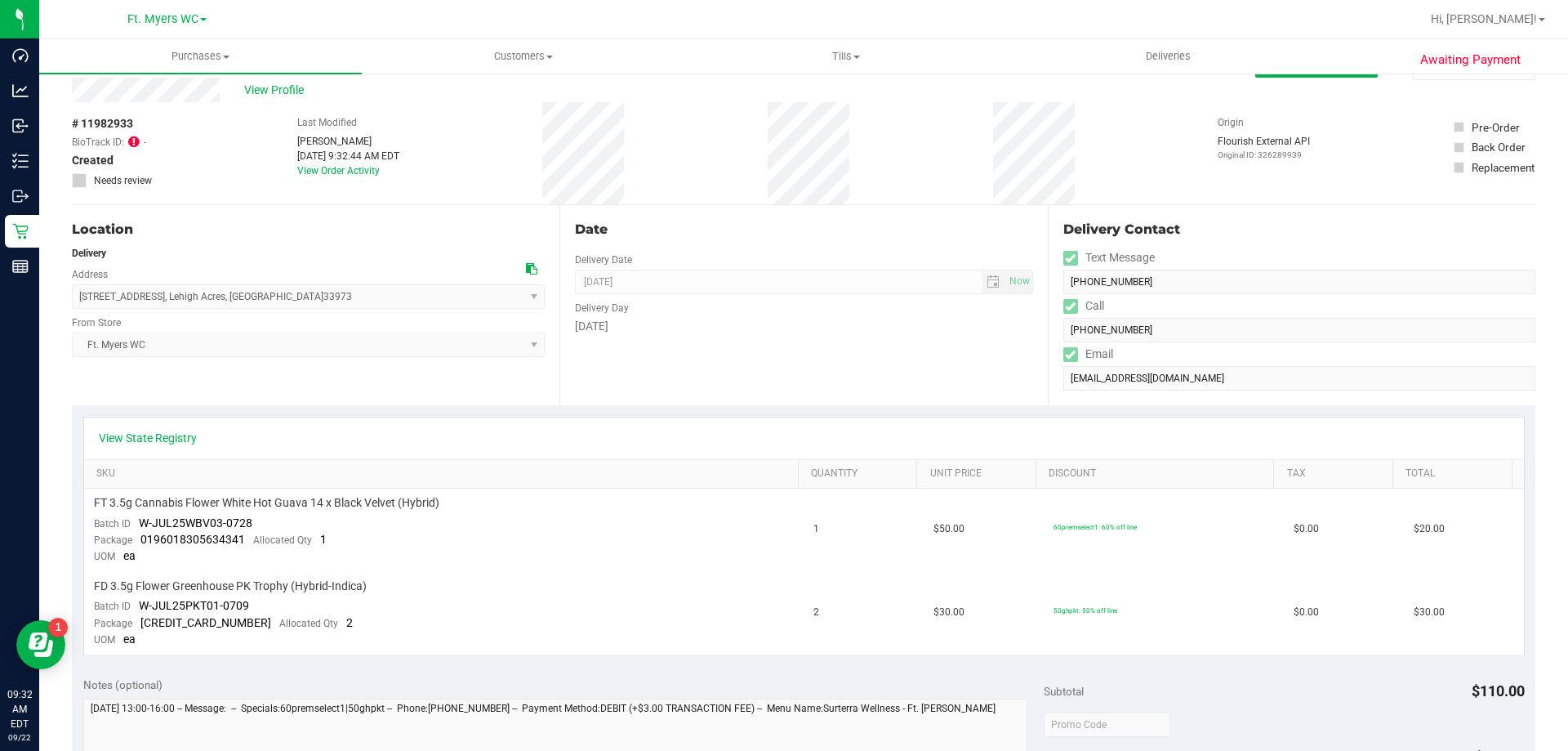
scroll to position [0, 0]
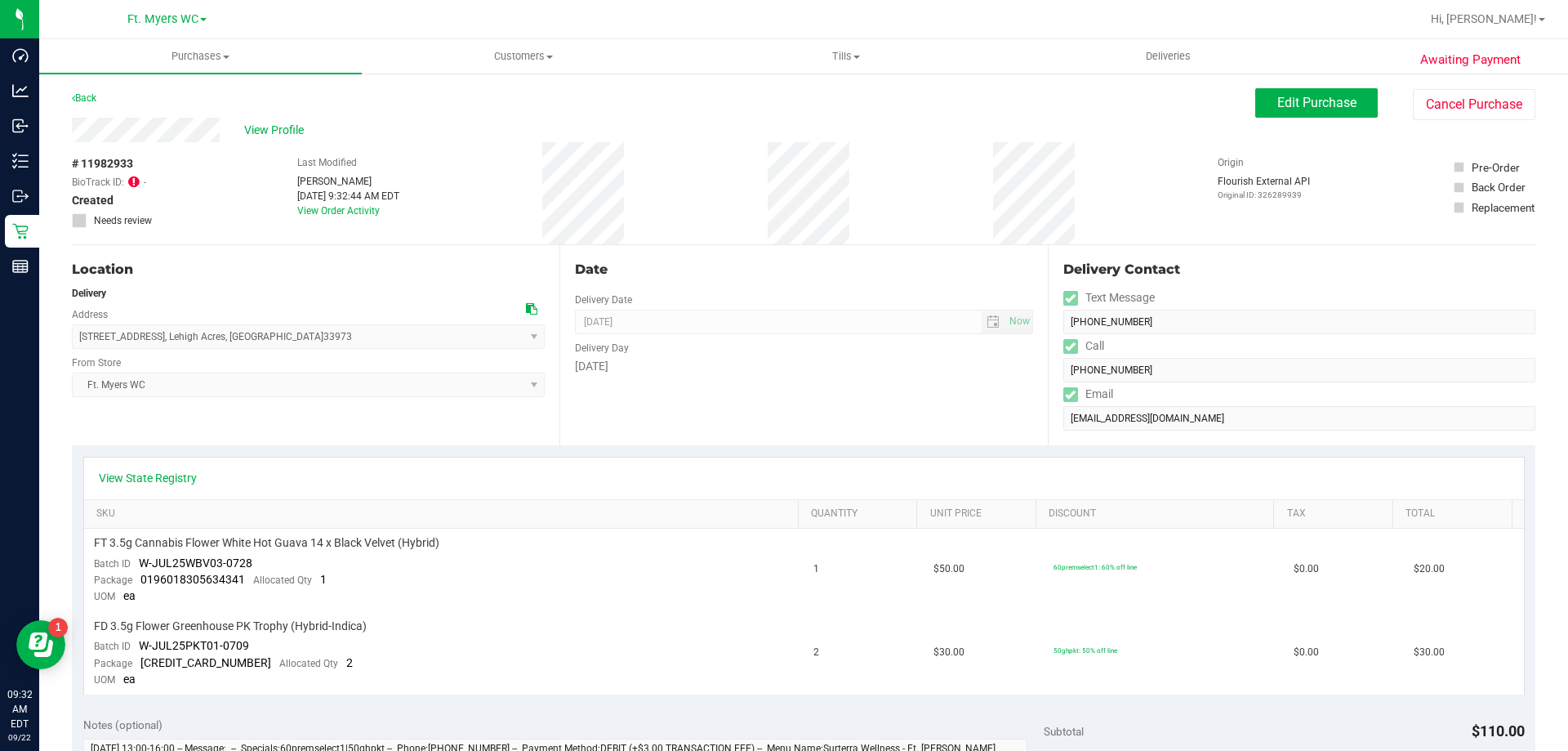
click at [663, 188] on div "# 11982933 BioTrack ID: - Created Needs review Last Modified [PERSON_NAME] [DAT…" at bounding box center [803, 193] width 1463 height 102
click at [293, 129] on span "View Profile" at bounding box center [276, 129] width 66 height 17
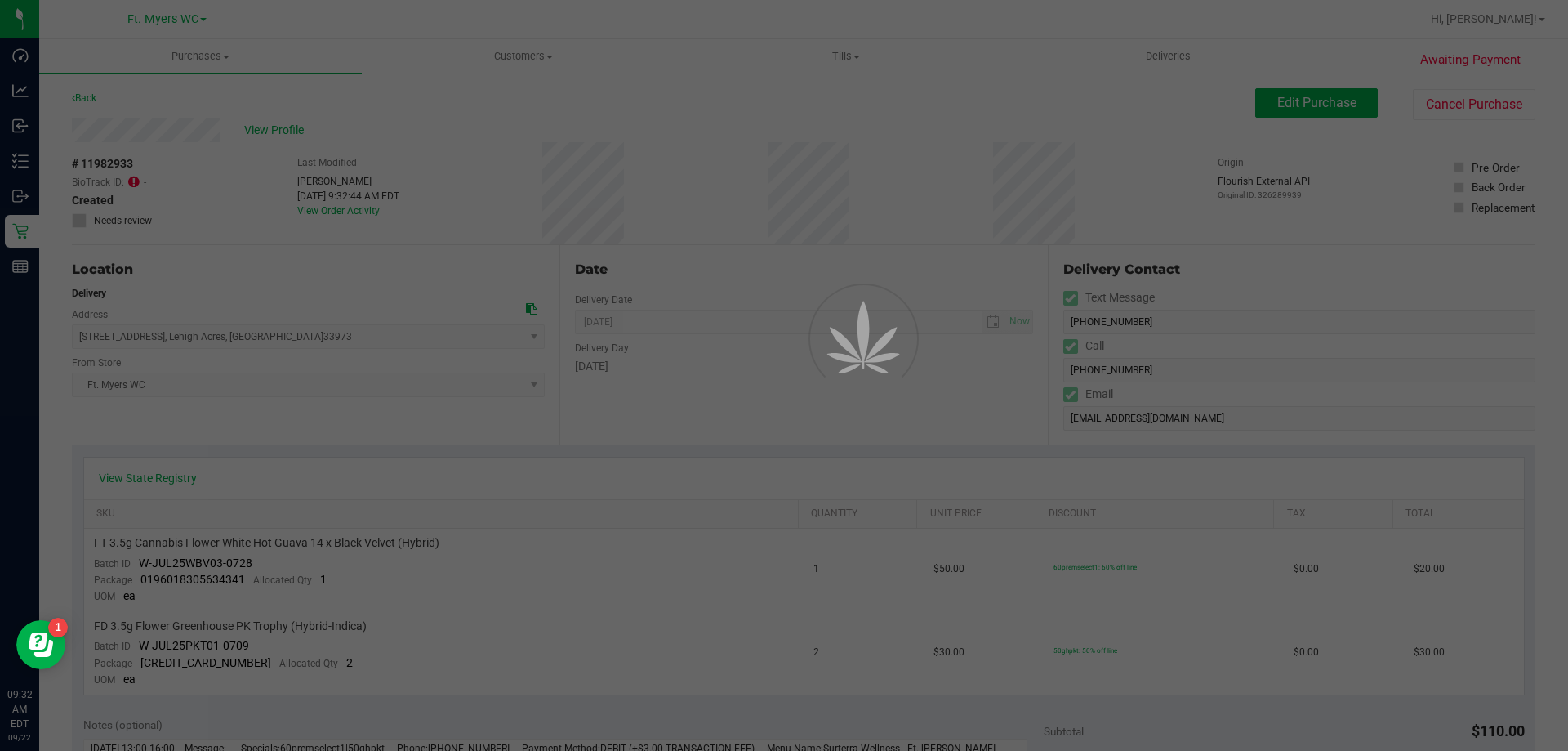
click at [800, 218] on div at bounding box center [784, 376] width 1568 height 751
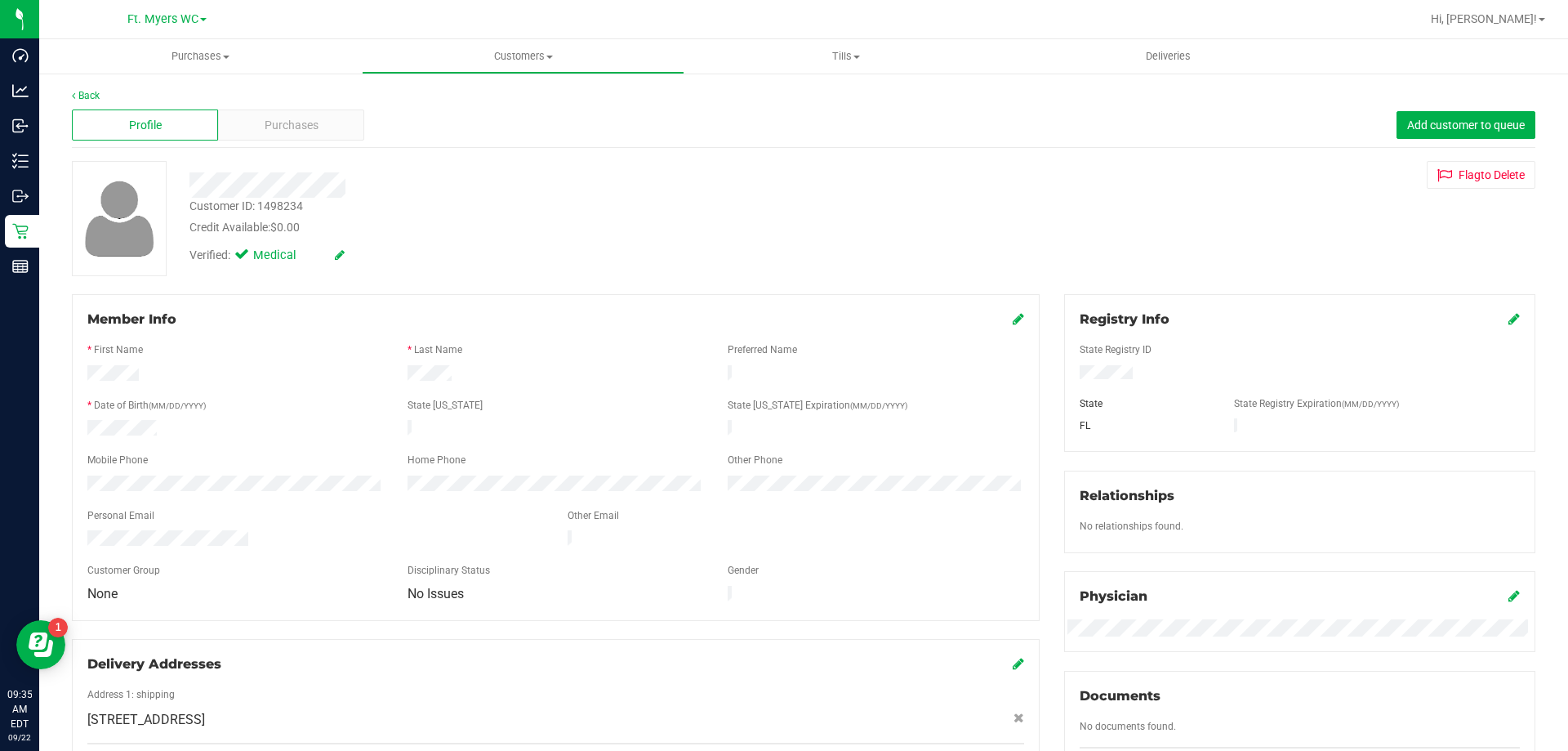
click at [322, 144] on div "Profile Purchases Add customer to queue" at bounding box center [803, 125] width 1463 height 45
click at [322, 121] on div "Purchases" at bounding box center [290, 125] width 146 height 31
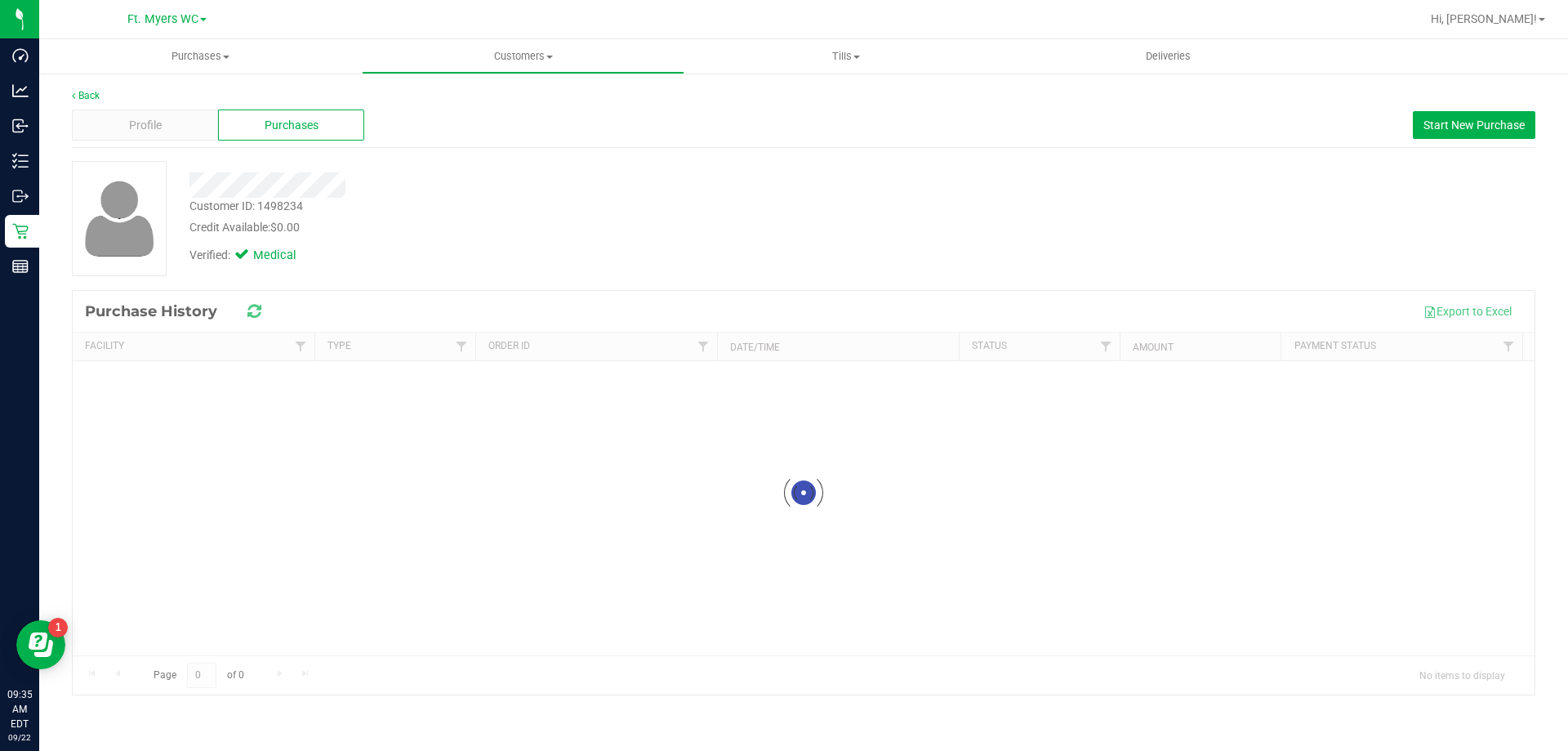
click at [814, 206] on div "Customer ID: 1498234 Credit Available: $0.00" at bounding box center [549, 217] width 744 height 38
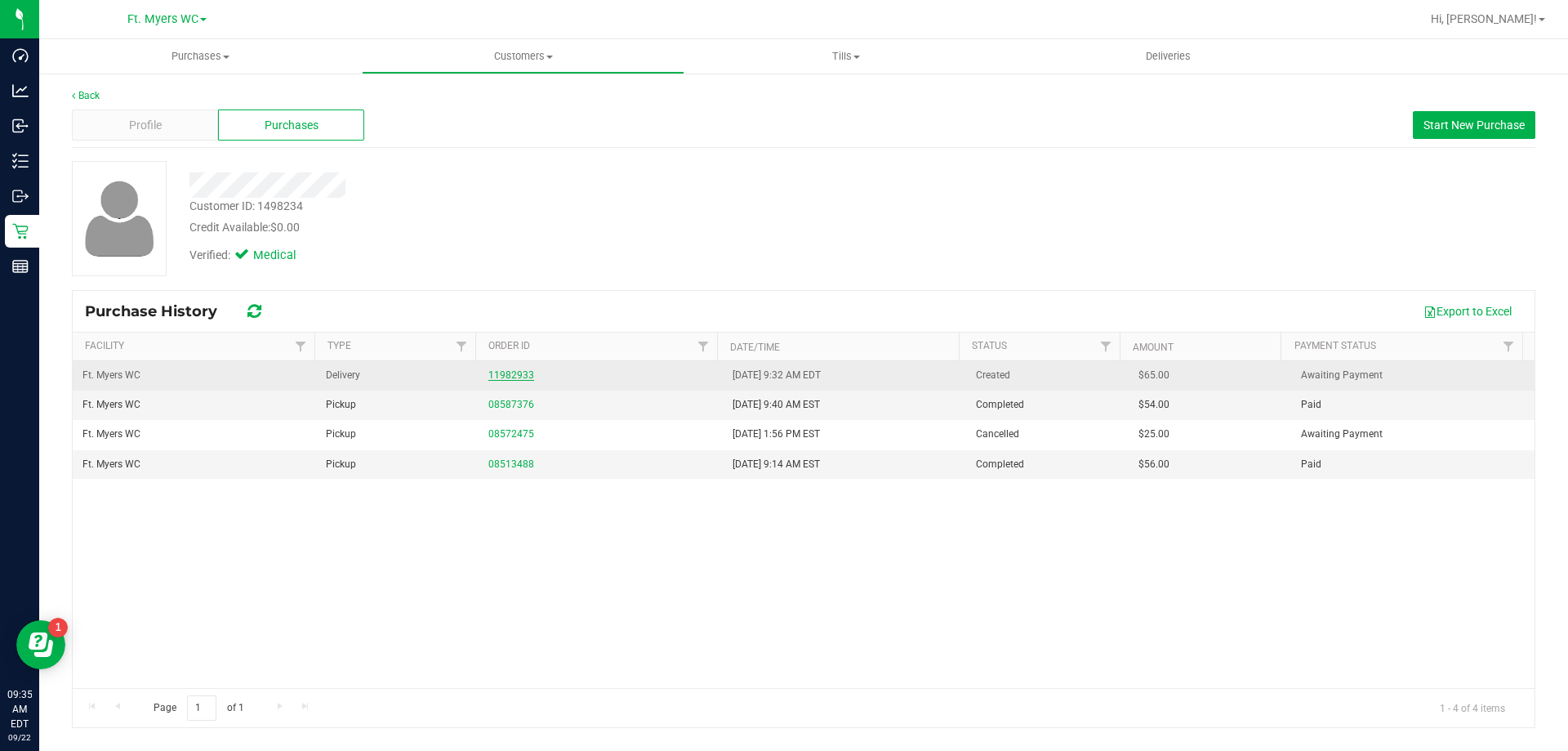
click at [510, 374] on link "11982933" at bounding box center [511, 376] width 46 height 12
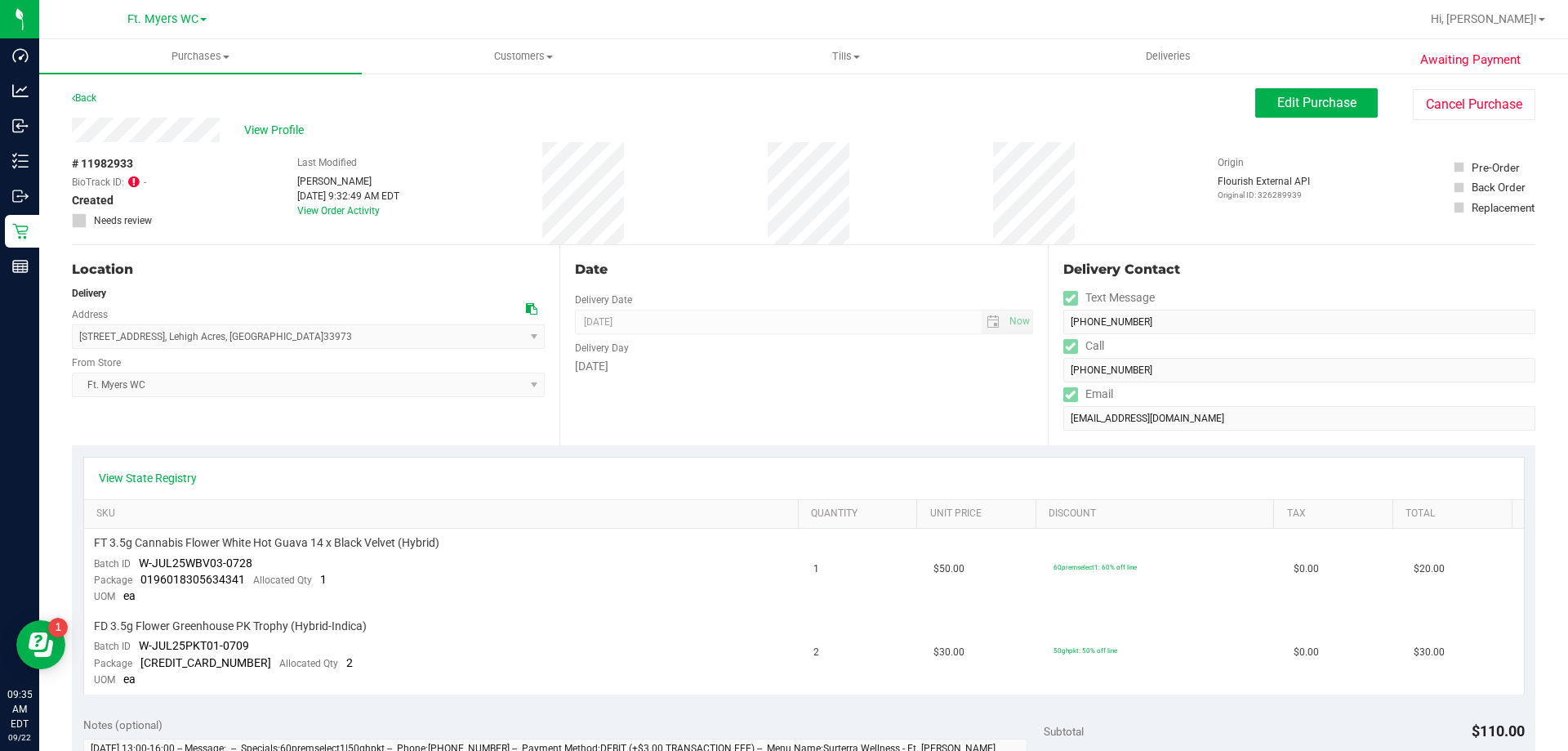
click at [187, 489] on div "View State Registry" at bounding box center [804, 478] width 1440 height 41
click at [186, 477] on link "View State Registry" at bounding box center [148, 477] width 98 height 17
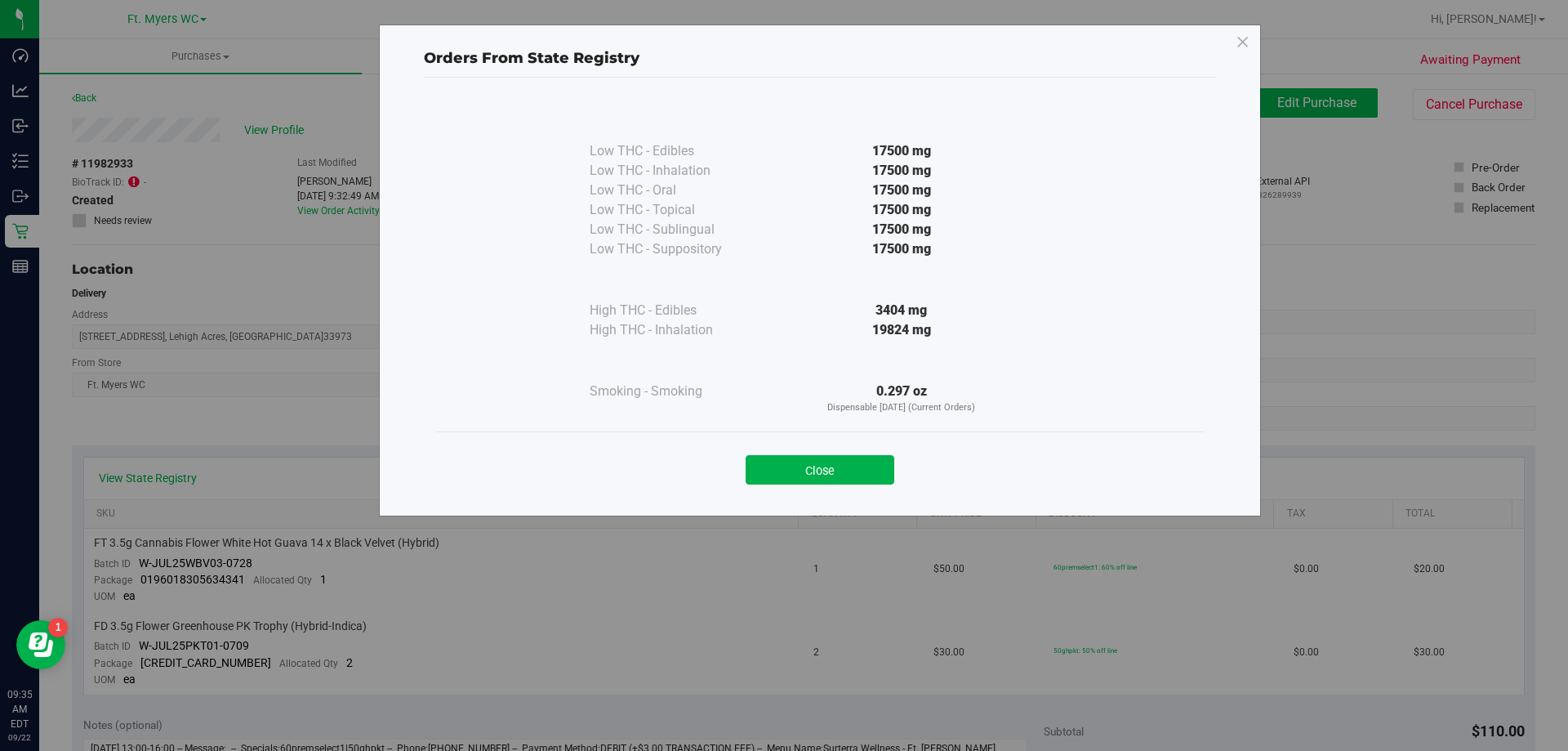
click at [889, 448] on div "Close" at bounding box center [819, 465] width 743 height 41
click at [881, 464] on button "Close" at bounding box center [820, 470] width 149 height 29
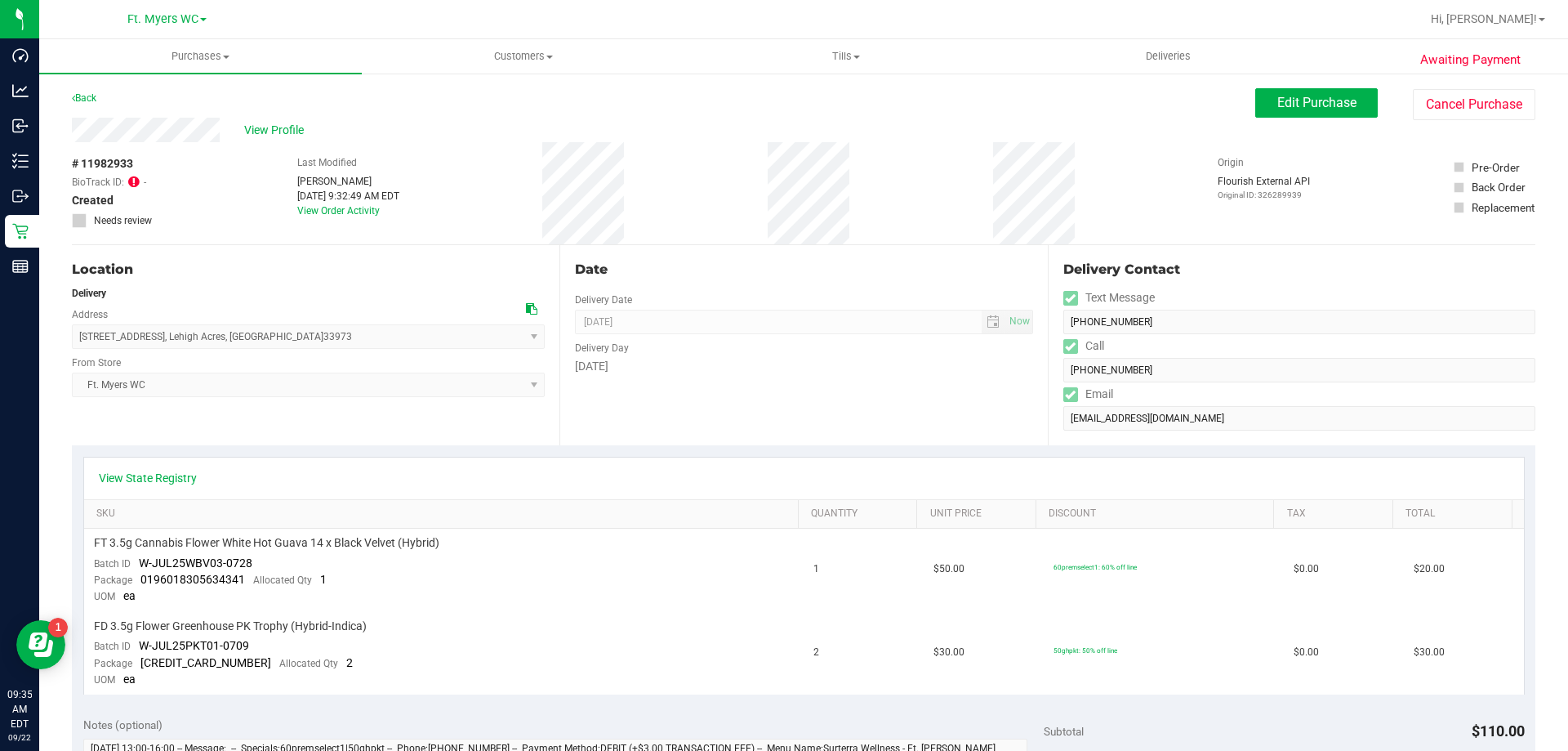
click at [782, 364] on div "[DATE]" at bounding box center [804, 366] width 458 height 17
click at [818, 352] on div "Delivery Day" at bounding box center [804, 346] width 458 height 24
click at [281, 134] on span "View Profile" at bounding box center [276, 129] width 66 height 17
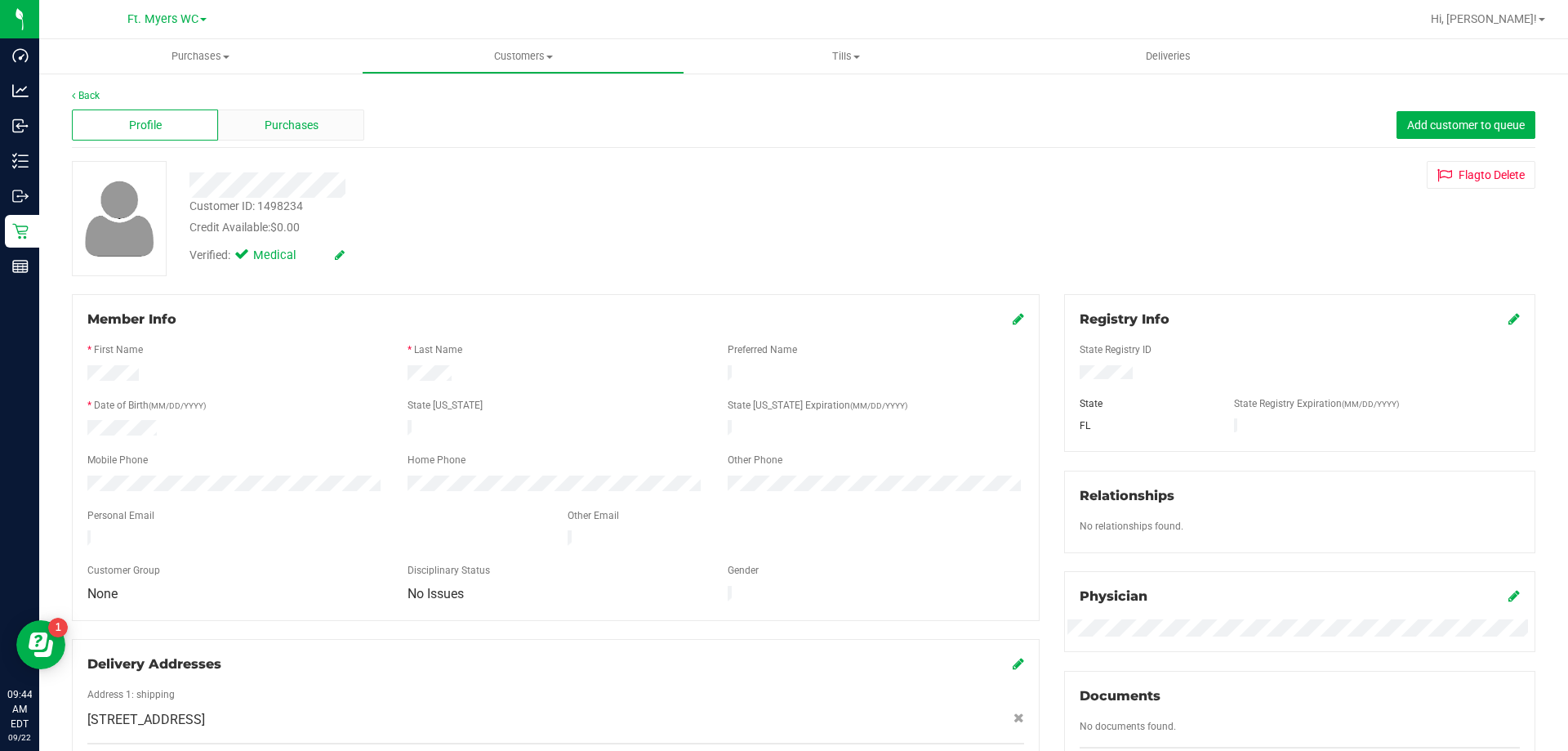
click at [286, 133] on span "Purchases" at bounding box center [291, 125] width 54 height 17
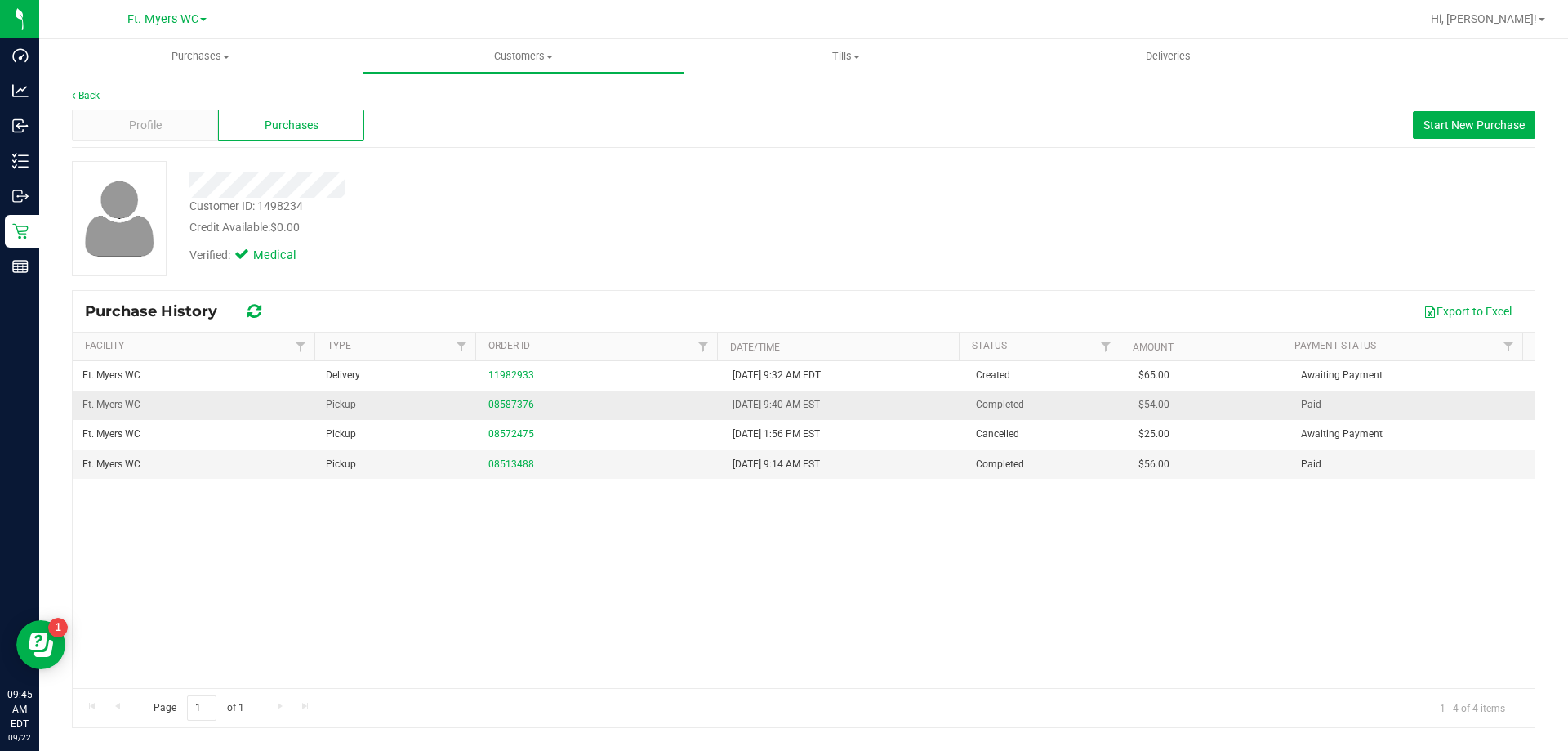
click at [528, 394] on td "08587376" at bounding box center [600, 405] width 243 height 29
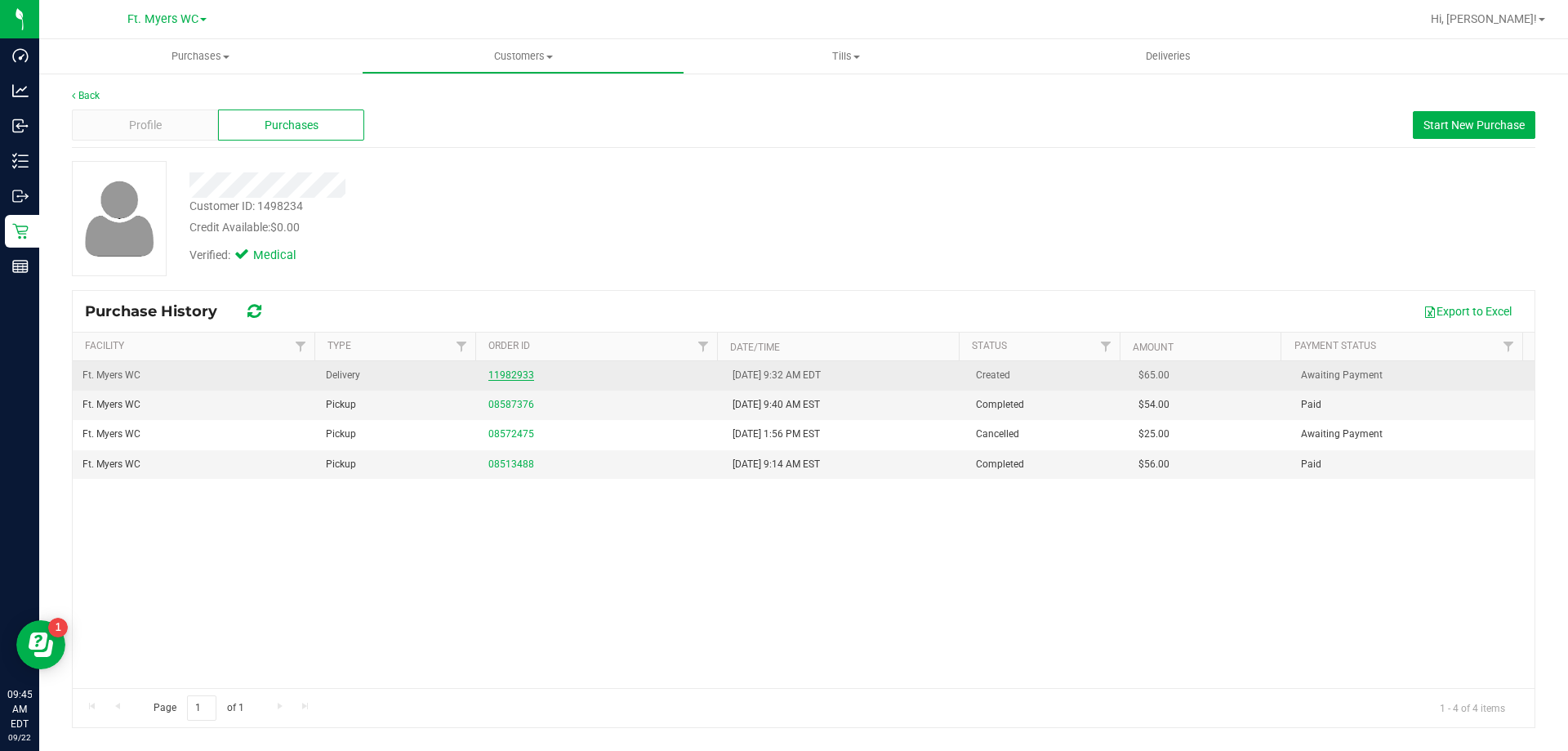
click at [521, 375] on link "11982933" at bounding box center [511, 376] width 46 height 12
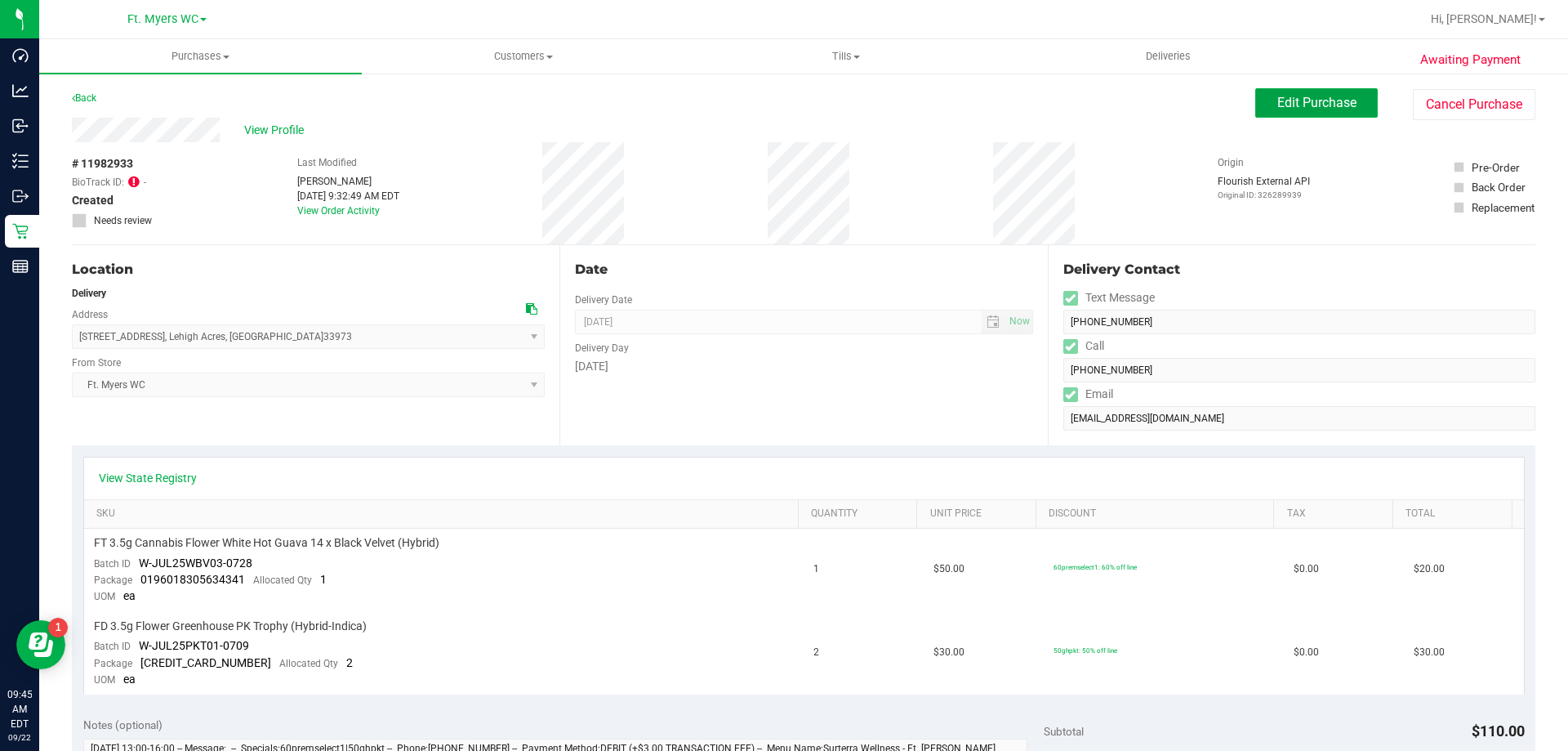
drag, startPoint x: 1331, startPoint y: 111, endPoint x: 1309, endPoint y: 295, distance: 185.3
click at [1309, 295] on purchase-details "Back Edit Purchase Cancel Purchase View Profile # 11982933 BioTrack ID: - Creat…" at bounding box center [803, 733] width 1463 height 1291
click at [982, 235] on div "# 11982933 BioTrack ID: - Created Needs review Last Modified [PERSON_NAME] [DAT…" at bounding box center [803, 193] width 1463 height 102
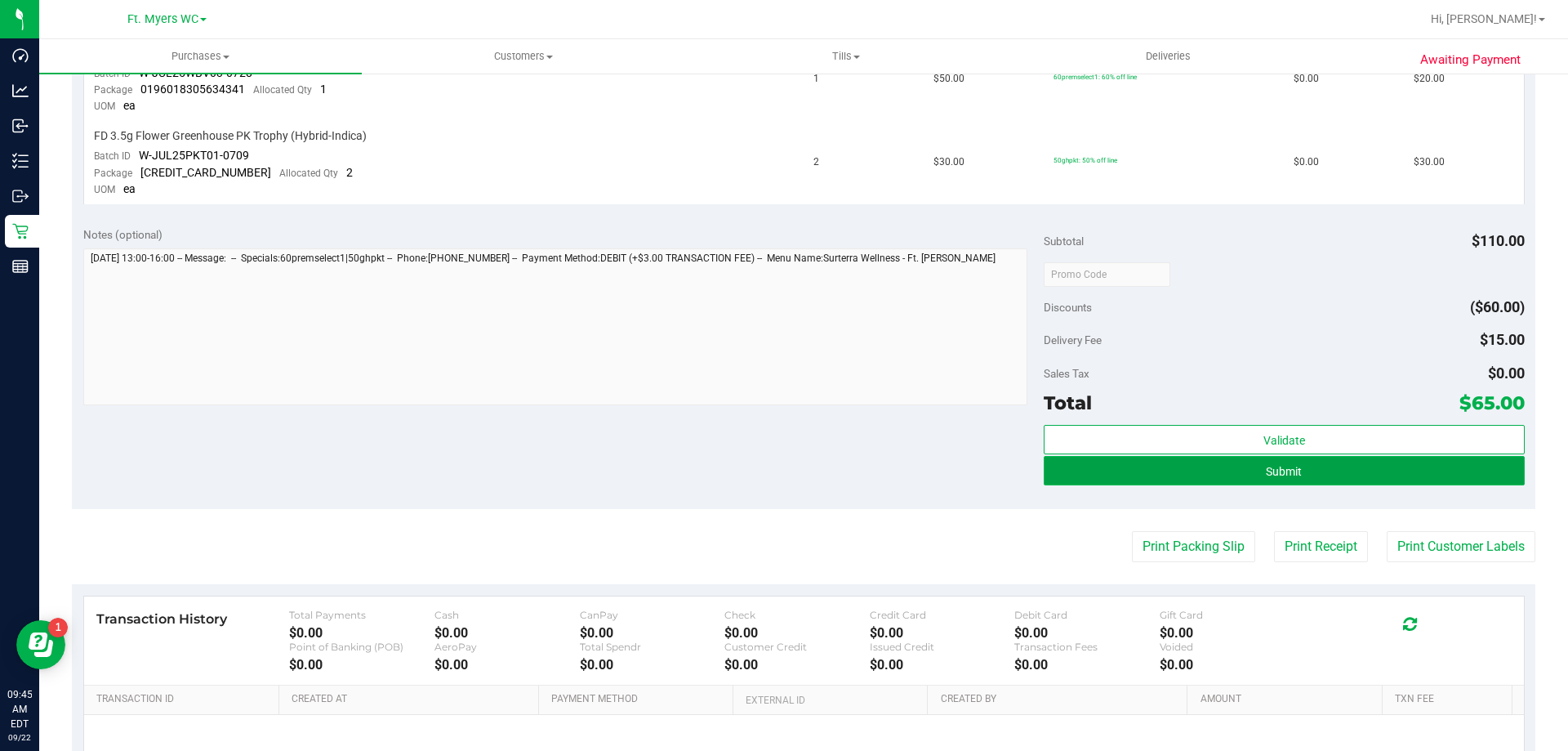
click at [1265, 470] on span "Submit" at bounding box center [1283, 471] width 36 height 13
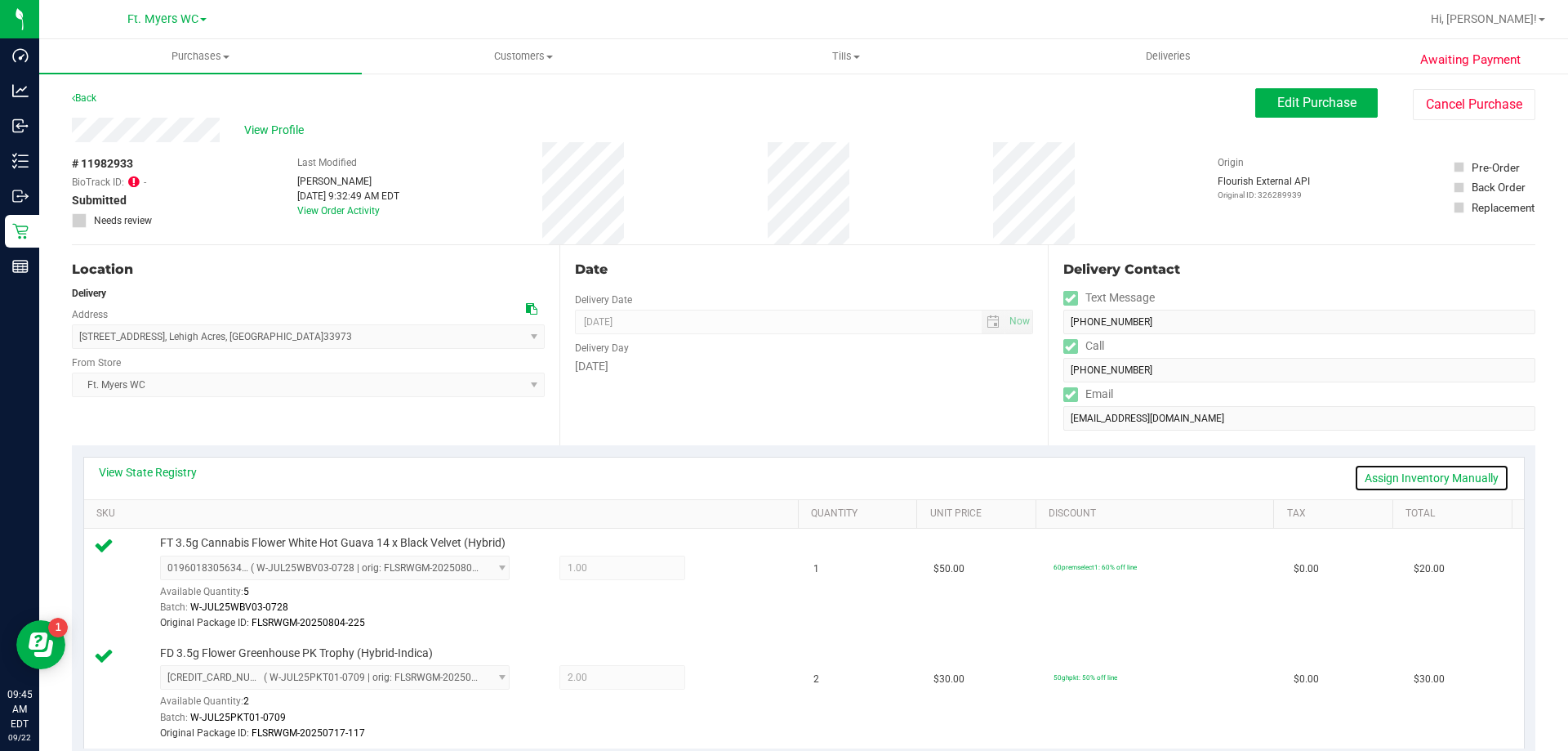
click at [1434, 468] on link "Assign Inventory Manually" at bounding box center [1431, 477] width 155 height 27
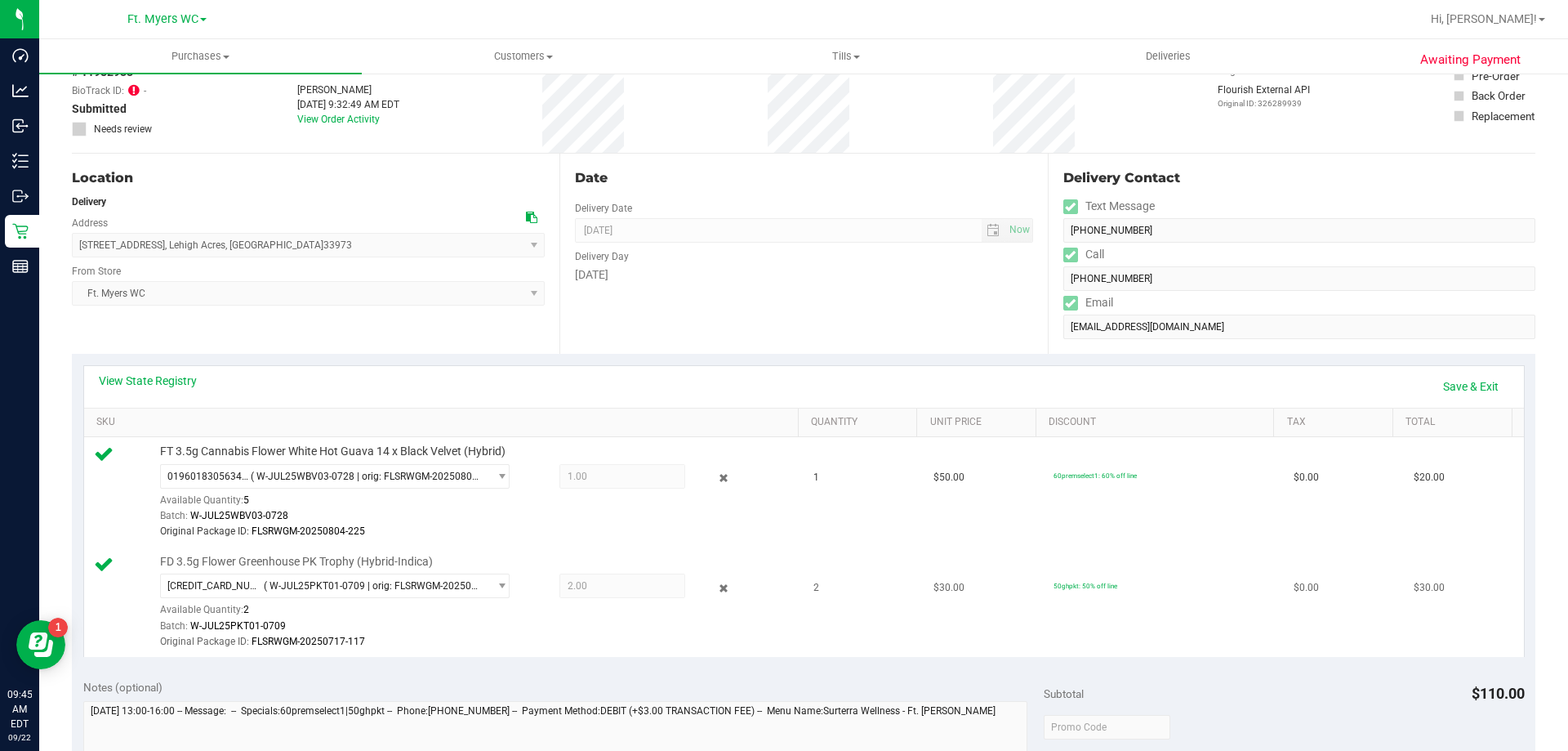
scroll to position [164, 0]
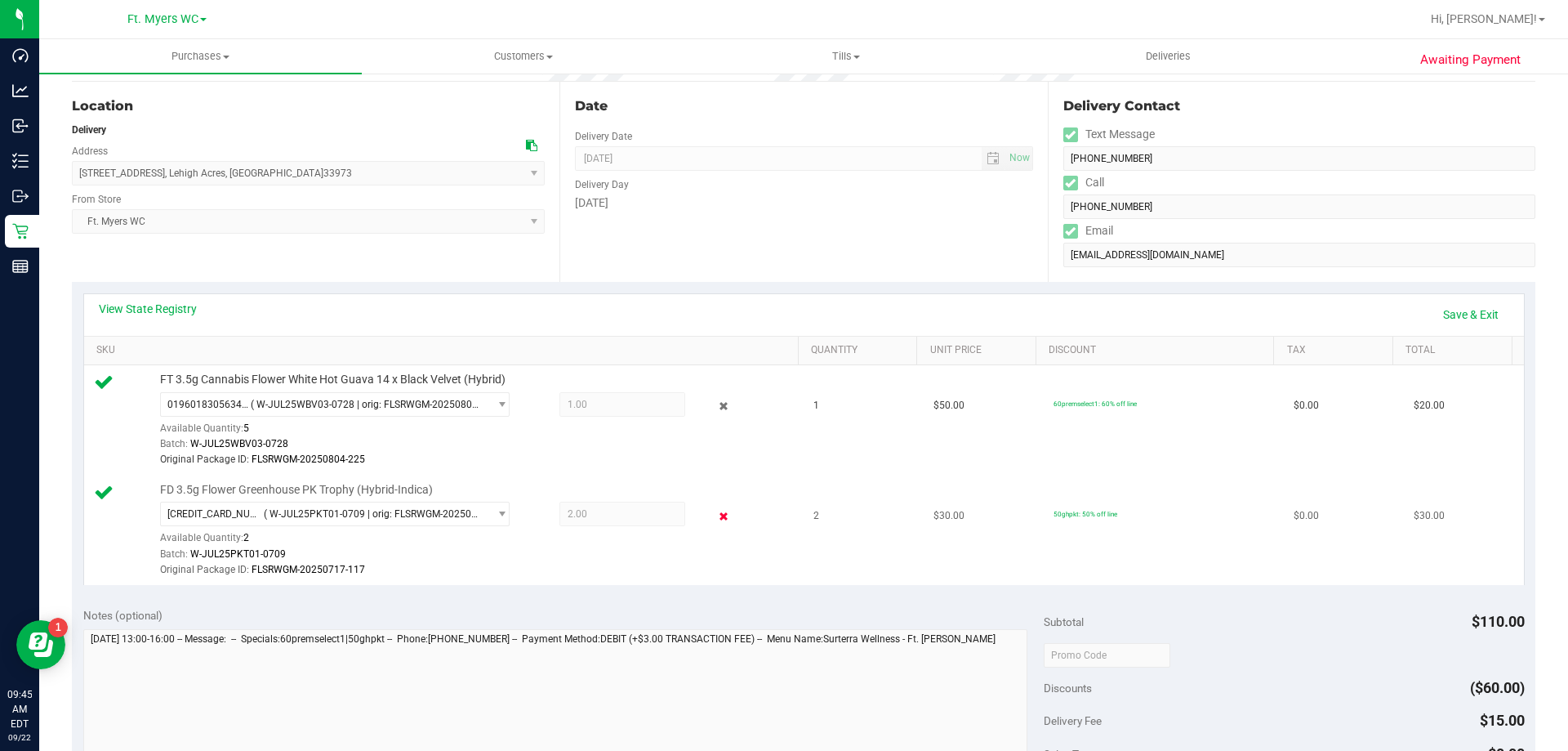
click at [721, 524] on icon at bounding box center [723, 516] width 17 height 19
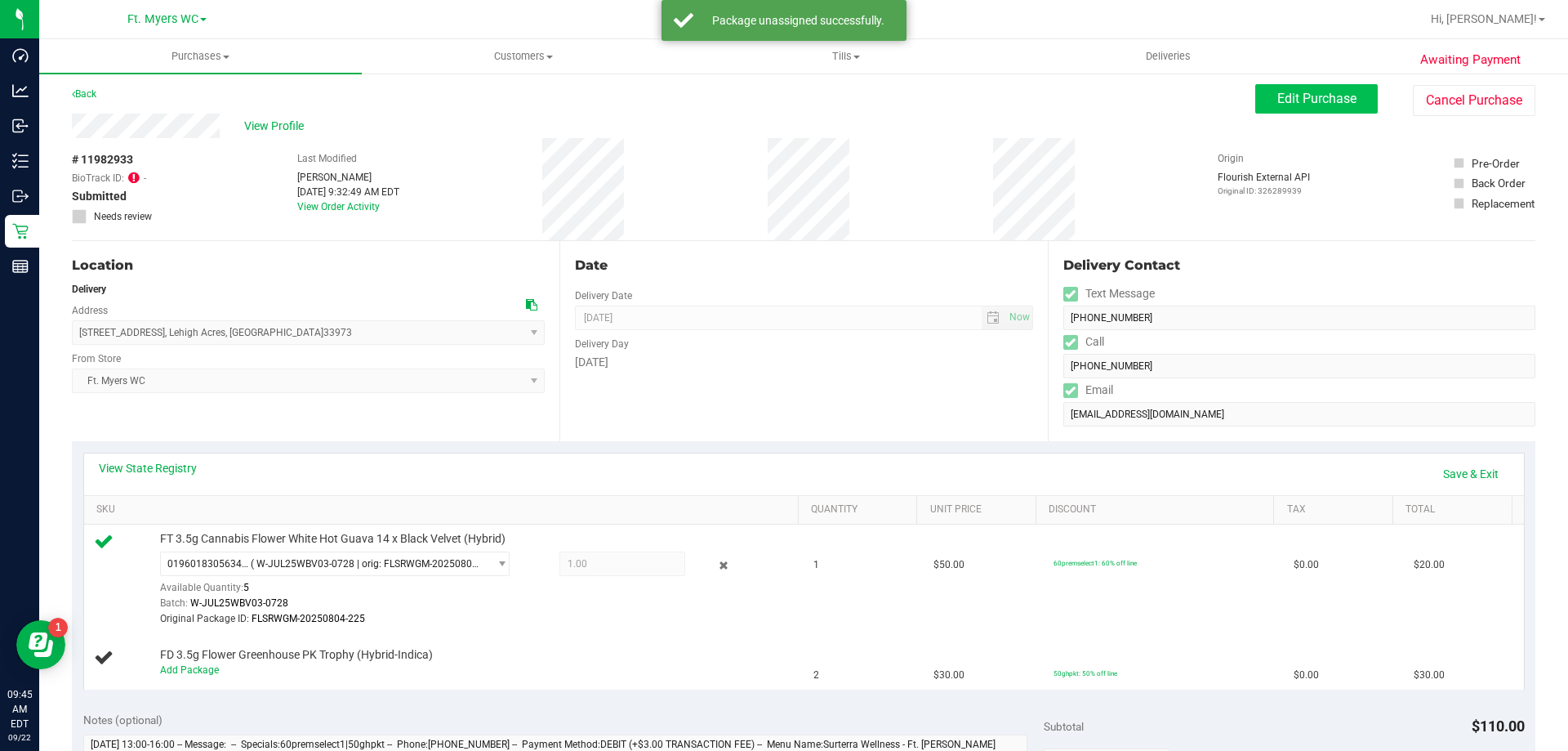
scroll to position [0, 0]
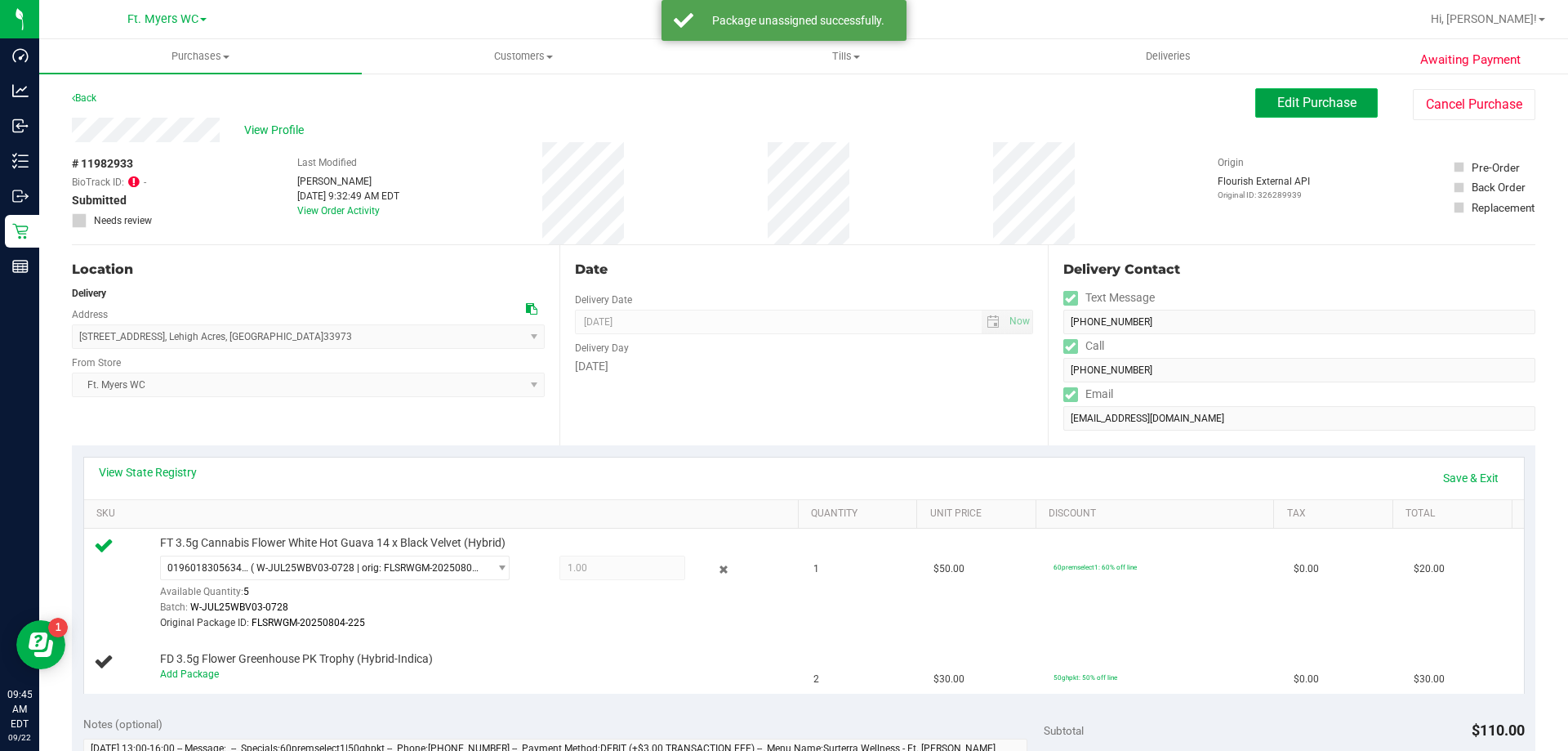
click at [1313, 95] on span "Edit Purchase" at bounding box center [1316, 103] width 79 height 16
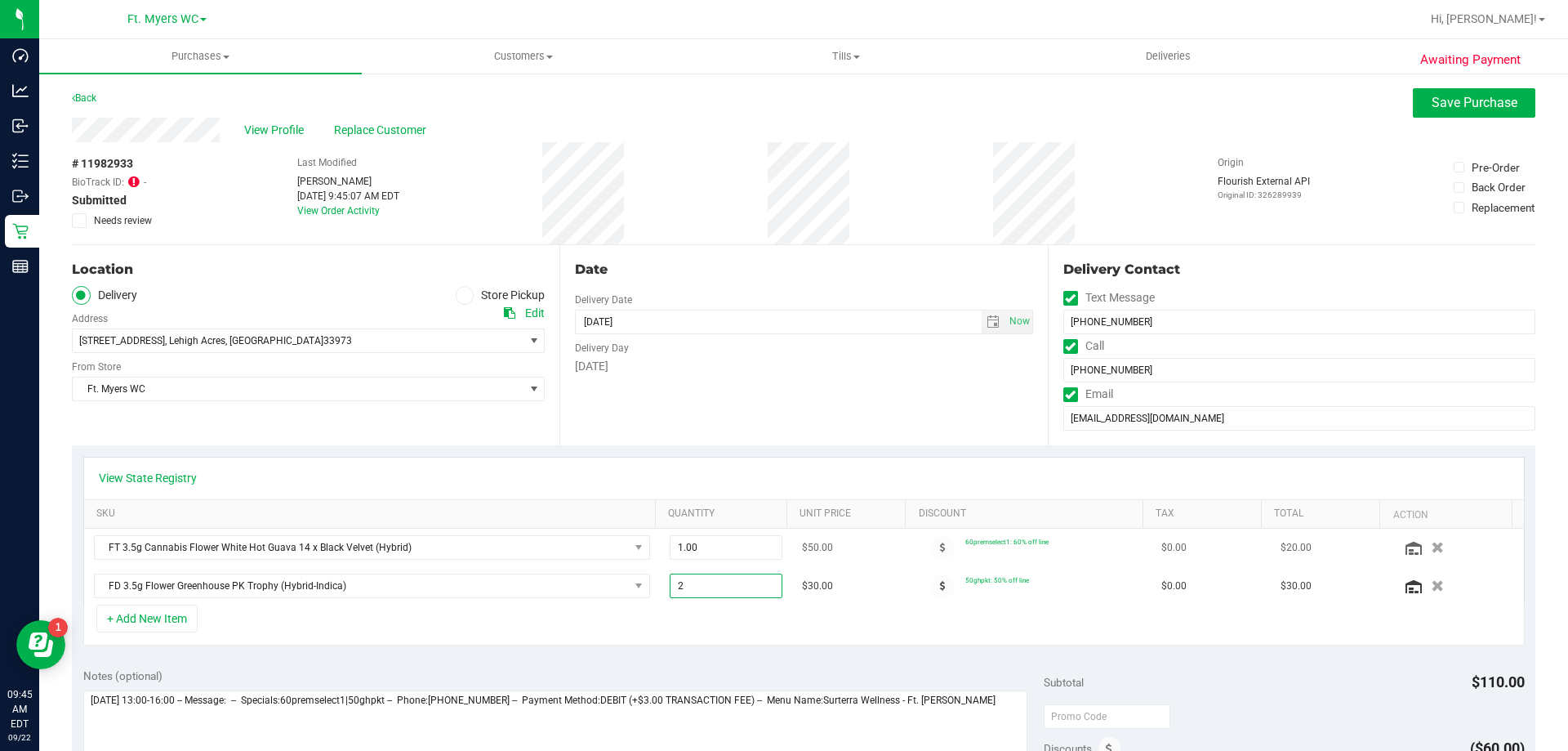
drag, startPoint x: 722, startPoint y: 575, endPoint x: 616, endPoint y: 561, distance: 106.9
click at [617, 563] on tbody "FT 3.5g Cannabis Flower White Hot Guava 14 x Black Velvet (Hybrid) 1.00 1 $50.0…" at bounding box center [804, 566] width 1440 height 75
type input "1"
type input "1.00"
click at [807, 408] on div "Date Delivery Date [DATE] Now [DATE] 08:00 AM Now Delivery Day [DATE]" at bounding box center [803, 345] width 487 height 200
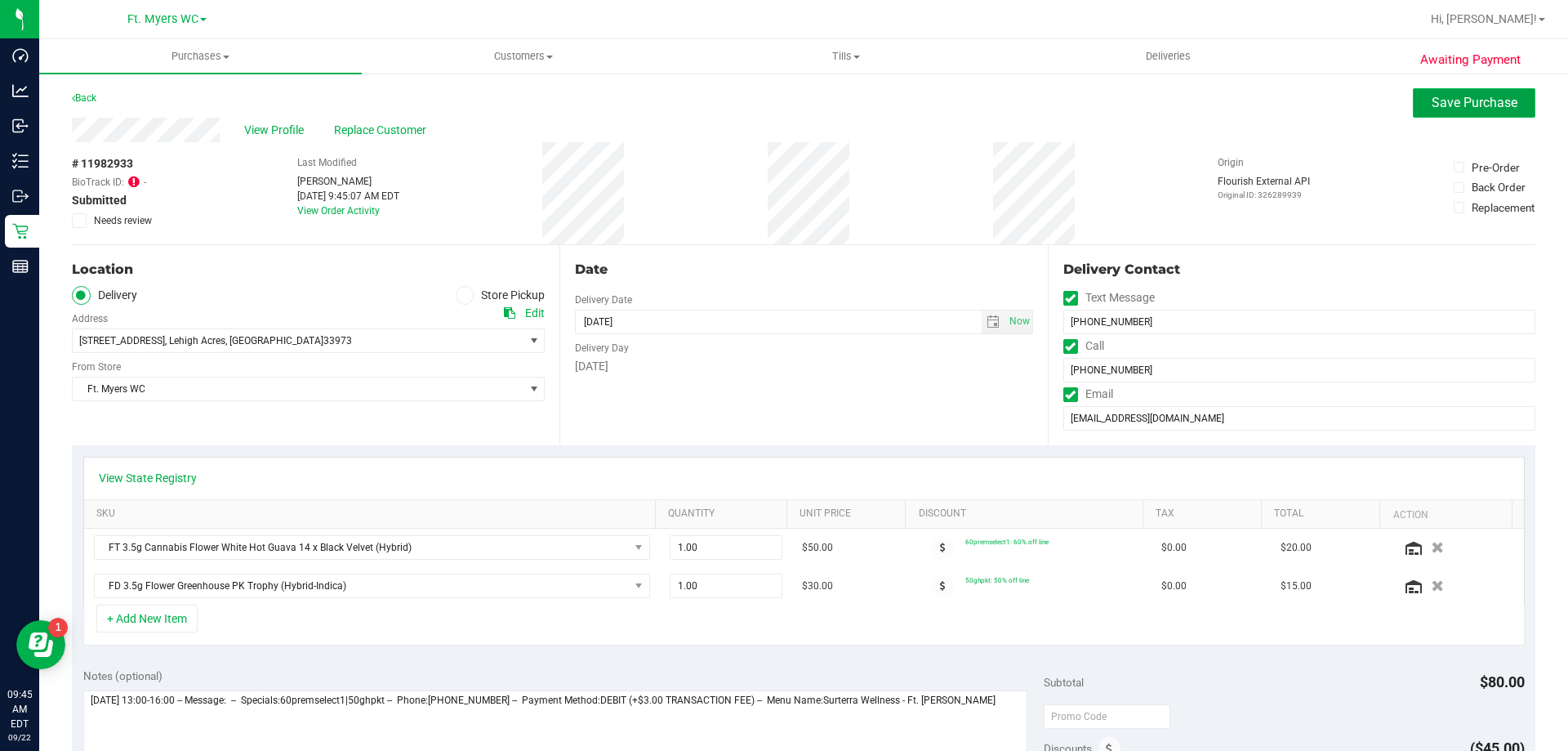
click at [1446, 100] on span "Save Purchase" at bounding box center [1473, 103] width 85 height 16
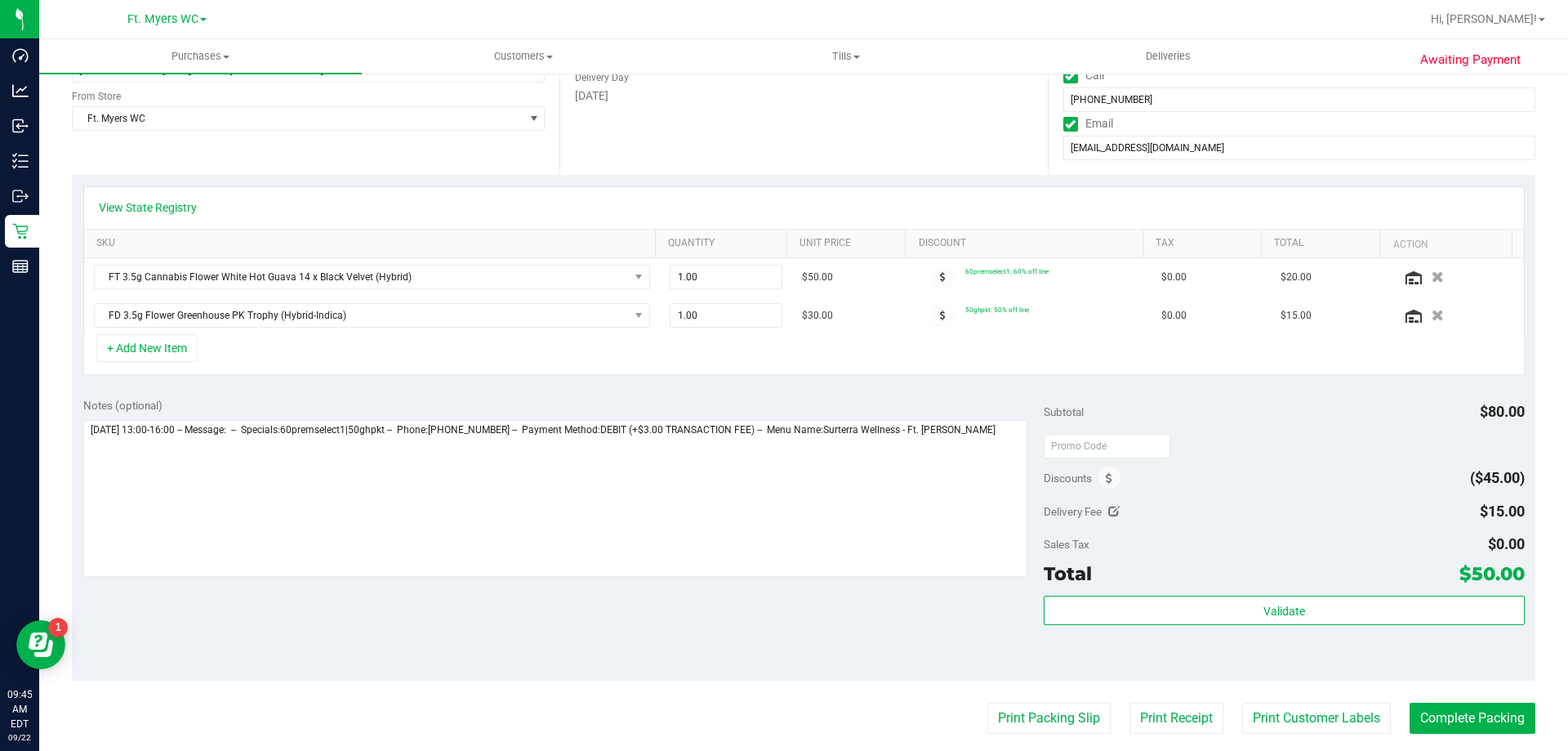
scroll to position [409, 0]
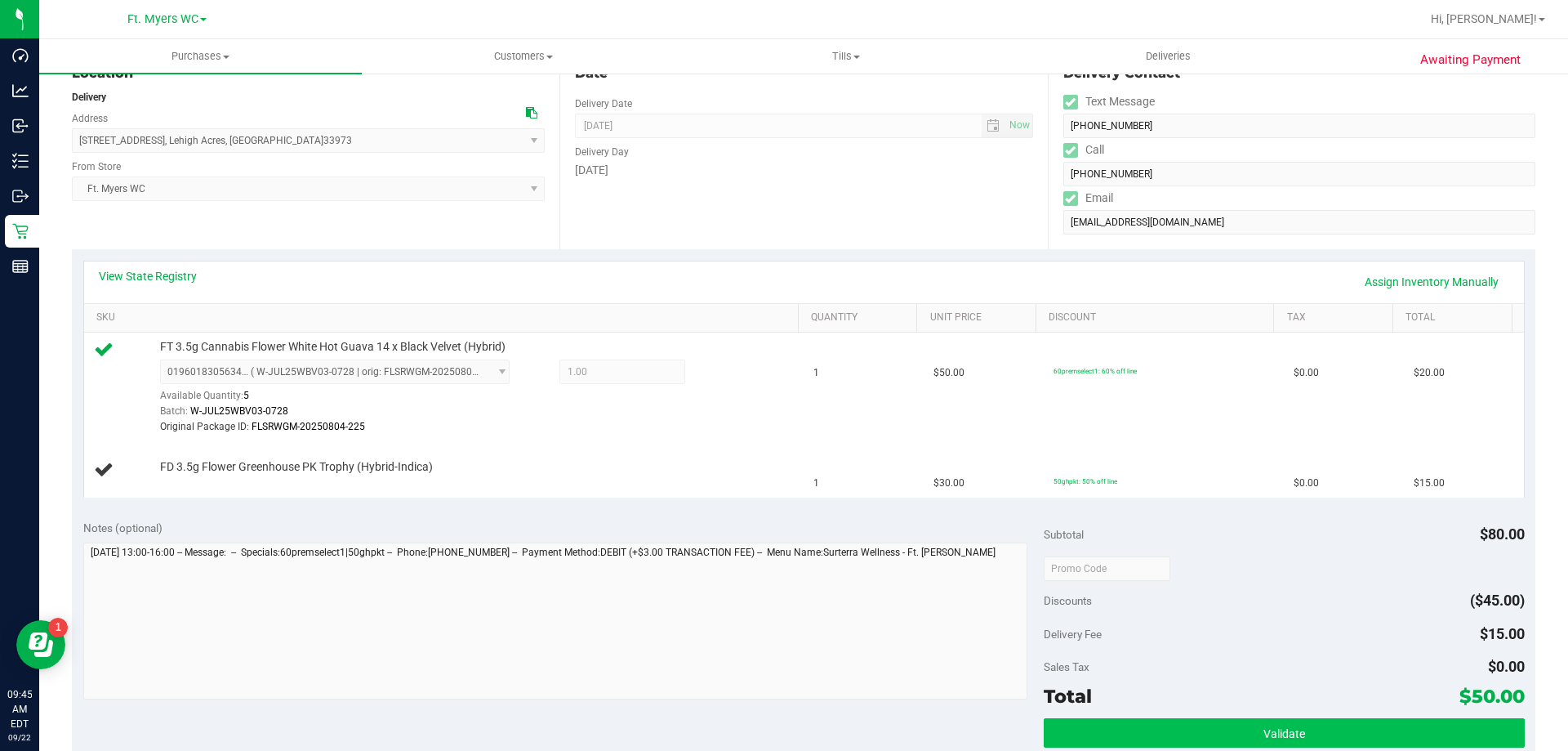
scroll to position [409, 0]
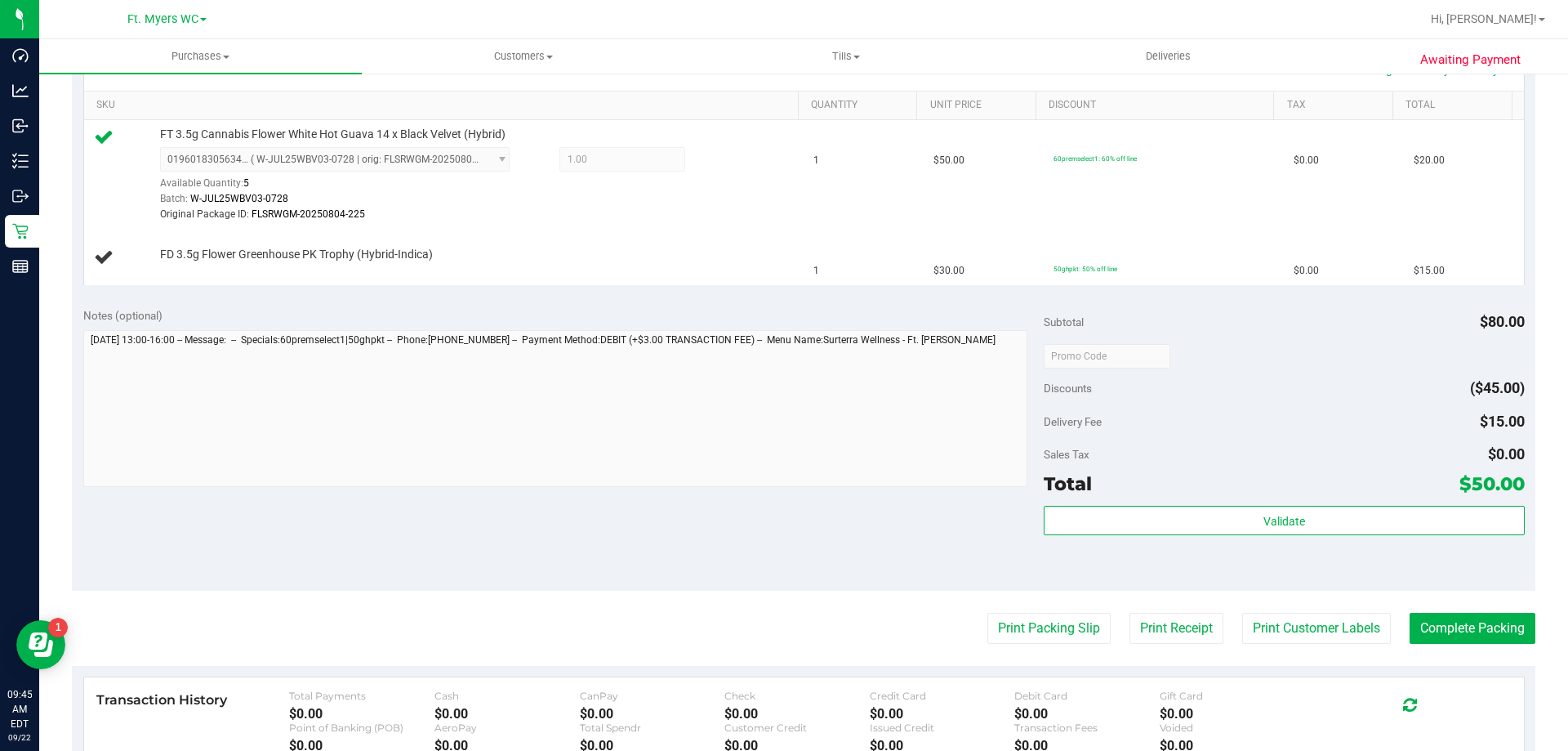
click at [1230, 497] on div "Total $50.00" at bounding box center [1284, 483] width 480 height 29
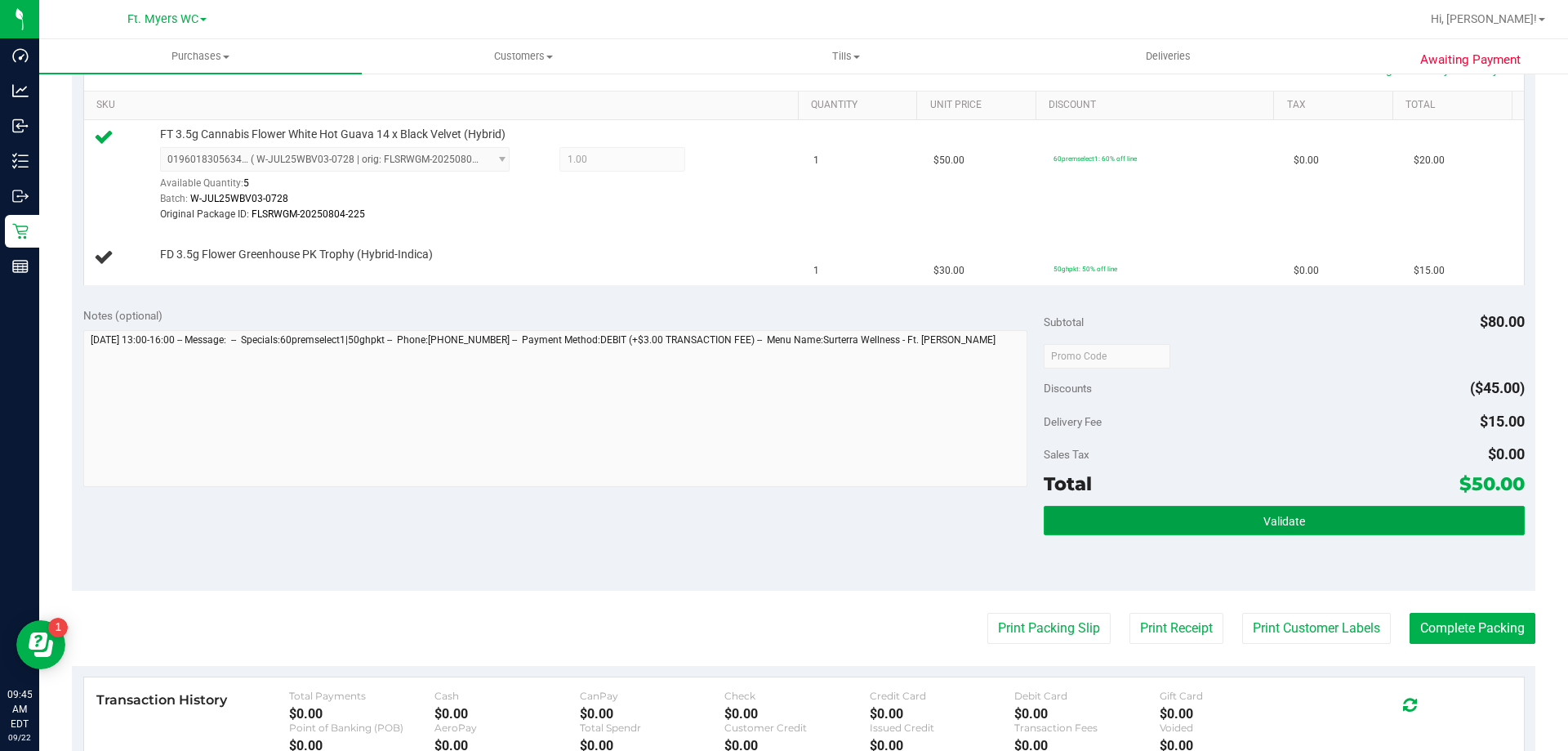
click at [1230, 510] on button "Validate" at bounding box center [1284, 521] width 480 height 29
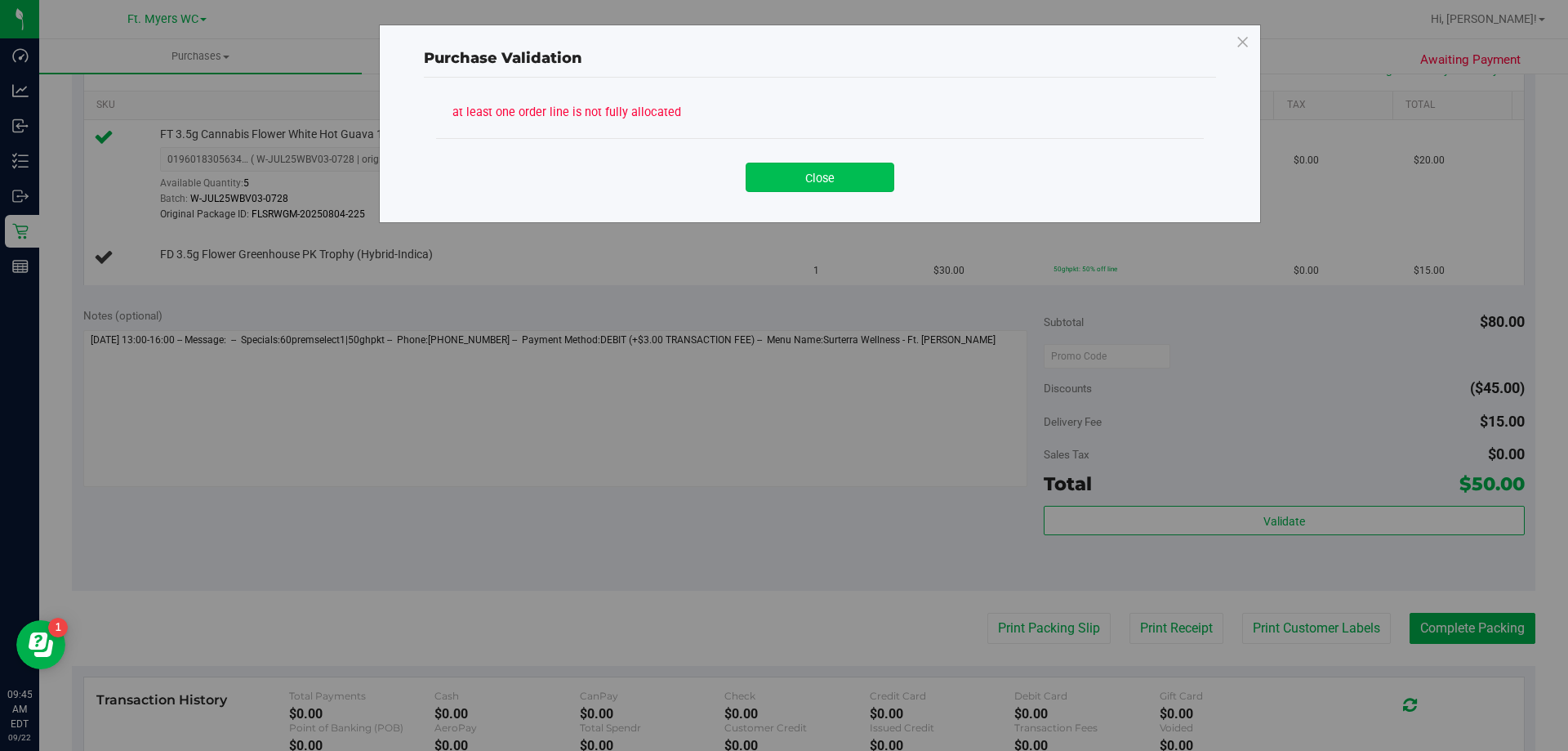
click at [875, 178] on button "Close" at bounding box center [820, 177] width 149 height 29
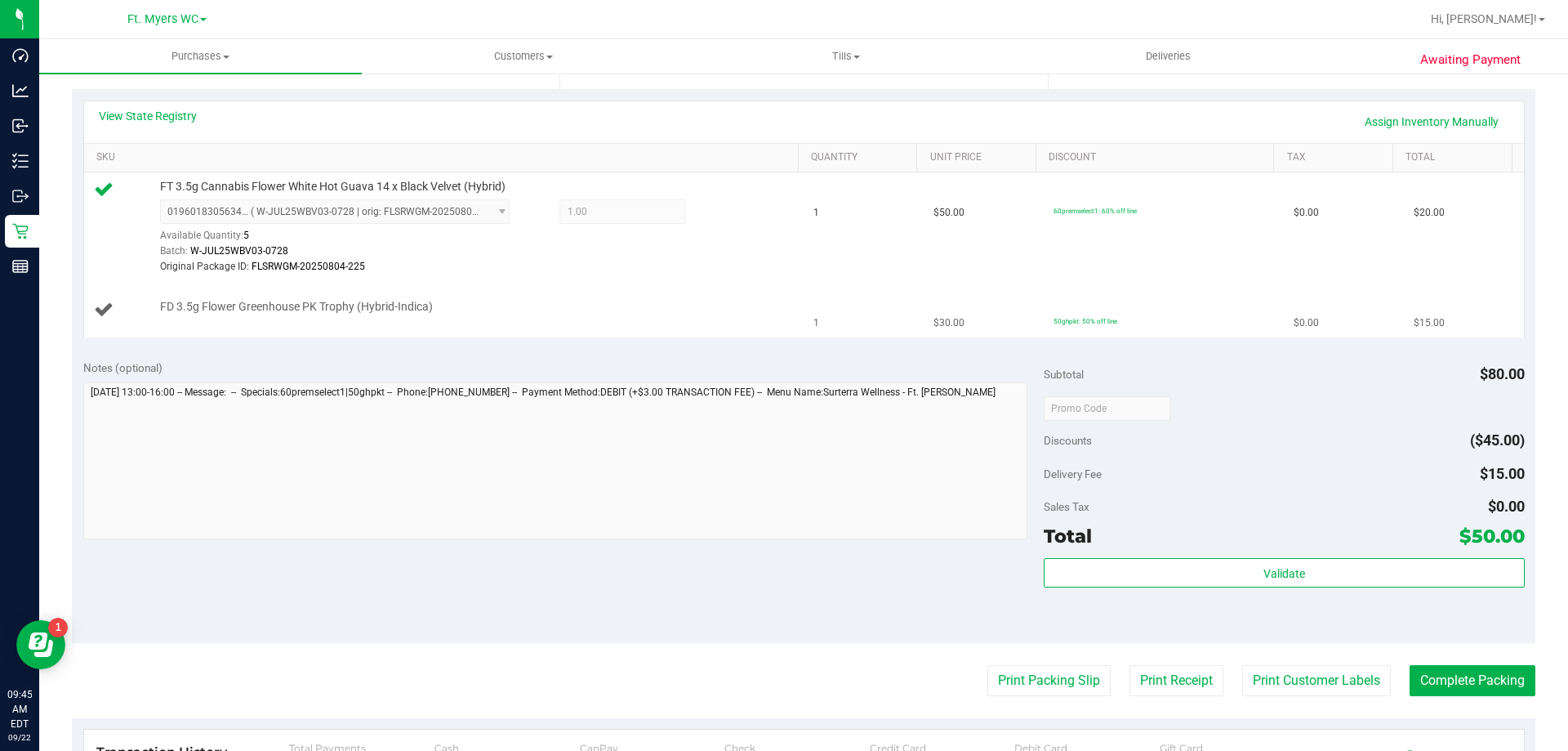
scroll to position [326, 0]
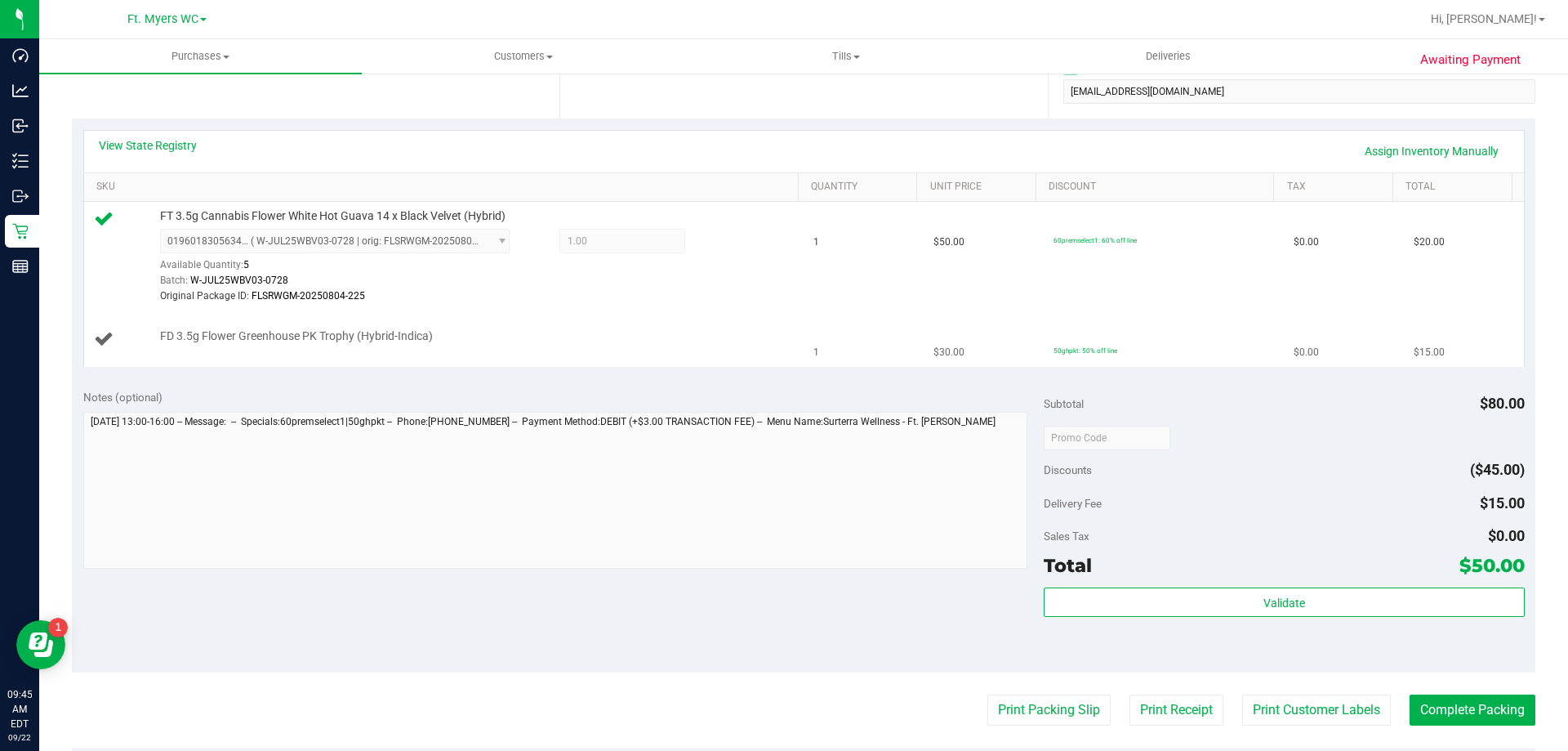
click at [740, 330] on div "FD 3.5g Flower Greenhouse PK Trophy (Hybrid-Indica)" at bounding box center [471, 336] width 639 height 17
click at [508, 361] on td "FD 3.5g Flower Greenhouse PK Trophy (Hybrid-Indica)" at bounding box center [444, 339] width 720 height 55
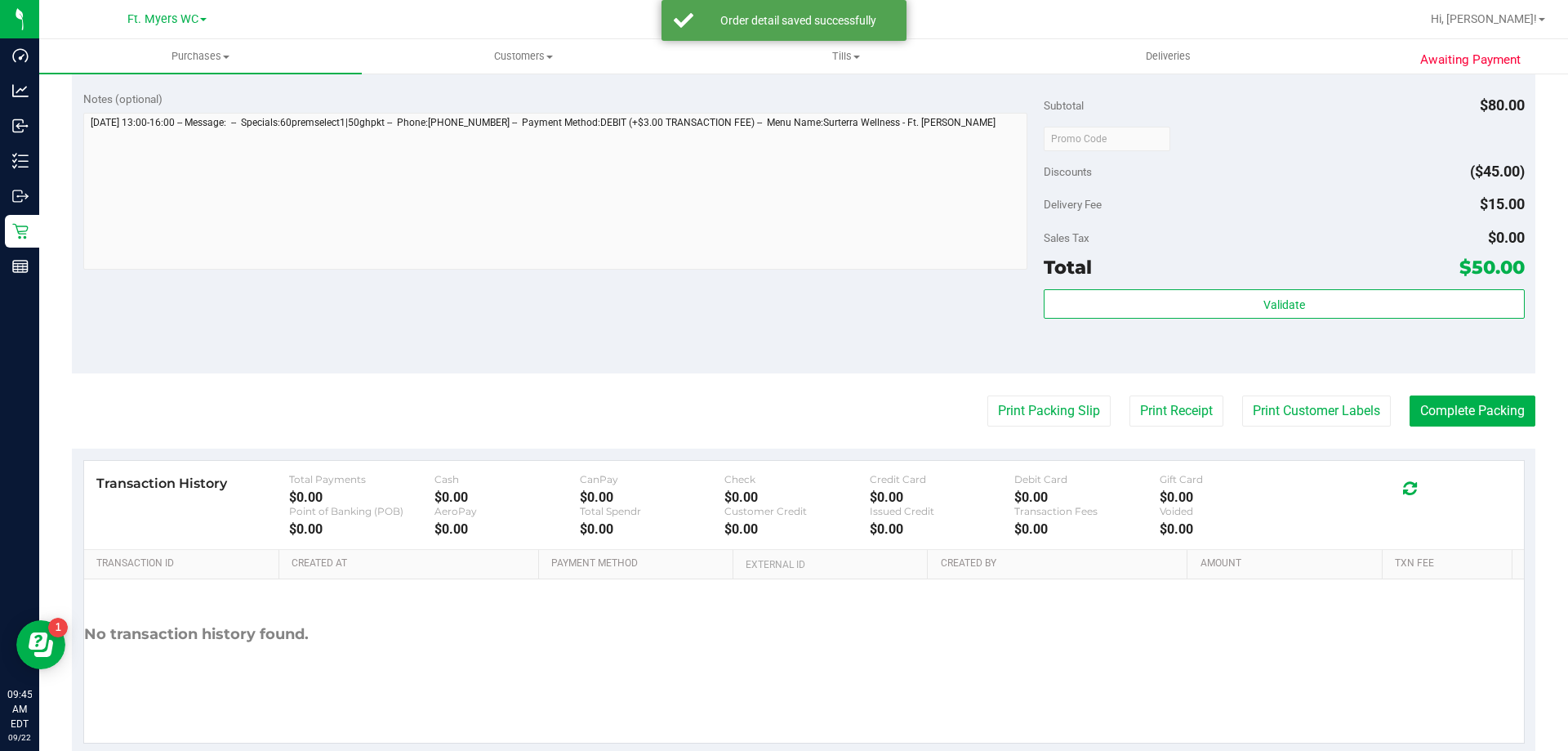
scroll to position [700, 0]
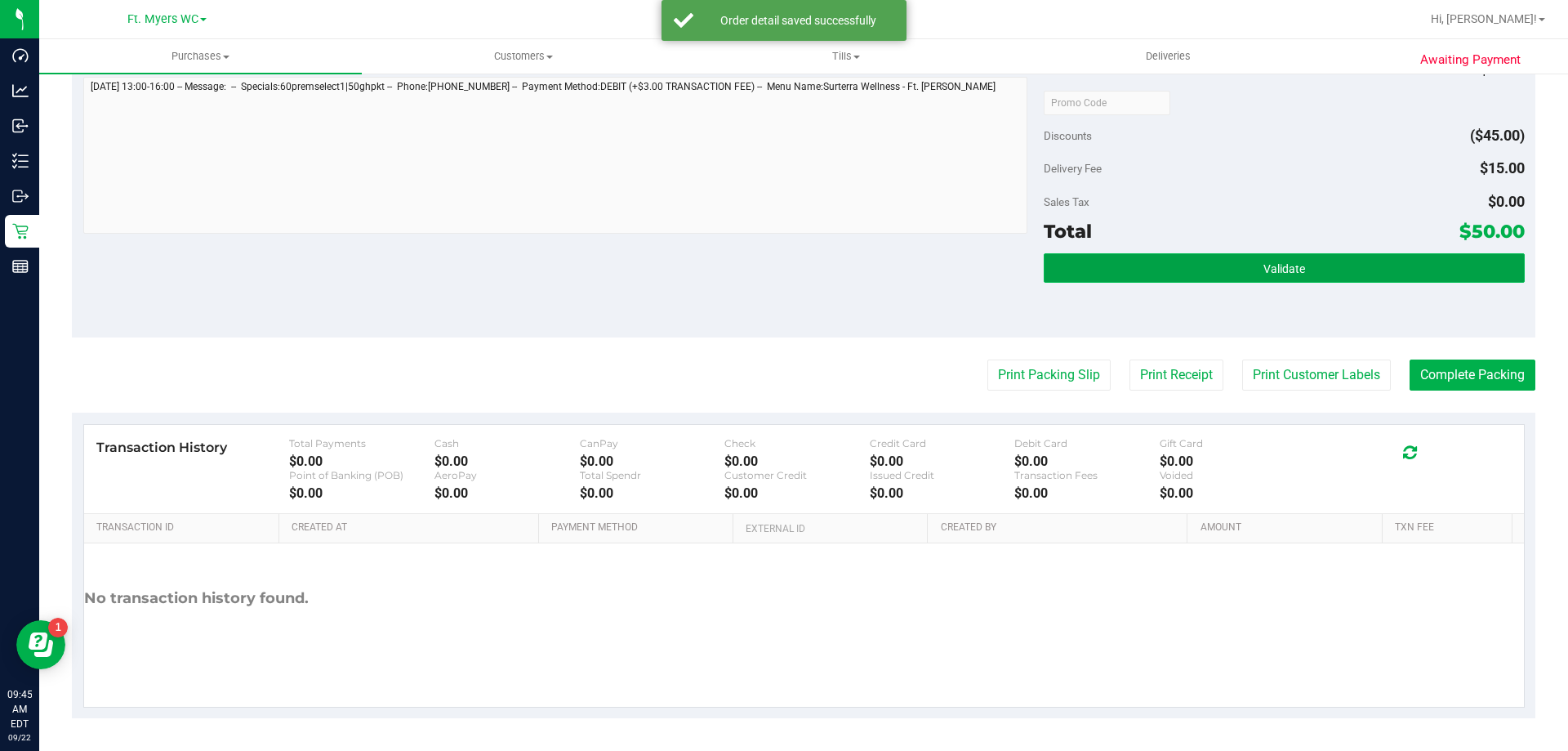
click at [1142, 260] on button "Validate" at bounding box center [1284, 268] width 480 height 29
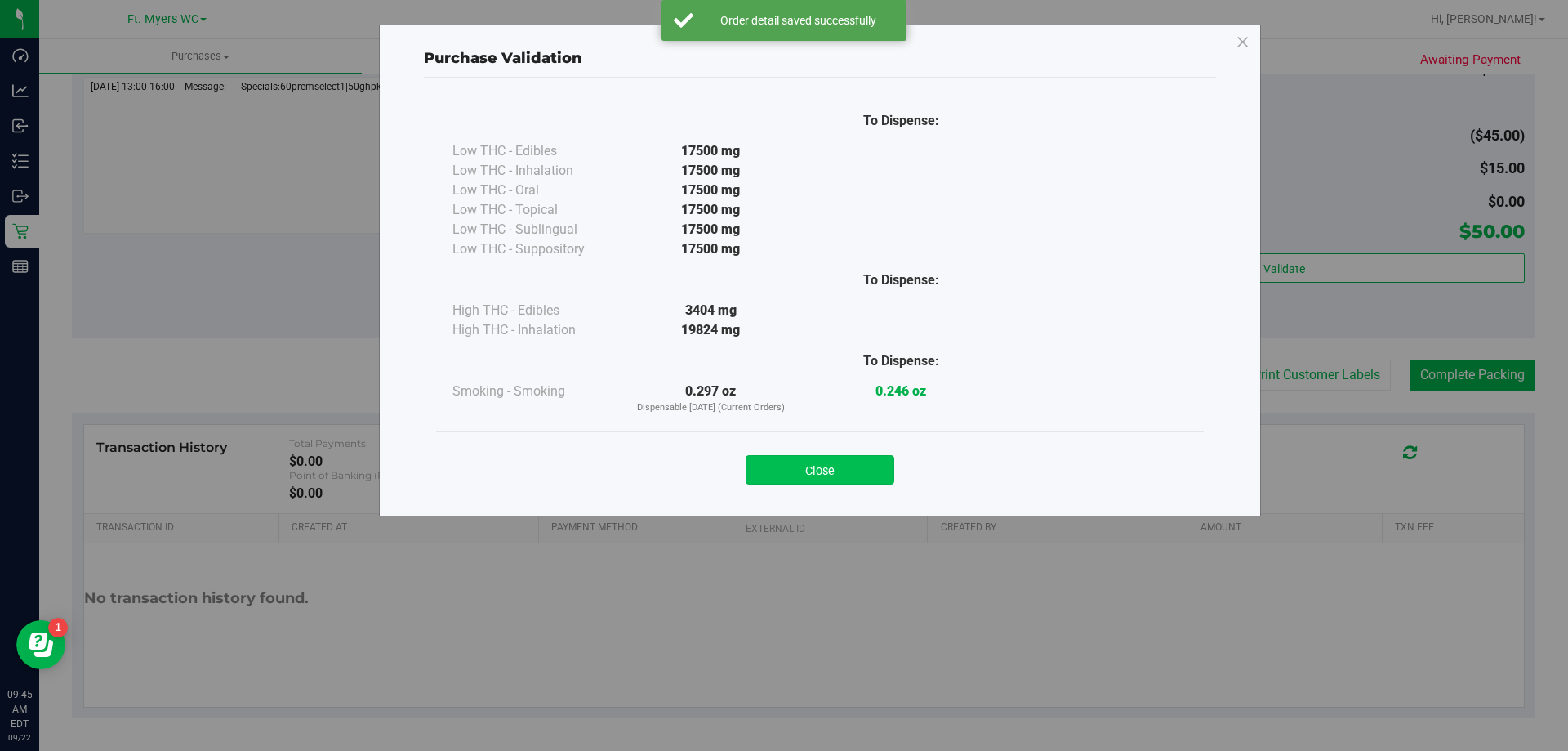
click at [837, 483] on button "Close" at bounding box center [820, 470] width 149 height 29
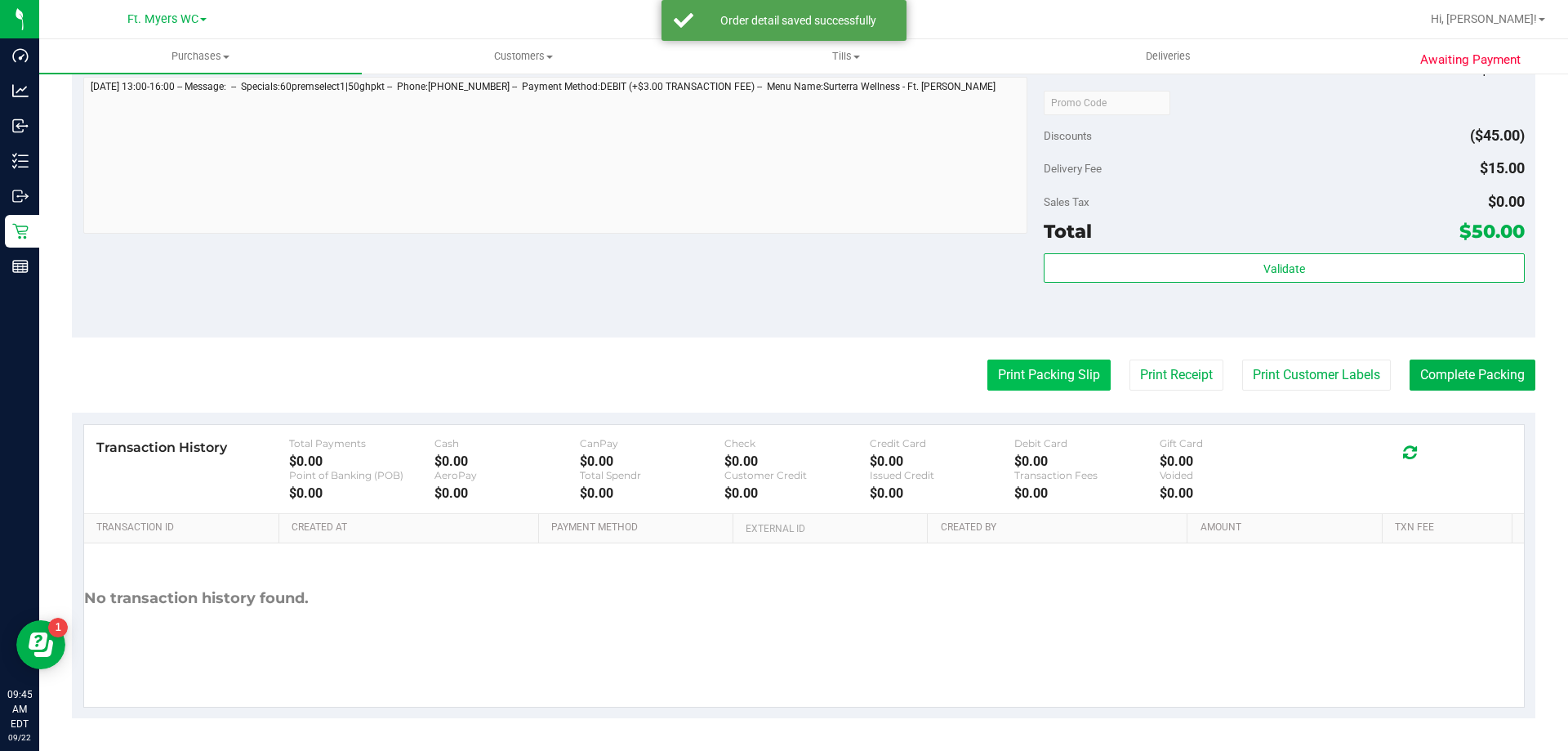
click at [1005, 380] on button "Print Packing Slip" at bounding box center [1049, 376] width 123 height 31
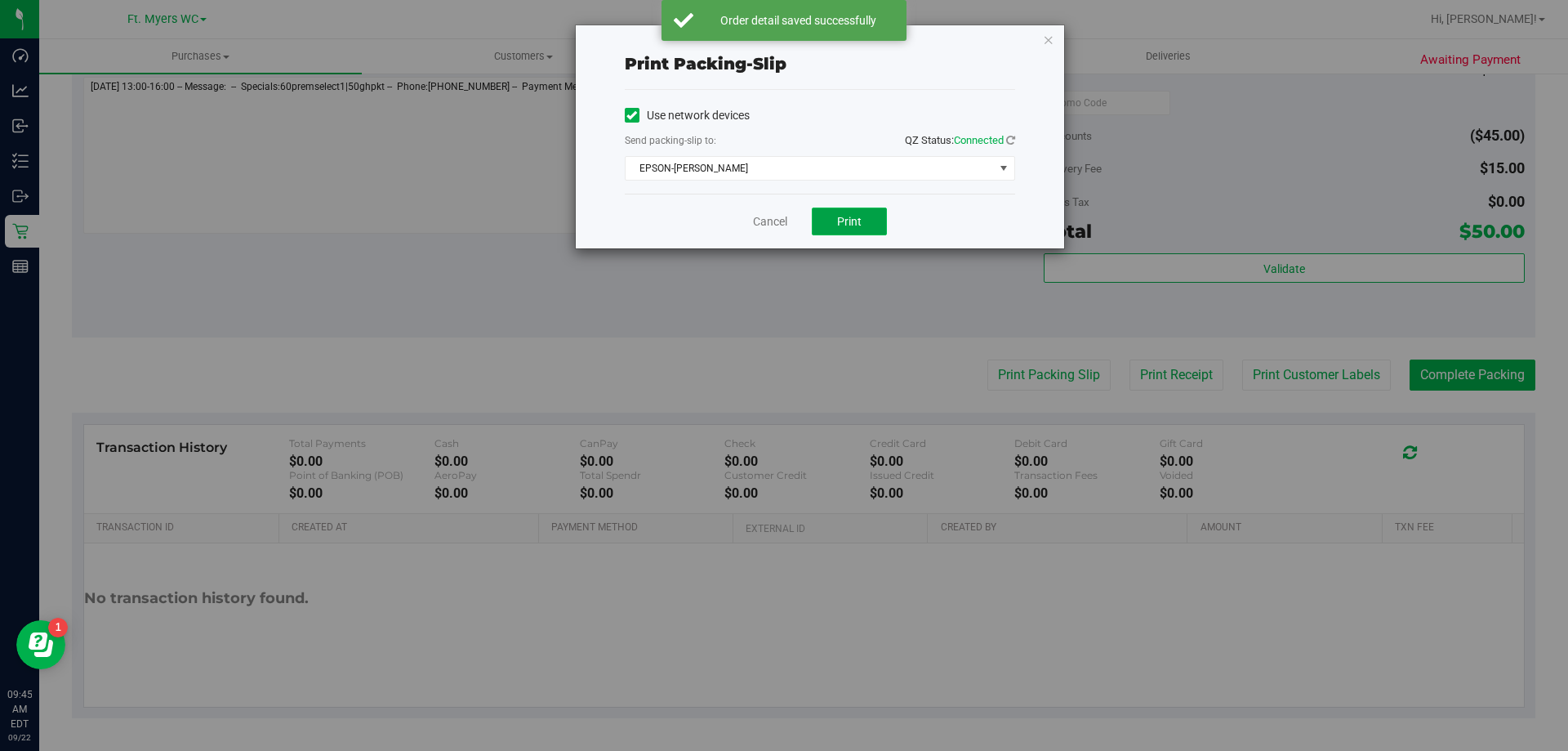
click at [843, 224] on span "Print" at bounding box center [849, 221] width 24 height 13
click at [765, 218] on link "Cancel" at bounding box center [769, 221] width 34 height 17
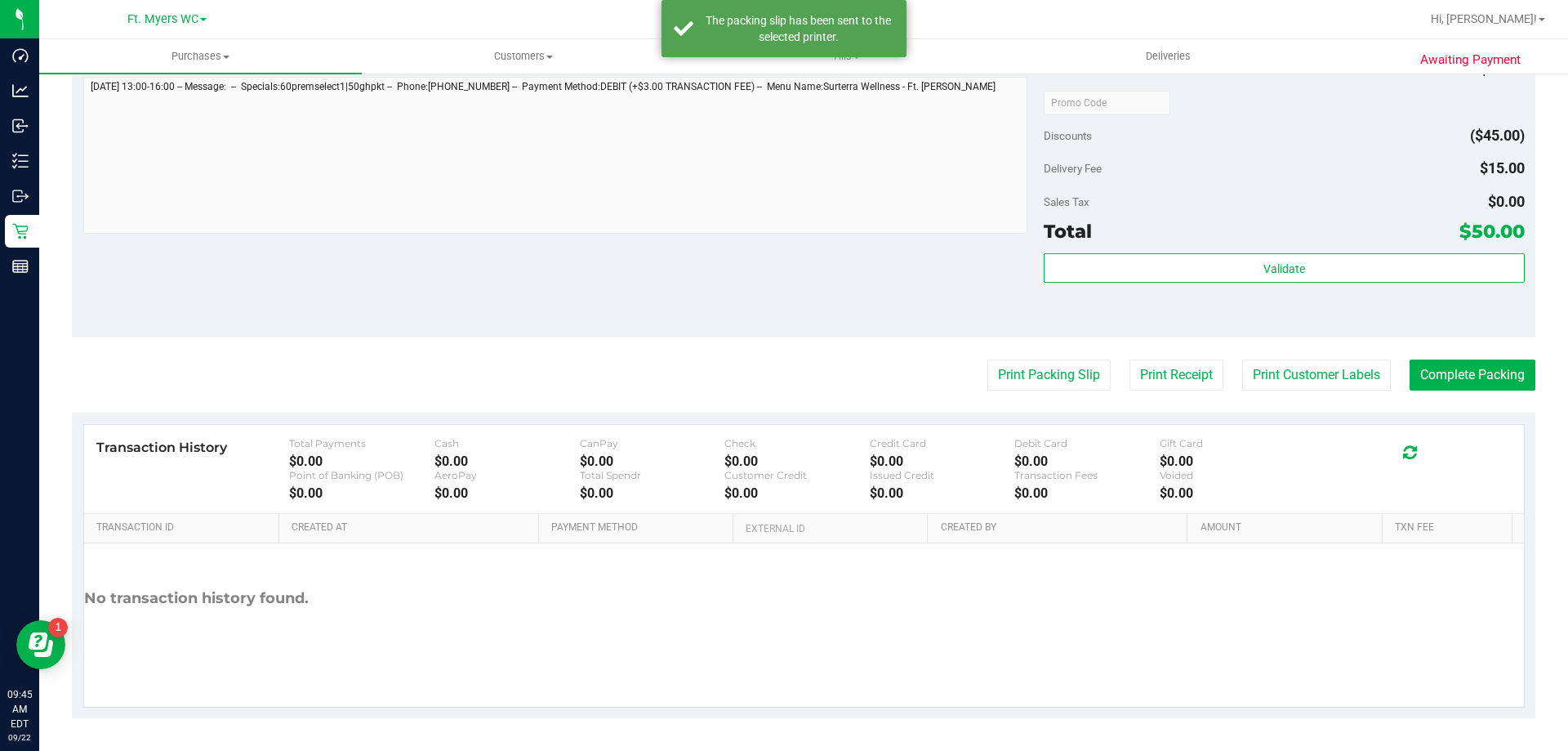
click at [1254, 286] on div "Validate" at bounding box center [1284, 289] width 480 height 74
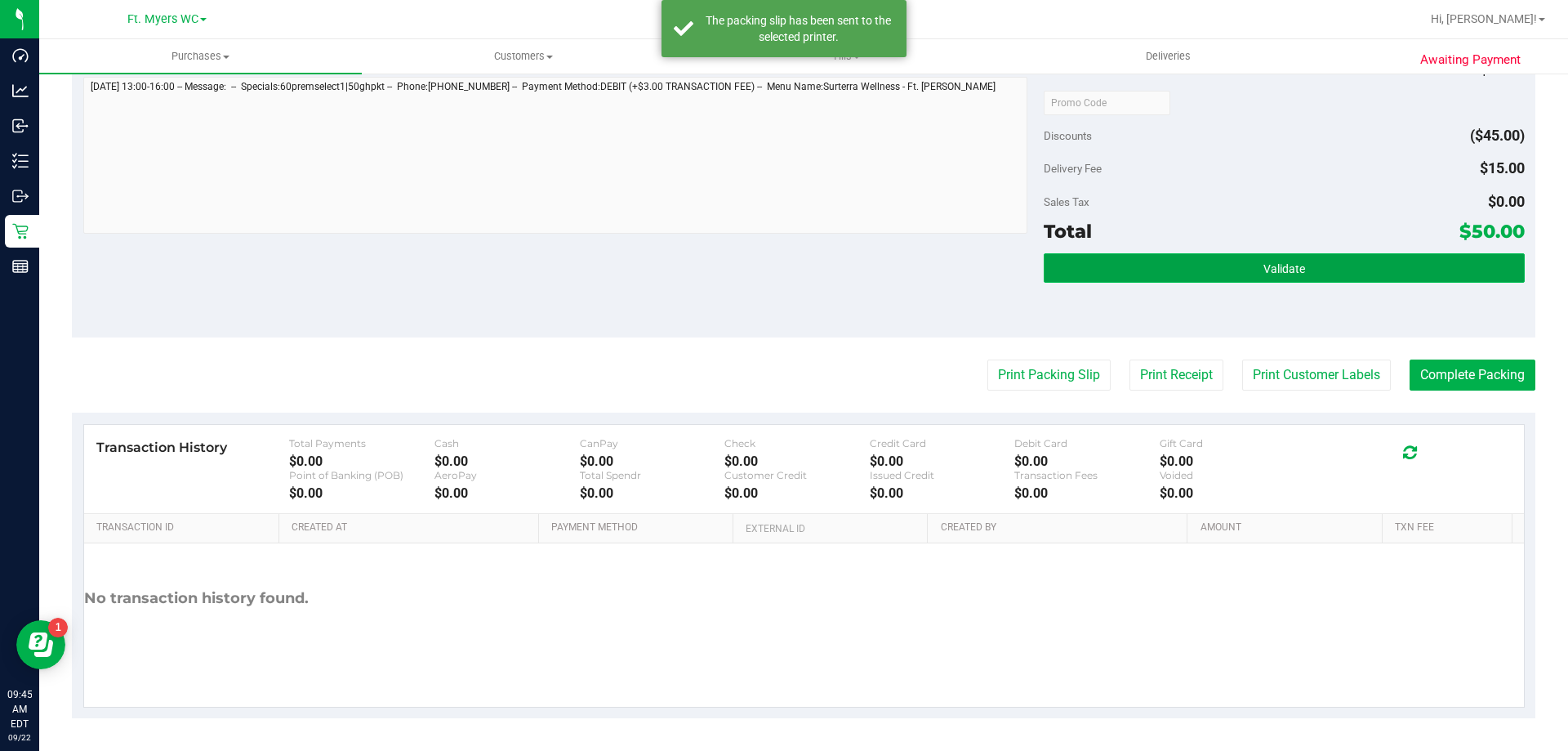
click at [1254, 256] on button "Validate" at bounding box center [1284, 268] width 480 height 29
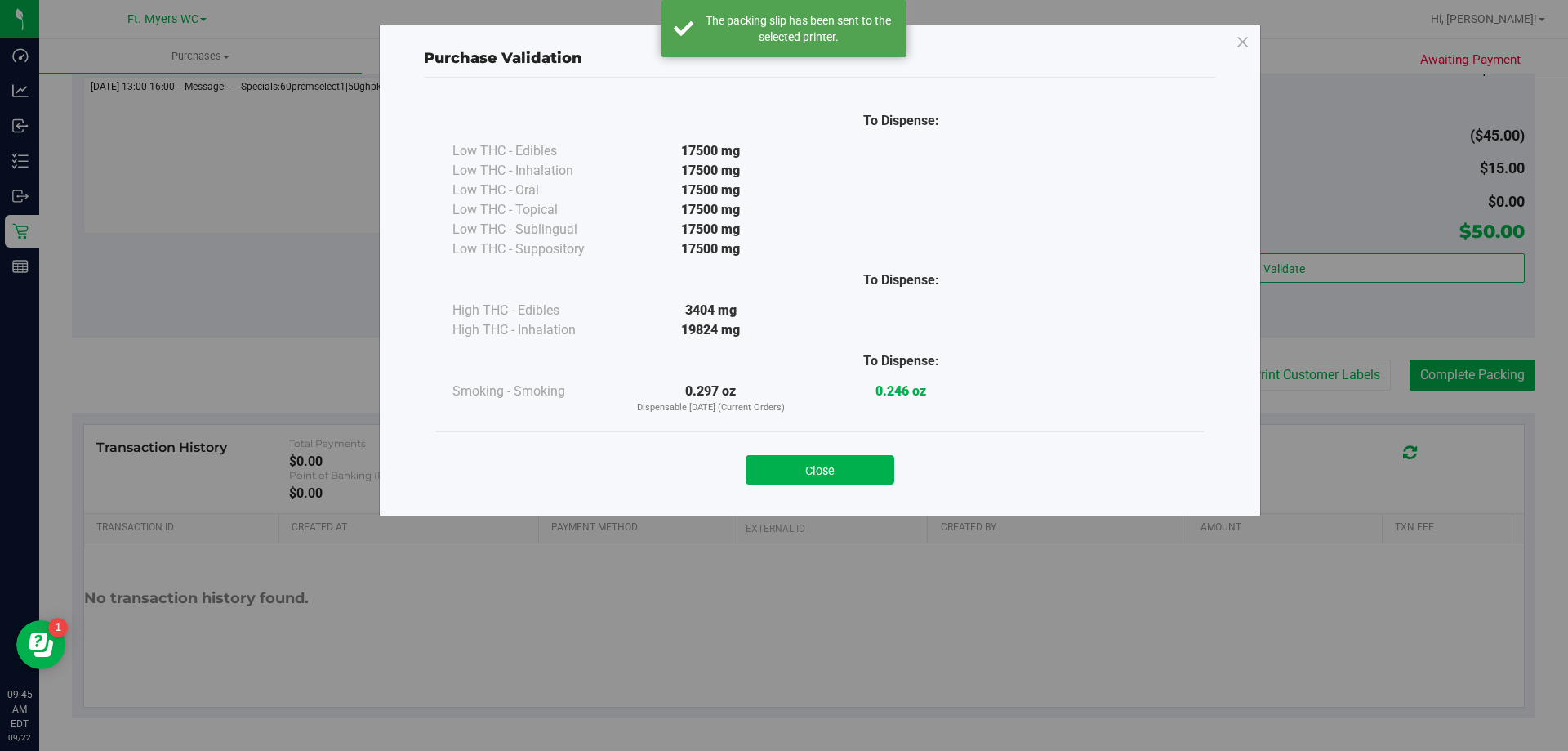
click at [821, 438] on div "Close" at bounding box center [819, 464] width 767 height 66
click at [841, 477] on button "Close" at bounding box center [820, 470] width 149 height 29
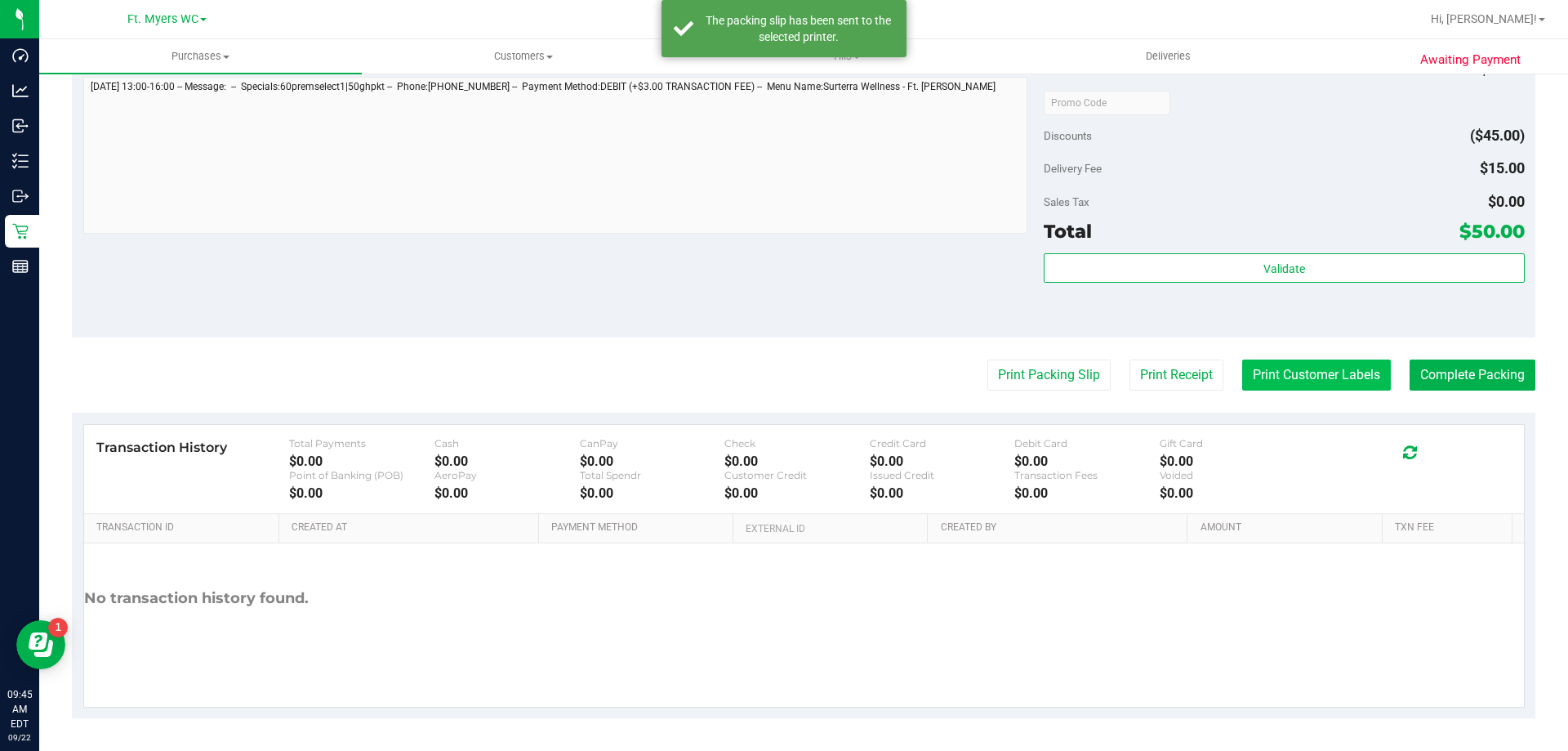
click at [1290, 364] on button "Print Customer Labels" at bounding box center [1316, 376] width 149 height 31
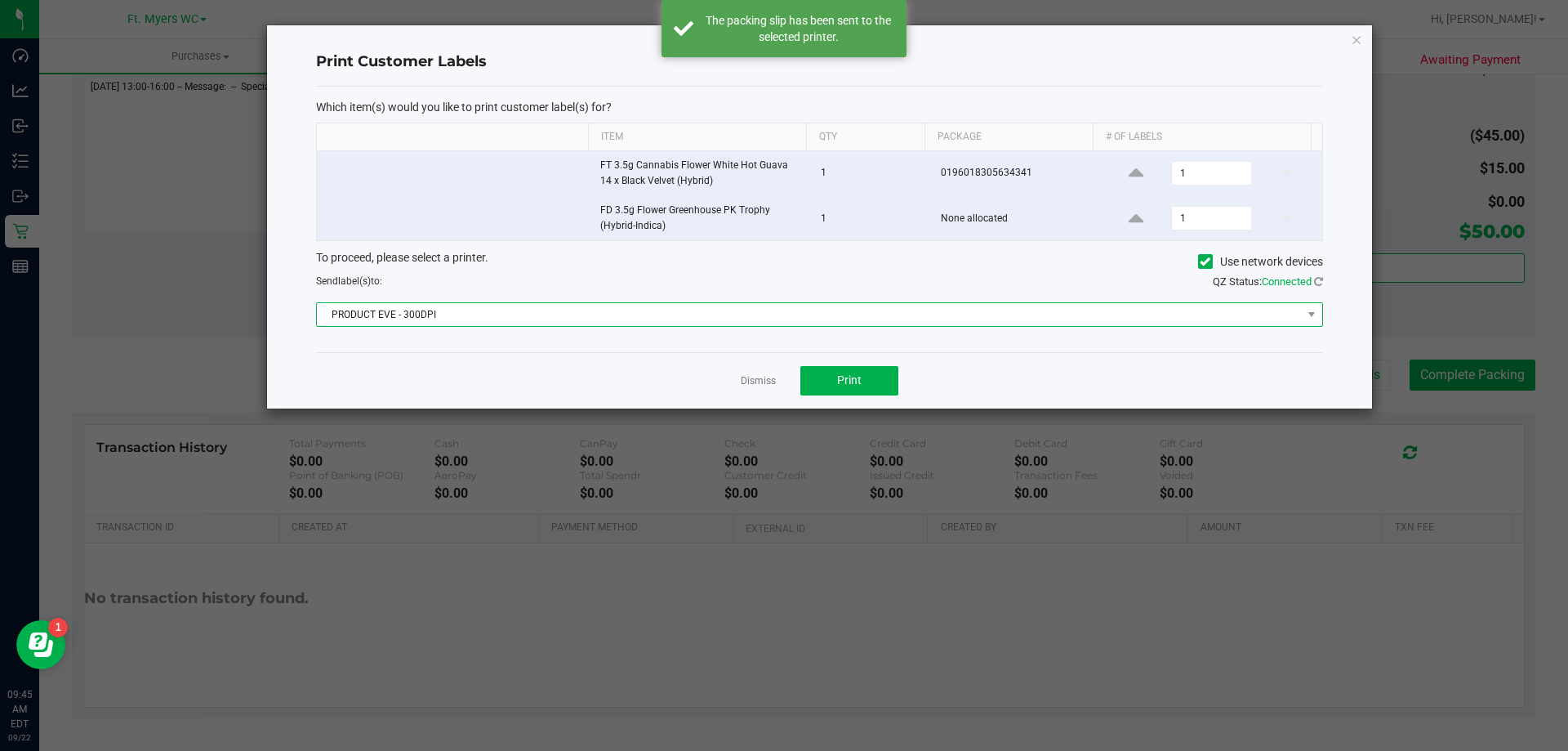
click at [512, 307] on span "PRODUCT EVE - 300DPI" at bounding box center [808, 314] width 985 height 23
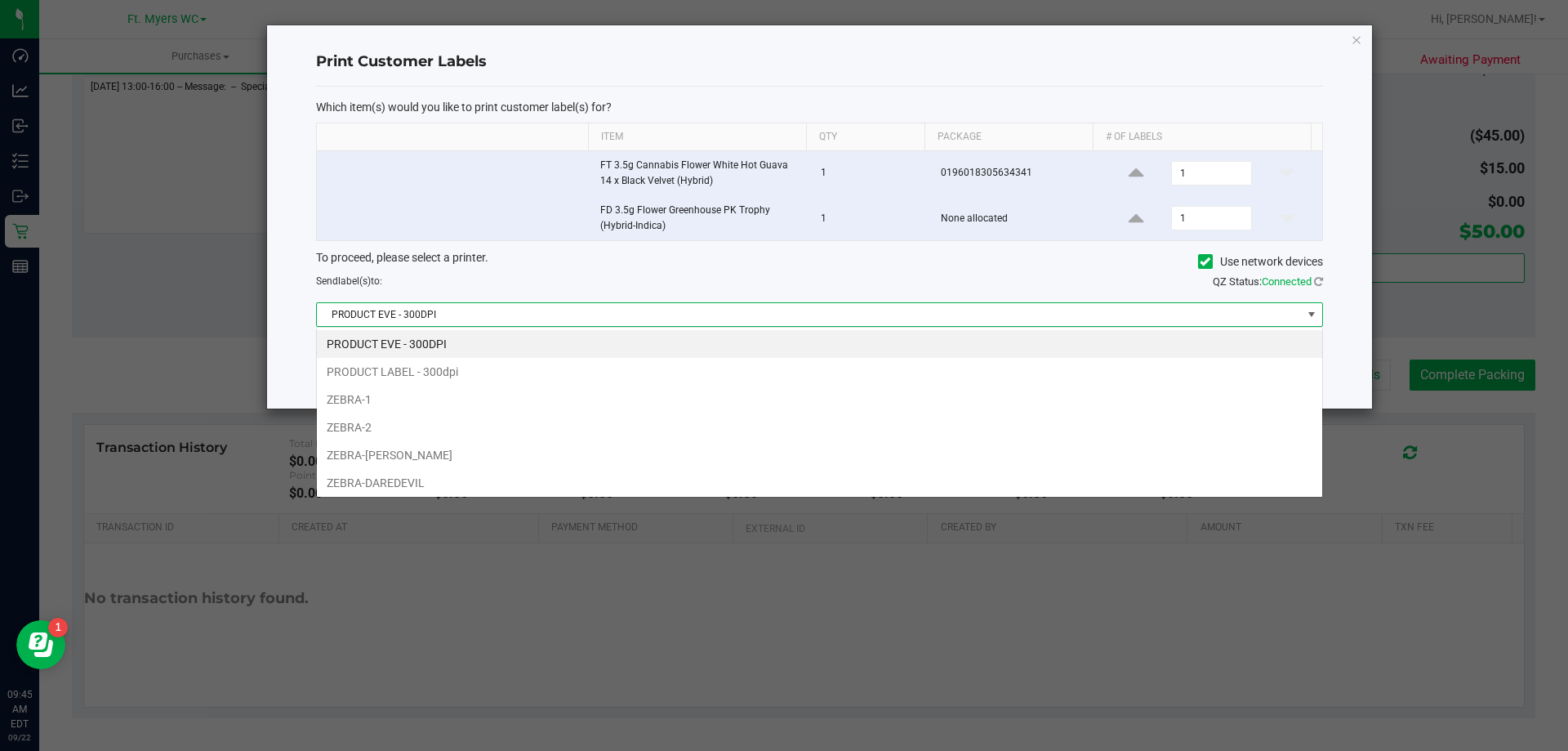
scroll to position [25, 1005]
click at [433, 427] on li "ZEBRA-2" at bounding box center [819, 427] width 1005 height 27
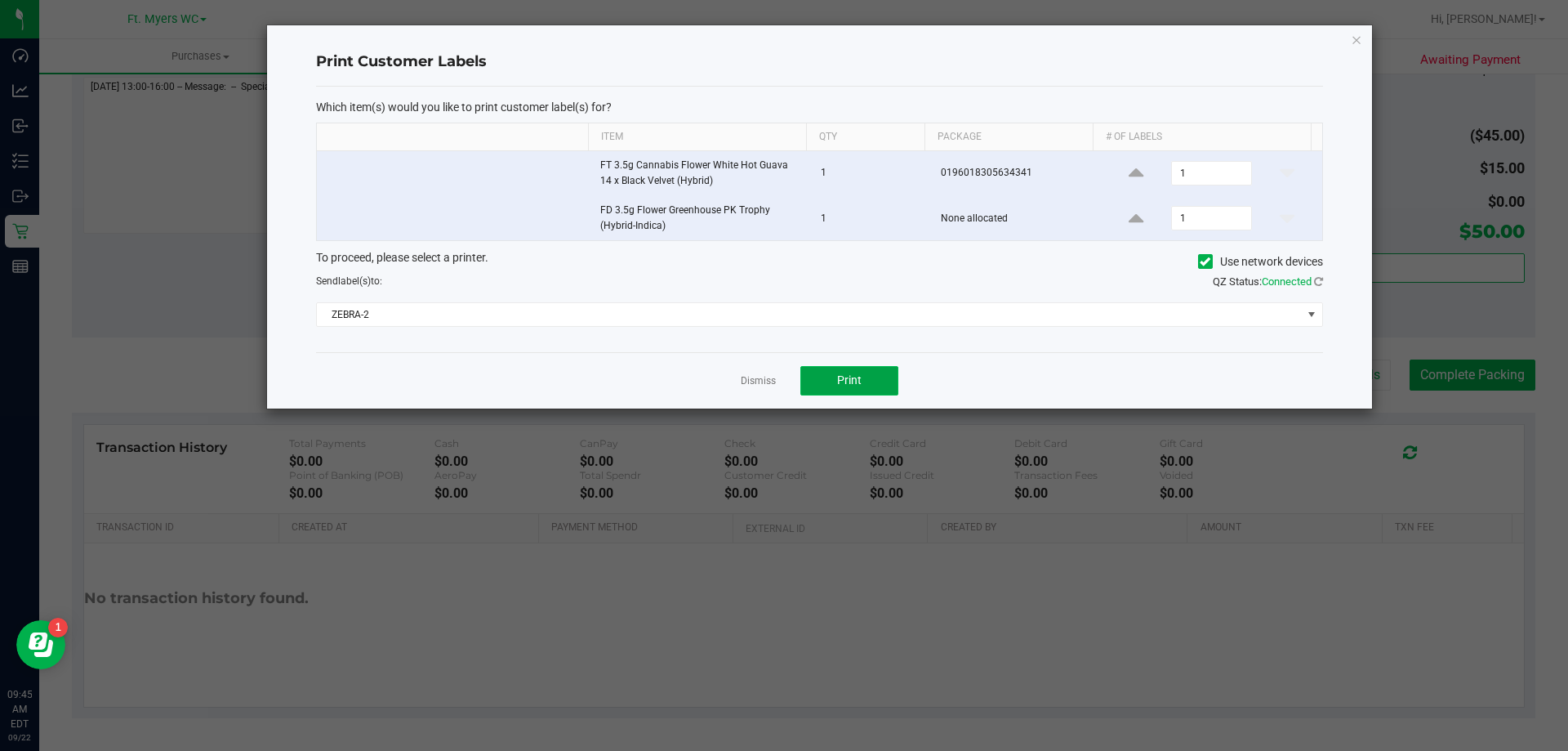
click at [839, 377] on span "Print" at bounding box center [849, 379] width 24 height 13
click at [763, 385] on link "Dismiss" at bounding box center [759, 381] width 35 height 14
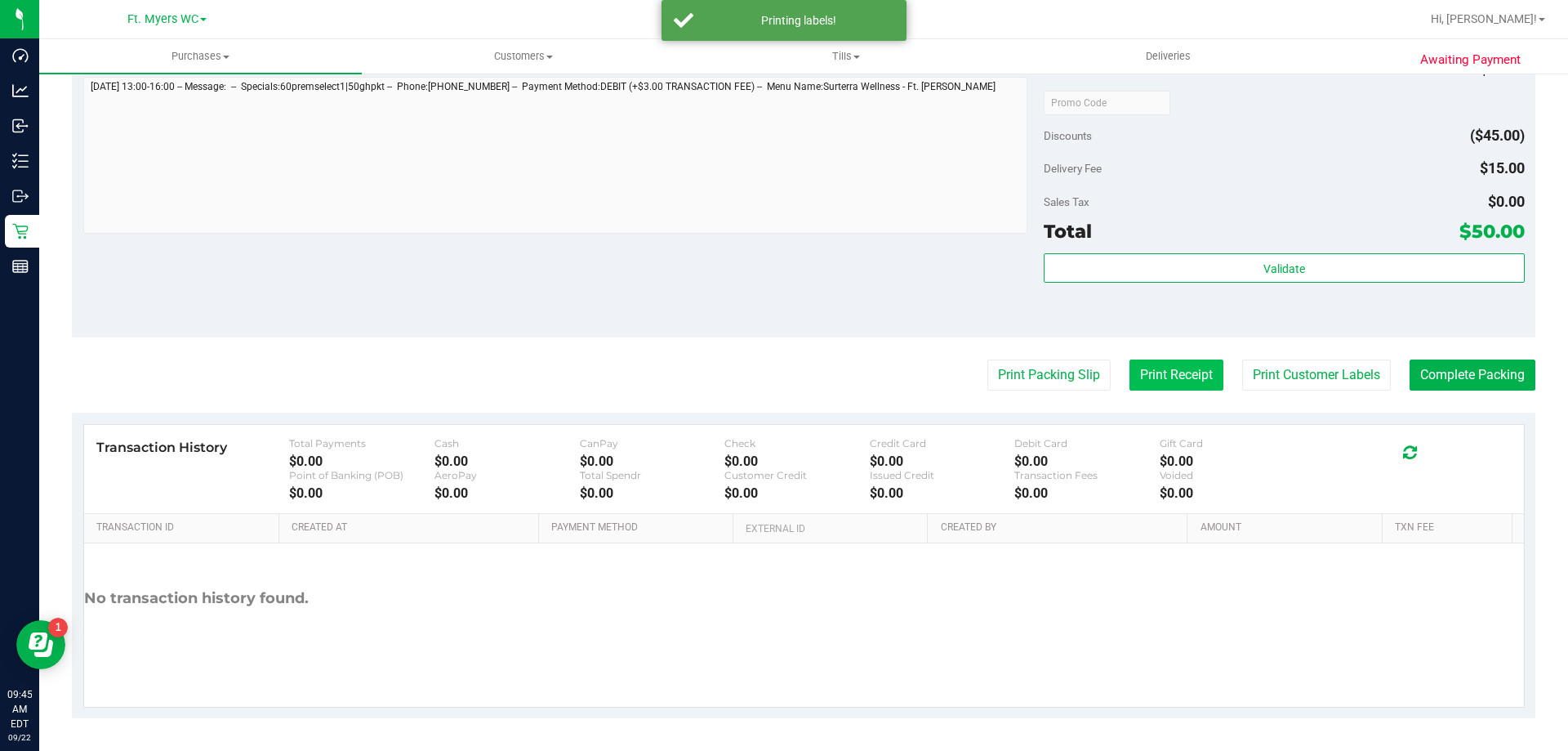
click at [1174, 363] on button "Print Receipt" at bounding box center [1176, 376] width 94 height 31
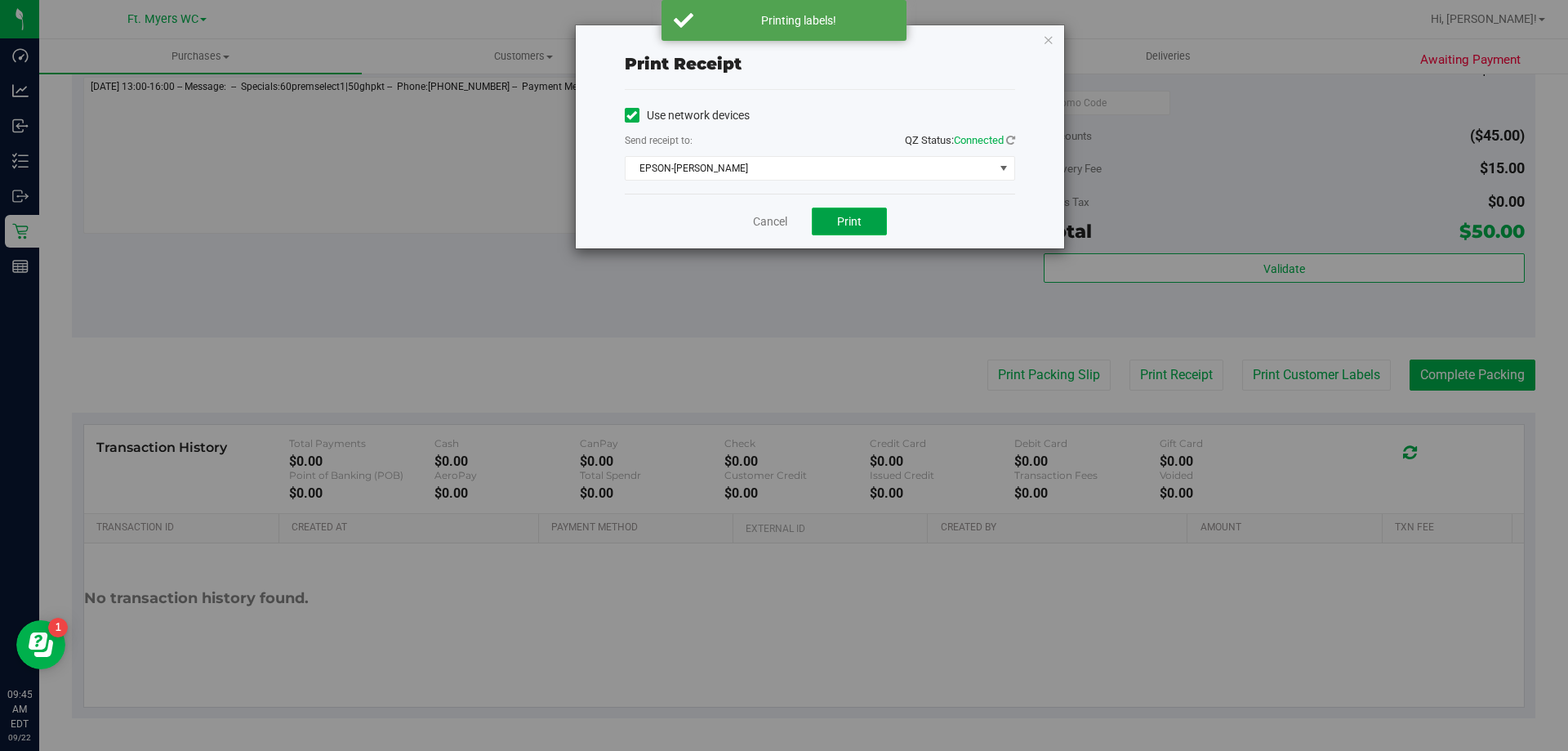
click at [864, 229] on button "Print" at bounding box center [849, 222] width 75 height 27
click at [775, 222] on link "Cancel" at bounding box center [769, 221] width 34 height 17
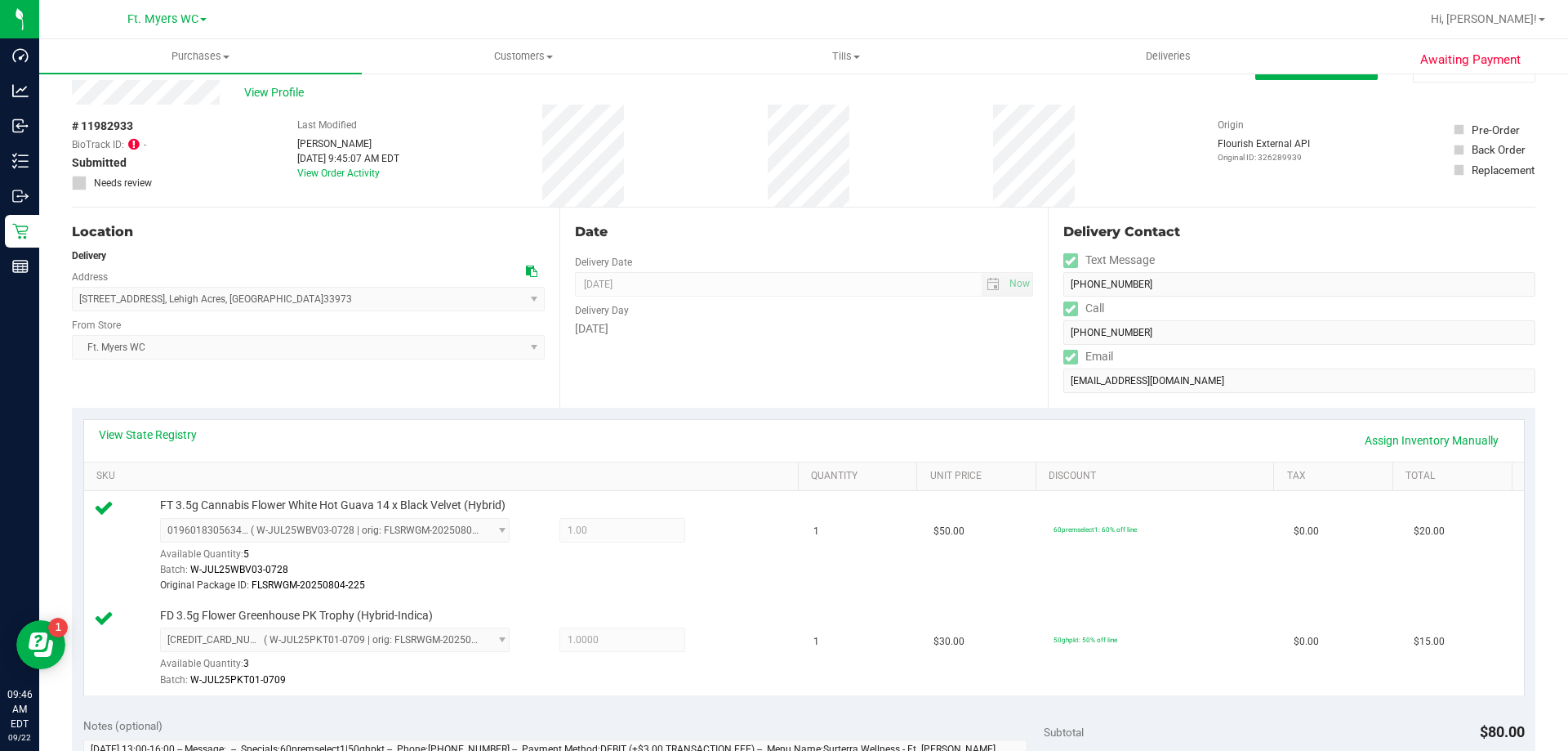
scroll to position [0, 0]
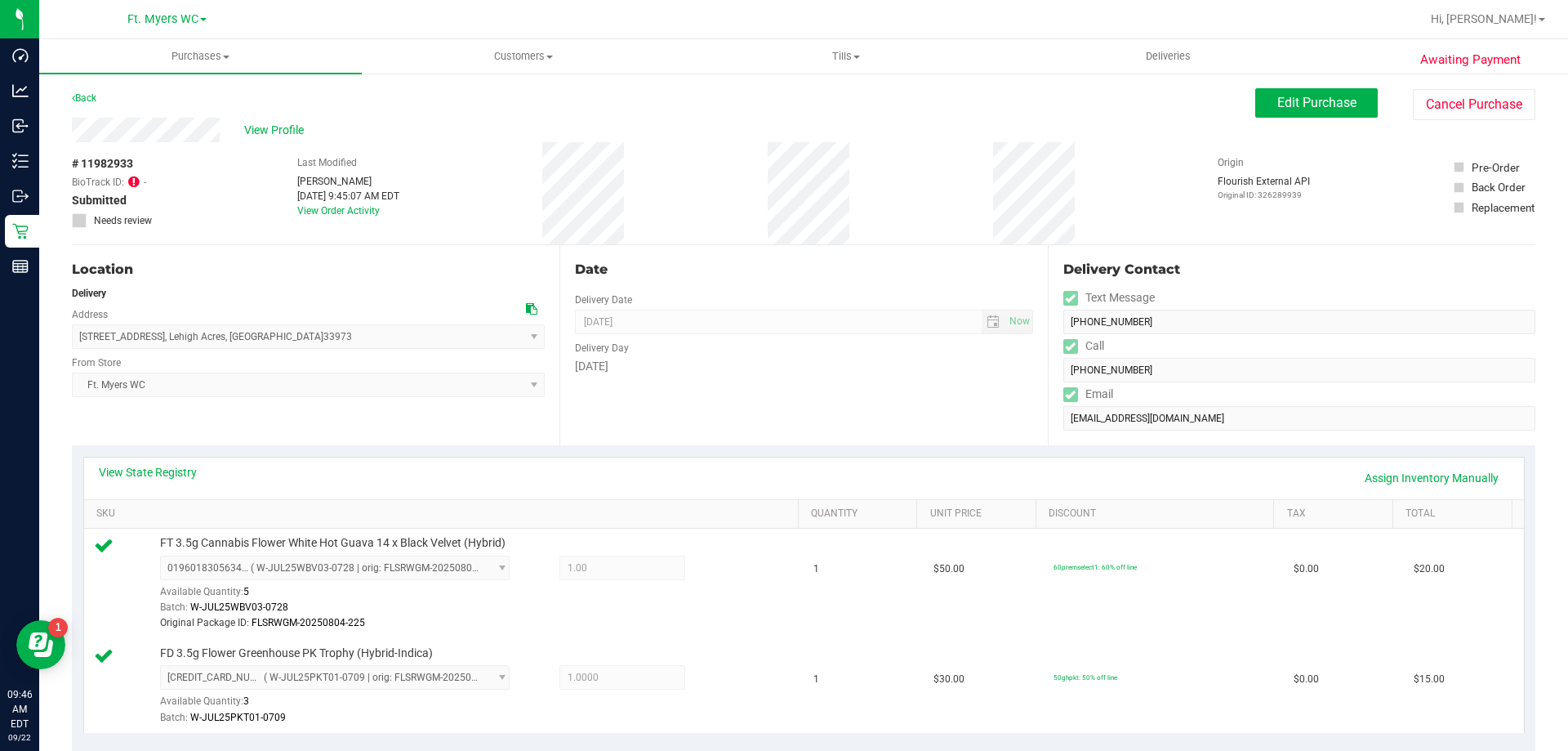
drag, startPoint x: 632, startPoint y: 397, endPoint x: 625, endPoint y: 80, distance: 317.1
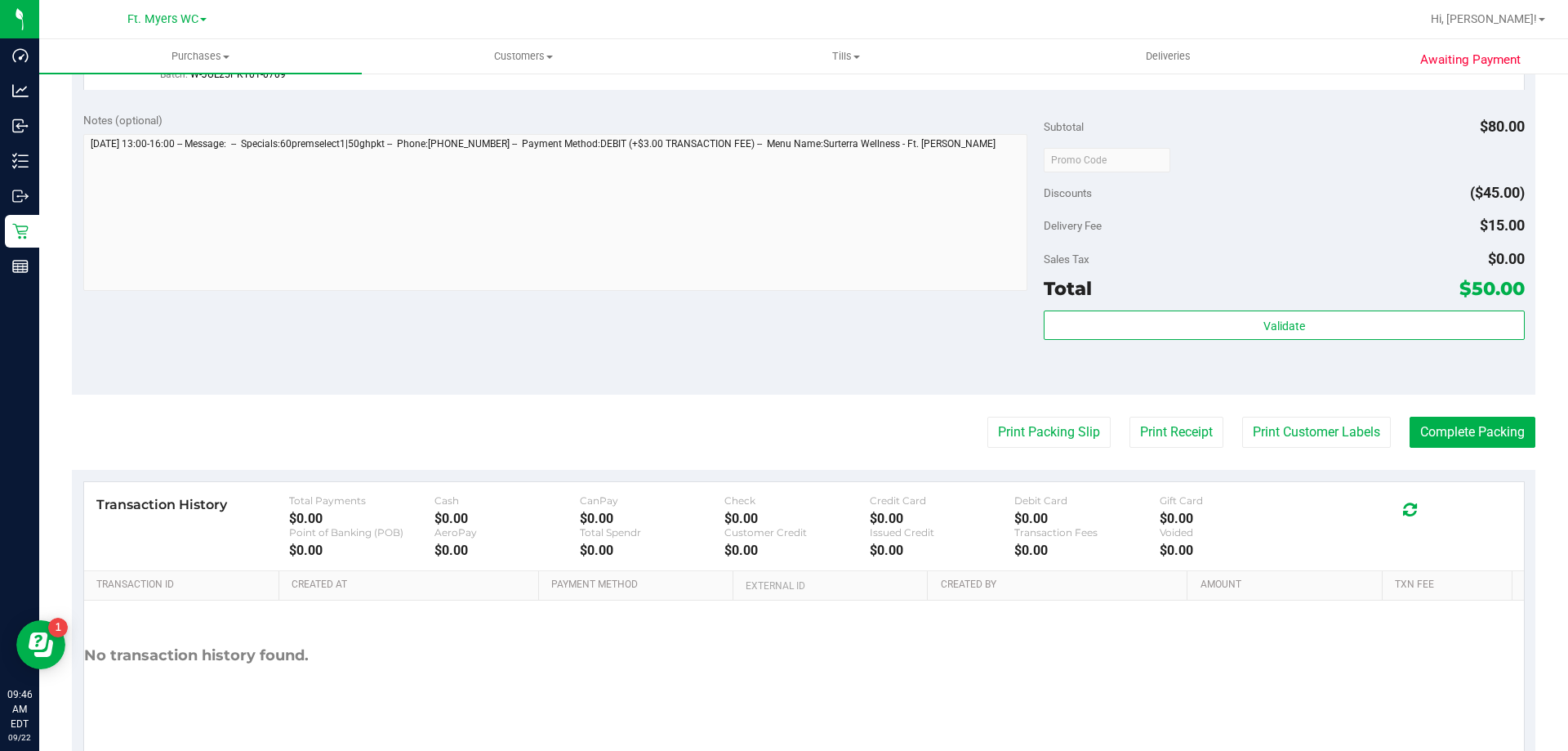
scroll to position [536, 0]
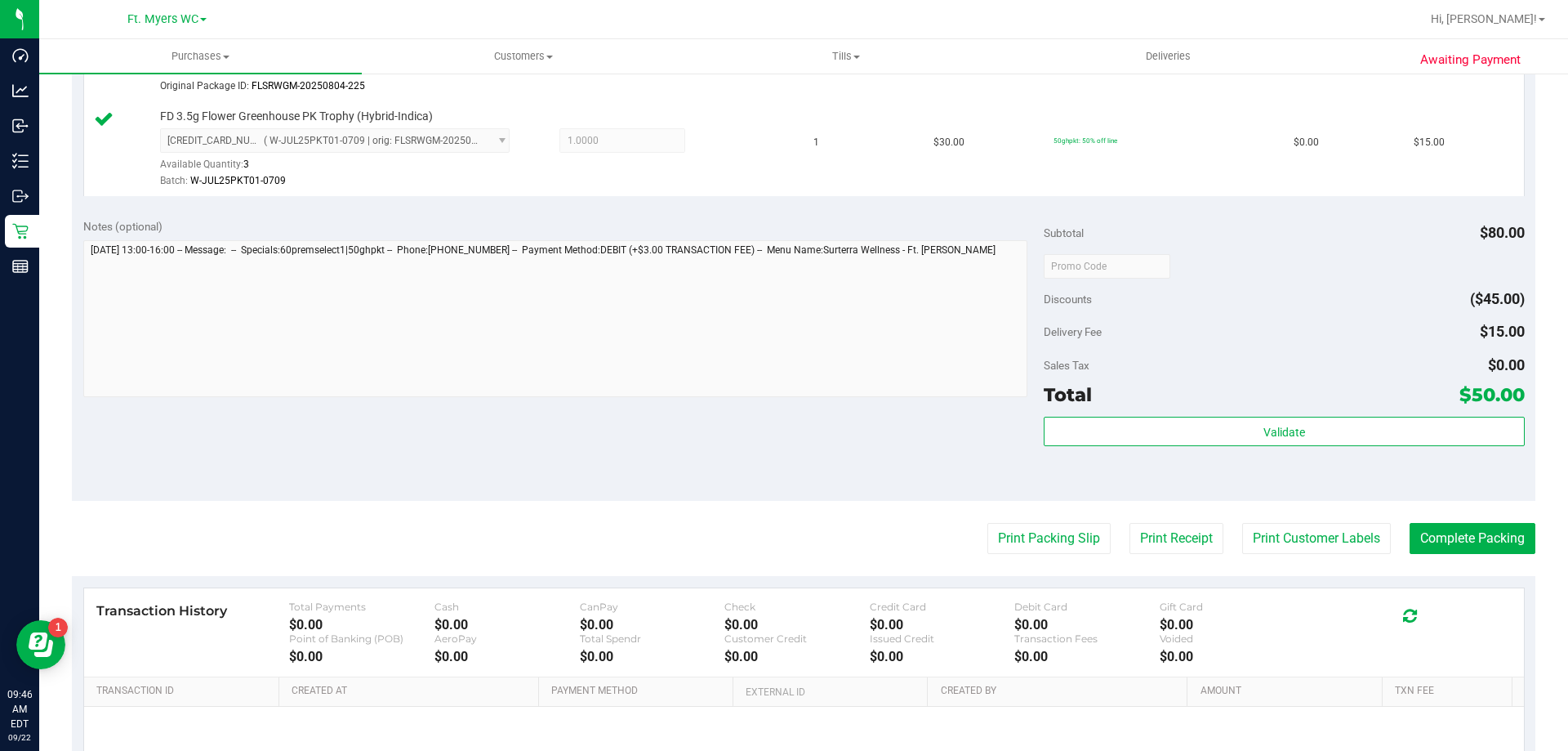
click at [1032, 510] on purchase-details "Back Edit Purchase Cancel Purchase View Profile # 11982933 BioTrack ID: - Submi…" at bounding box center [803, 217] width 1463 height 1329
click at [1044, 526] on button "Print Packing Slip" at bounding box center [1049, 538] width 123 height 31
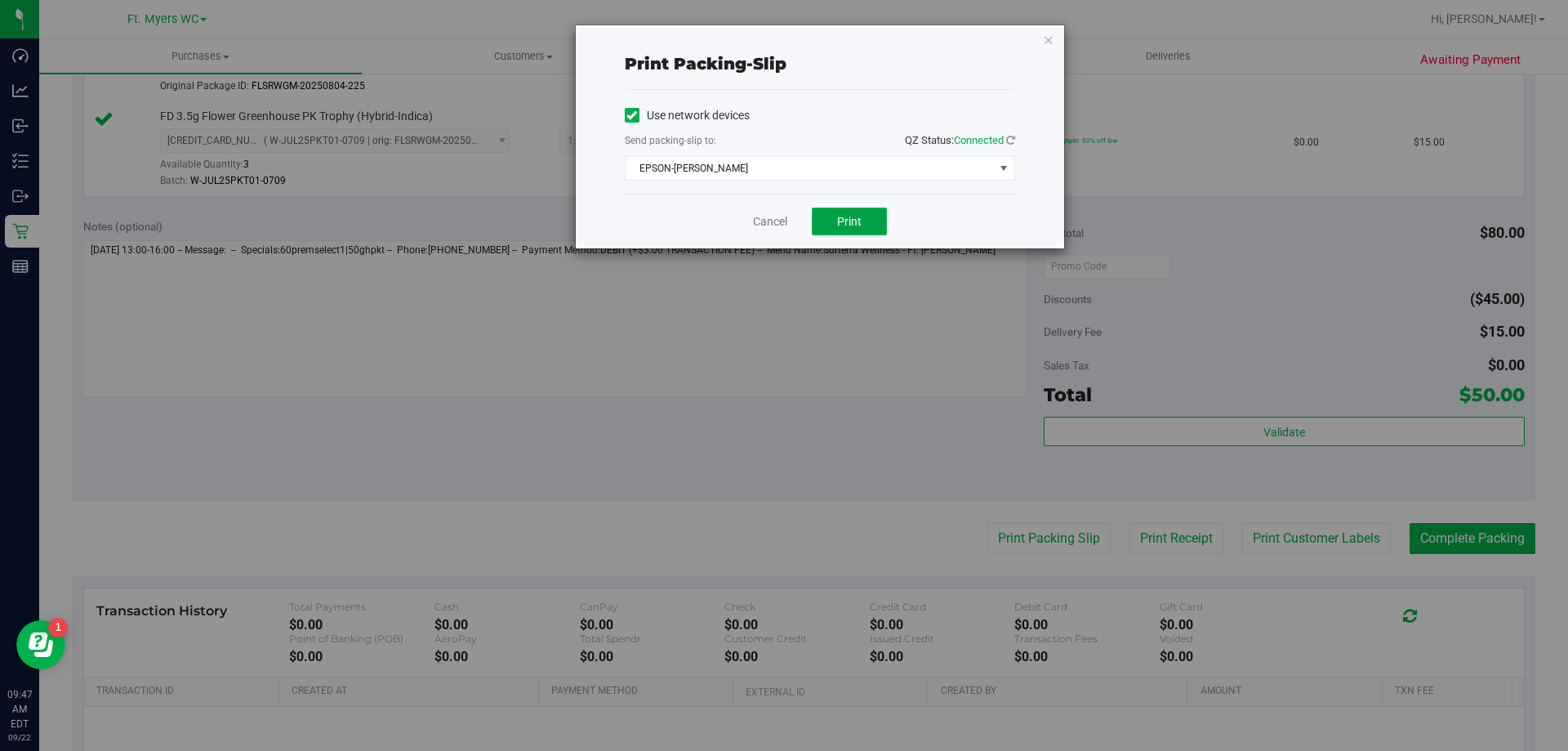
click at [838, 213] on button "Print" at bounding box center [849, 222] width 75 height 27
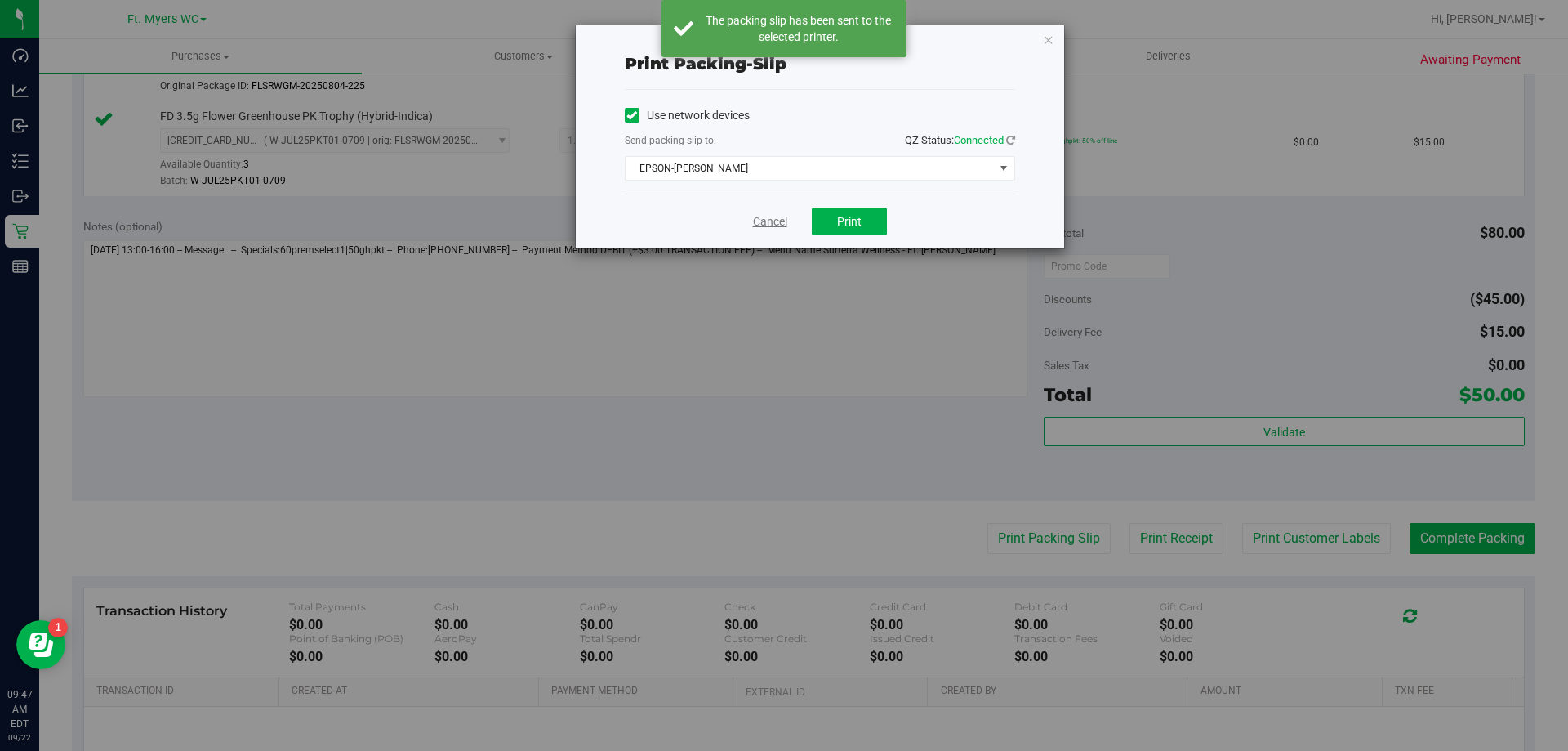
click at [771, 223] on link "Cancel" at bounding box center [769, 221] width 34 height 17
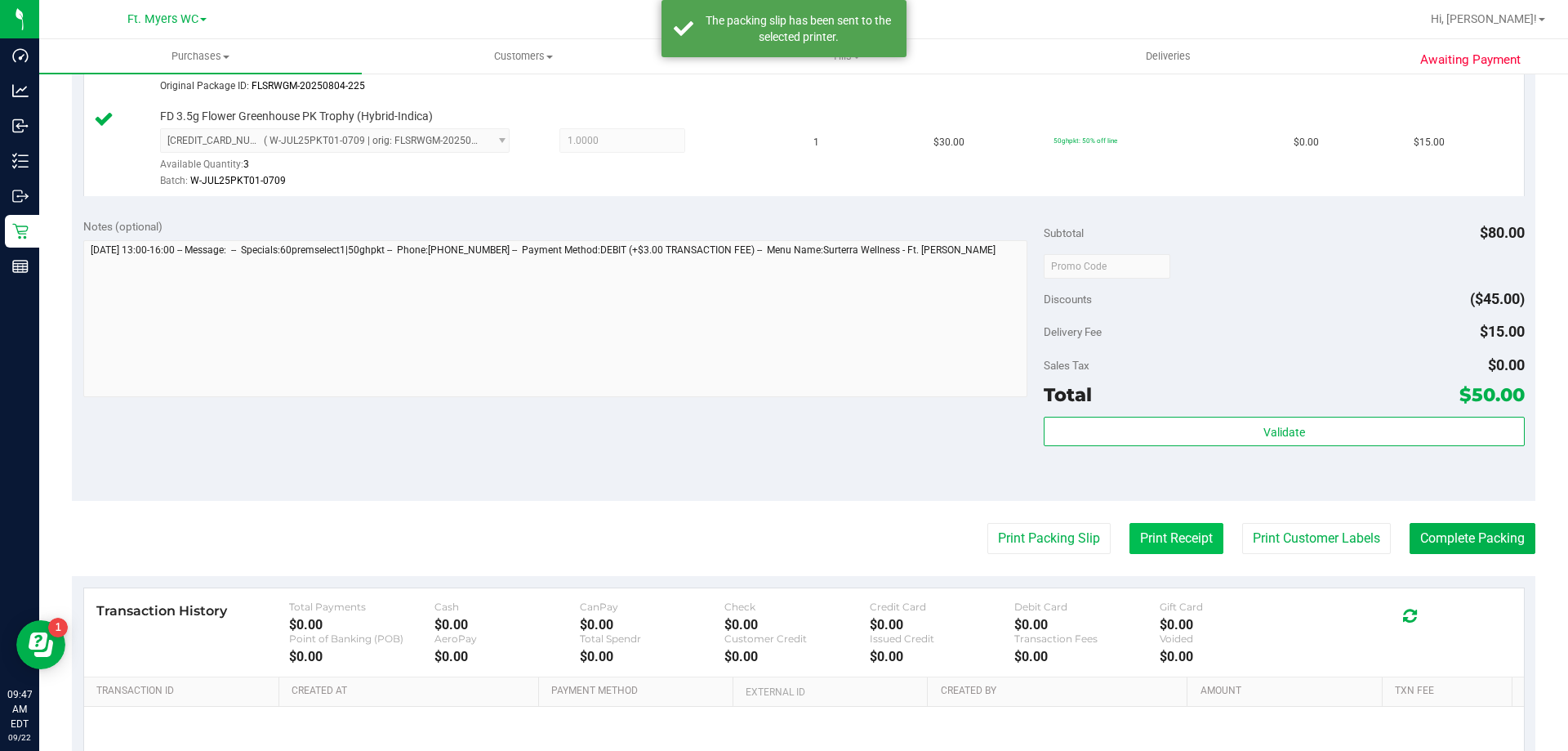
click at [1164, 526] on button "Print Receipt" at bounding box center [1176, 538] width 94 height 31
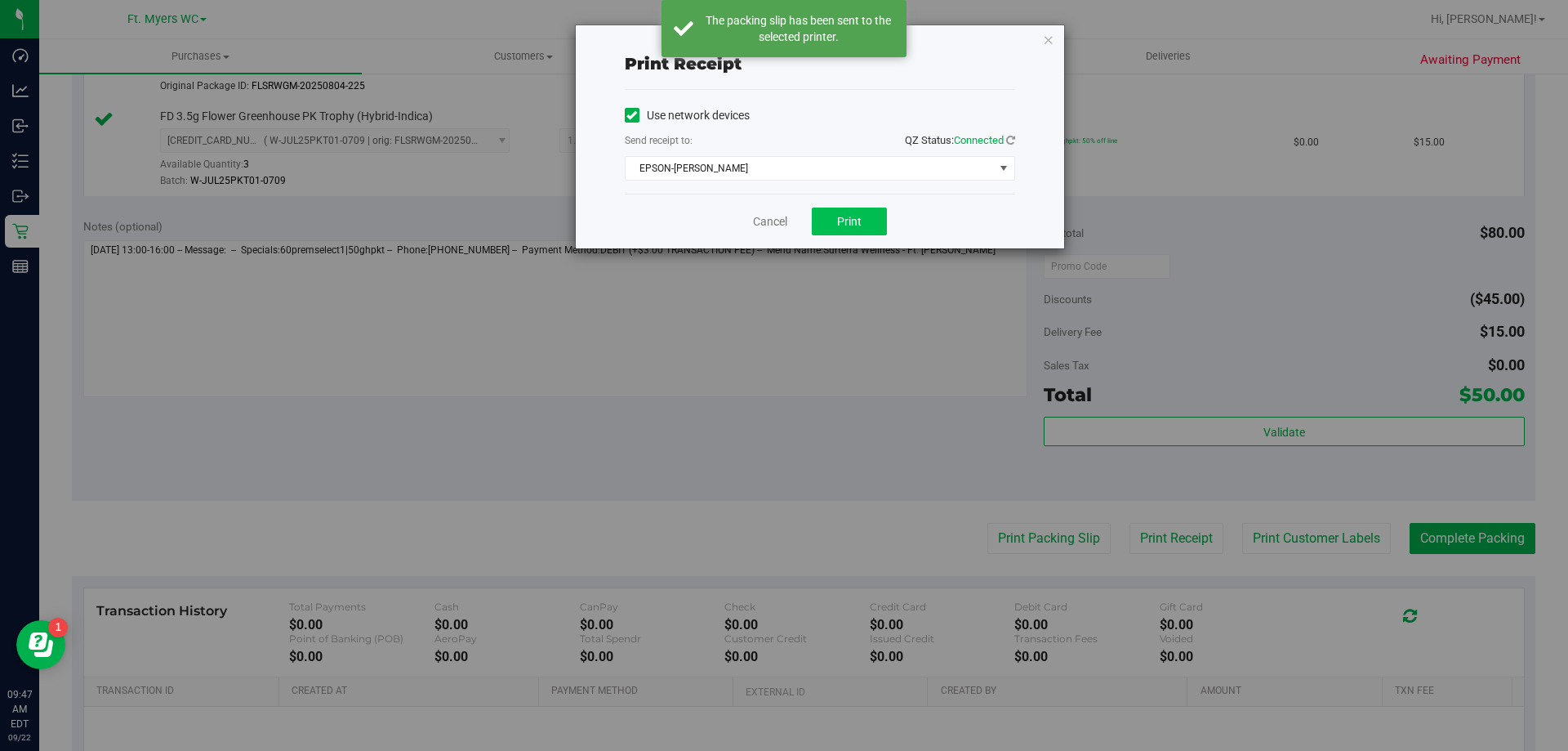
click at [814, 222] on button "Print" at bounding box center [849, 222] width 75 height 27
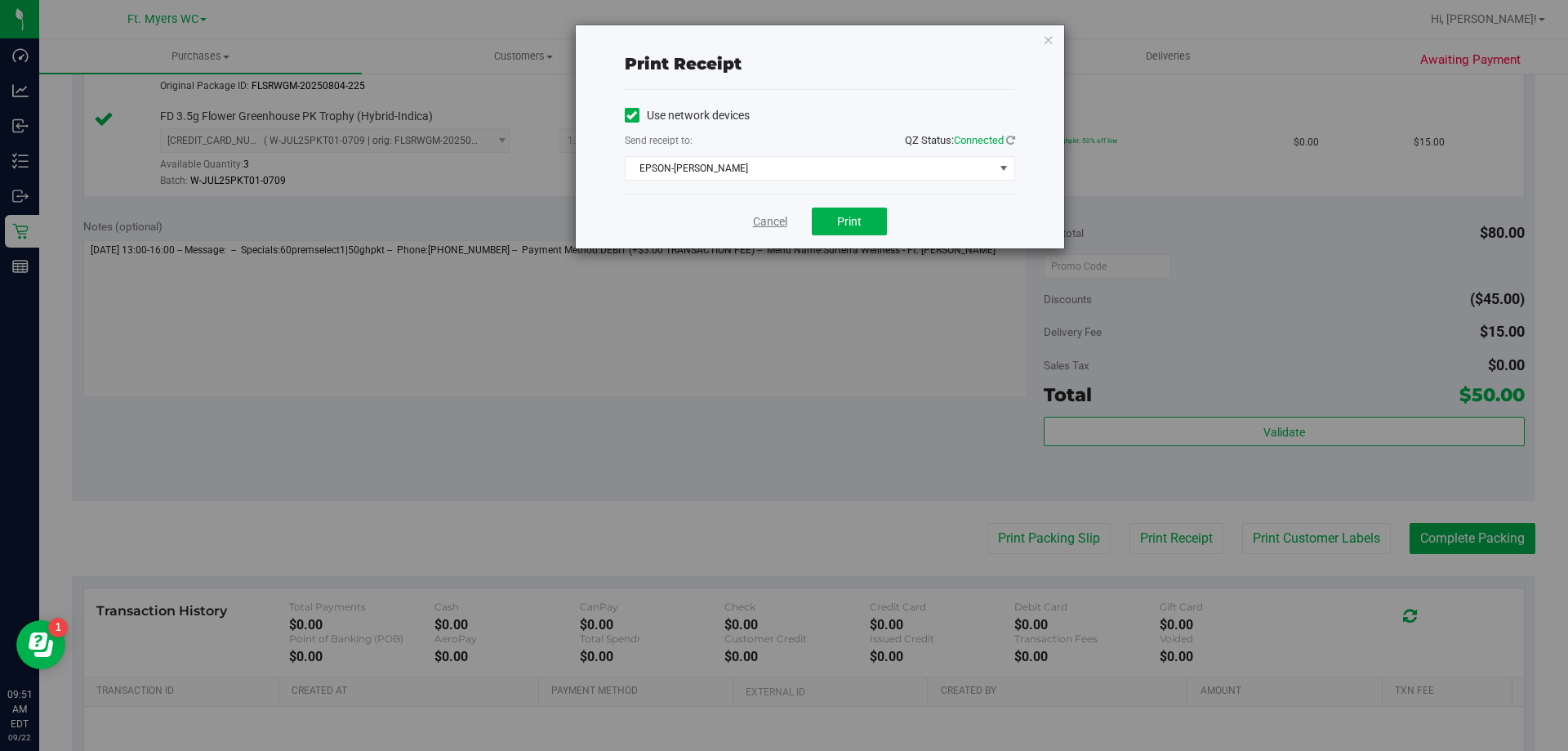
click at [771, 225] on link "Cancel" at bounding box center [769, 221] width 34 height 17
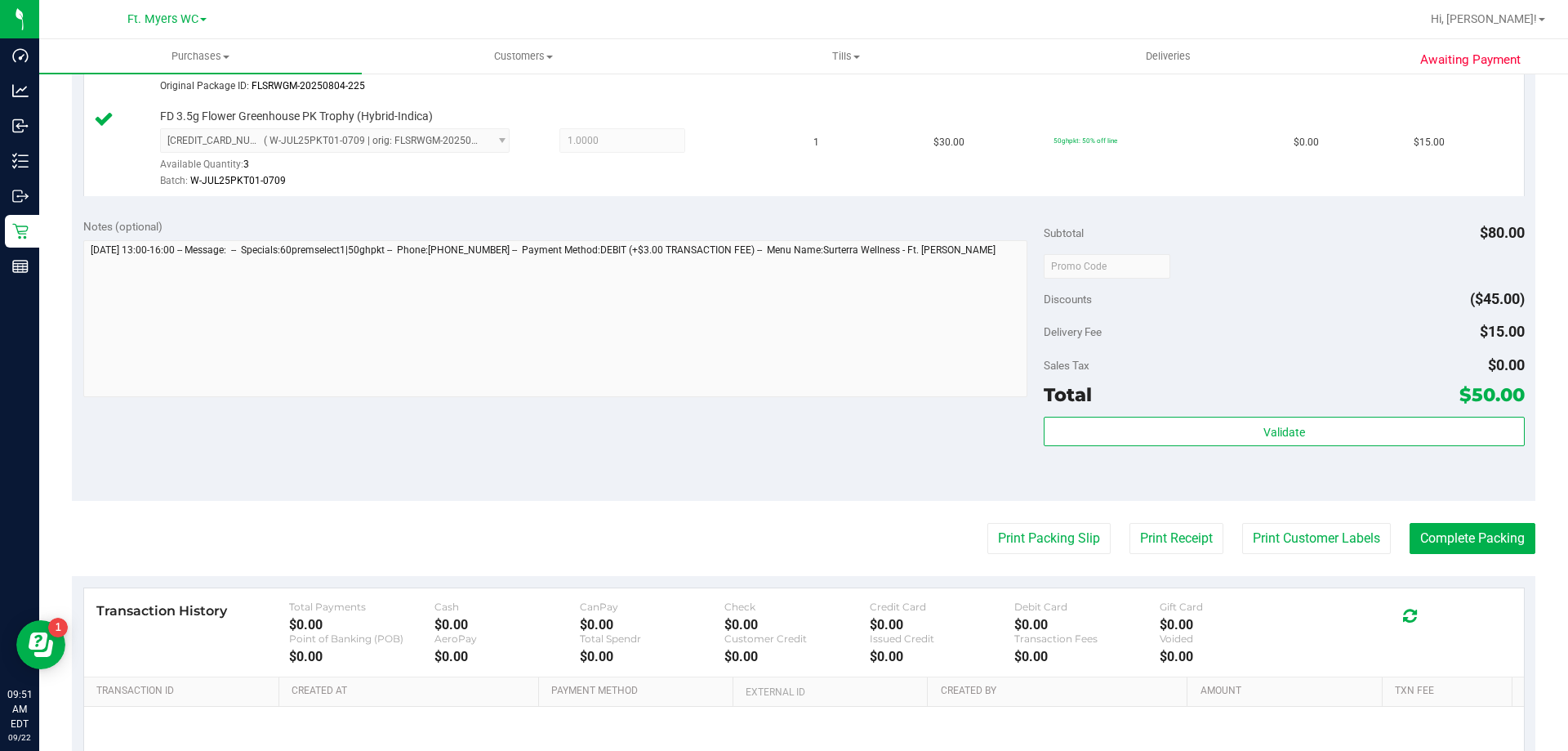
click at [1109, 380] on div "Total $50.00" at bounding box center [1284, 394] width 480 height 29
click at [1143, 414] on div "Subtotal $80.00 Discounts ($45.00) Delivery Fee $15.00 Sales Tax $0.00 Total $5…" at bounding box center [1284, 353] width 480 height 272
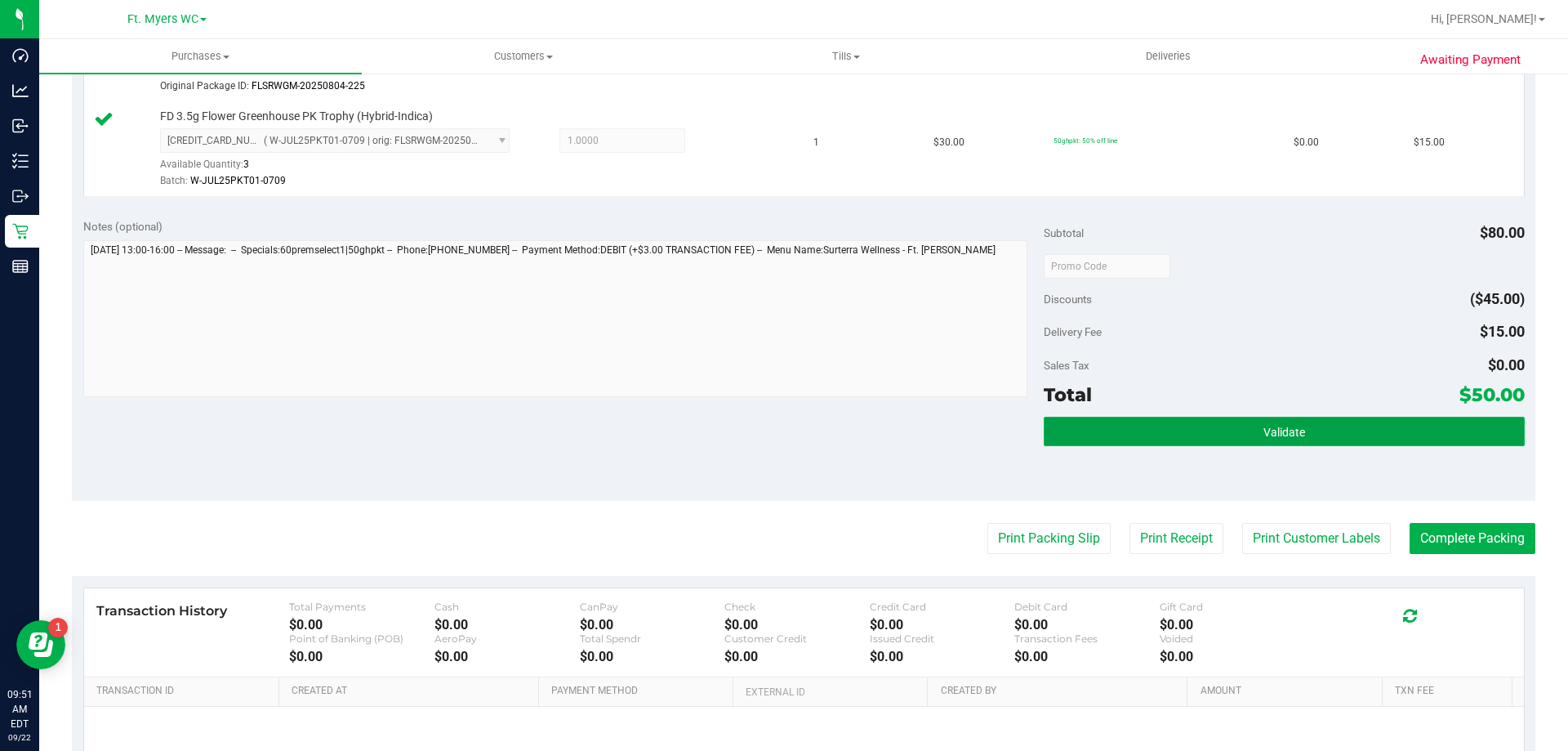
click at [1158, 418] on button "Validate" at bounding box center [1284, 431] width 480 height 29
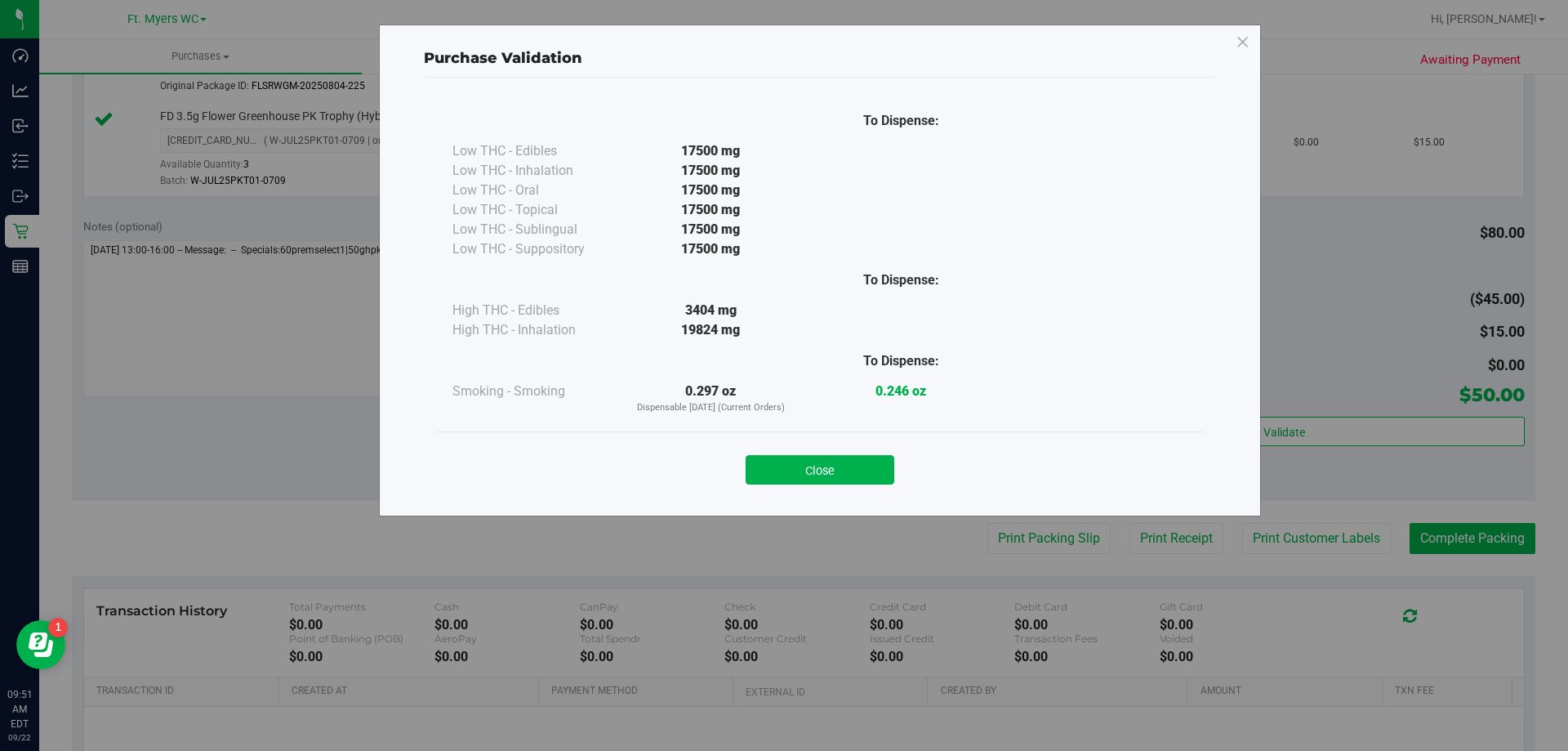
click at [844, 448] on div "Close" at bounding box center [819, 465] width 743 height 41
click at [858, 473] on button "Close" at bounding box center [820, 470] width 149 height 29
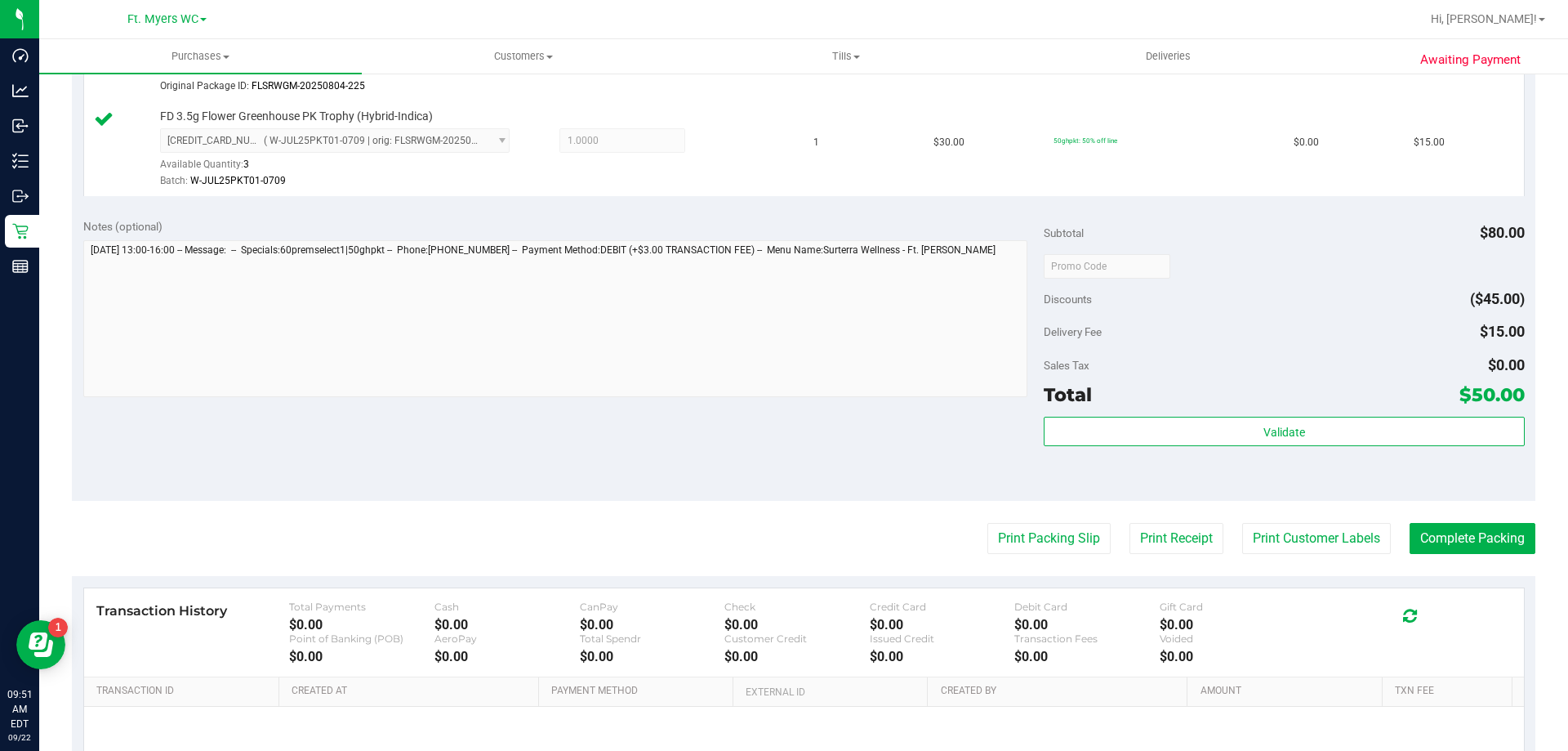
scroll to position [0, 0]
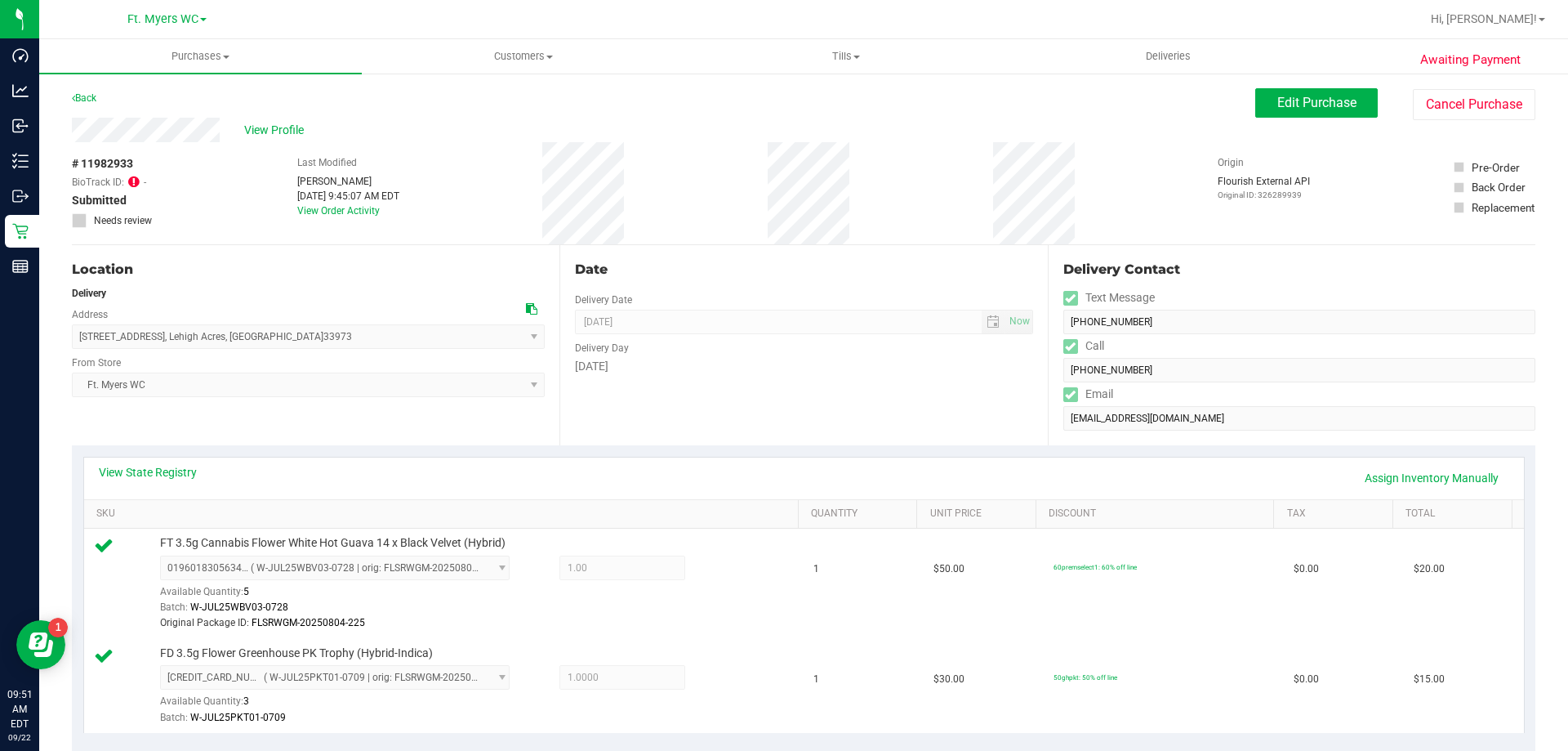
drag, startPoint x: 841, startPoint y: 487, endPoint x: 824, endPoint y: 140, distance: 347.4
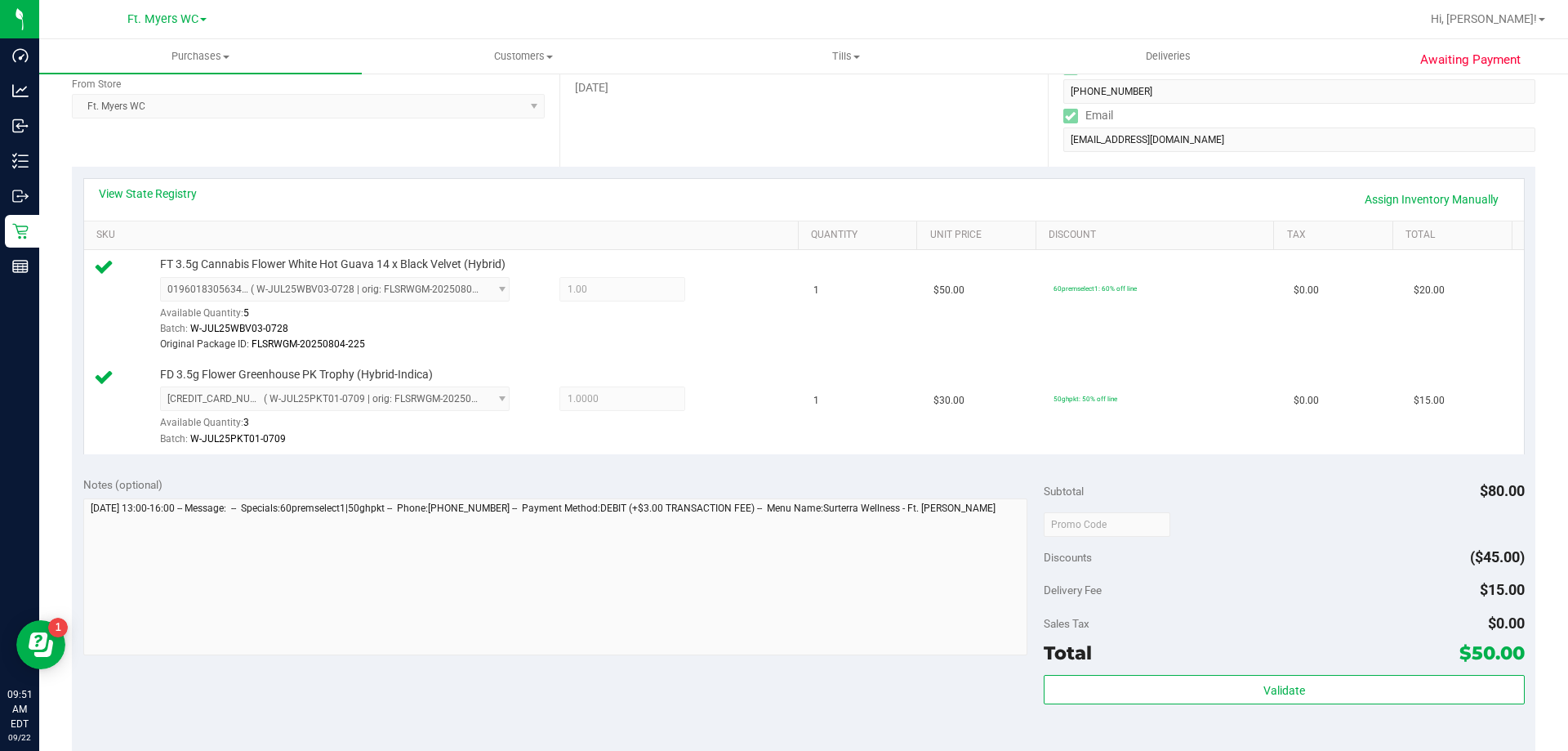
scroll to position [490, 0]
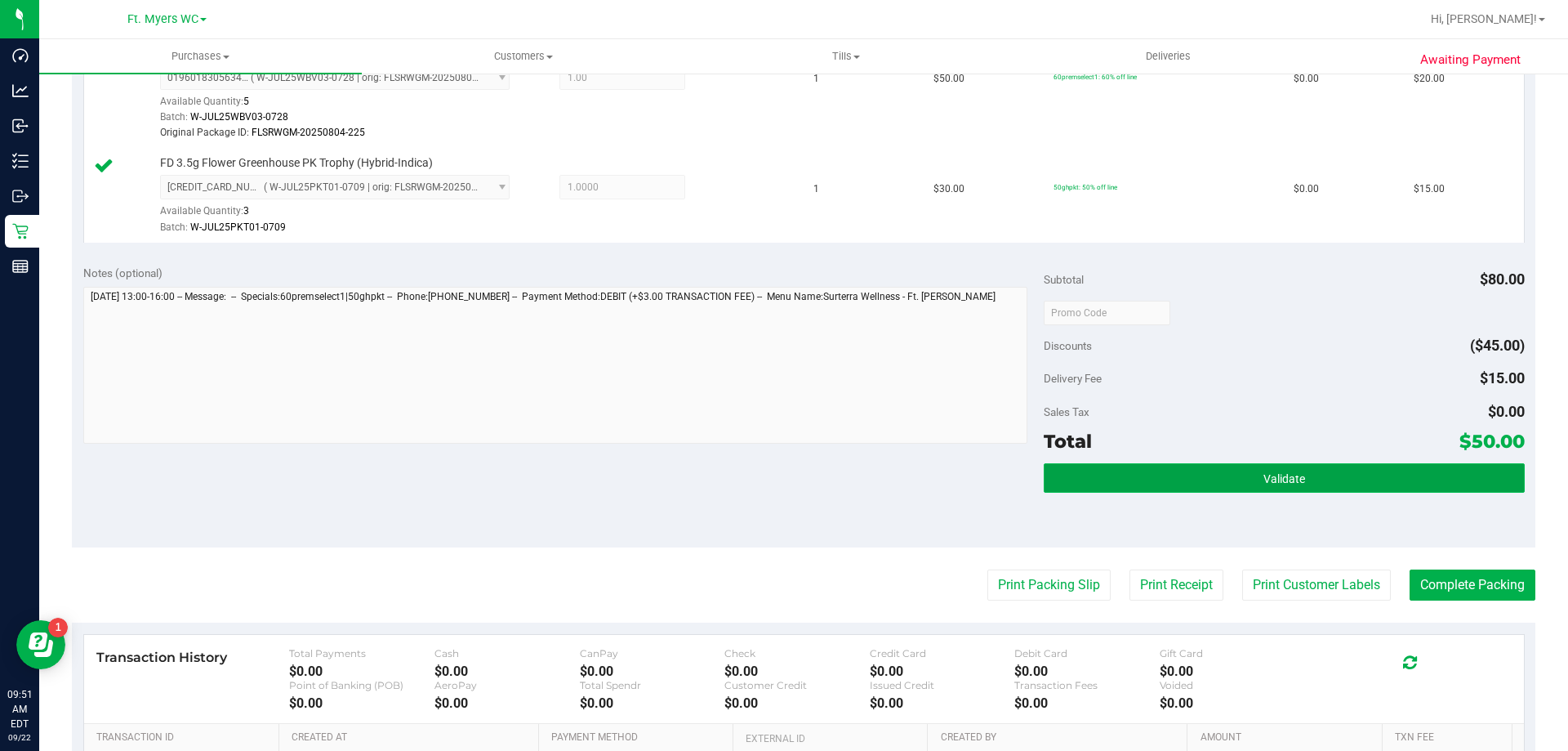
click at [1399, 464] on button "Validate" at bounding box center [1284, 477] width 480 height 29
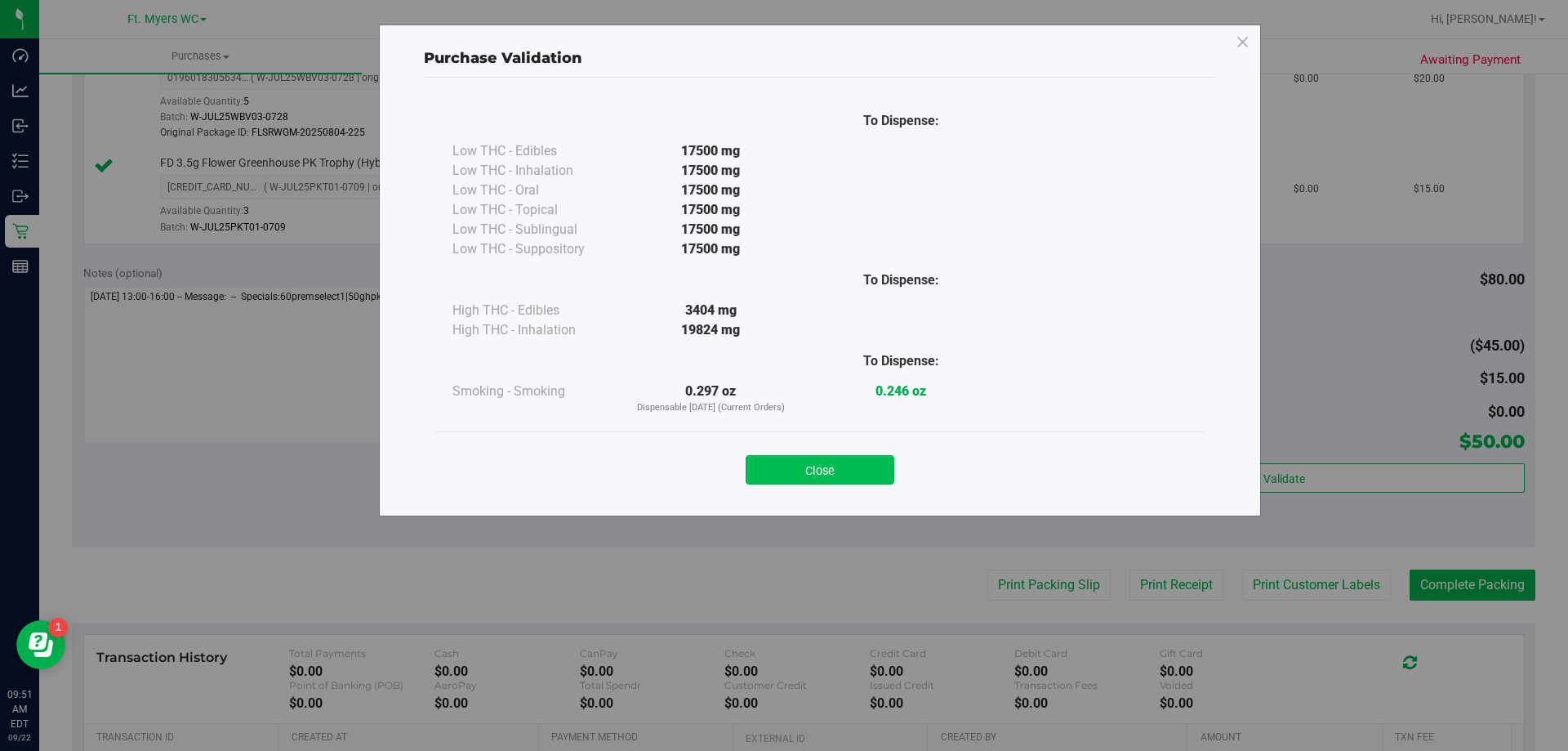
click at [854, 458] on button "Close" at bounding box center [820, 470] width 149 height 29
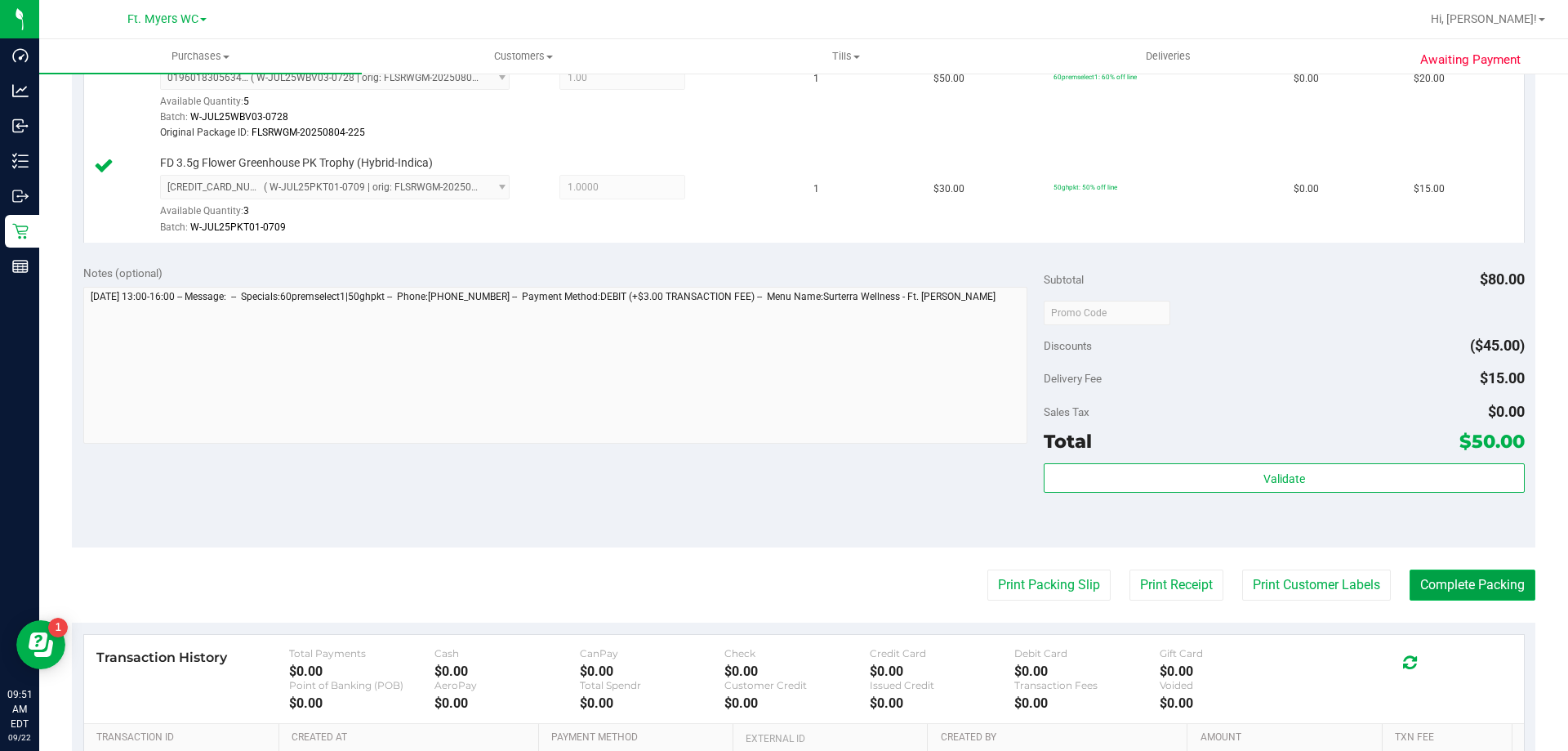
click at [1431, 588] on button "Complete Packing" at bounding box center [1472, 585] width 125 height 31
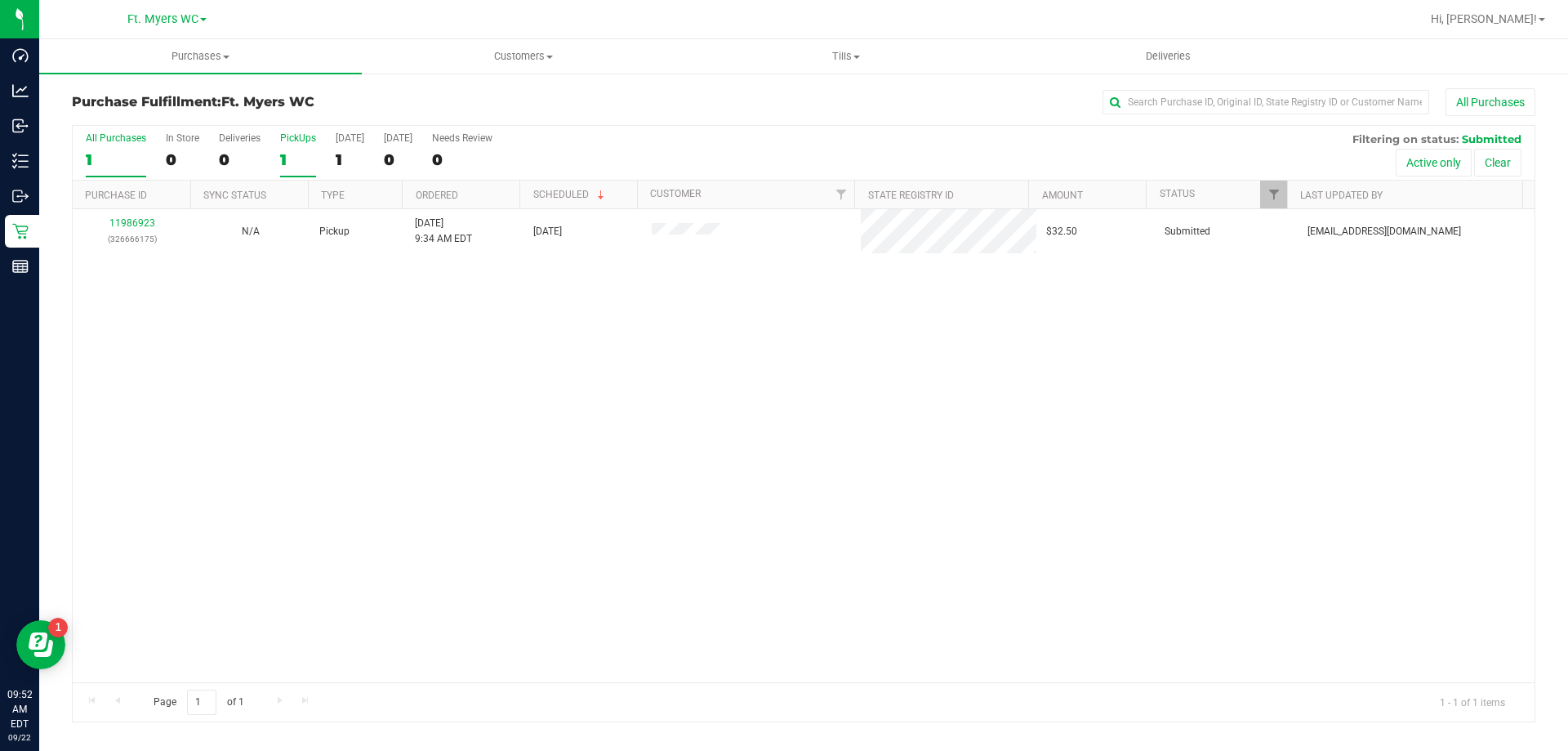
click at [289, 150] on div "1" at bounding box center [298, 159] width 36 height 19
click at [0, 0] on input "PickUps 1" at bounding box center [0, 0] width 0 height 0
click at [358, 392] on div at bounding box center [803, 423] width 1461 height 595
click at [306, 153] on div "1" at bounding box center [298, 159] width 36 height 19
click at [0, 0] on input "PickUps 1" at bounding box center [0, 0] width 0 height 0
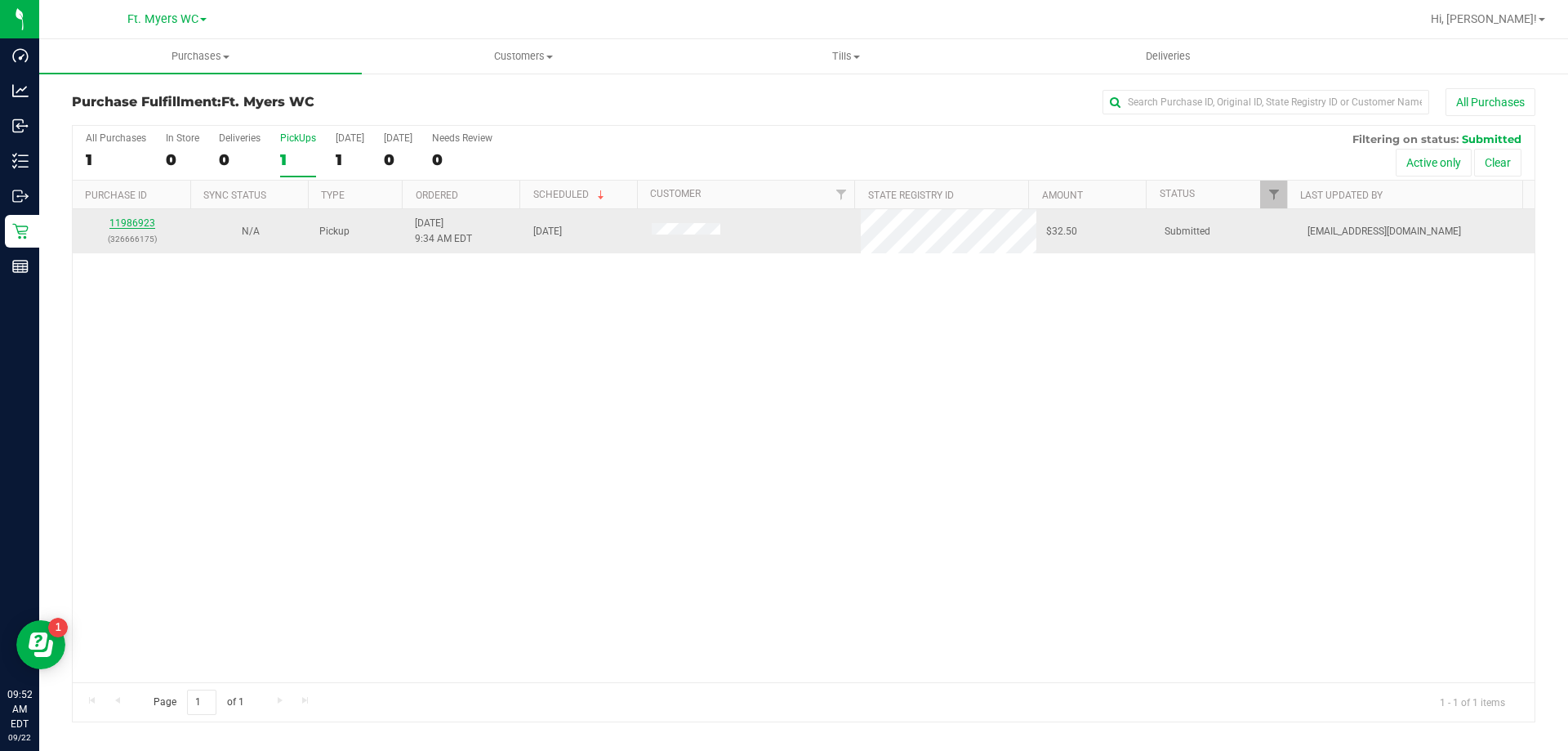
click at [124, 226] on link "11986923" at bounding box center [132, 224] width 46 height 12
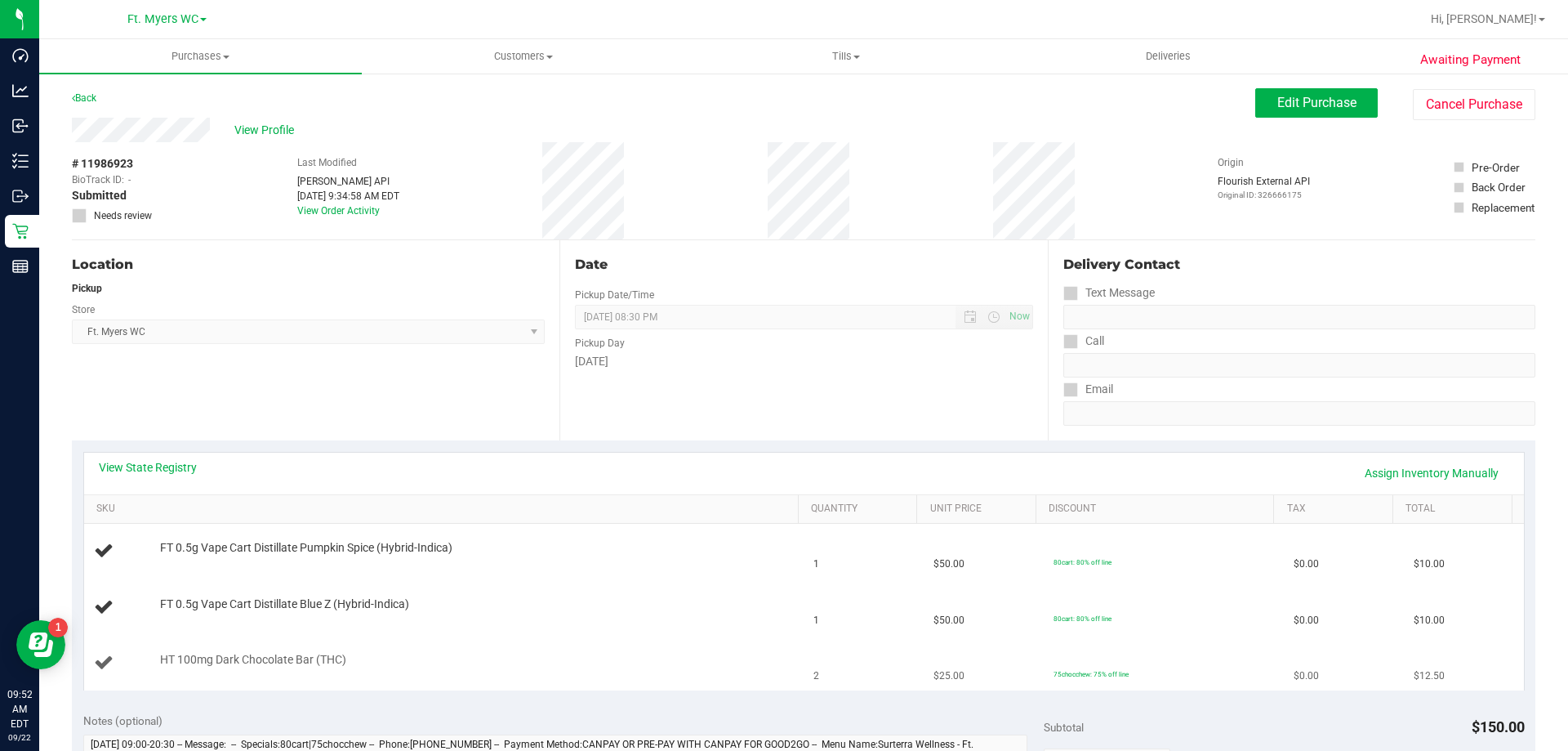
click at [923, 687] on td "$25.00" at bounding box center [983, 663] width 120 height 55
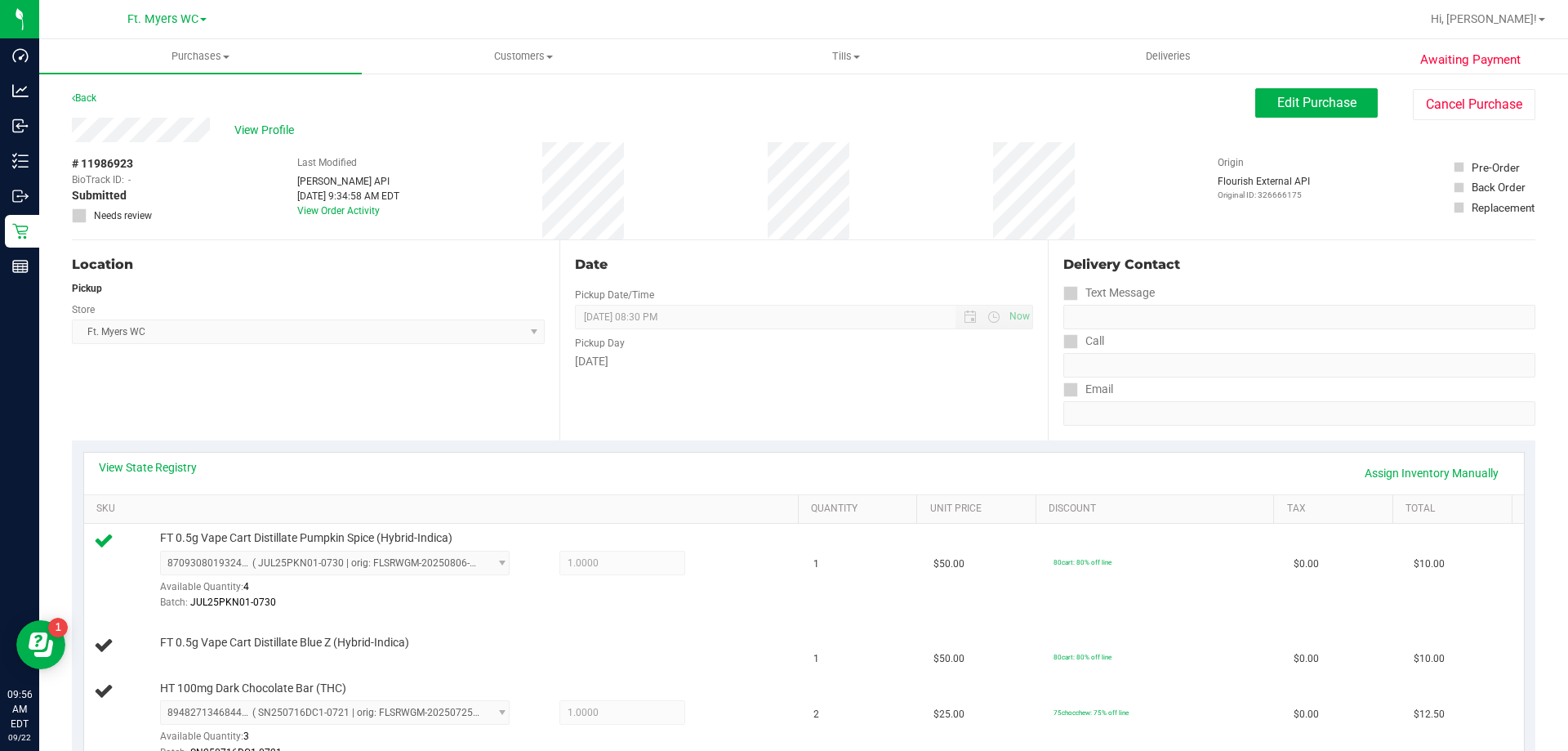
click at [416, 384] on div "Location Pickup Store Ft. [PERSON_NAME] Select Store [PERSON_NAME][GEOGRAPHIC_D…" at bounding box center [315, 340] width 487 height 200
click at [625, 115] on div "Back Edit Purchase Cancel Purchase" at bounding box center [803, 103] width 1463 height 29
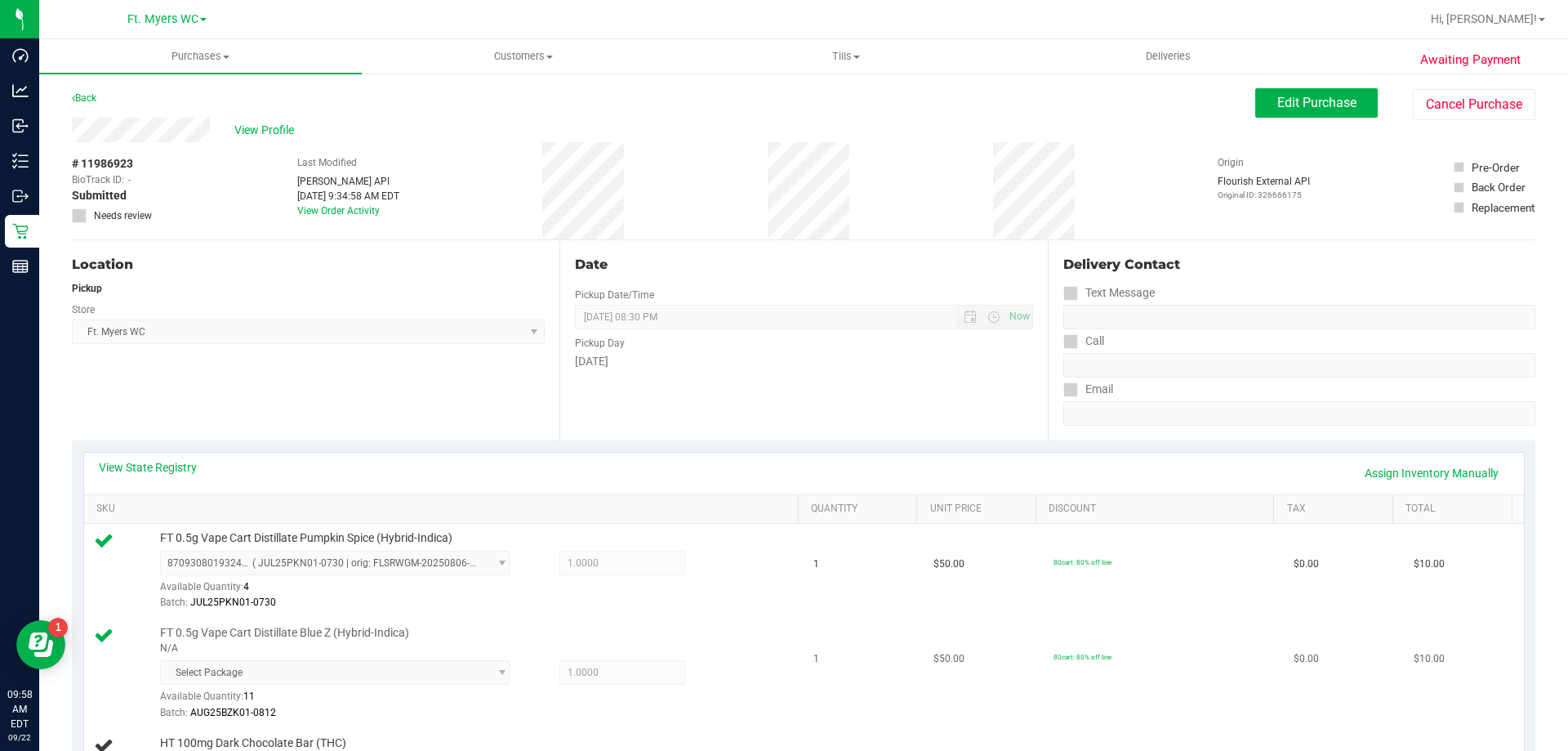
click at [774, 714] on div "Batch: AUG25BZK01-0812" at bounding box center [474, 713] width 630 height 16
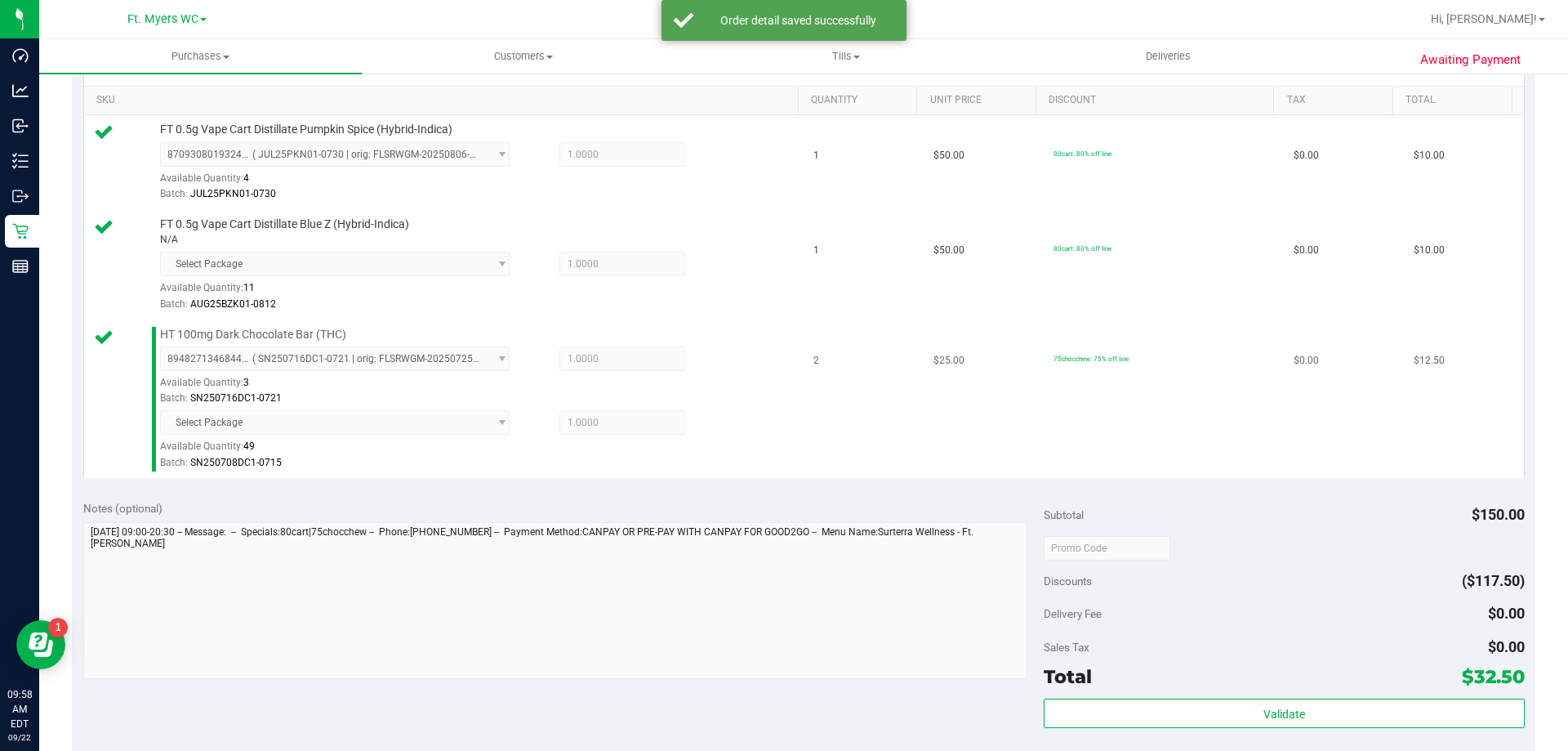
scroll to position [817, 0]
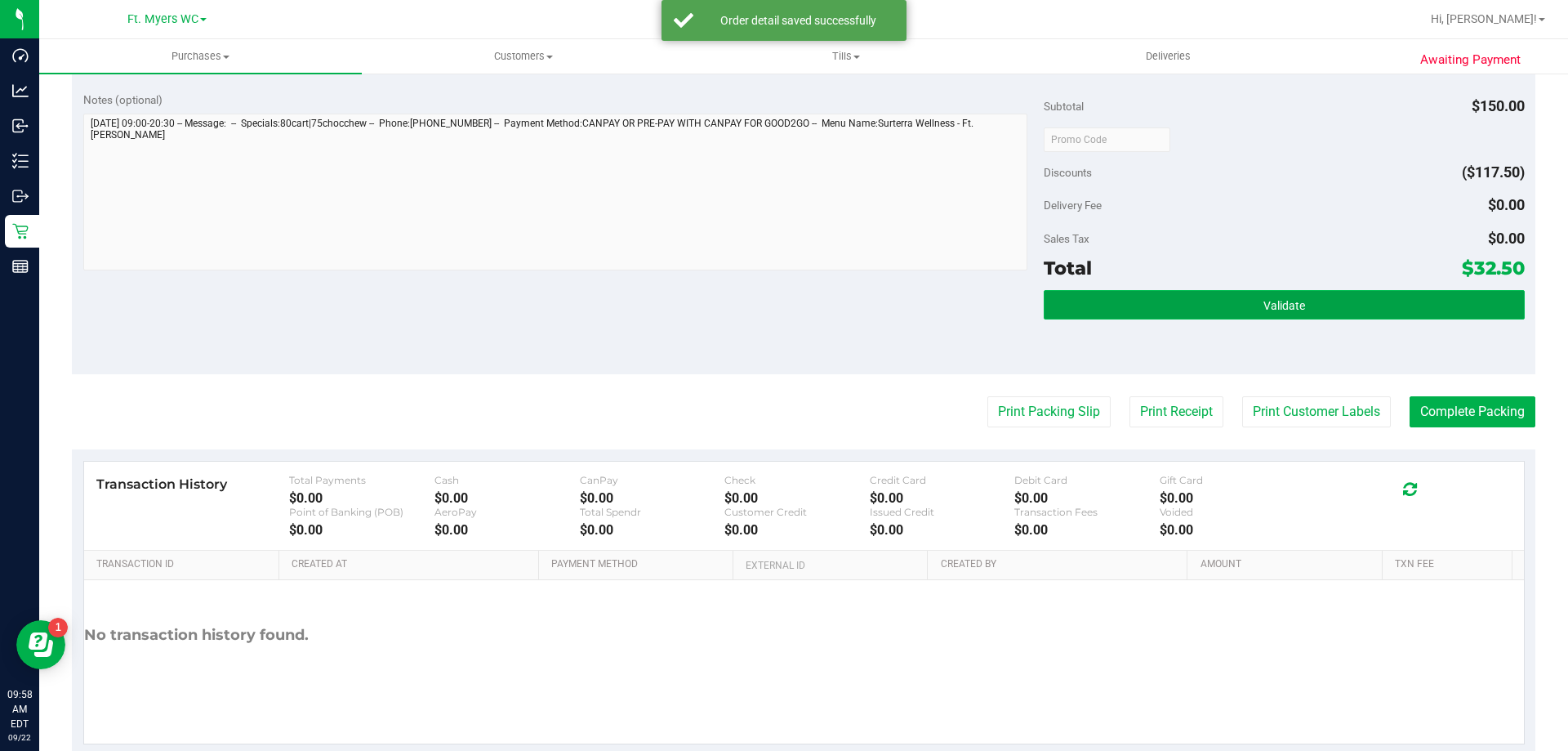
click at [1263, 306] on span "Validate" at bounding box center [1284, 305] width 41 height 13
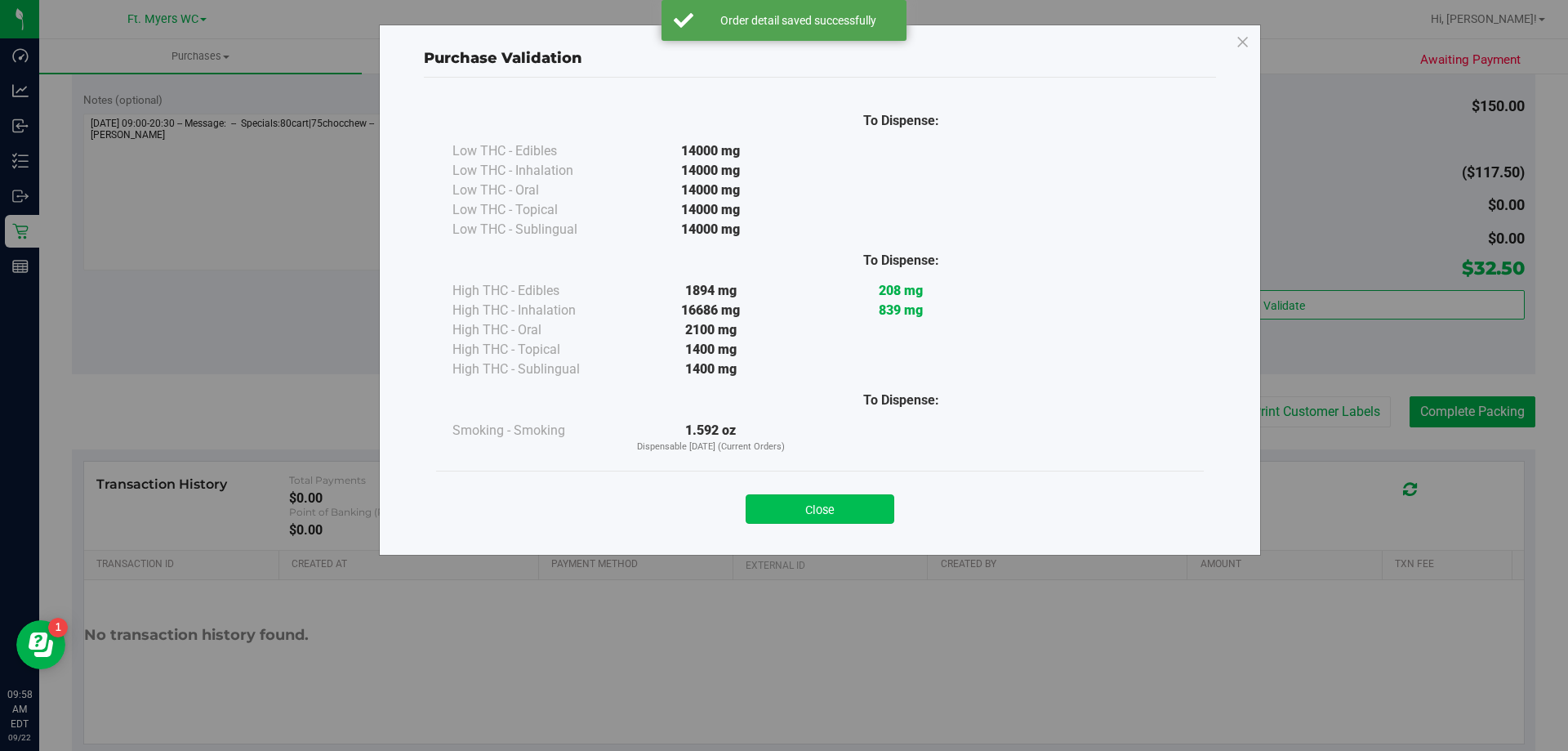
click at [849, 502] on button "Close" at bounding box center [820, 509] width 149 height 29
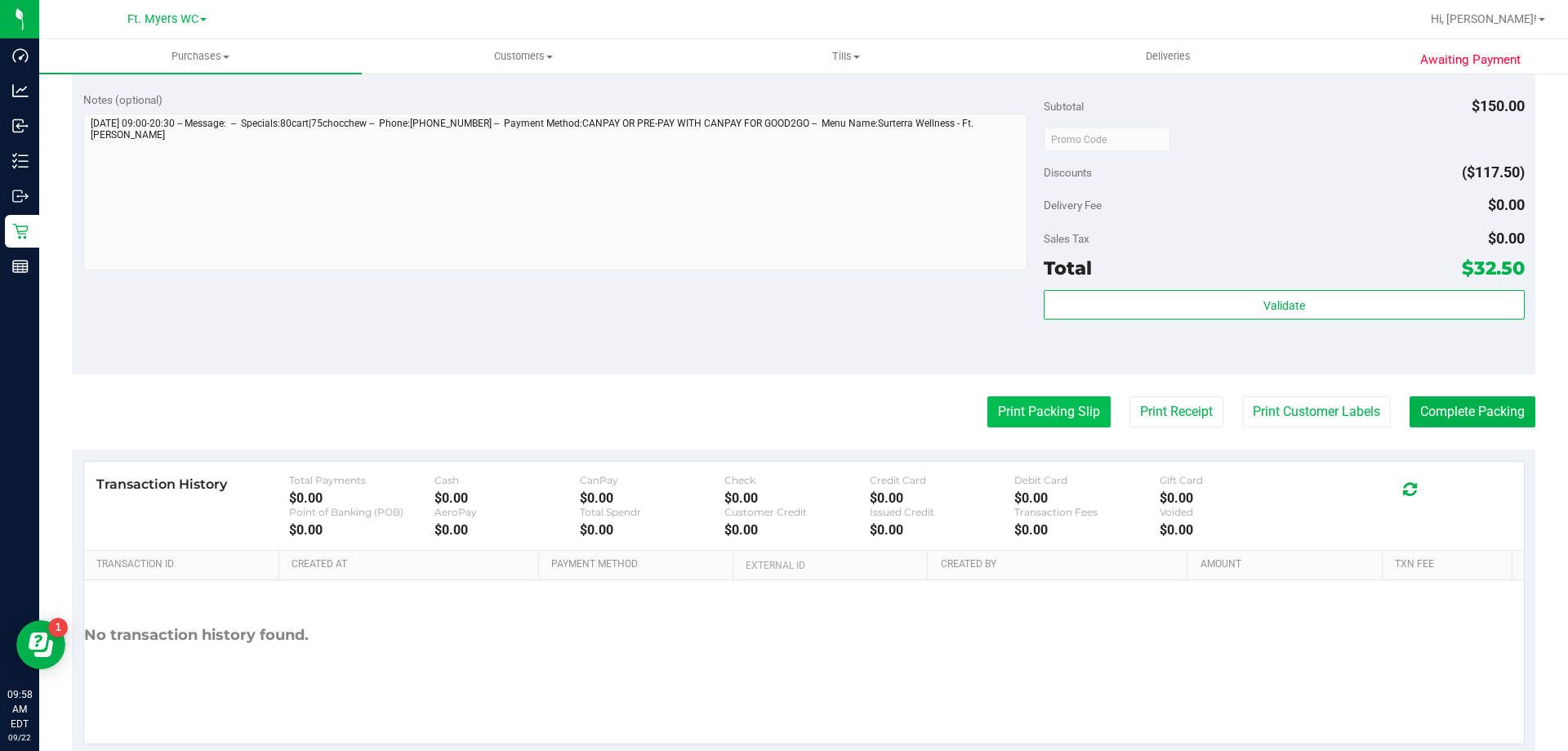
click at [1018, 419] on button "Print Packing Slip" at bounding box center [1049, 412] width 123 height 31
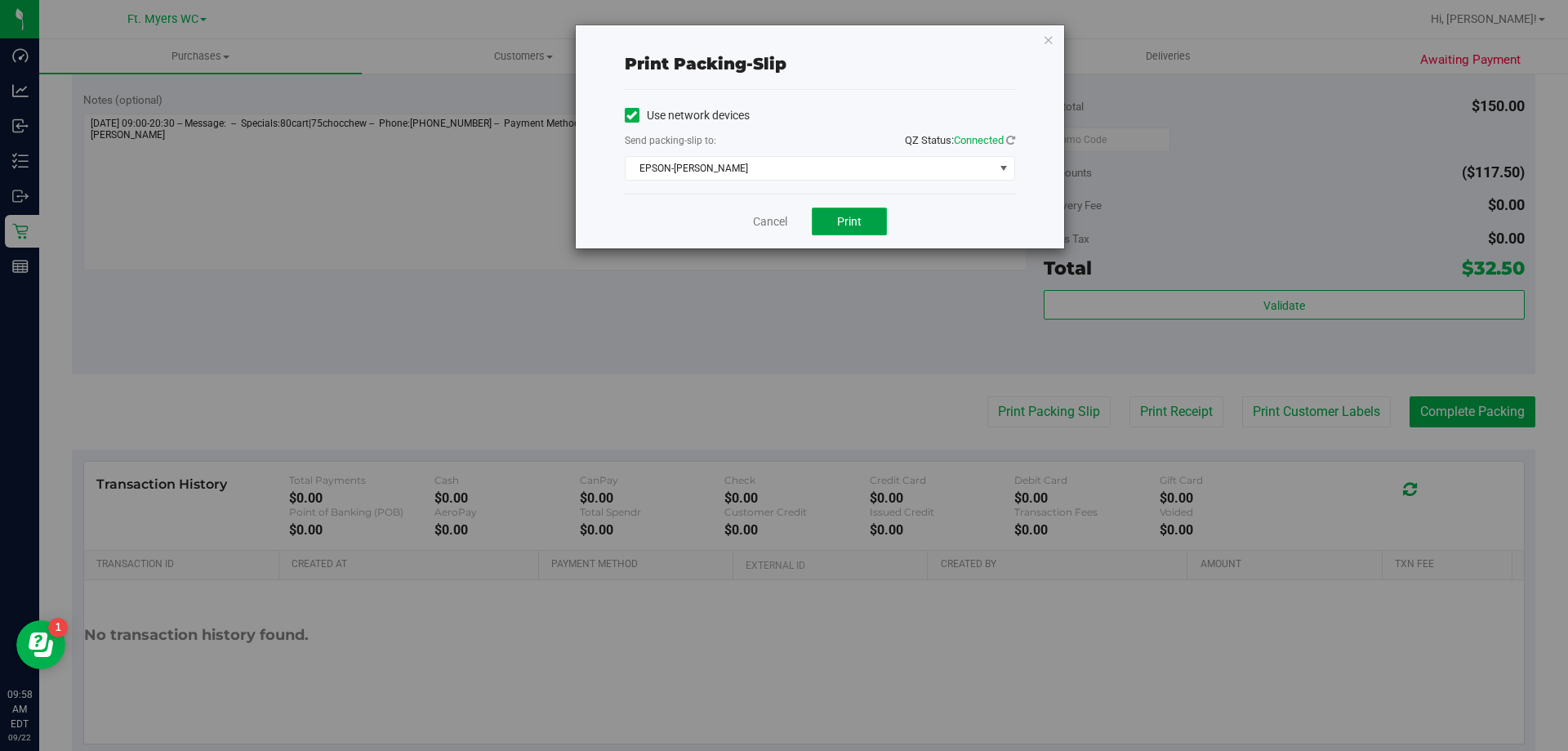
click at [835, 228] on button "Print" at bounding box center [849, 222] width 75 height 27
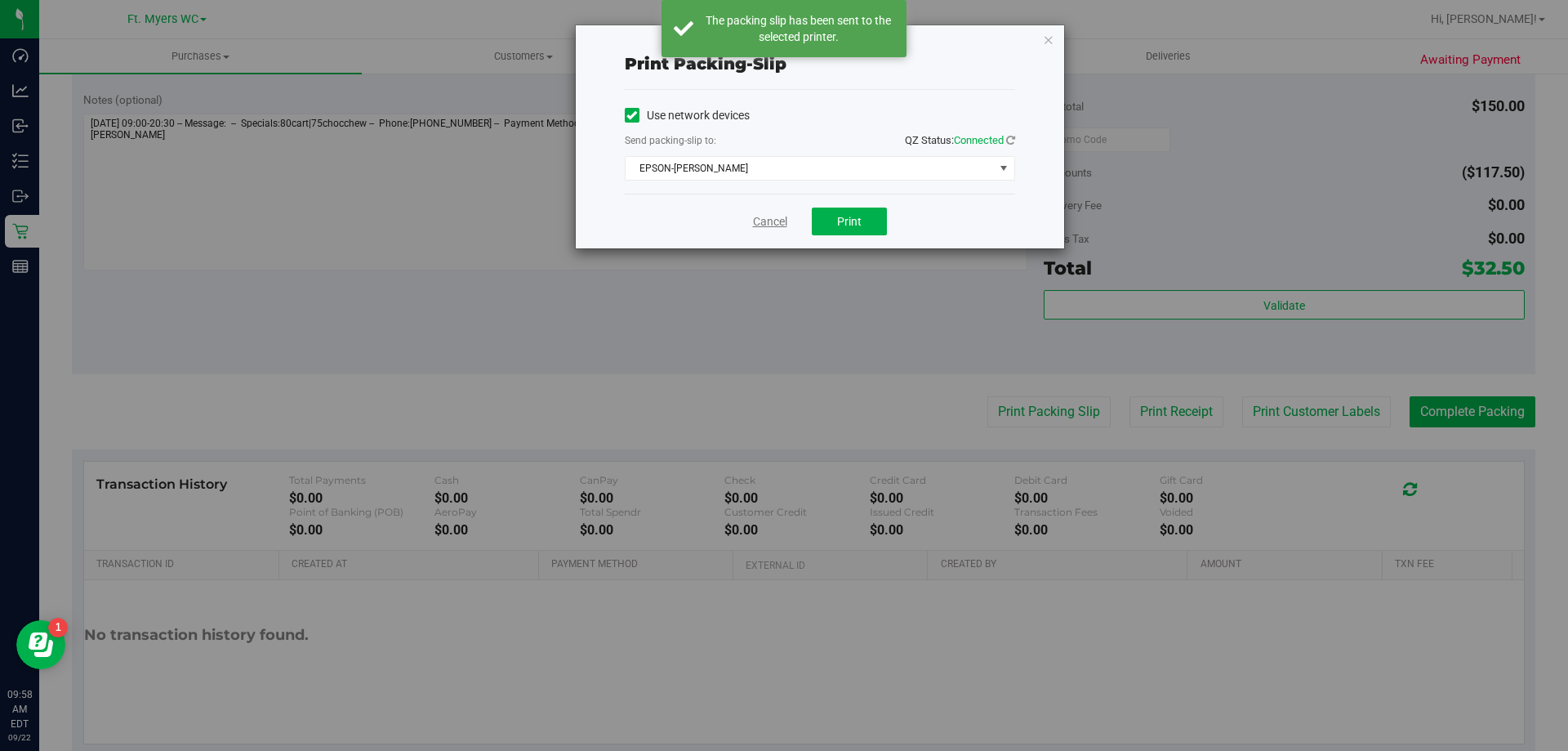
click at [768, 227] on link "Cancel" at bounding box center [769, 221] width 34 height 17
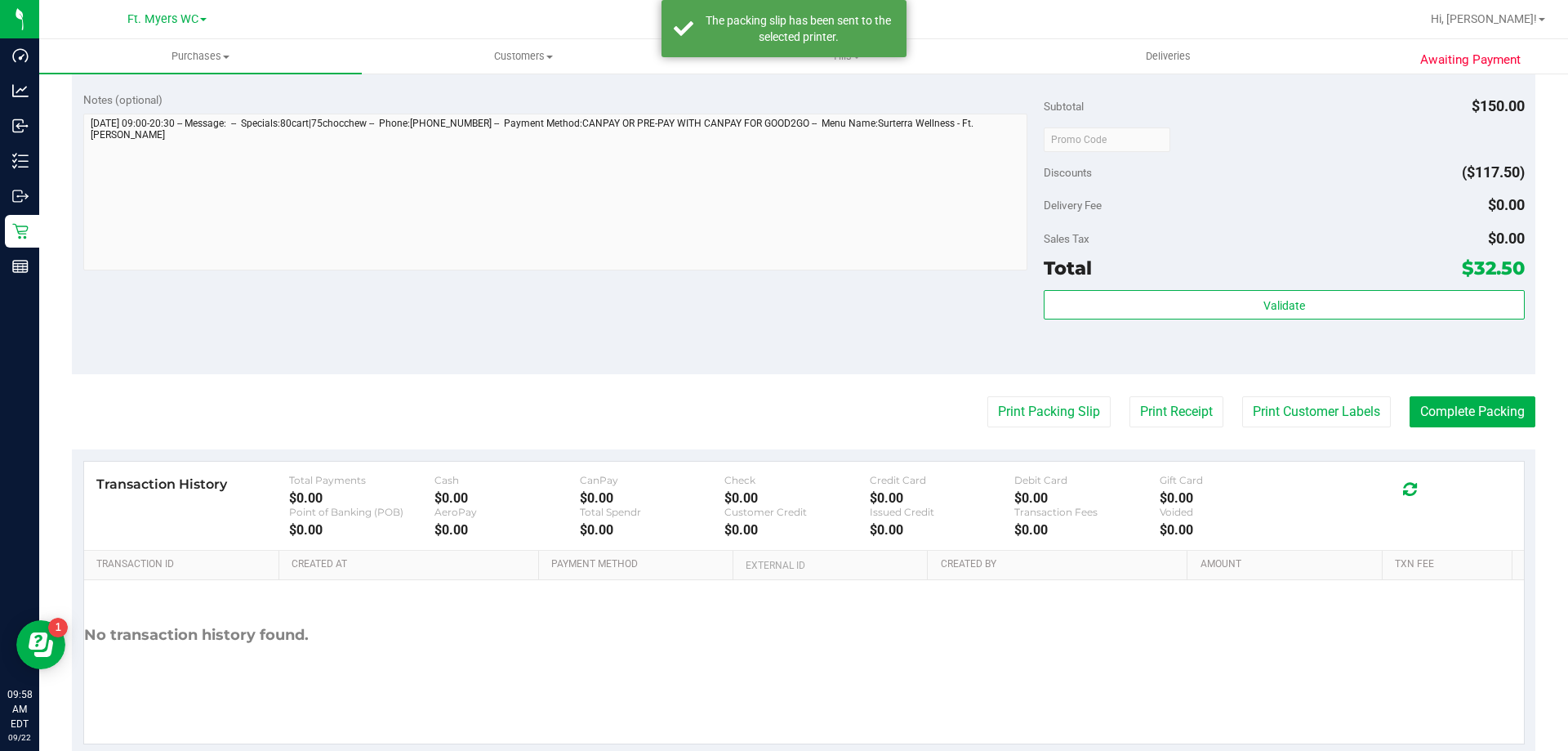
click at [1513, 428] on purchase-details "Back Edit Purchase Cancel Purchase View Profile # 11986923 BioTrack ID: - Submi…" at bounding box center [803, 13] width 1463 height 1483
click at [1512, 419] on button "Complete Packing" at bounding box center [1472, 412] width 125 height 31
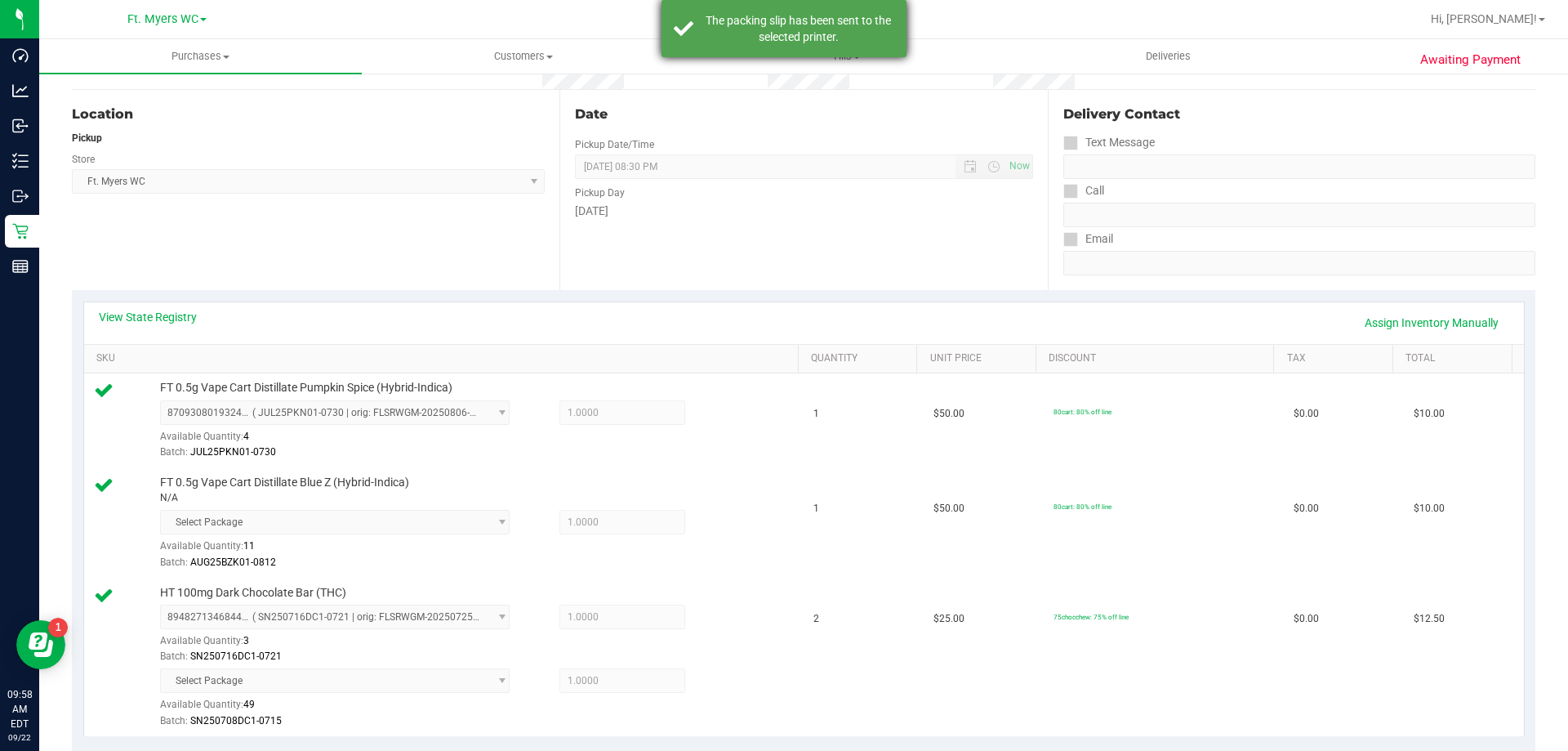
scroll to position [0, 0]
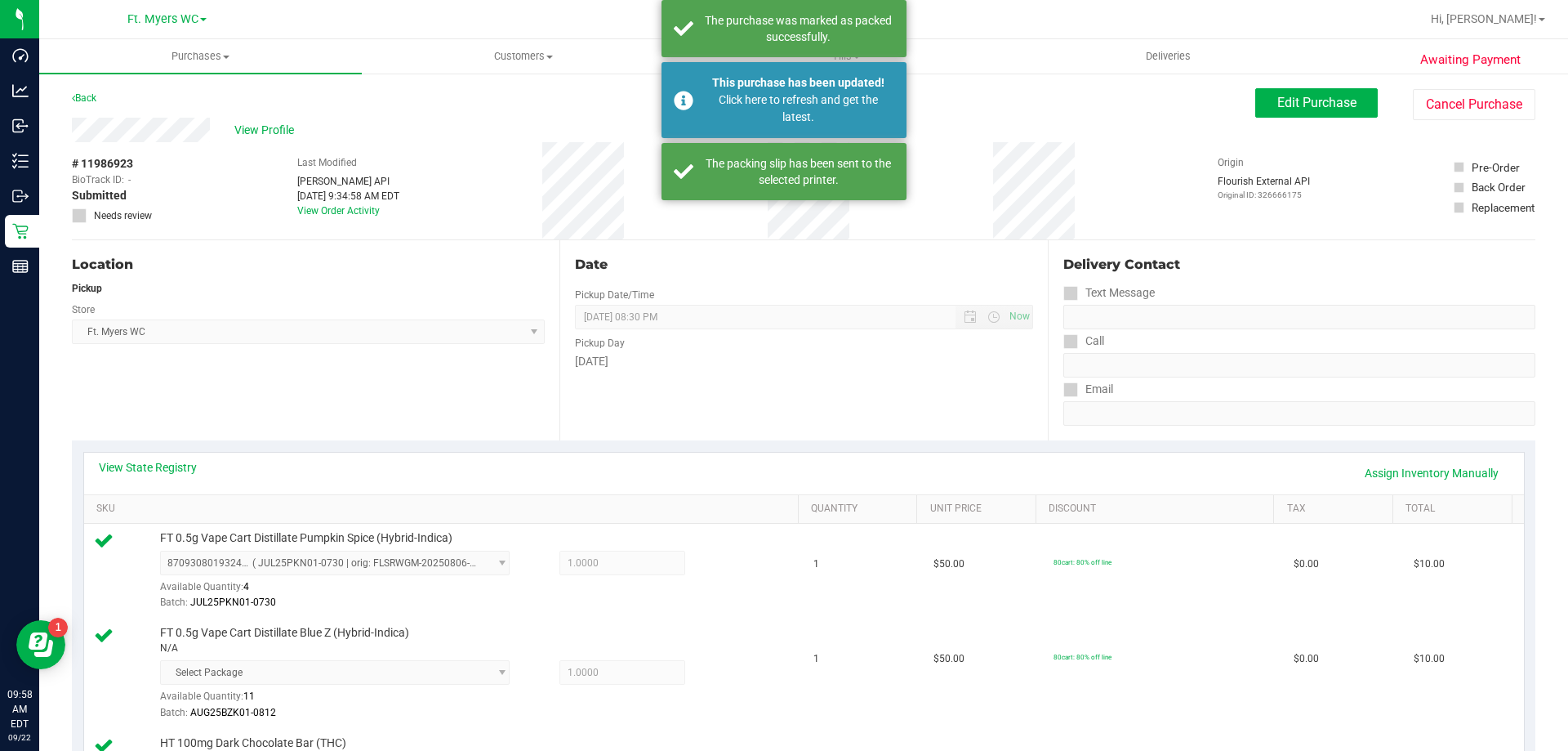
click at [631, 121] on div "View Profile" at bounding box center [662, 129] width 1183 height 25
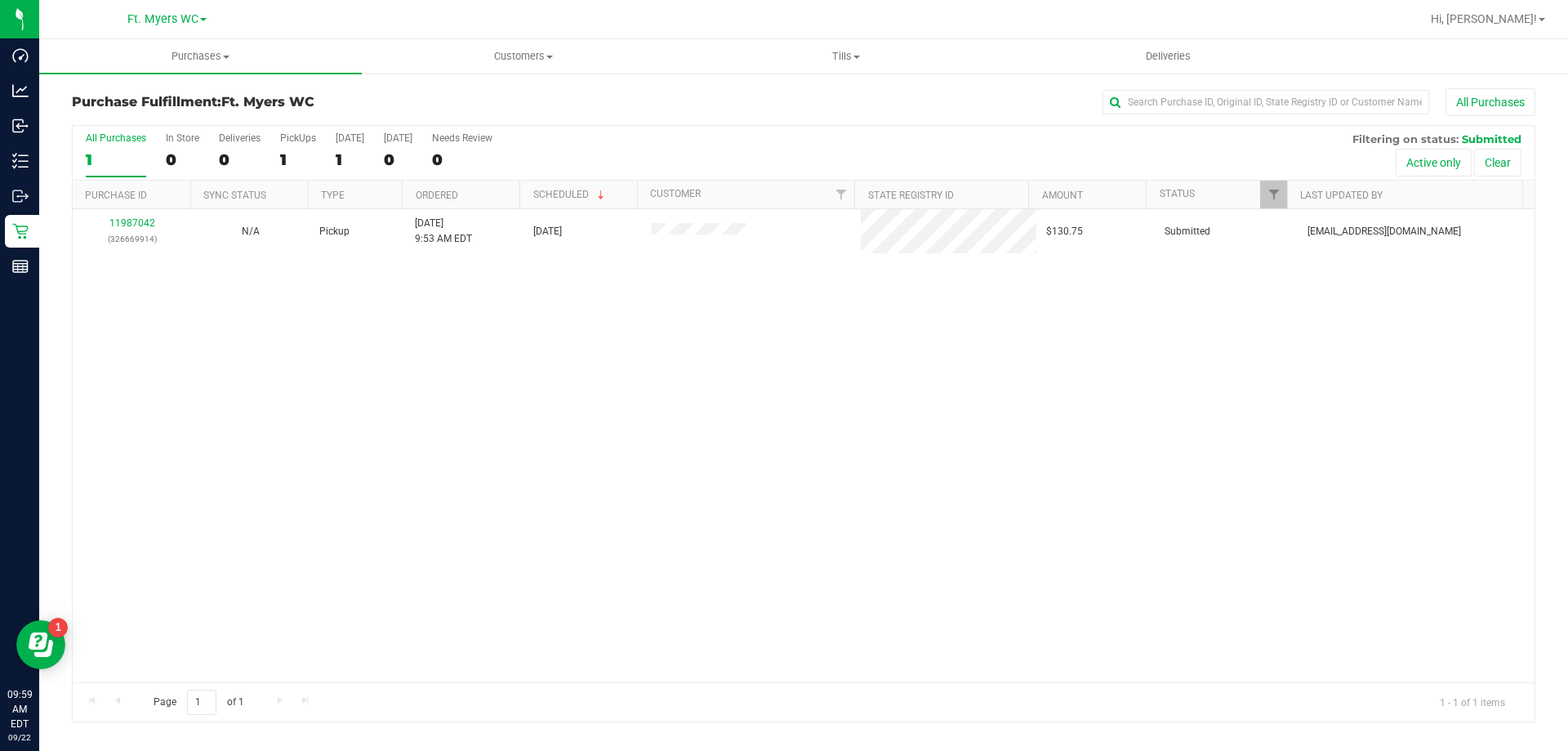
click at [417, 389] on div "11987042 (326669914) N/A Pickup [DATE] 9:53 AM EDT 9/22/2025 $130.75 Submitted …" at bounding box center [803, 445] width 1461 height 473
click at [296, 134] on div "PickUps" at bounding box center [298, 138] width 36 height 12
click at [0, 0] on input "PickUps 1" at bounding box center [0, 0] width 0 height 0
click at [320, 322] on div "11987042 (326669914) N/A Pickup [DATE] 9:53 AM EDT 9/22/2025 $130.75 Submitted …" at bounding box center [803, 445] width 1461 height 473
click at [413, 313] on div "11987042 (326669914) N/A Pickup [DATE] 9:53 AM EDT 9/22/2025 $130.75 Submitted …" at bounding box center [803, 445] width 1461 height 473
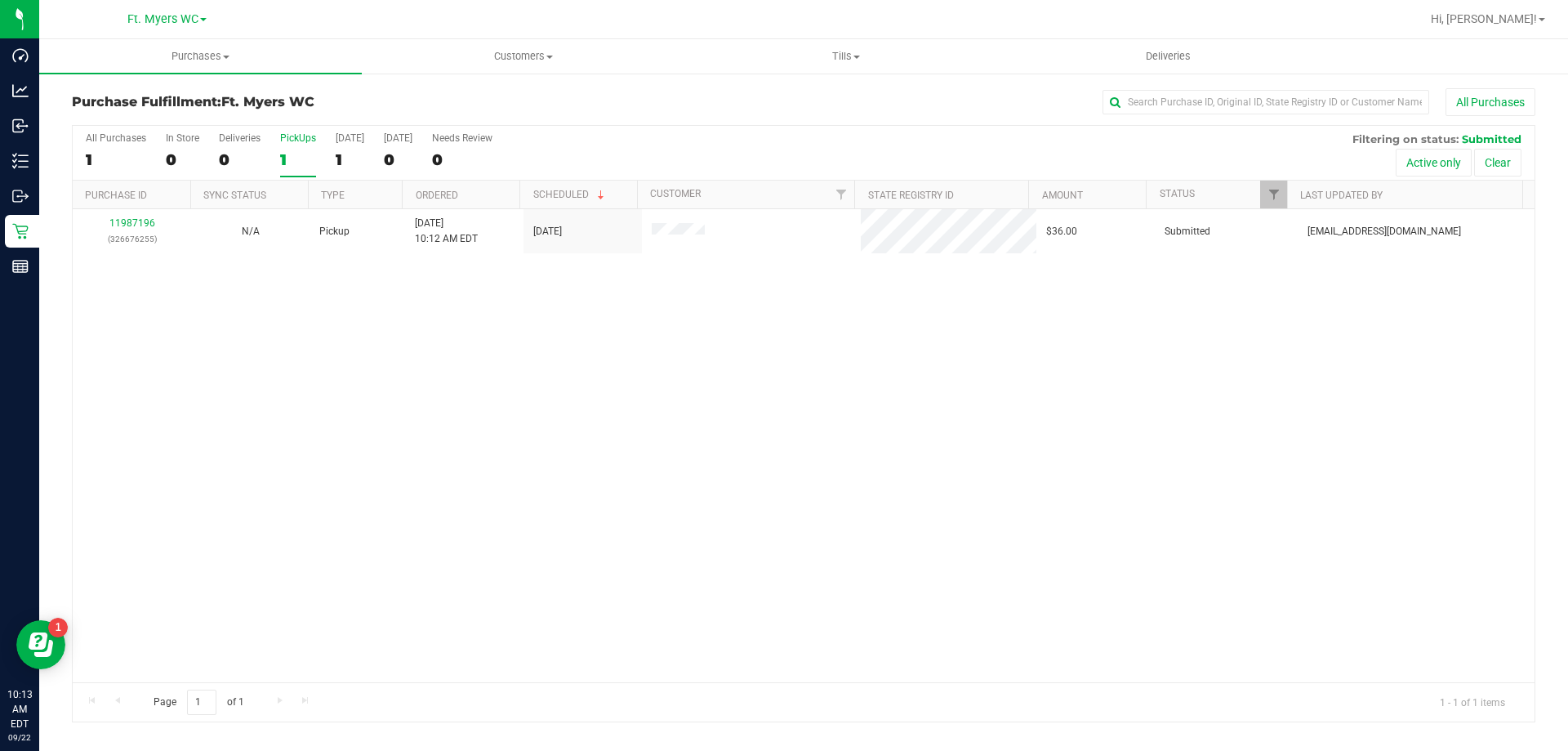
click at [310, 137] on div "PickUps" at bounding box center [298, 138] width 36 height 12
click at [0, 0] on input "PickUps 1" at bounding box center [0, 0] width 0 height 0
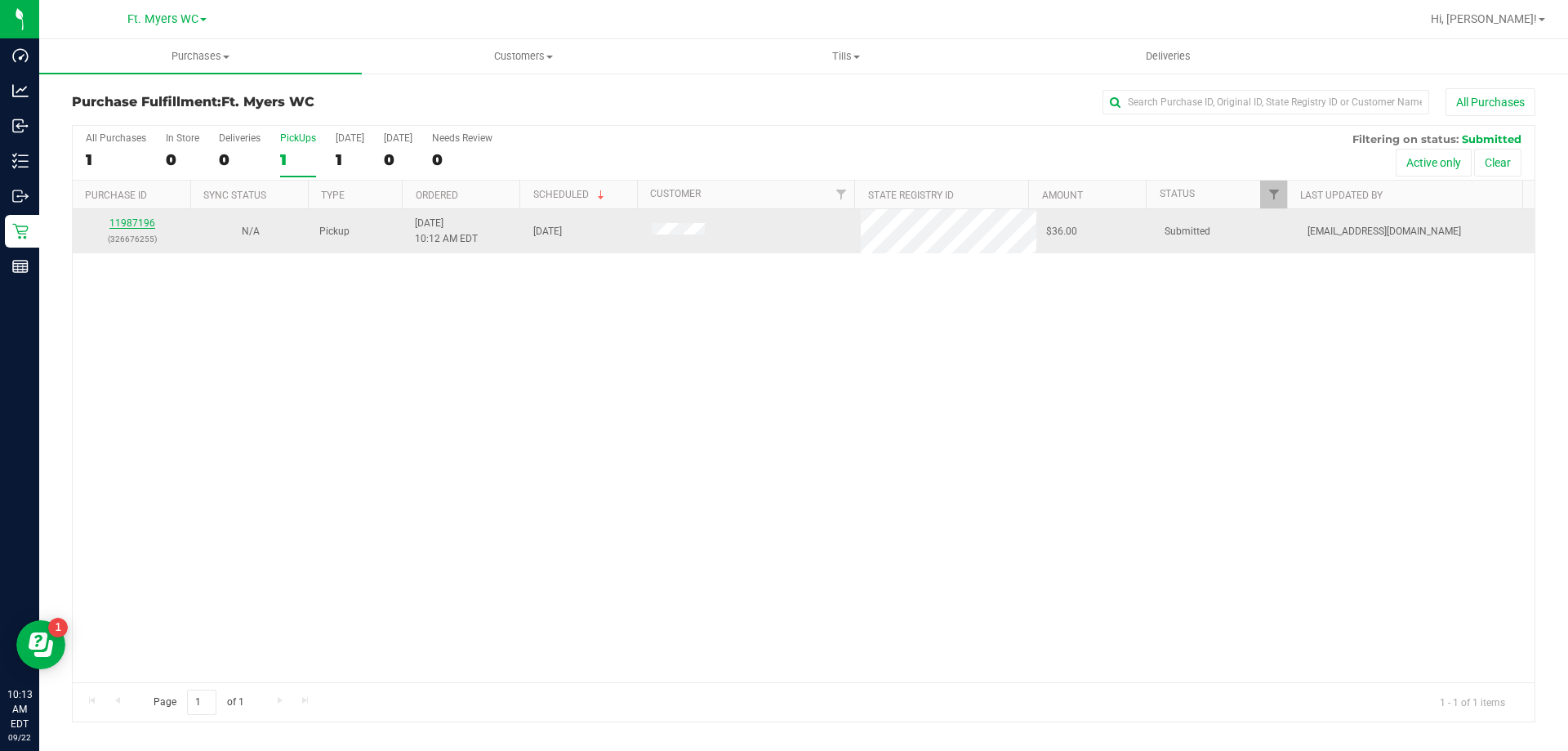
click at [149, 222] on link "11987196" at bounding box center [132, 224] width 46 height 12
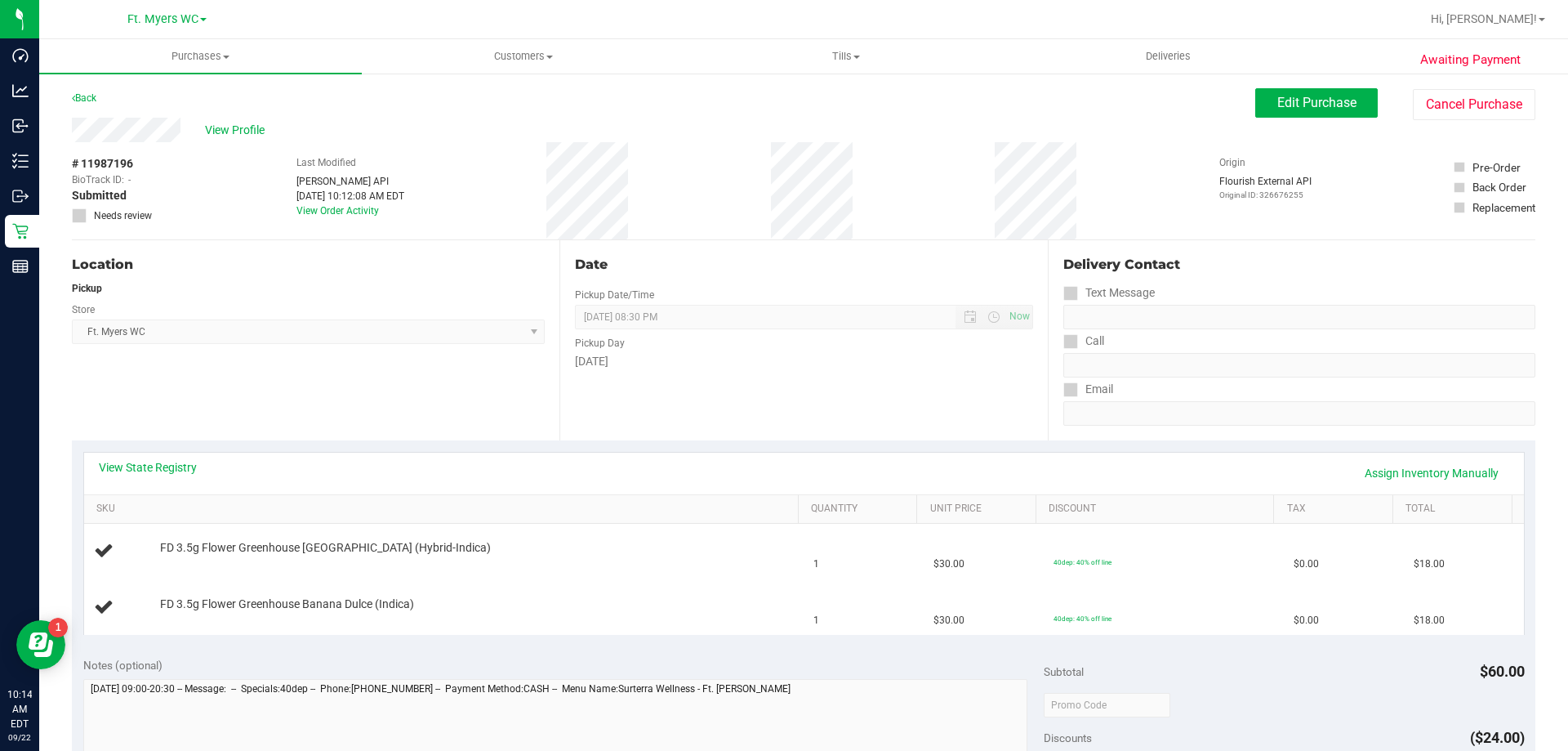
click at [746, 660] on div "Notes (optional)" at bounding box center [564, 665] width 961 height 17
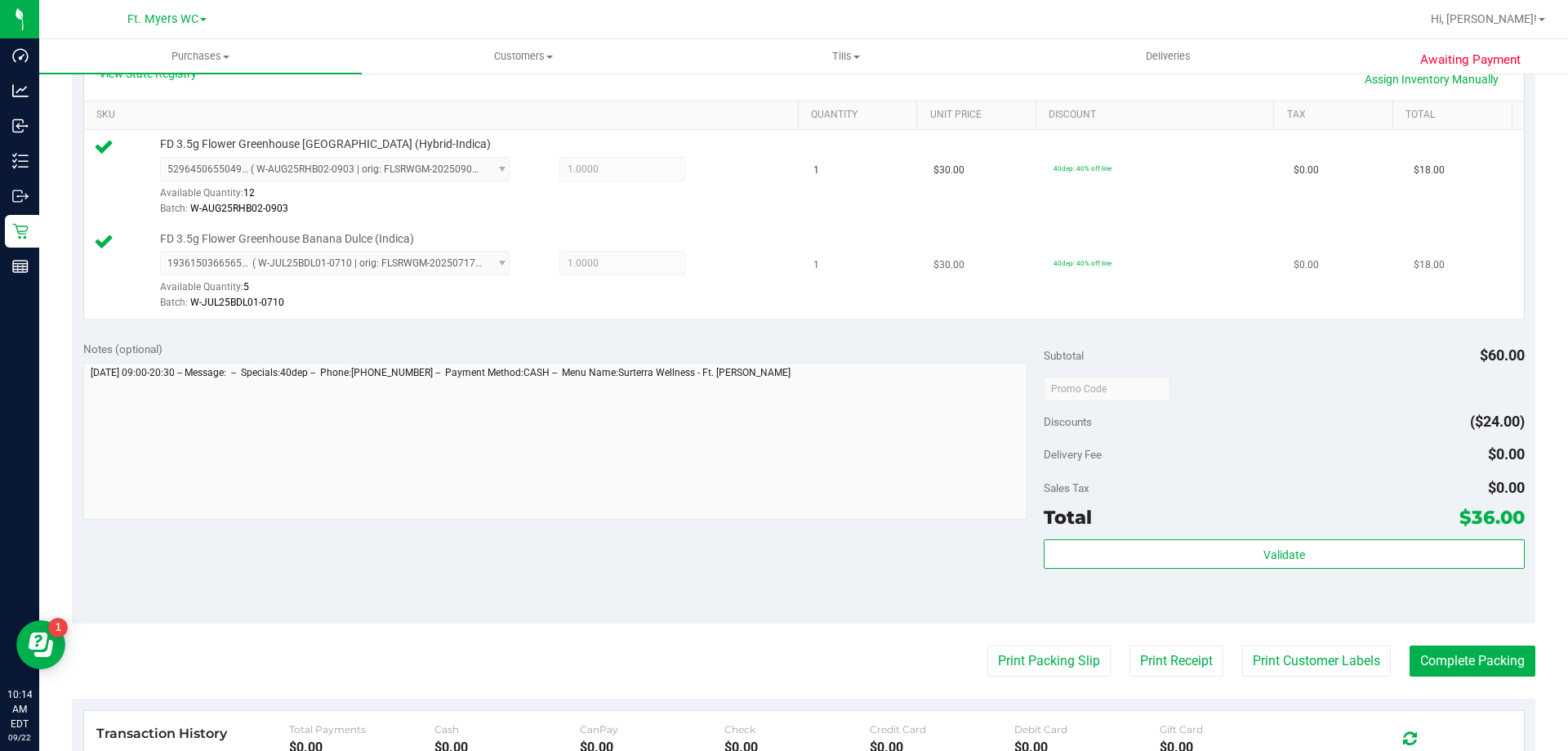
scroll to position [490, 0]
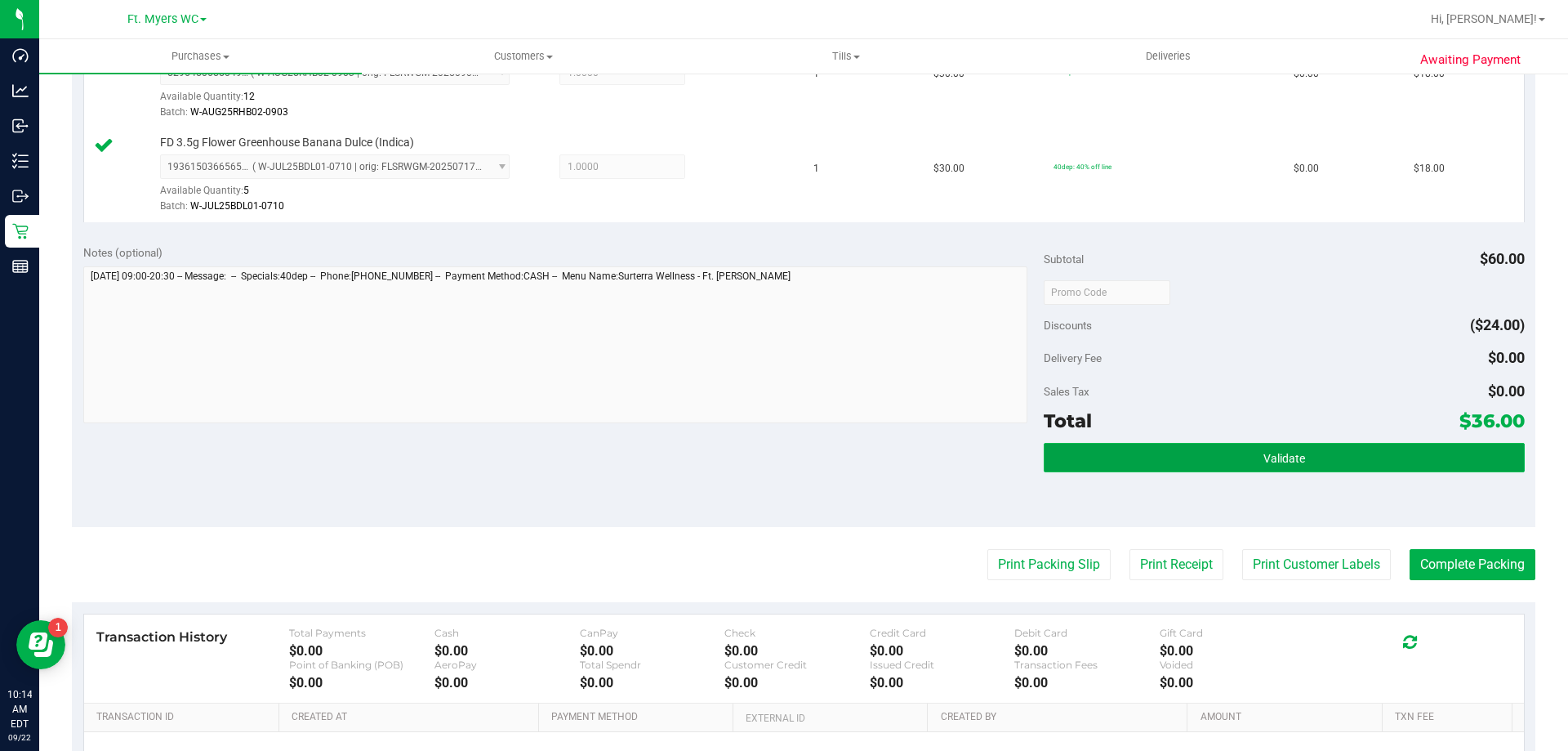
click at [1181, 443] on button "Validate" at bounding box center [1284, 458] width 480 height 29
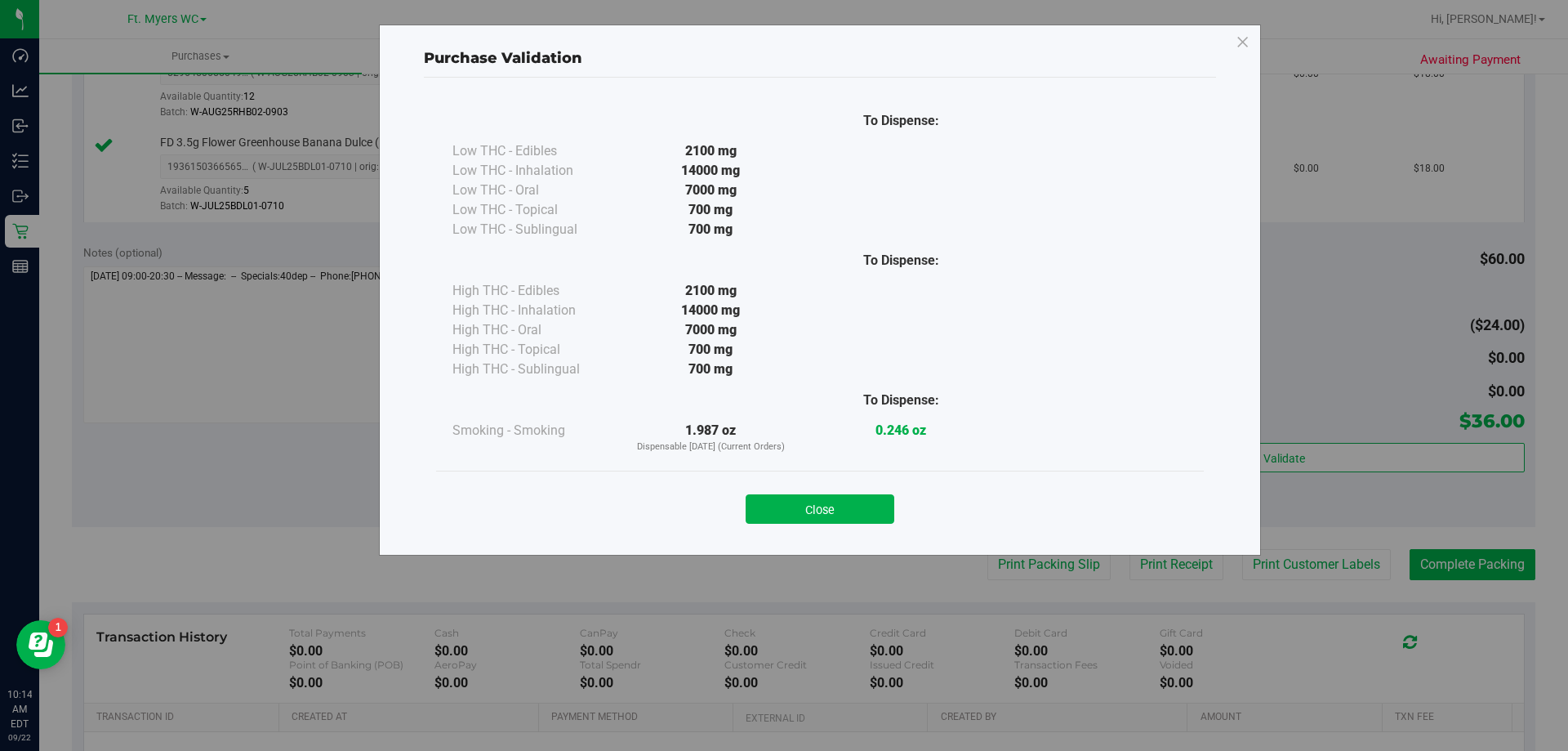
click at [766, 474] on div "Close" at bounding box center [819, 503] width 767 height 66
drag, startPoint x: 773, startPoint y: 482, endPoint x: 785, endPoint y: 502, distance: 23.3
click at [783, 498] on div "Close" at bounding box center [819, 503] width 767 height 66
click at [789, 507] on button "Close" at bounding box center [820, 509] width 149 height 29
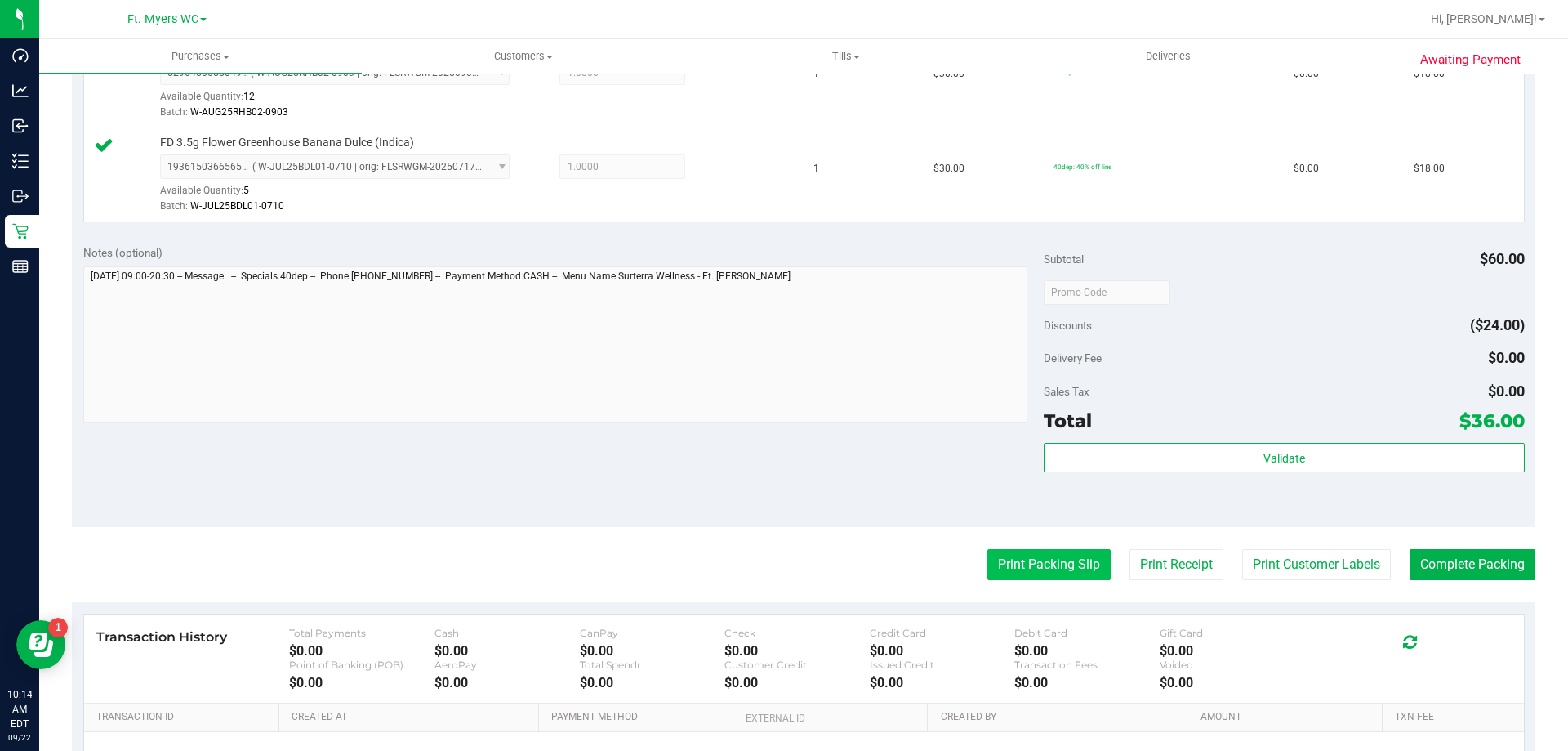
click at [1025, 551] on button "Print Packing Slip" at bounding box center [1049, 565] width 123 height 31
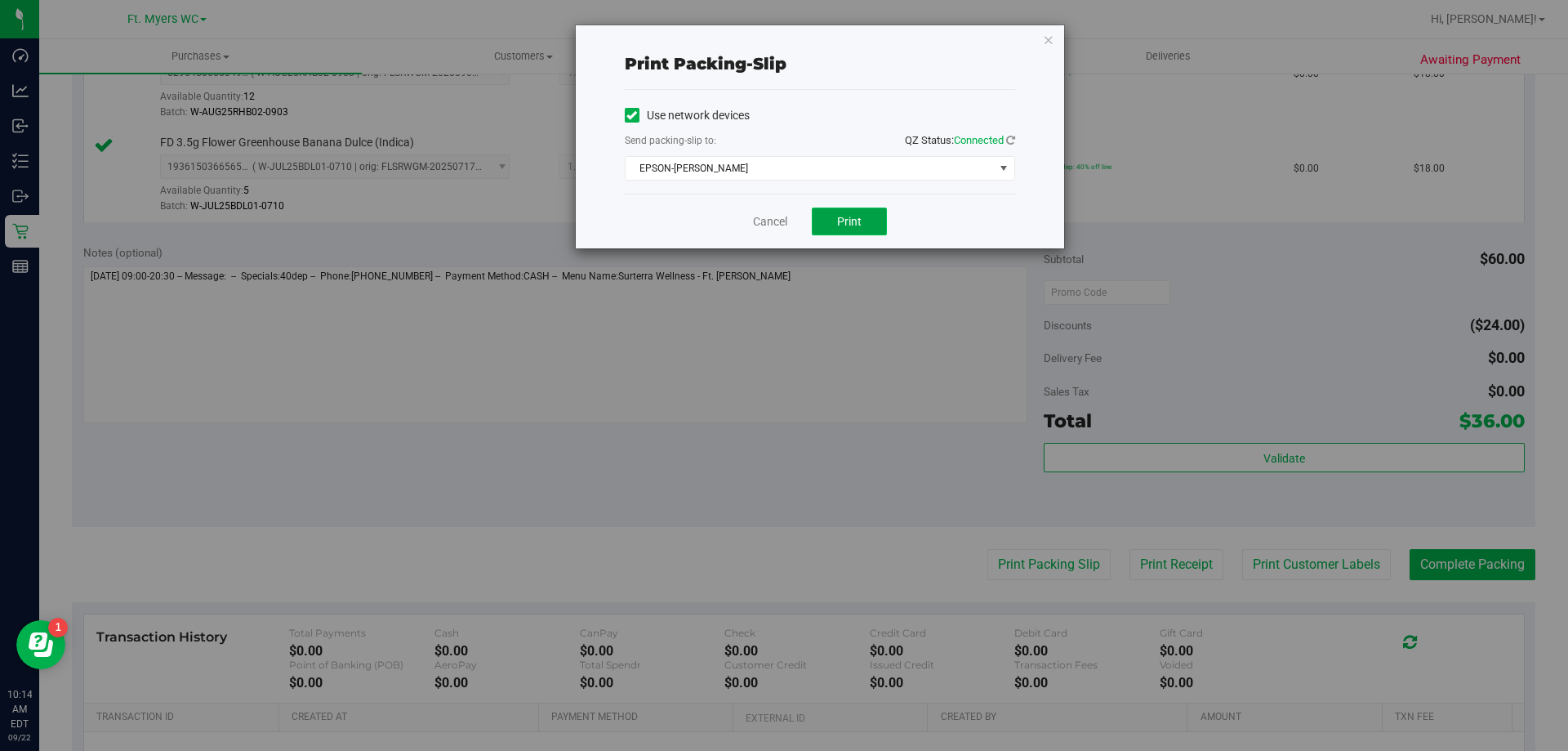
click at [841, 210] on button "Print" at bounding box center [849, 222] width 75 height 27
click at [760, 219] on link "Cancel" at bounding box center [769, 221] width 34 height 17
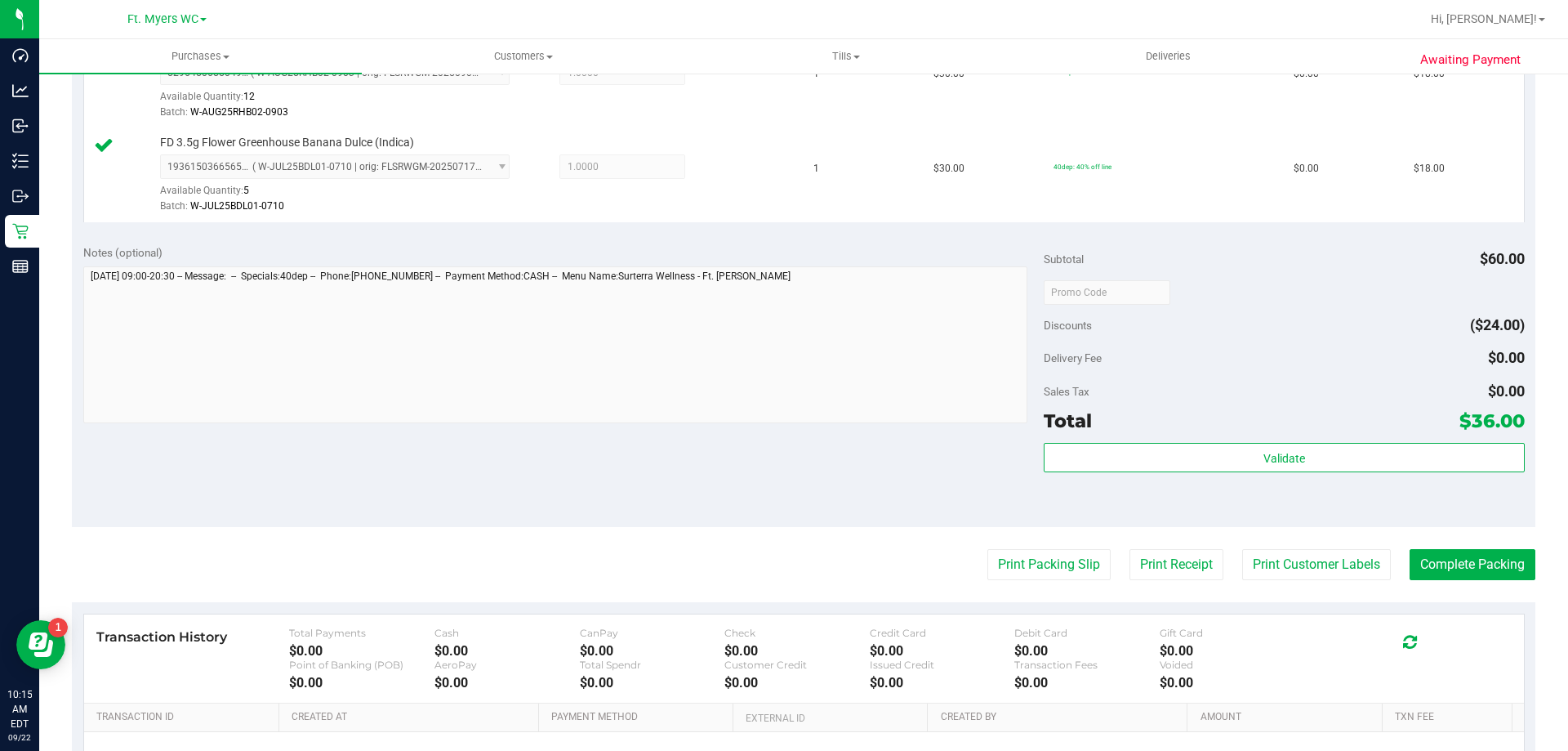
click at [1329, 473] on div "Validate" at bounding box center [1284, 459] width 480 height 31
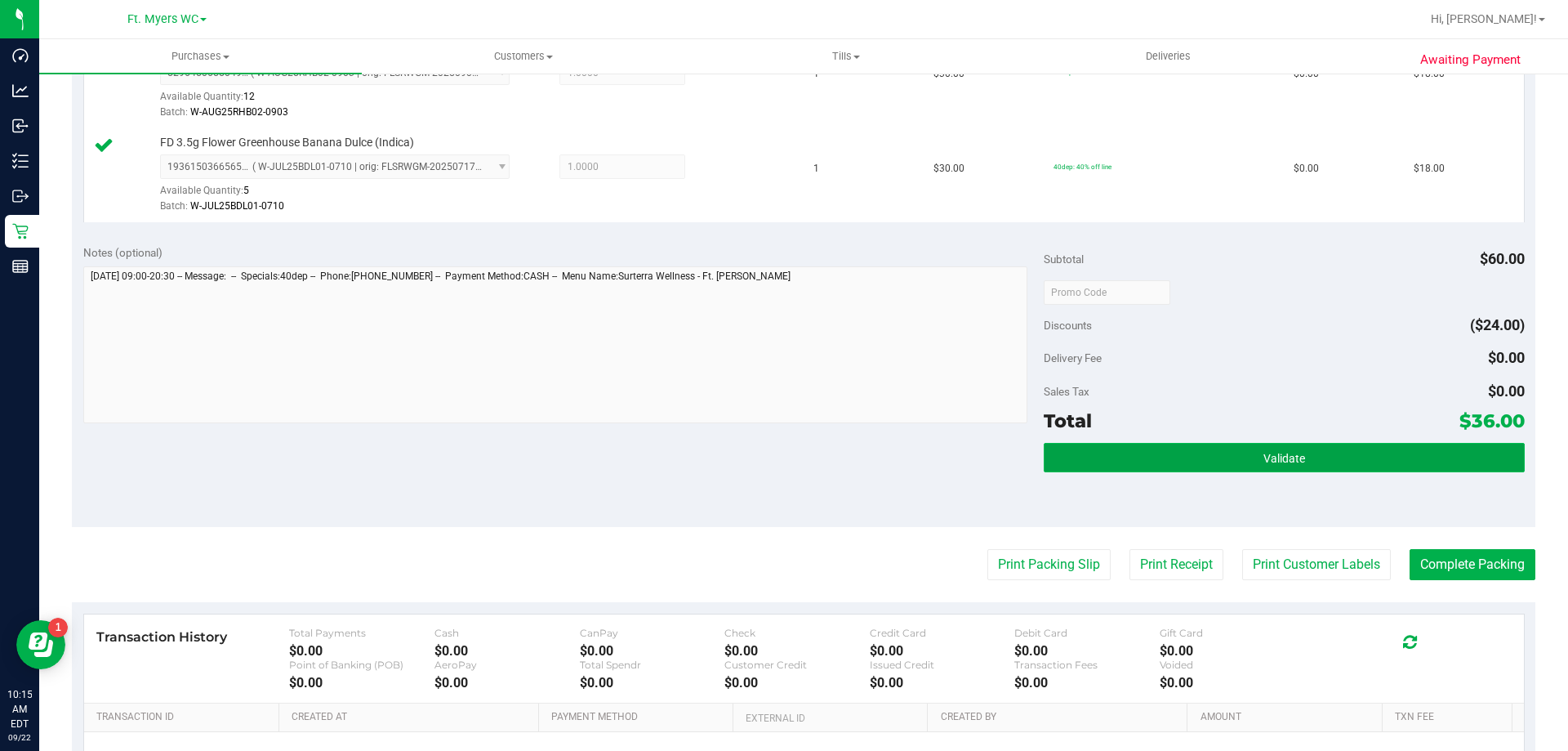
click at [1329, 467] on button "Validate" at bounding box center [1284, 458] width 480 height 29
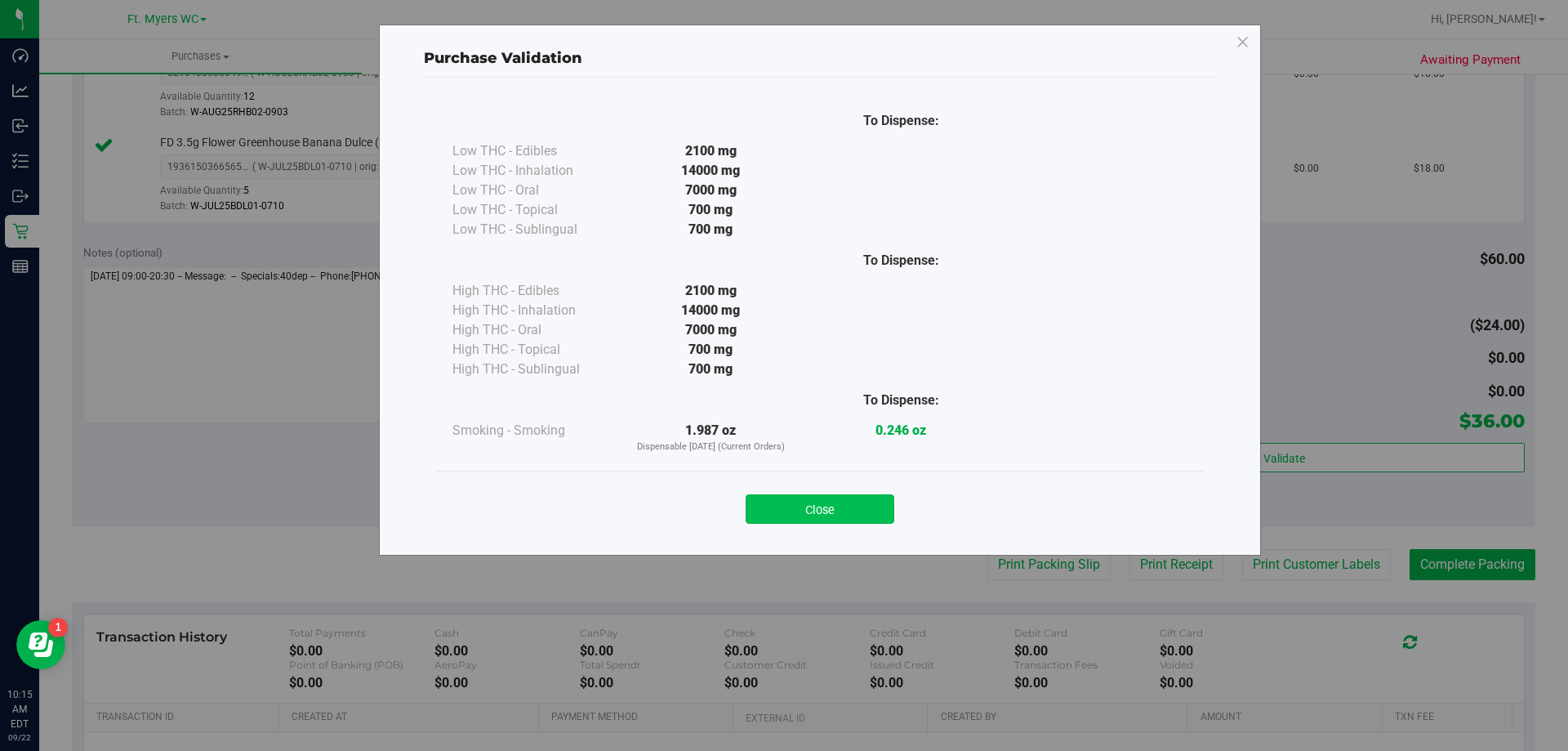
click at [828, 502] on button "Close" at bounding box center [820, 509] width 149 height 29
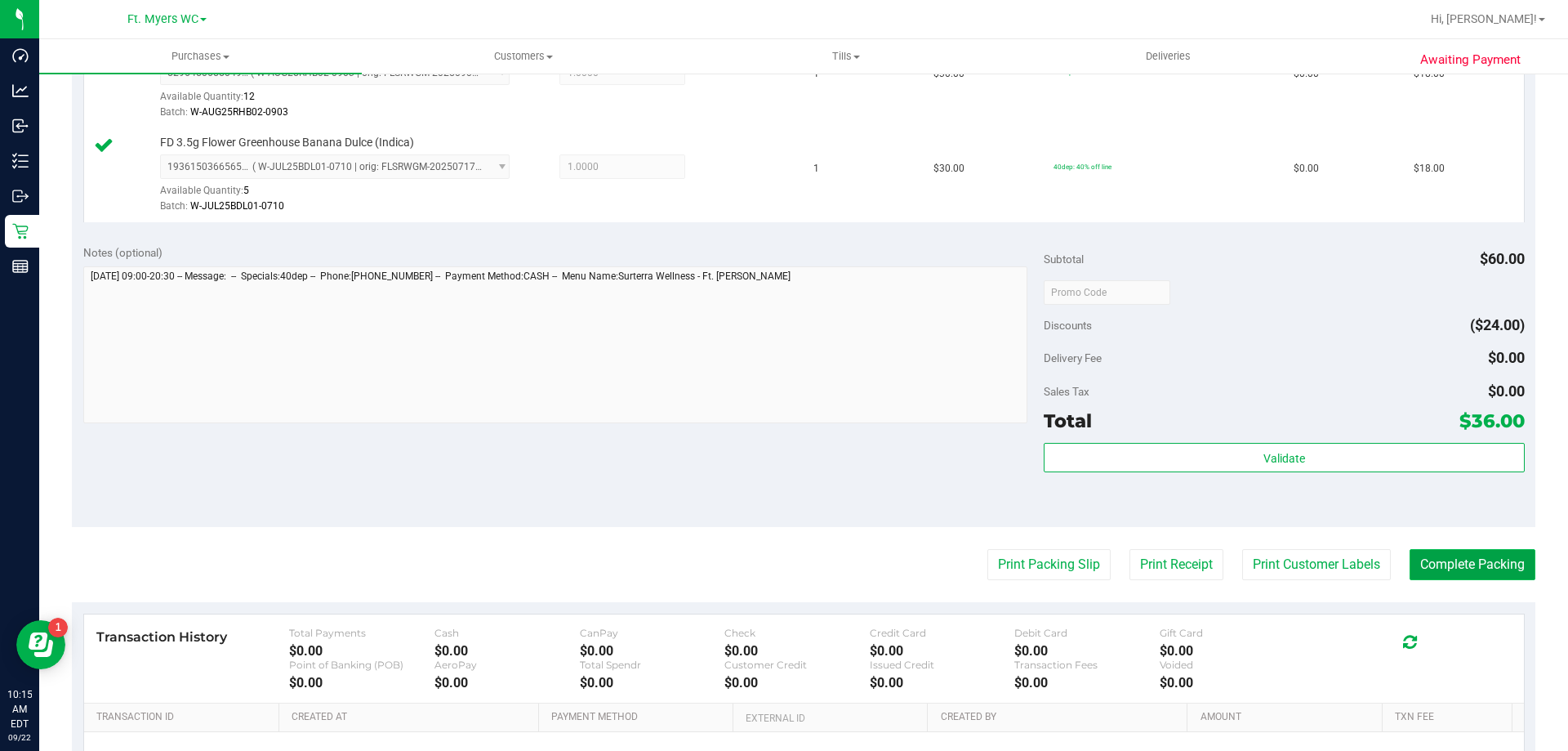
click at [1491, 563] on button "Complete Packing" at bounding box center [1472, 565] width 125 height 31
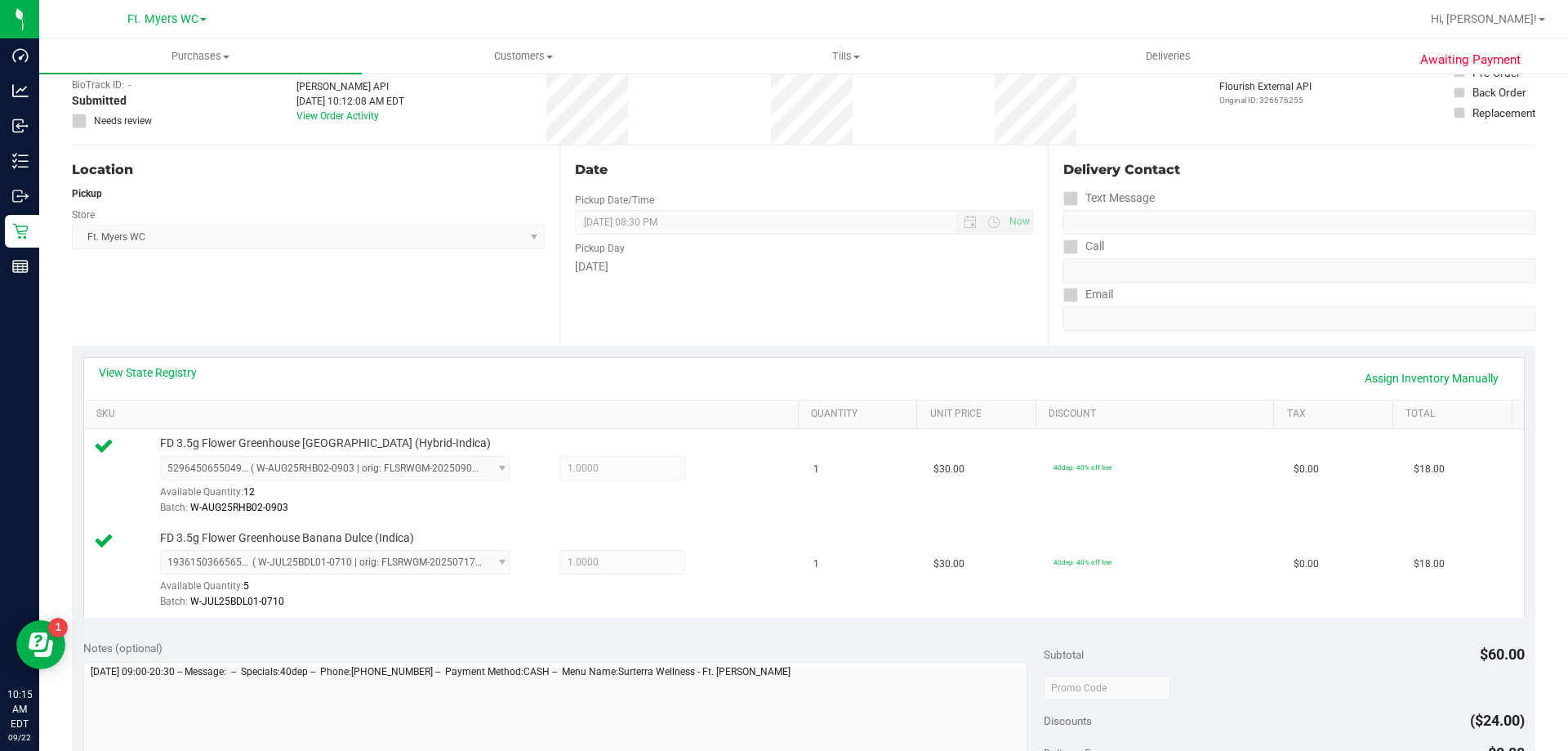
scroll to position [0, 0]
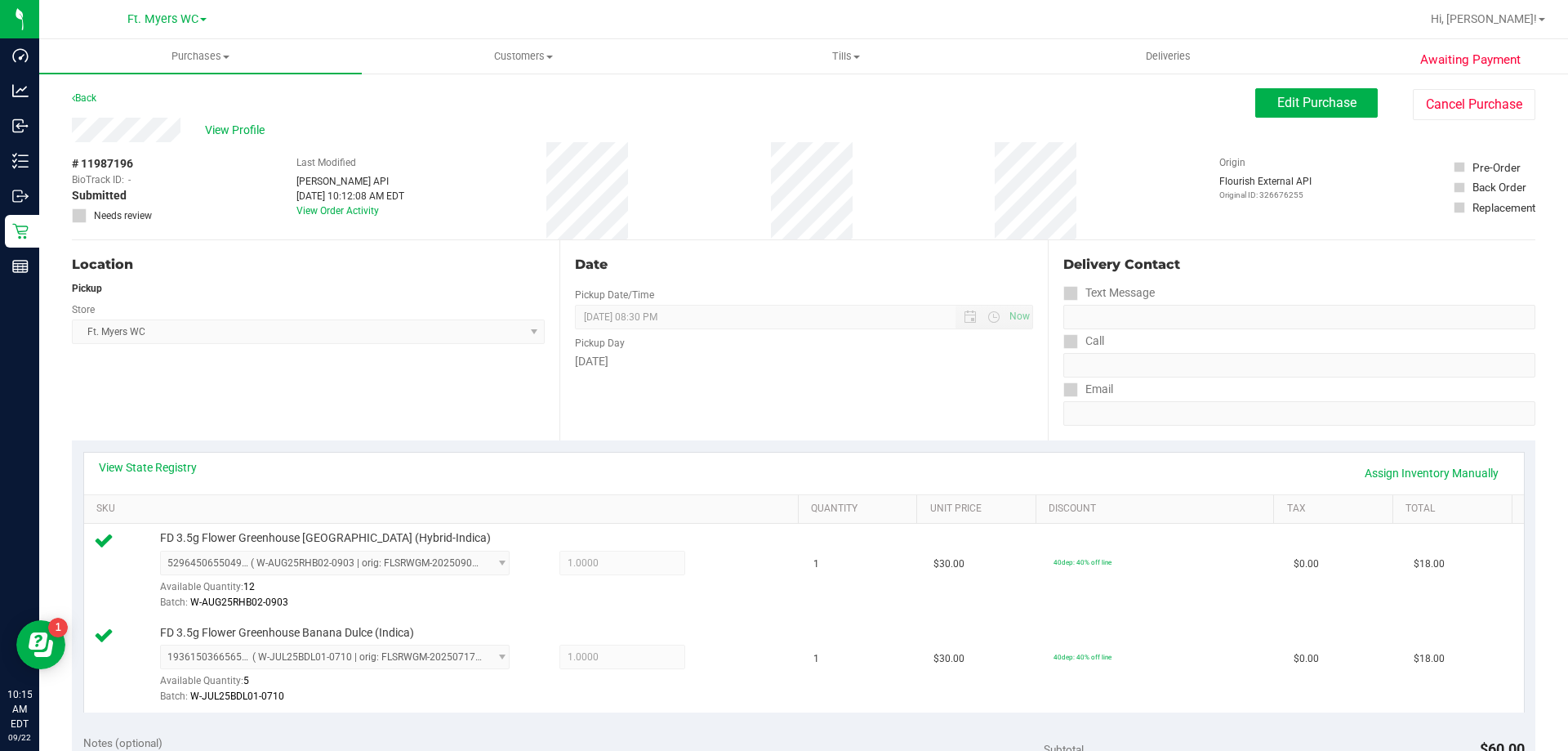
drag, startPoint x: 302, startPoint y: 58, endPoint x: 323, endPoint y: 26, distance: 38.3
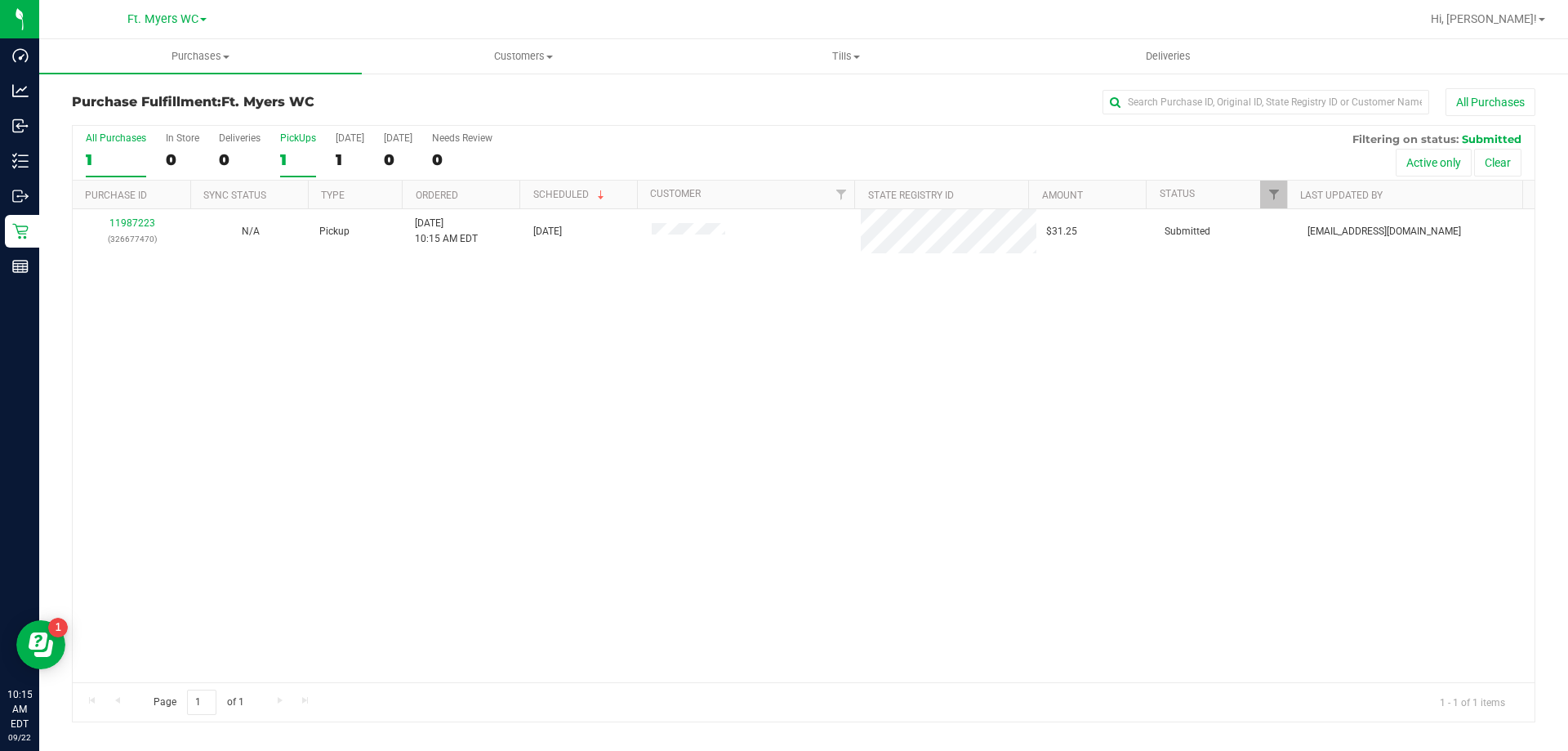
click at [285, 162] on div "1" at bounding box center [298, 159] width 36 height 19
click at [0, 0] on input "PickUps 1" at bounding box center [0, 0] width 0 height 0
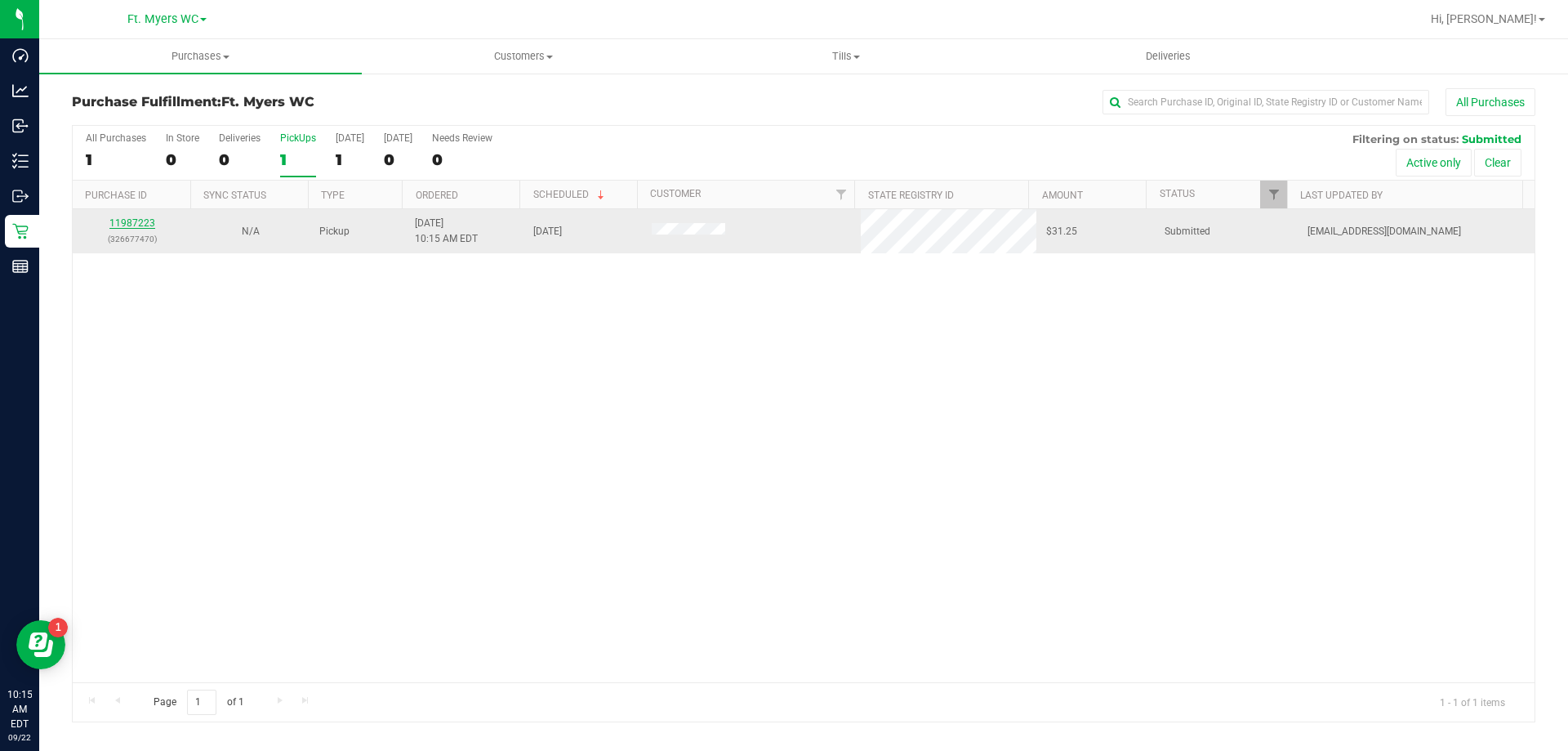
click at [142, 222] on link "11987223" at bounding box center [132, 224] width 46 height 12
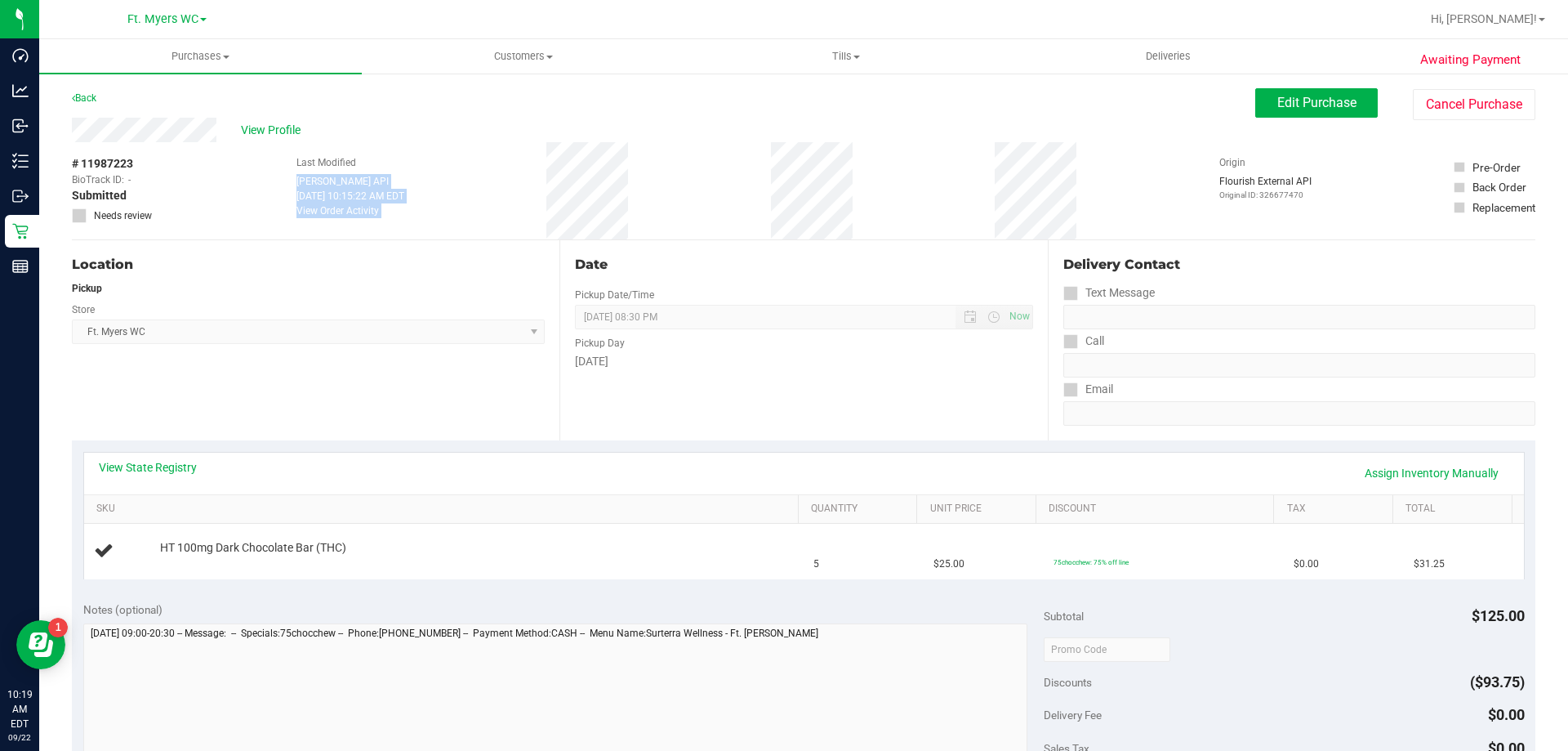
drag, startPoint x: 463, startPoint y: 153, endPoint x: 706, endPoint y: 154, distance: 243.0
click at [705, 154] on div "# 11987223 BioTrack ID: - Submitted Needs review Last Modified [PERSON_NAME] AP…" at bounding box center [803, 190] width 1463 height 97
click at [706, 154] on div "# 11987223 BioTrack ID: - Submitted Needs review Last Modified [PERSON_NAME] AP…" at bounding box center [803, 190] width 1463 height 97
drag, startPoint x: 877, startPoint y: 159, endPoint x: 922, endPoint y: 168, distance: 45.9
click at [917, 165] on div "# 11987223 BioTrack ID: - Submitted Needs review Last Modified [PERSON_NAME] AP…" at bounding box center [803, 190] width 1463 height 97
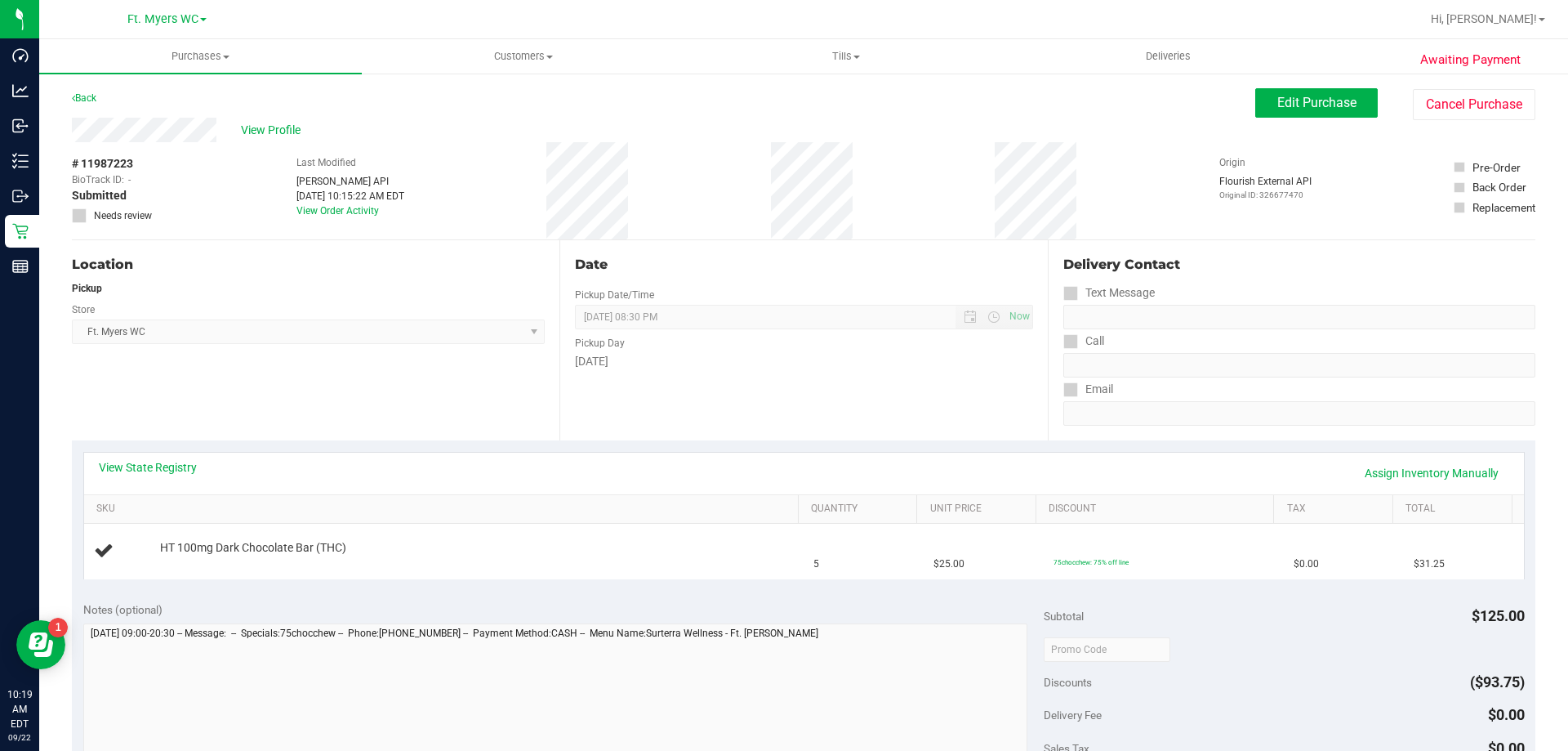
drag, startPoint x: 922, startPoint y: 183, endPoint x: 869, endPoint y: 174, distance: 53.8
click at [869, 174] on div "# 11987223 BioTrack ID: - Submitted Needs review Last Modified [PERSON_NAME] AP…" at bounding box center [803, 190] width 1463 height 97
click at [868, 173] on div "# 11987223 BioTrack ID: - Submitted Needs review Last Modified [PERSON_NAME] AP…" at bounding box center [803, 190] width 1463 height 97
click at [896, 140] on div "View Profile" at bounding box center [662, 129] width 1183 height 25
click at [784, 389] on div "Date Pickup Date/Time [DATE] Now [DATE] 08:30 PM Now Pickup Day [DATE]" at bounding box center [803, 340] width 487 height 200
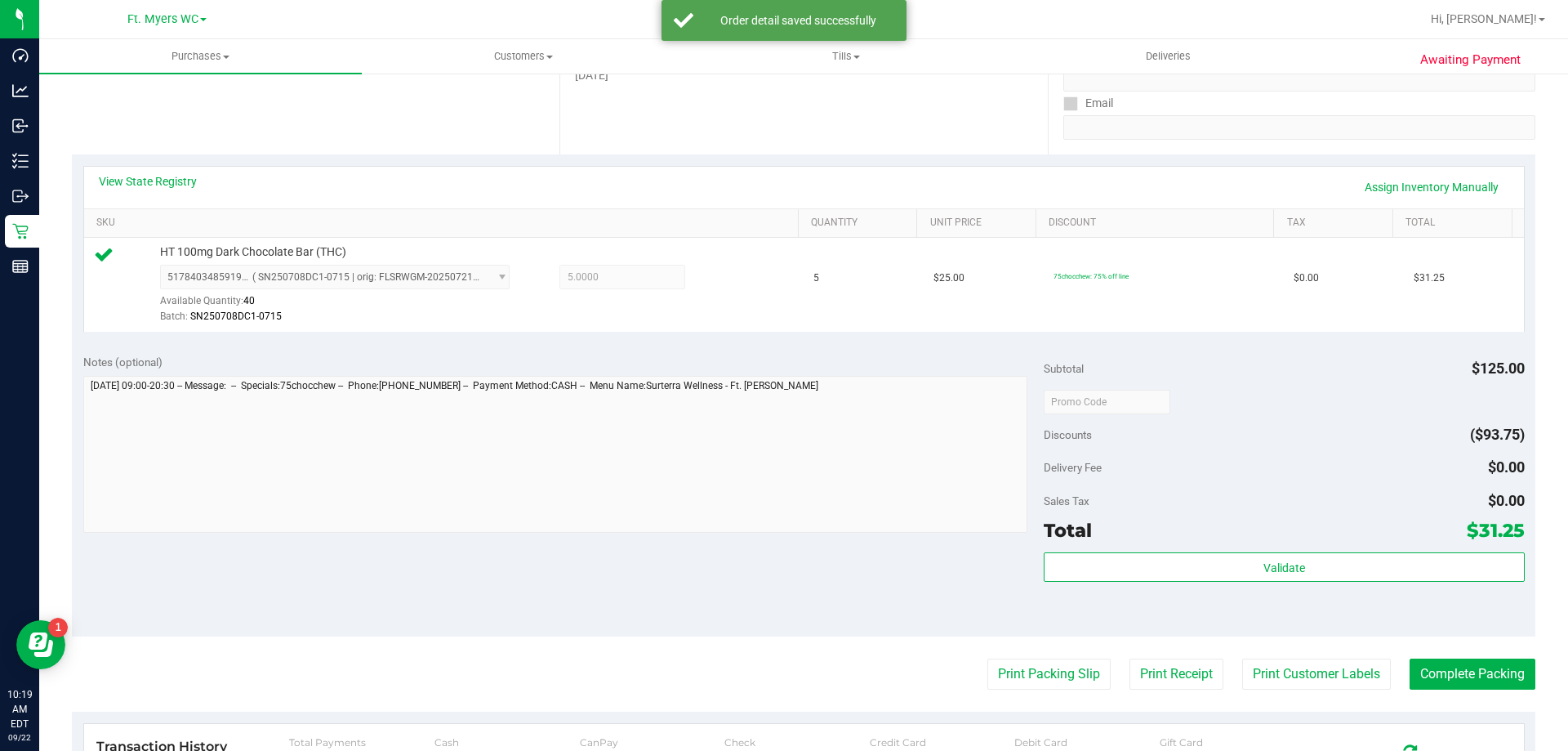
scroll to position [585, 0]
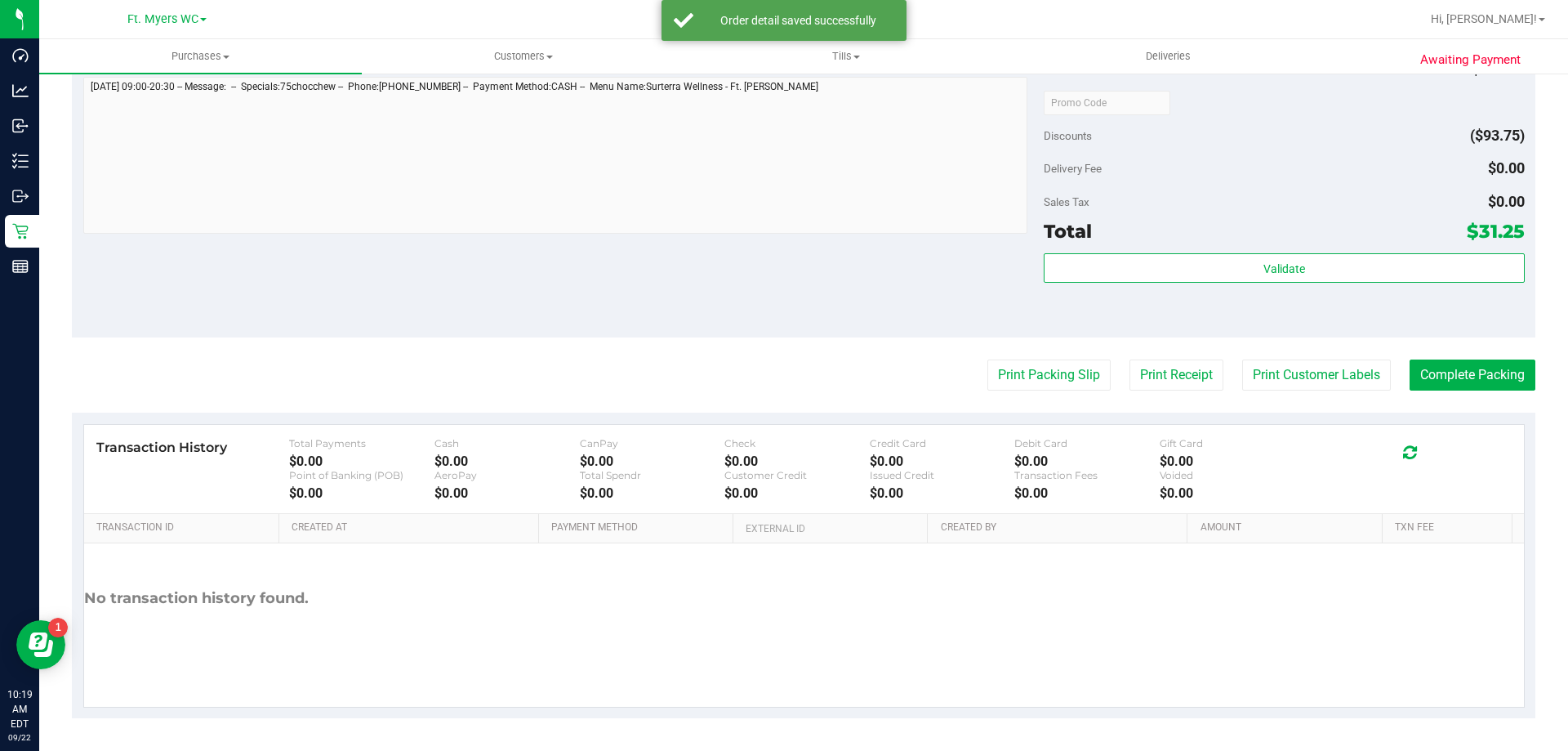
click at [1149, 299] on div "Validate" at bounding box center [1284, 289] width 480 height 74
click at [1157, 291] on div "Validate" at bounding box center [1284, 289] width 480 height 74
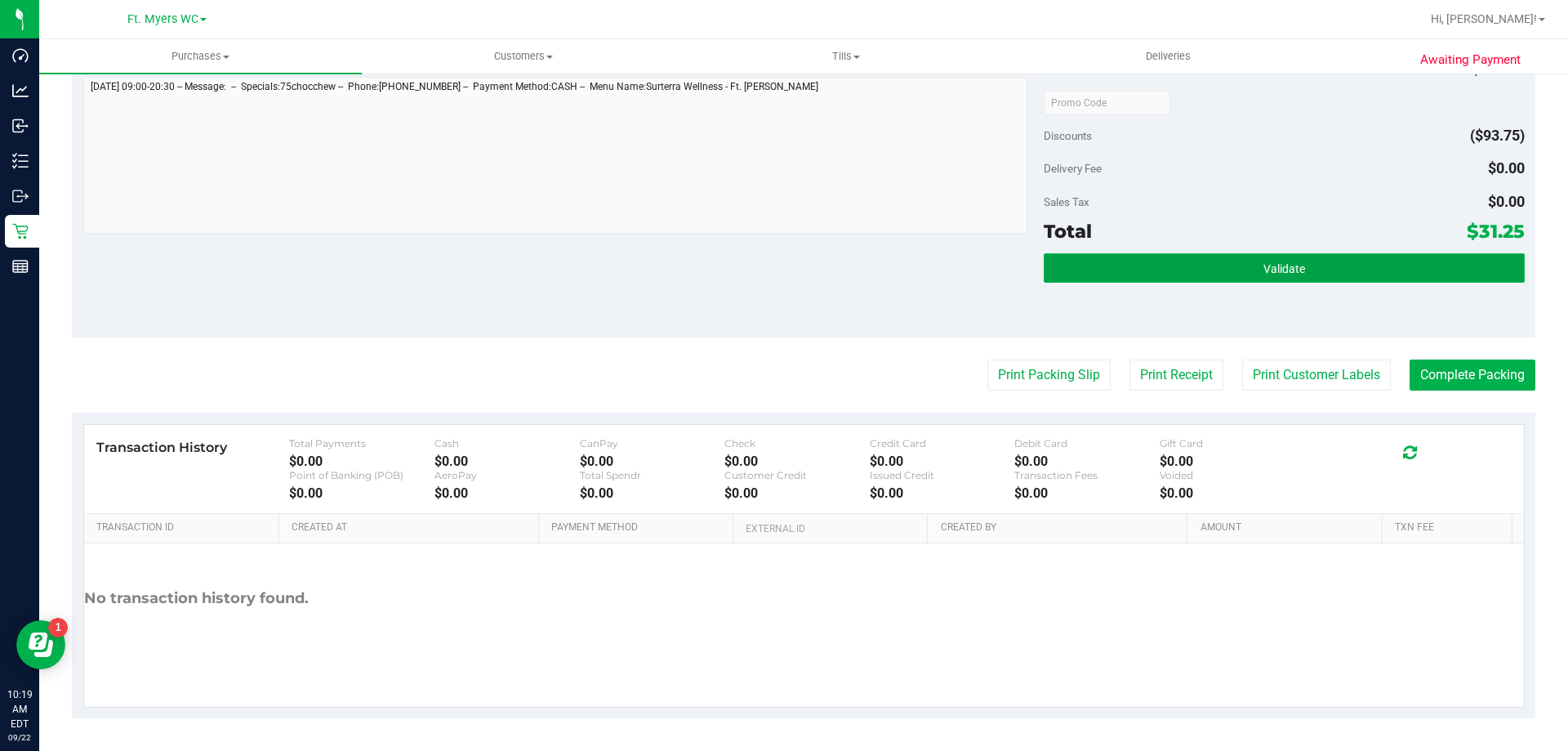
click at [1174, 262] on button "Validate" at bounding box center [1284, 268] width 480 height 29
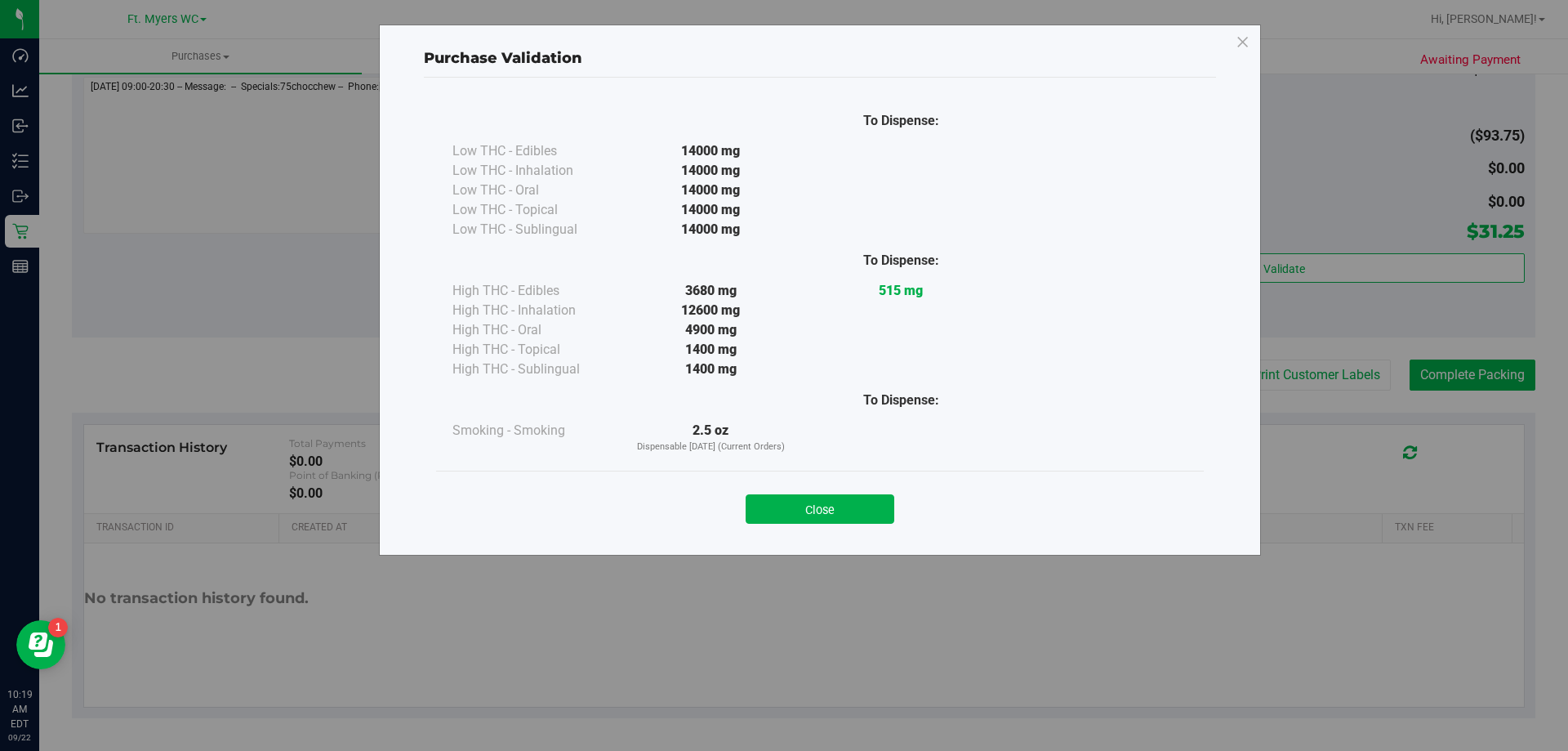
click at [851, 531] on div "Close" at bounding box center [819, 503] width 767 height 66
click at [878, 509] on button "Close" at bounding box center [820, 509] width 149 height 29
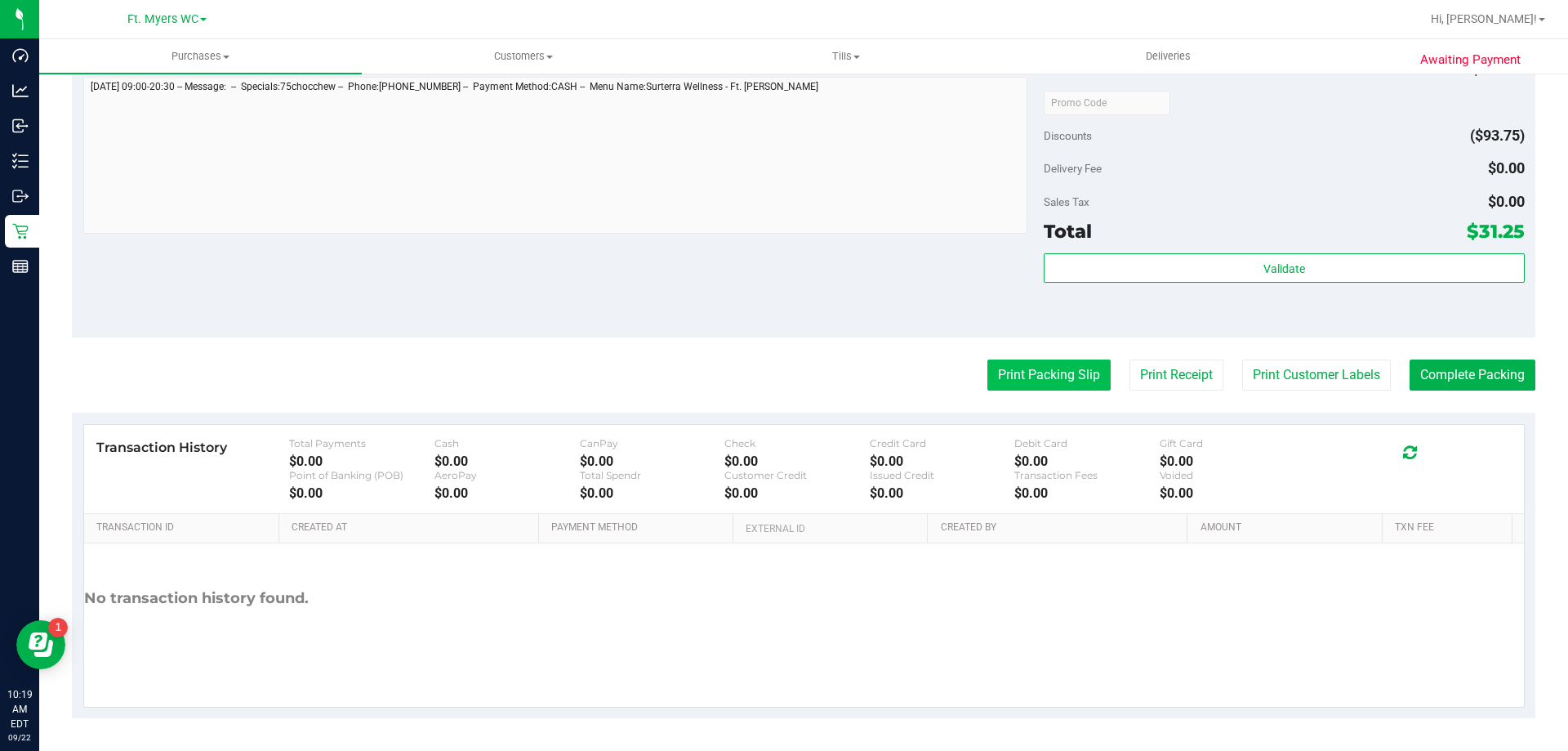
click at [987, 377] on button "Print Packing Slip" at bounding box center [1049, 376] width 123 height 31
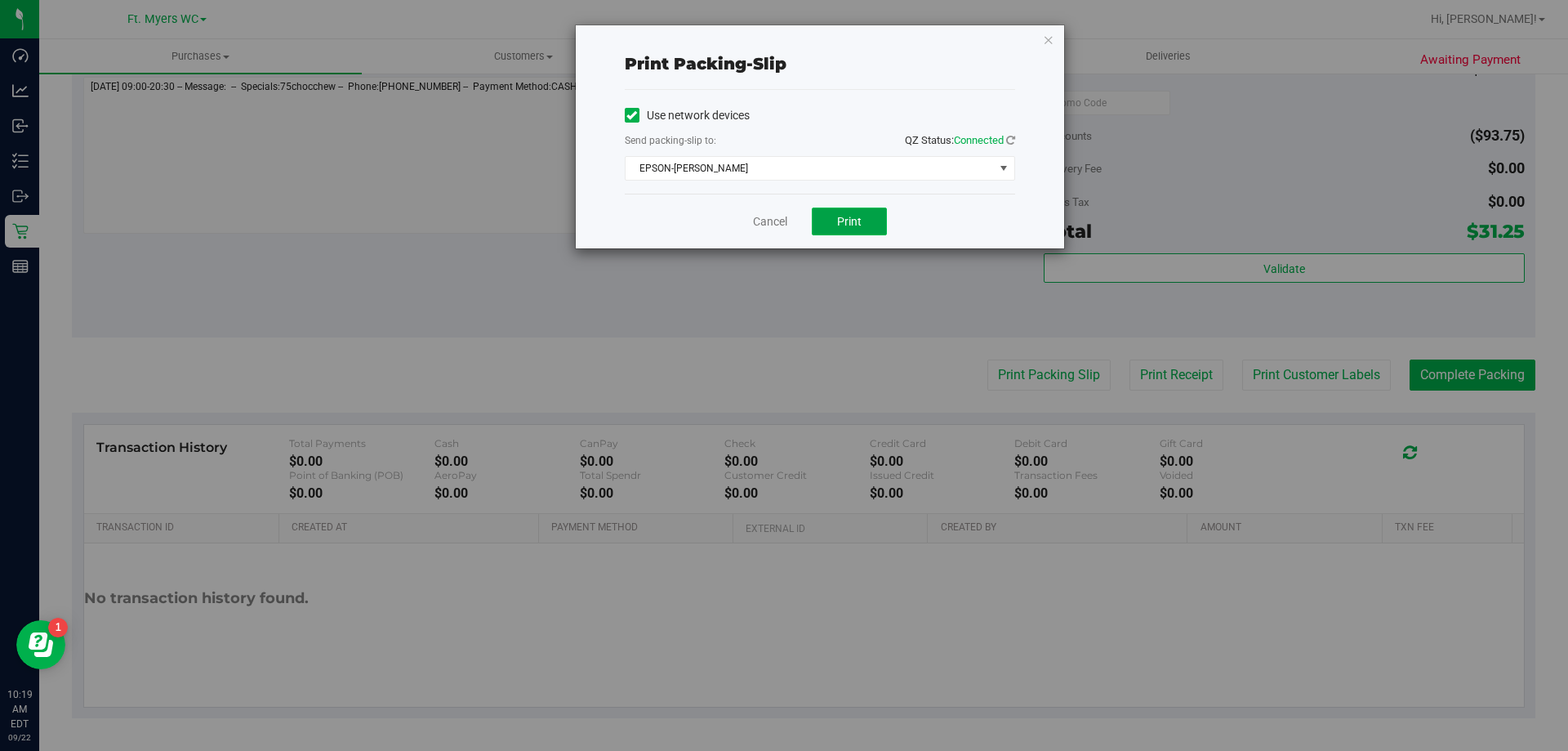
click at [848, 221] on span "Print" at bounding box center [849, 221] width 24 height 13
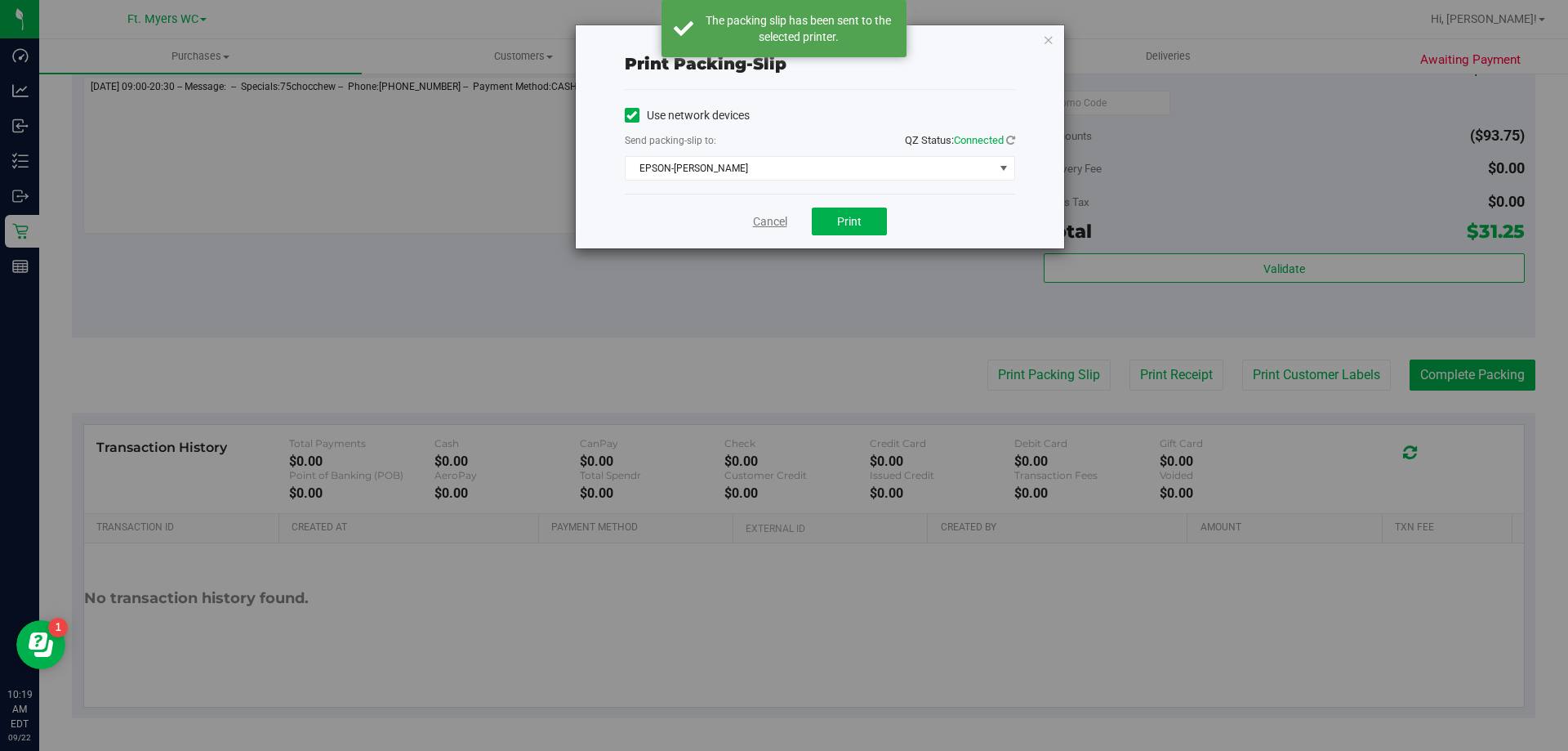
click at [763, 225] on link "Cancel" at bounding box center [769, 221] width 34 height 17
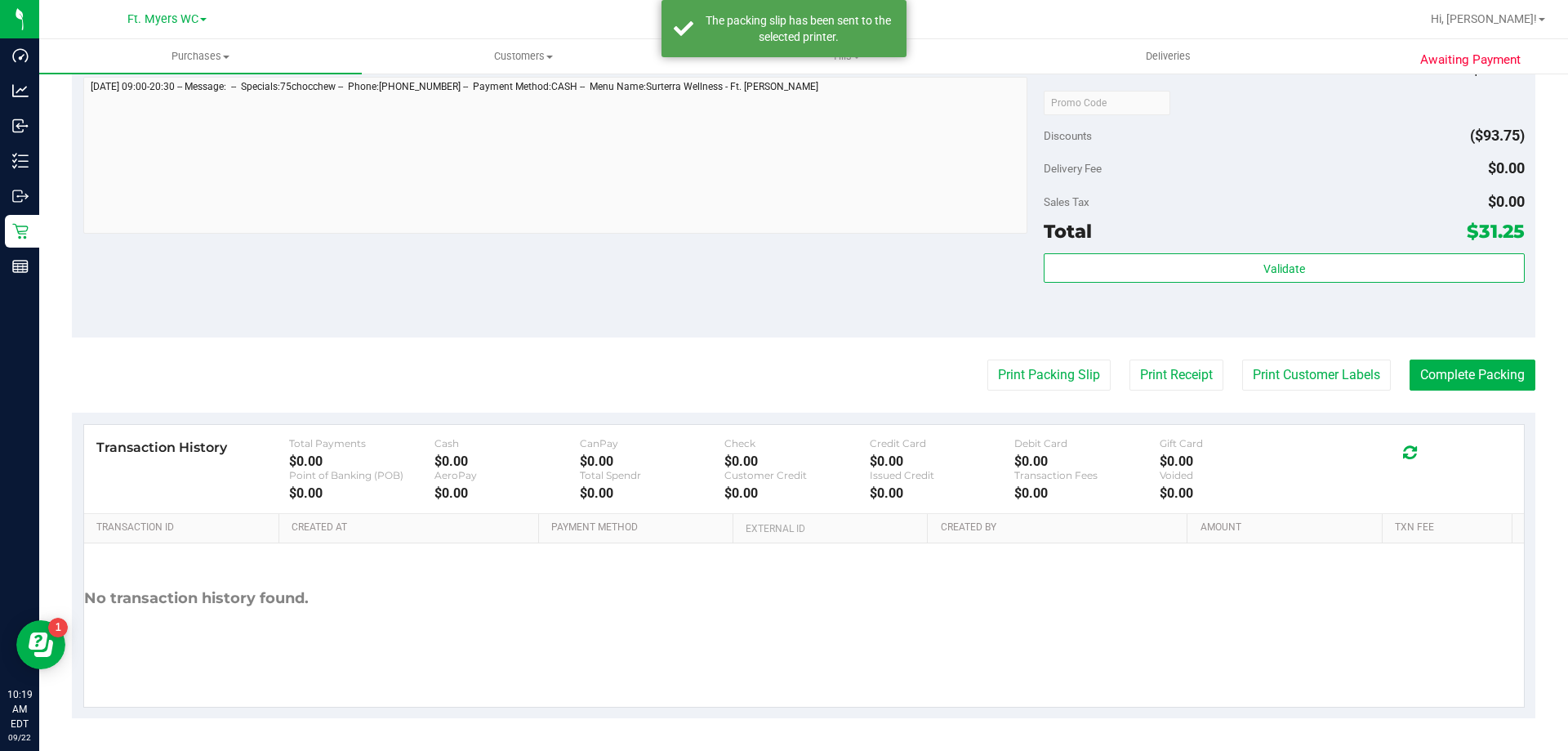
click at [1359, 285] on div "Validate" at bounding box center [1284, 289] width 480 height 74
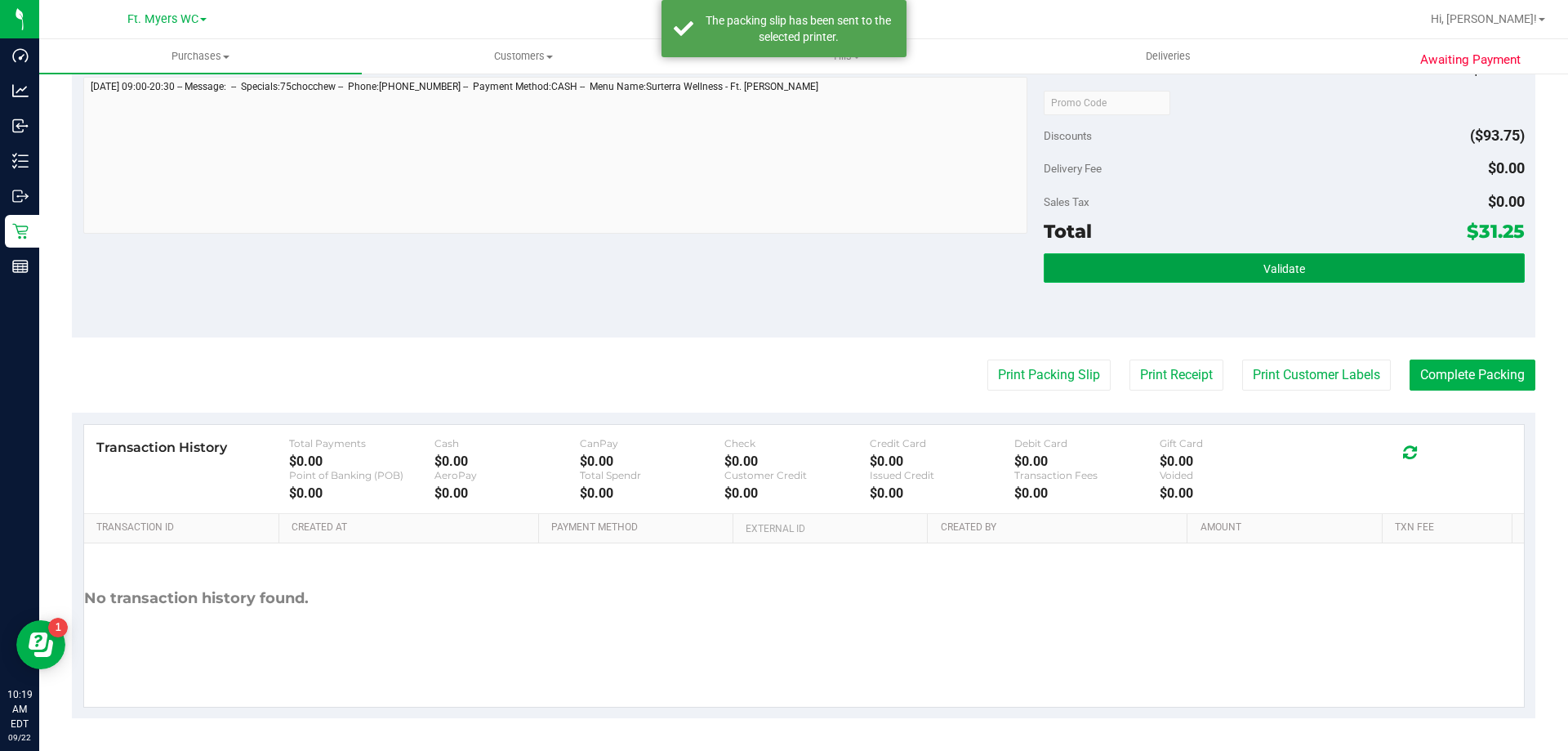
click at [1359, 273] on button "Validate" at bounding box center [1284, 268] width 480 height 29
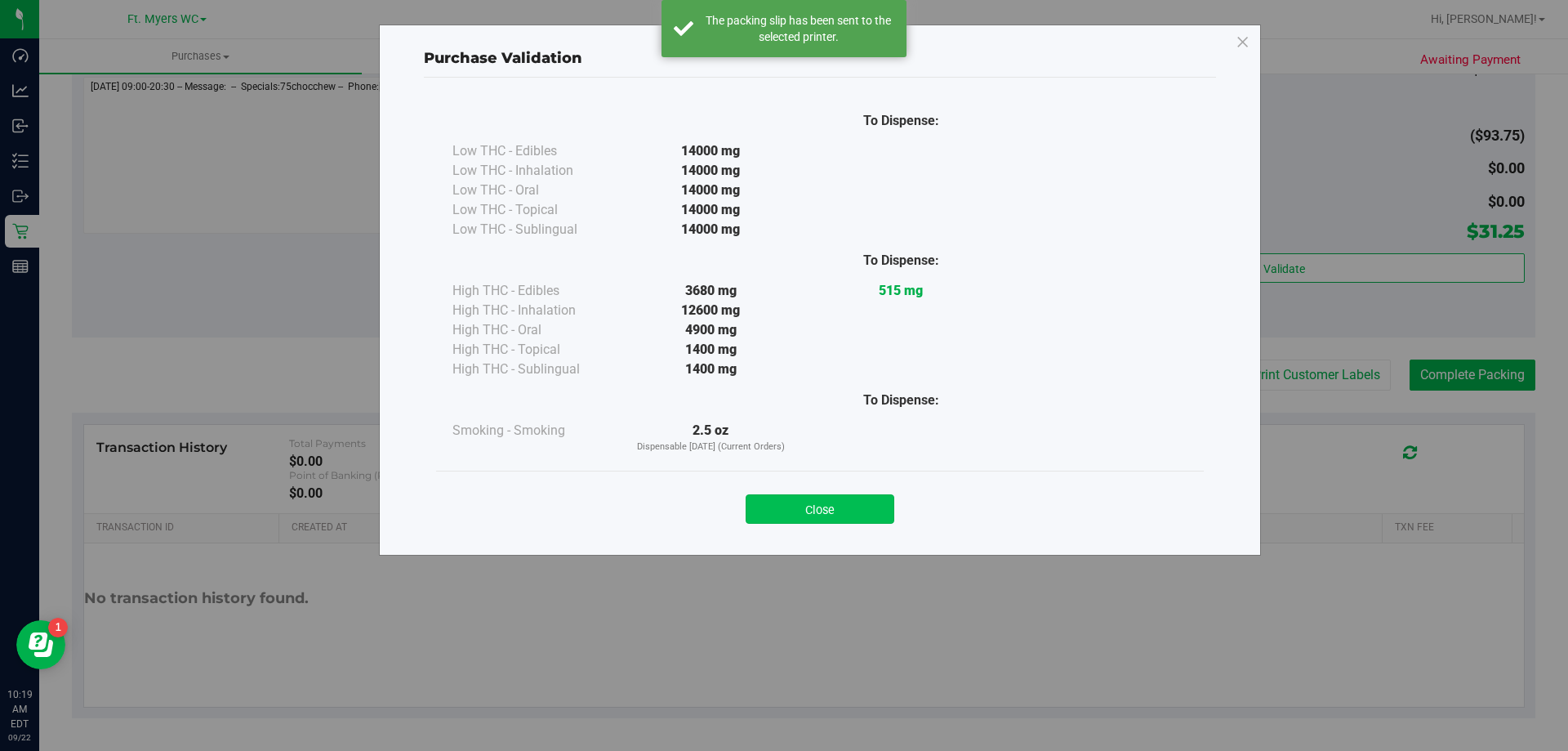
click at [852, 495] on button "Close" at bounding box center [820, 509] width 149 height 29
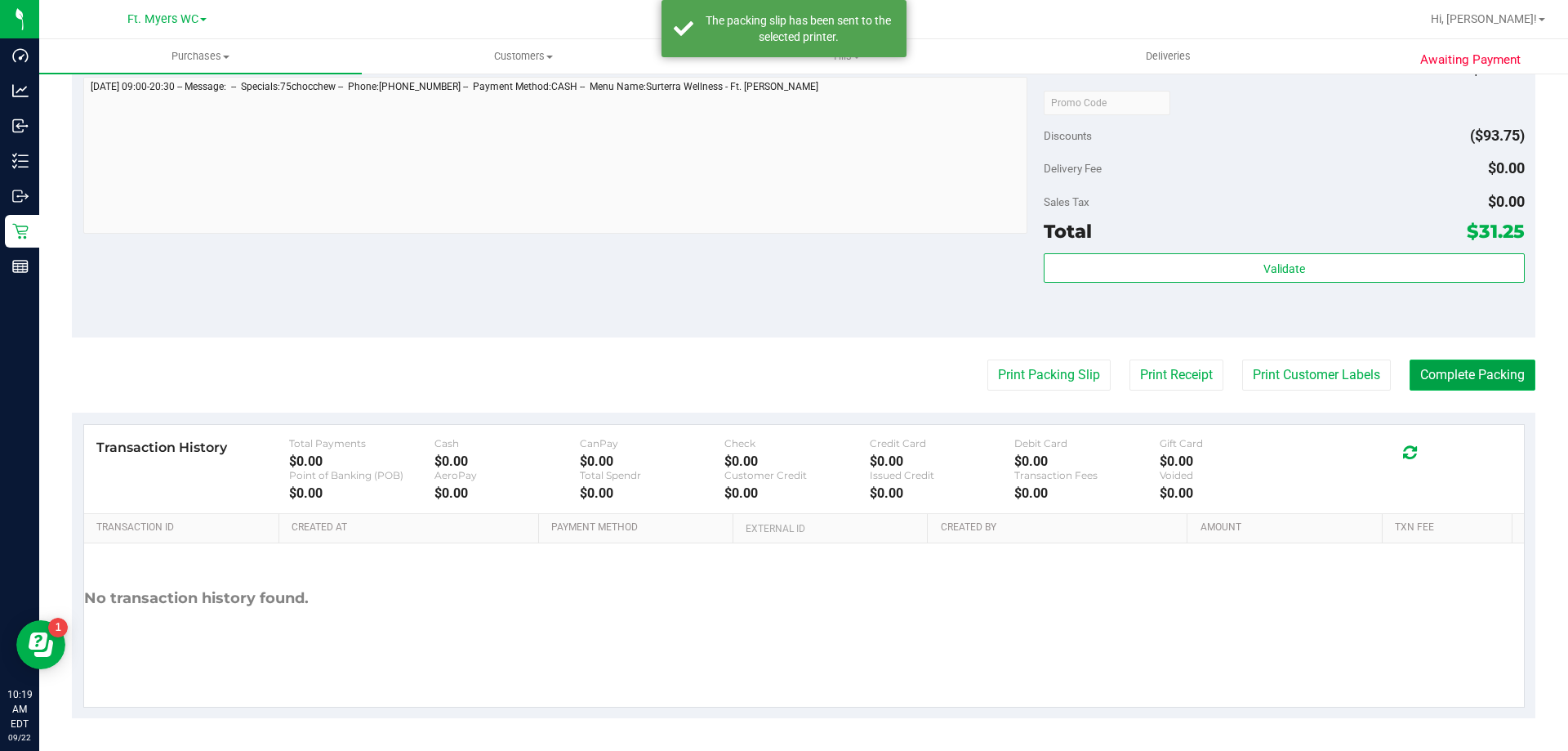
click at [1426, 370] on button "Complete Packing" at bounding box center [1472, 376] width 125 height 31
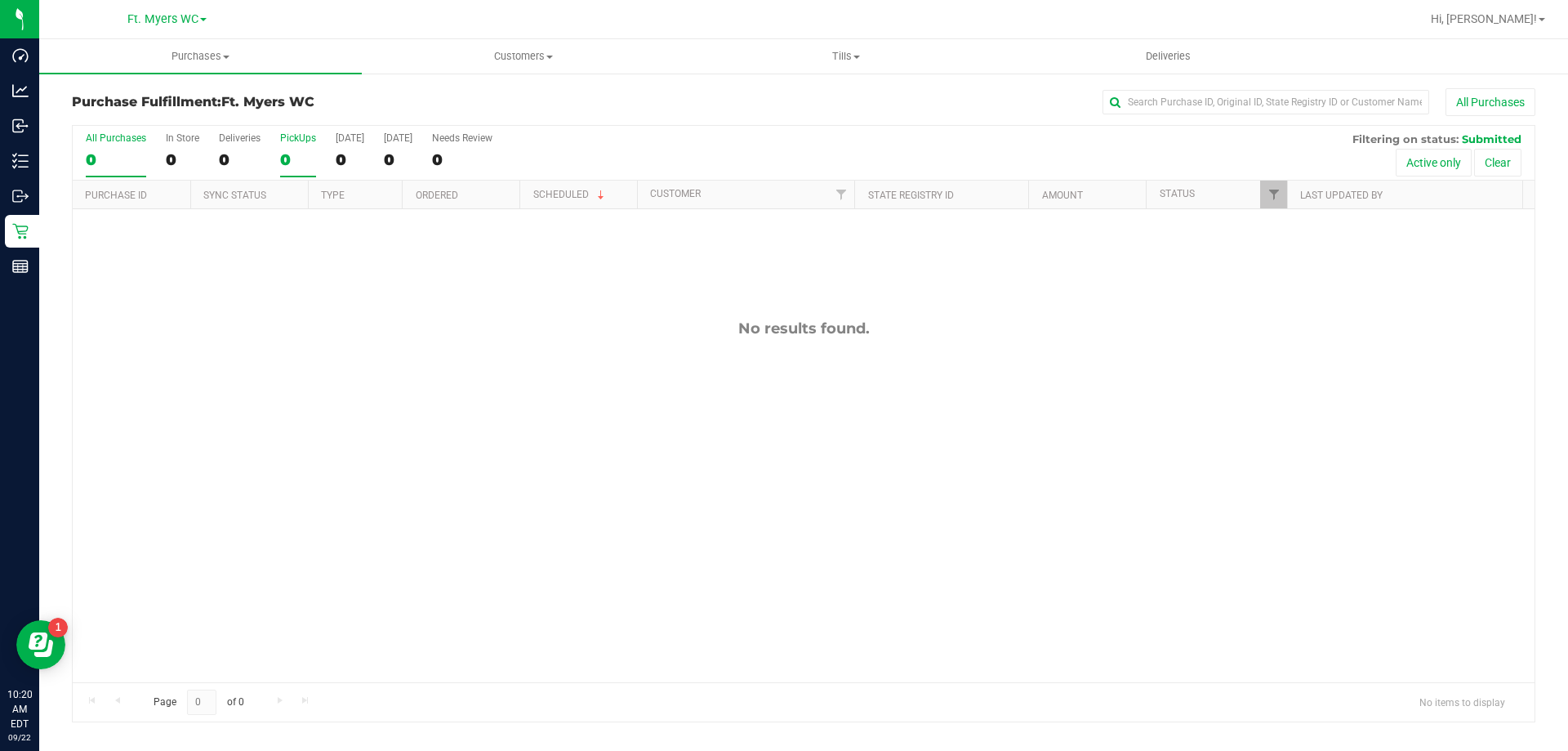
drag, startPoint x: 323, startPoint y: 156, endPoint x: 312, endPoint y: 156, distance: 11.0
click at [322, 156] on div "All Purchases 0 In Store 0 Deliveries 0 PickUps 0 [DATE] 0 [DATE] 0 Needs Revie…" at bounding box center [803, 153] width 1461 height 55
click at [312, 156] on div "0" at bounding box center [298, 159] width 36 height 19
click at [0, 0] on input "PickUps 0" at bounding box center [0, 0] width 0 height 0
click at [317, 96] on h3 "Purchase Fulfillment: Ft. [PERSON_NAME]" at bounding box center [315, 102] width 487 height 15
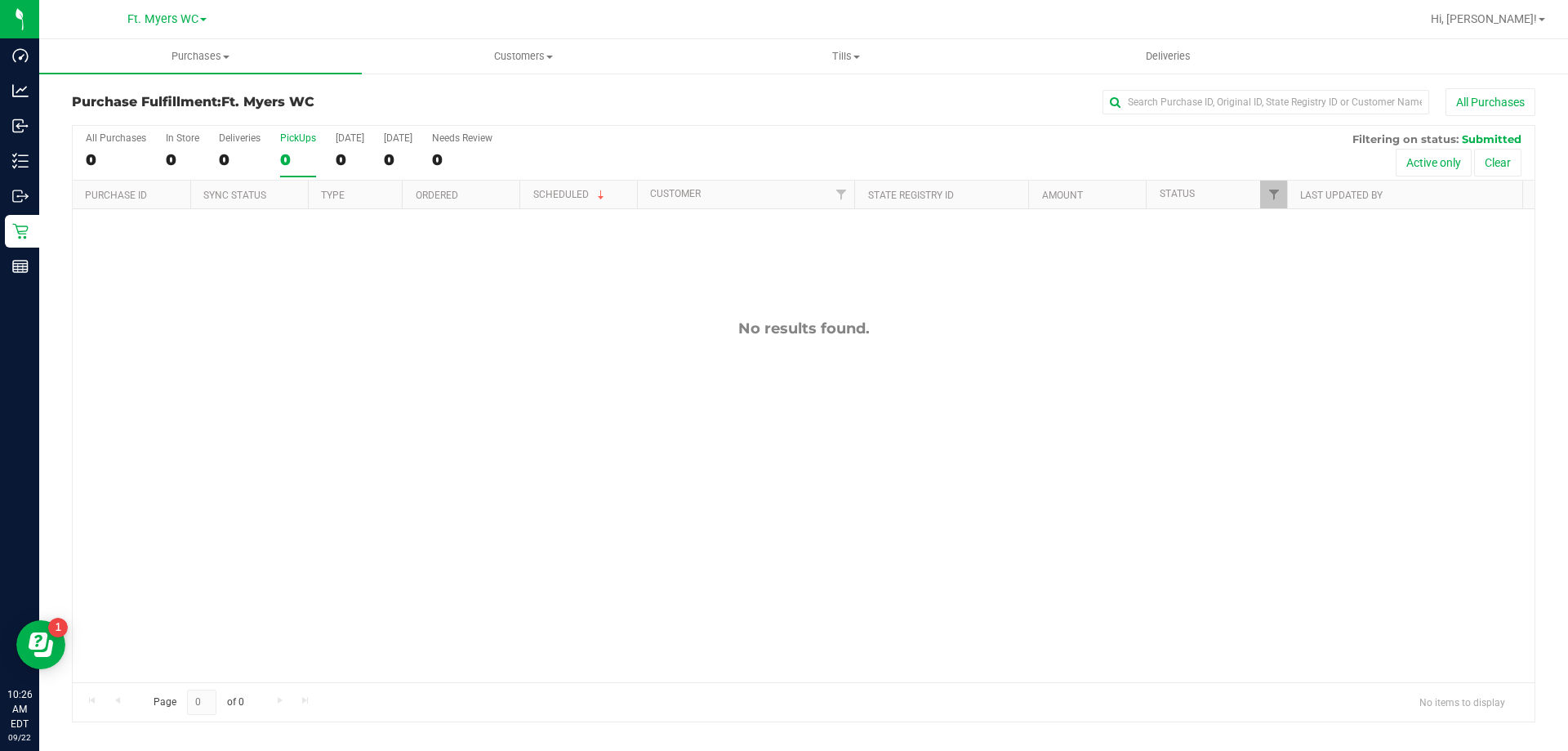
click at [294, 137] on div "PickUps" at bounding box center [298, 138] width 36 height 12
click at [0, 0] on input "PickUps 0" at bounding box center [0, 0] width 0 height 0
click at [239, 174] on label "Deliveries 0" at bounding box center [239, 155] width 41 height 45
click at [0, 0] on input "Deliveries 0" at bounding box center [0, 0] width 0 height 0
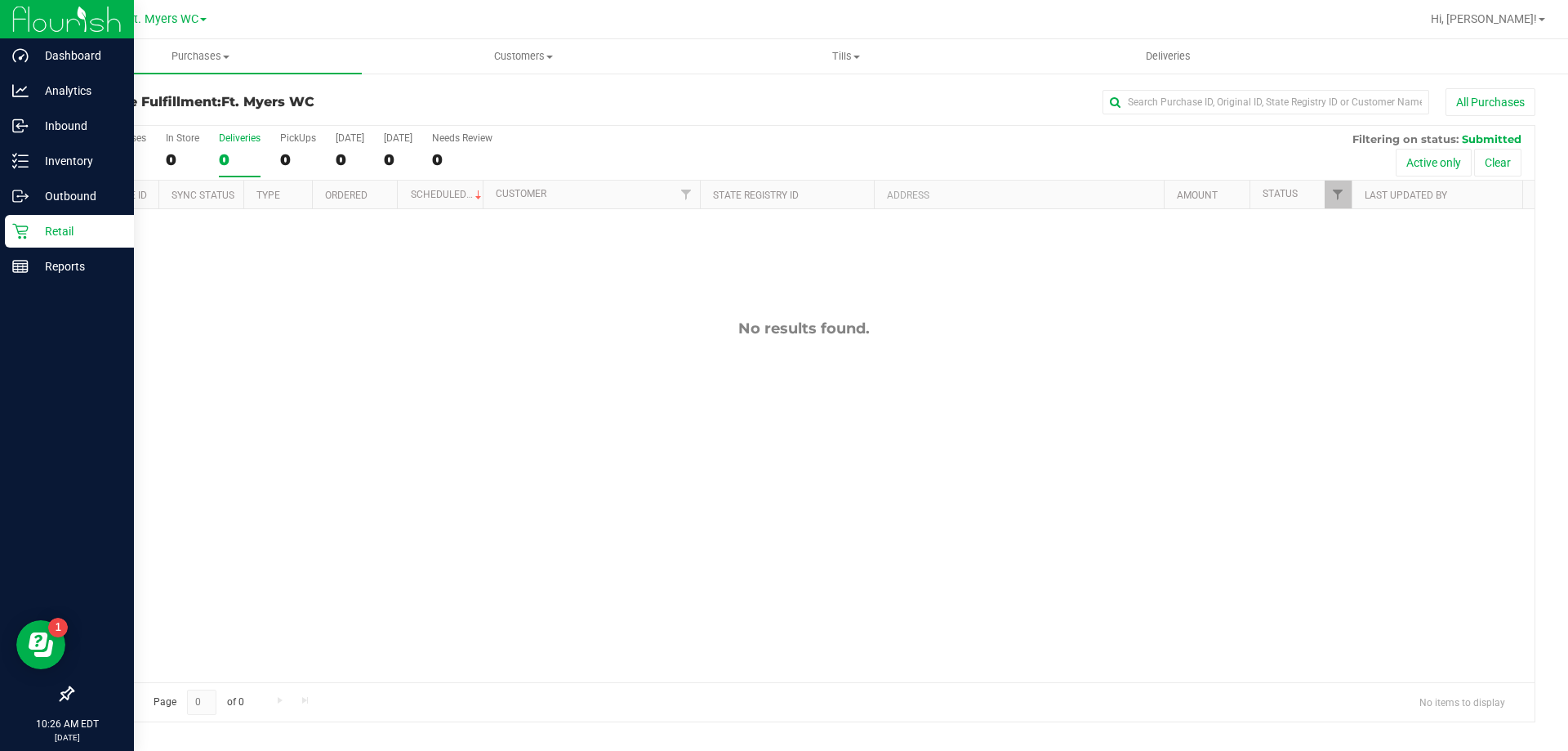
click at [24, 249] on link "Retail" at bounding box center [67, 232] width 134 height 35
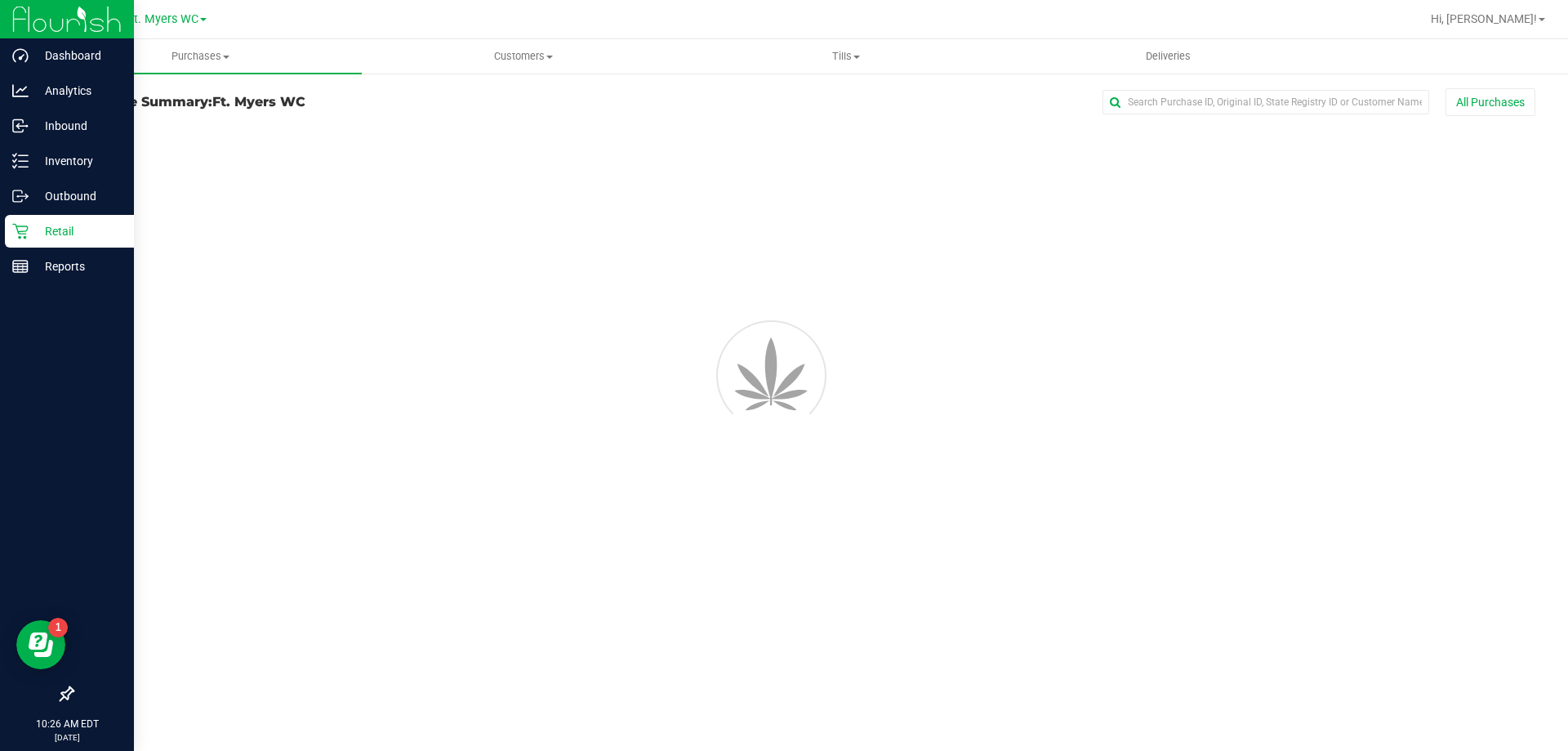
click at [34, 233] on p "Retail" at bounding box center [77, 231] width 98 height 20
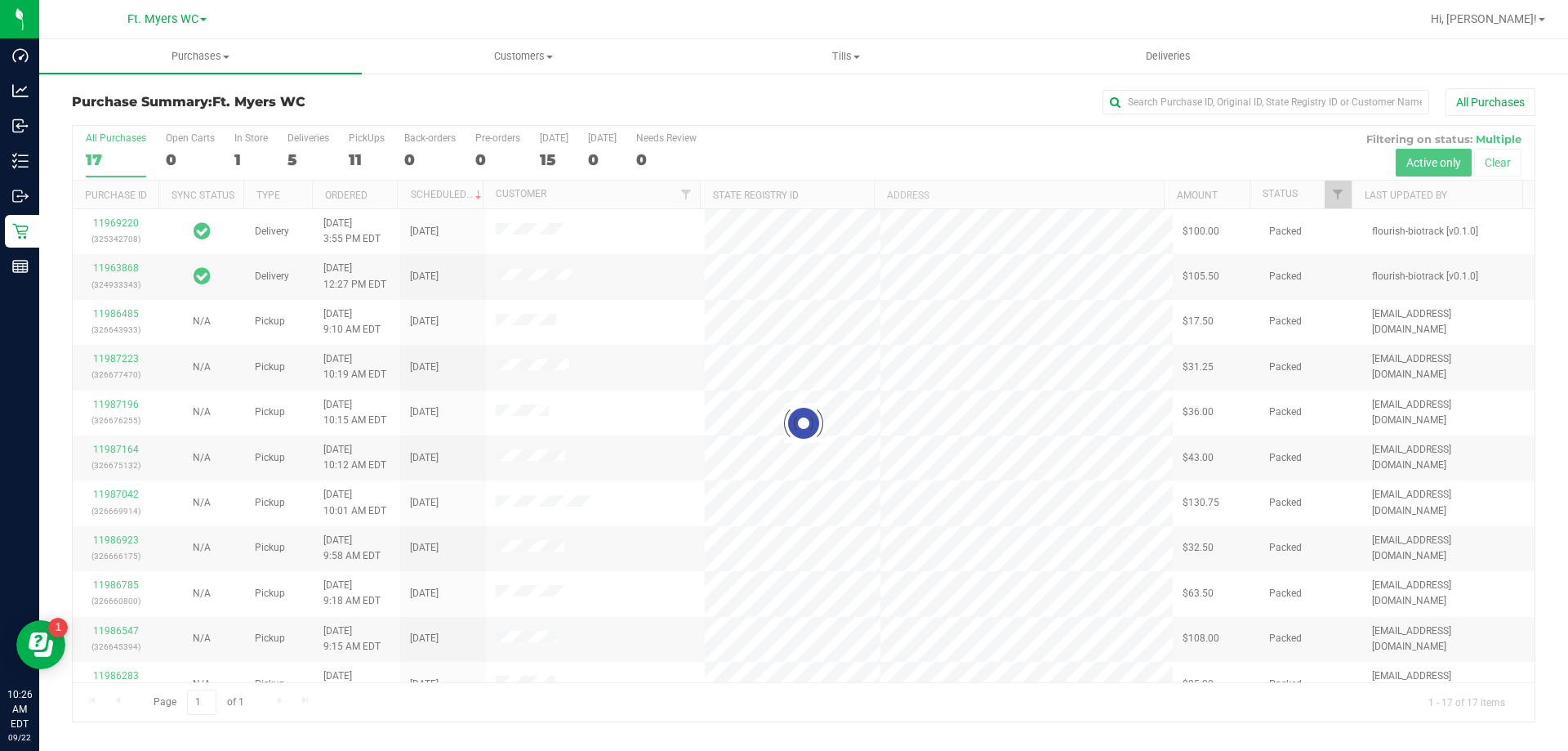
click at [295, 143] on div at bounding box center [803, 423] width 1461 height 595
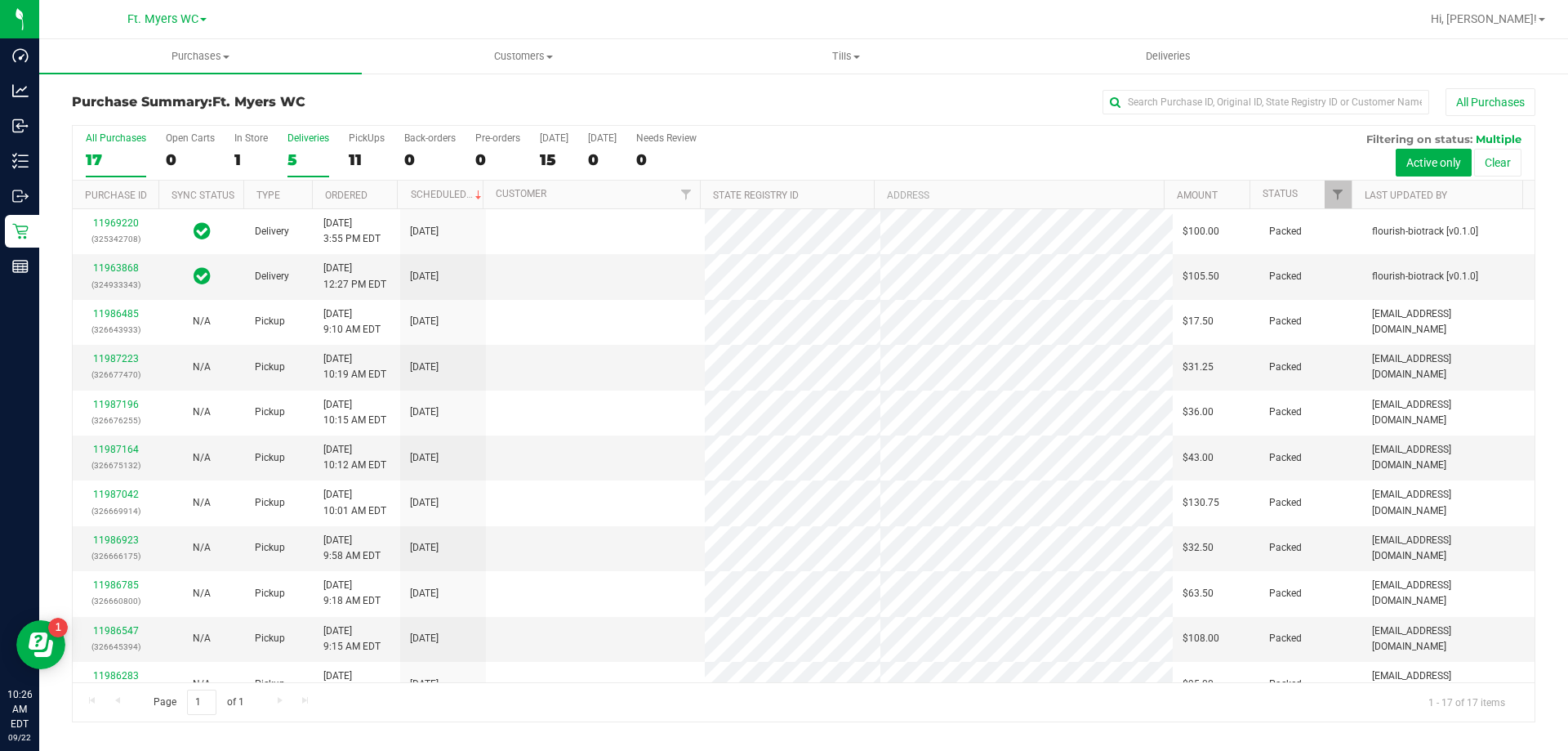
click at [307, 145] on label "Deliveries 5" at bounding box center [308, 155] width 41 height 45
click at [0, 0] on input "Deliveries 5" at bounding box center [0, 0] width 0 height 0
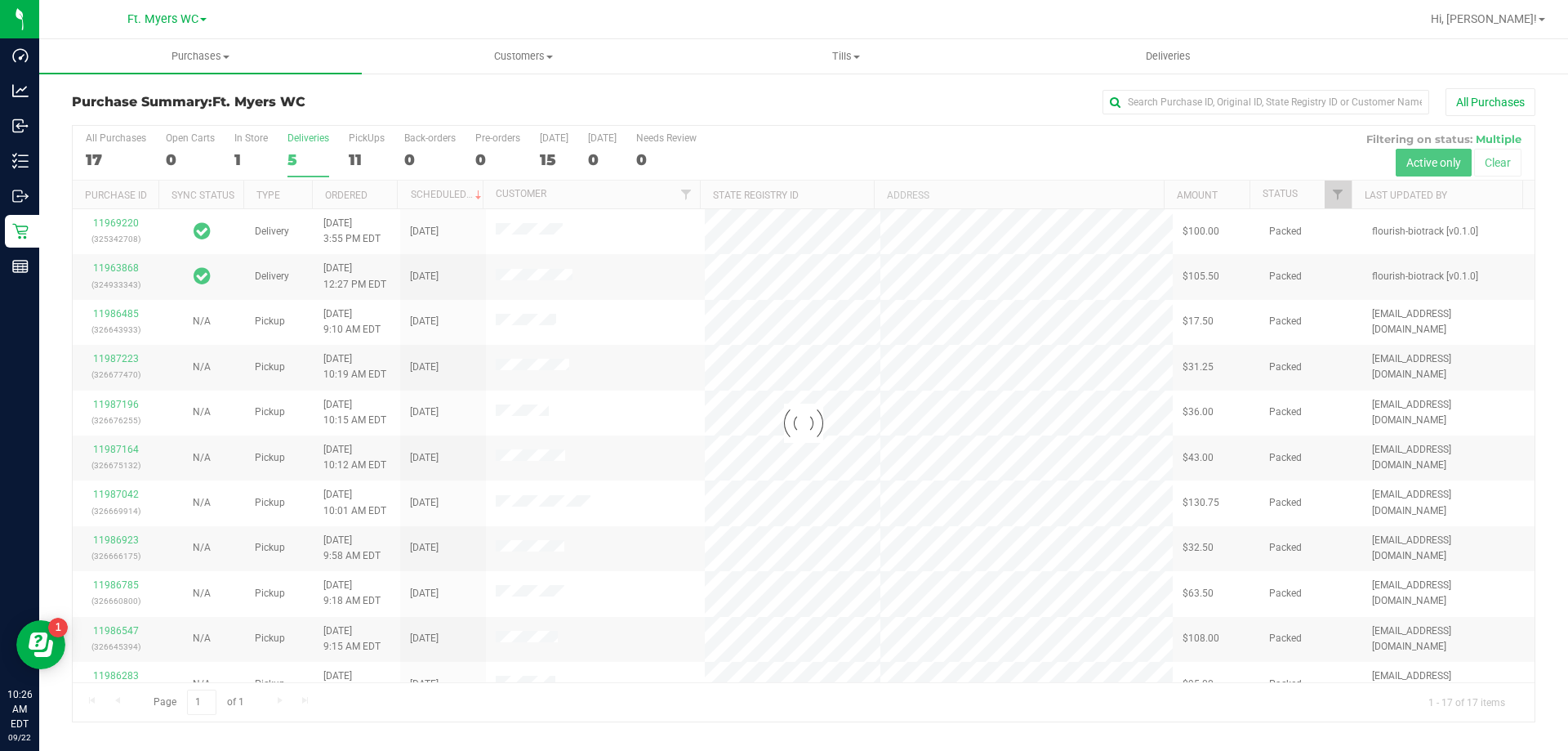
click at [349, 122] on div "Purchase Summary: Ft. [PERSON_NAME] All Purchases" at bounding box center [803, 106] width 1463 height 36
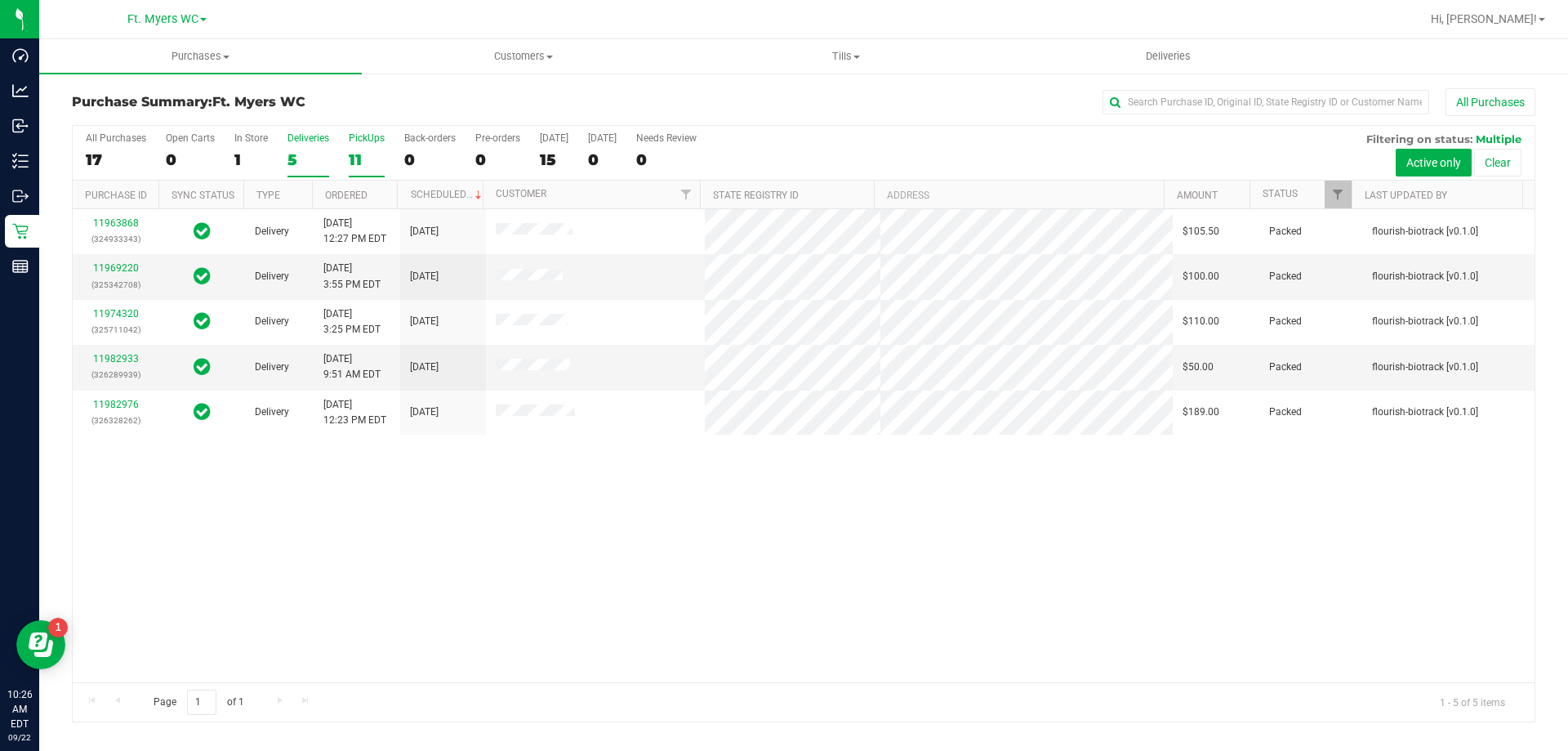
drag, startPoint x: 441, startPoint y: 394, endPoint x: 365, endPoint y: 175, distance: 231.8
click at [363, 154] on div "11" at bounding box center [367, 159] width 36 height 19
click at [0, 0] on input "PickUps 11" at bounding box center [0, 0] width 0 height 0
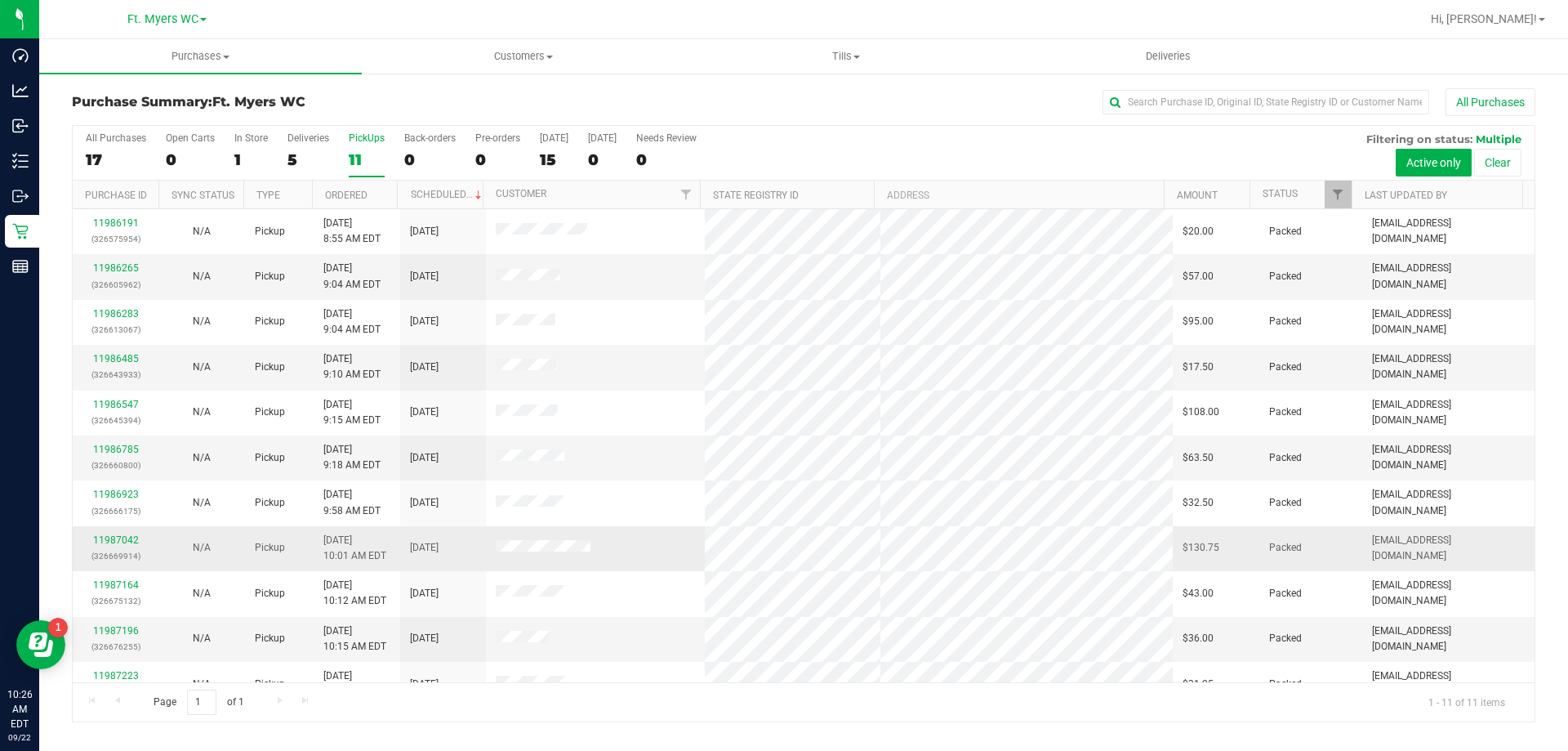
scroll to position [24, 0]
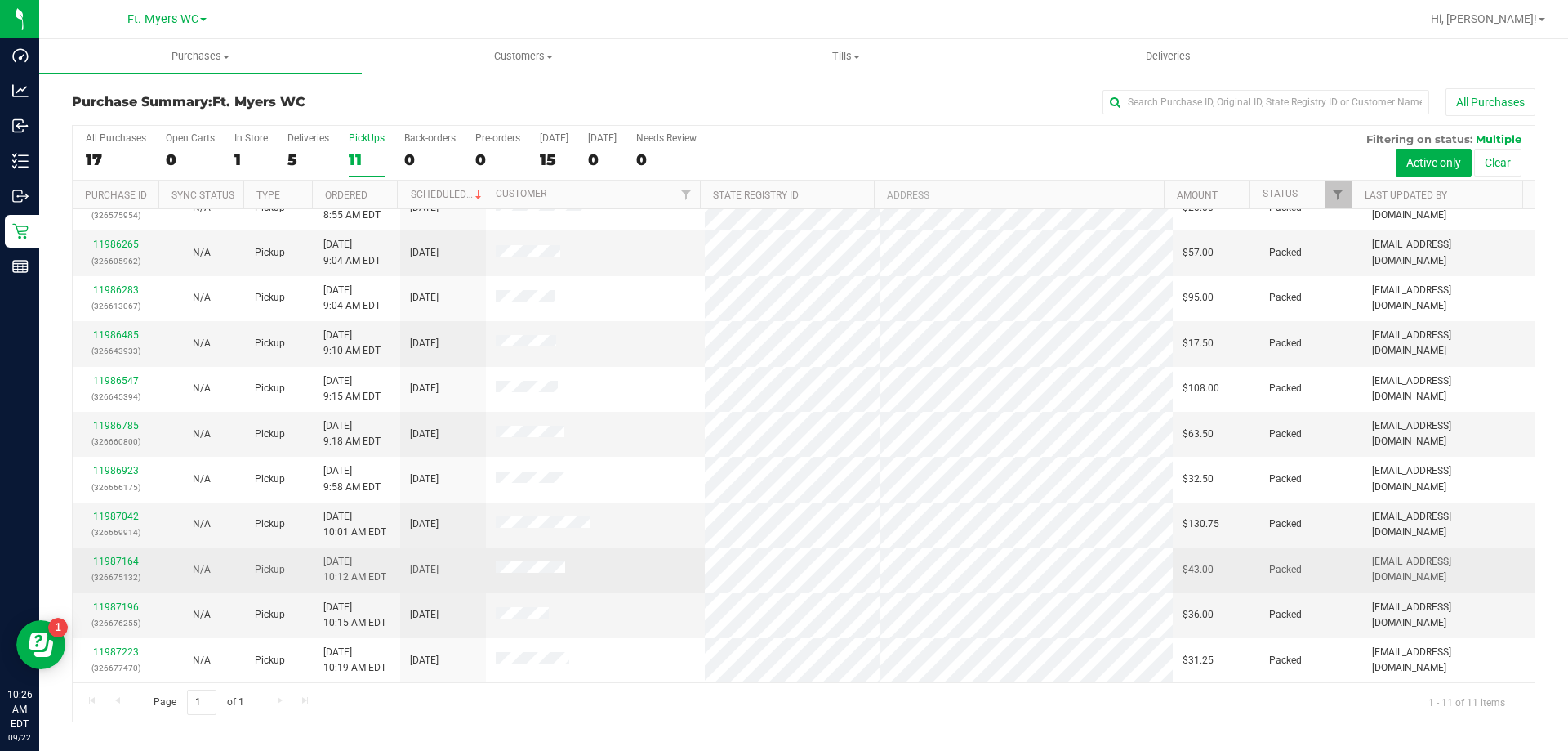
drag, startPoint x: 428, startPoint y: 482, endPoint x: 420, endPoint y: 559, distance: 77.4
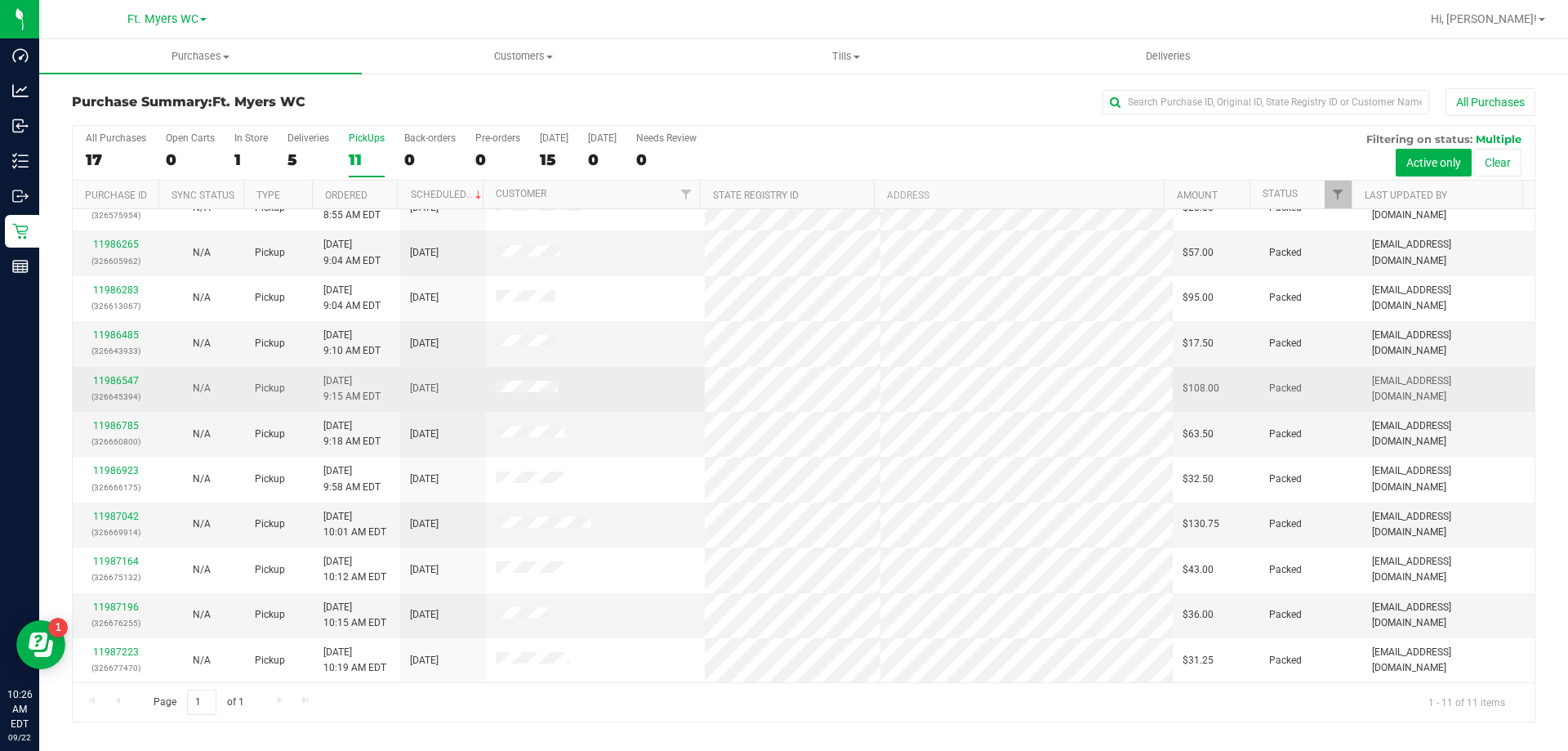
scroll to position [0, 0]
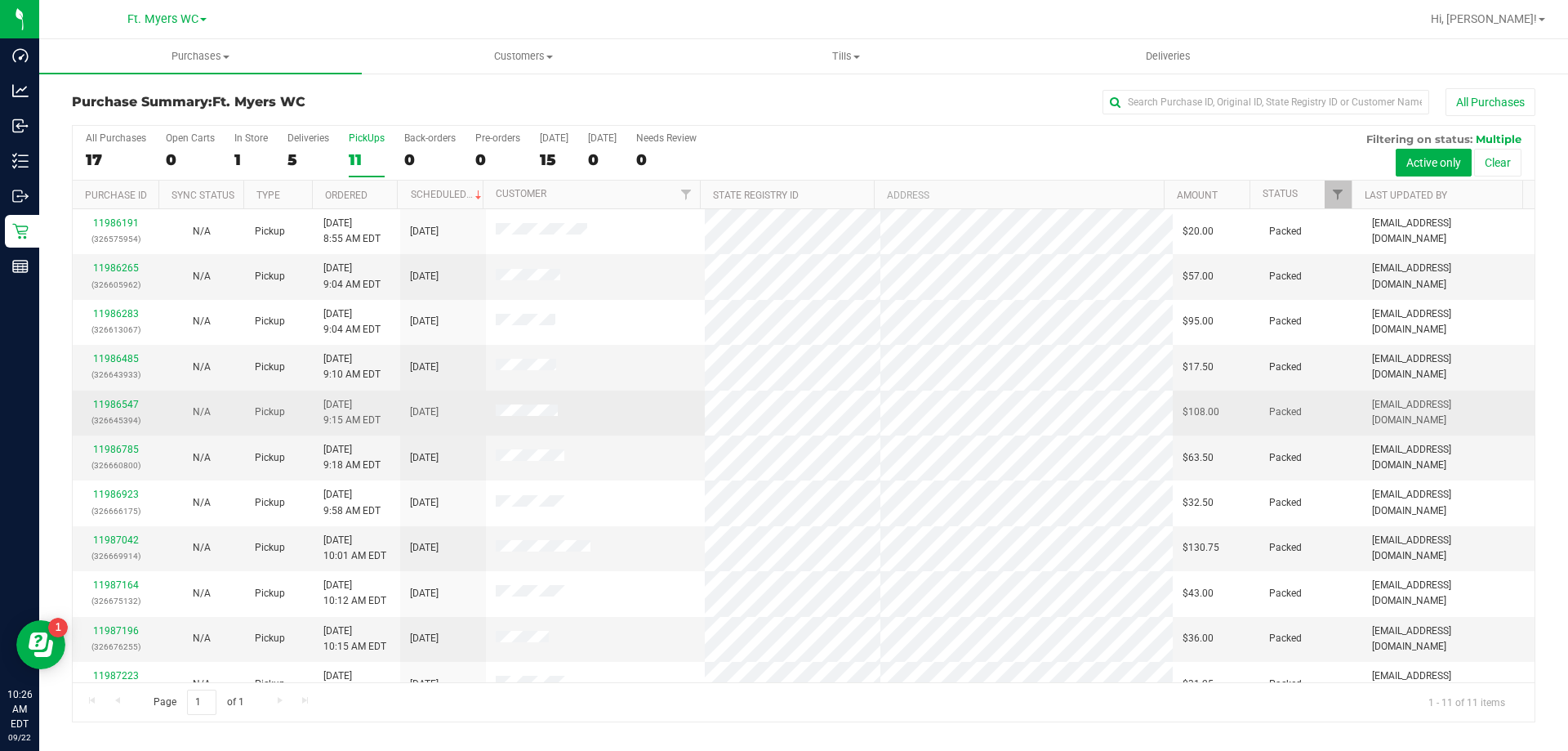
drag, startPoint x: 416, startPoint y: 595, endPoint x: 426, endPoint y: 422, distance: 173.3
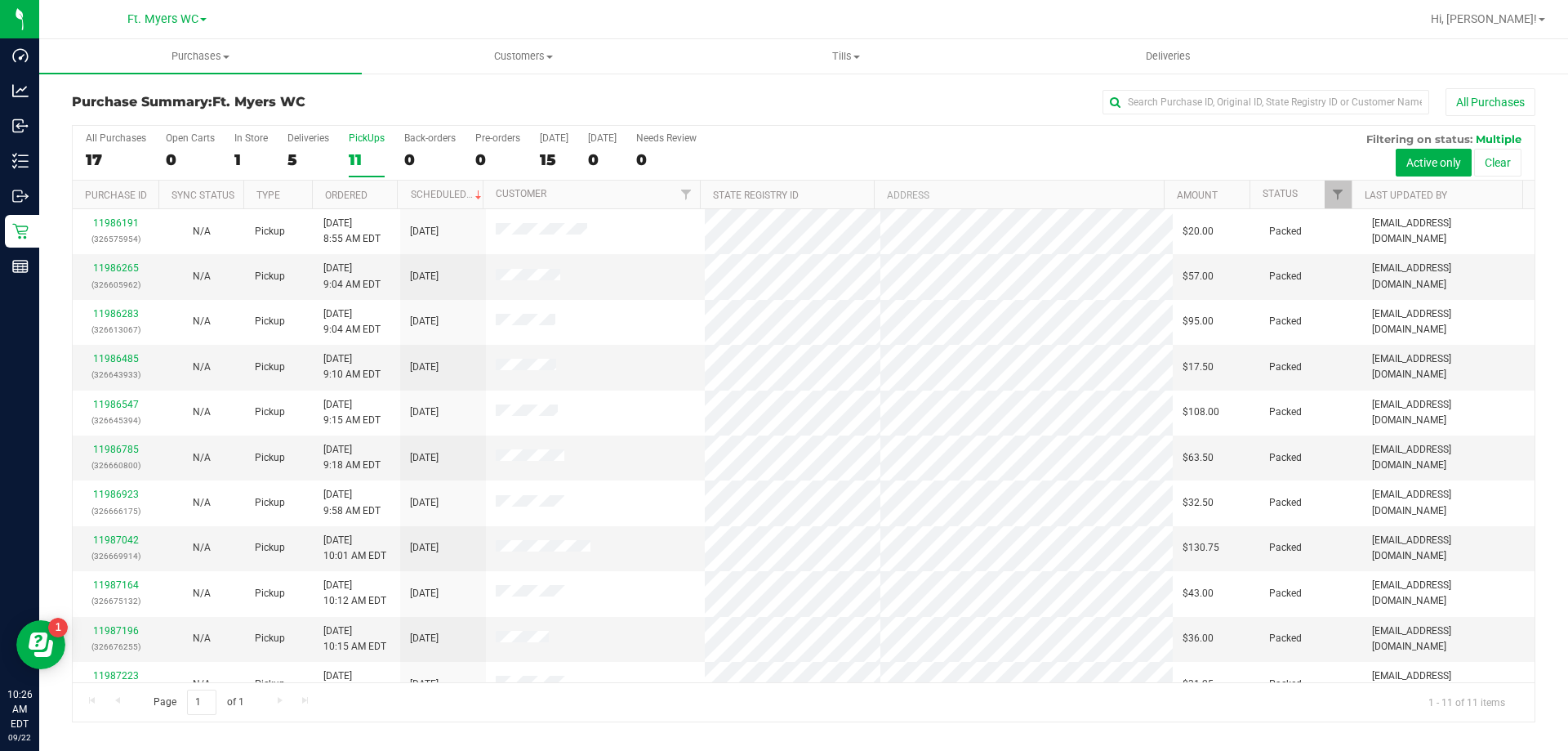
click at [364, 156] on div "11" at bounding box center [367, 159] width 36 height 19
click at [0, 0] on input "PickUps 11" at bounding box center [0, 0] width 0 height 0
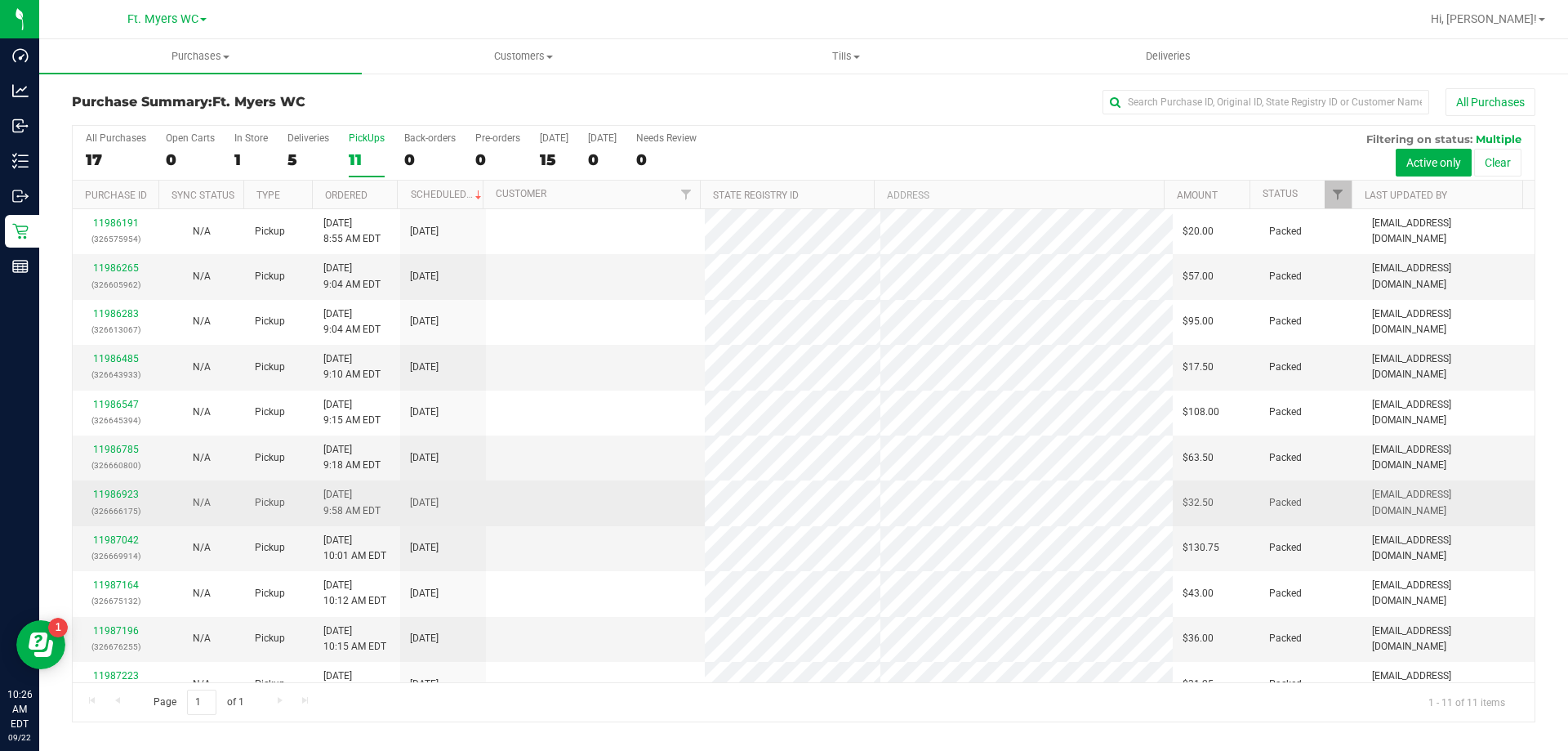
scroll to position [24, 0]
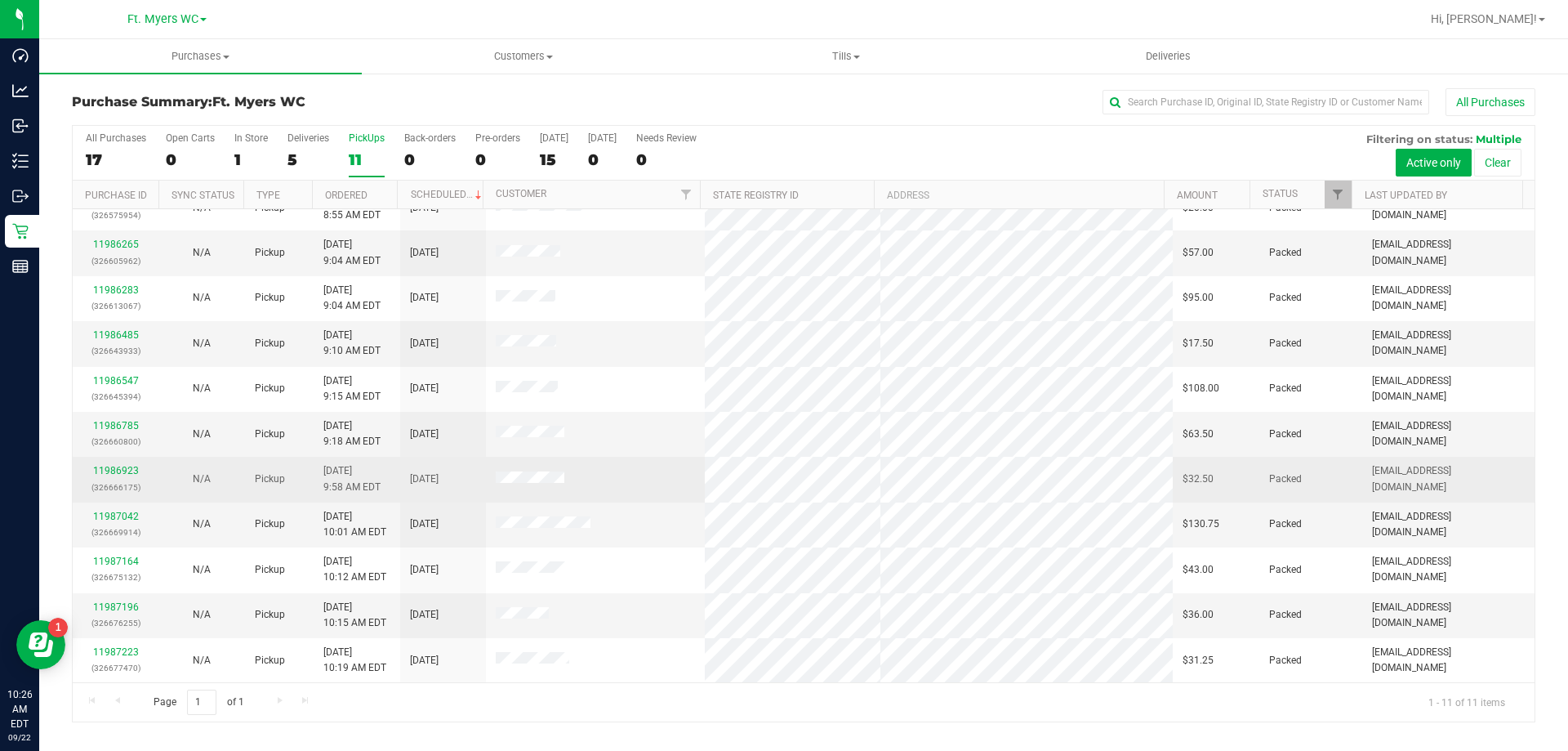
drag, startPoint x: 353, startPoint y: 468, endPoint x: 350, endPoint y: 501, distance: 33.1
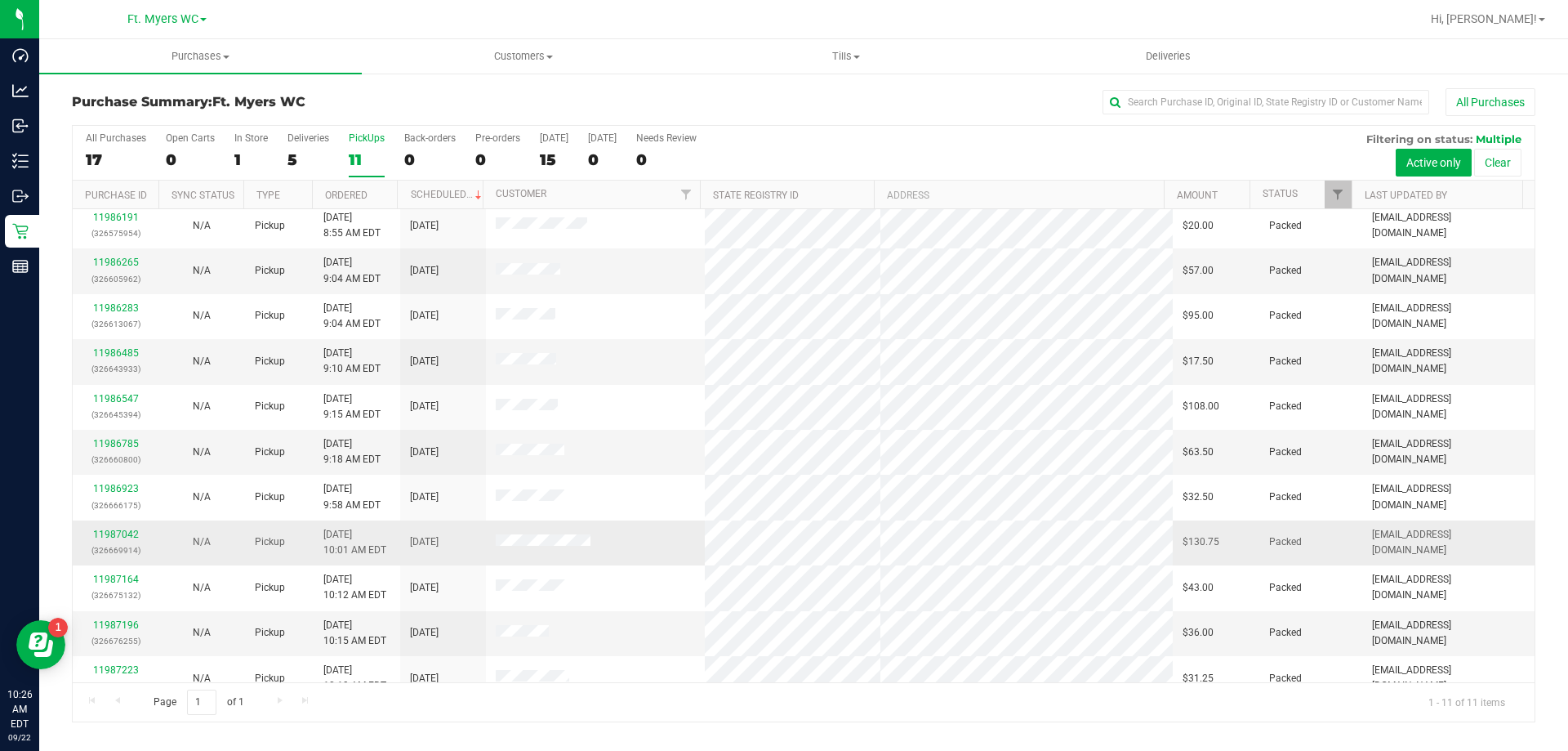
scroll to position [0, 0]
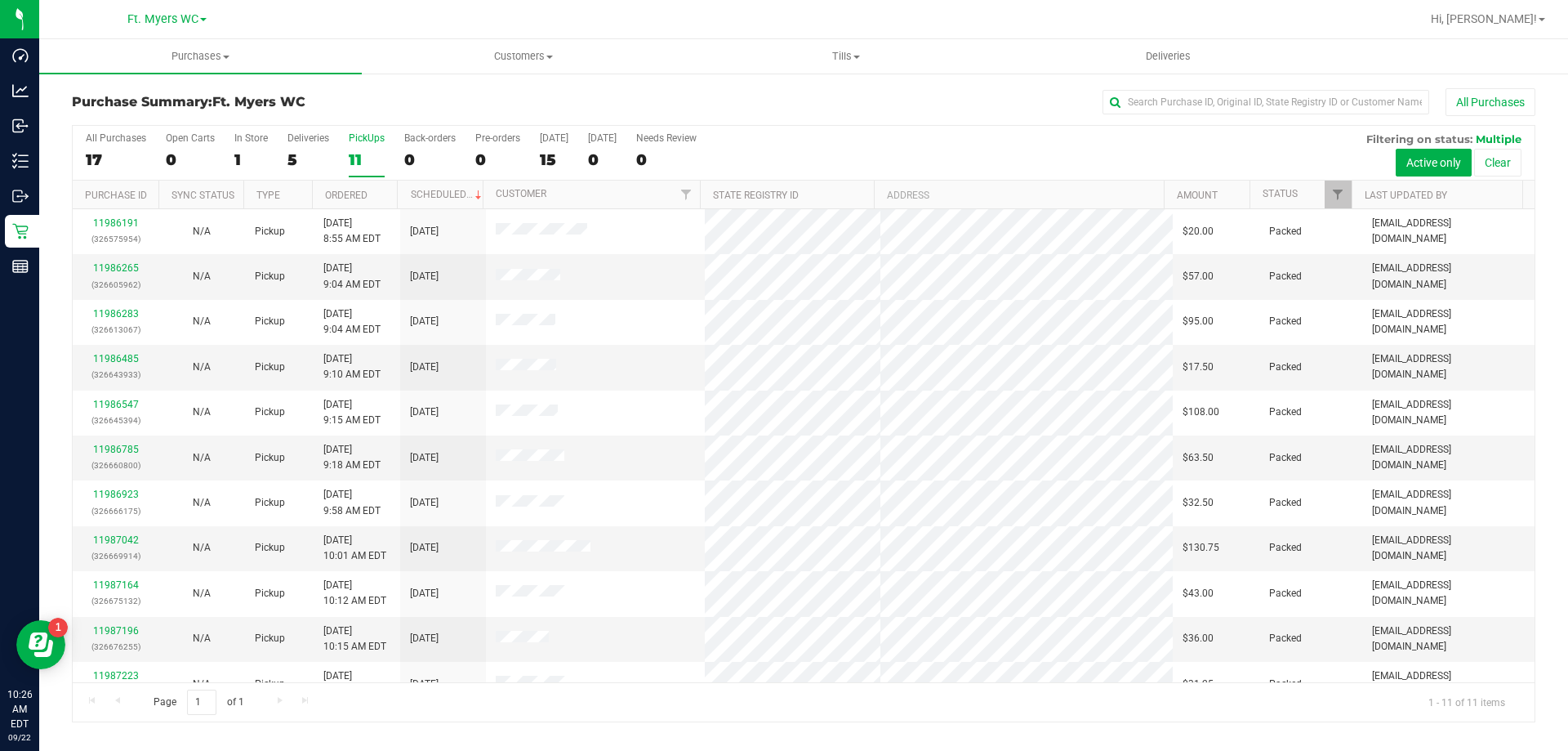
click at [281, 159] on div "All Purchases 17 Open Carts 0 In Store 1 Deliveries 5 PickUps 11 Back-orders 0 …" at bounding box center [803, 153] width 1461 height 55
click at [292, 159] on div "5" at bounding box center [308, 159] width 41 height 19
click at [0, 0] on input "Deliveries 5" at bounding box center [0, 0] width 0 height 0
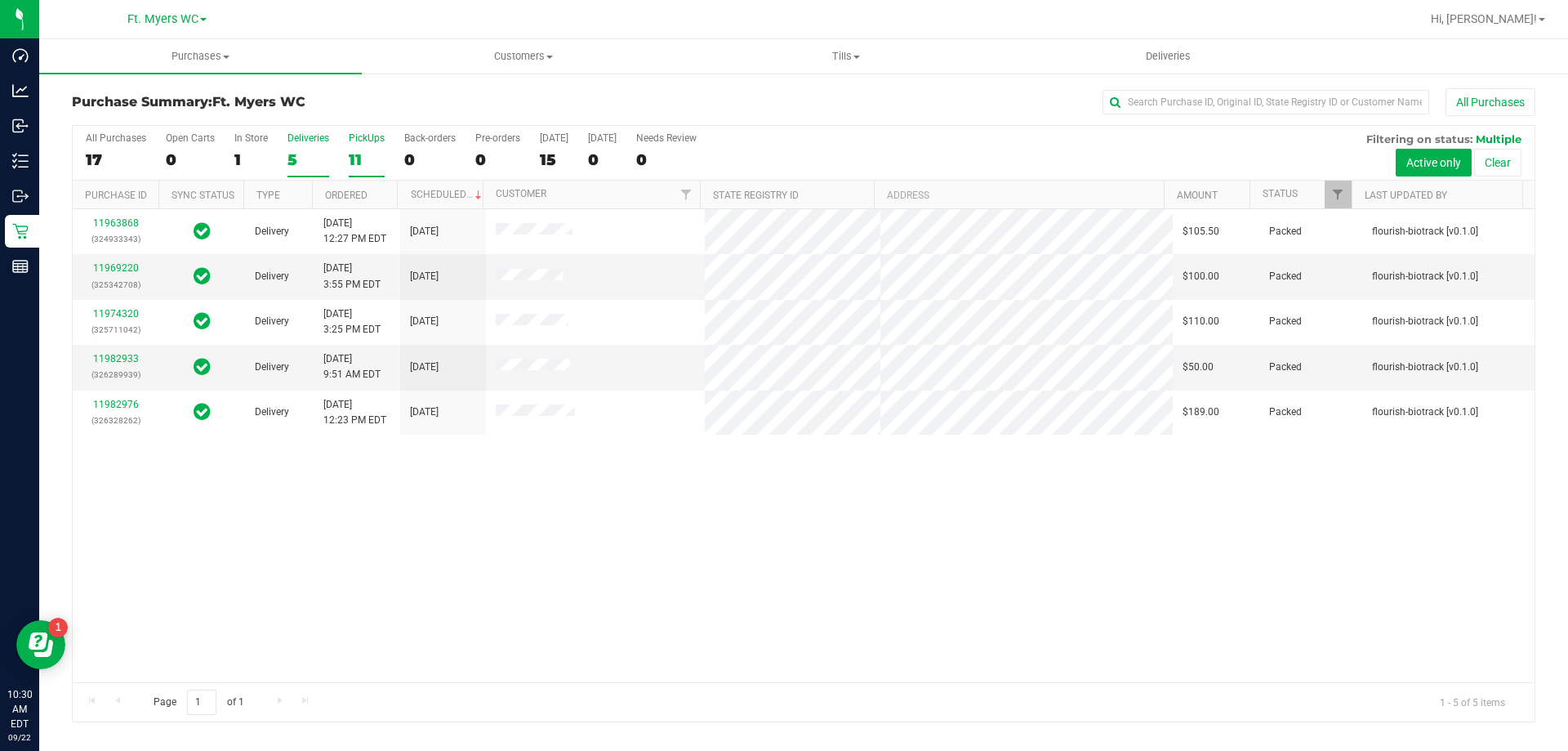
click at [361, 132] on div "PickUps" at bounding box center [367, 138] width 36 height 12
click at [0, 0] on input "PickUps 11" at bounding box center [0, 0] width 0 height 0
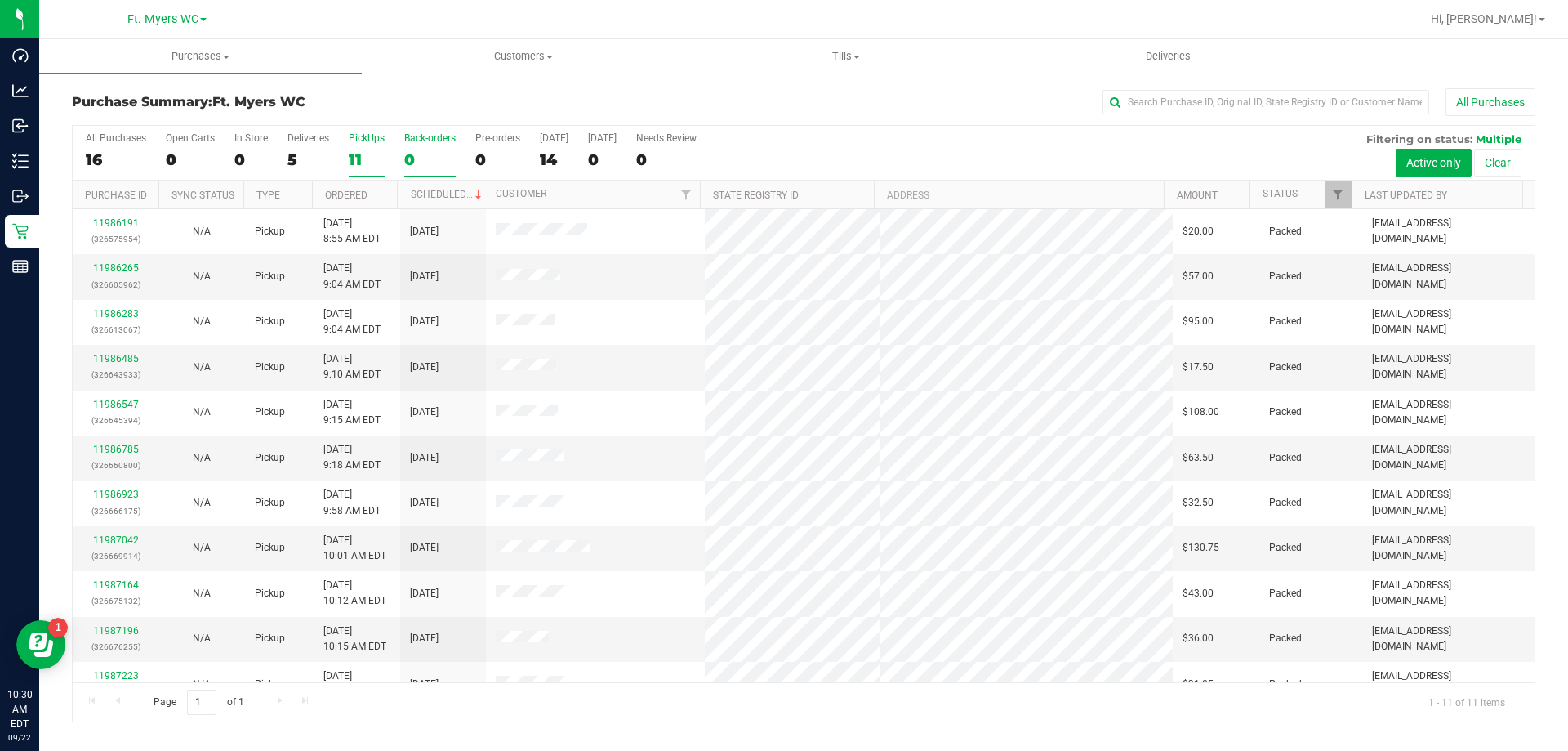
drag, startPoint x: 647, startPoint y: 501, endPoint x: 441, endPoint y: 161, distance: 397.5
click at [320, 153] on div "5" at bounding box center [308, 159] width 41 height 19
click at [0, 0] on input "Deliveries 5" at bounding box center [0, 0] width 0 height 0
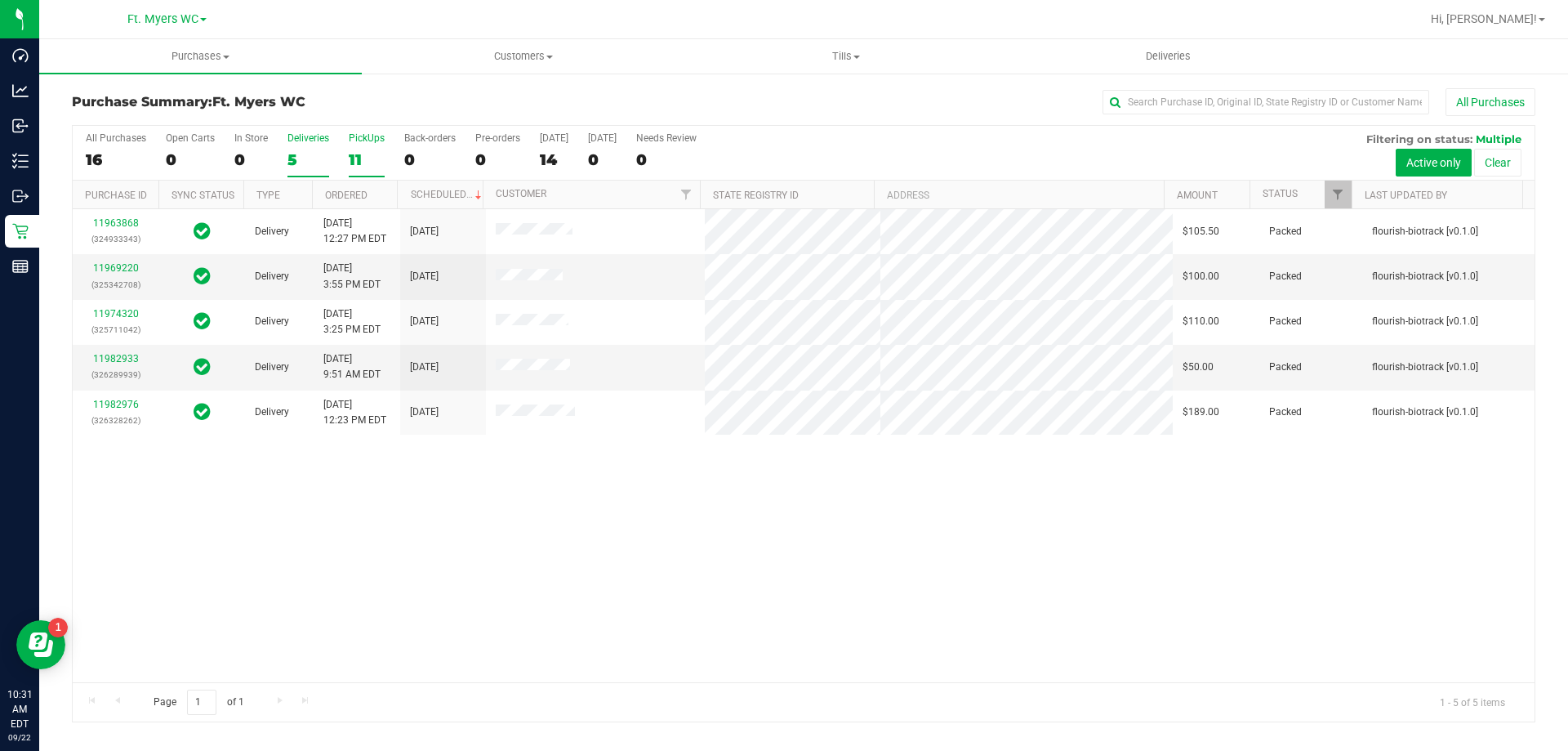
click at [383, 168] on div "11" at bounding box center [367, 159] width 36 height 19
click at [0, 0] on input "PickUps 11" at bounding box center [0, 0] width 0 height 0
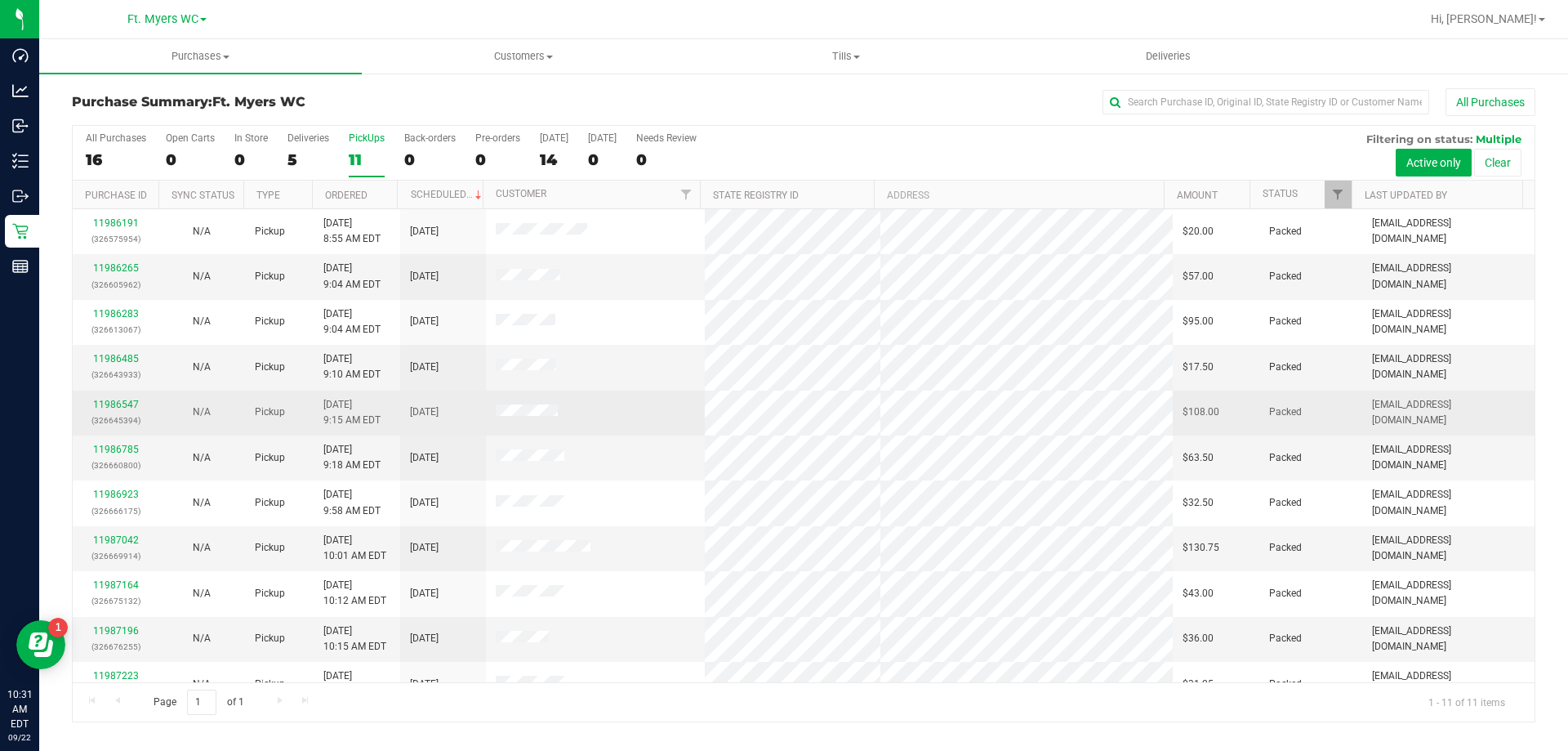
drag, startPoint x: 352, startPoint y: 607, endPoint x: 381, endPoint y: 409, distance: 200.1
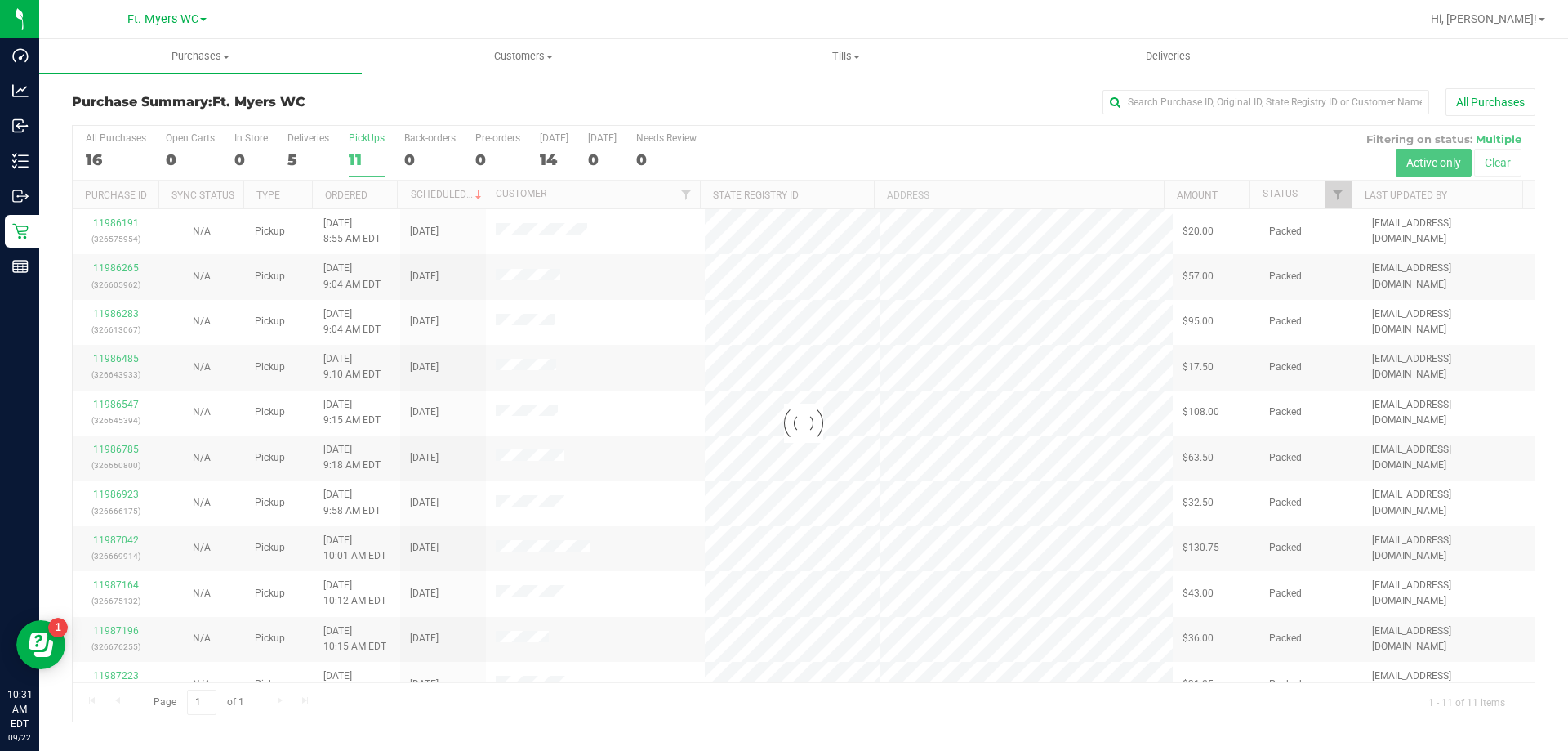
click at [420, 122] on div "Purchase Summary: Ft. [PERSON_NAME] All Purchases" at bounding box center [803, 106] width 1463 height 36
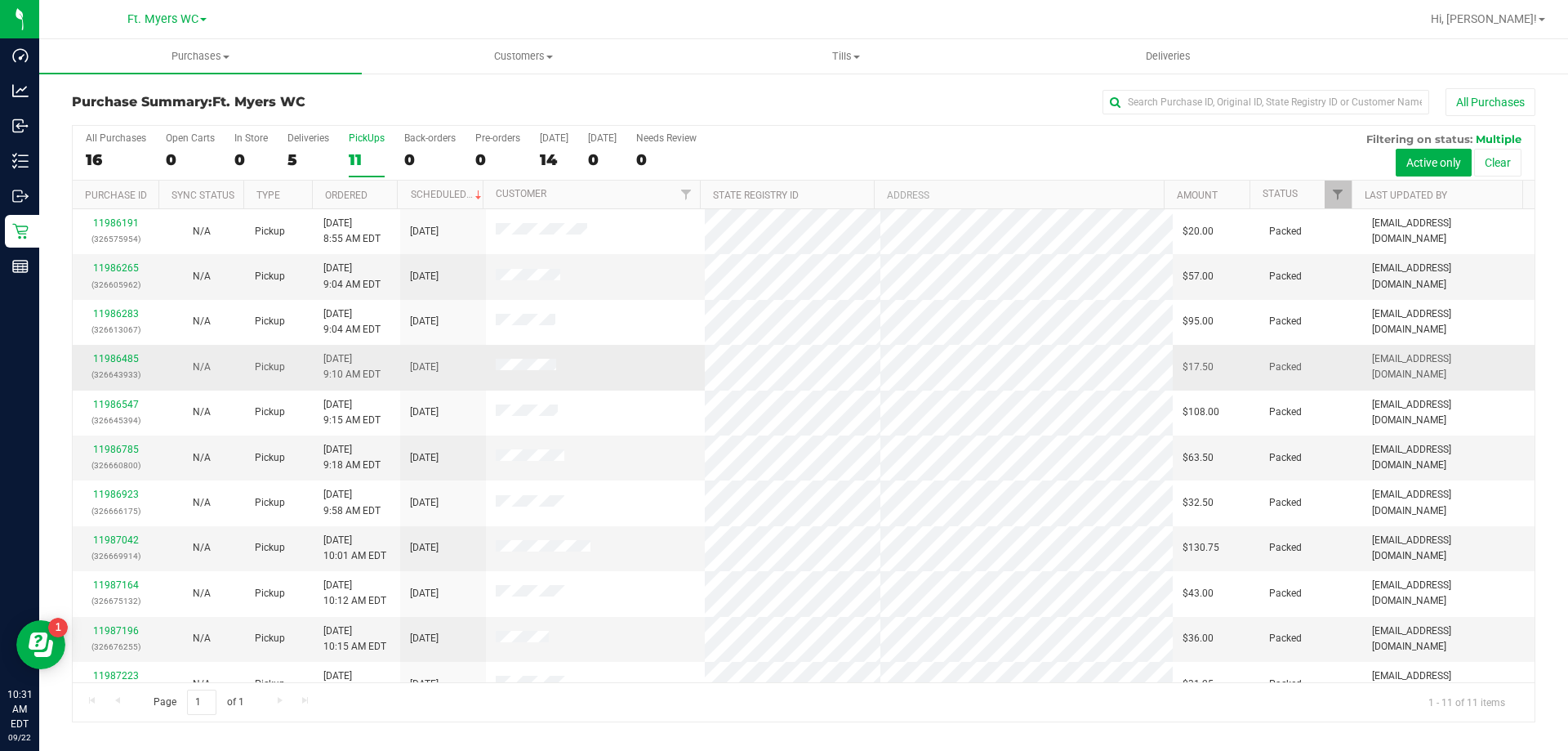
click at [644, 375] on td at bounding box center [596, 368] width 220 height 45
click at [209, 55] on span "Purchases" at bounding box center [200, 56] width 322 height 15
click at [208, 118] on li "Fulfillment" at bounding box center [200, 119] width 322 height 20
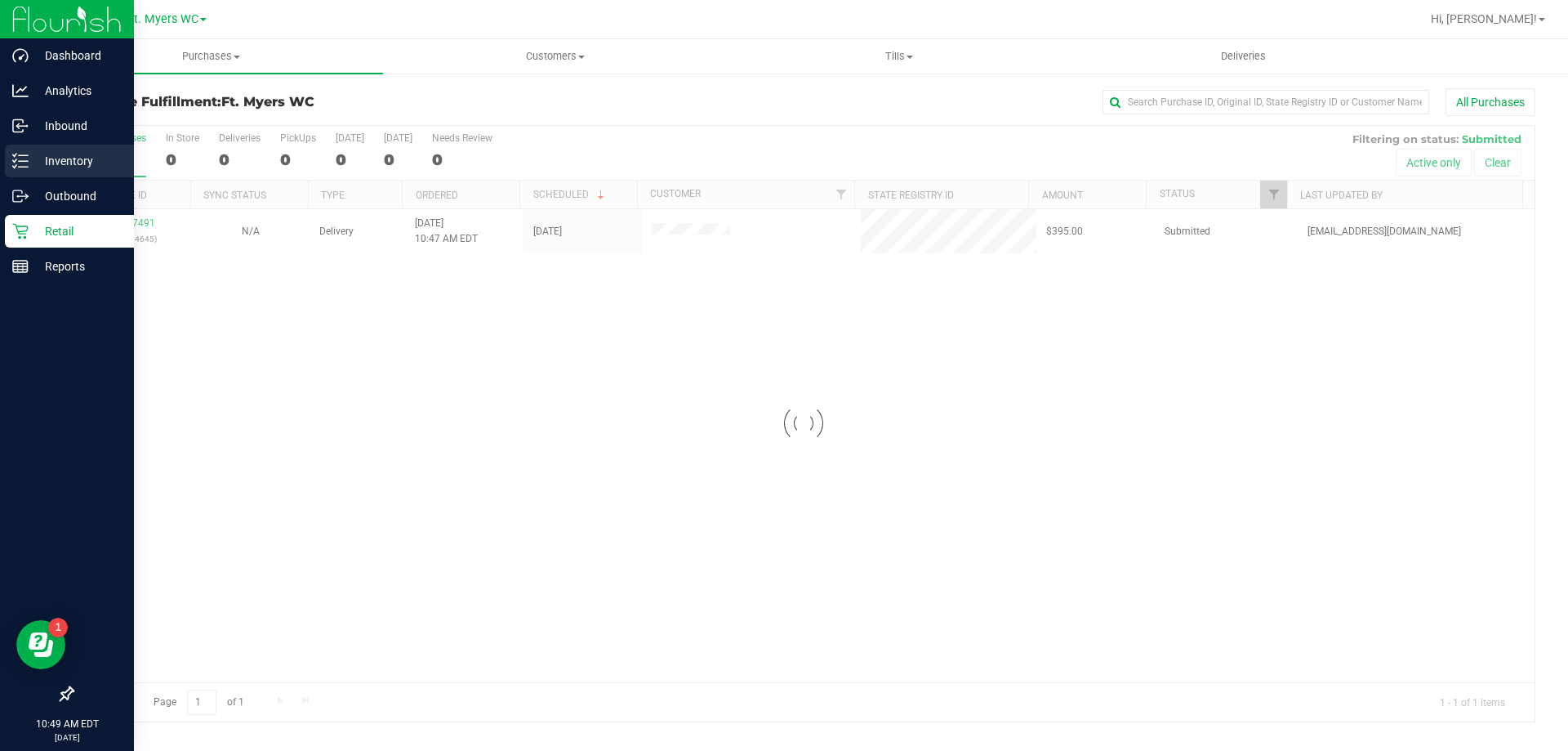
click at [37, 164] on p "Inventory" at bounding box center [77, 161] width 98 height 20
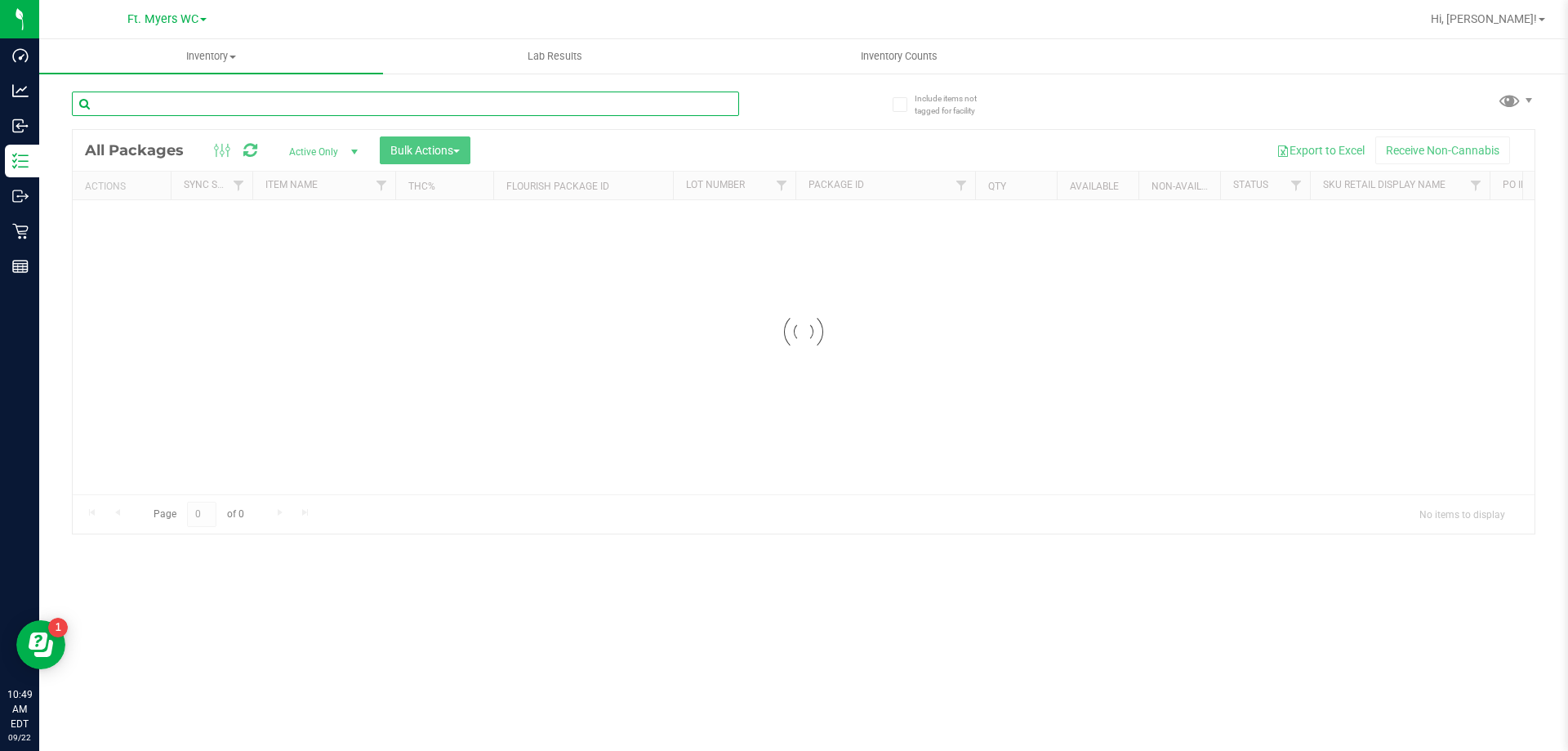
click at [306, 99] on input "text" at bounding box center [405, 103] width 667 height 25
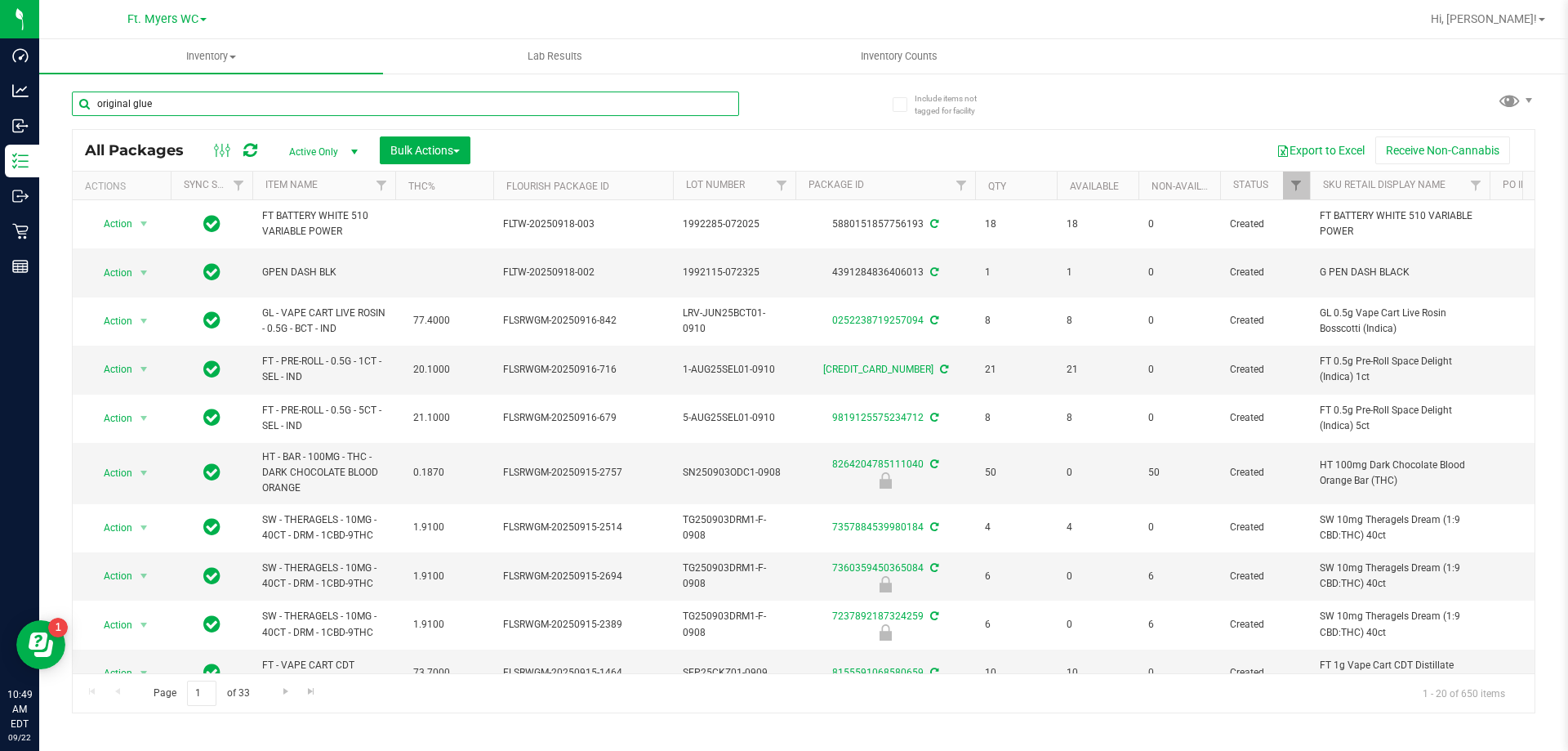
type input "original glue"
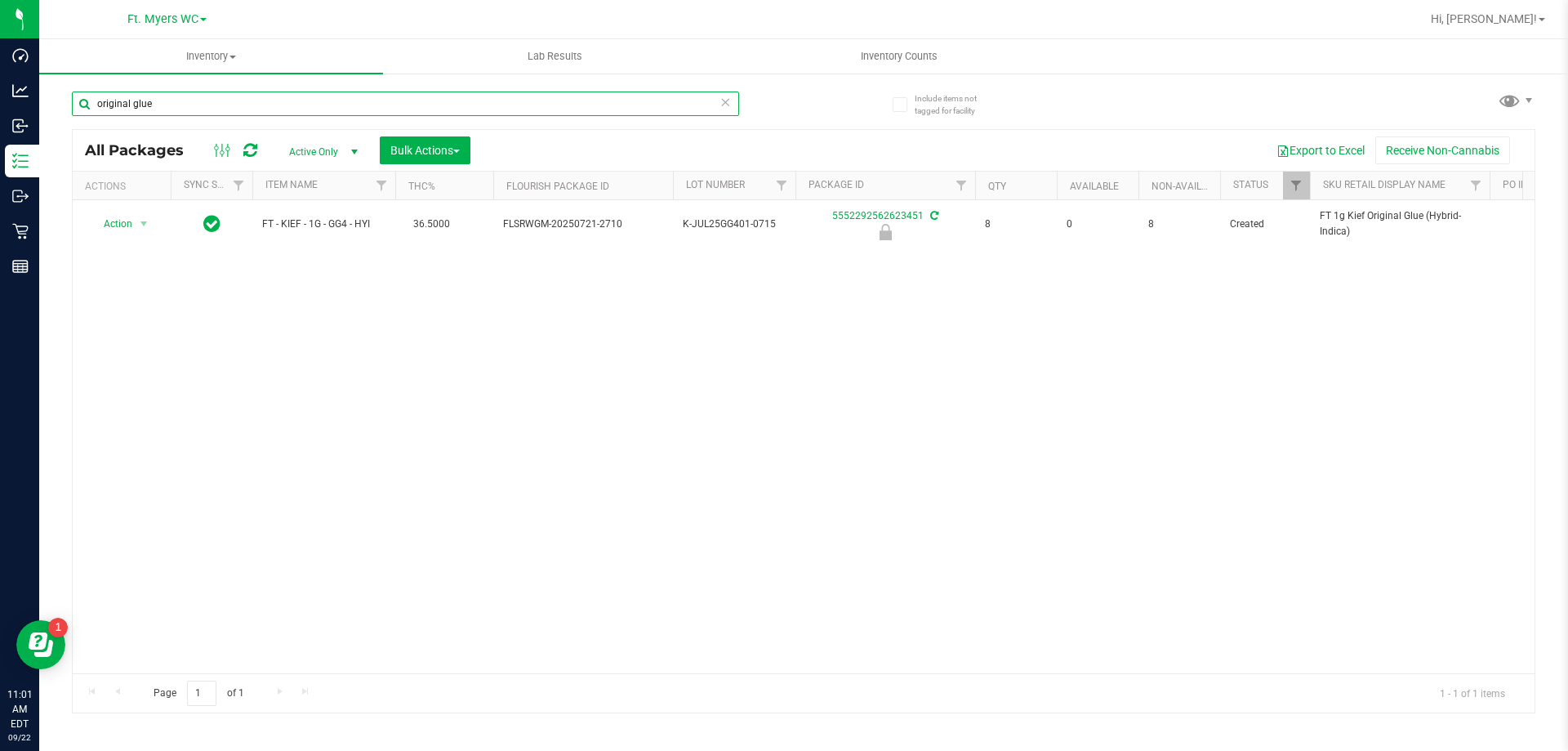
click at [186, 91] on input "original glue" at bounding box center [405, 103] width 667 height 25
click at [720, 109] on icon at bounding box center [725, 101] width 12 height 20
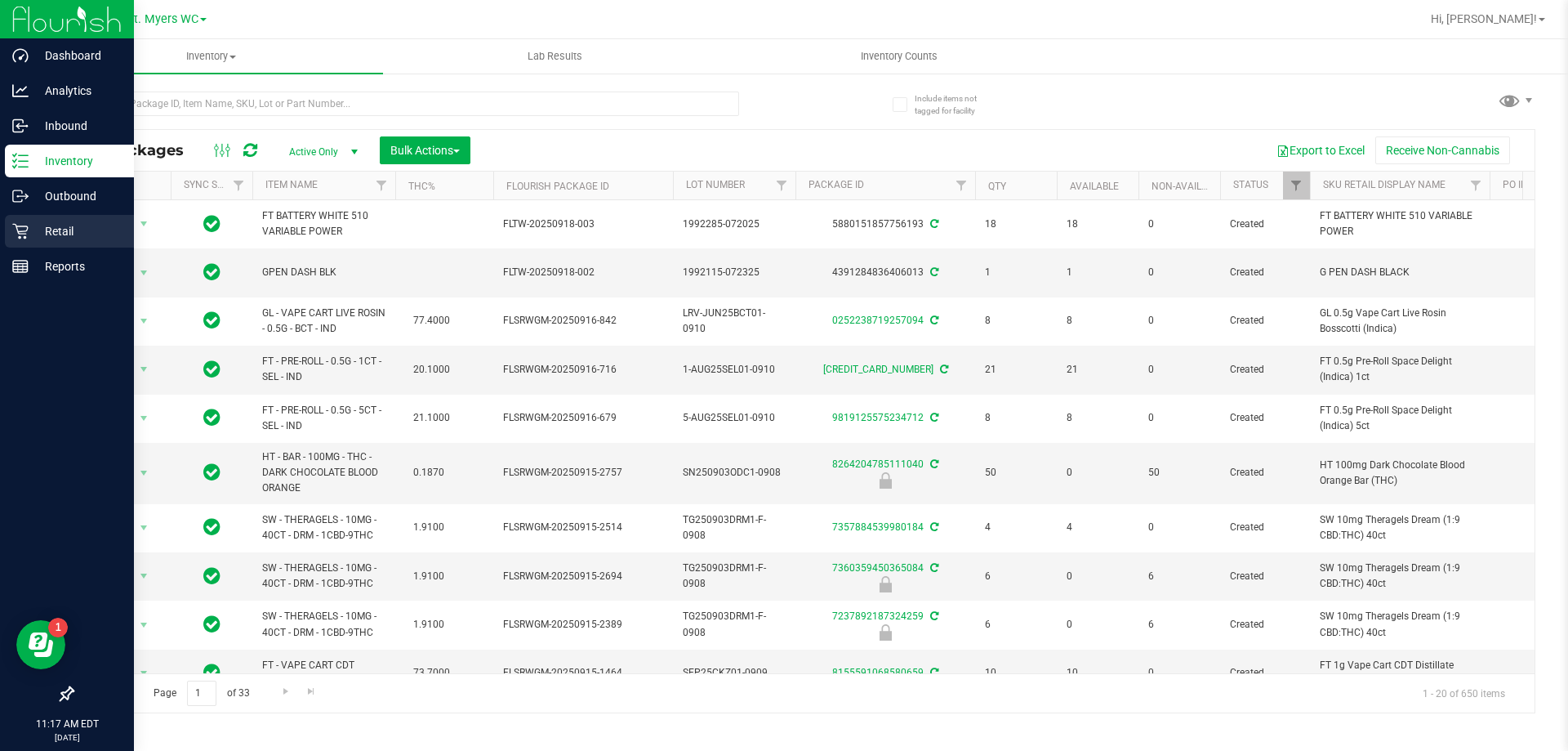
click at [31, 228] on p "Retail" at bounding box center [77, 231] width 98 height 20
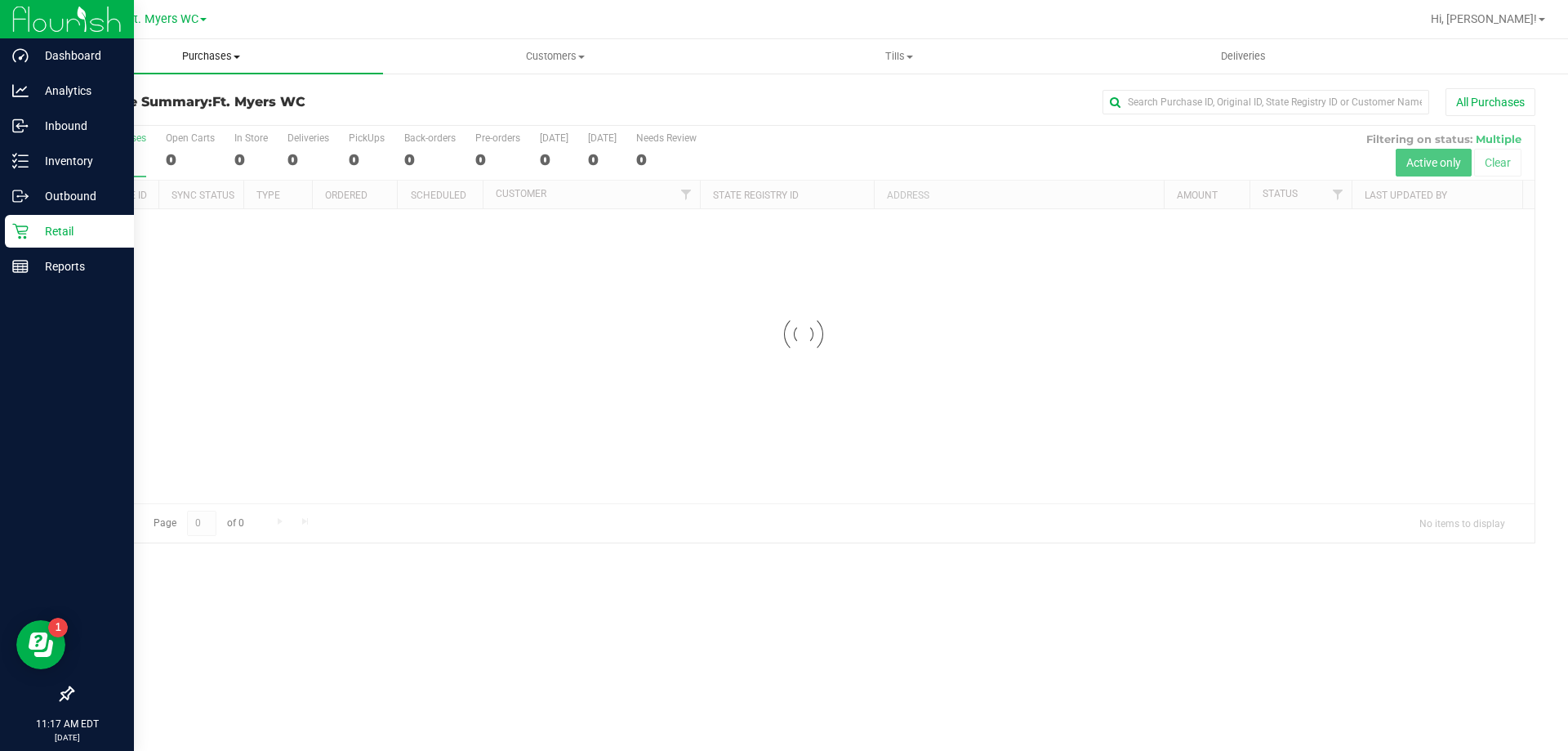
click at [208, 64] on uib-tab-heading "Purchases Summary of purchases Fulfillment All purchases" at bounding box center [211, 56] width 344 height 34
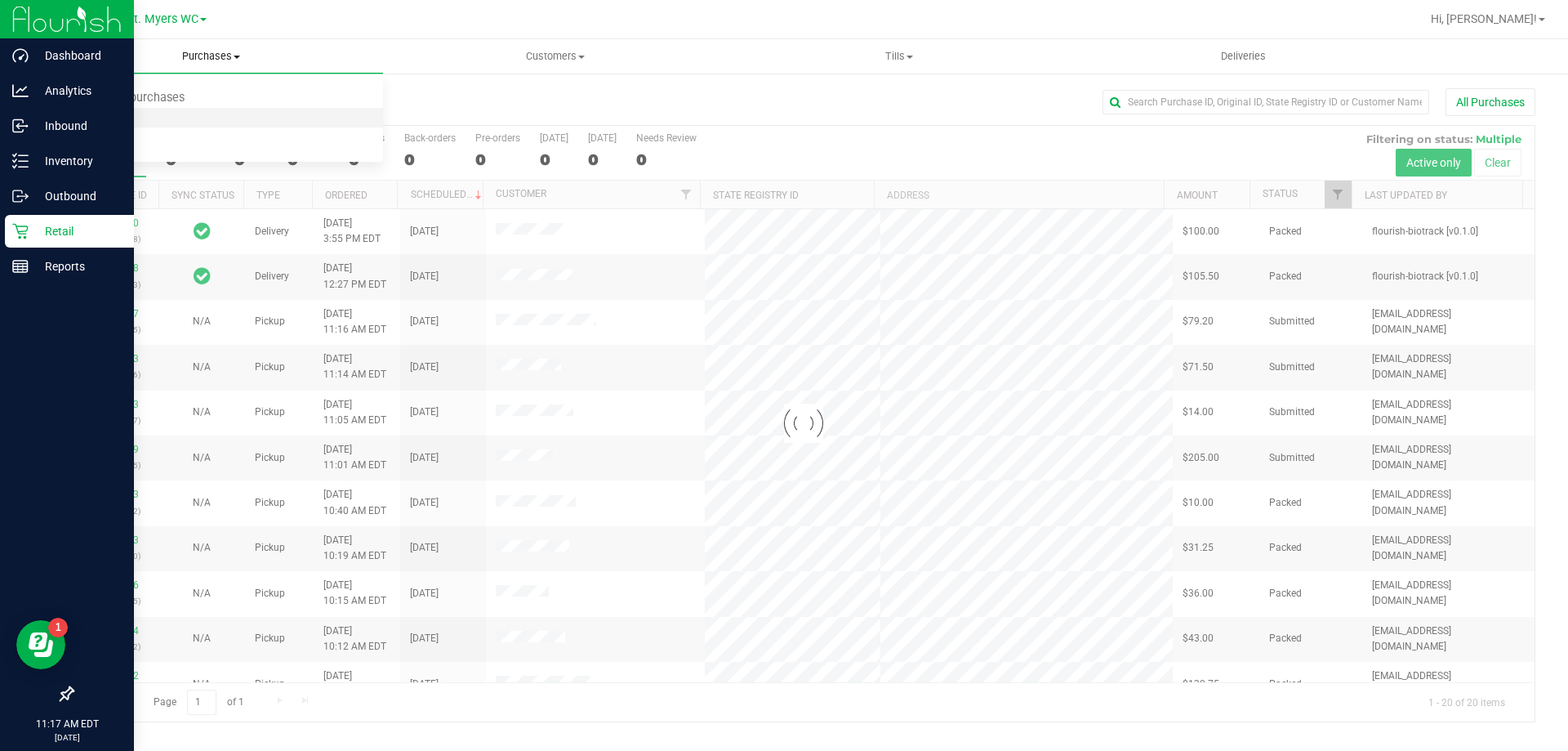
click at [199, 110] on li "Fulfillment" at bounding box center [211, 119] width 344 height 20
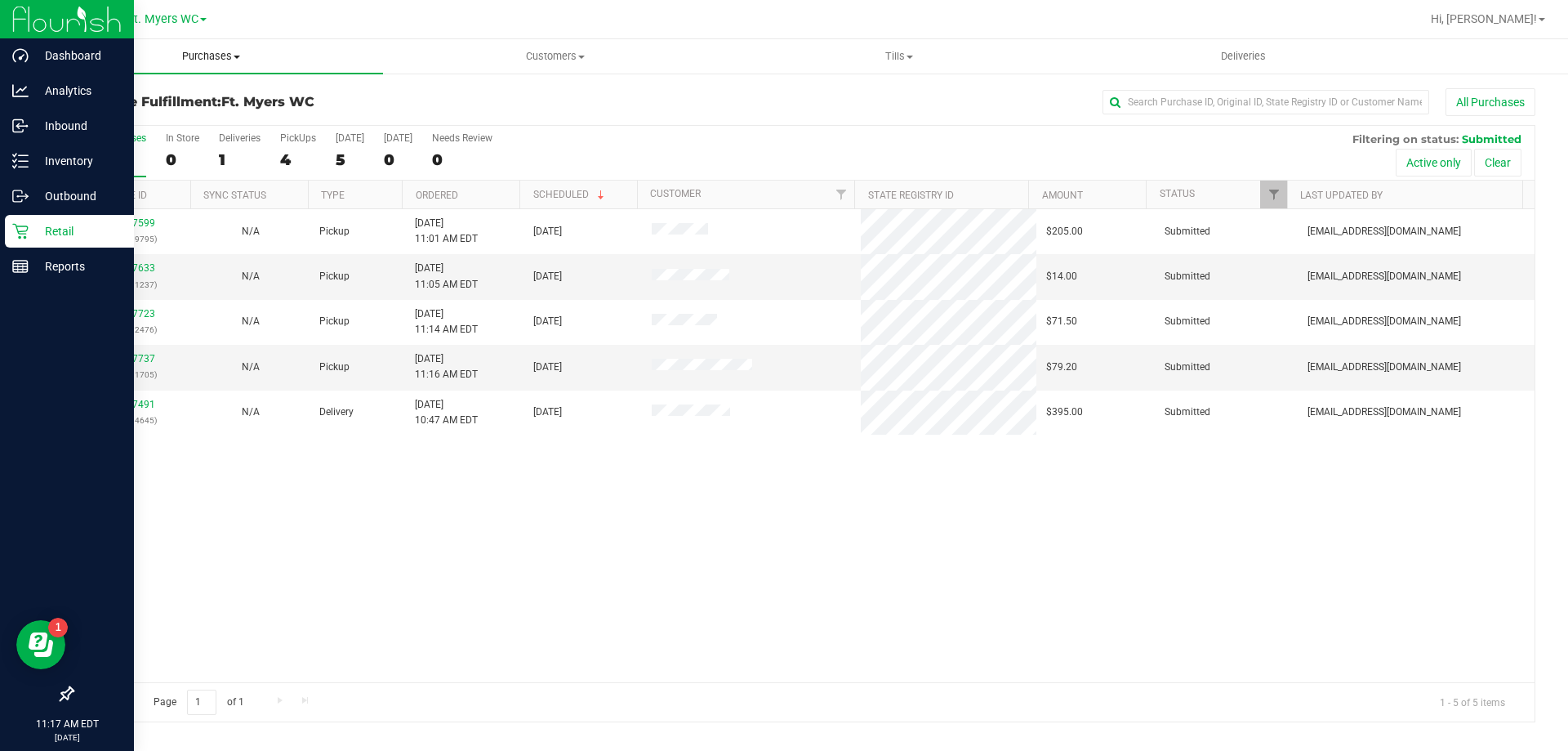
click at [186, 57] on span "Purchases" at bounding box center [211, 56] width 344 height 15
click at [202, 118] on li "Fulfillment" at bounding box center [211, 119] width 344 height 20
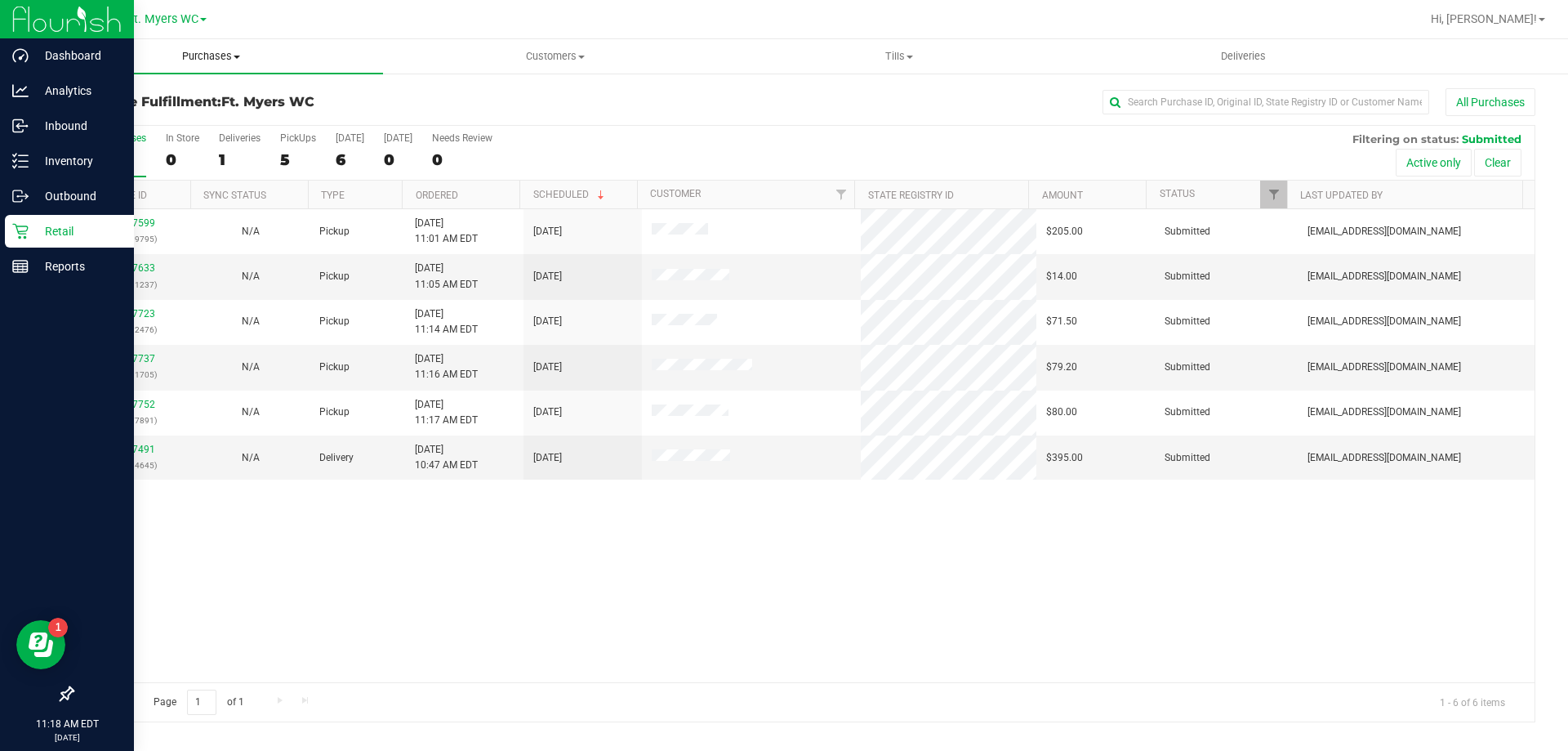
click at [177, 63] on span "Purchases" at bounding box center [211, 56] width 344 height 15
click at [165, 124] on li "Fulfillment" at bounding box center [211, 119] width 344 height 20
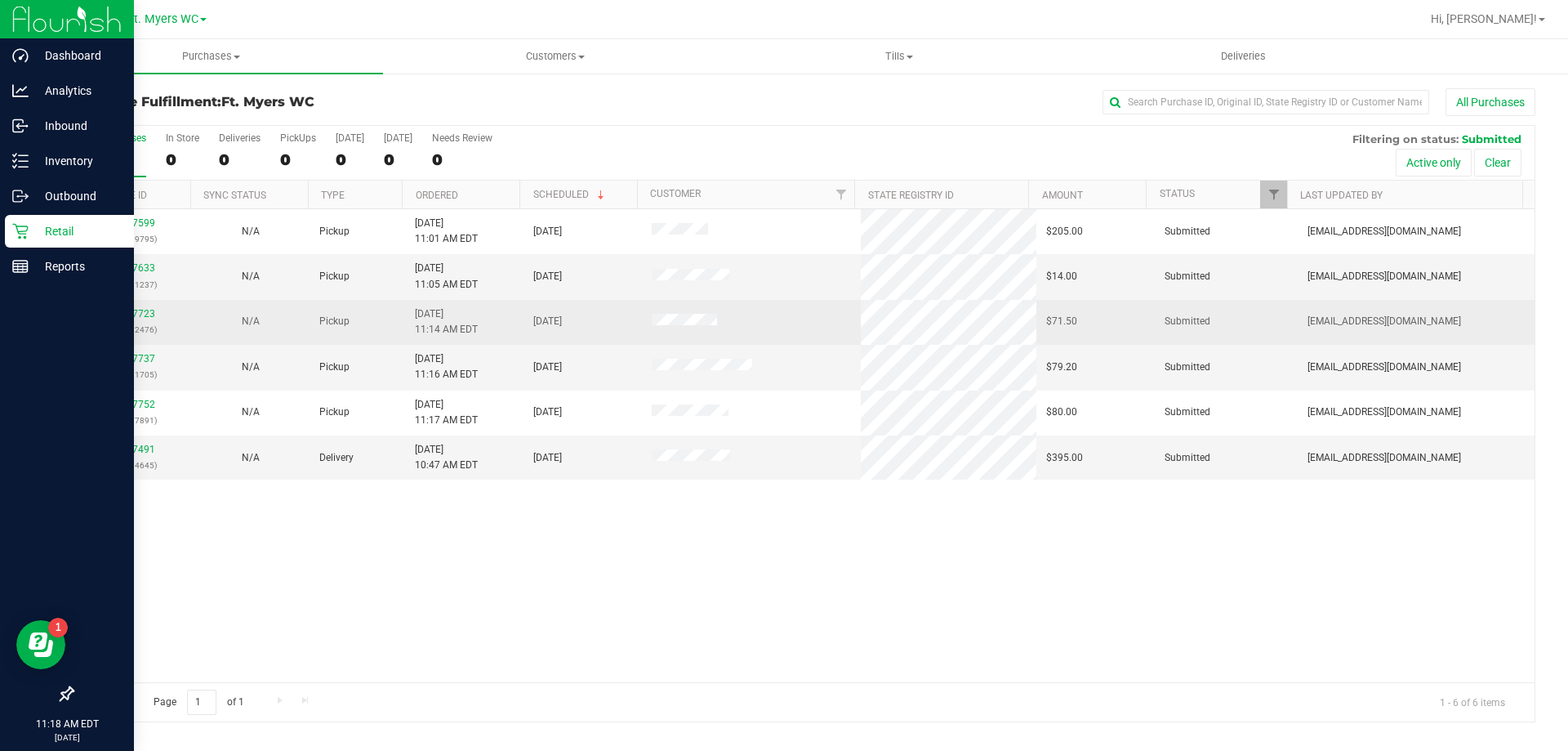
click at [121, 321] on div "11987723 (326692476)" at bounding box center [131, 322] width 99 height 31
click at [120, 318] on link "11987723" at bounding box center [132, 314] width 46 height 12
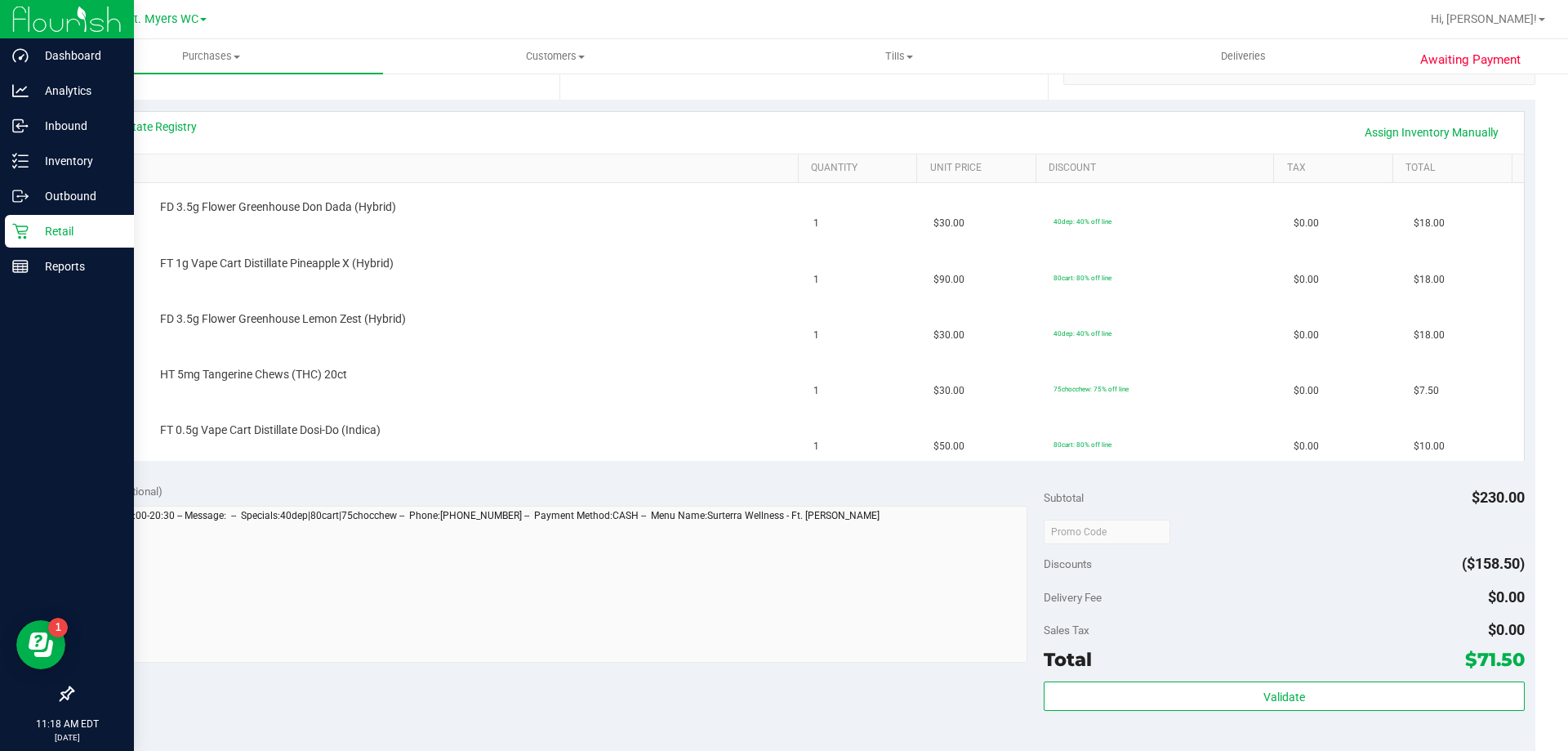
scroll to position [572, 0]
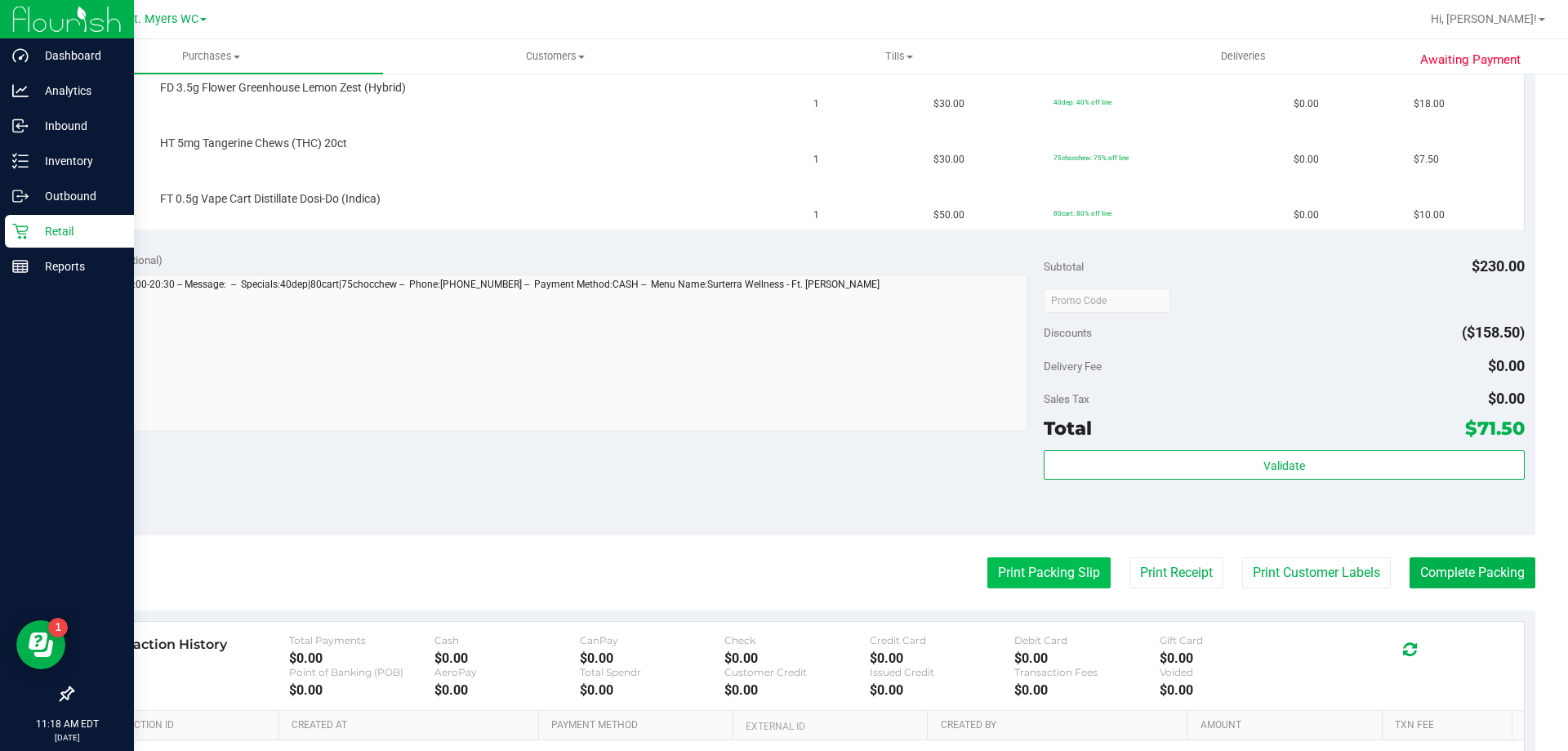
click at [1070, 566] on button "Print Packing Slip" at bounding box center [1049, 573] width 123 height 31
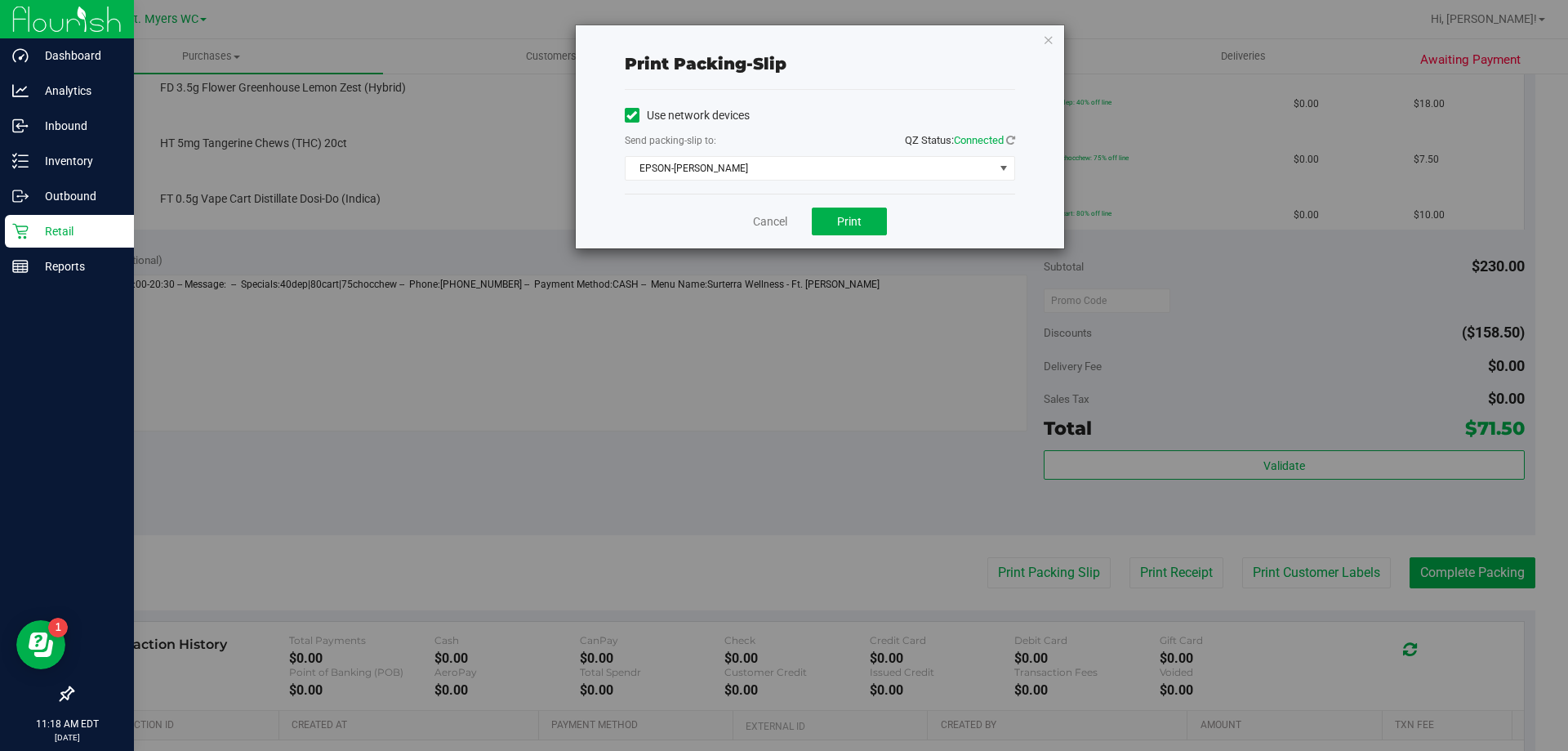
click at [845, 237] on div "Cancel Print" at bounding box center [819, 221] width 390 height 55
click at [849, 211] on button "Print" at bounding box center [849, 222] width 75 height 27
click at [1050, 39] on icon "button" at bounding box center [1049, 39] width 12 height 20
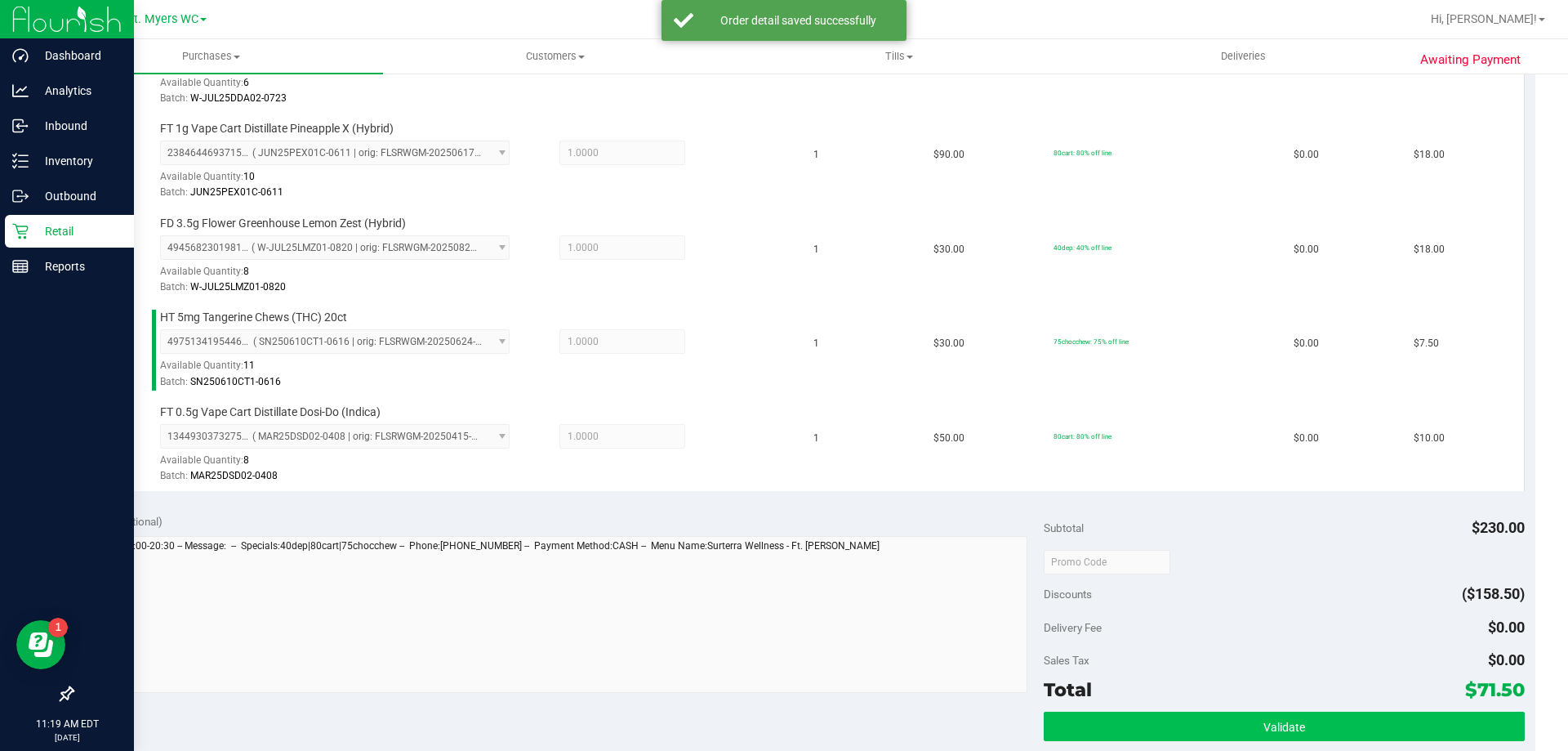
scroll to position [654, 0]
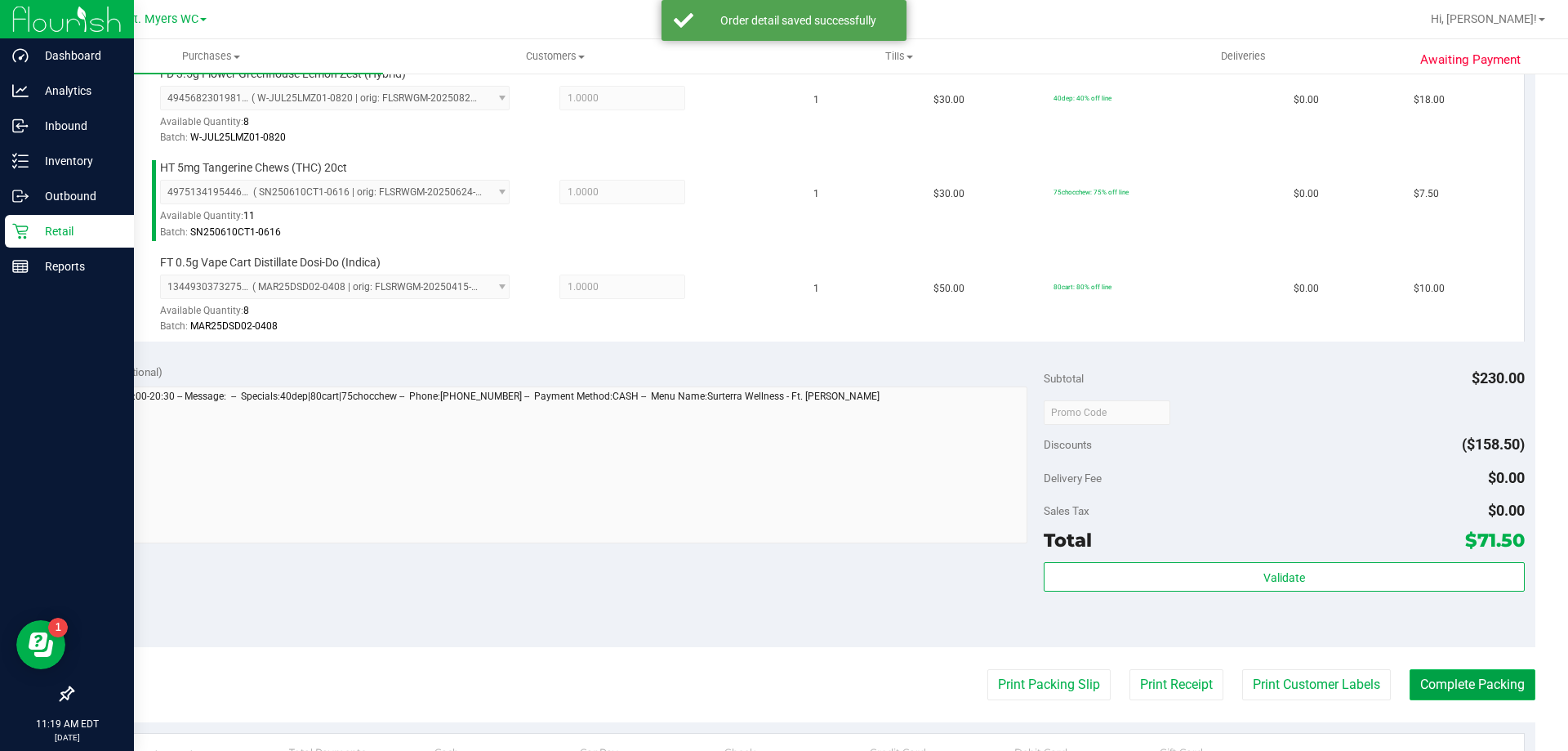
click at [1485, 684] on button "Complete Packing" at bounding box center [1472, 684] width 125 height 31
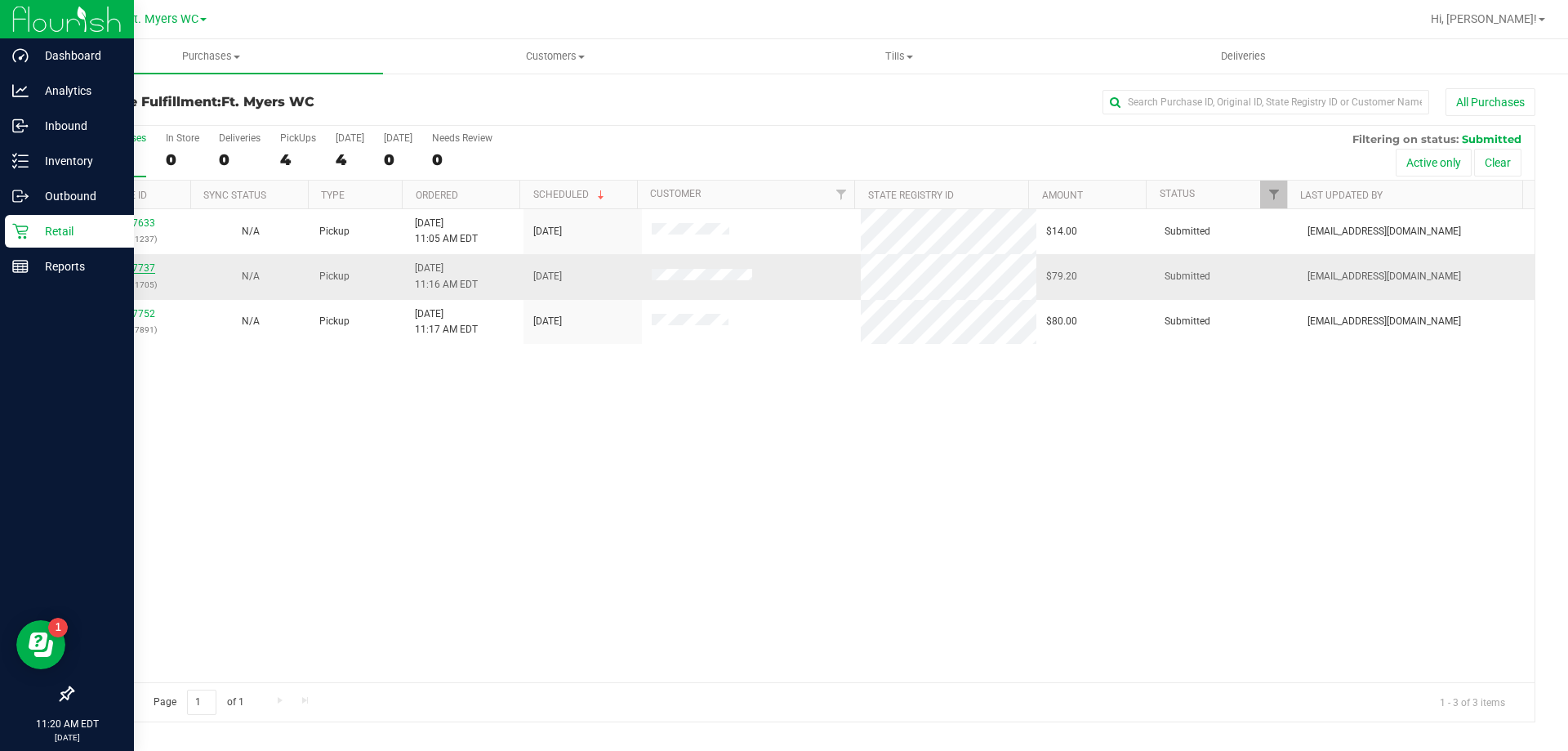
click at [138, 272] on link "11987737" at bounding box center [132, 268] width 46 height 12
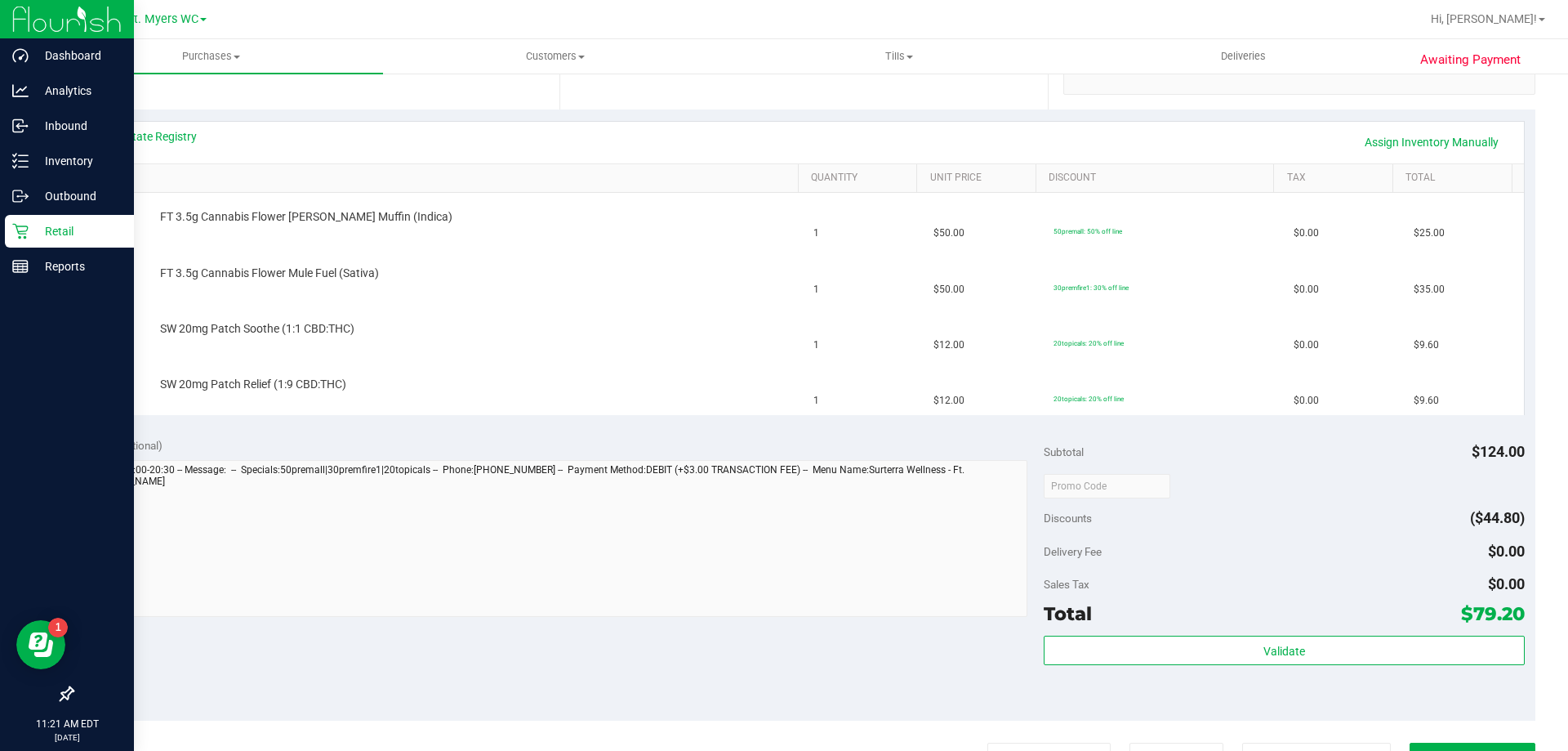
scroll to position [409, 0]
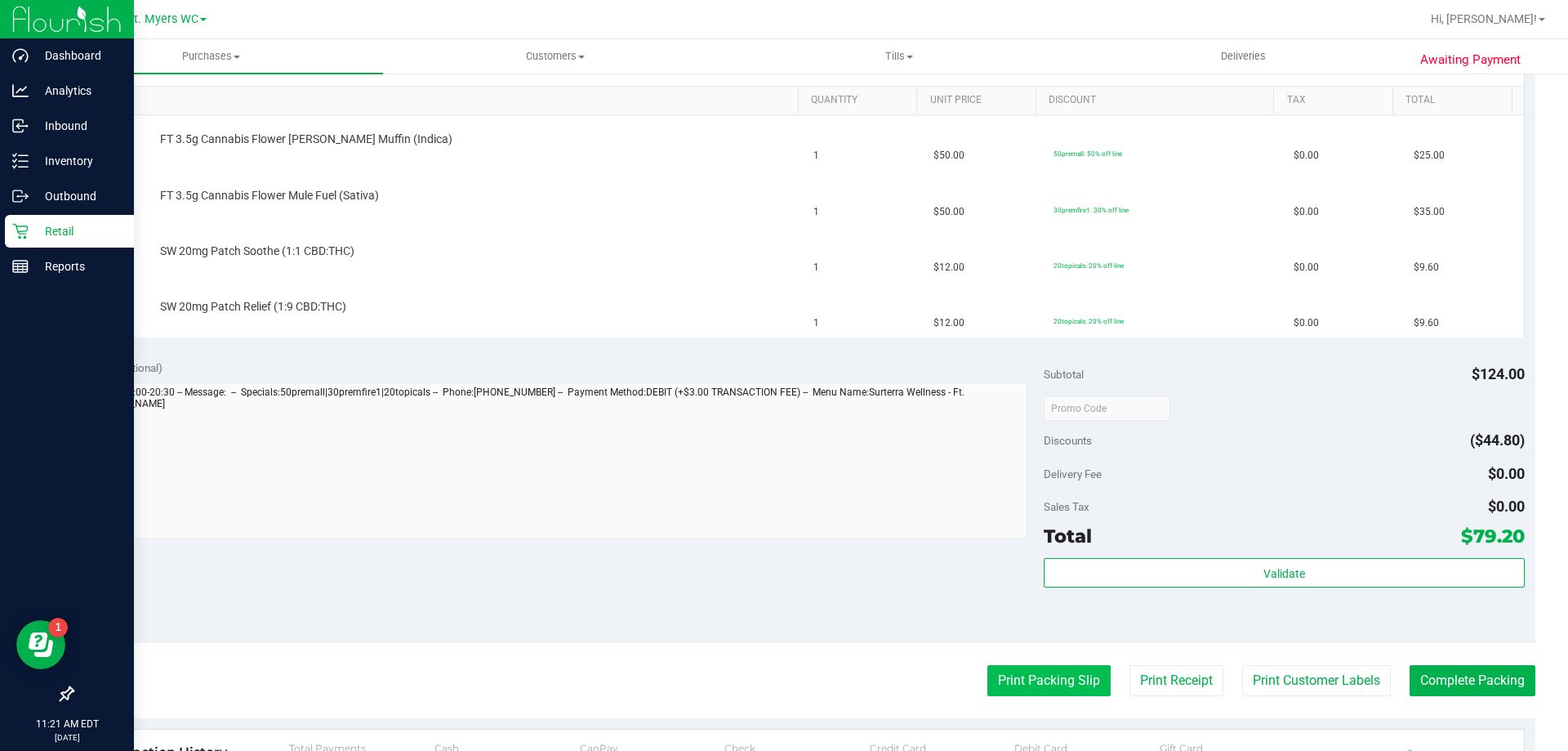
click at [1059, 678] on button "Print Packing Slip" at bounding box center [1049, 680] width 123 height 31
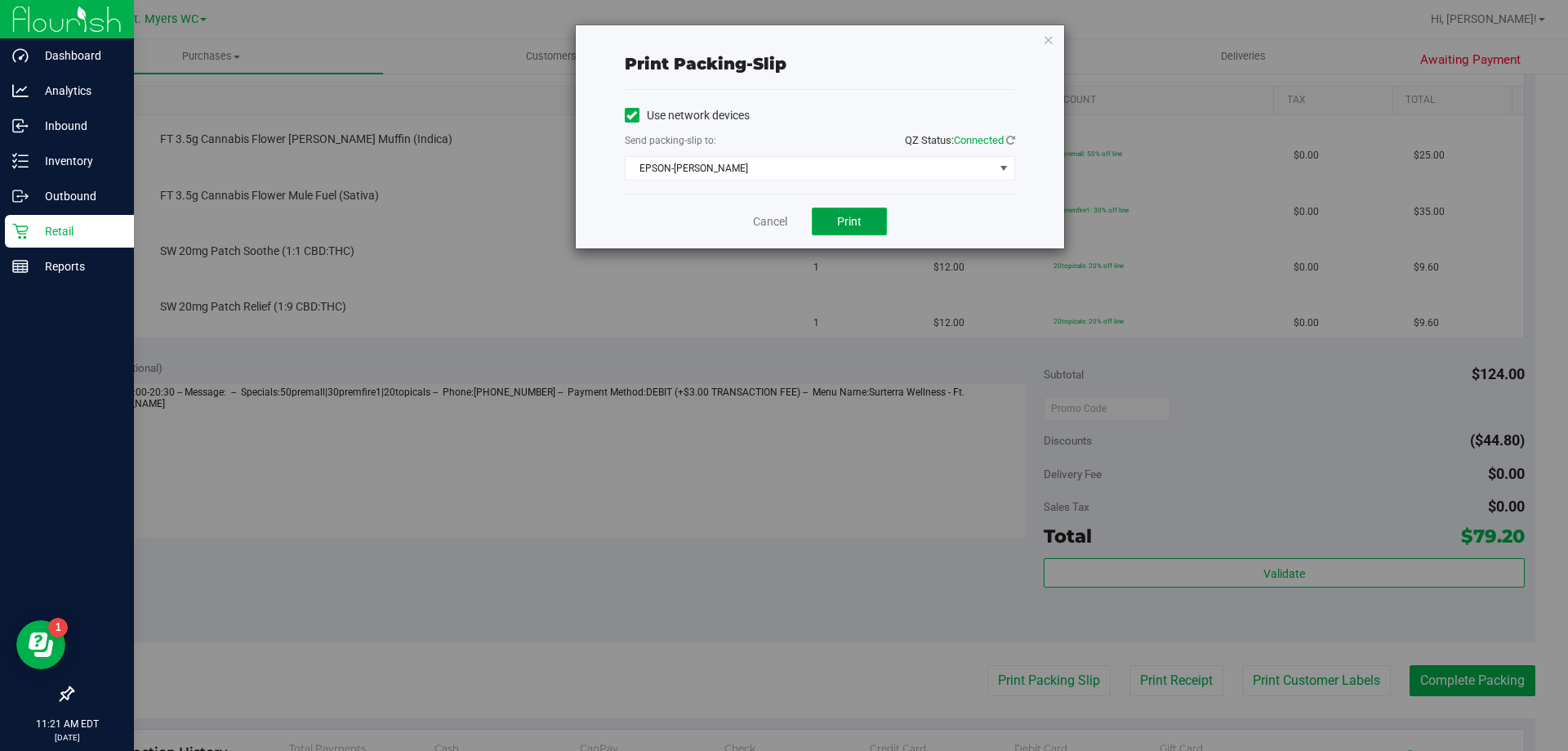
click at [838, 215] on span "Print" at bounding box center [849, 221] width 24 height 13
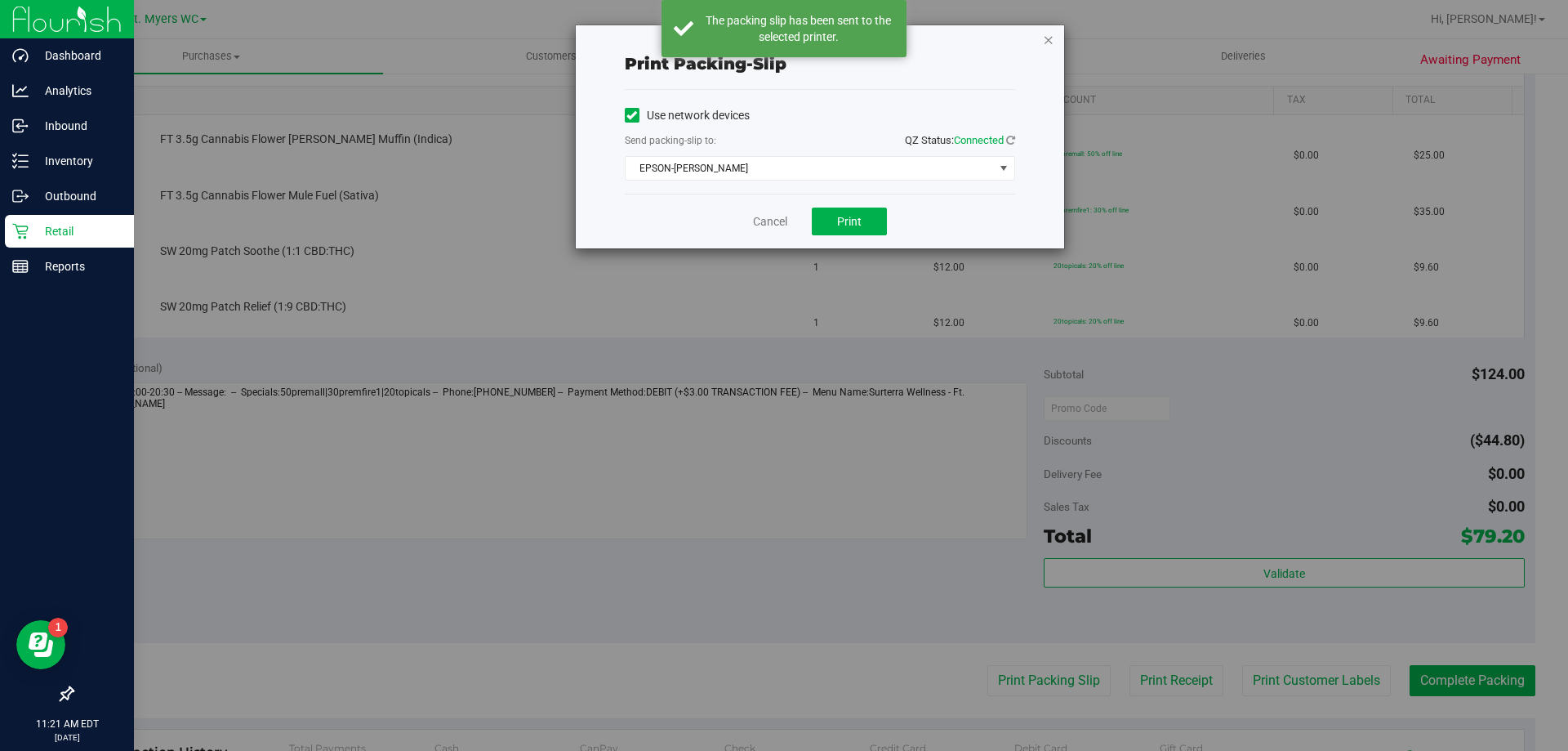
click at [1046, 38] on icon "button" at bounding box center [1049, 39] width 12 height 20
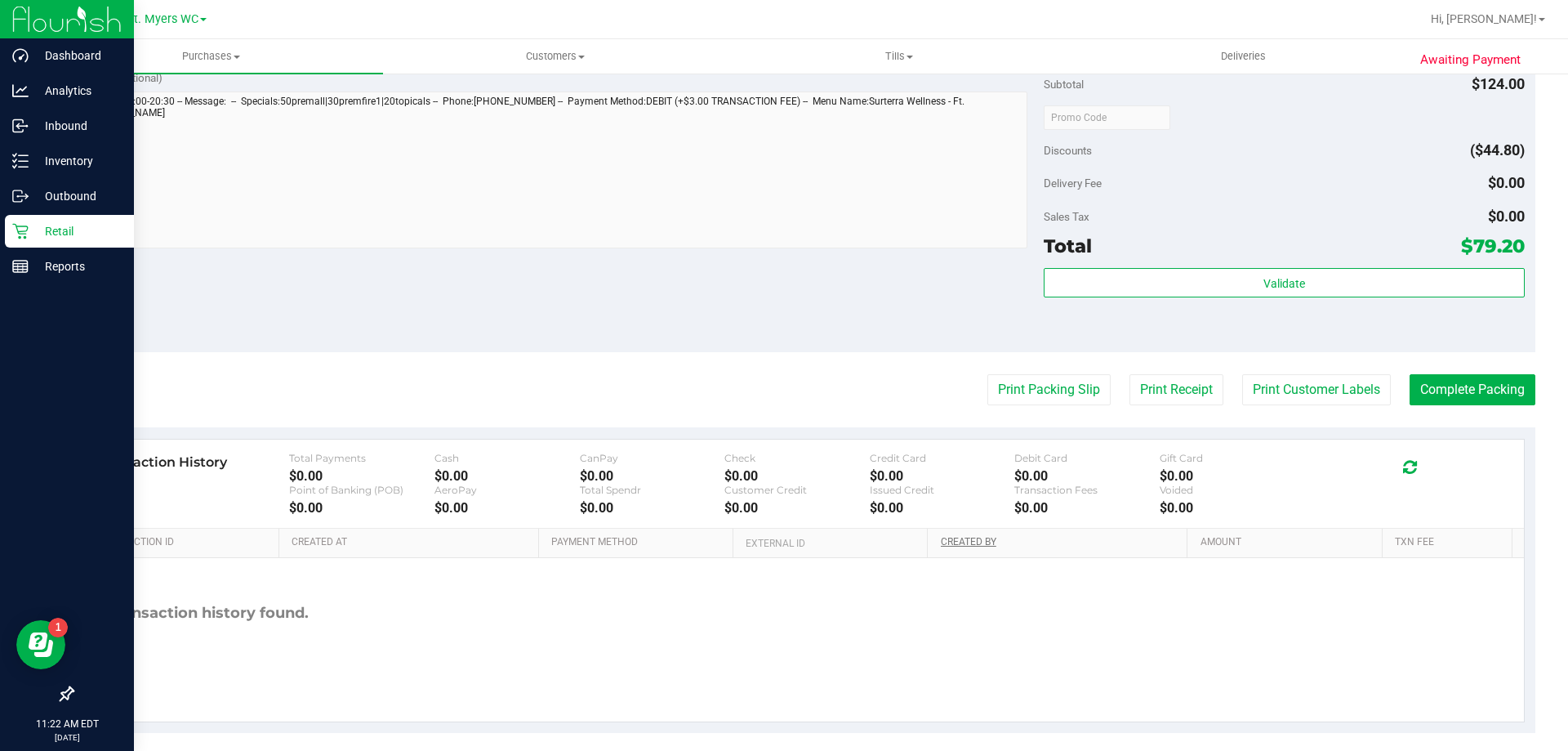
scroll to position [869, 0]
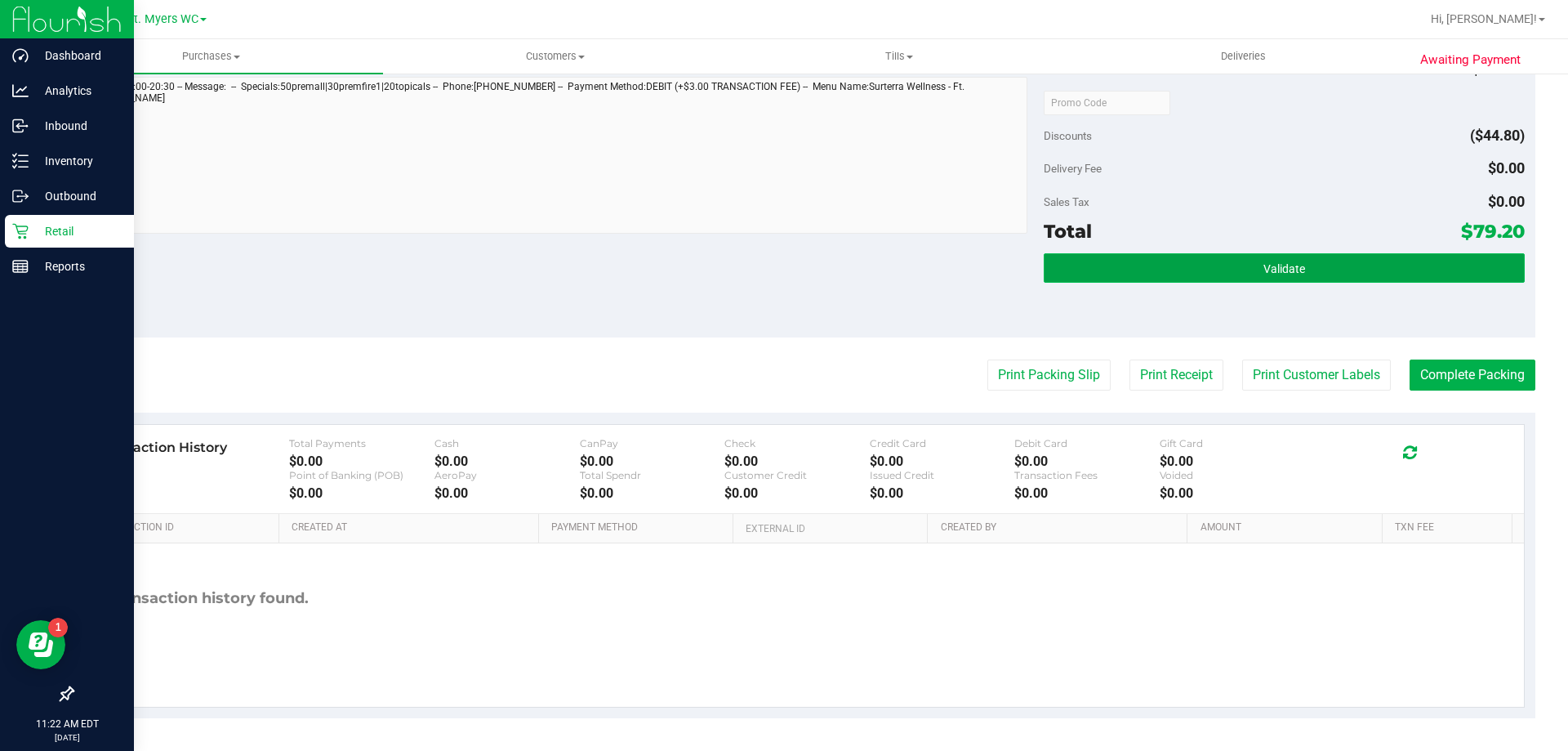
click at [1189, 259] on button "Validate" at bounding box center [1284, 268] width 480 height 29
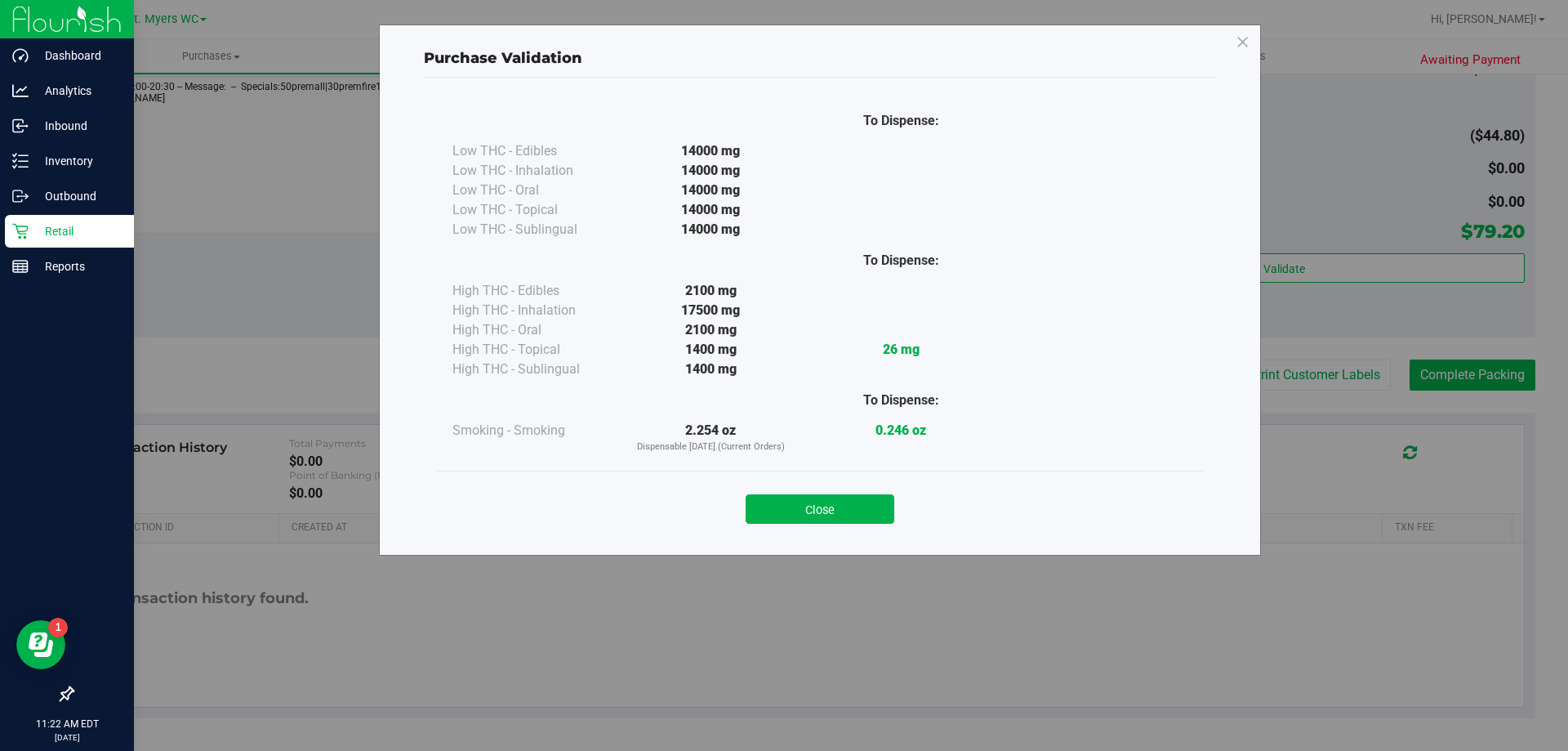
click at [858, 509] on button "Close" at bounding box center [820, 509] width 149 height 29
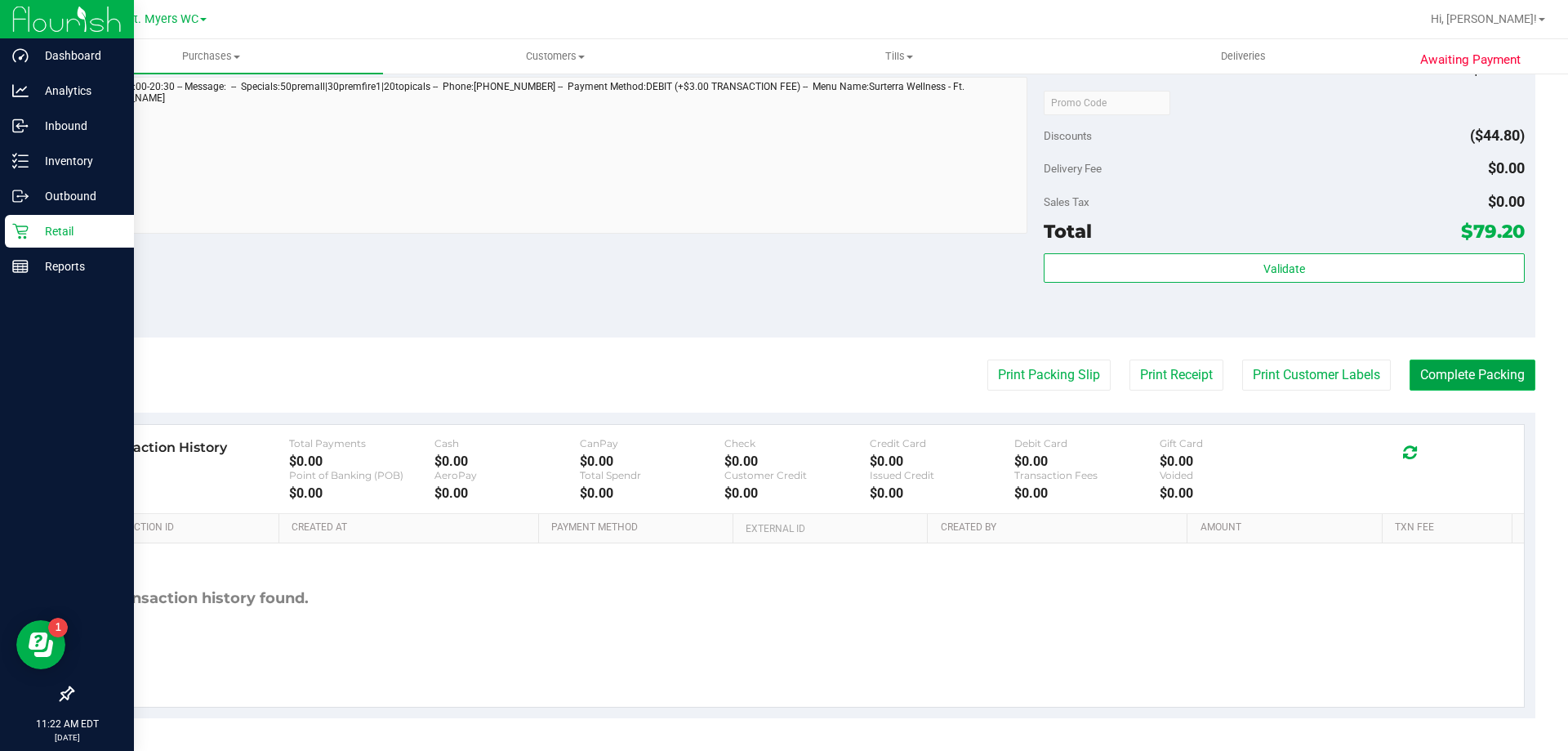
click at [1411, 387] on button "Complete Packing" at bounding box center [1472, 376] width 125 height 31
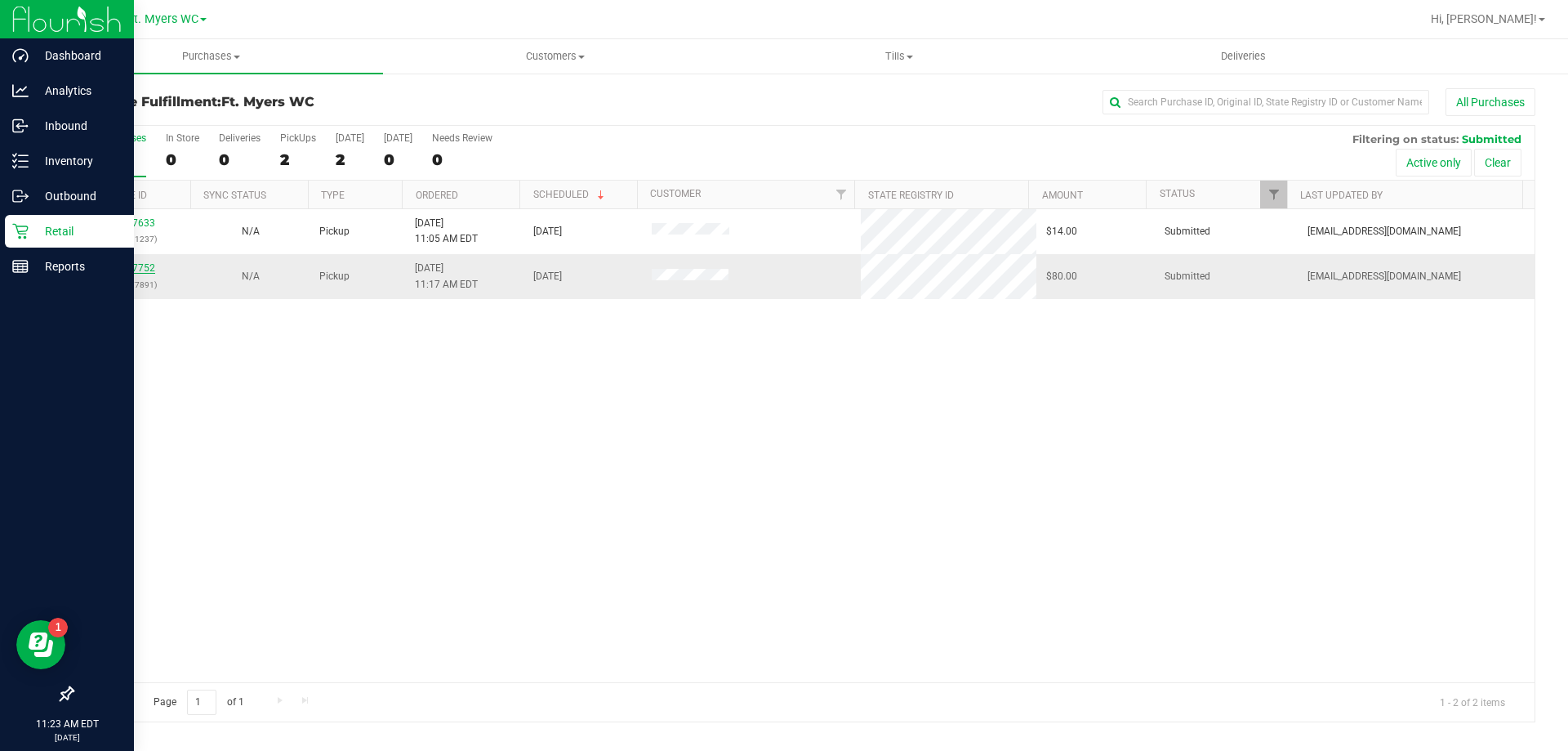
click at [142, 267] on link "11987752" at bounding box center [132, 268] width 46 height 12
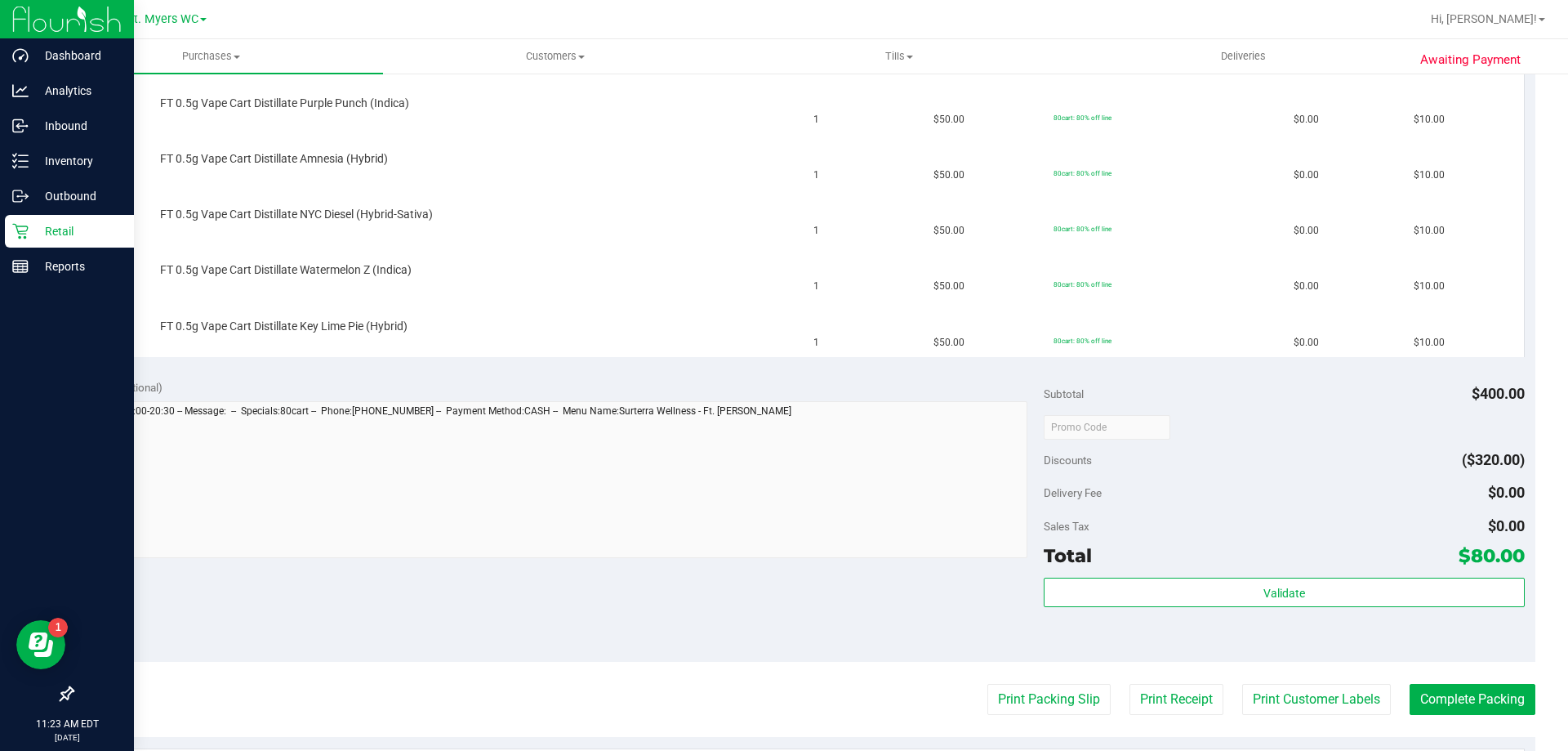
scroll to position [735, 0]
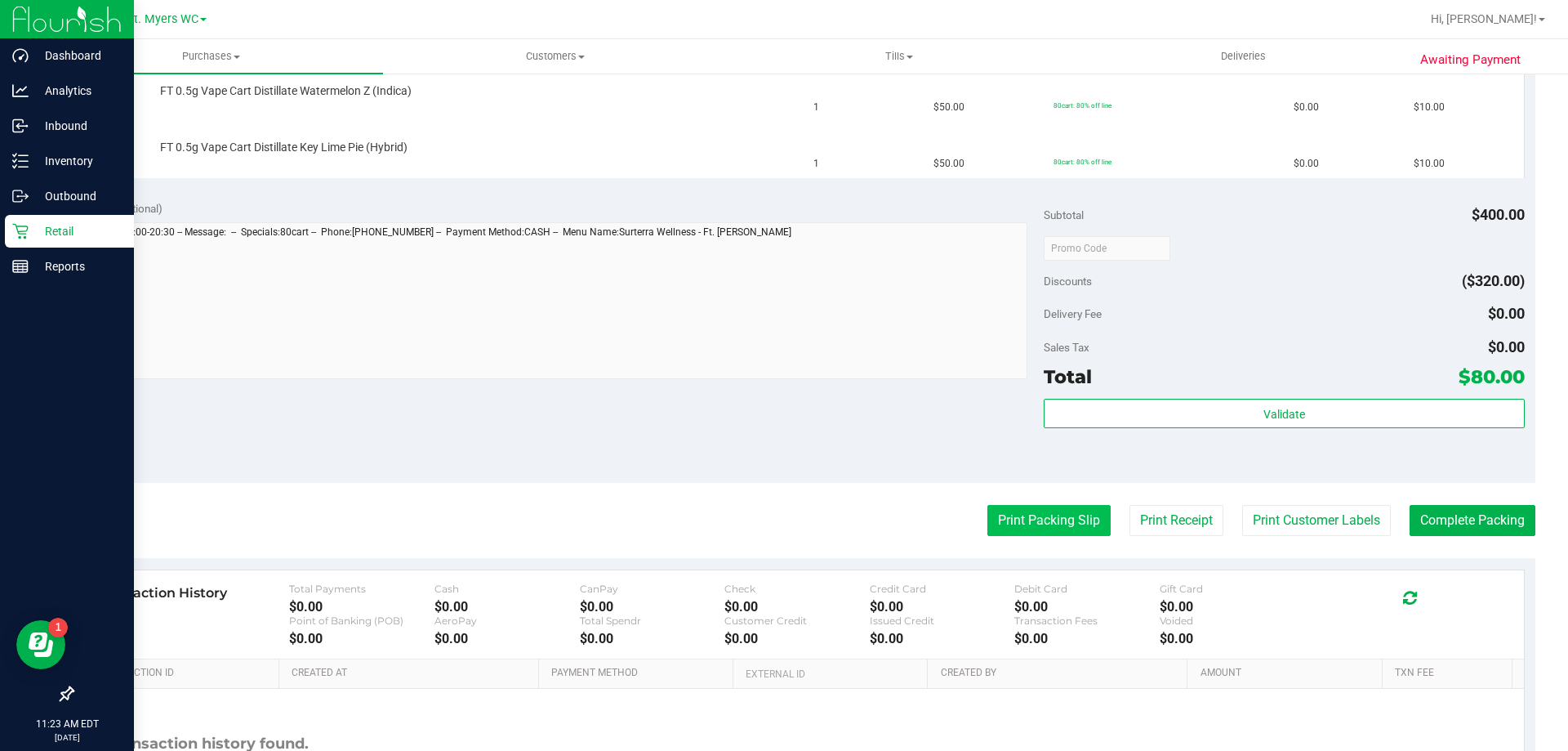
click at [1074, 511] on button "Print Packing Slip" at bounding box center [1049, 521] width 123 height 31
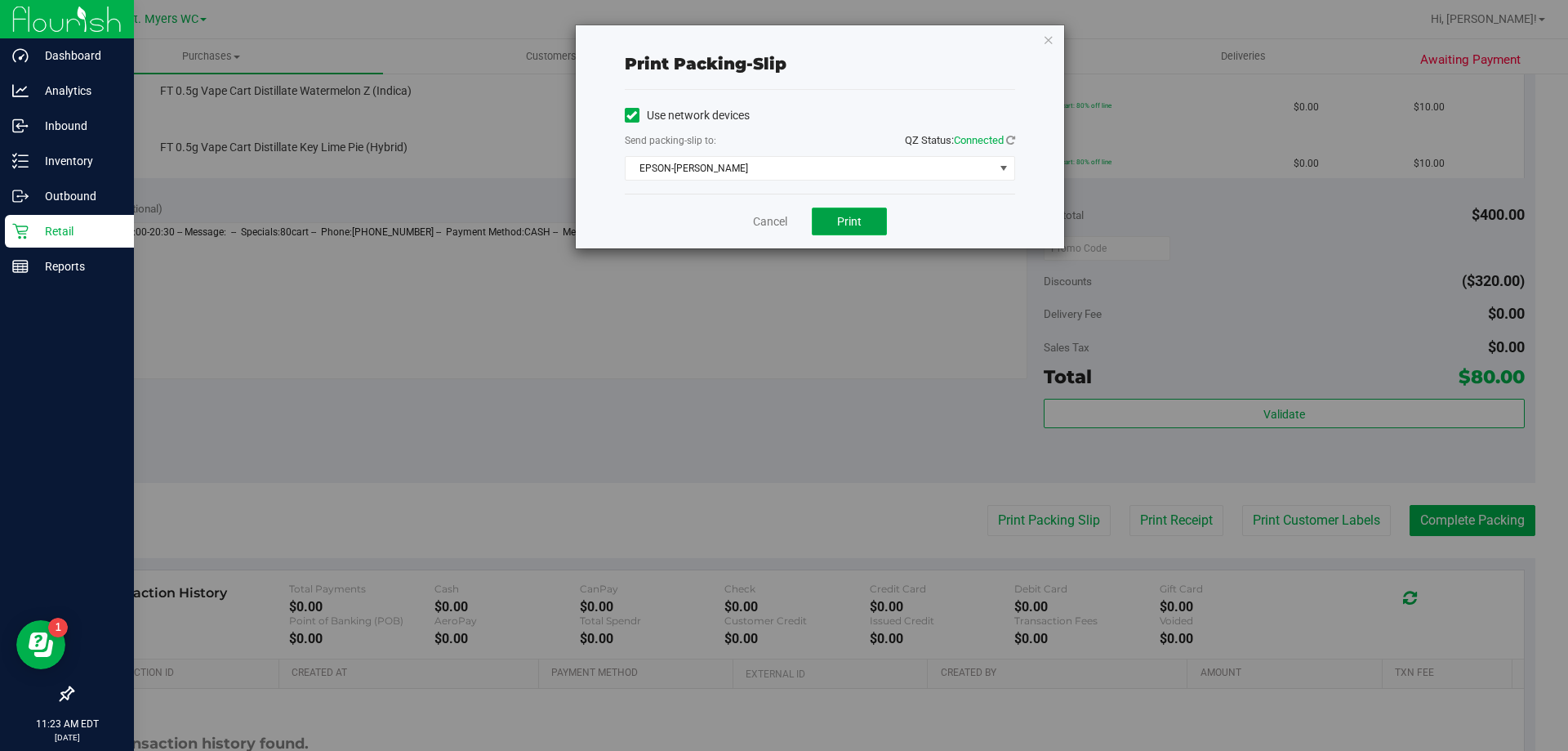
click at [843, 212] on button "Print" at bounding box center [849, 222] width 75 height 27
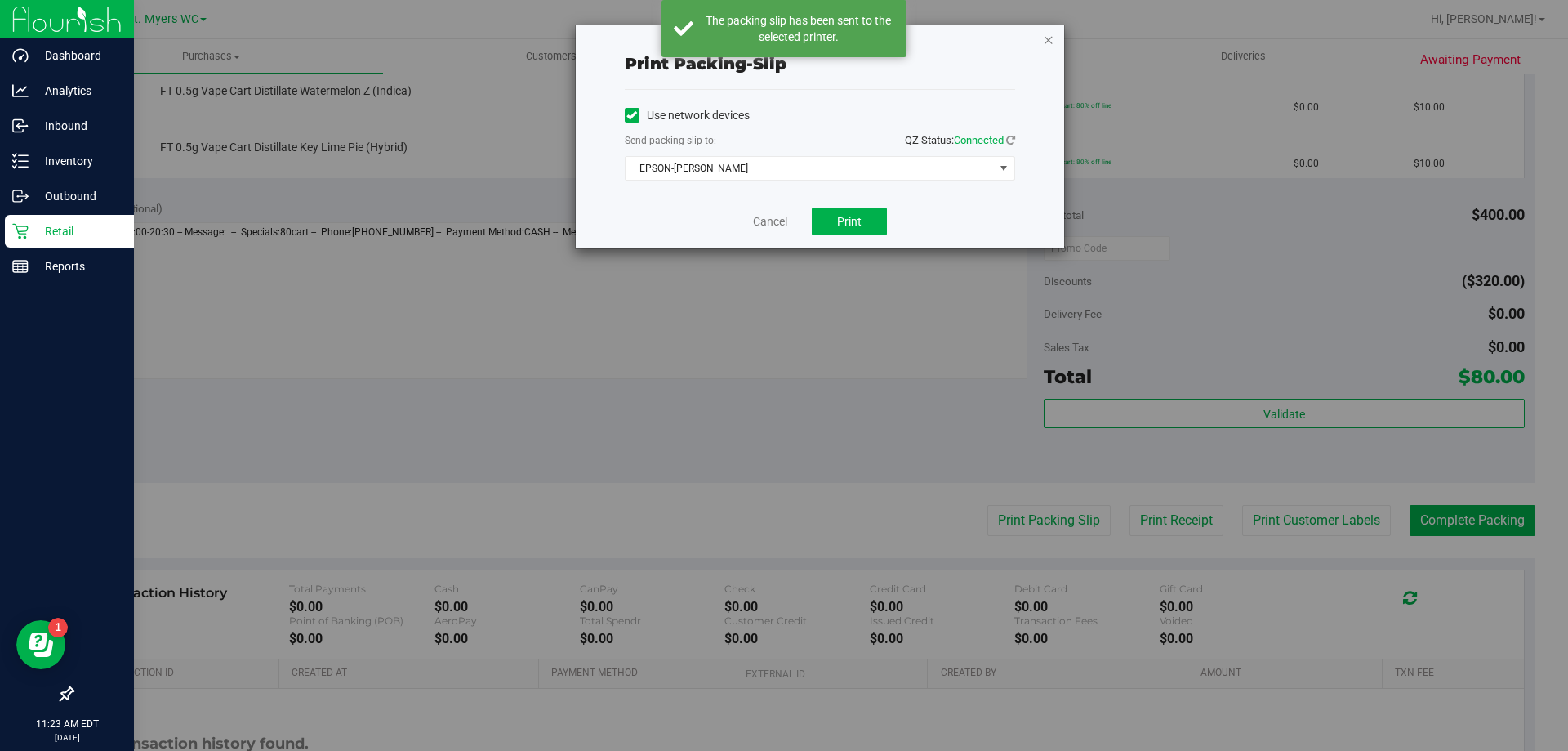
click at [1048, 47] on icon "button" at bounding box center [1049, 39] width 12 height 20
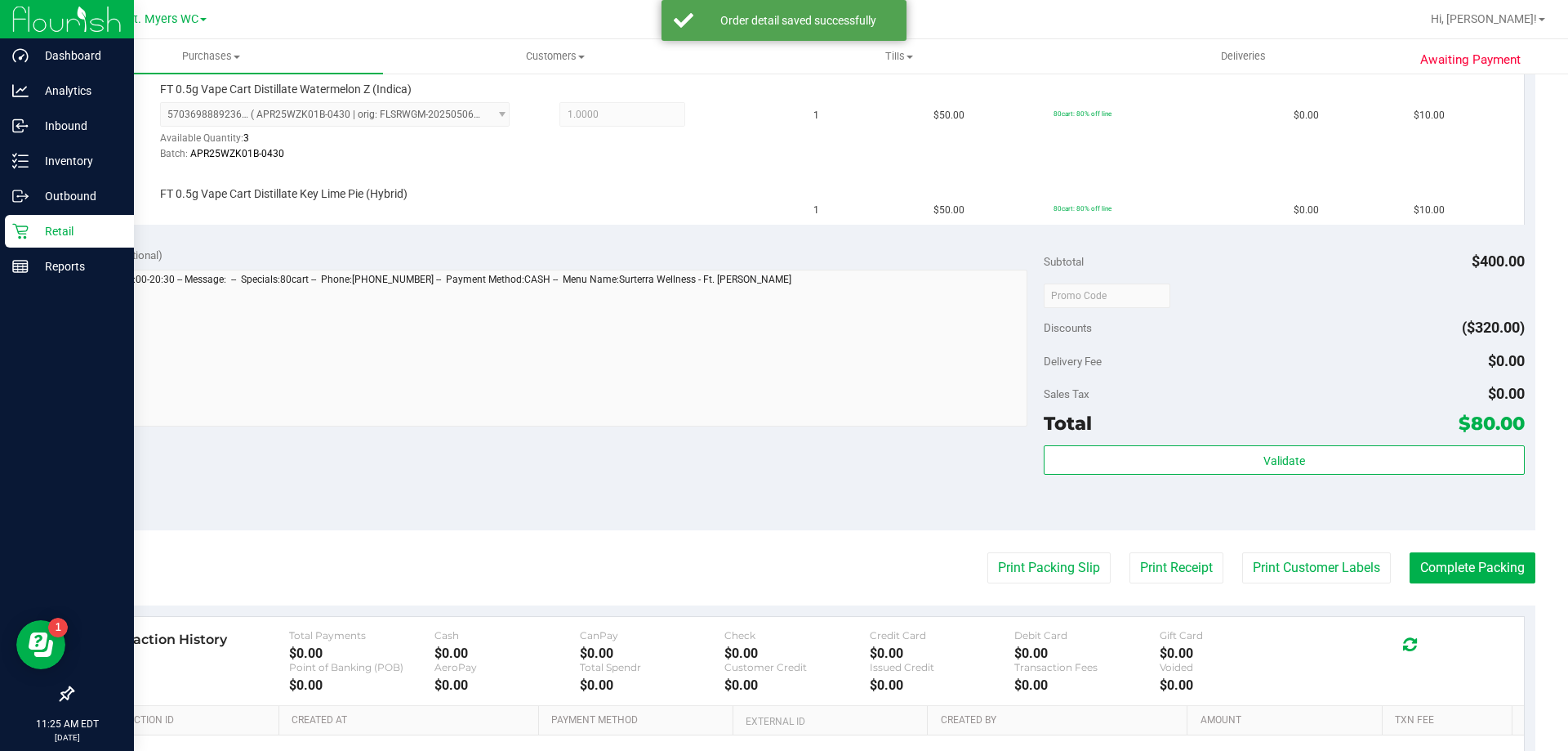
scroll to position [1062, 0]
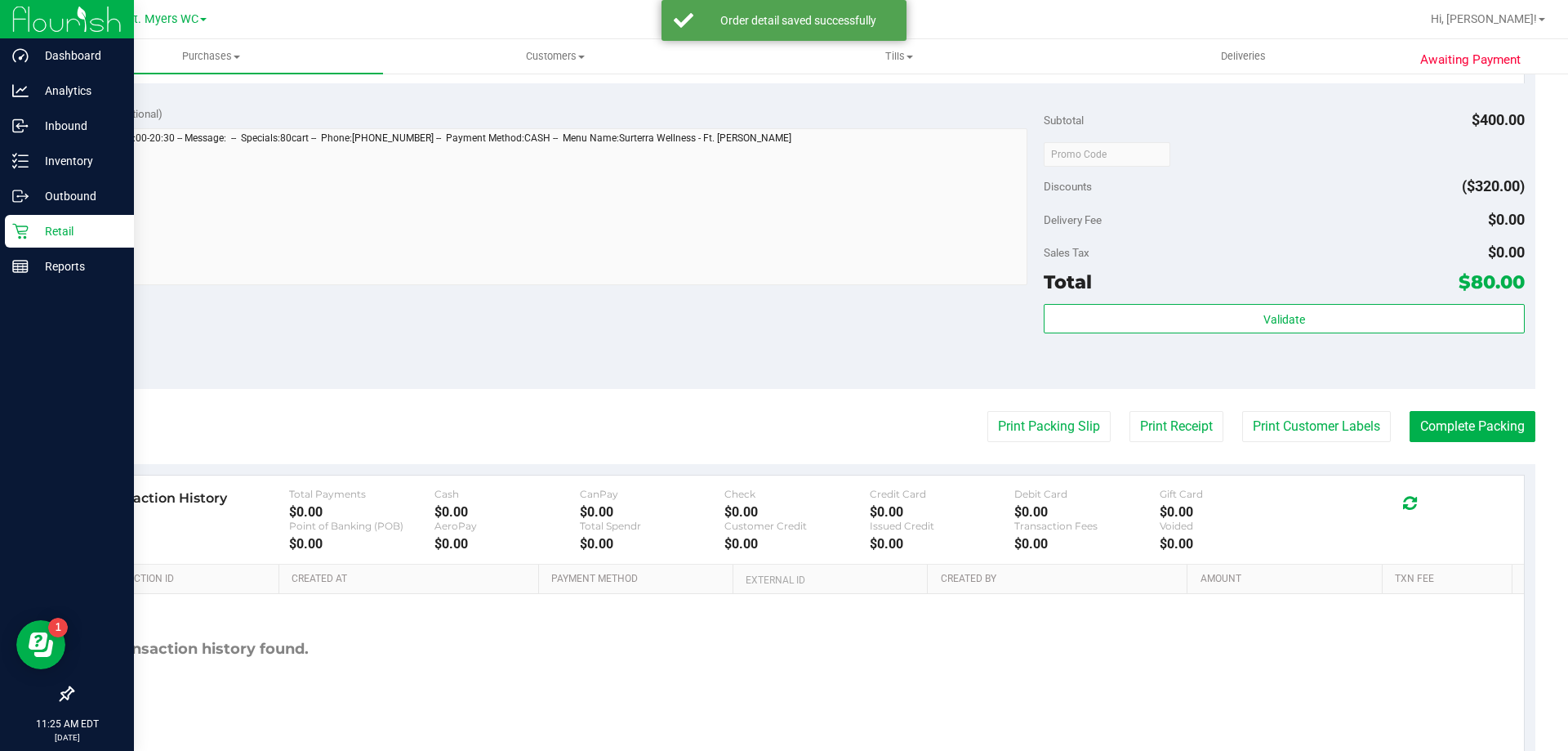
click at [1200, 302] on div "Subtotal $400.00 Discounts ($320.00) Delivery Fee $0.00 Sales Tax $0.00 Total $…" at bounding box center [1284, 240] width 480 height 272
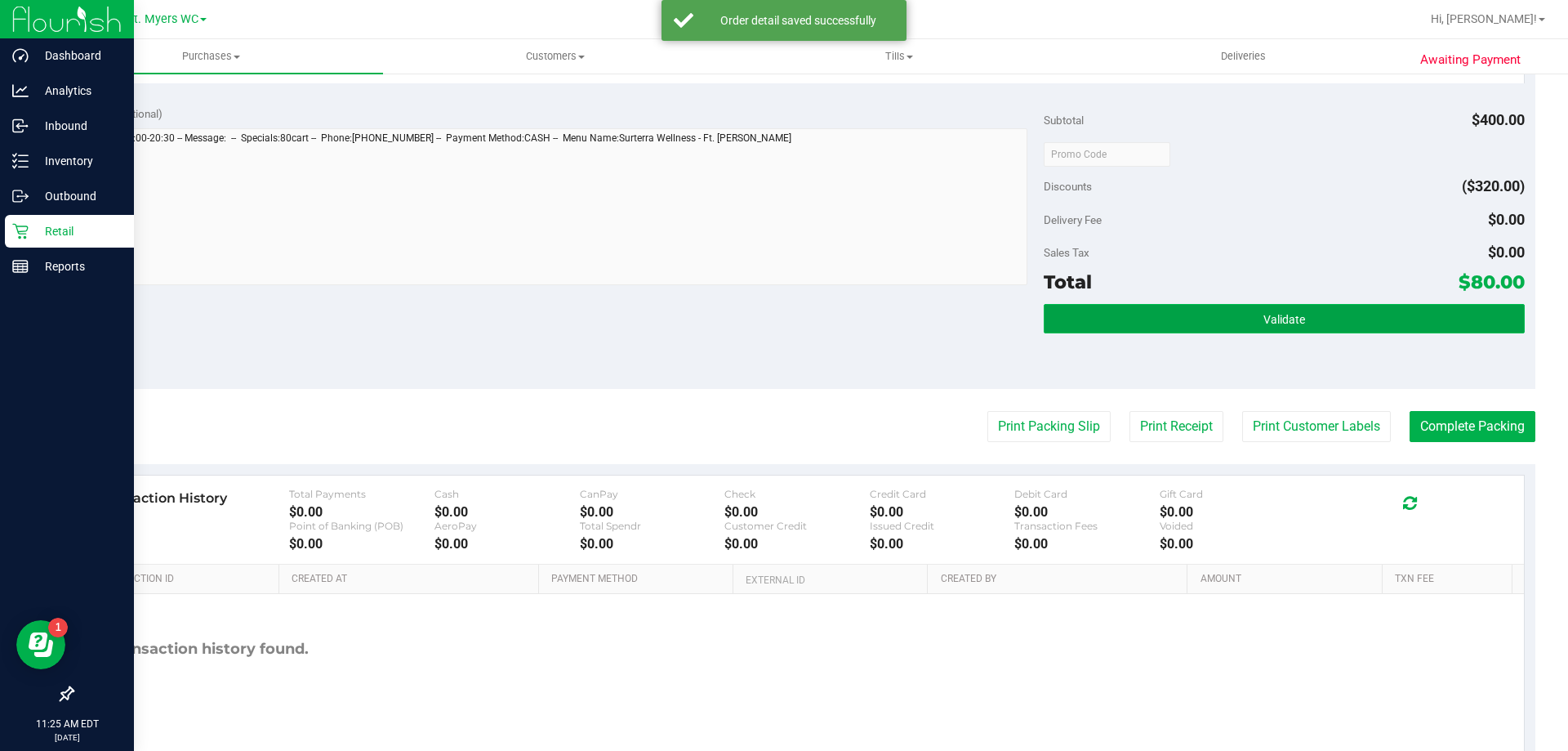
click at [1200, 326] on button "Validate" at bounding box center [1284, 319] width 480 height 29
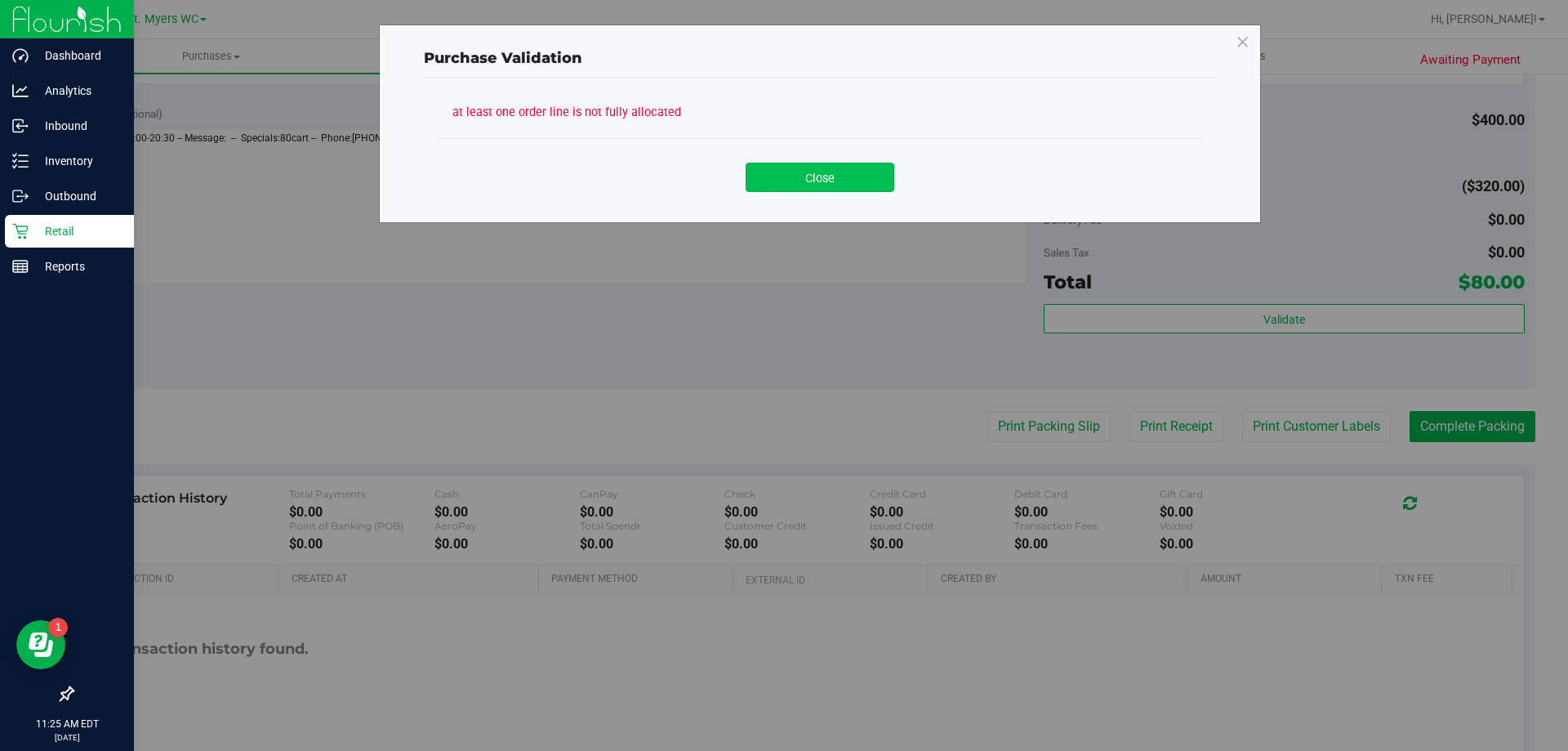
click at [815, 185] on button "Close" at bounding box center [820, 177] width 149 height 29
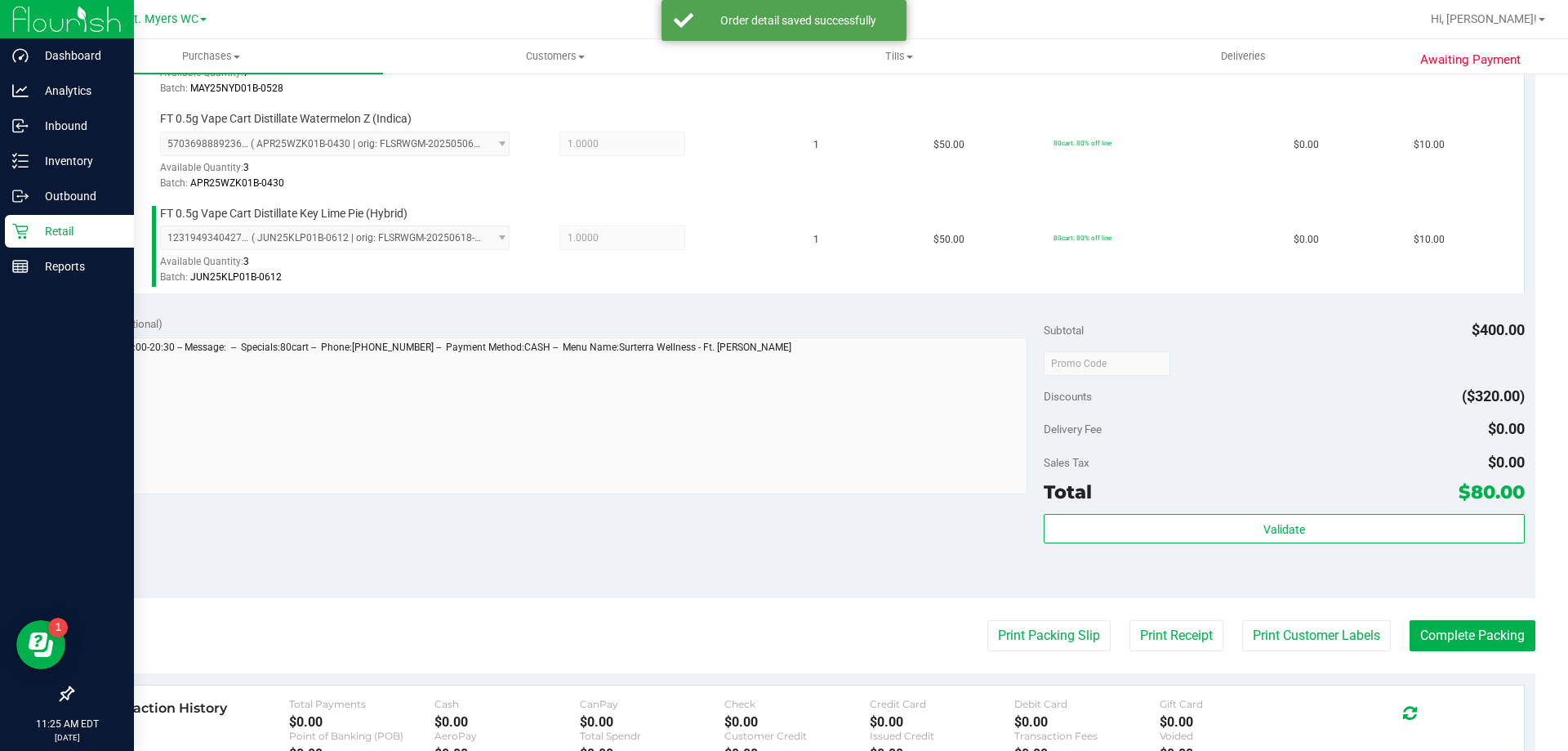
scroll to position [898, 0]
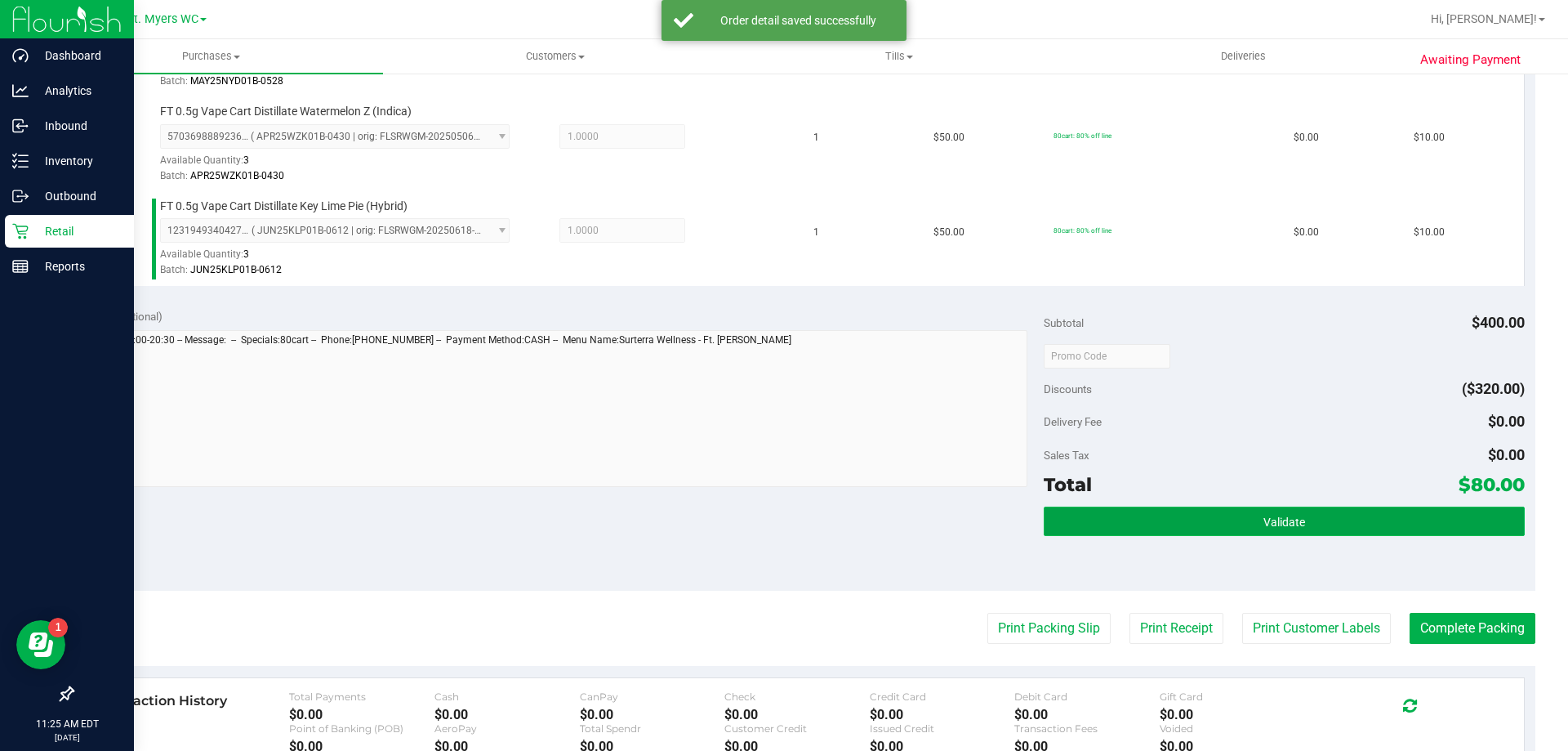
click at [1073, 533] on button "Validate" at bounding box center [1284, 522] width 480 height 29
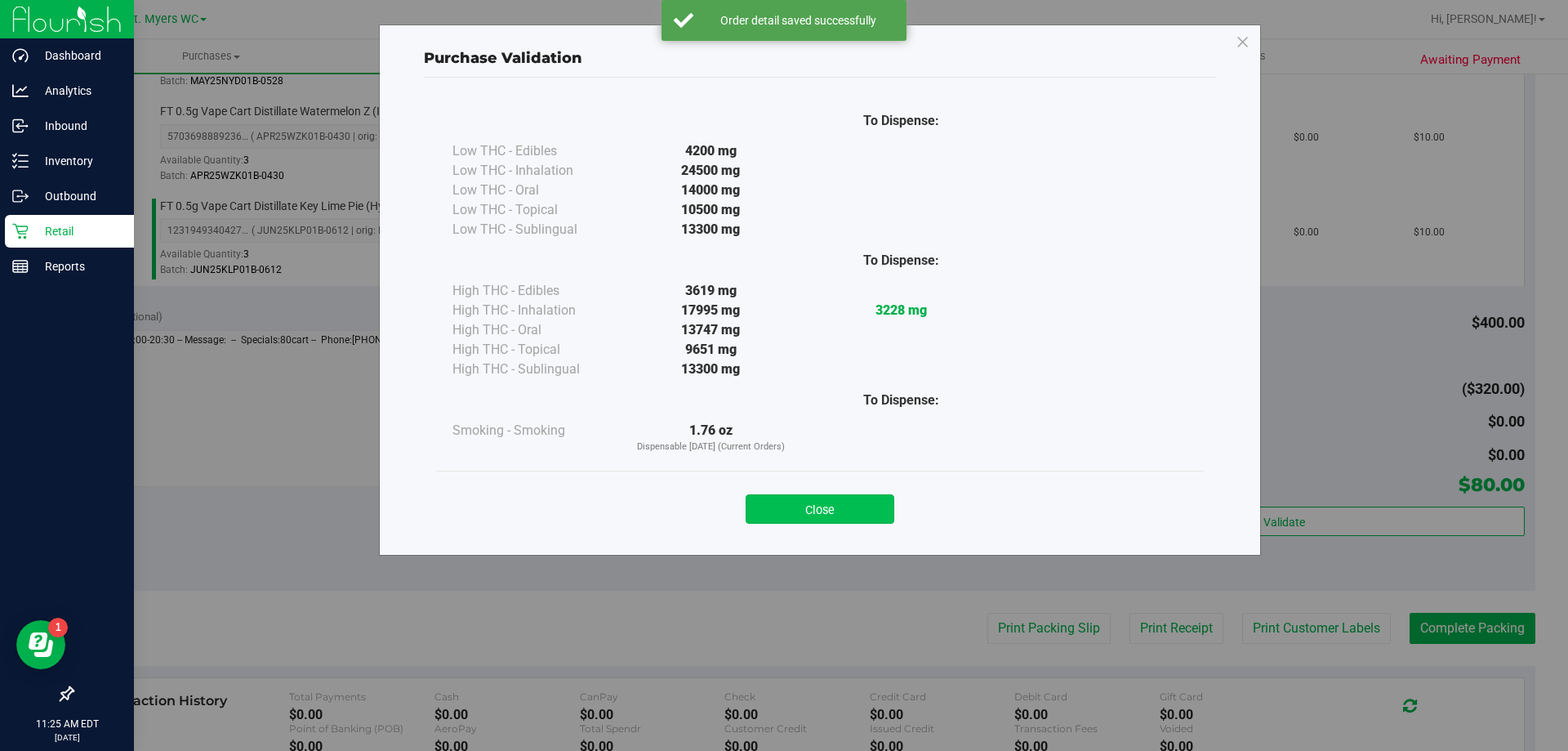
click at [799, 502] on button "Close" at bounding box center [820, 509] width 149 height 29
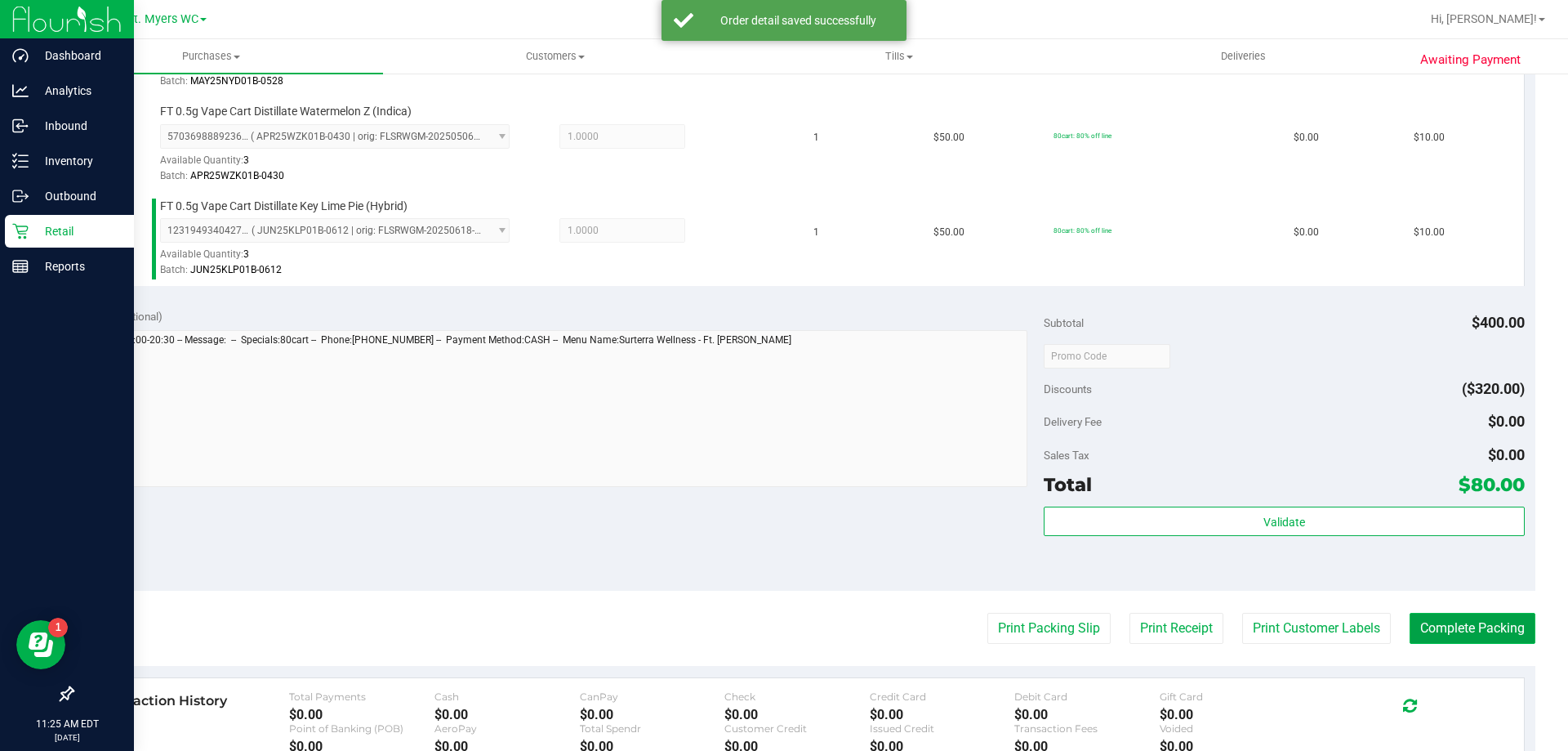
click at [1479, 631] on button "Complete Packing" at bounding box center [1472, 628] width 125 height 31
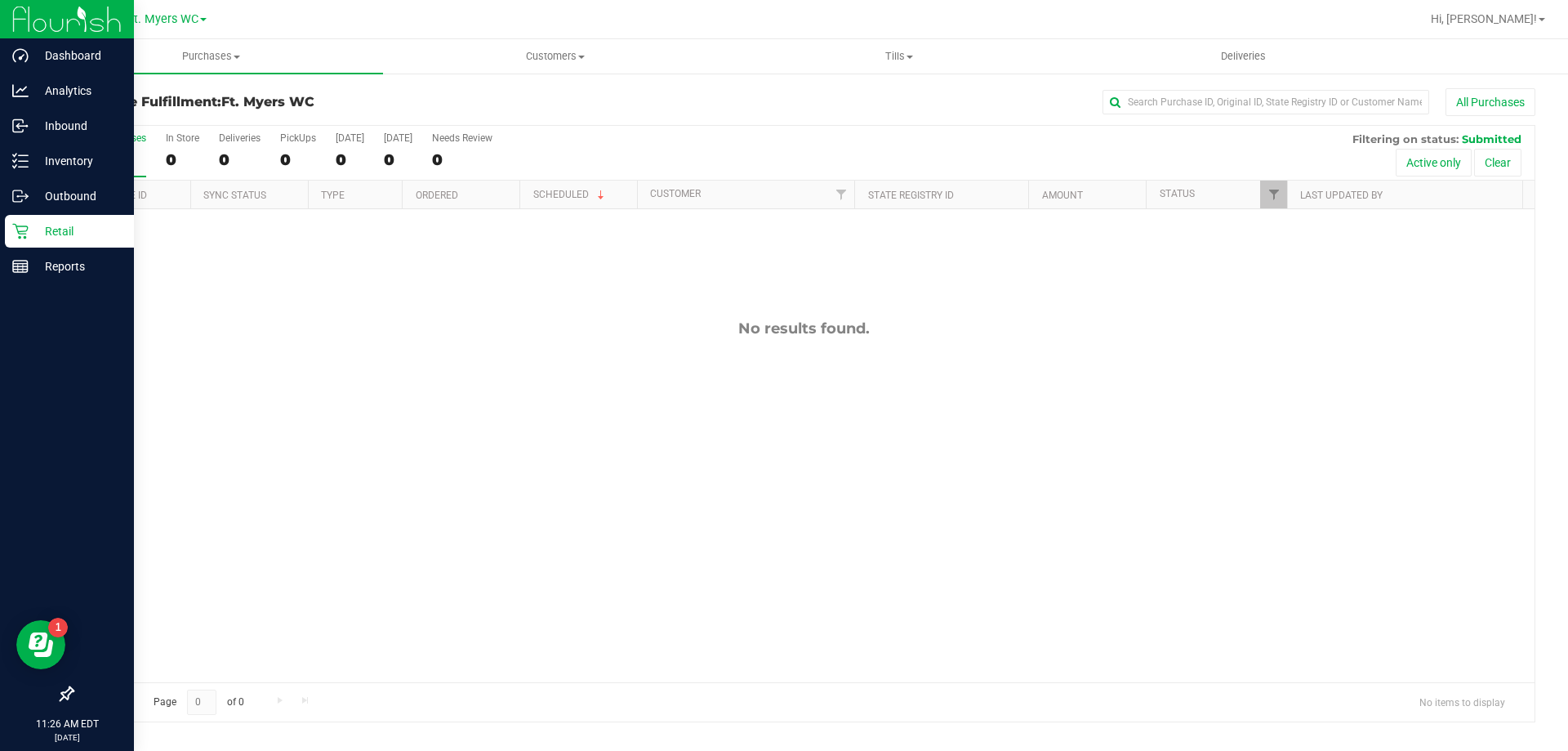
click at [105, 223] on p "Retail" at bounding box center [77, 231] width 98 height 20
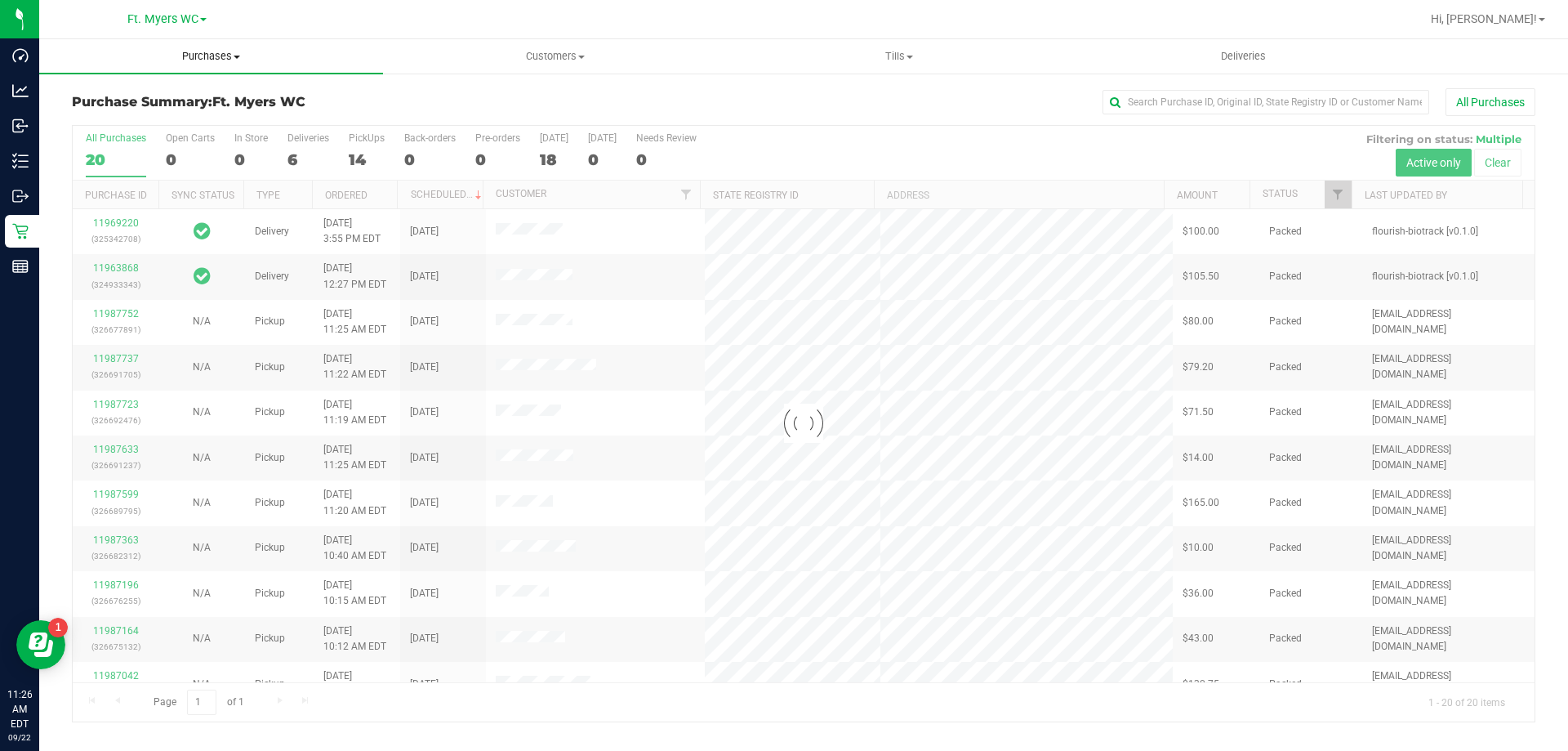
click at [204, 63] on span "Purchases" at bounding box center [211, 56] width 344 height 15
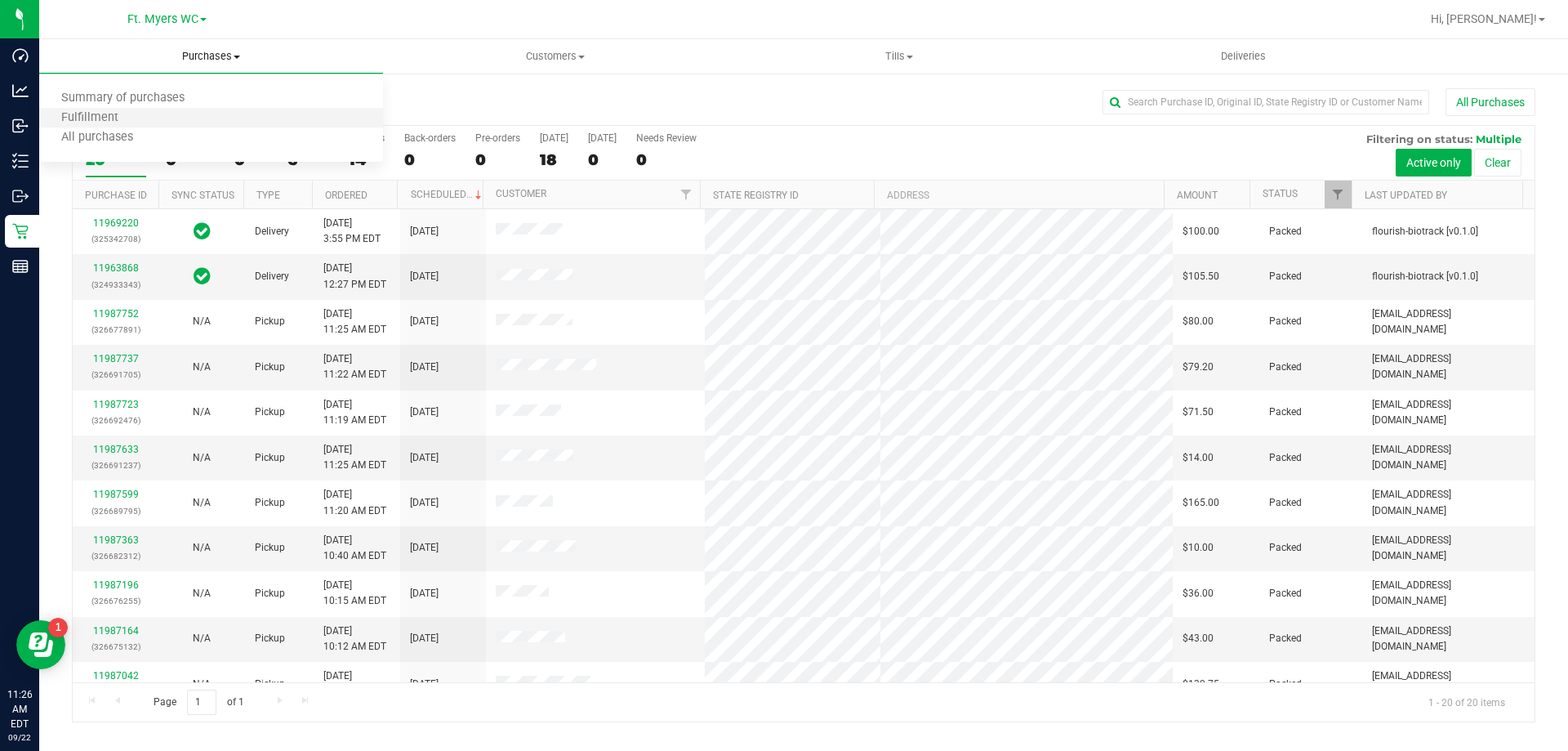
click at [202, 114] on li "Fulfillment" at bounding box center [211, 119] width 344 height 20
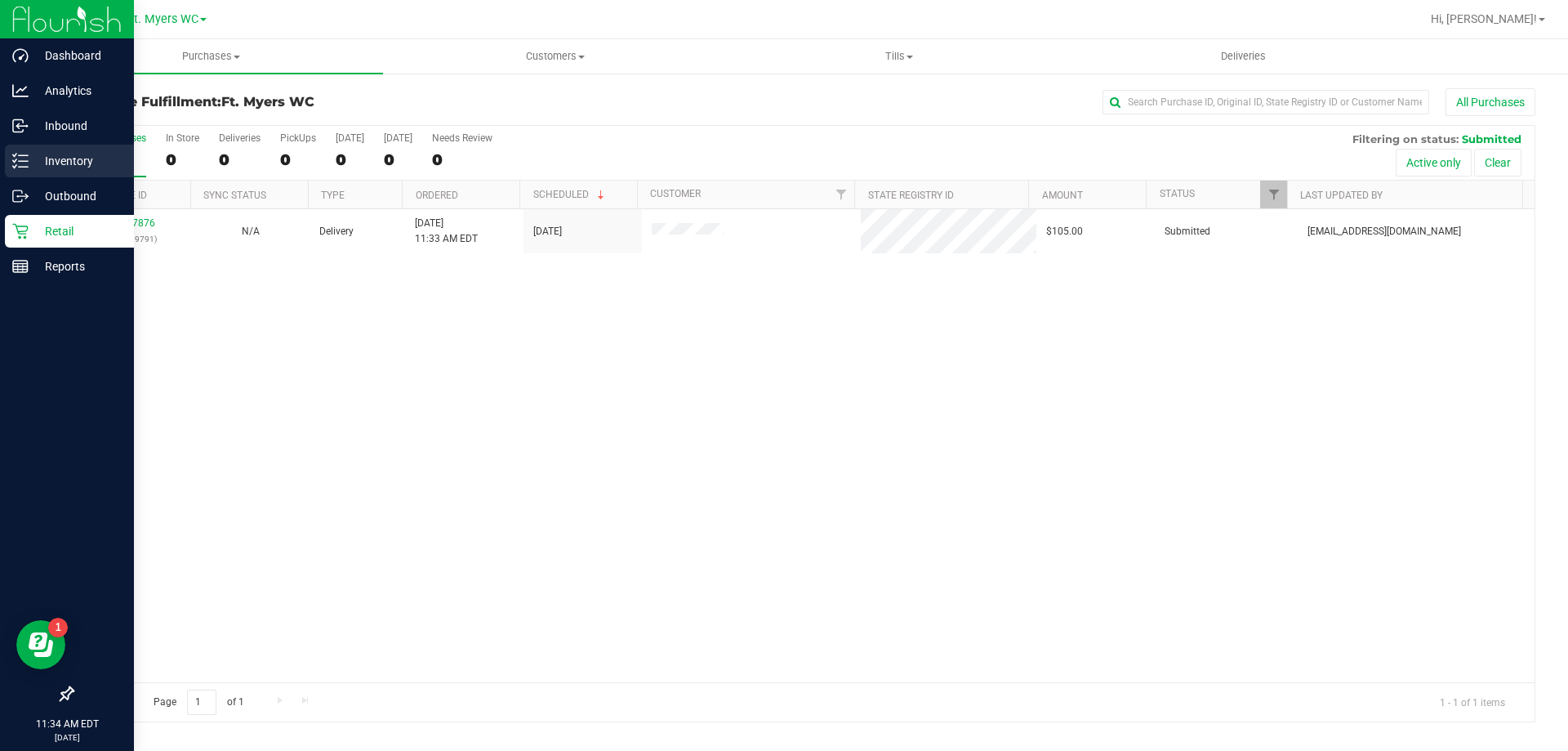
click at [25, 150] on div "Inventory" at bounding box center [70, 160] width 129 height 32
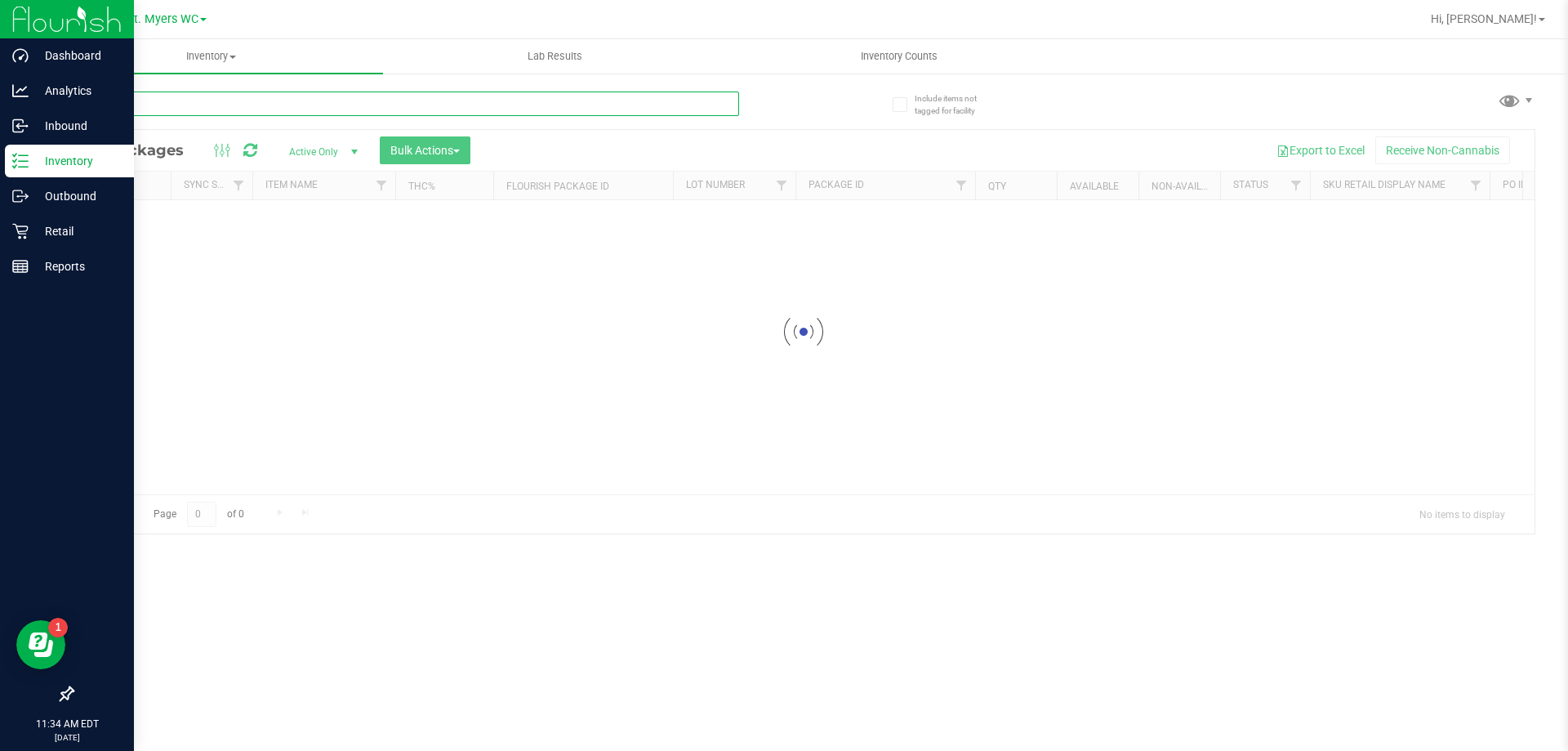
click at [271, 96] on input "text" at bounding box center [405, 103] width 667 height 25
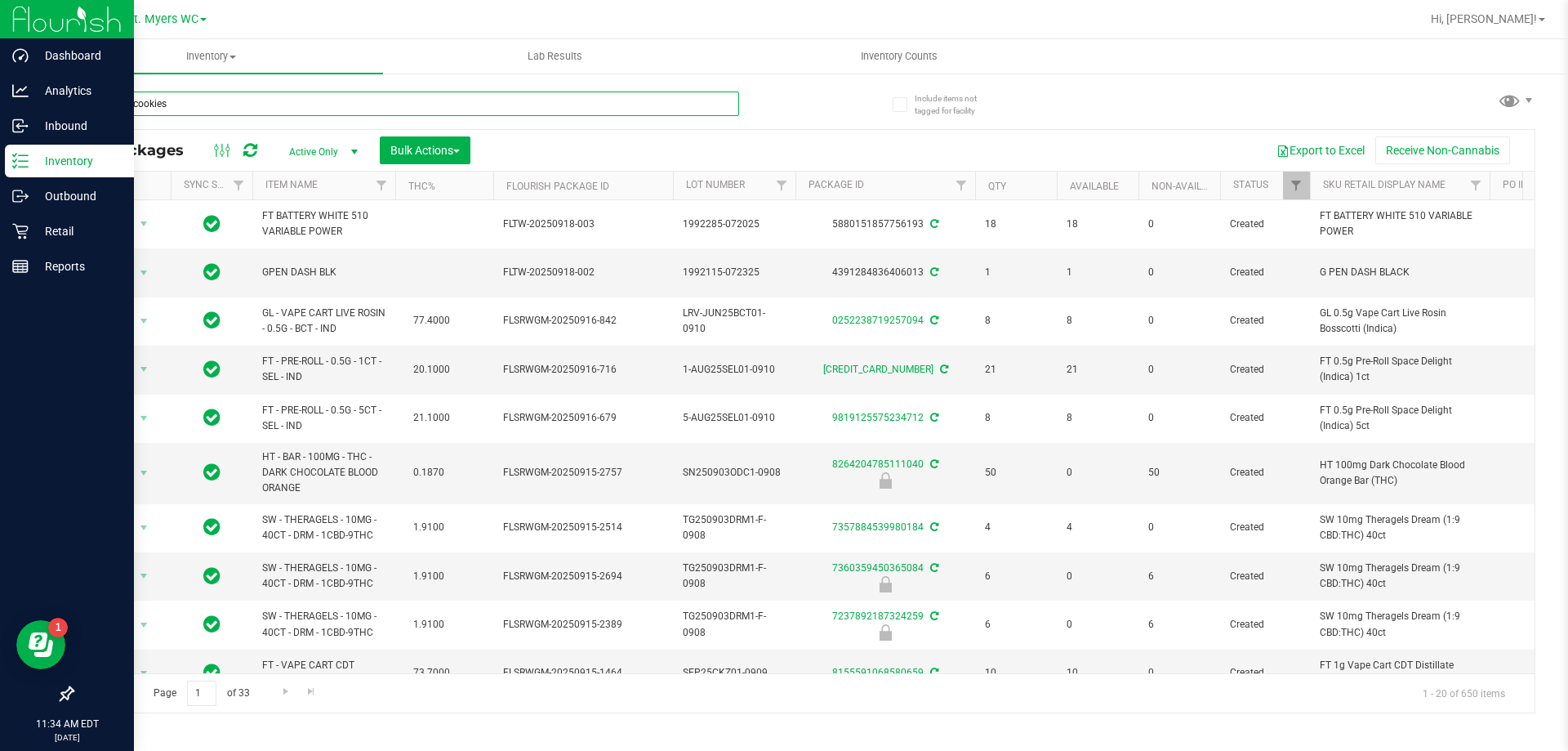
type input "tropical cookies"
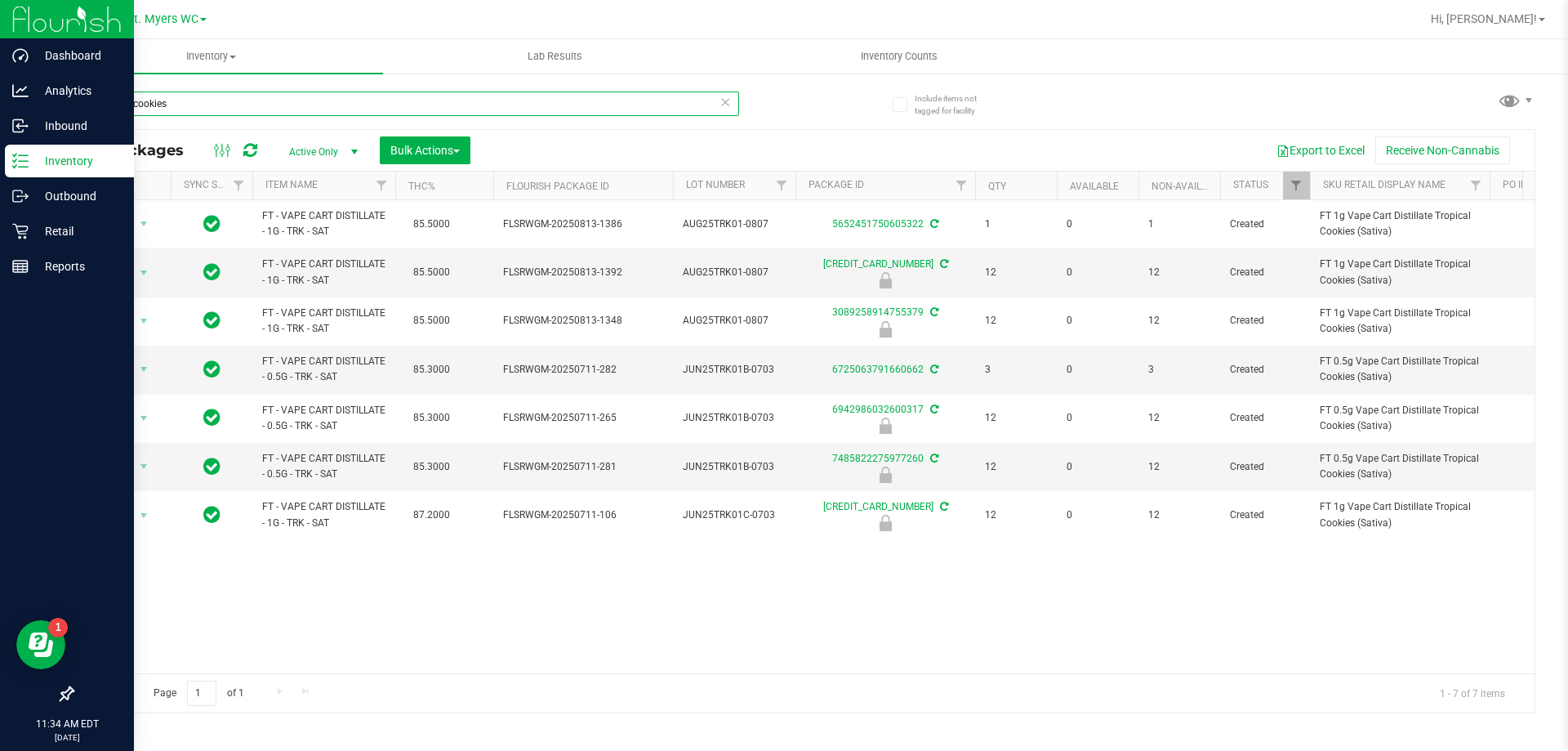
click at [265, 104] on input "tropical cookies" at bounding box center [405, 103] width 667 height 25
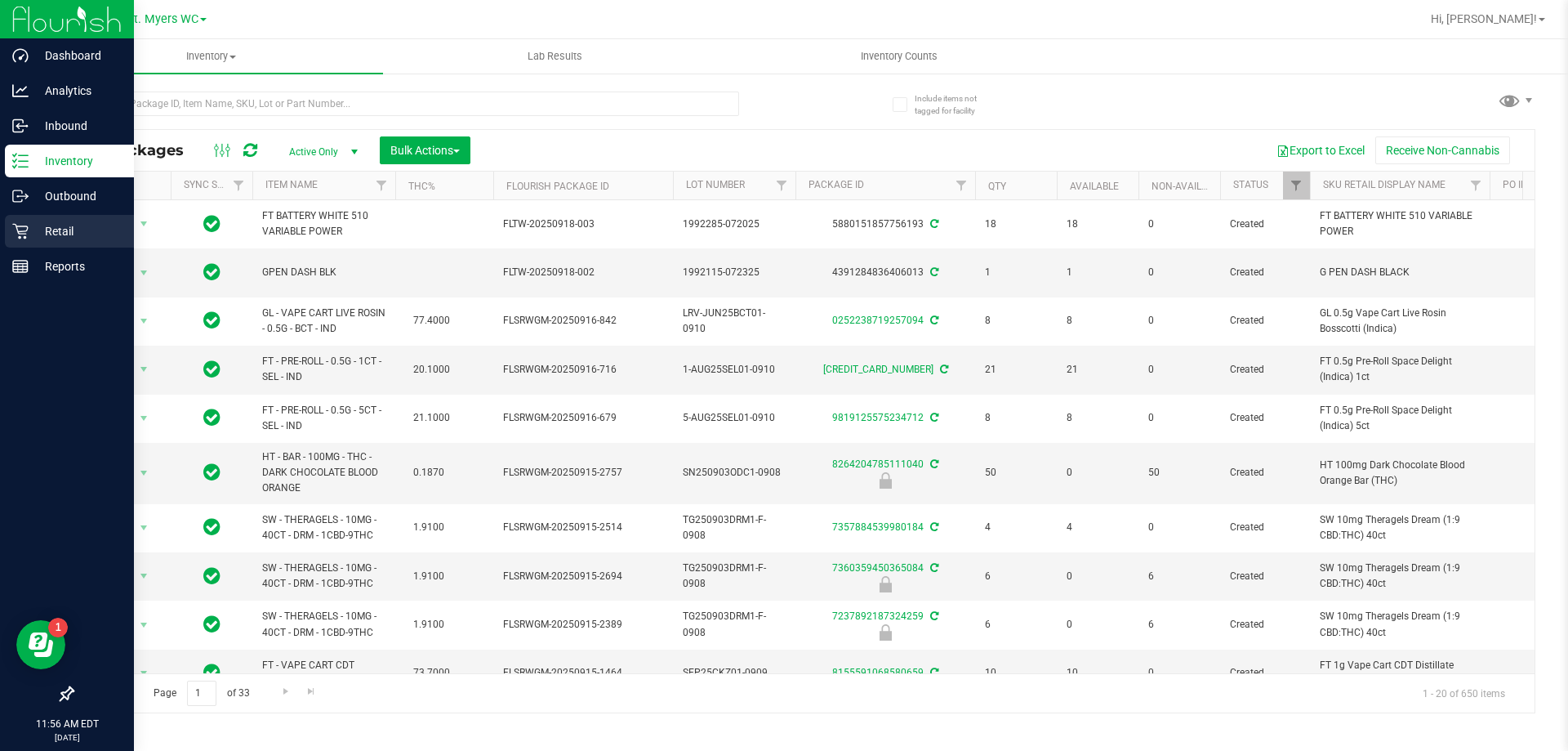
click at [23, 224] on icon at bounding box center [20, 230] width 17 height 17
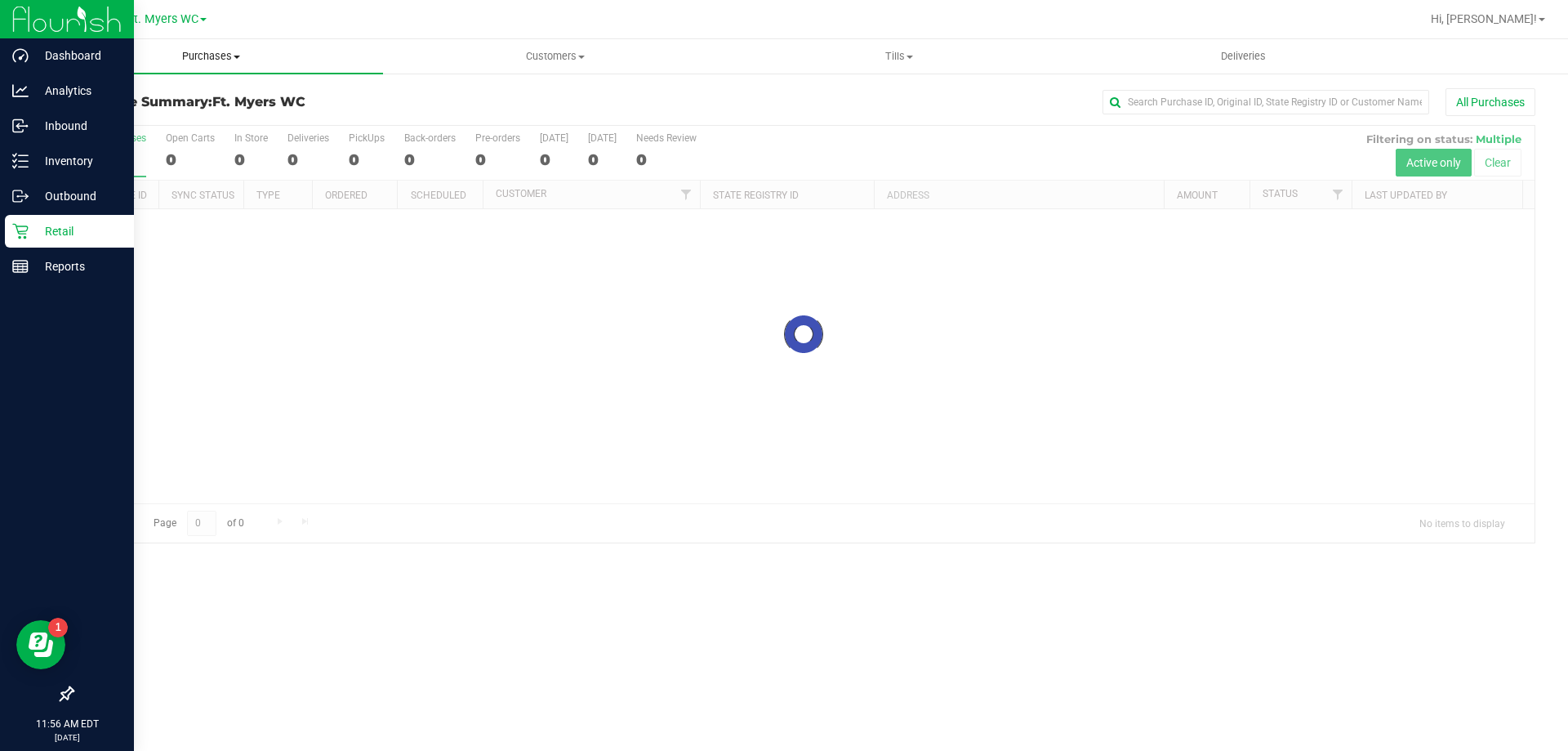
click at [207, 60] on span "Purchases" at bounding box center [211, 56] width 344 height 15
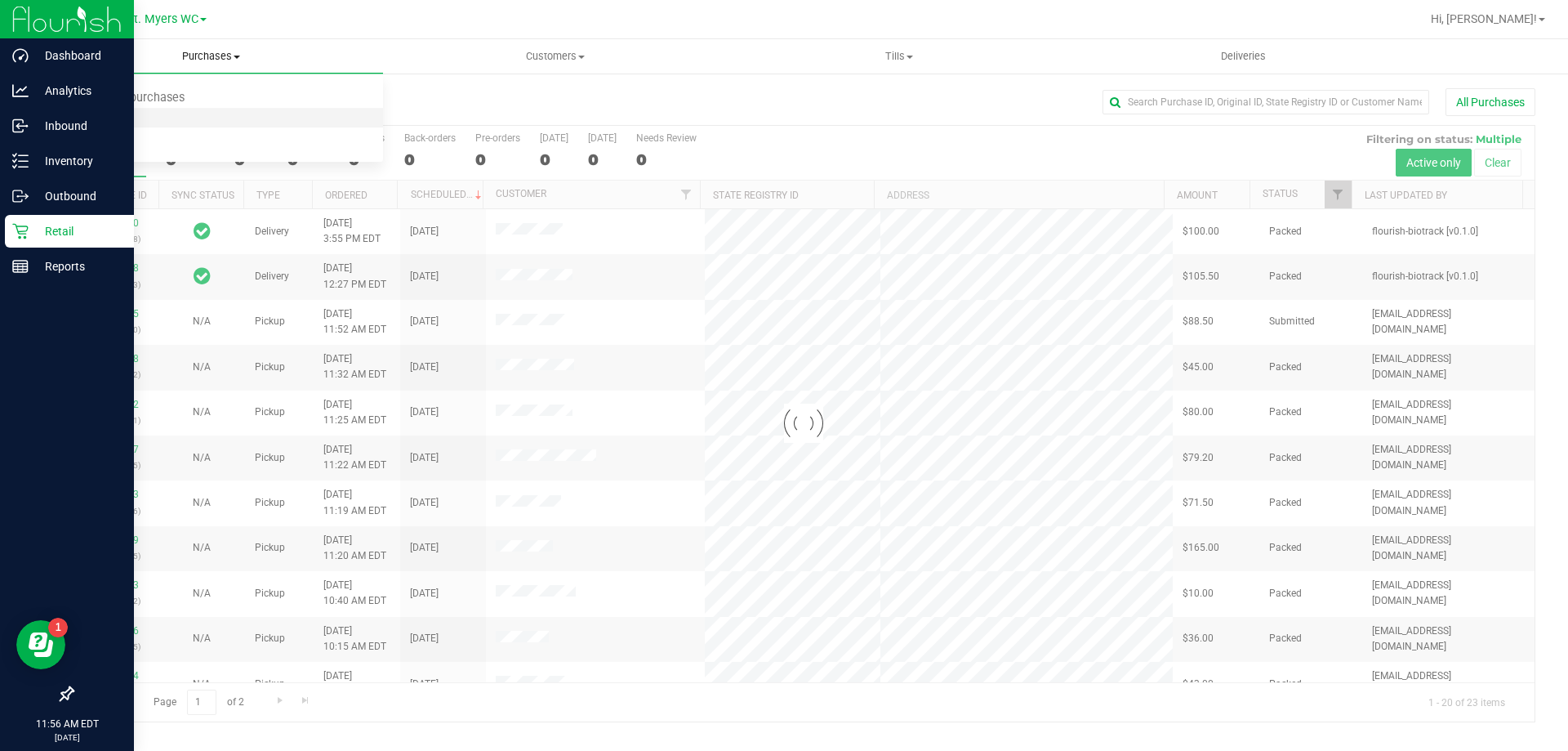
click at [196, 116] on li "Fulfillment" at bounding box center [211, 119] width 344 height 20
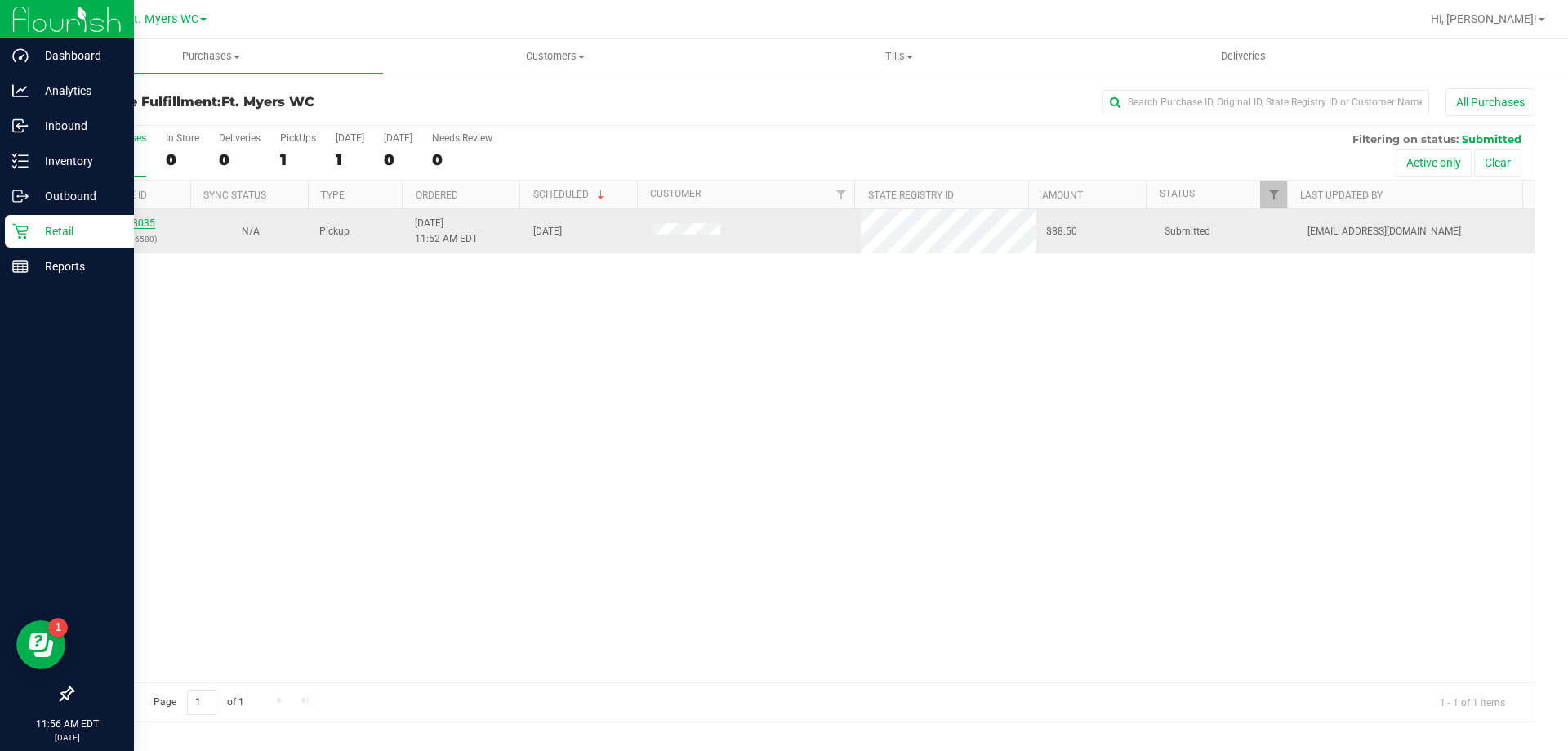
click at [129, 219] on link "11988035" at bounding box center [132, 224] width 46 height 12
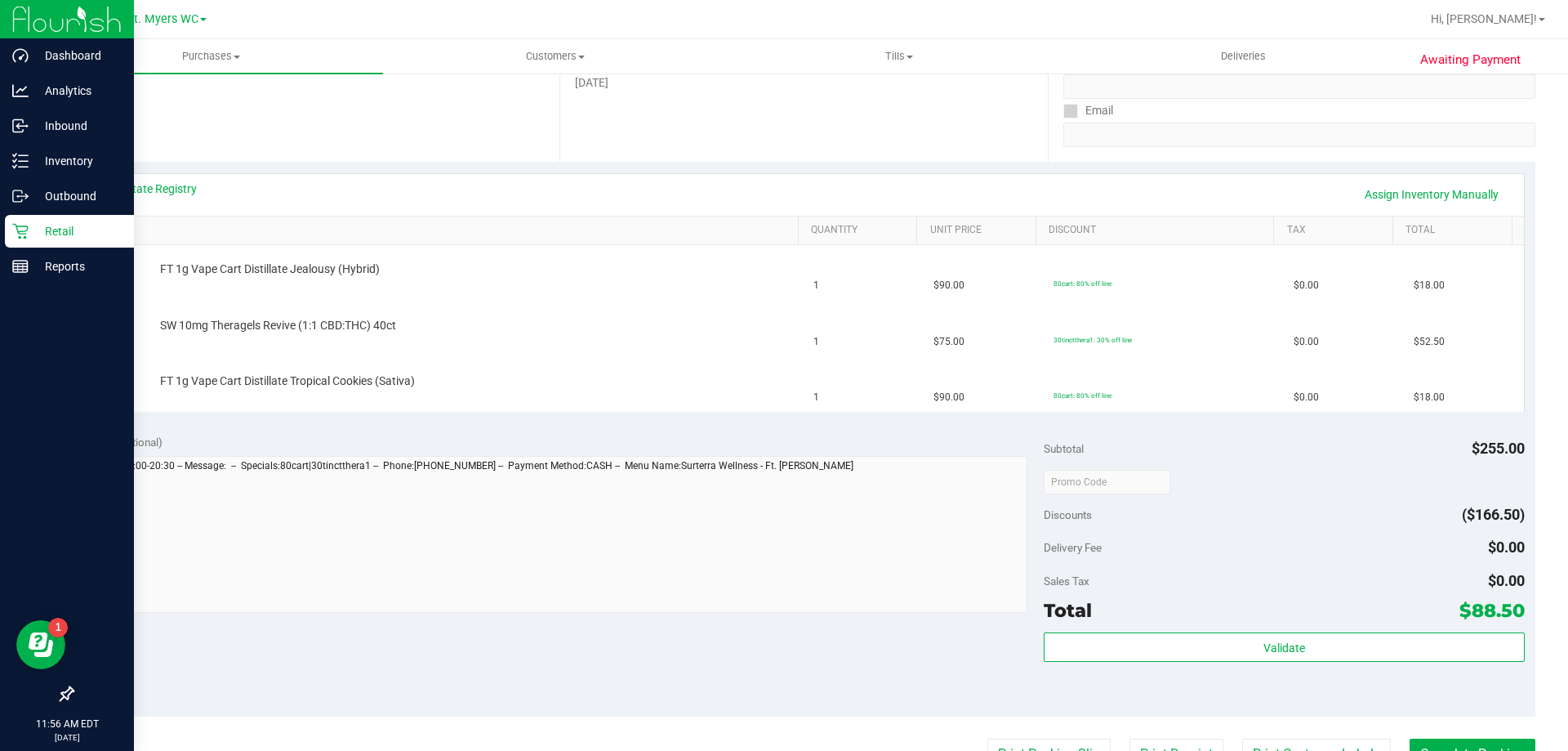
scroll to position [326, 0]
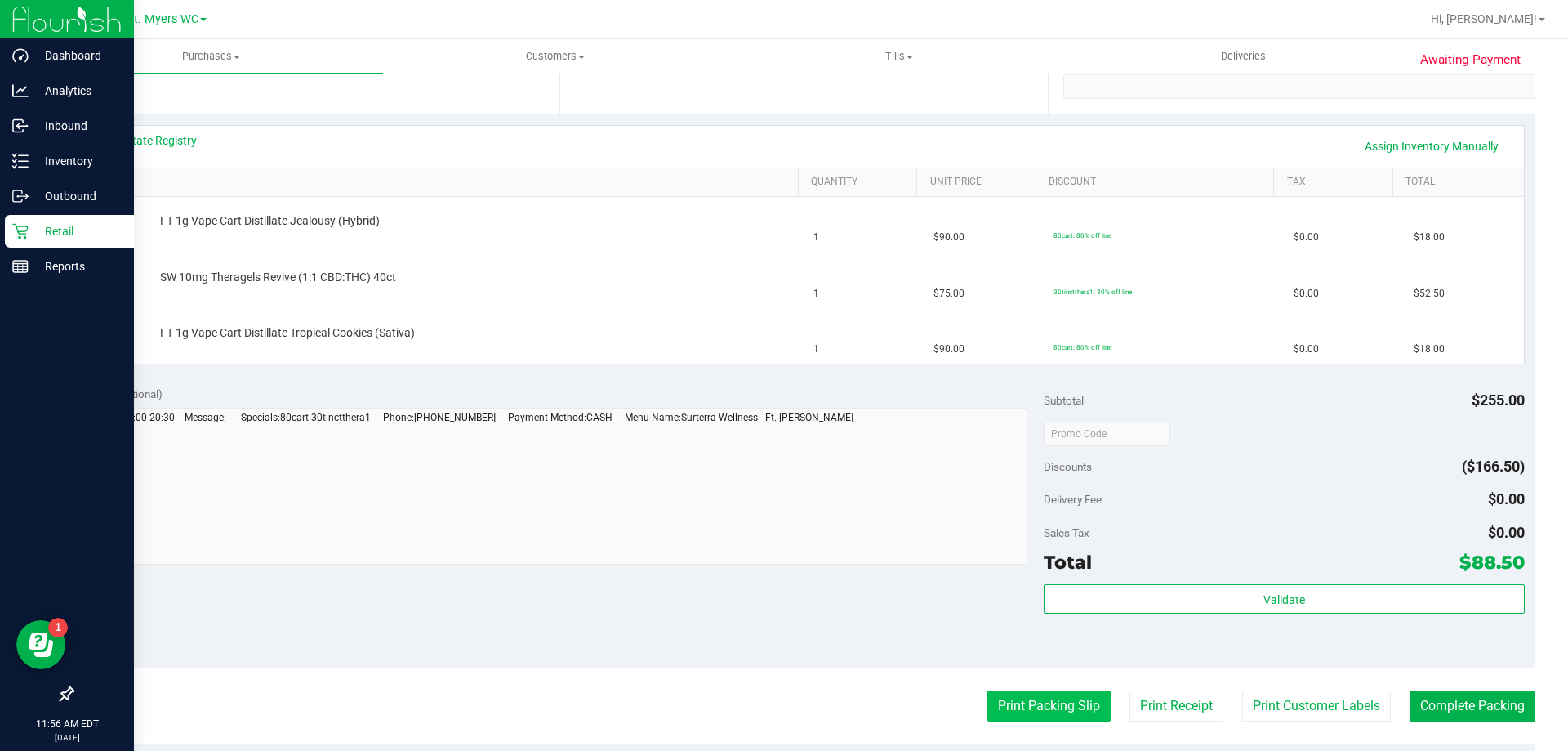
click at [1073, 713] on button "Print Packing Slip" at bounding box center [1049, 706] width 123 height 31
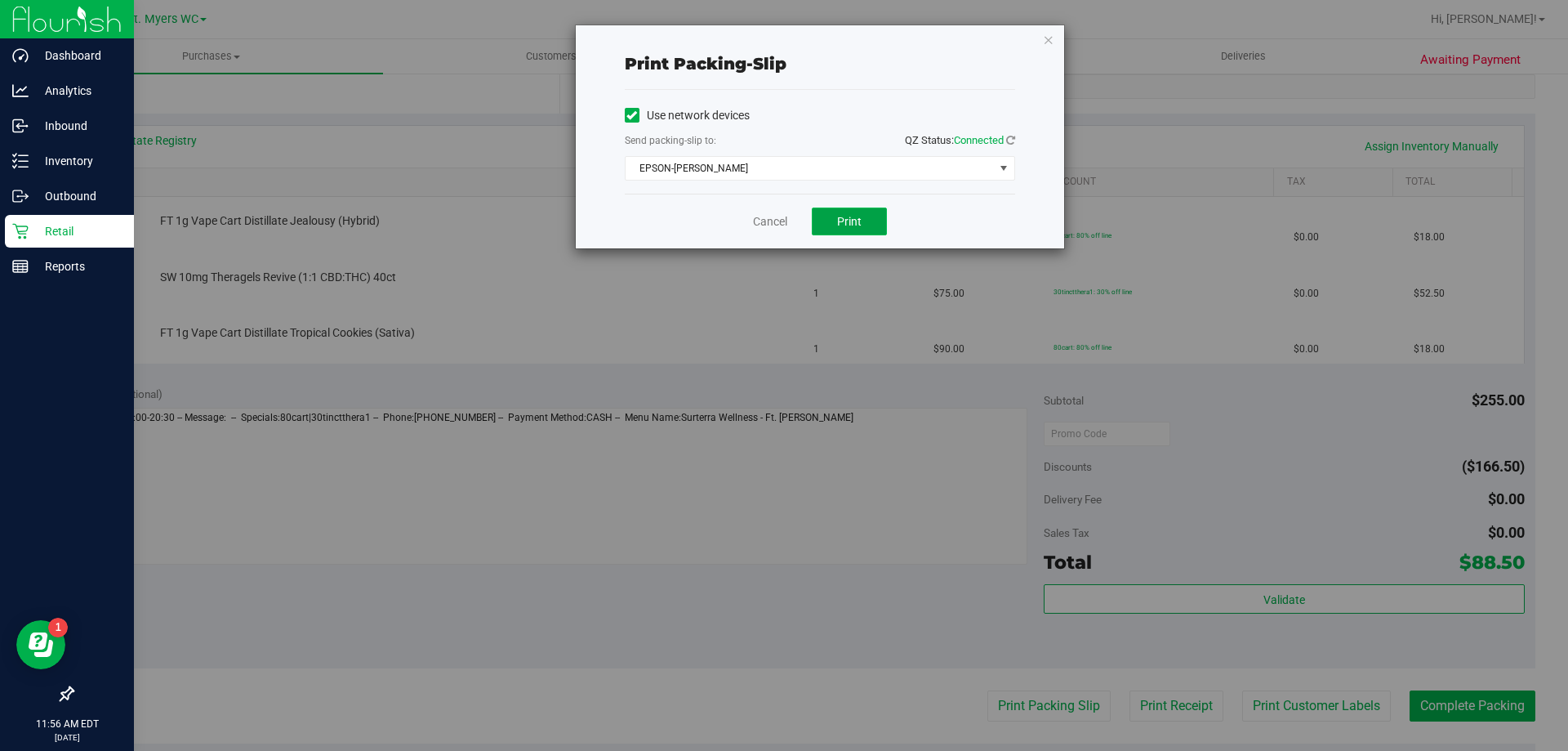
click at [848, 226] on span "Print" at bounding box center [849, 221] width 24 height 13
click at [771, 217] on link "Cancel" at bounding box center [769, 221] width 34 height 17
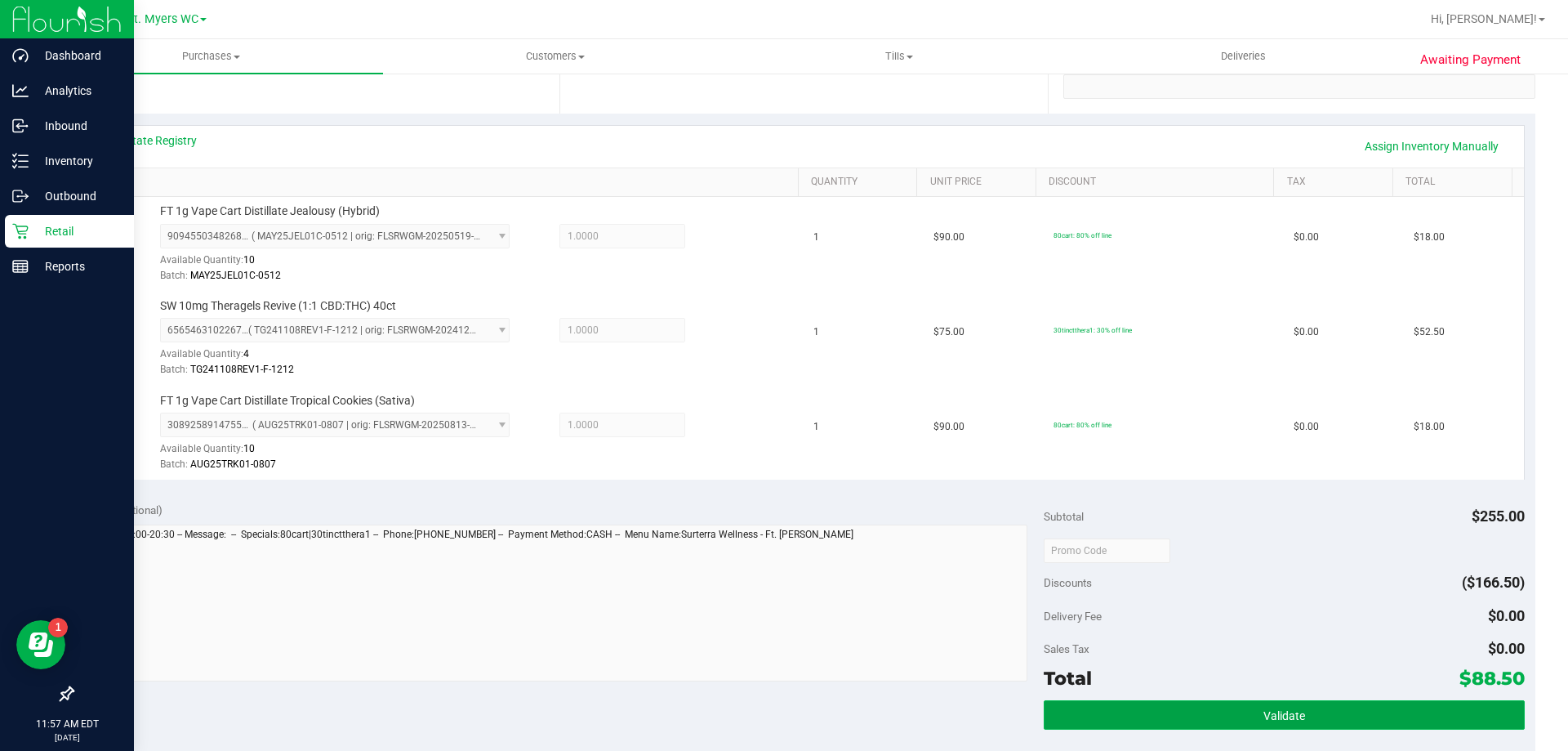
click at [1348, 713] on button "Validate" at bounding box center [1284, 715] width 480 height 29
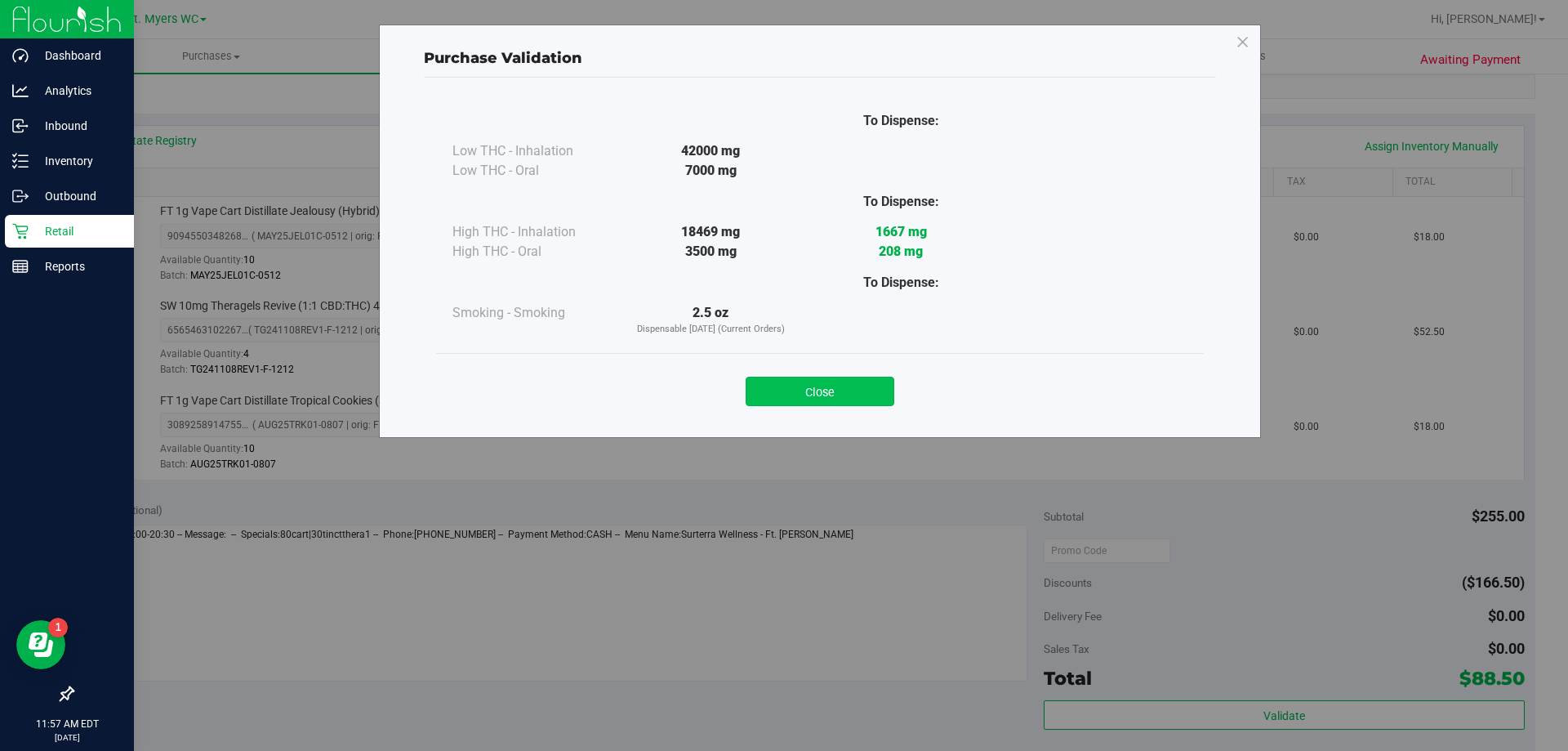
click at [826, 399] on button "Close" at bounding box center [820, 391] width 149 height 29
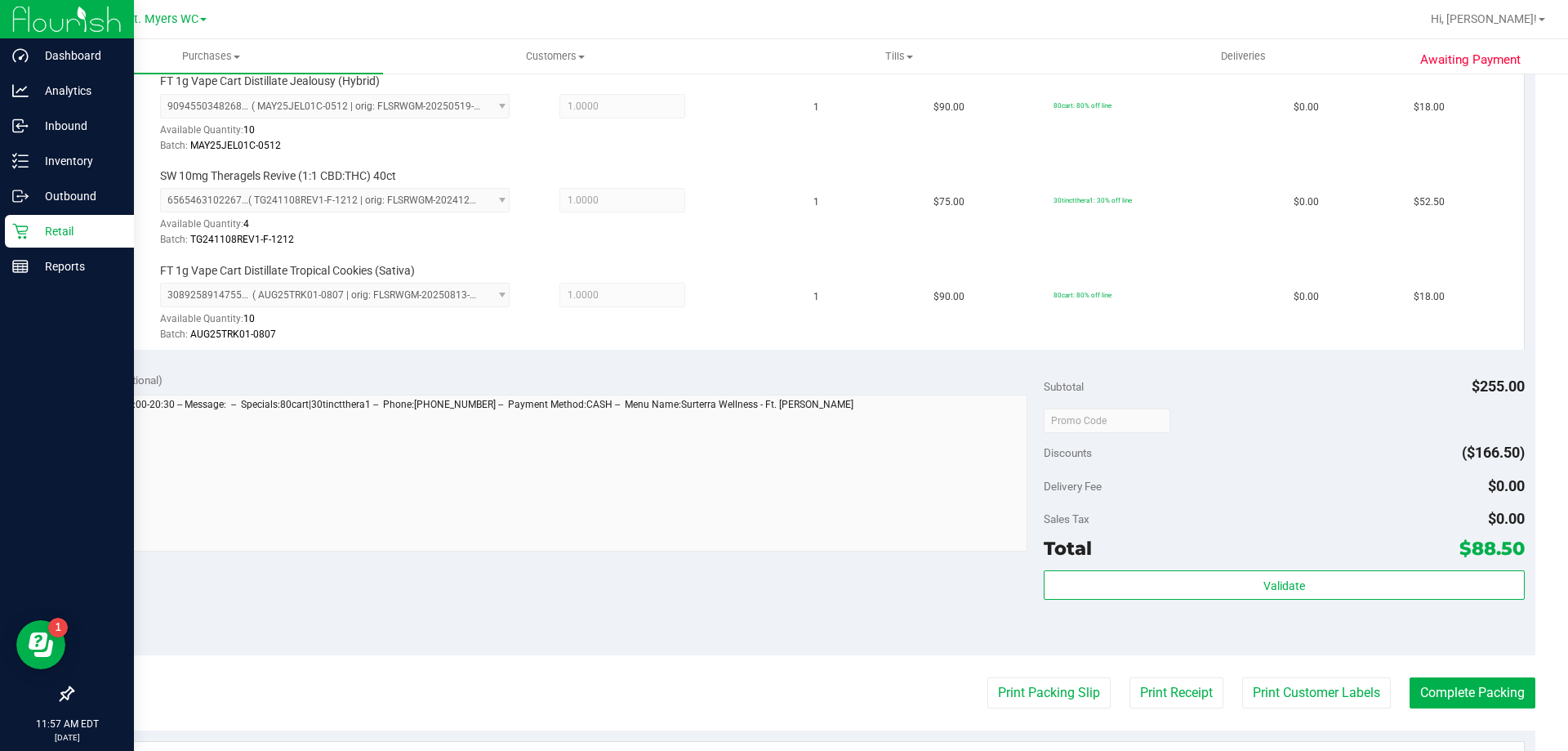
scroll to position [775, 0]
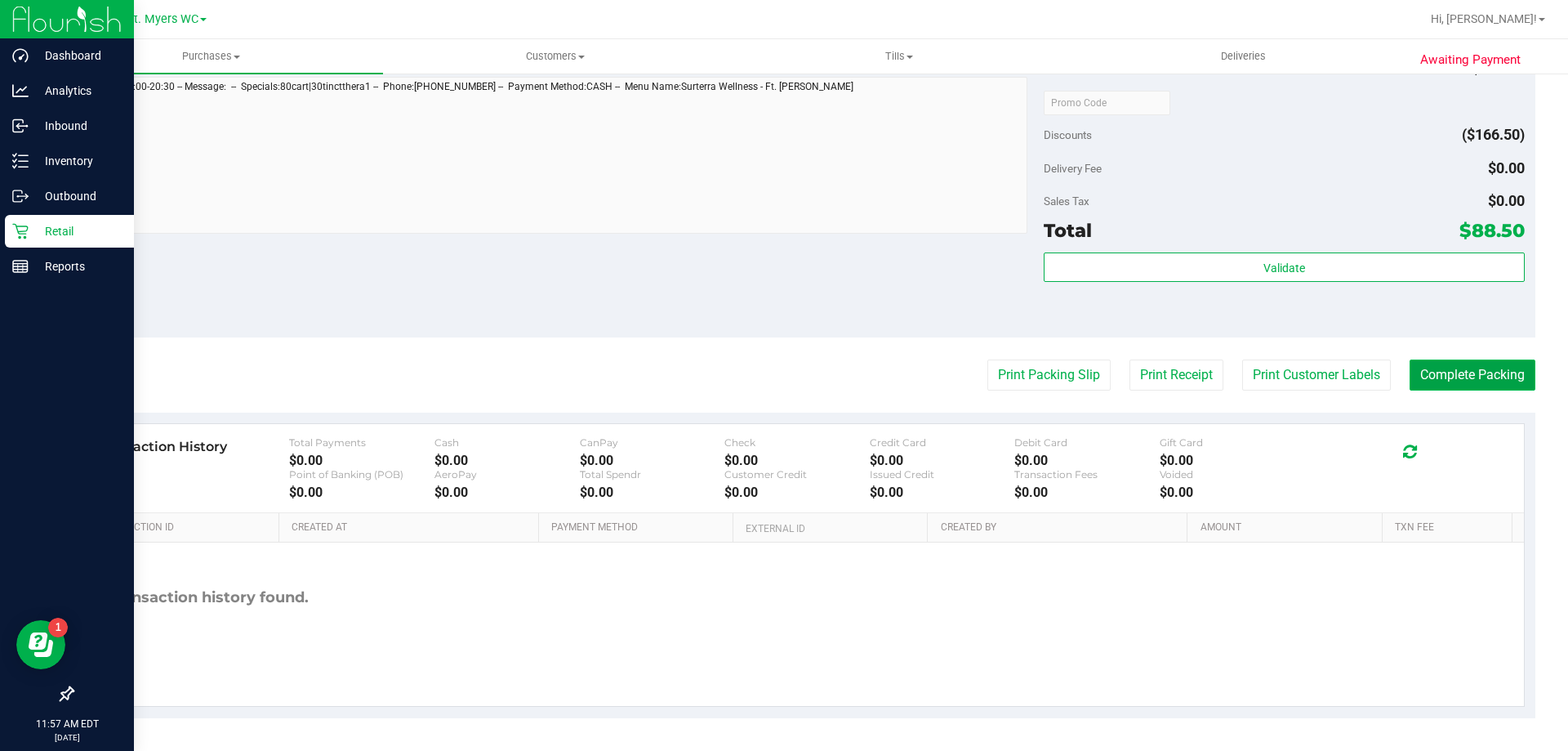
click at [1409, 371] on button "Complete Packing" at bounding box center [1472, 376] width 125 height 31
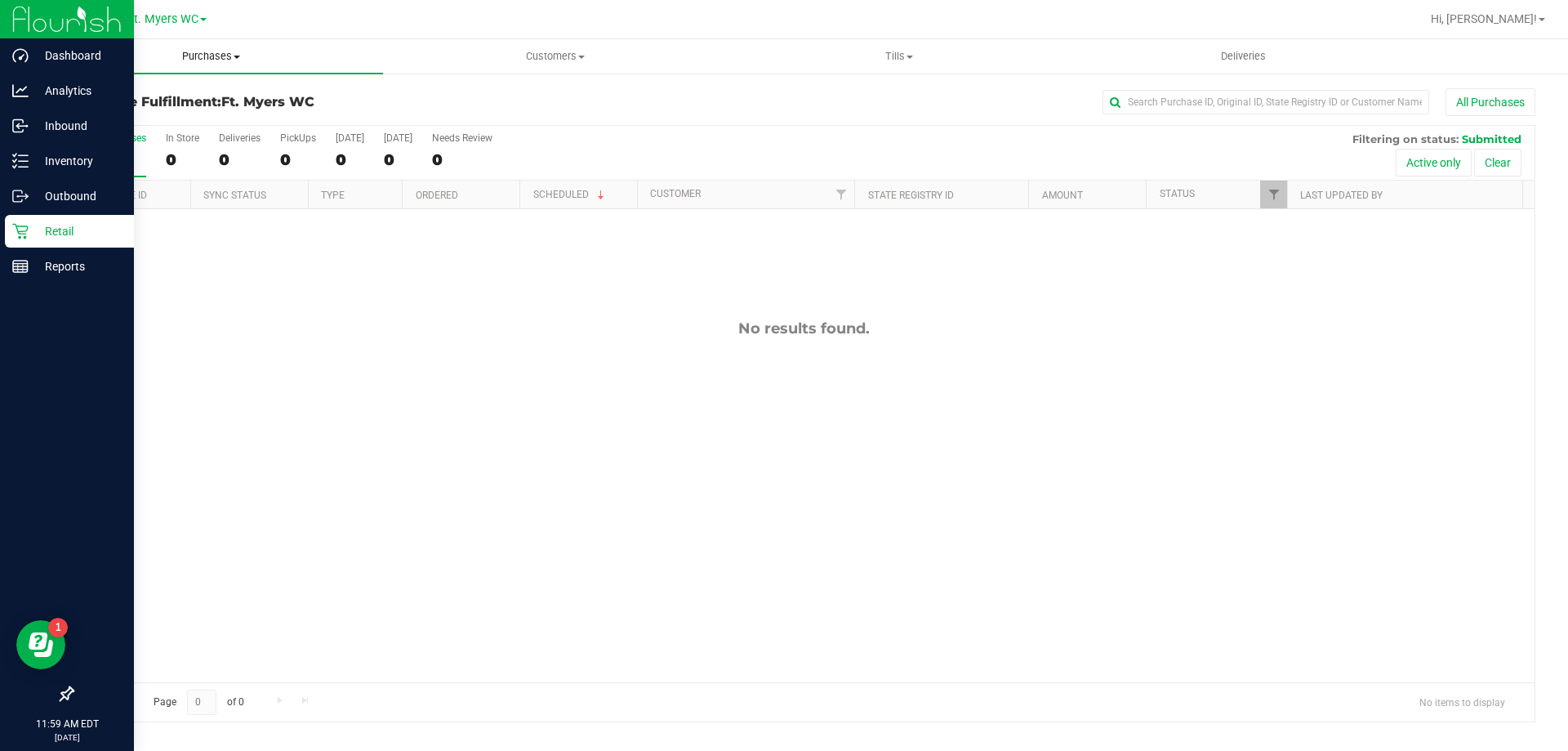
click at [196, 64] on uib-tab-heading "Purchases Summary of purchases Fulfillment All purchases" at bounding box center [211, 56] width 344 height 34
click at [192, 121] on li "Fulfillment" at bounding box center [211, 119] width 344 height 20
click at [219, 51] on span "Purchases" at bounding box center [211, 56] width 344 height 15
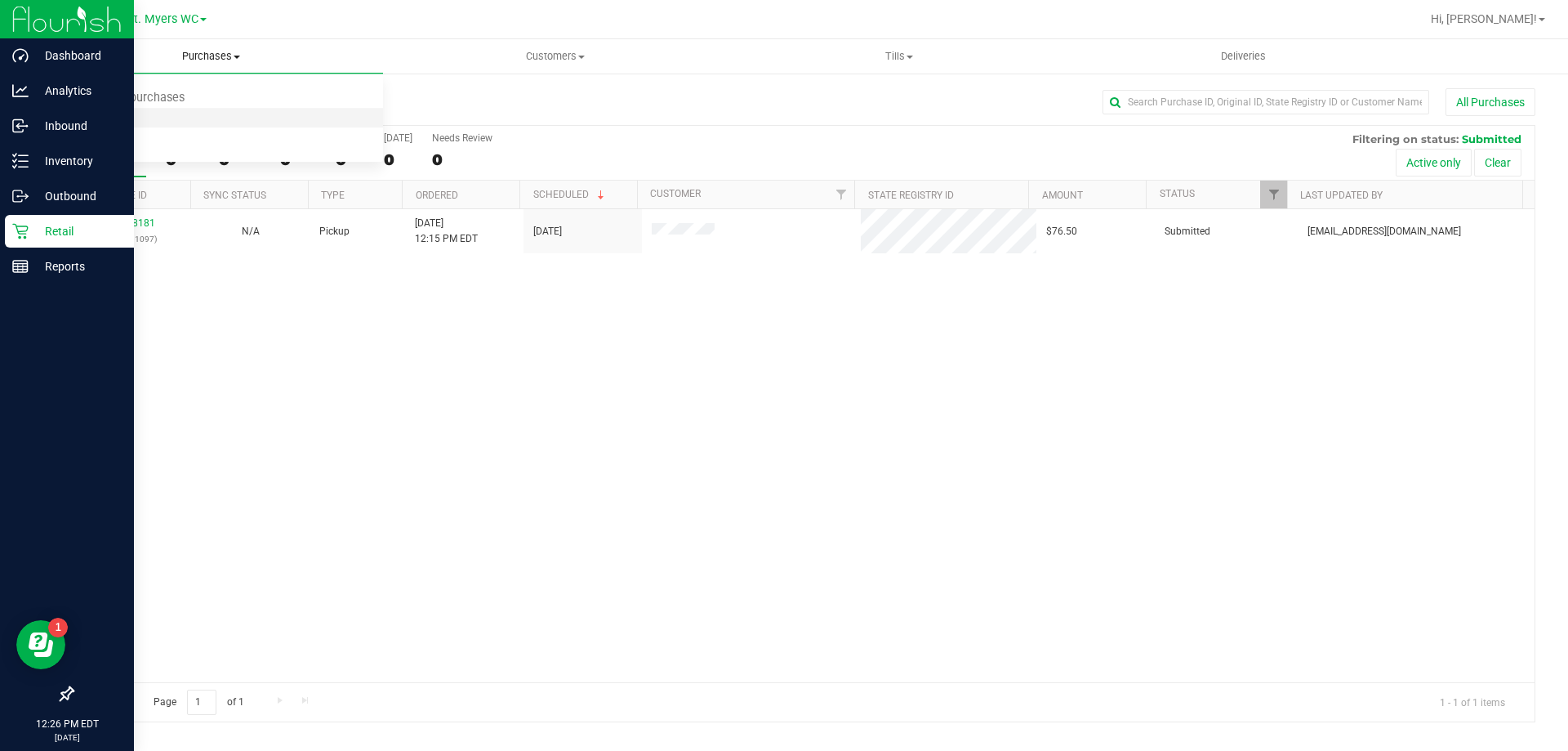
click at [203, 117] on li "Fulfillment" at bounding box center [211, 119] width 344 height 20
click at [217, 65] on uib-tab-heading "Purchases Summary of purchases Fulfillment All purchases" at bounding box center [211, 56] width 344 height 34
click at [198, 111] on li "Fulfillment" at bounding box center [211, 119] width 344 height 20
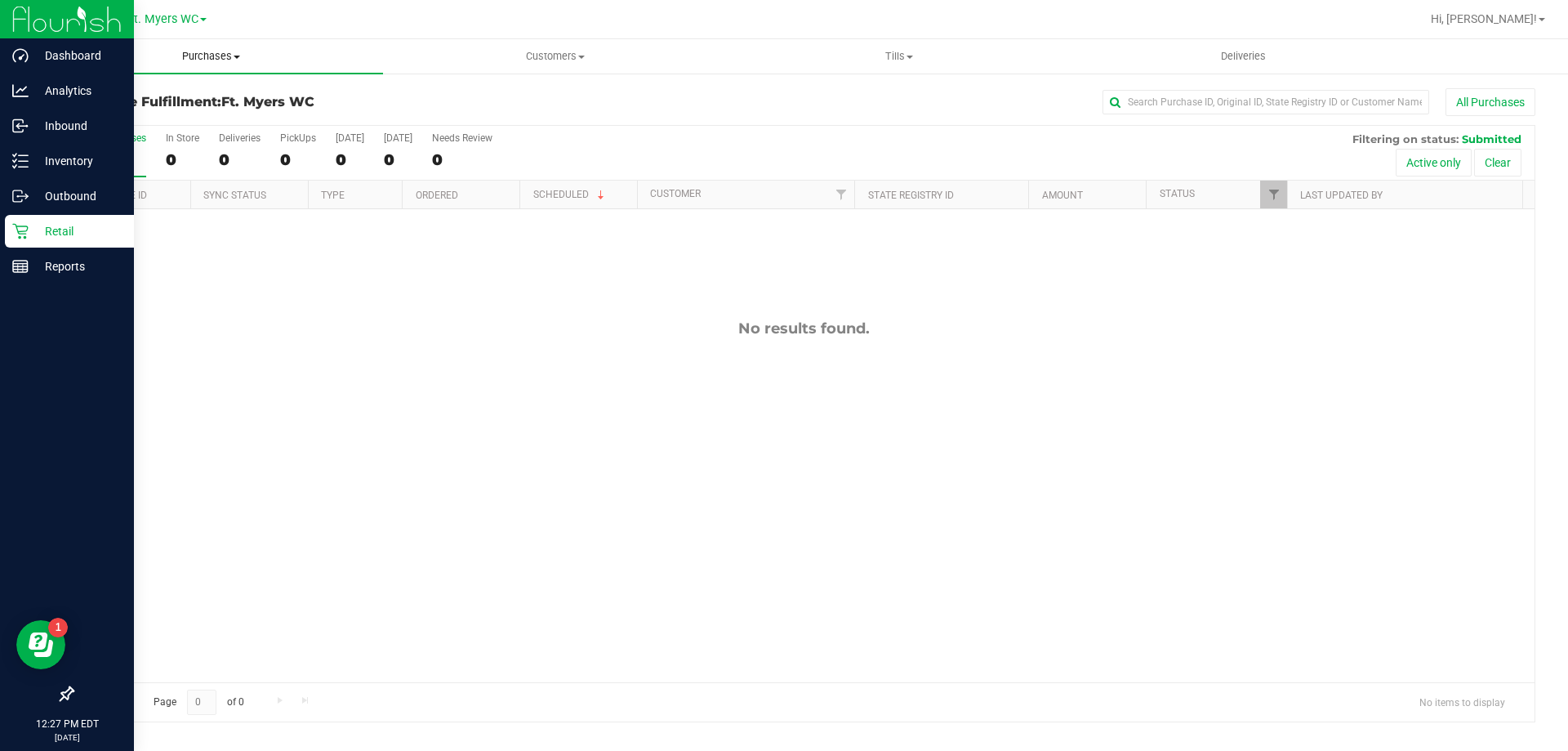
click at [235, 54] on span "Purchases" at bounding box center [211, 56] width 344 height 15
click at [173, 115] on li "Fulfillment" at bounding box center [211, 119] width 344 height 20
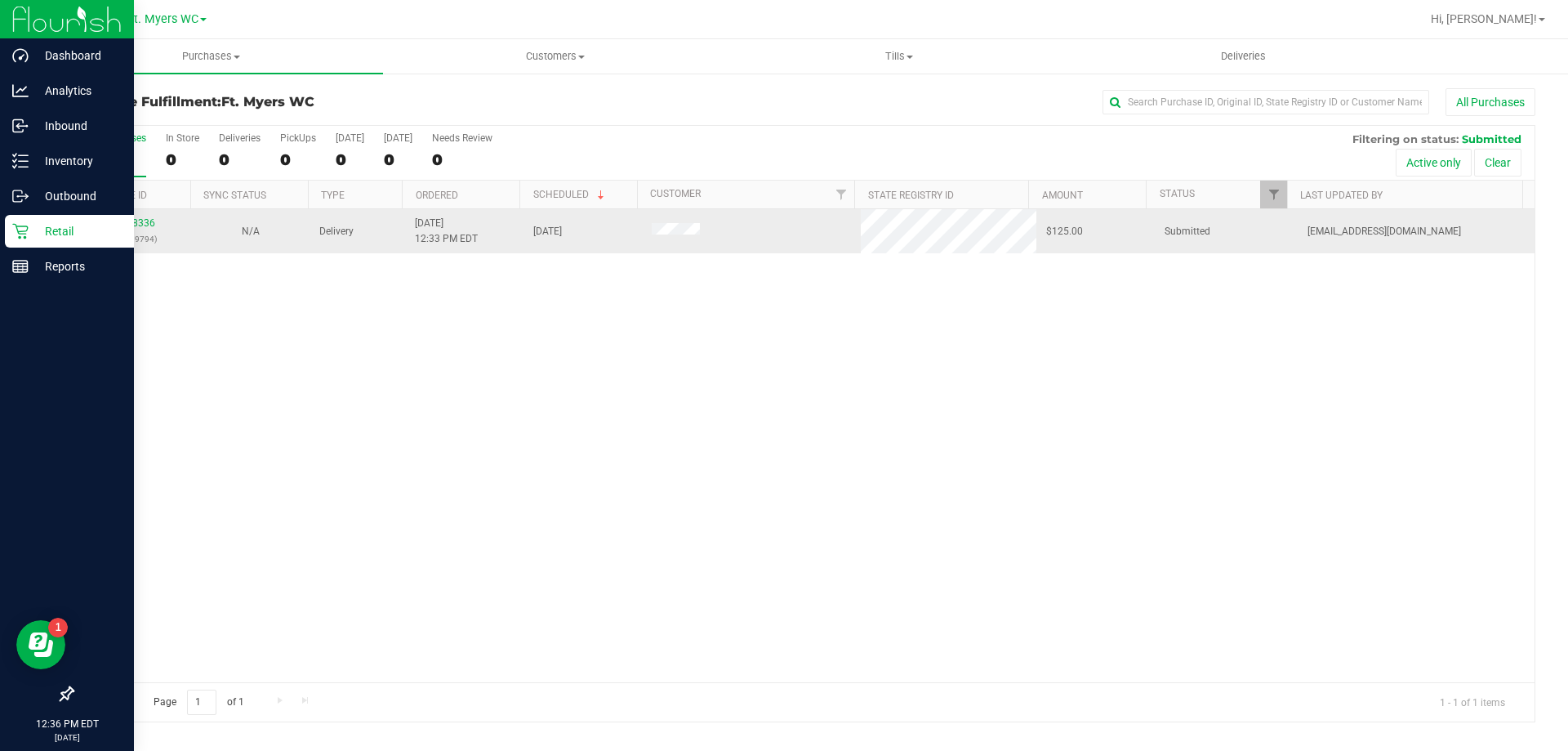
click at [121, 215] on td "11988336 (326719794)" at bounding box center [131, 230] width 119 height 44
click at [123, 223] on link "11988336" at bounding box center [132, 224] width 46 height 12
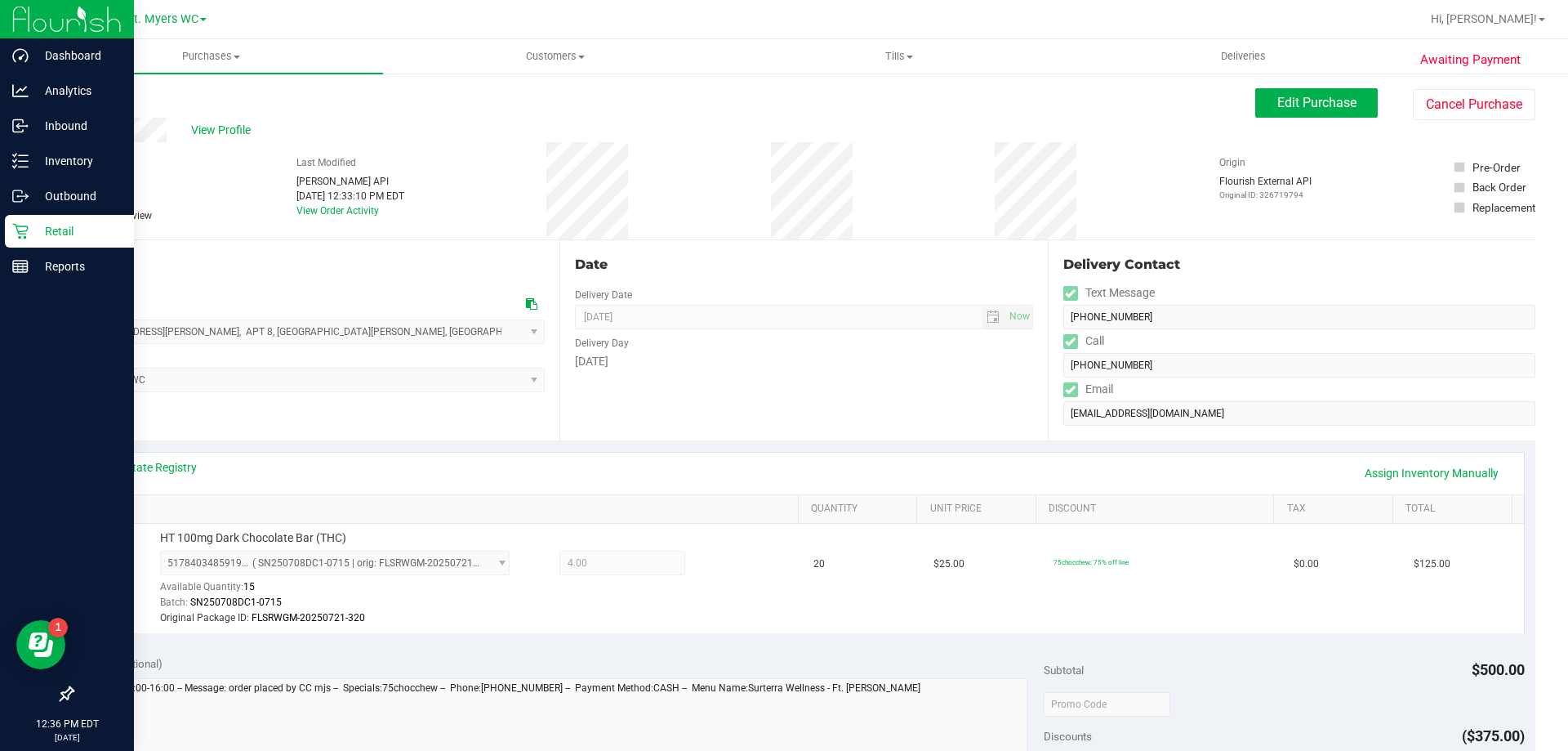
click at [82, 93] on link "Back" at bounding box center [83, 98] width 24 height 12
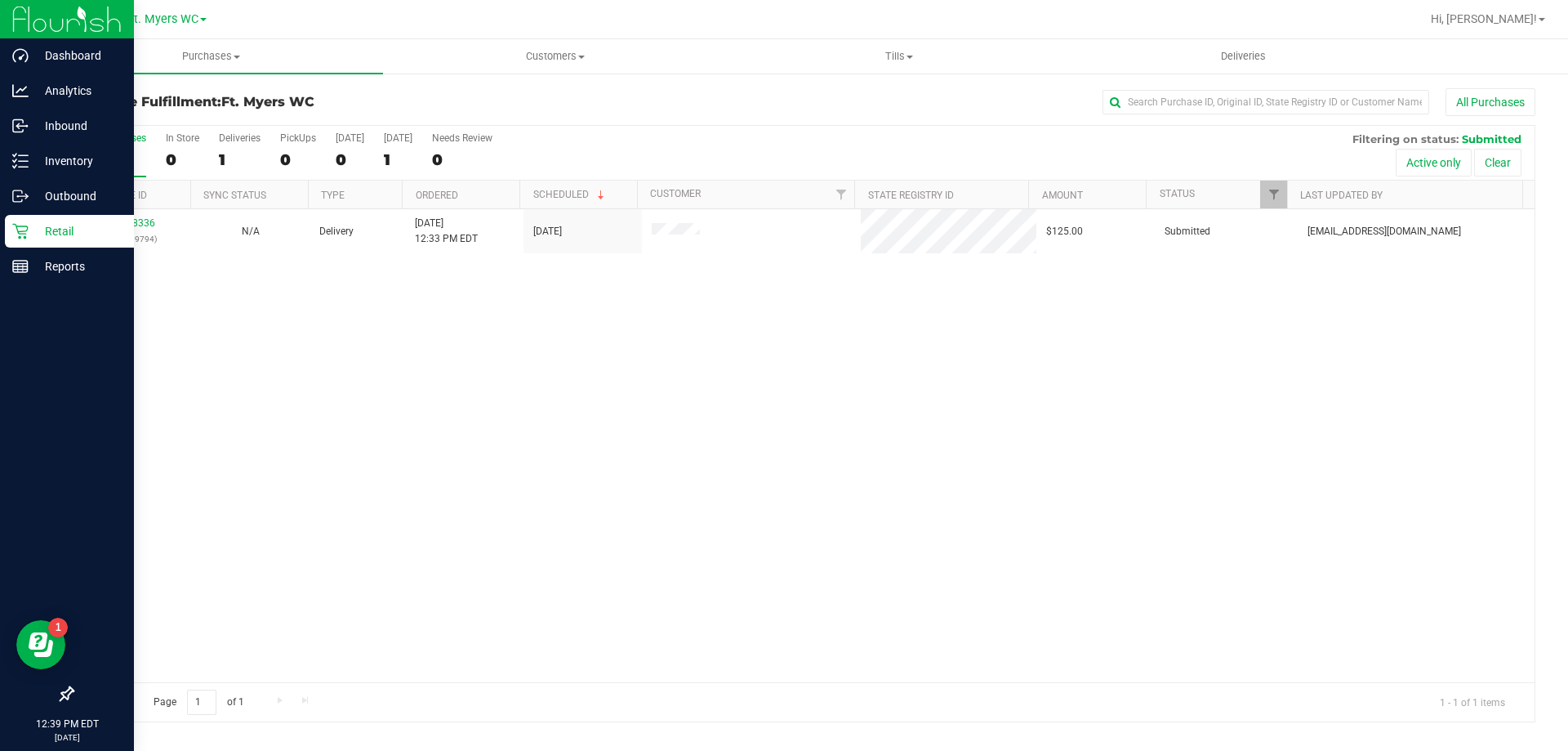
click at [34, 228] on p "Retail" at bounding box center [77, 231] width 98 height 20
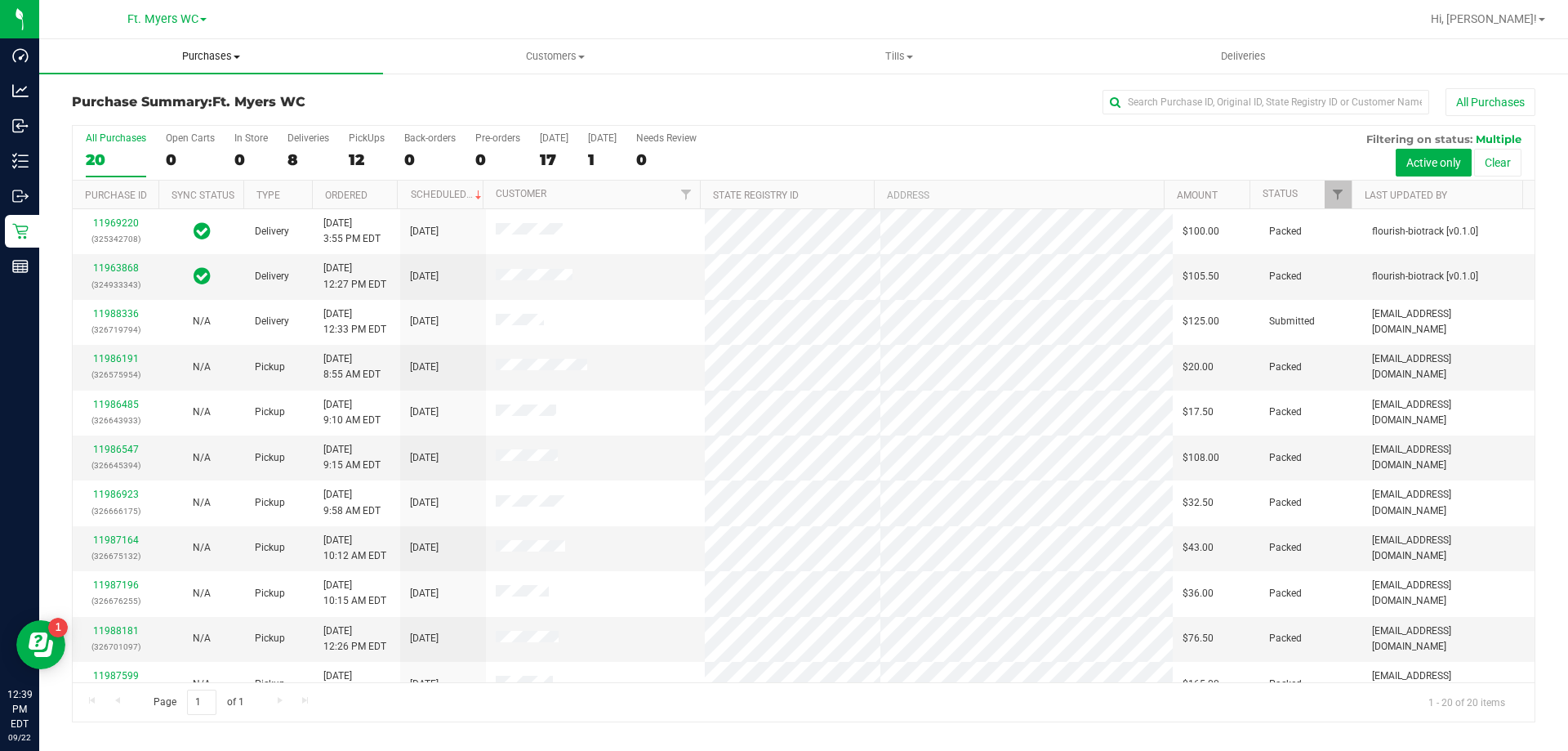
click at [236, 48] on uib-tab-heading "Purchases Summary of purchases Fulfillment All purchases" at bounding box center [211, 56] width 344 height 34
click at [213, 111] on li "Fulfillment" at bounding box center [211, 119] width 344 height 20
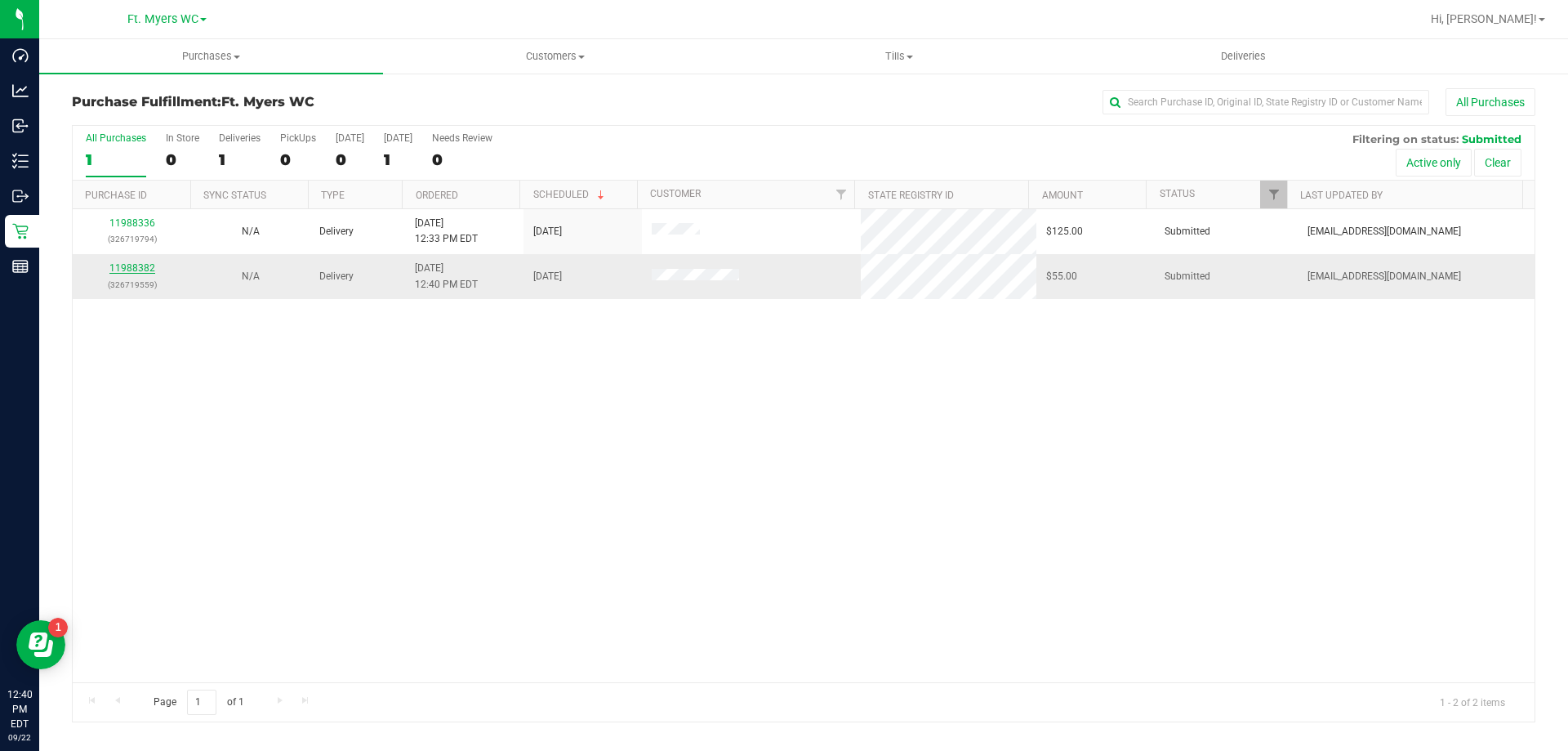
click at [129, 273] on link "11988382" at bounding box center [132, 268] width 46 height 12
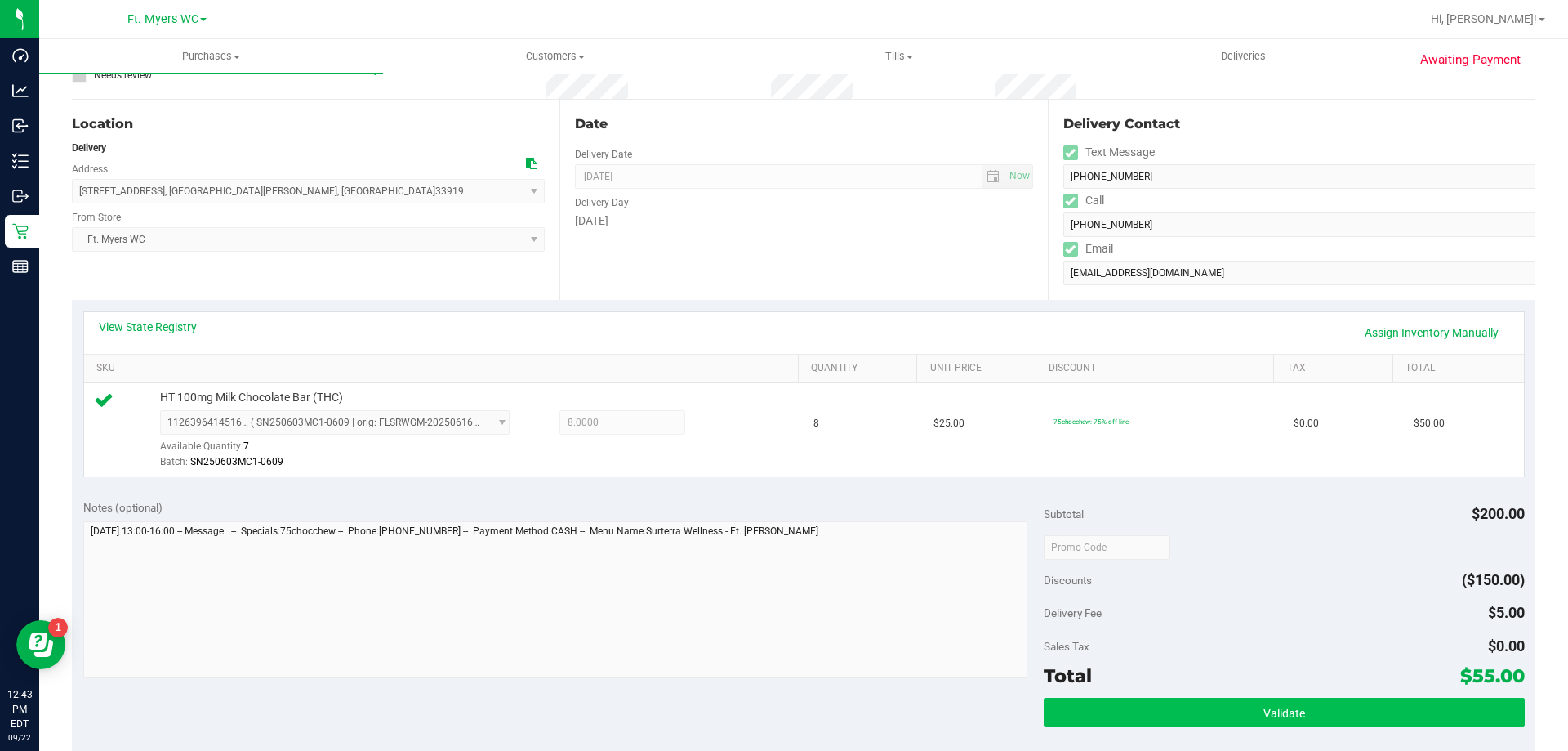
scroll to position [245, 0]
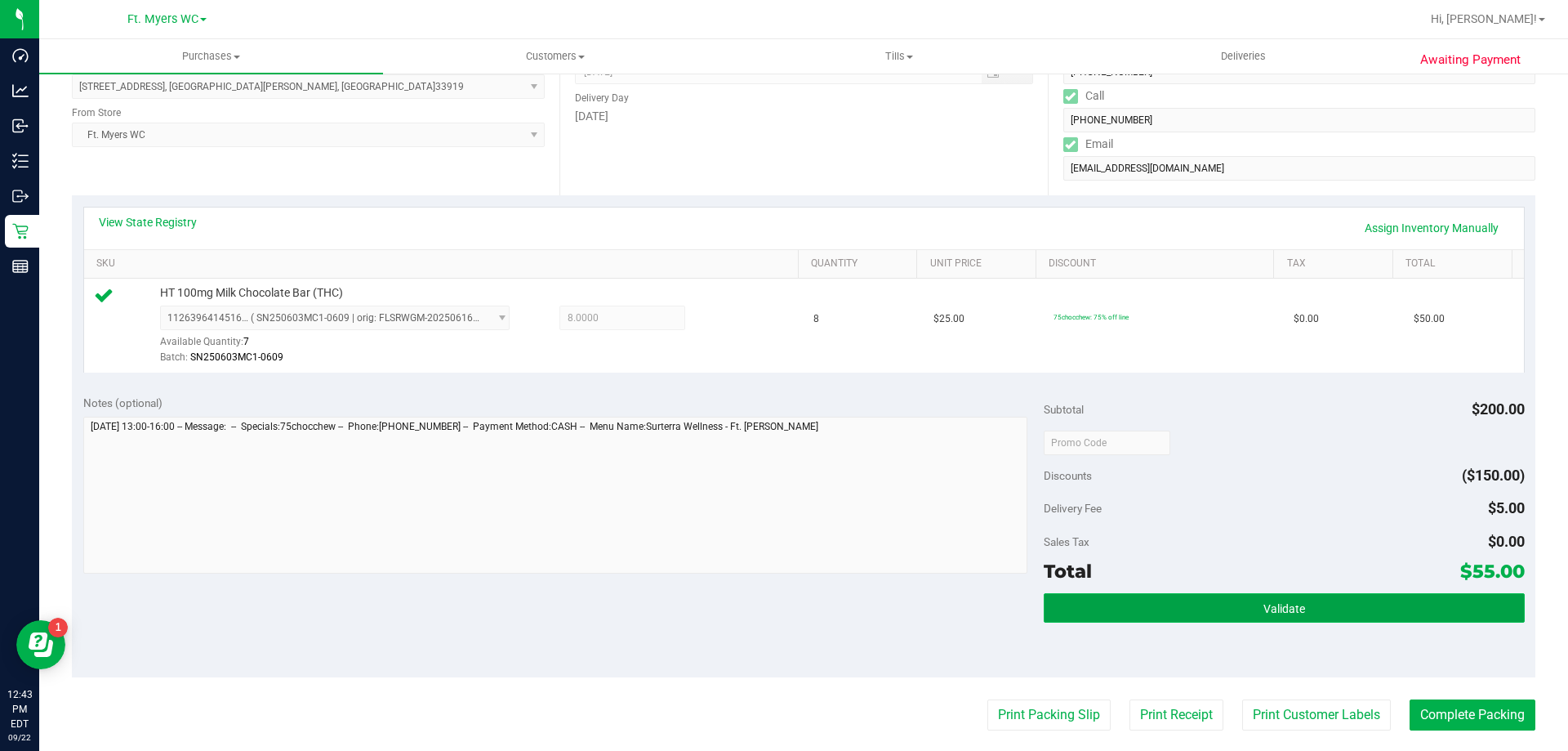
click at [1348, 609] on button "Validate" at bounding box center [1284, 608] width 480 height 29
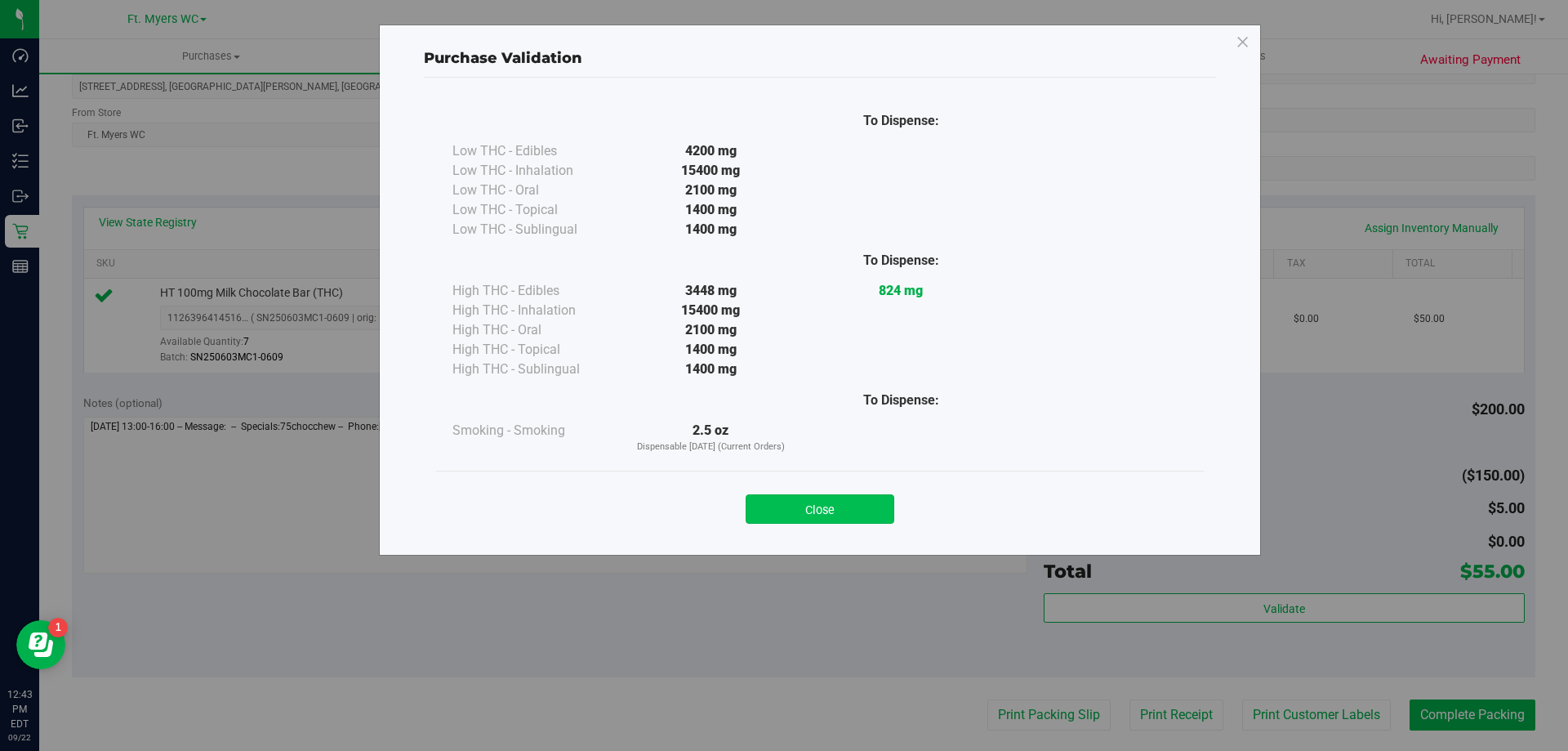
click at [839, 494] on button "Close" at bounding box center [820, 509] width 149 height 29
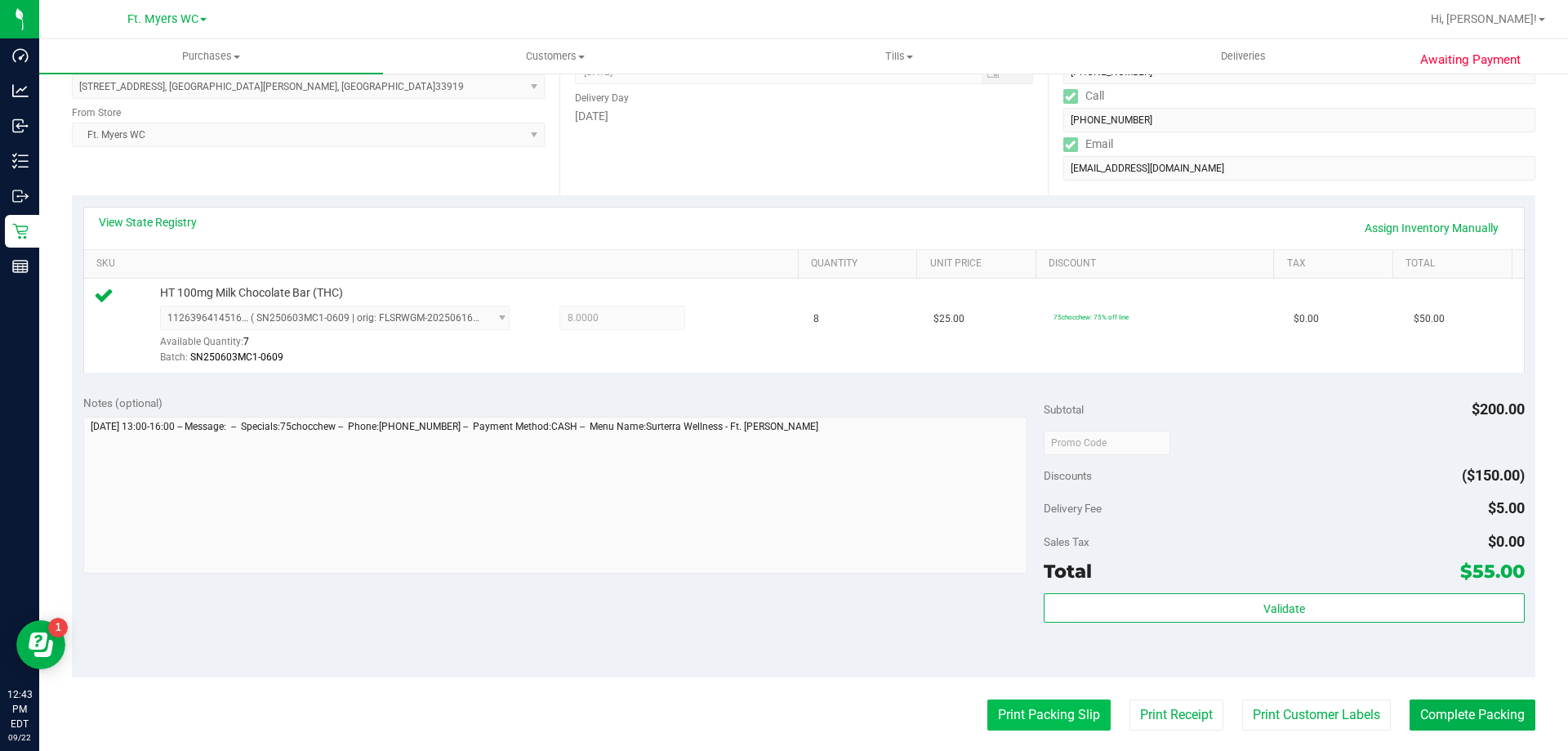
click at [1021, 700] on button "Print Packing Slip" at bounding box center [1049, 715] width 123 height 31
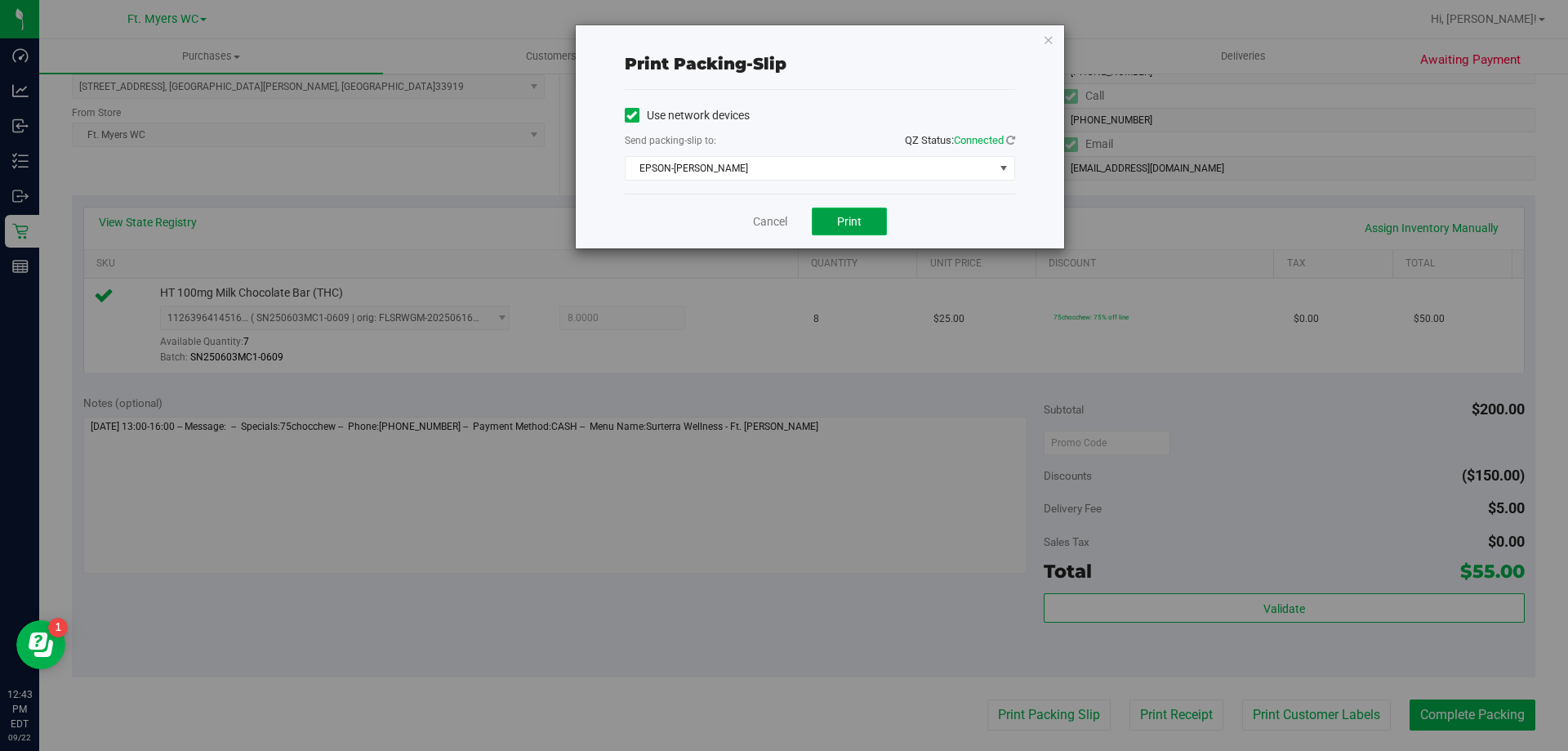
click at [852, 210] on button "Print" at bounding box center [849, 222] width 75 height 27
click at [869, 223] on button "Print" at bounding box center [849, 222] width 75 height 27
click at [854, 212] on button "Print" at bounding box center [849, 222] width 75 height 27
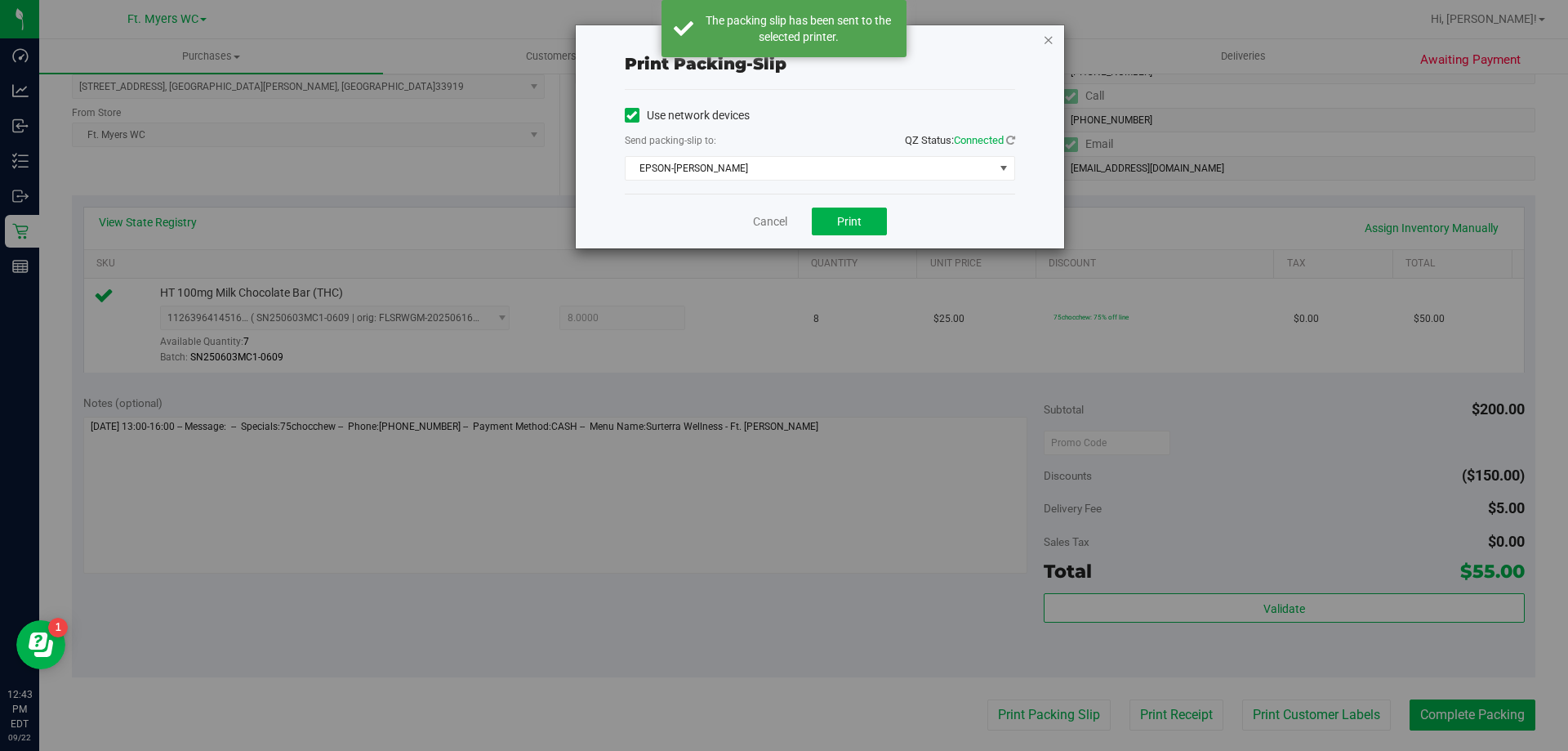
click at [1051, 36] on icon "button" at bounding box center [1049, 39] width 12 height 20
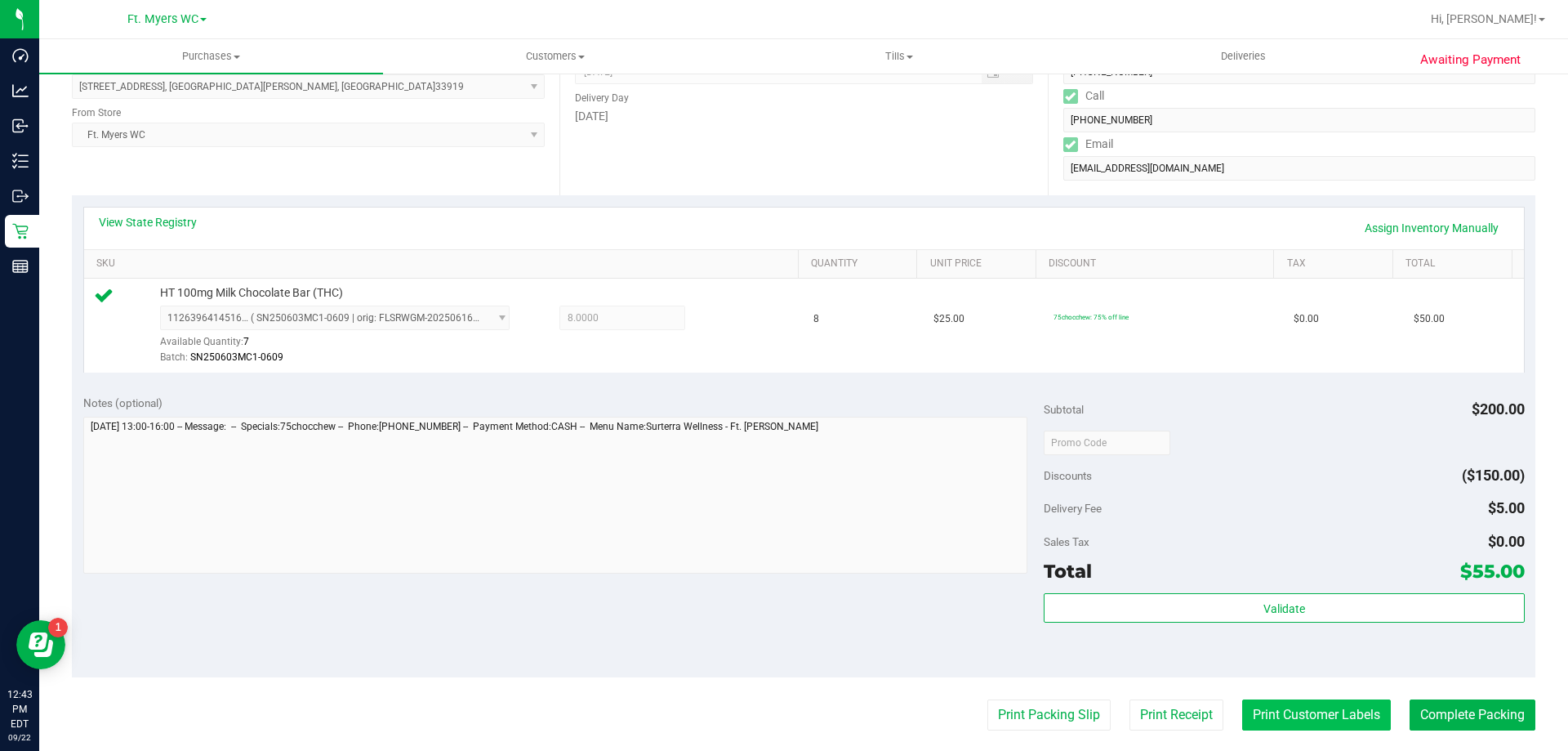
click at [1256, 709] on button "Print Customer Labels" at bounding box center [1316, 715] width 149 height 31
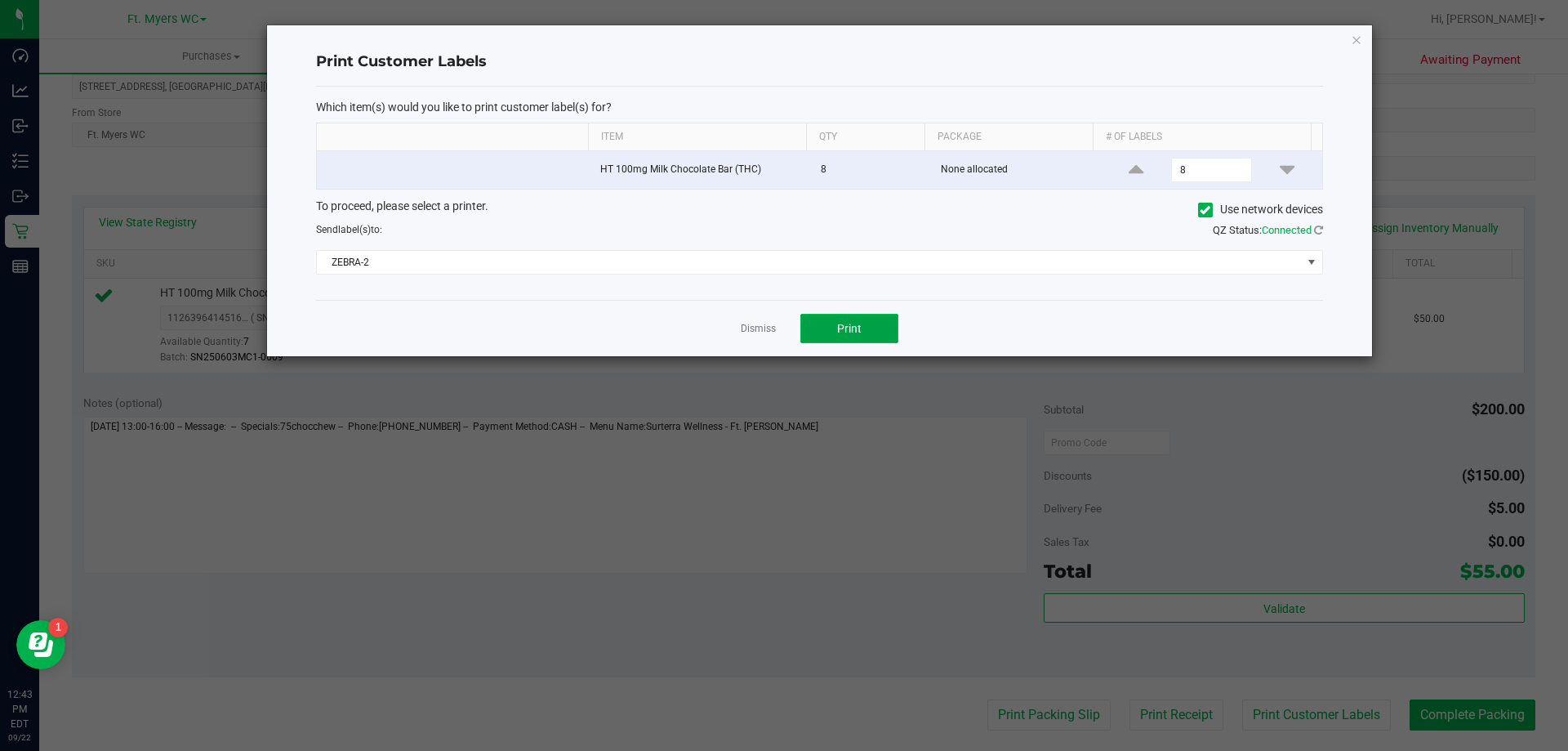
click at [864, 327] on button "Print" at bounding box center [849, 328] width 98 height 29
click at [774, 333] on link "Dismiss" at bounding box center [759, 328] width 35 height 14
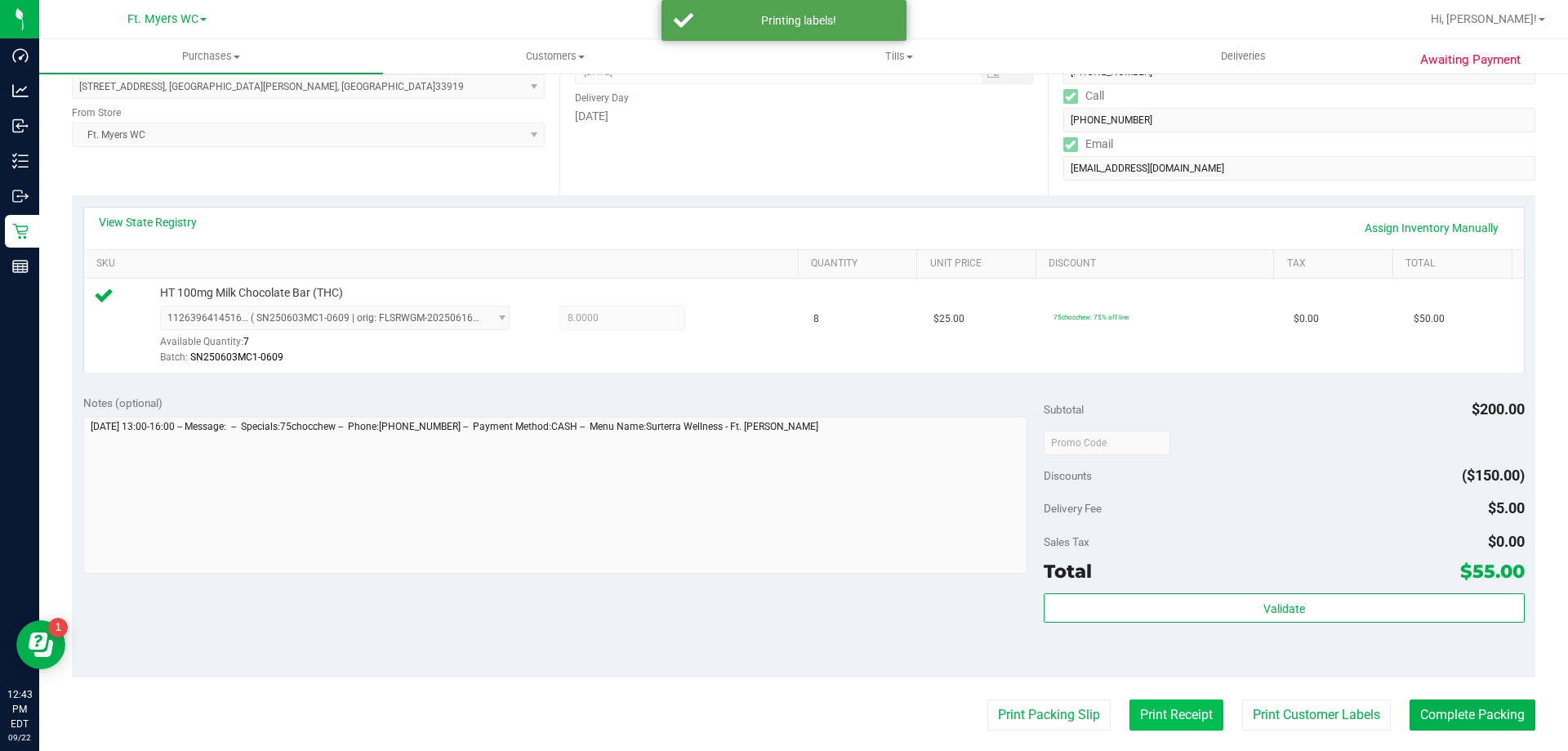
click at [1140, 705] on button "Print Receipt" at bounding box center [1176, 715] width 94 height 31
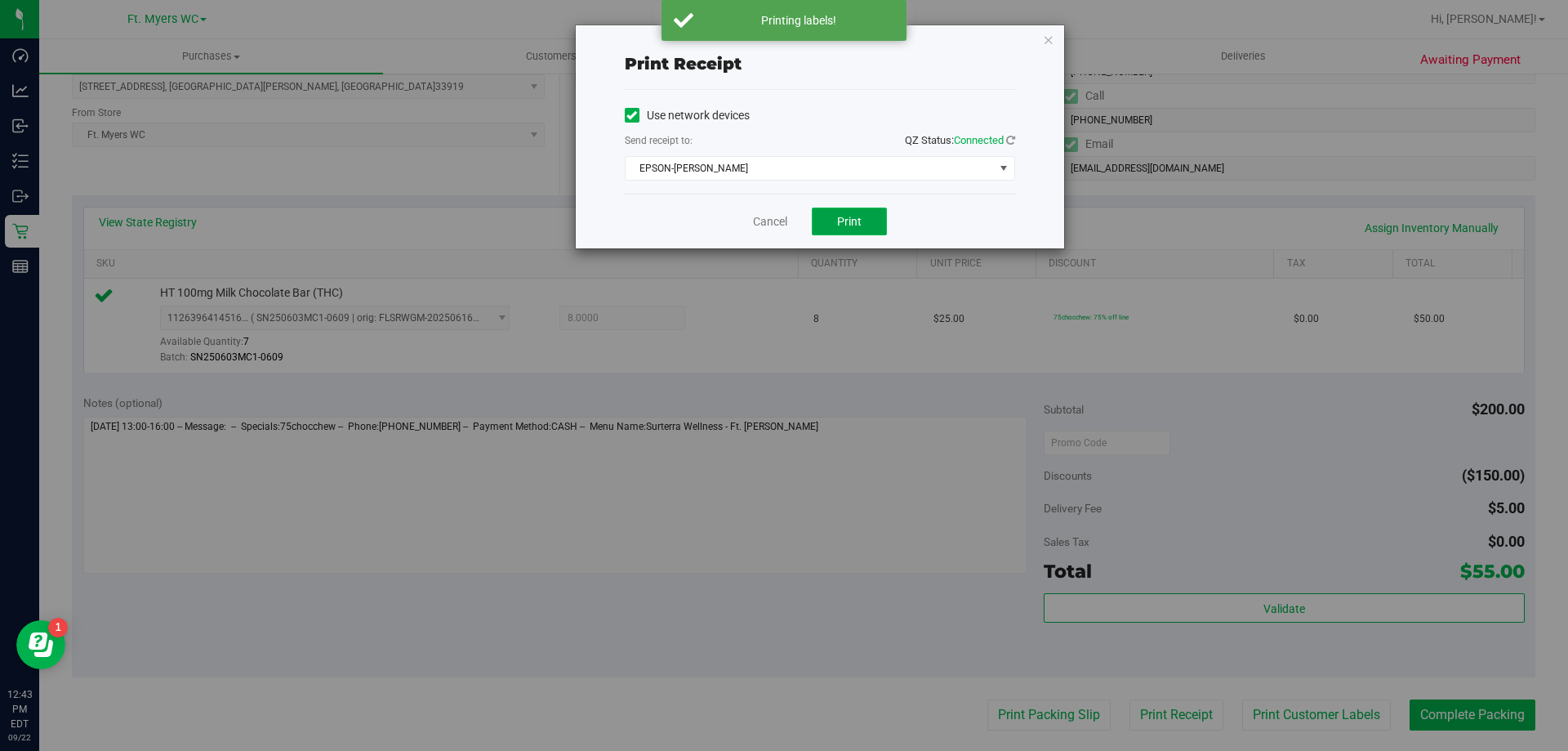
click at [858, 213] on button "Print" at bounding box center [849, 222] width 75 height 27
click at [862, 225] on button "Print" at bounding box center [849, 222] width 75 height 27
click at [765, 204] on div "Cancel Print" at bounding box center [819, 221] width 390 height 55
click at [765, 219] on link "Cancel" at bounding box center [769, 221] width 34 height 17
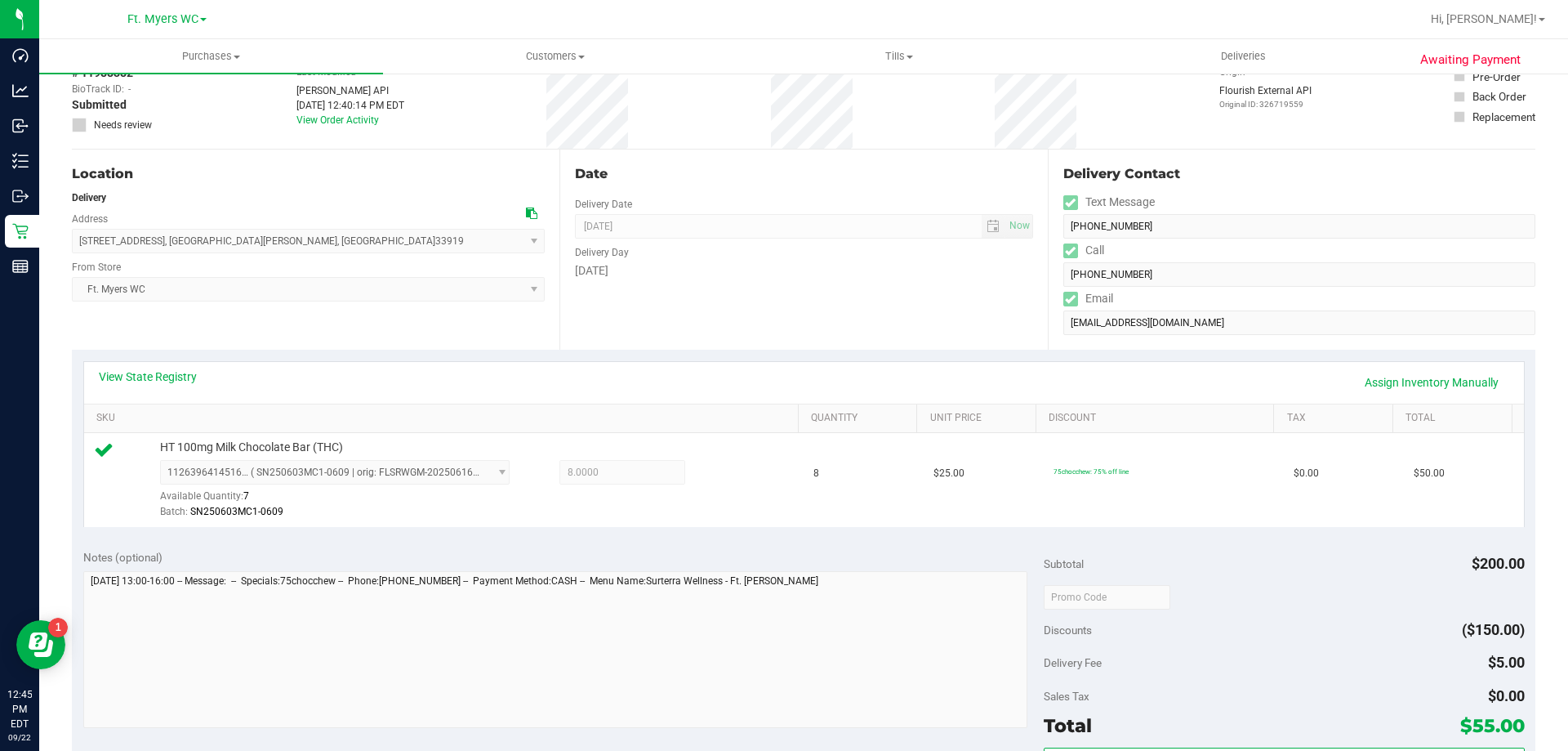
scroll to position [0, 0]
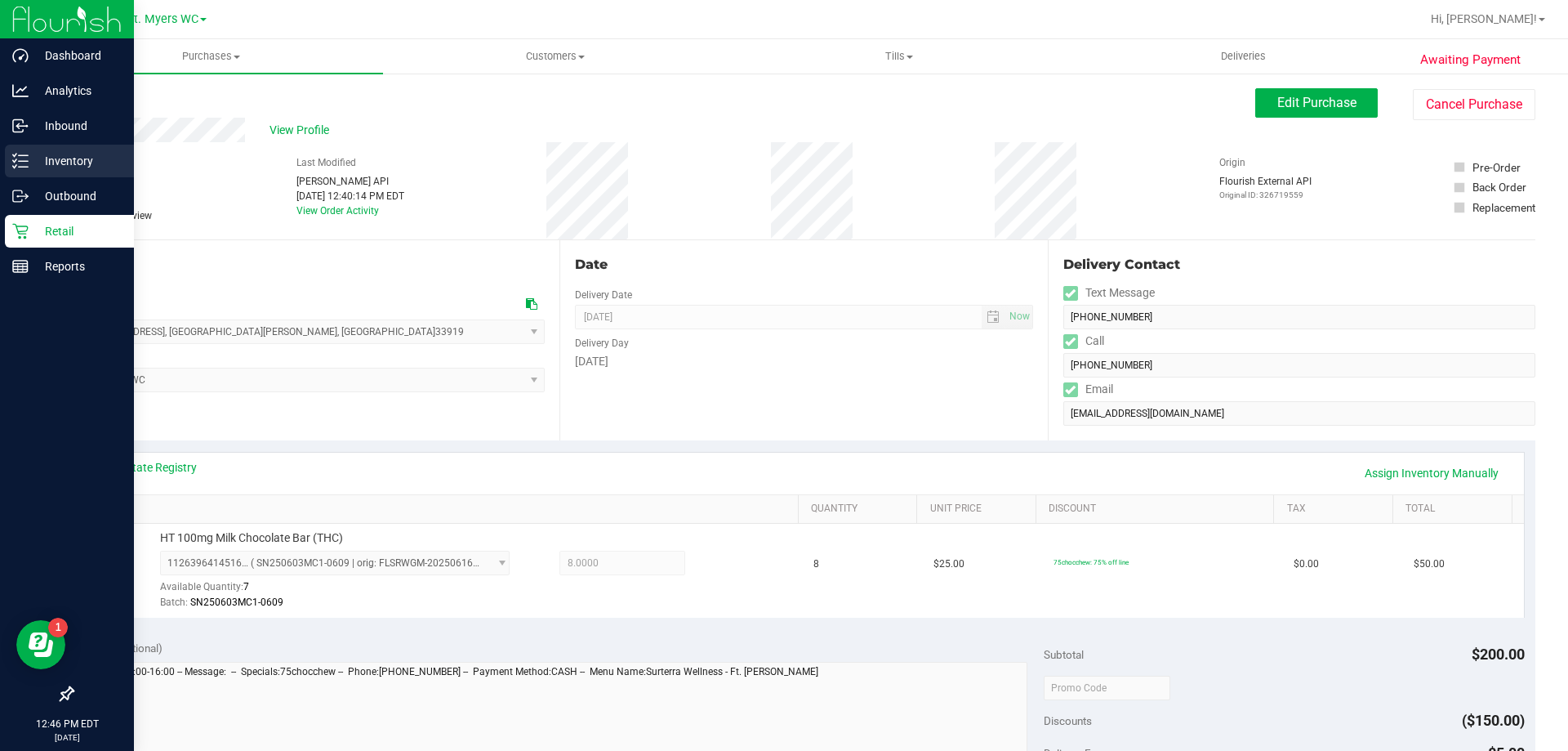
click at [77, 155] on p "Inventory" at bounding box center [77, 161] width 98 height 20
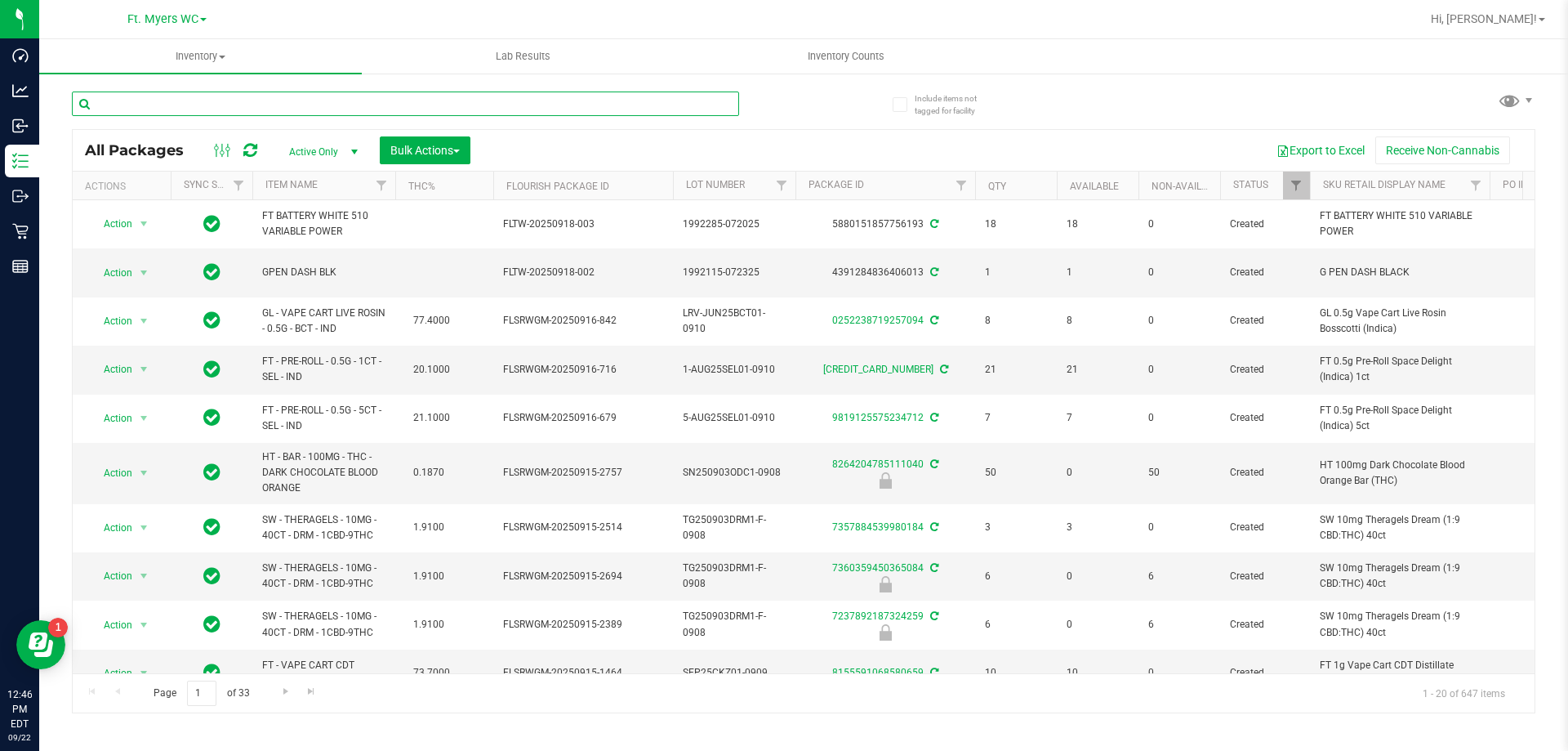
click at [156, 103] on input "text" at bounding box center [405, 103] width 667 height 25
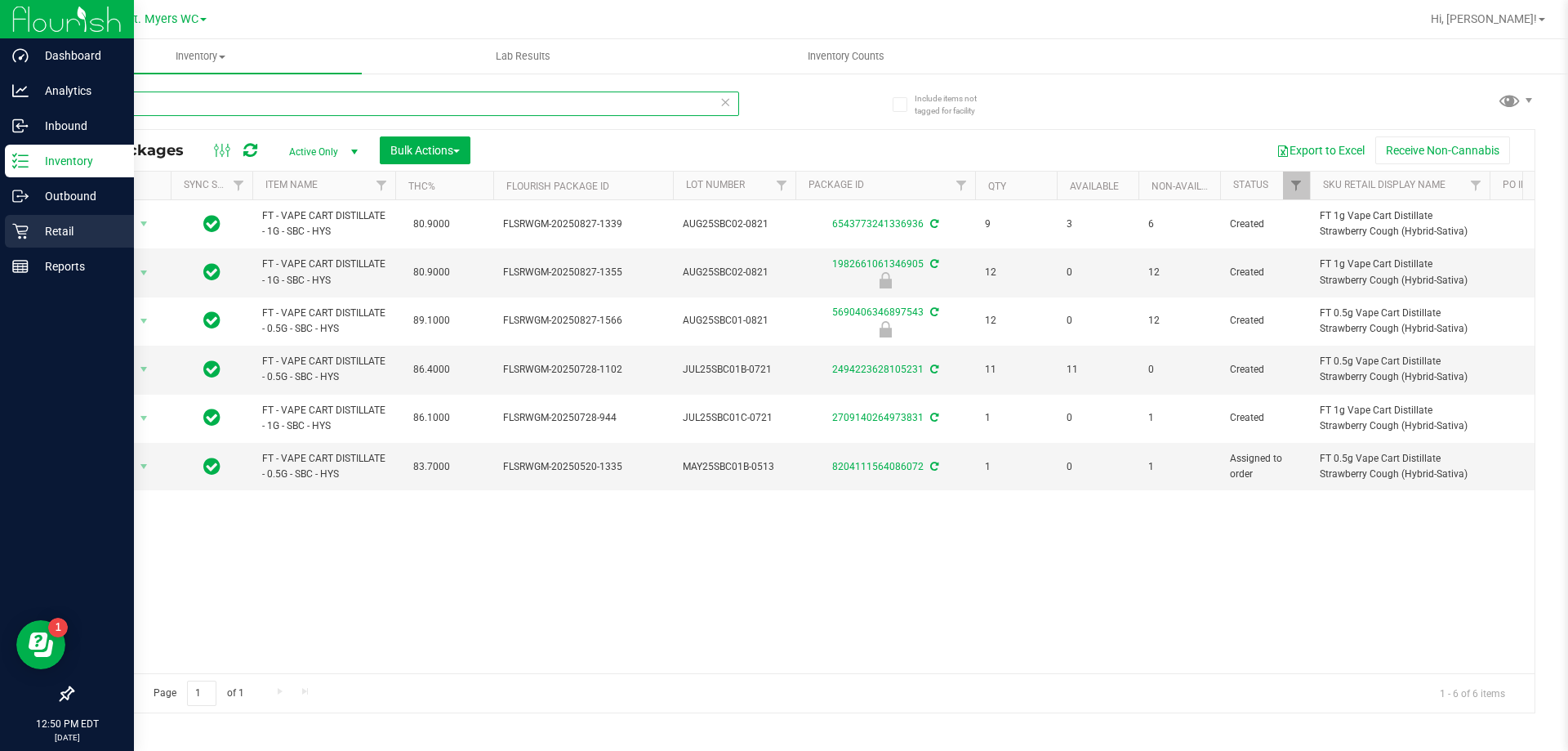
type input "sbc"
click at [30, 223] on p "Retail" at bounding box center [77, 231] width 98 height 20
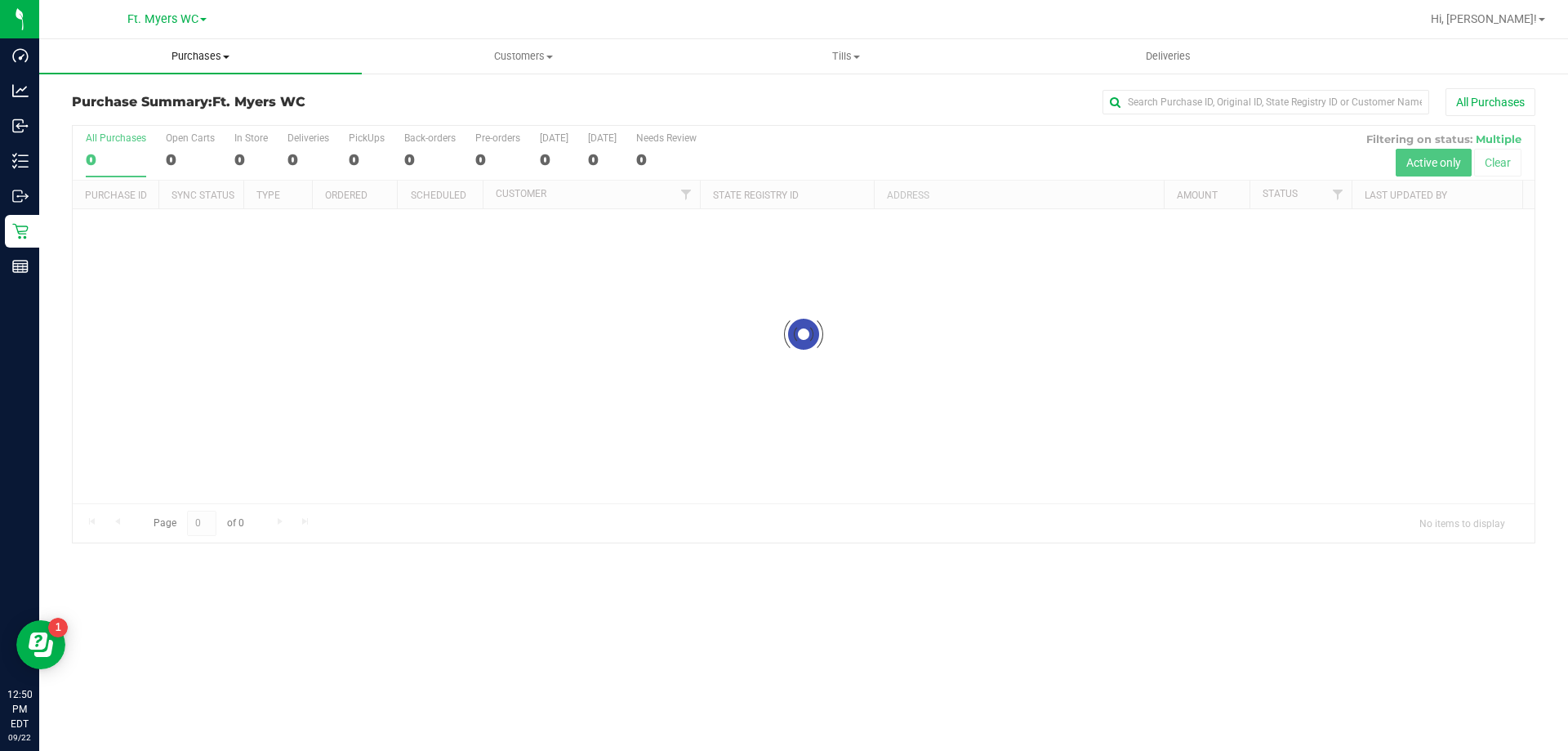
click at [201, 55] on span "Purchases" at bounding box center [200, 56] width 322 height 15
click at [178, 111] on li "Fulfillment" at bounding box center [200, 119] width 322 height 20
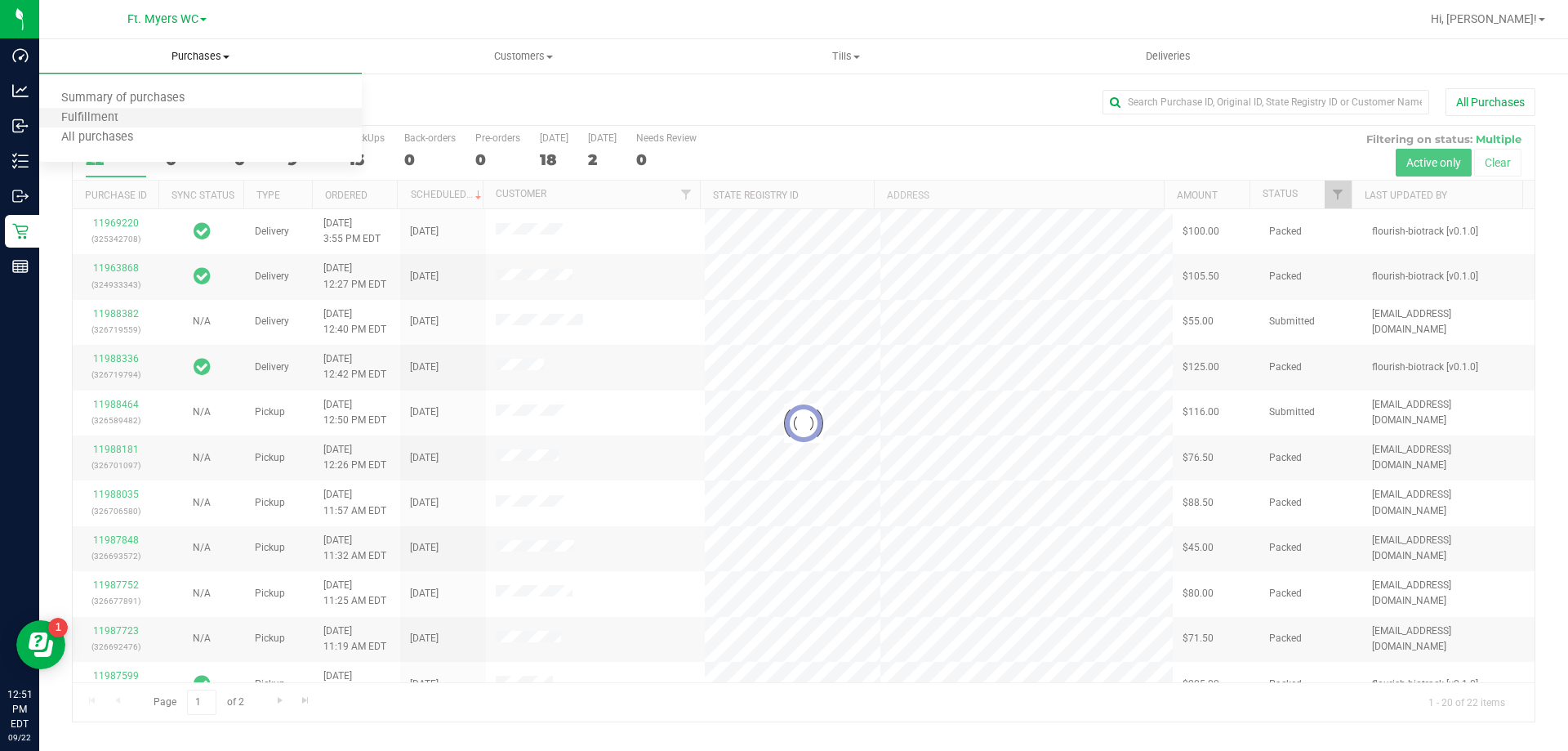
click at [178, 115] on li "Fulfillment" at bounding box center [200, 119] width 322 height 20
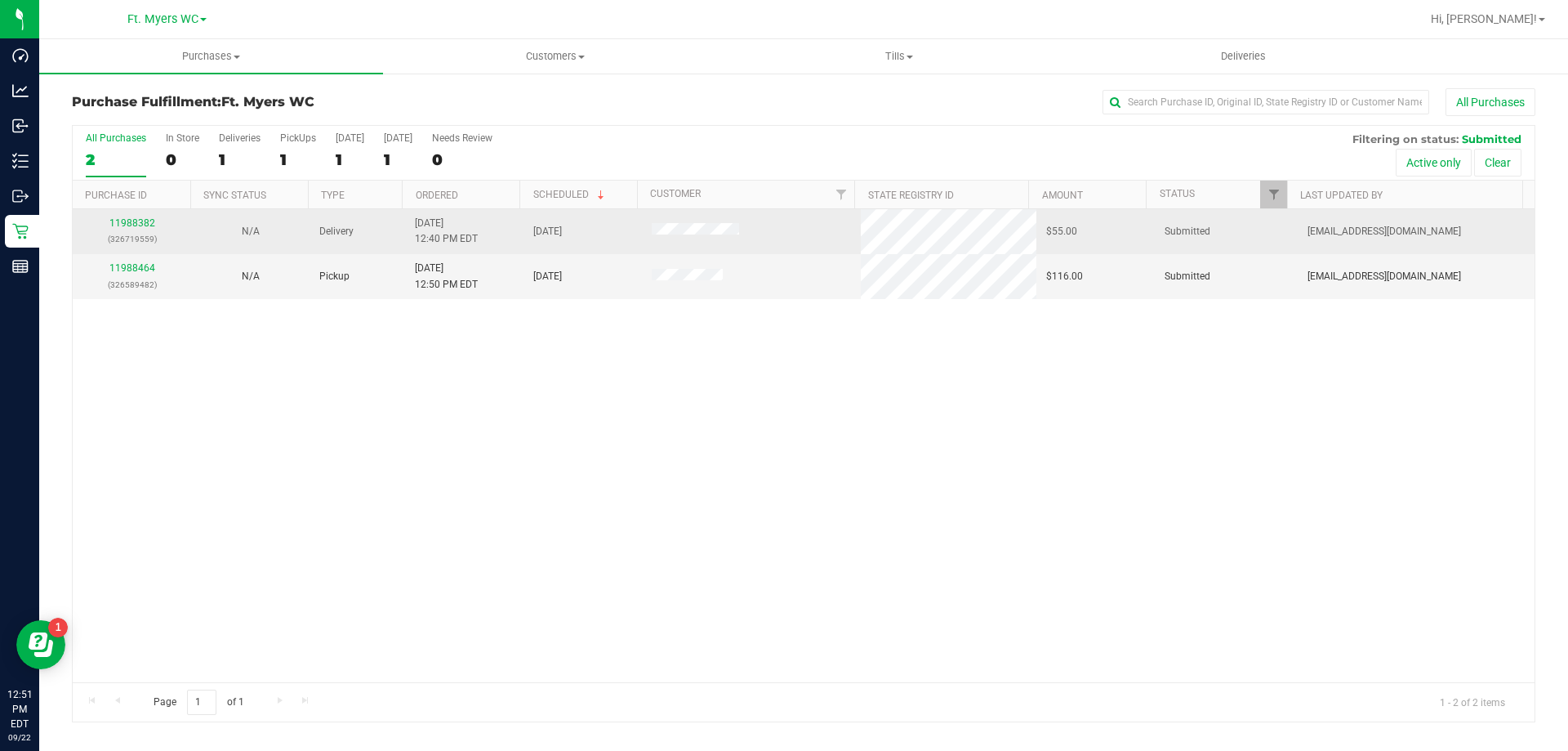
click at [134, 229] on div "11988382 (326719559)" at bounding box center [131, 231] width 99 height 31
click at [134, 223] on link "11988382" at bounding box center [132, 224] width 46 height 12
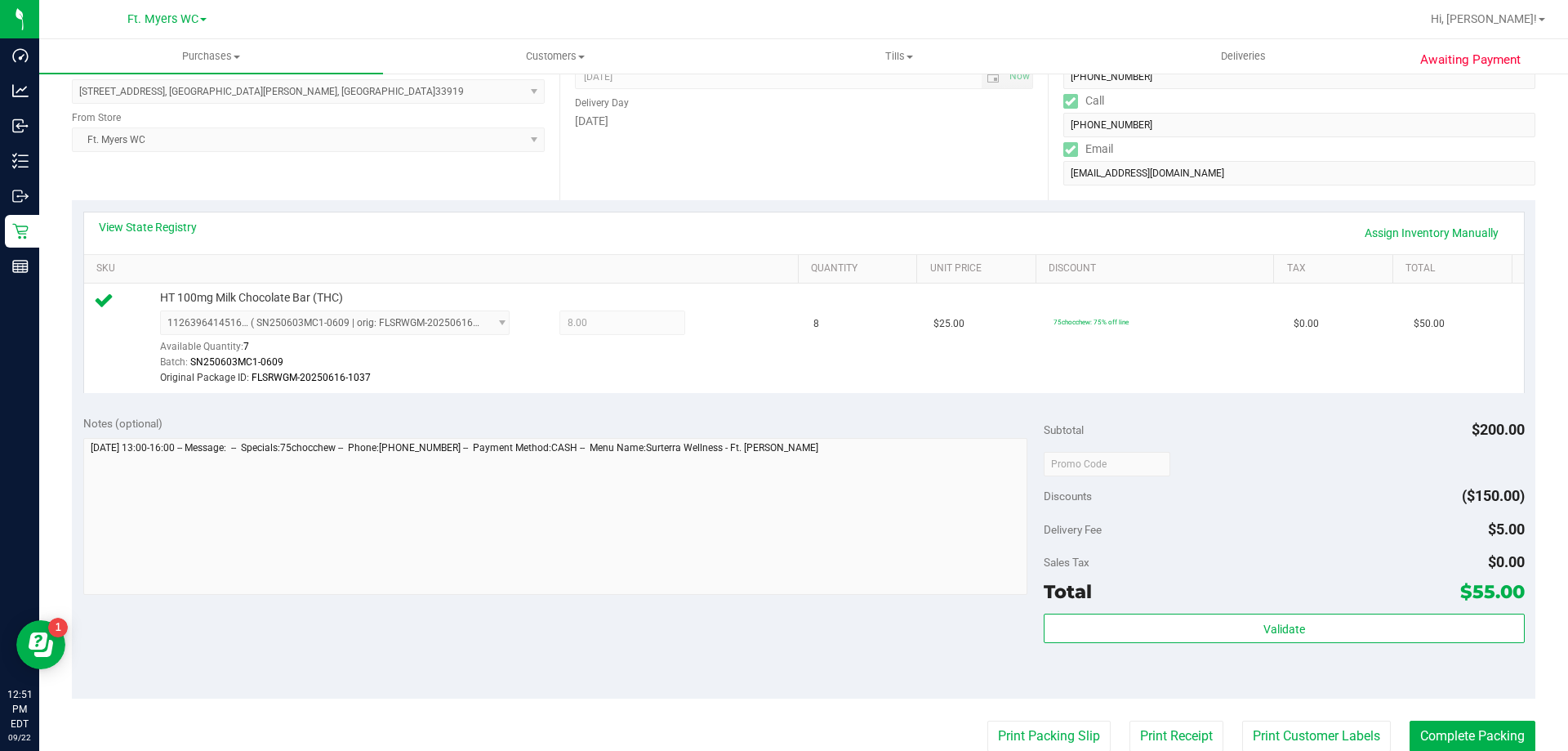
scroll to position [409, 0]
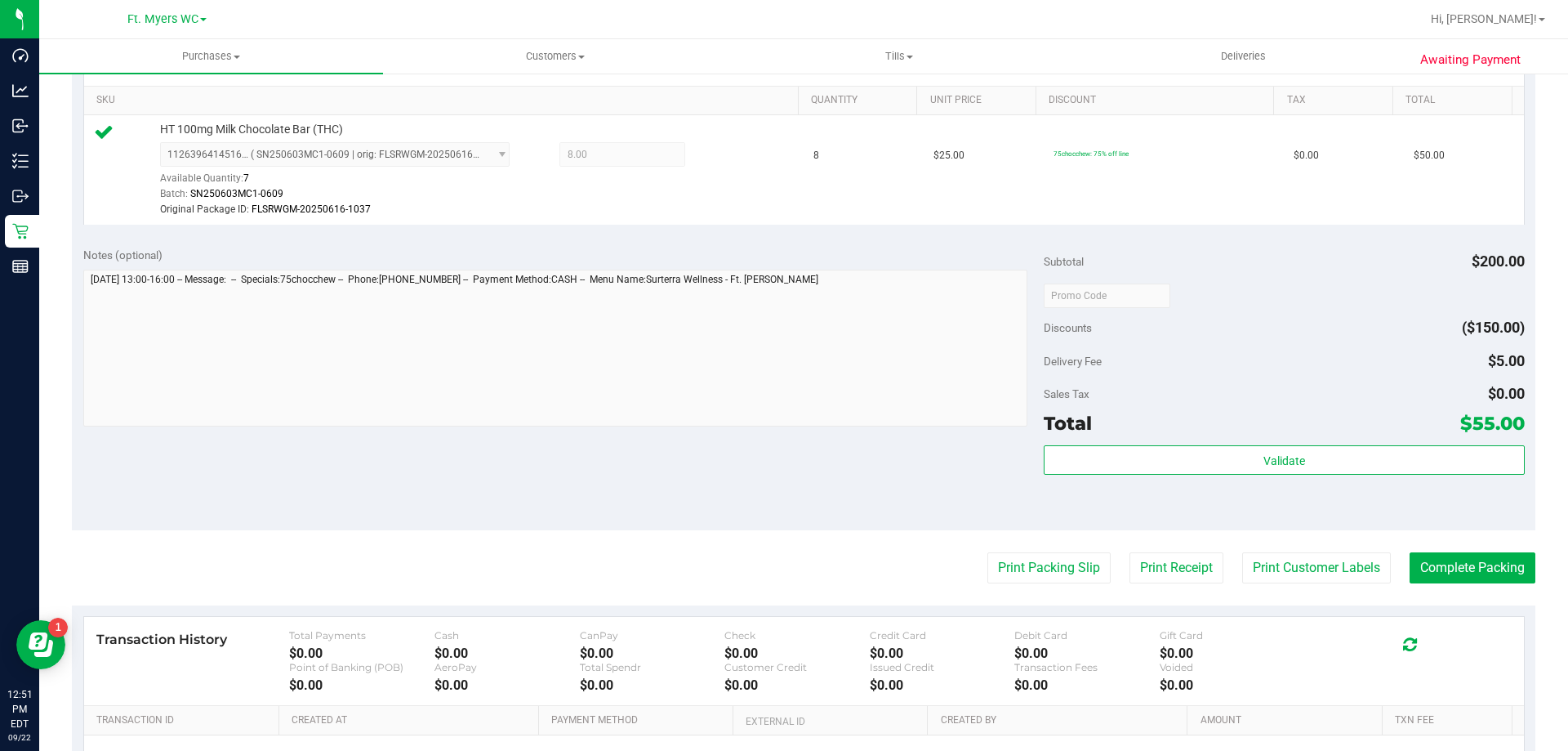
click at [1167, 477] on div "Validate" at bounding box center [1284, 481] width 480 height 74
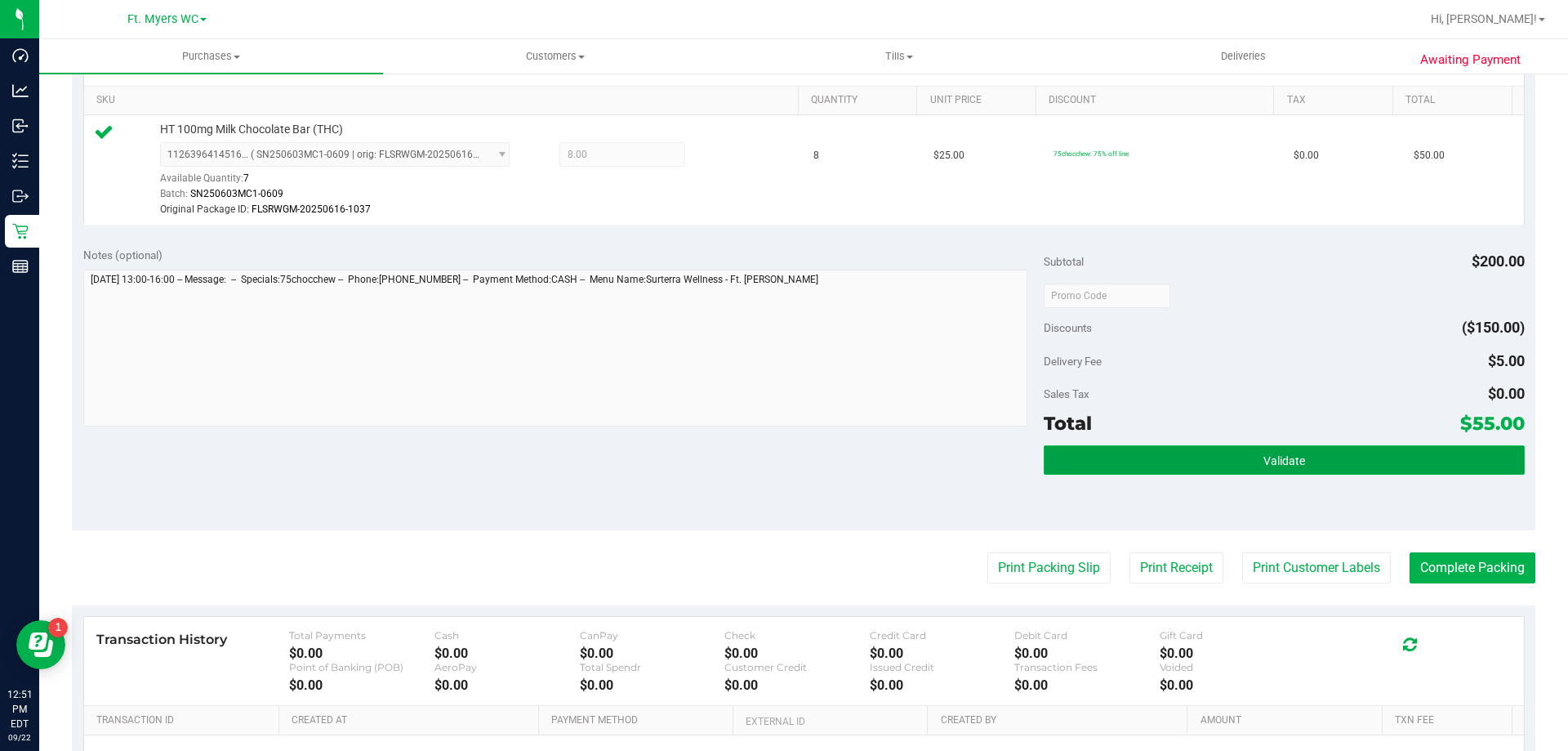
click at [1167, 473] on button "Validate" at bounding box center [1284, 460] width 480 height 29
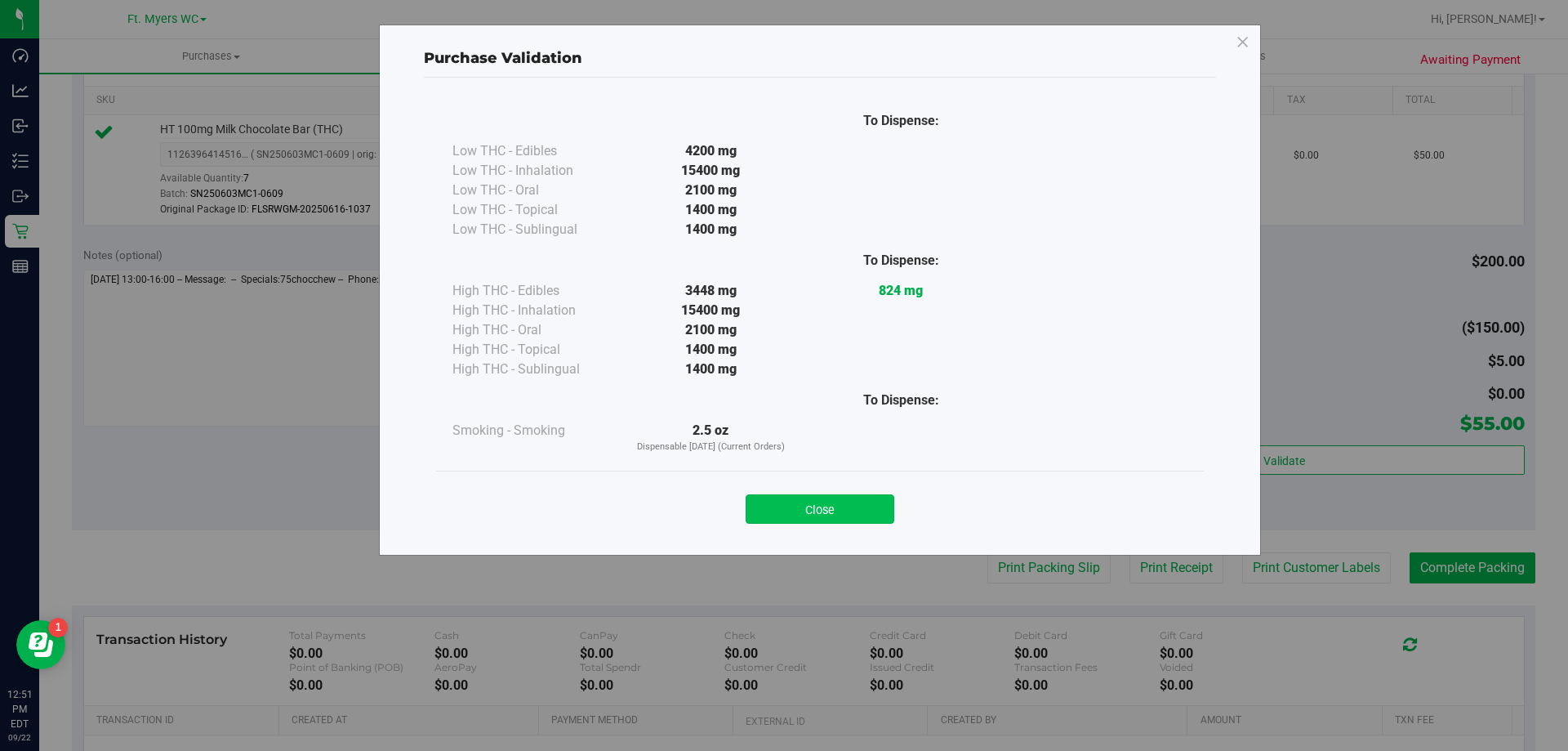
click at [820, 502] on button "Close" at bounding box center [820, 509] width 149 height 29
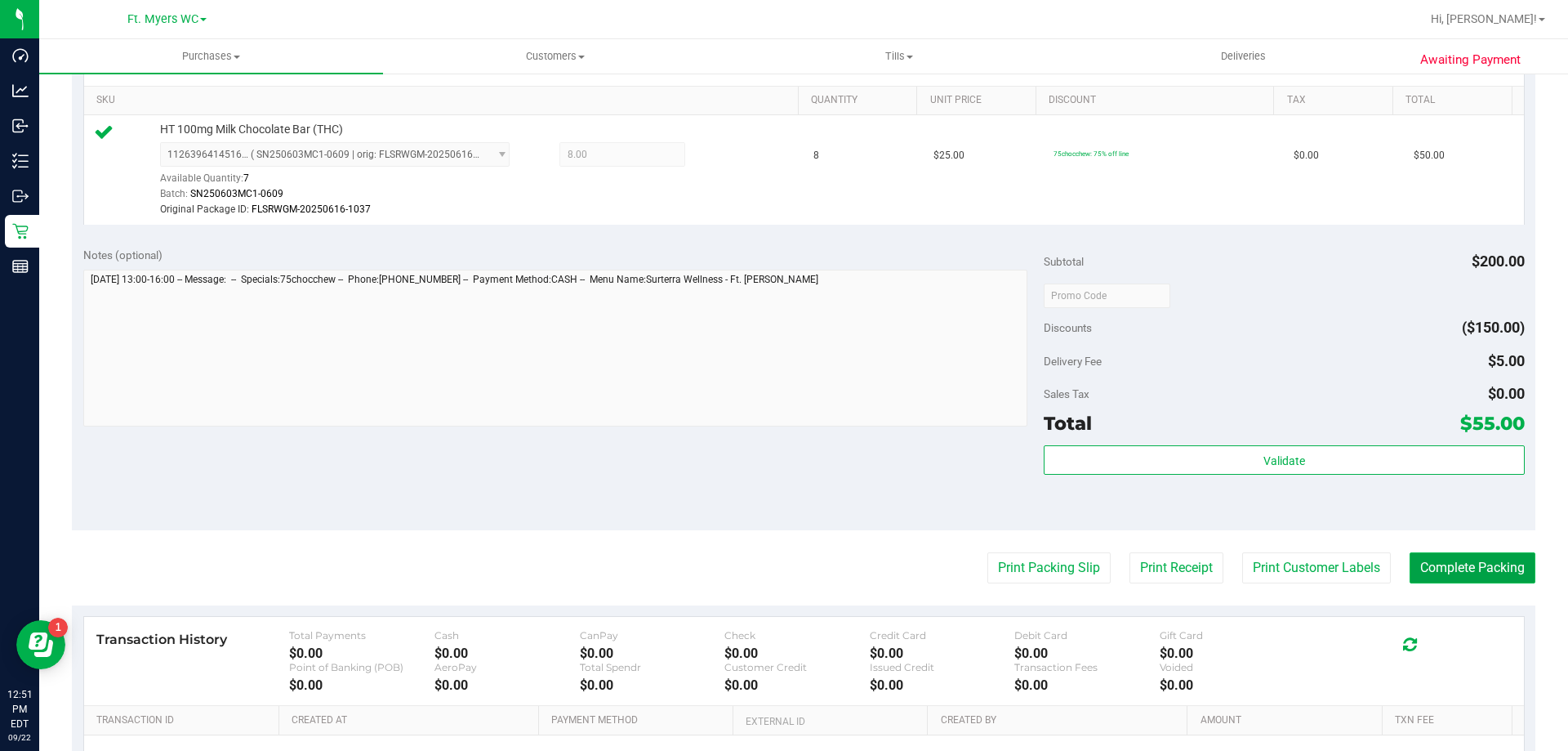
click at [1409, 556] on button "Complete Packing" at bounding box center [1472, 568] width 125 height 31
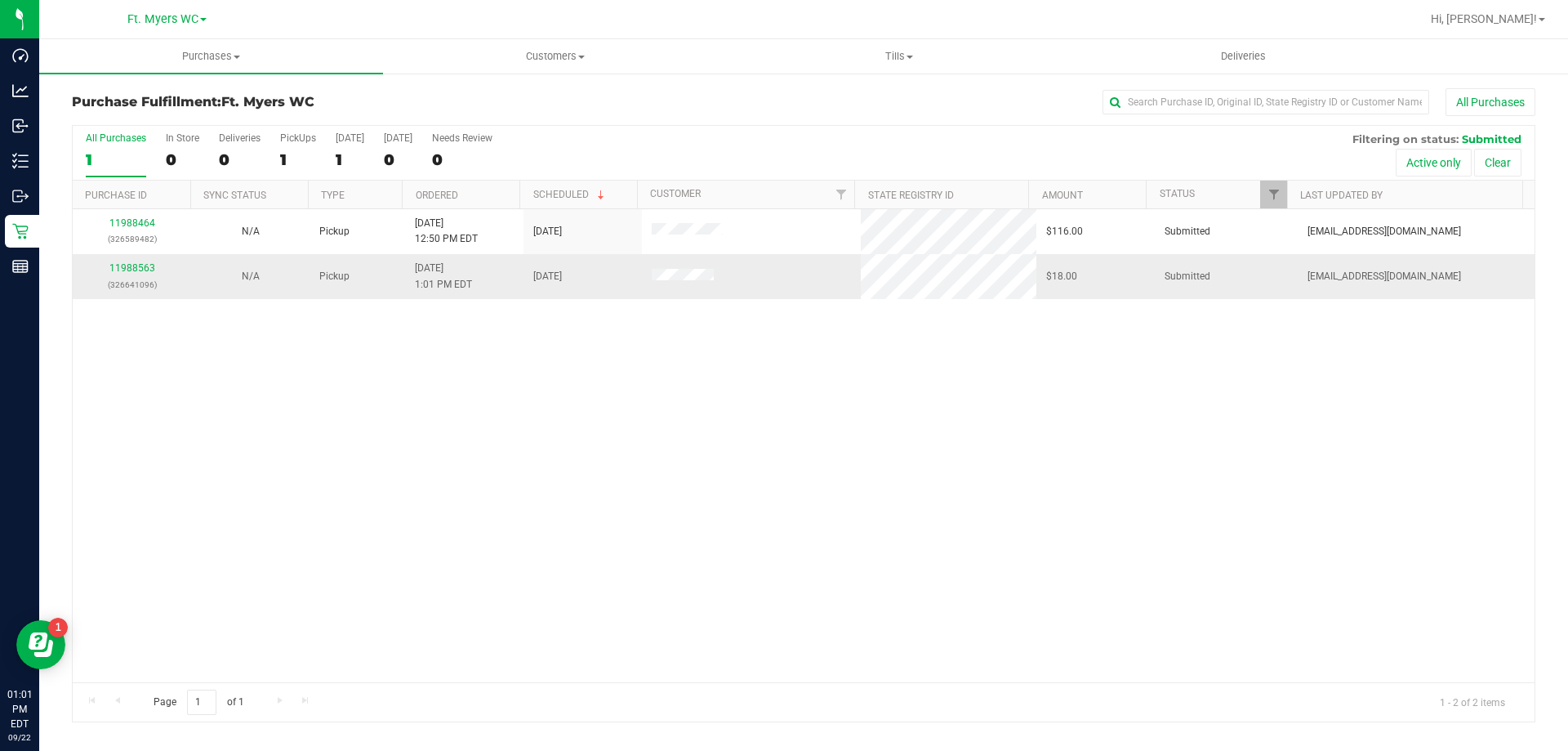
click at [145, 275] on div "11988563 (326641096)" at bounding box center [131, 276] width 99 height 31
click at [125, 264] on link "11988563" at bounding box center [132, 268] width 46 height 12
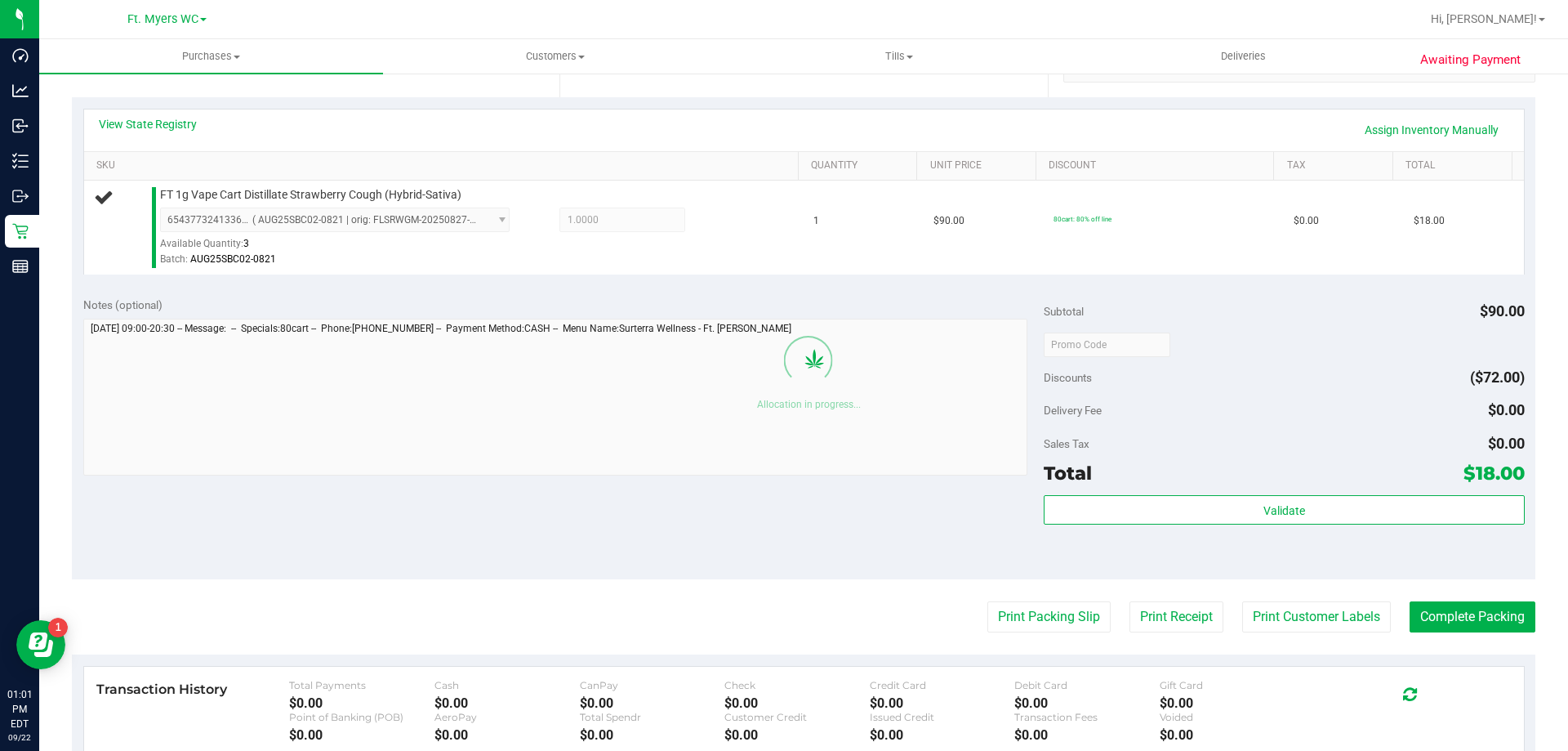
scroll to position [490, 0]
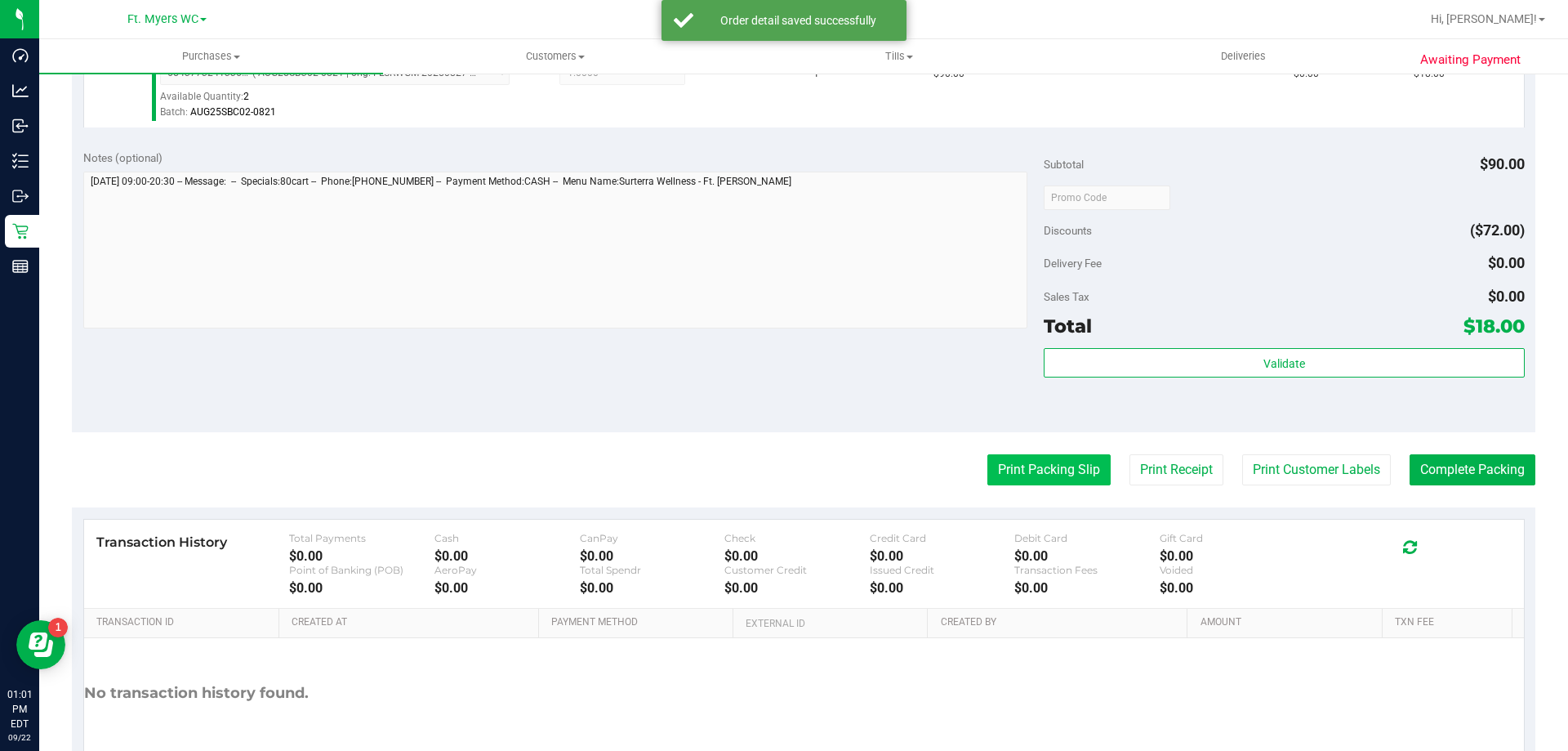
click at [1045, 466] on button "Print Packing Slip" at bounding box center [1049, 470] width 123 height 31
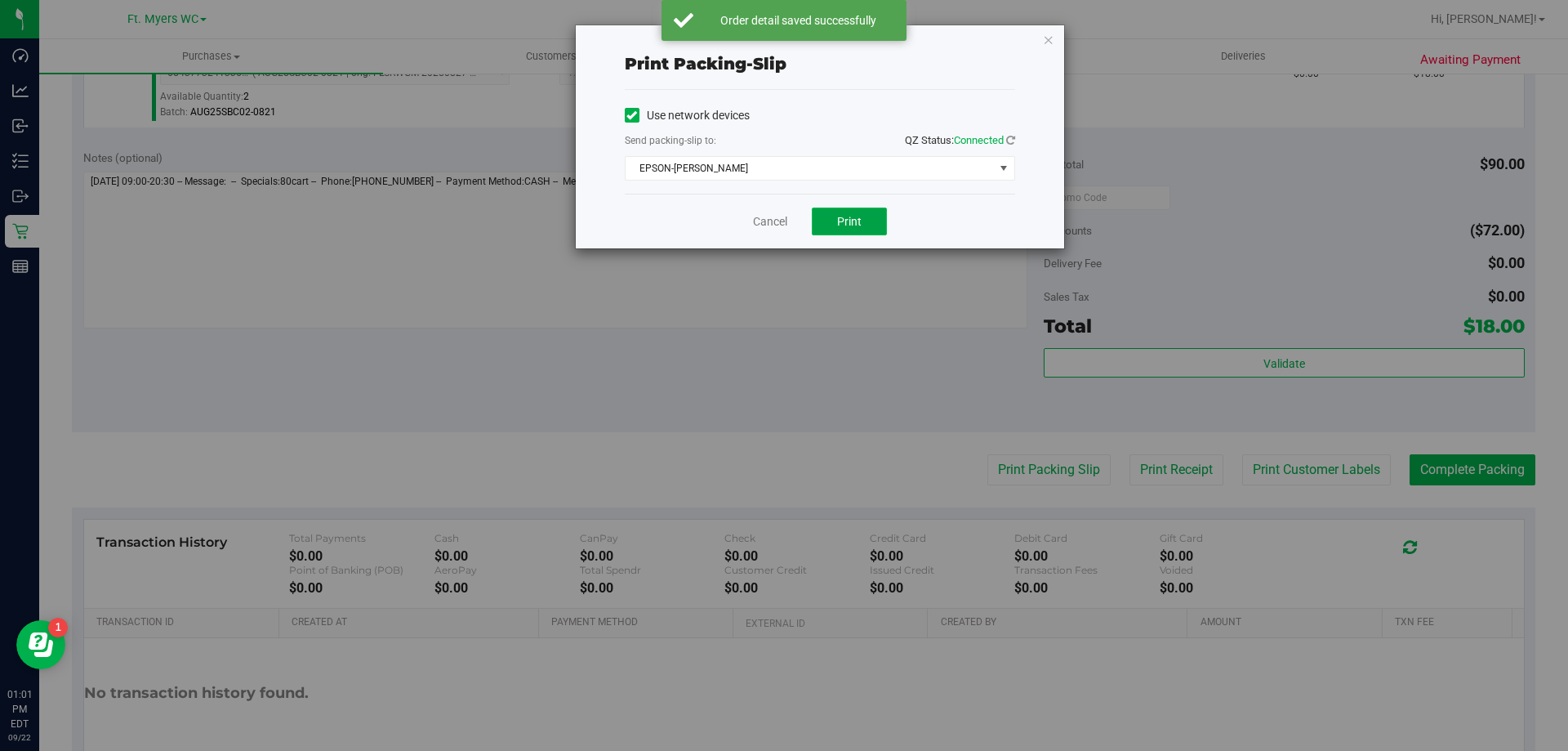
click at [867, 227] on button "Print" at bounding box center [849, 222] width 75 height 27
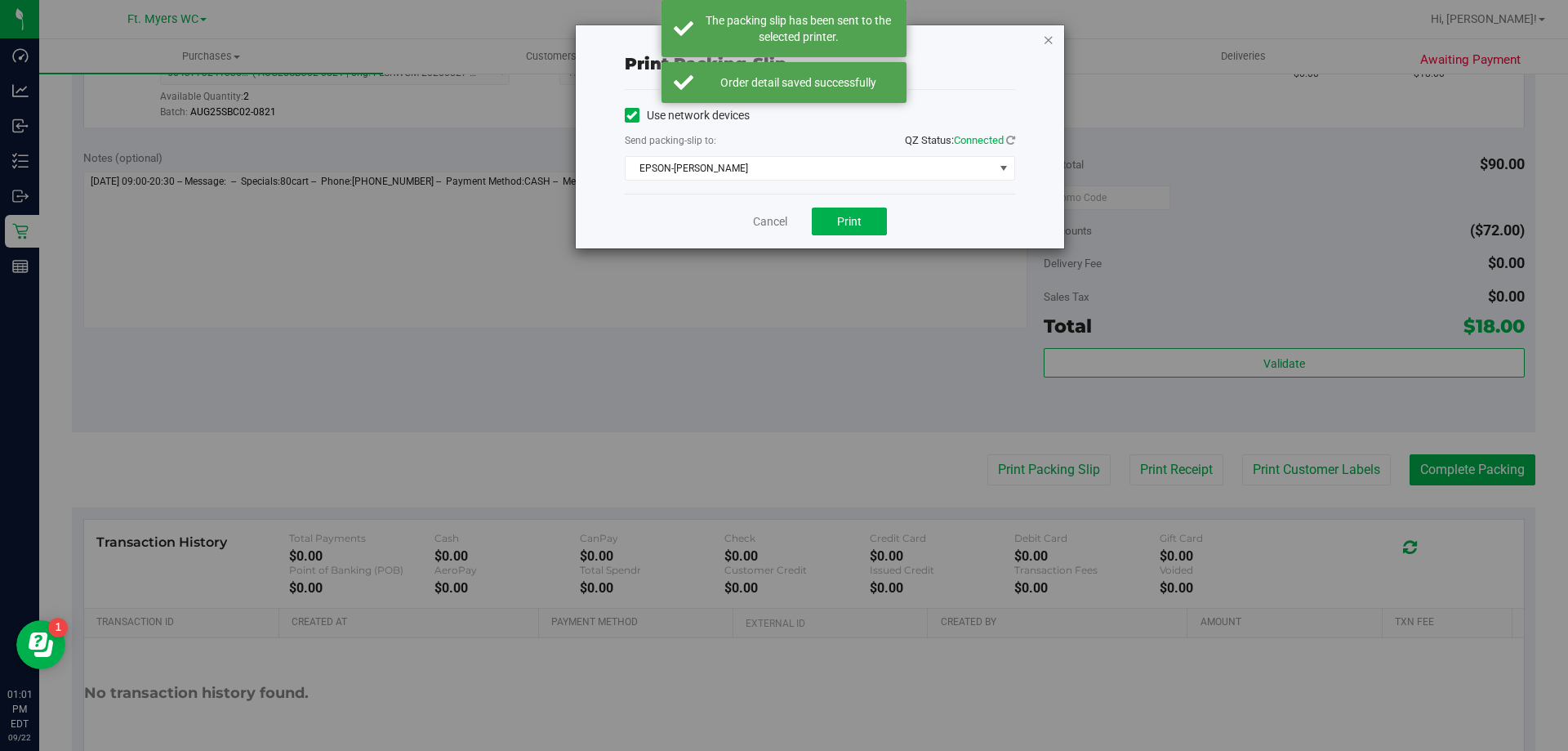
click at [1053, 38] on icon "button" at bounding box center [1049, 39] width 12 height 20
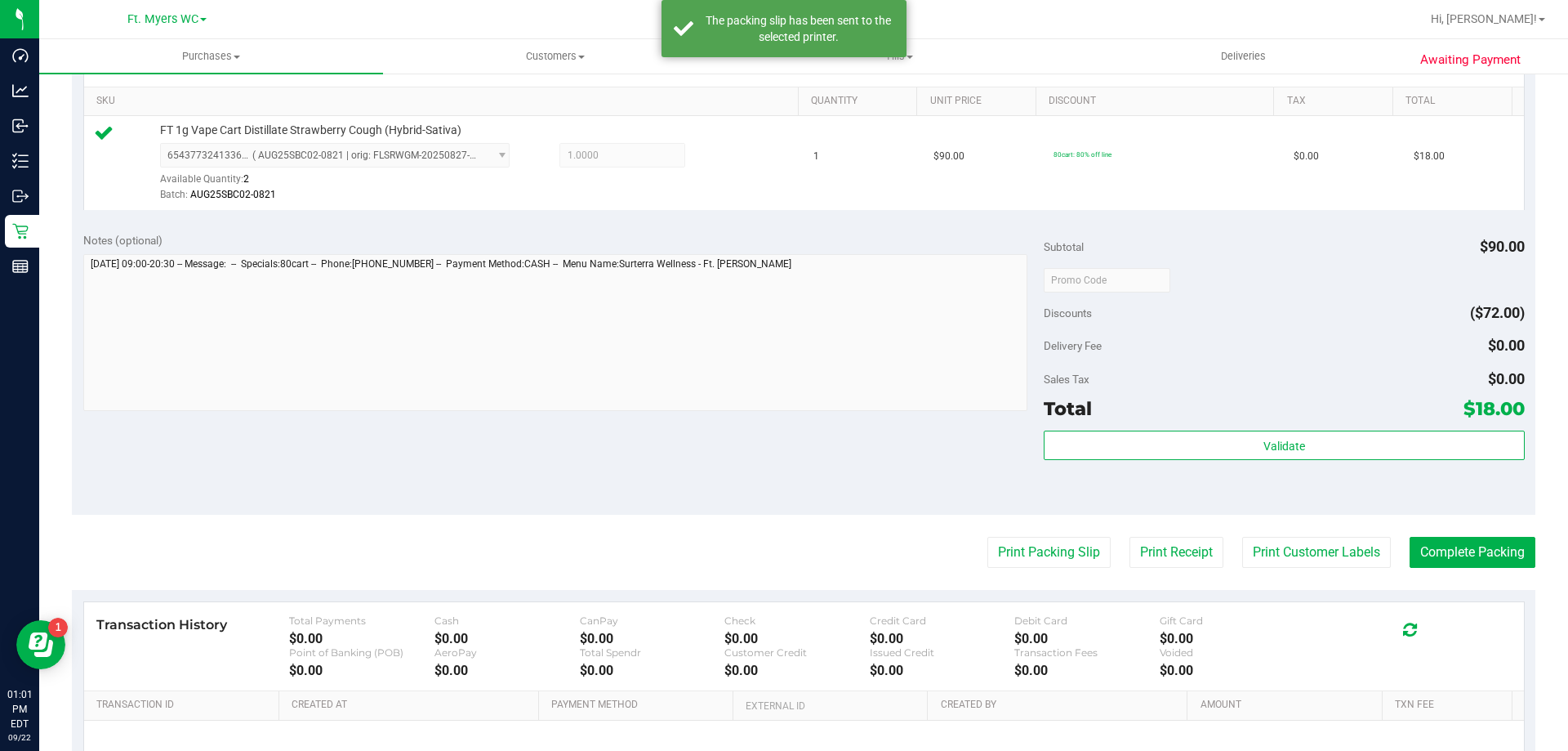
scroll to position [409, 0]
click at [1417, 559] on button "Complete Packing" at bounding box center [1472, 552] width 125 height 31
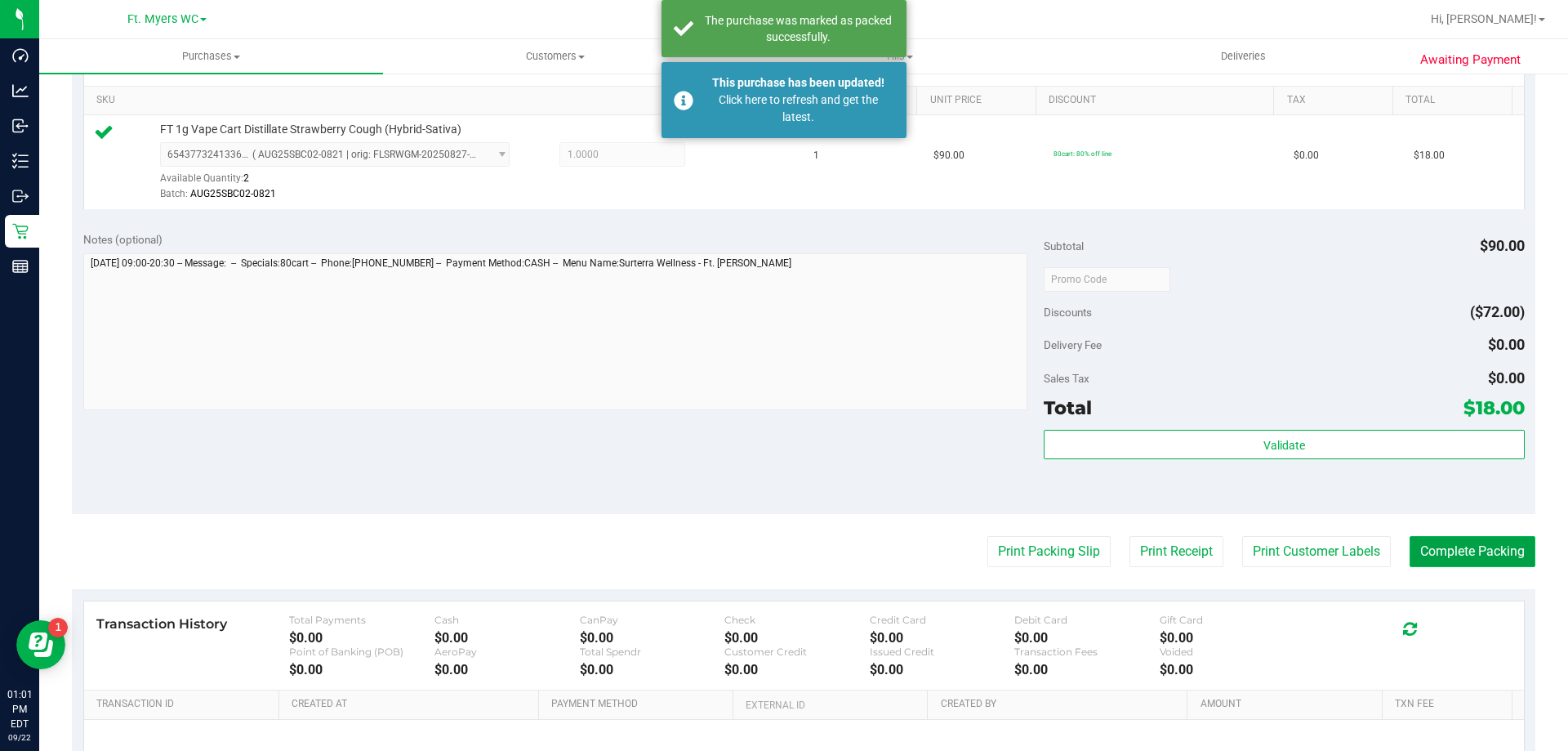
click at [1417, 559] on button "Complete Packing" at bounding box center [1472, 552] width 125 height 31
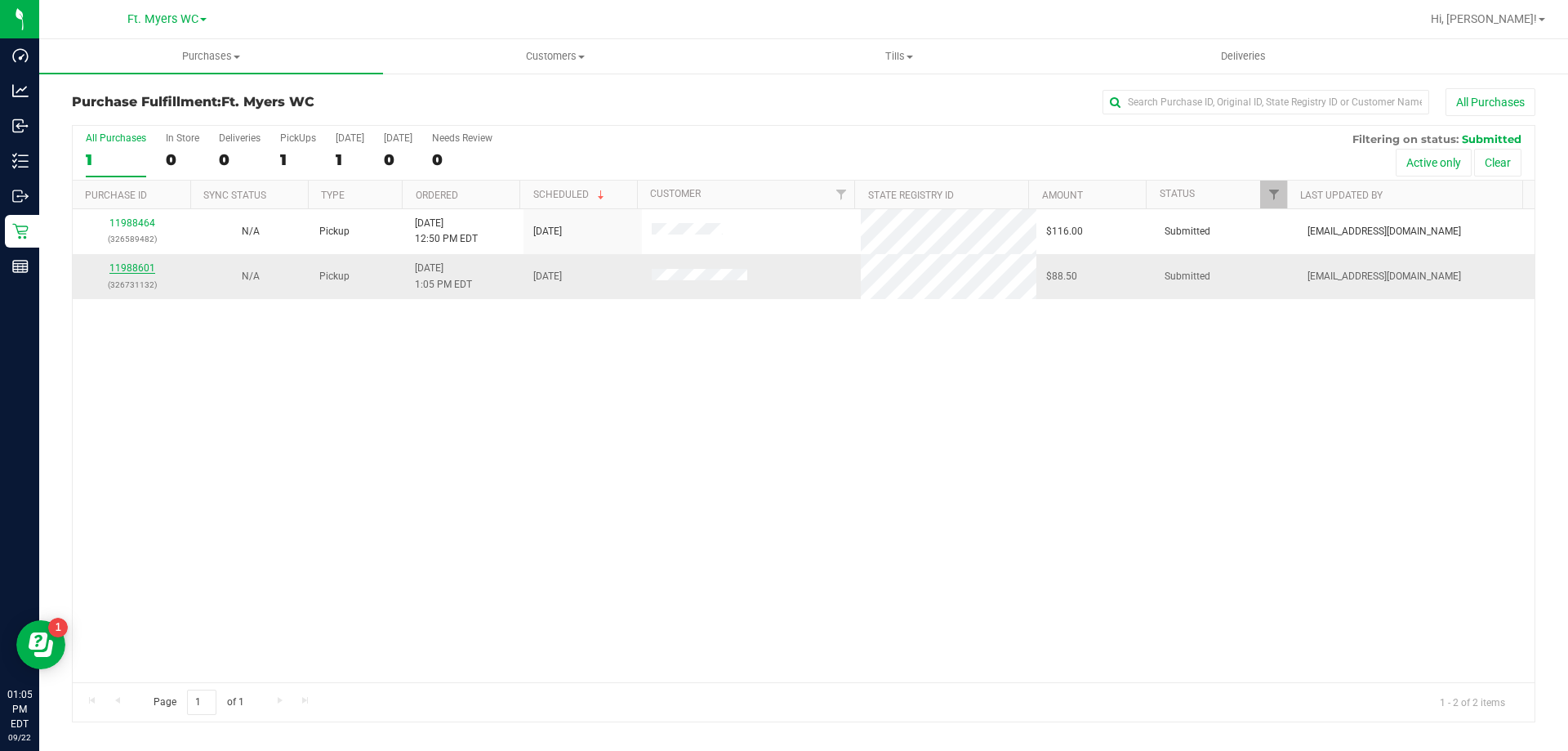
click at [124, 262] on link "11988601" at bounding box center [132, 268] width 46 height 12
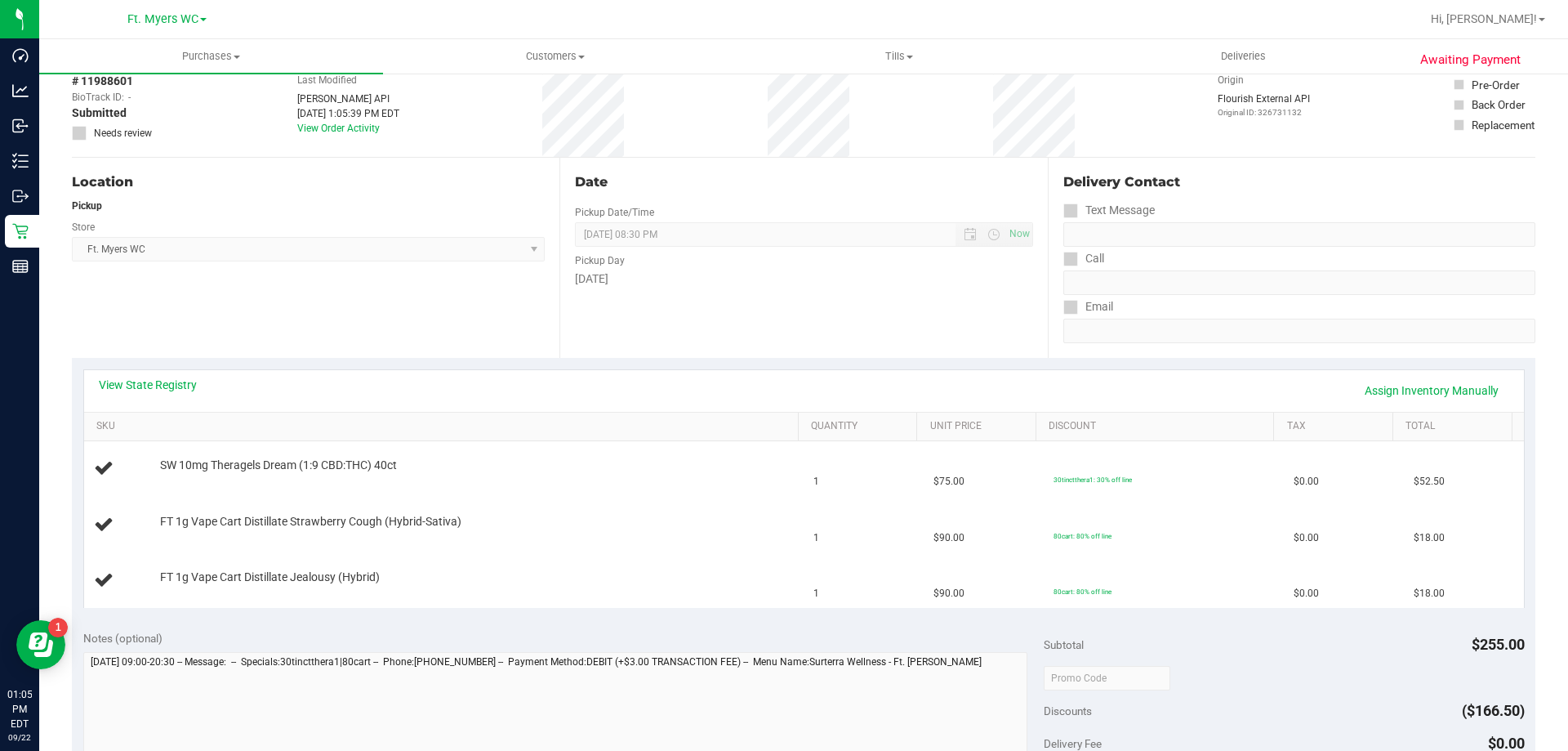
scroll to position [326, 0]
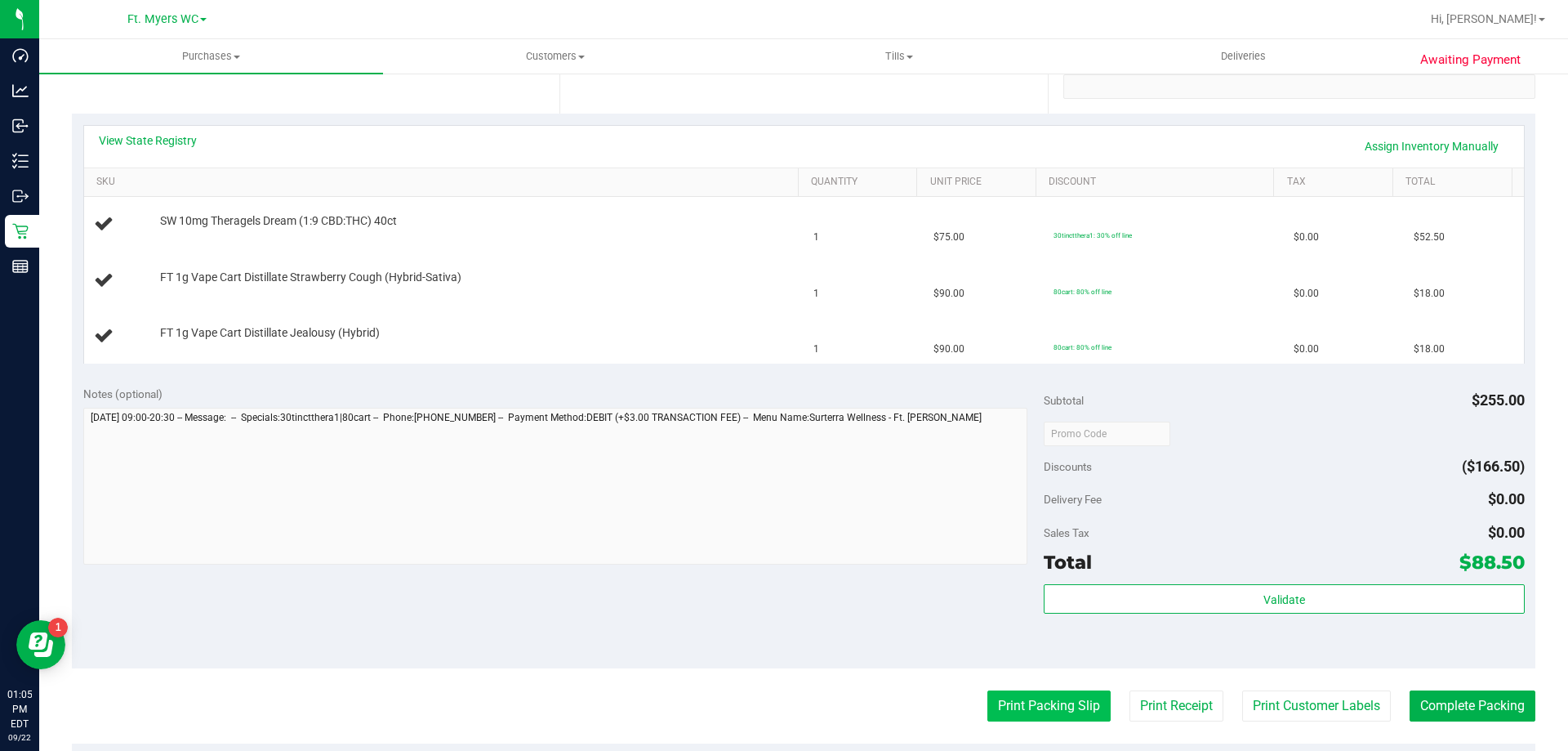
click at [1030, 693] on button "Print Packing Slip" at bounding box center [1049, 706] width 123 height 31
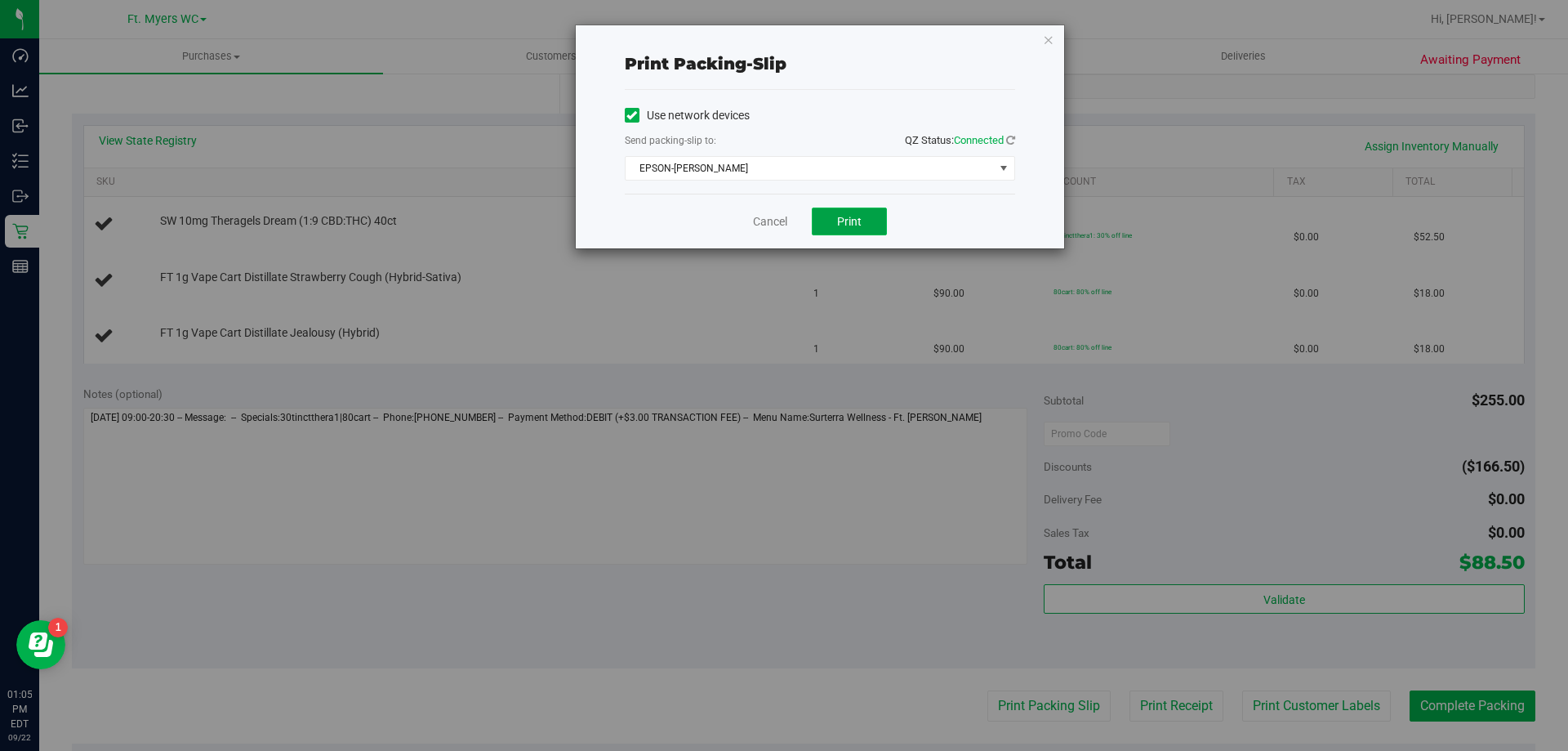
click at [851, 222] on span "Print" at bounding box center [849, 221] width 24 height 13
click at [789, 223] on div "Cancel Print" at bounding box center [819, 221] width 390 height 55
click at [781, 222] on link "Cancel" at bounding box center [769, 221] width 34 height 17
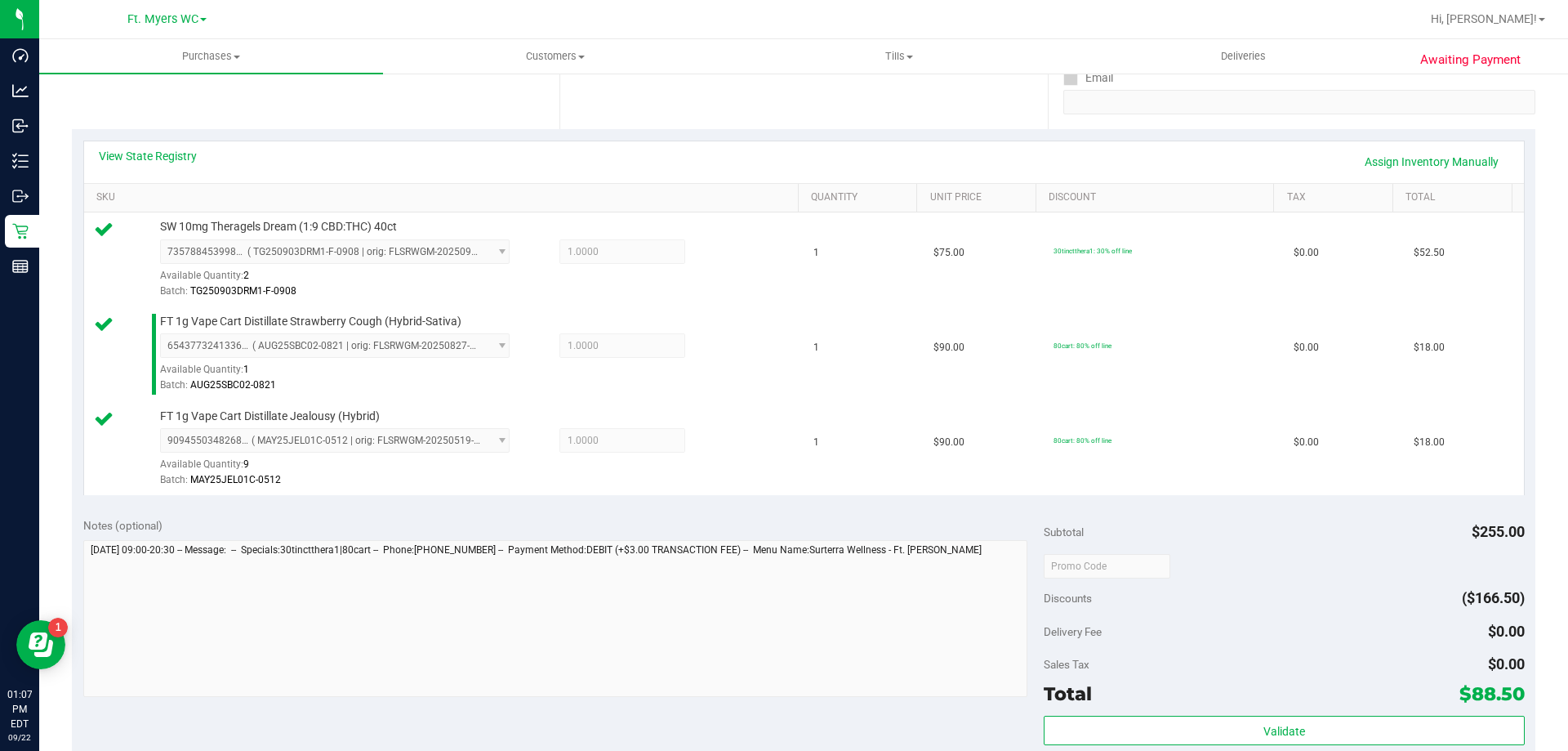
scroll to position [490, 0]
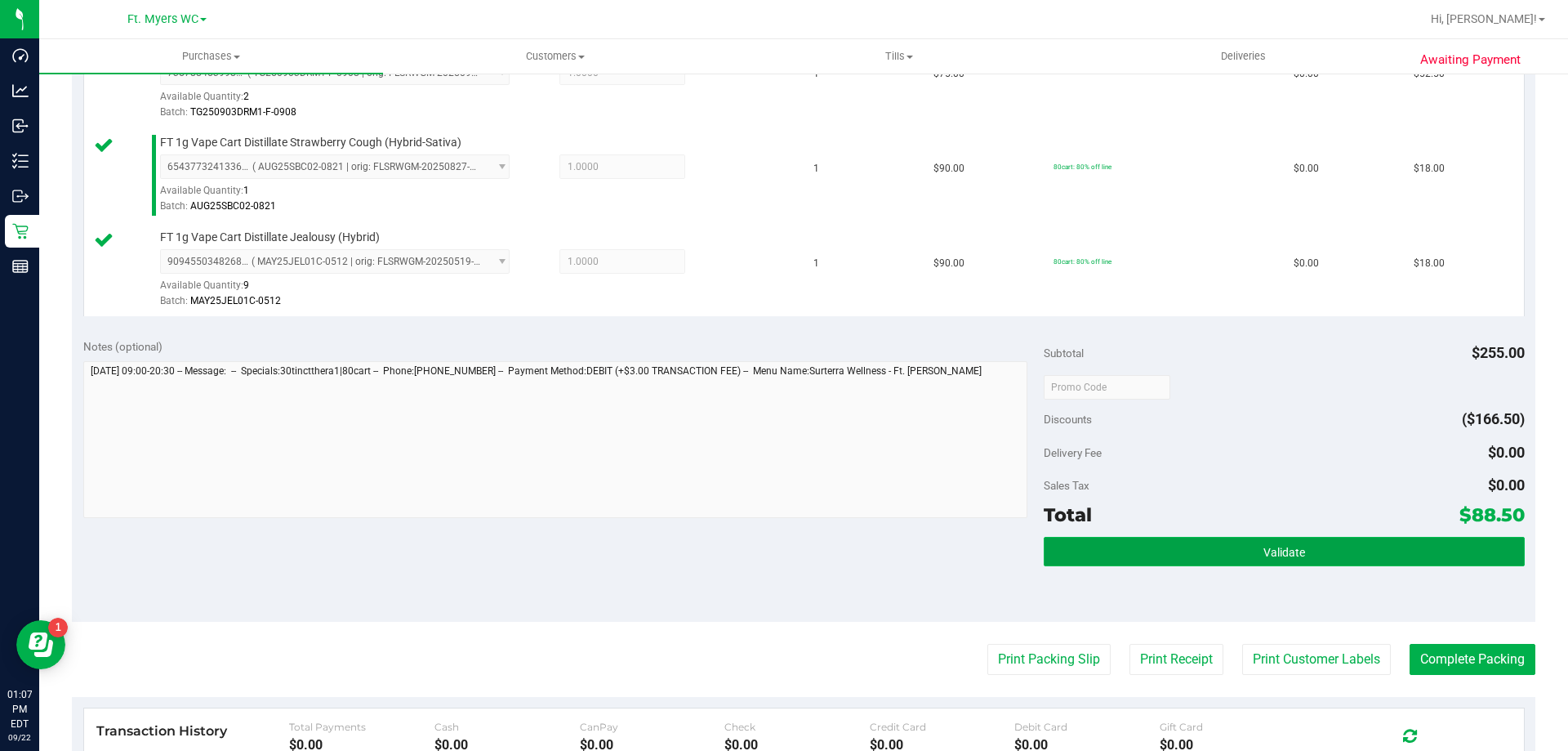
click at [1121, 550] on button "Validate" at bounding box center [1284, 551] width 480 height 29
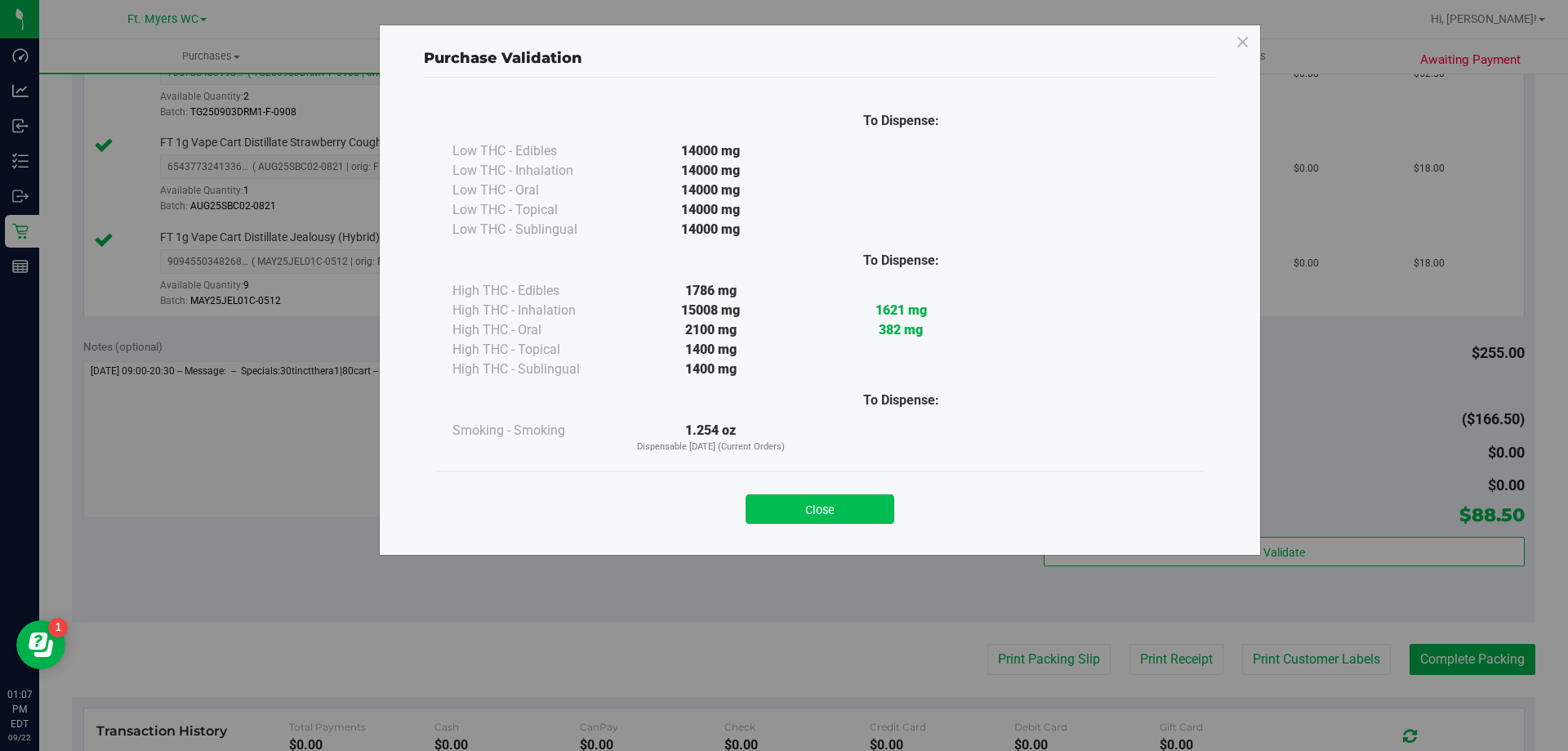
click at [836, 499] on button "Close" at bounding box center [820, 509] width 149 height 29
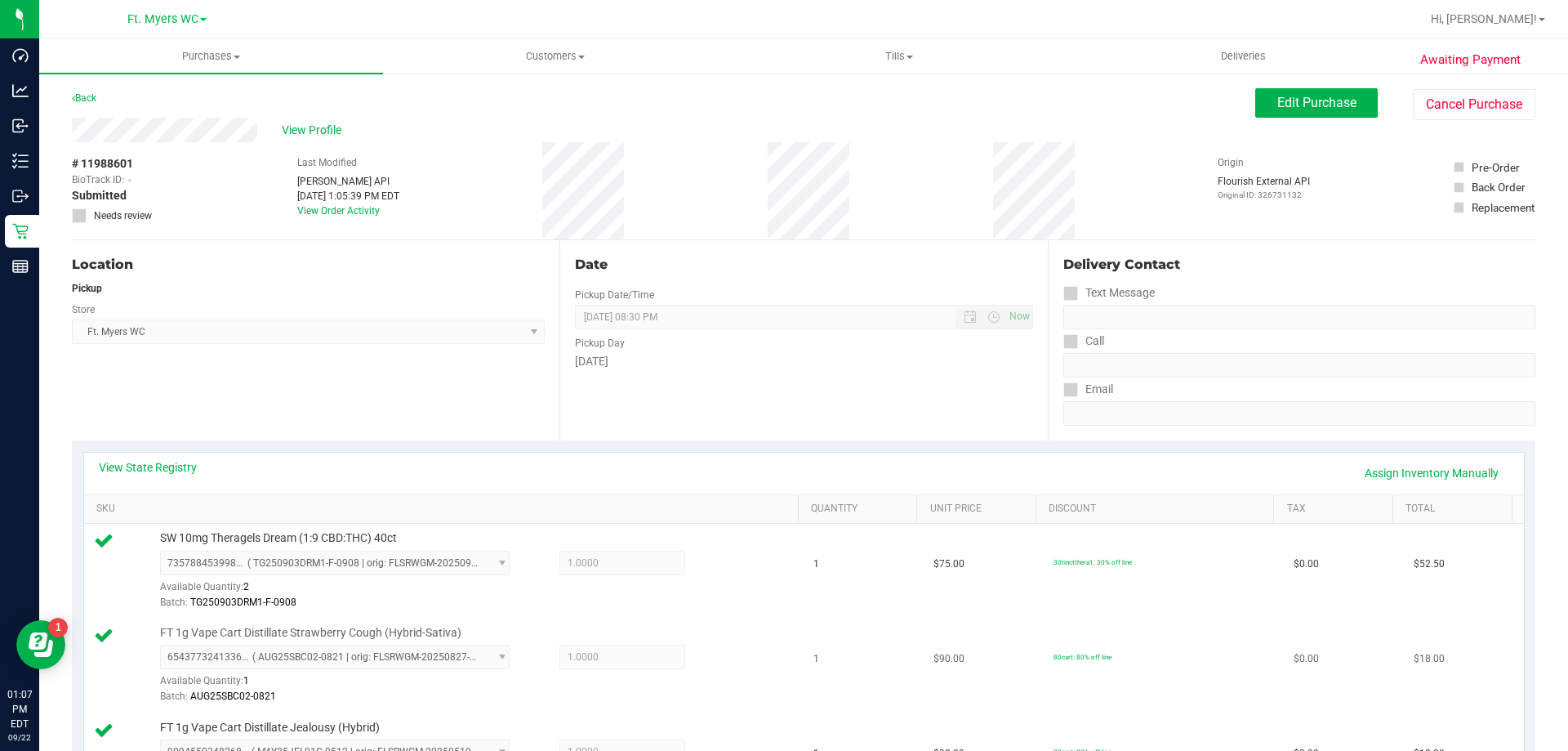
scroll to position [572, 0]
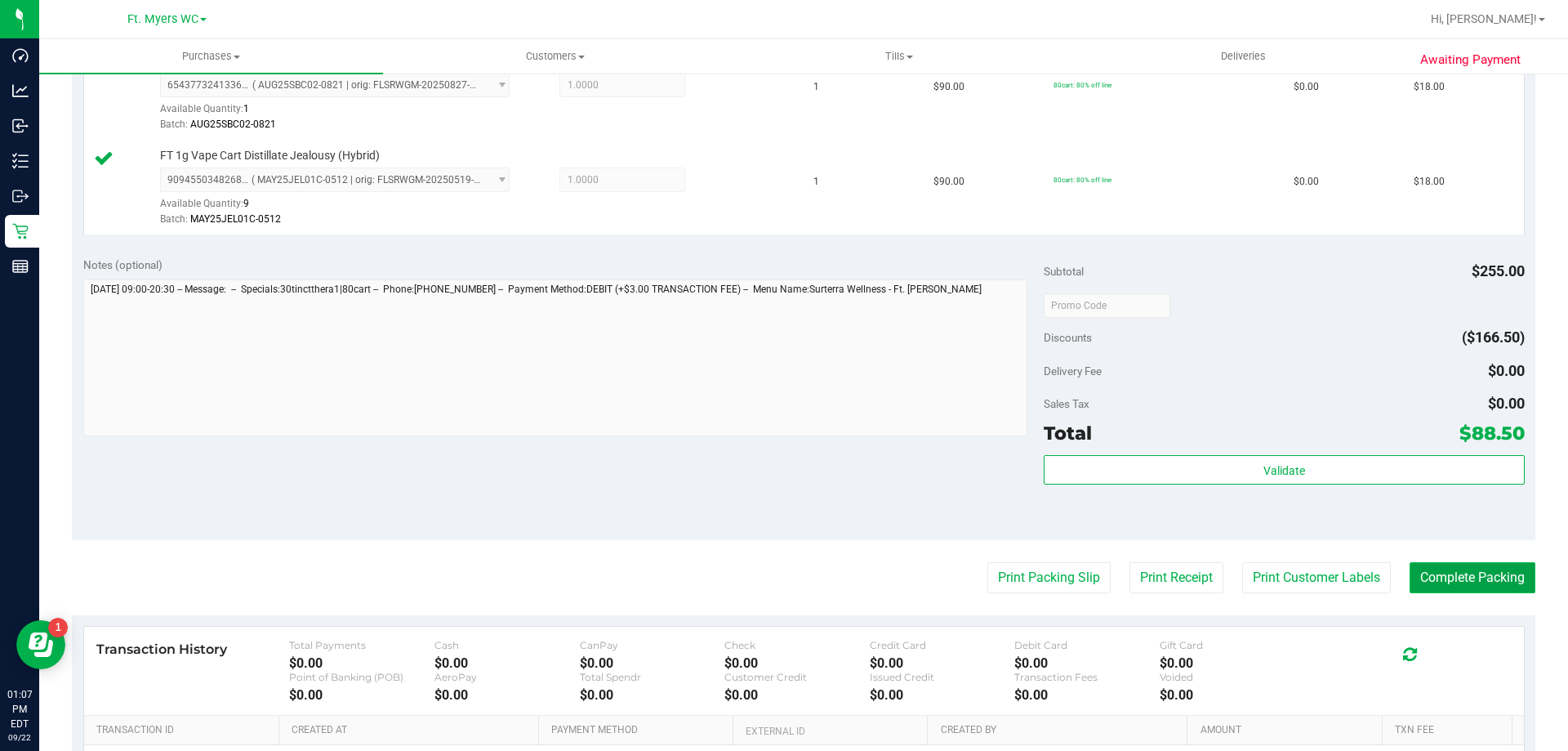
click at [1427, 578] on button "Complete Packing" at bounding box center [1472, 577] width 125 height 31
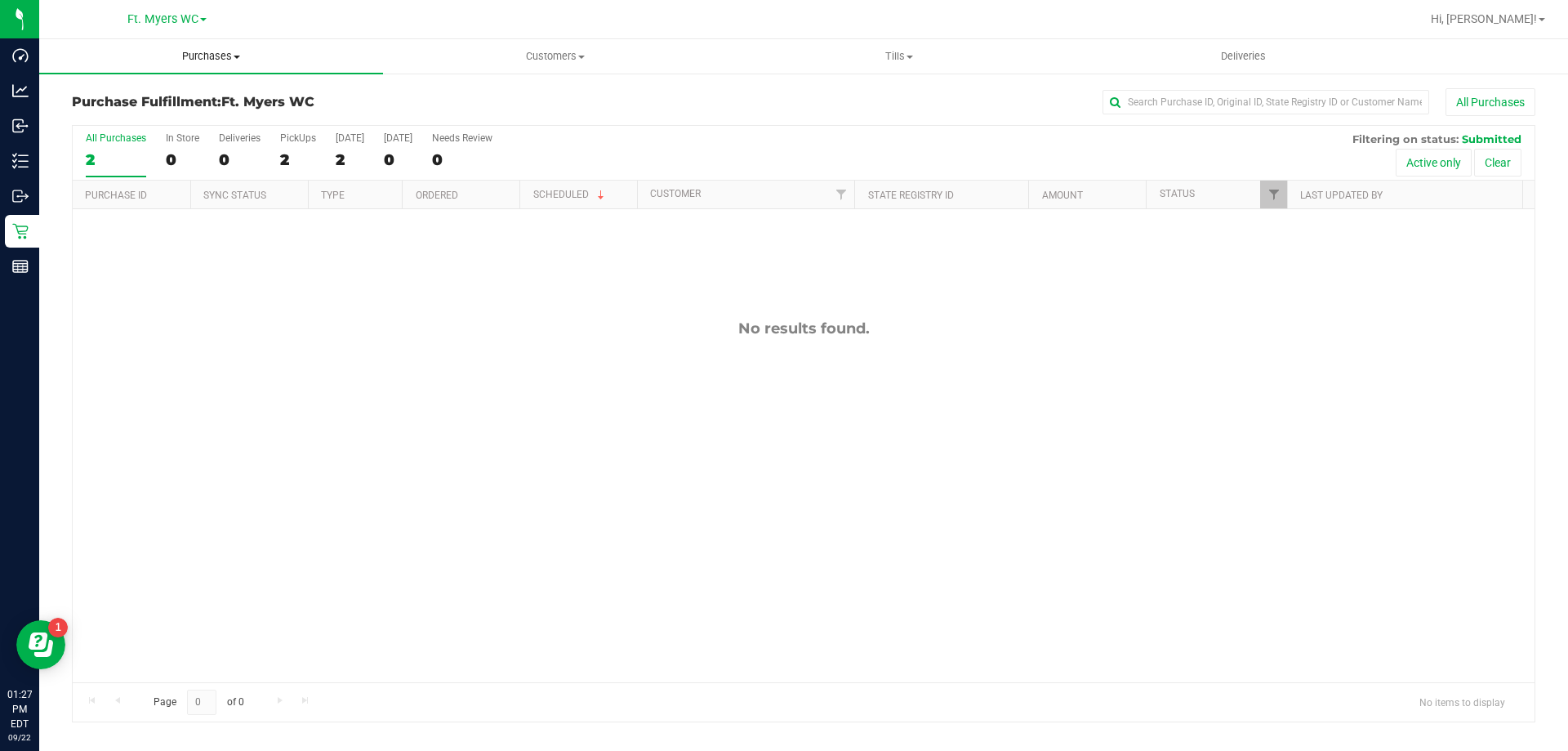
click at [205, 62] on span "Purchases" at bounding box center [211, 56] width 344 height 15
click at [195, 112] on li "Fulfillment" at bounding box center [211, 119] width 344 height 20
